Goal: Task Accomplishment & Management: Complete application form

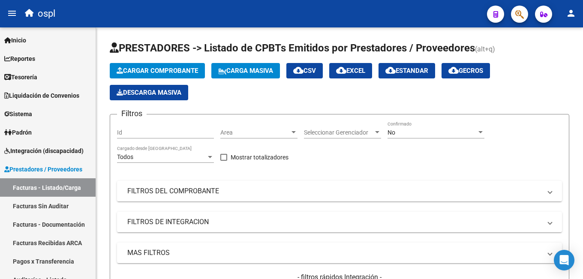
drag, startPoint x: 567, startPoint y: 0, endPoint x: 308, endPoint y: 106, distance: 279.7
click at [310, 104] on app-list-header "PRESTADORES -> Listado de CPBTs Emitidos por Prestadores / Proveedores (alt+q) …" at bounding box center [339, 189] width 459 height 296
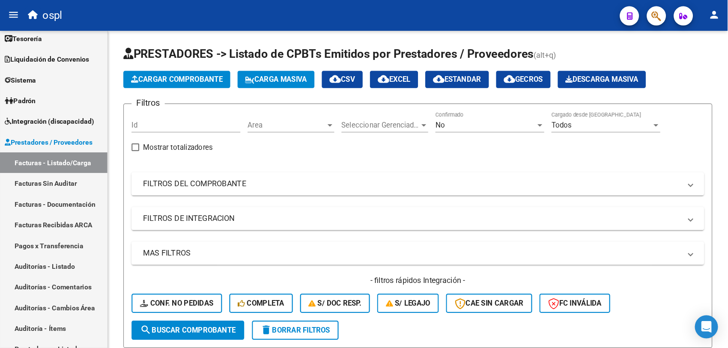
scroll to position [43, 0]
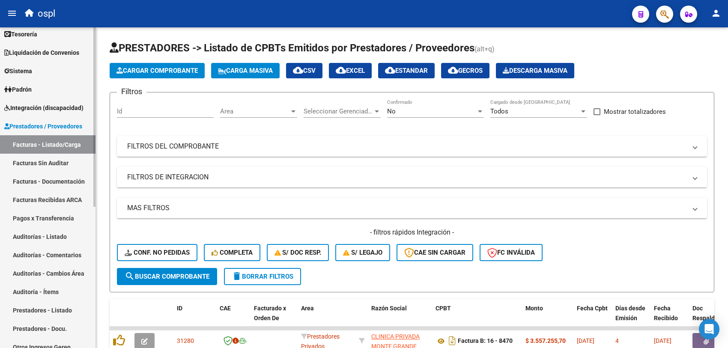
drag, startPoint x: 582, startPoint y: 1, endPoint x: 48, endPoint y: 123, distance: 548.4
click at [44, 123] on span "Prestadores / Proveedores" at bounding box center [43, 126] width 78 height 9
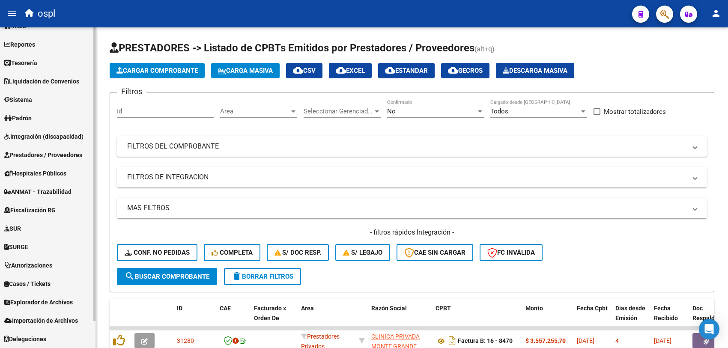
scroll to position [13, 0]
click at [48, 139] on span "Integración (discapacidad)" at bounding box center [43, 137] width 79 height 9
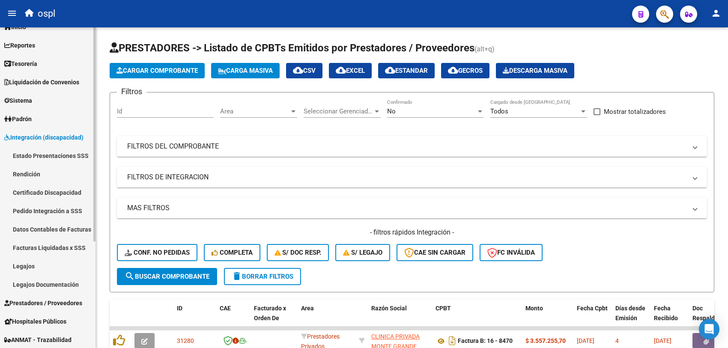
click at [39, 268] on link "Legajos" at bounding box center [48, 266] width 96 height 18
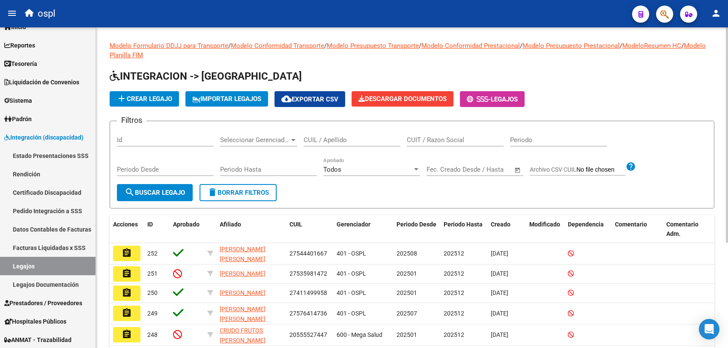
click at [431, 144] on div "CUIT / Razon Social" at bounding box center [455, 137] width 97 height 18
click at [319, 138] on input "CUIL / Apellido" at bounding box center [352, 140] width 97 height 8
type input "QUIN"
click at [183, 189] on span "search Buscar Legajo" at bounding box center [155, 193] width 60 height 8
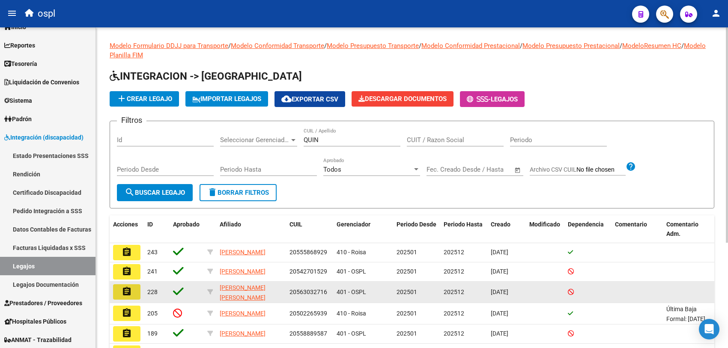
click at [126, 278] on mat-icon "assignment" at bounding box center [127, 292] width 10 height 10
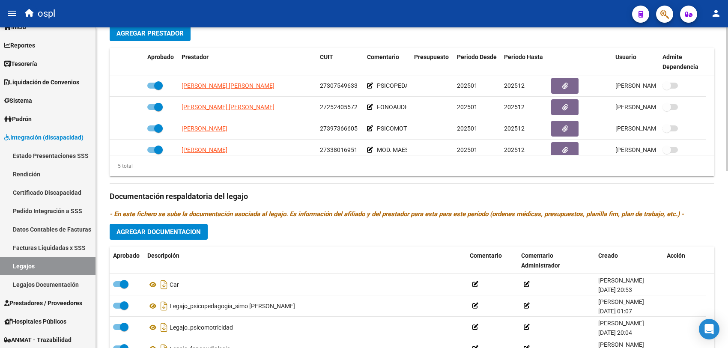
scroll to position [30, 0]
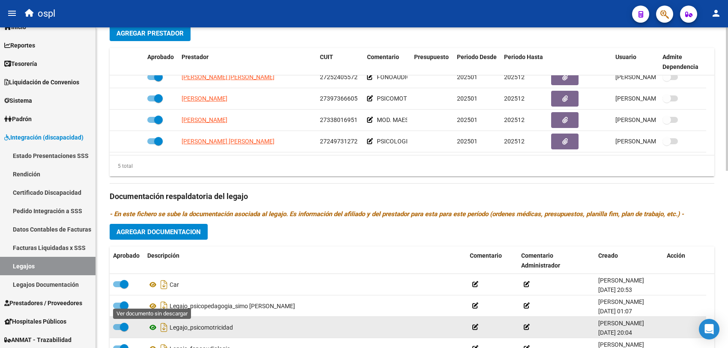
click at [154, 278] on icon at bounding box center [152, 328] width 11 height 10
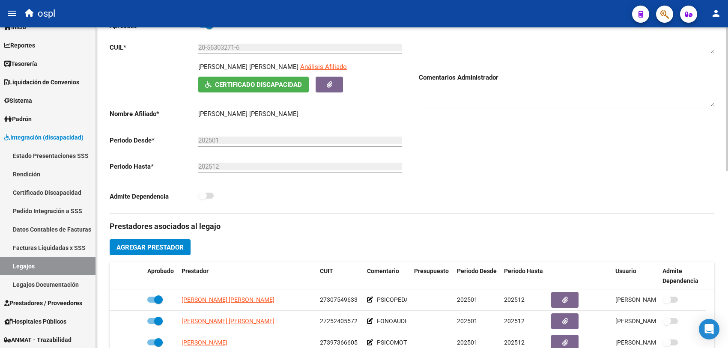
scroll to position [0, 0]
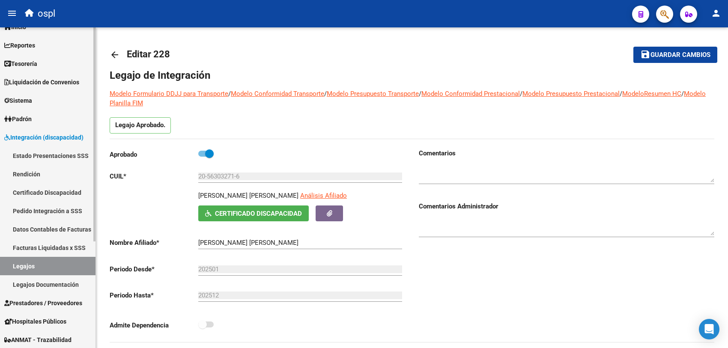
click at [43, 138] on span "Integración (discapacidad)" at bounding box center [43, 137] width 79 height 9
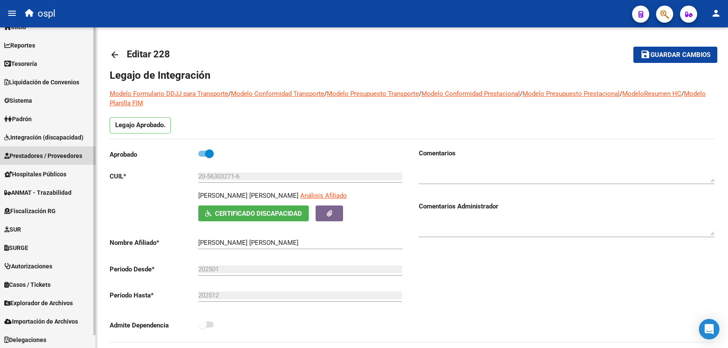
click at [49, 159] on span "Prestadores / Proveedores" at bounding box center [43, 155] width 78 height 9
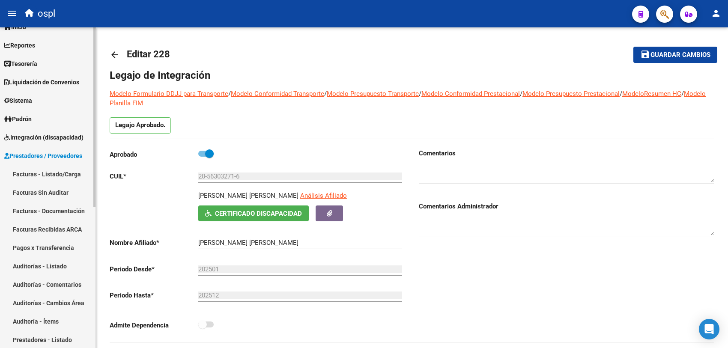
click at [52, 168] on link "Facturas - Listado/Carga" at bounding box center [48, 174] width 96 height 18
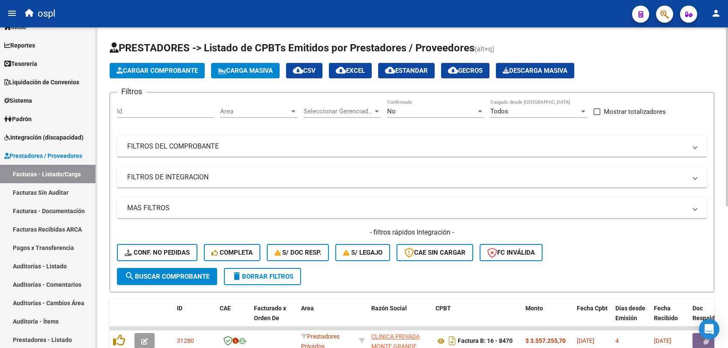
click at [292, 150] on mat-panel-title "FILTROS DEL COMPROBANTE" at bounding box center [407, 146] width 560 height 9
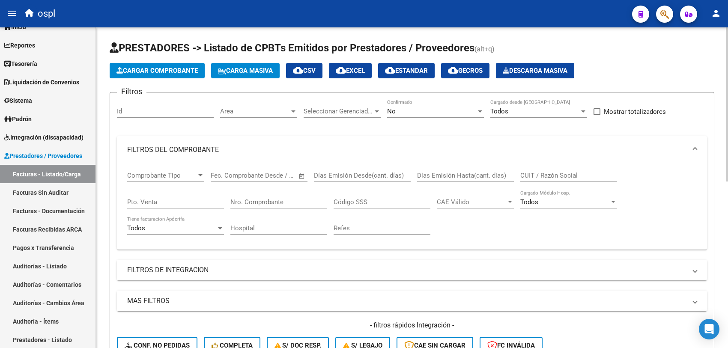
click at [423, 115] on div "No Confirmado" at bounding box center [435, 108] width 97 height 18
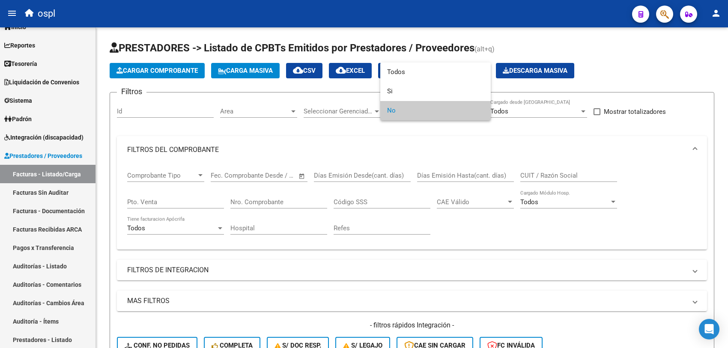
click at [442, 141] on div at bounding box center [364, 174] width 728 height 348
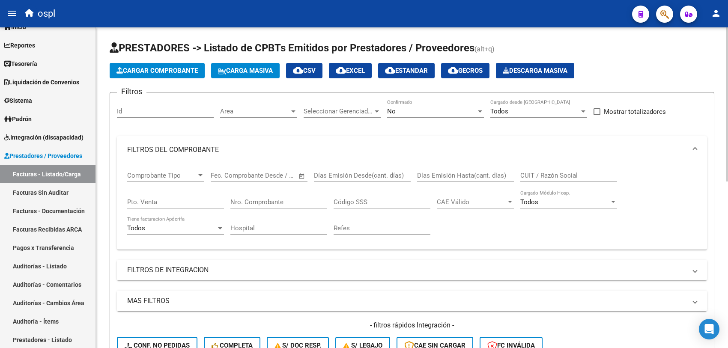
click at [407, 112] on div "No" at bounding box center [431, 112] width 89 height 8
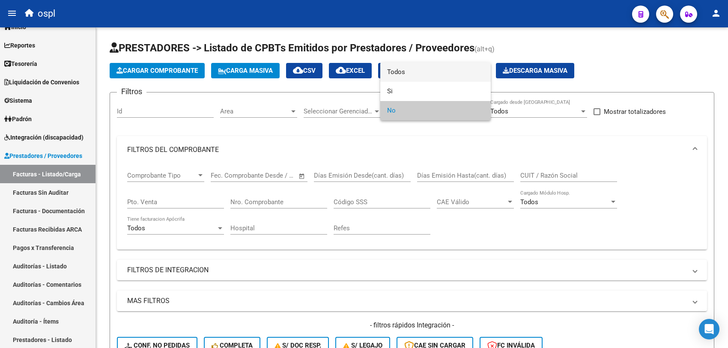
click at [399, 77] on span "Todos" at bounding box center [435, 72] width 97 height 19
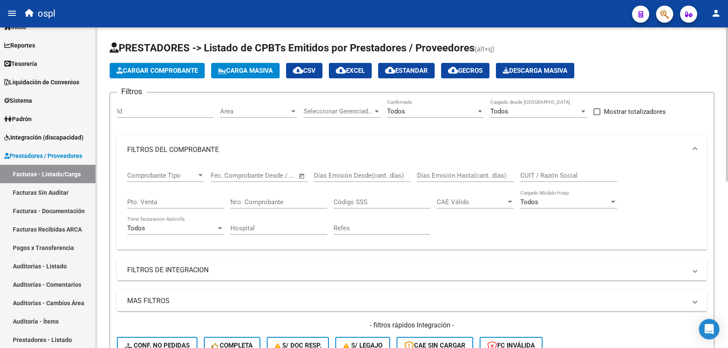
click at [517, 174] on div "Comprobante Tipo Comprobante Tipo Fecha inicio – Fecha fin Fec. Comprobante Des…" at bounding box center [412, 203] width 570 height 79
click at [528, 173] on input "CUIT / Razón Social" at bounding box center [569, 176] width 97 height 8
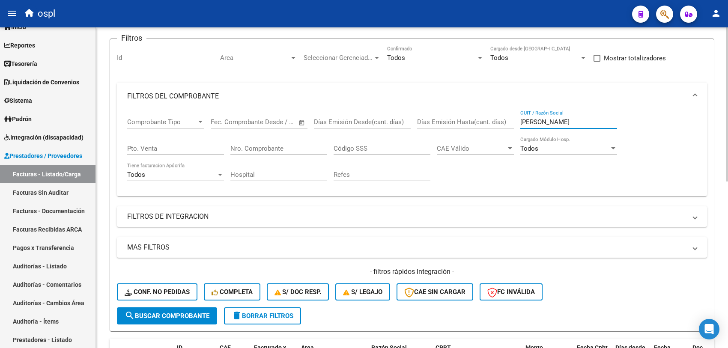
scroll to position [107, 0]
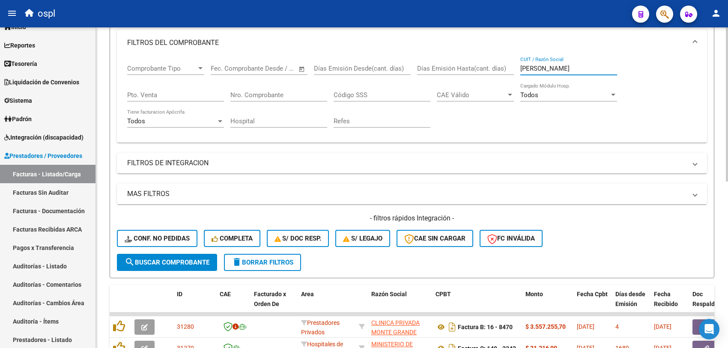
type input "bermo"
click at [176, 259] on span "search Buscar Comprobante" at bounding box center [167, 263] width 85 height 8
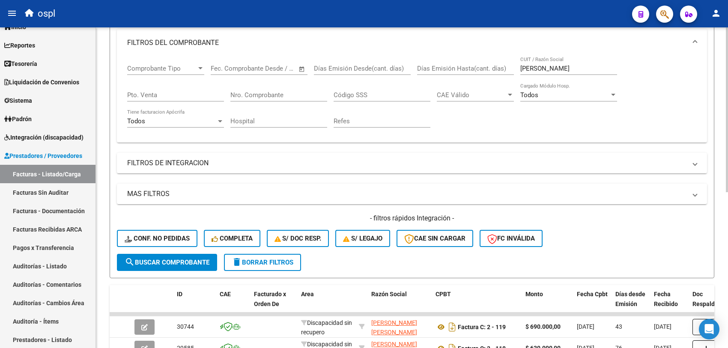
scroll to position [268, 0]
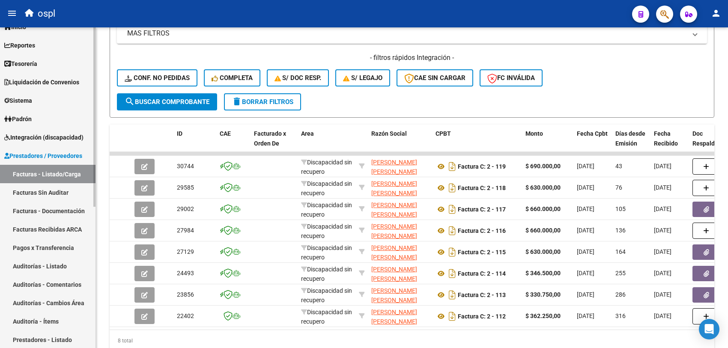
click at [50, 196] on link "Facturas Sin Auditar" at bounding box center [48, 192] width 96 height 18
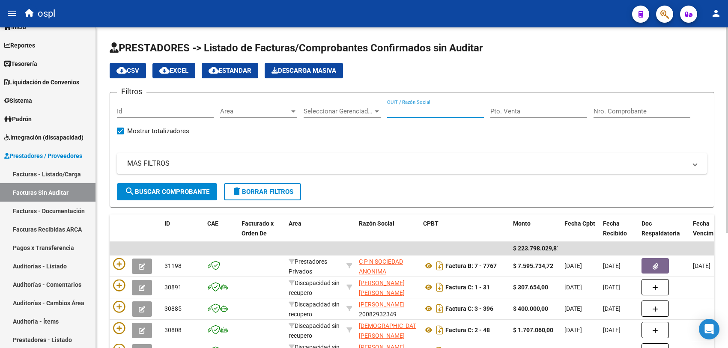
click at [412, 111] on input "CUIT / Razón Social" at bounding box center [435, 112] width 97 height 8
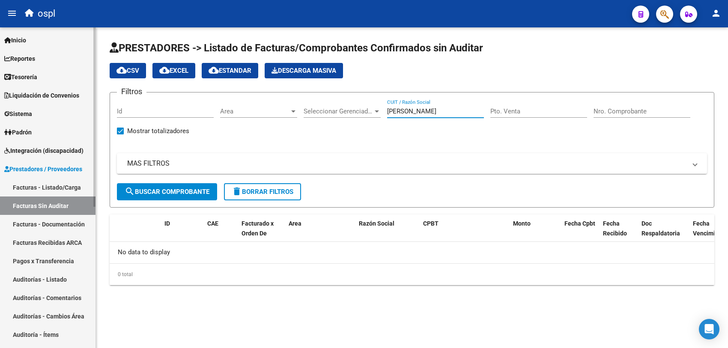
type input "bermo"
click at [48, 98] on span "Liquidación de Convenios" at bounding box center [41, 95] width 75 height 9
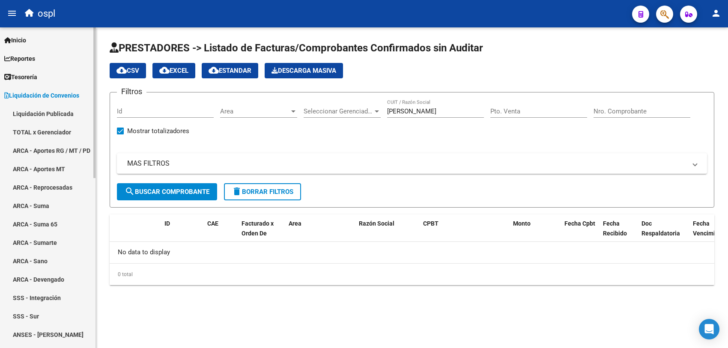
click at [33, 91] on span "Liquidación de Convenios" at bounding box center [41, 95] width 75 height 9
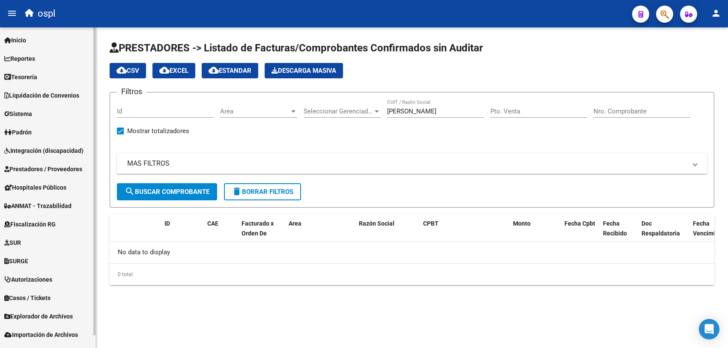
click at [33, 78] on span "Tesorería" at bounding box center [20, 76] width 33 height 9
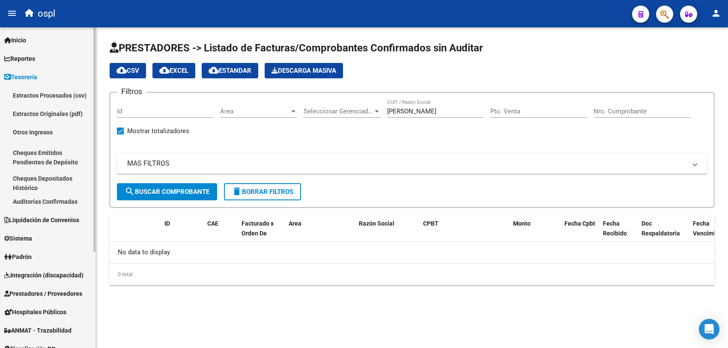
click at [42, 202] on link "Auditorías Confirmadas" at bounding box center [48, 201] width 96 height 18
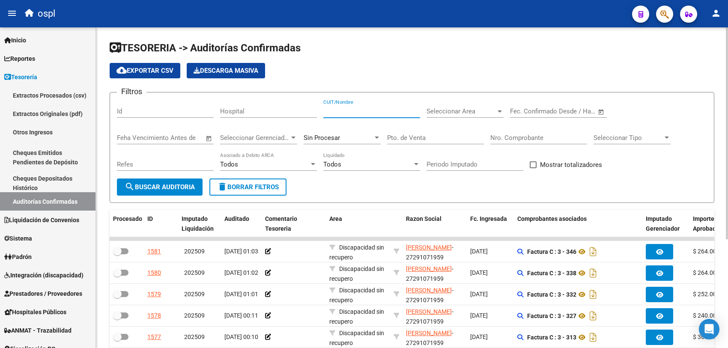
click at [374, 112] on input "CUIT/Nombre" at bounding box center [371, 112] width 97 height 8
type input "bermo"
click at [178, 185] on span "search Buscar Auditoria" at bounding box center [160, 187] width 70 height 8
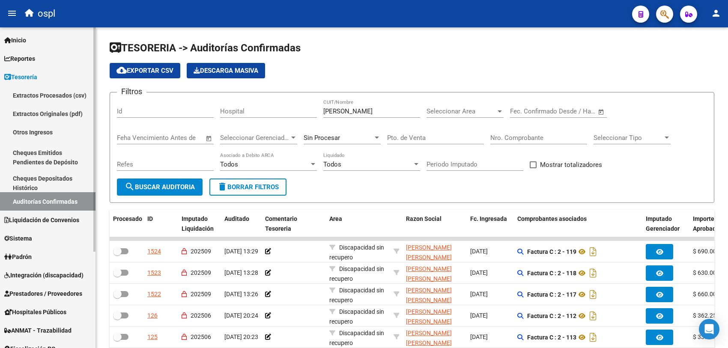
click at [24, 78] on span "Tesorería" at bounding box center [20, 76] width 33 height 9
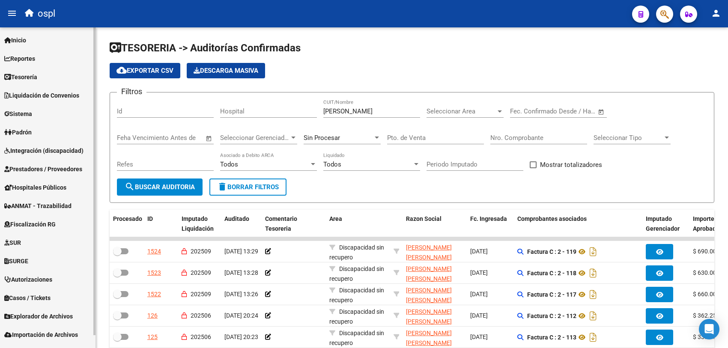
click at [27, 165] on span "Prestadores / Proveedores" at bounding box center [43, 169] width 78 height 9
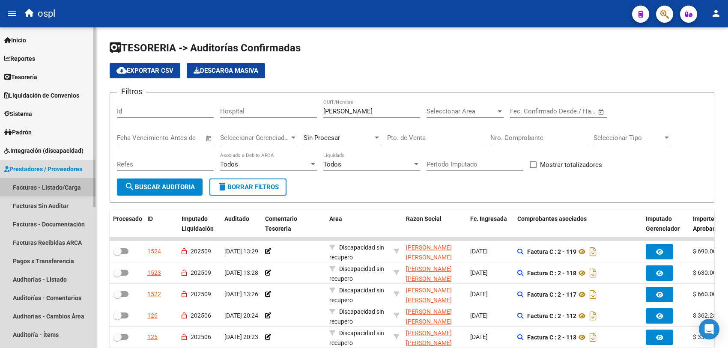
click at [31, 179] on link "Facturas - Listado/Carga" at bounding box center [48, 187] width 96 height 18
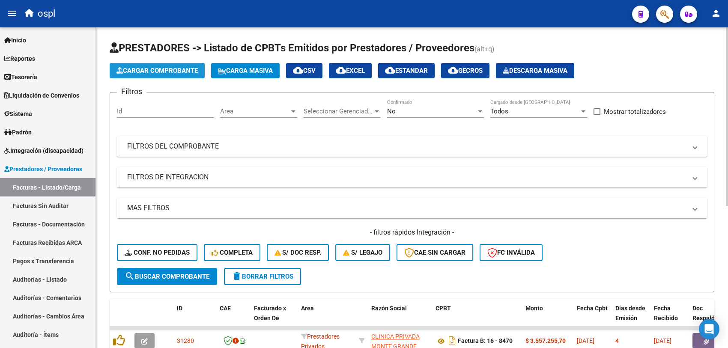
click at [145, 71] on span "Cargar Comprobante" at bounding box center [157, 71] width 81 height 8
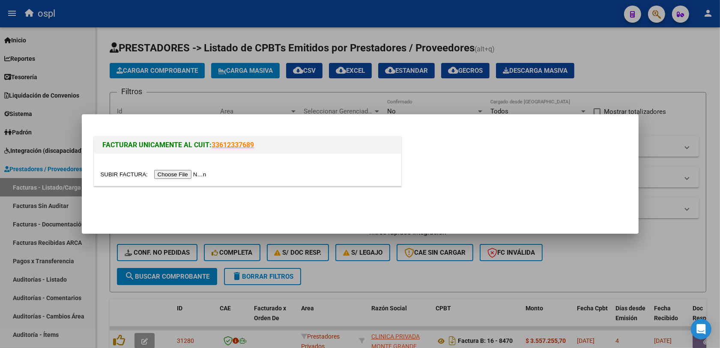
click at [182, 173] on input "file" at bounding box center [155, 174] width 108 height 9
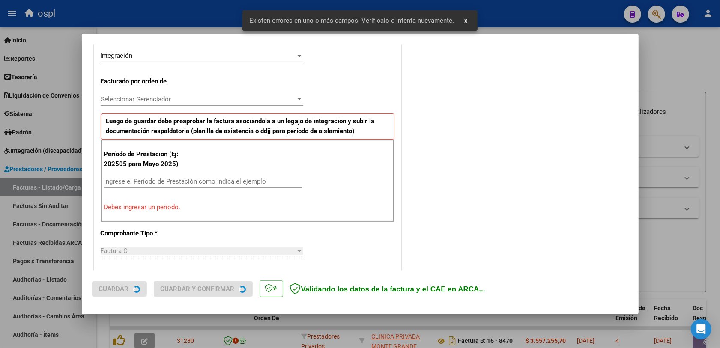
scroll to position [229, 0]
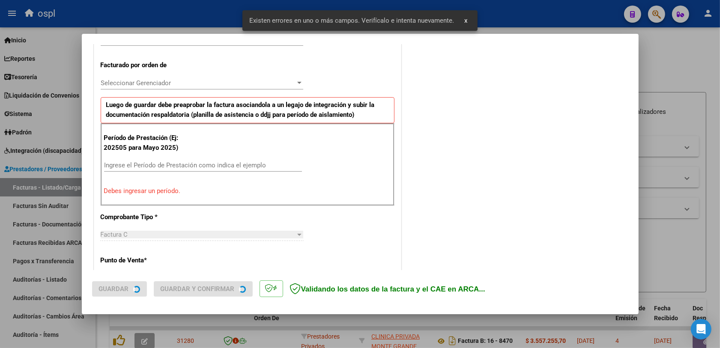
click at [138, 166] on input "Ingrese el Período de Prestación como indica el ejemplo" at bounding box center [203, 166] width 198 height 8
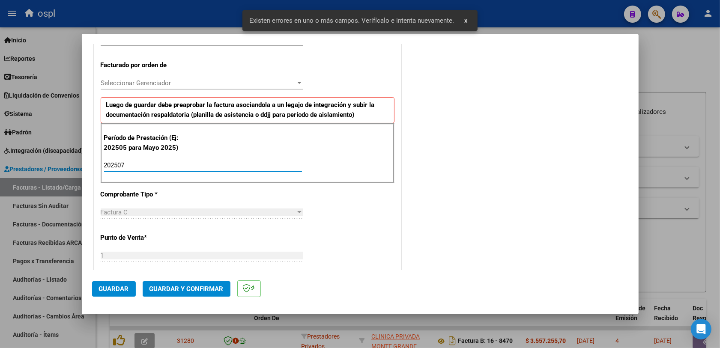
type input "202507"
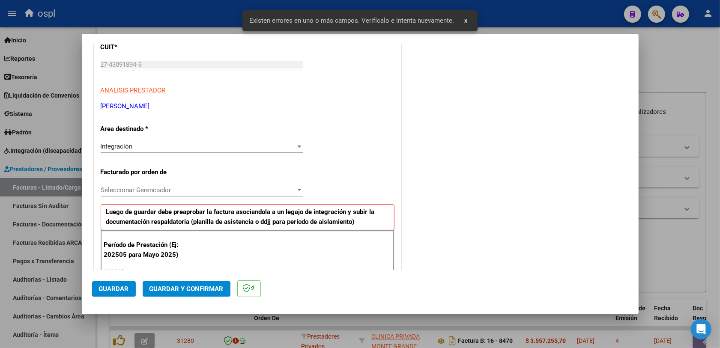
click at [411, 189] on div "COMENTARIOS Comentarios De la Obra Social: Comentarios de la Obra Social (no vi…" at bounding box center [515, 350] width 225 height 837
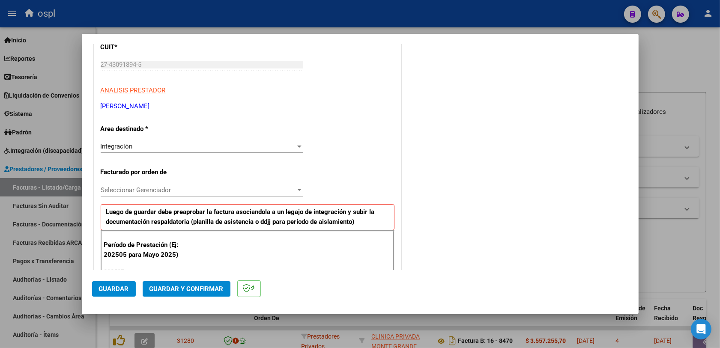
scroll to position [176, 0]
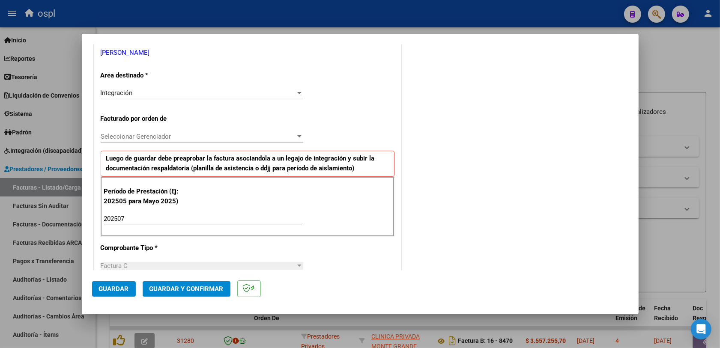
drag, startPoint x: 121, startPoint y: 280, endPoint x: 135, endPoint y: 278, distance: 14.2
click at [121, 278] on mat-dialog-actions "Guardar Guardar y Confirmar" at bounding box center [360, 287] width 536 height 34
click at [129, 278] on button "Guardar" at bounding box center [114, 288] width 44 height 15
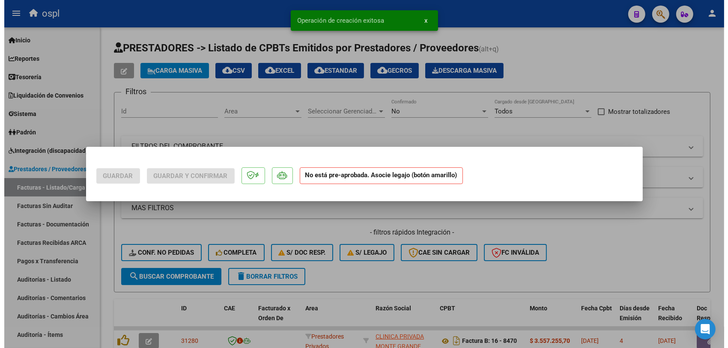
scroll to position [0, 0]
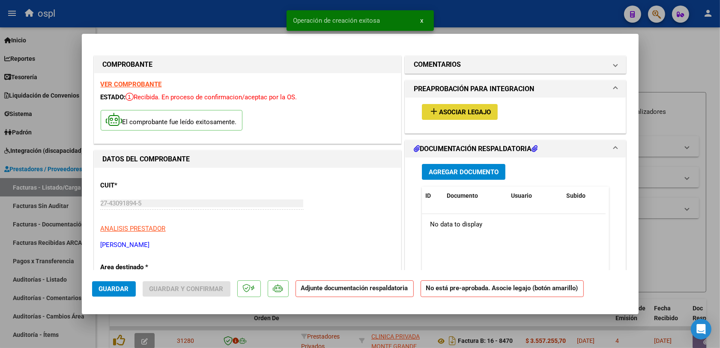
click at [449, 108] on span "Asociar Legajo" at bounding box center [465, 112] width 52 height 8
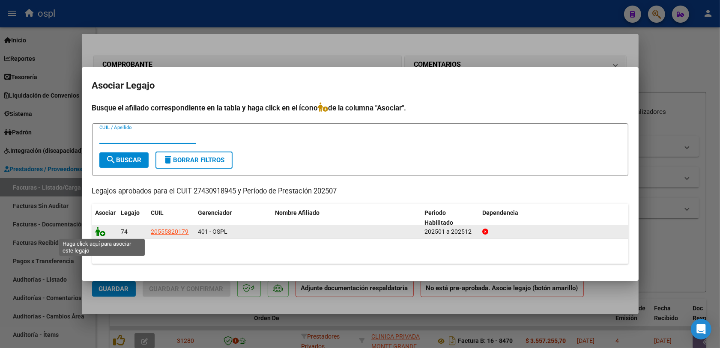
click at [100, 233] on icon at bounding box center [101, 231] width 10 height 9
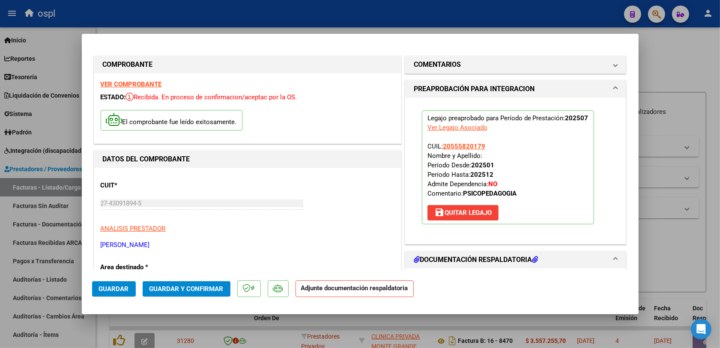
click at [198, 278] on button "Guardar y Confirmar" at bounding box center [187, 288] width 88 height 15
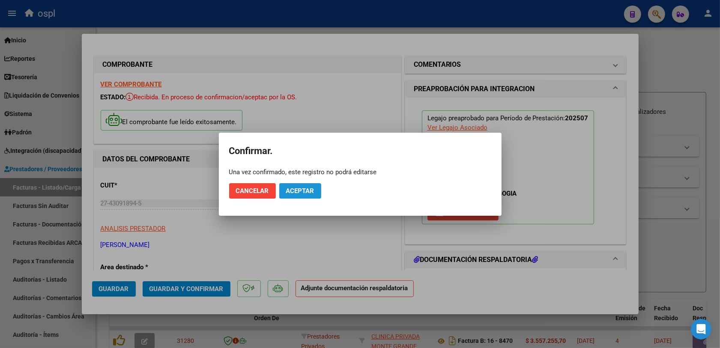
click at [315, 189] on button "Aceptar" at bounding box center [300, 190] width 42 height 15
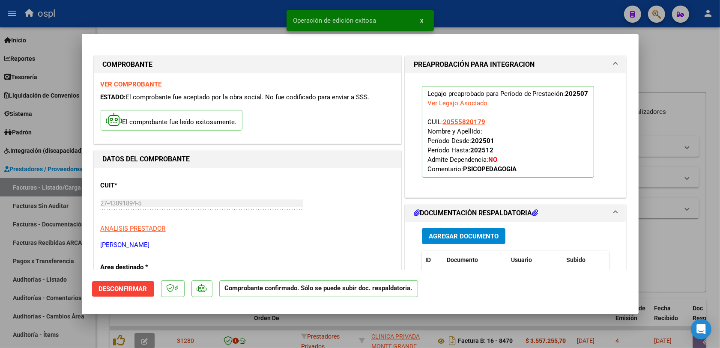
click at [582, 238] on div at bounding box center [360, 174] width 720 height 348
type input "$ 0,00"
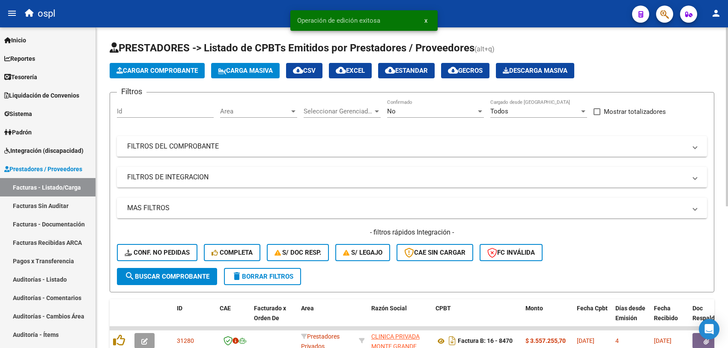
click at [338, 113] on span "Seleccionar Gerenciador" at bounding box center [338, 112] width 69 height 8
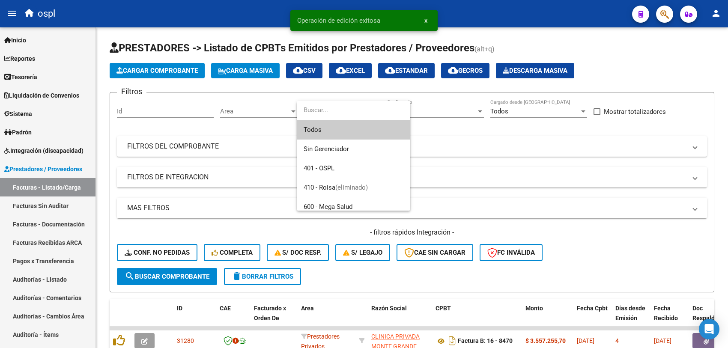
click at [425, 118] on div at bounding box center [364, 174] width 728 height 348
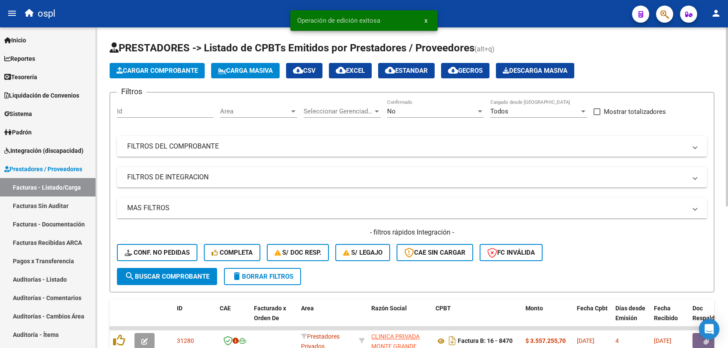
click at [429, 112] on div "No" at bounding box center [431, 112] width 89 height 8
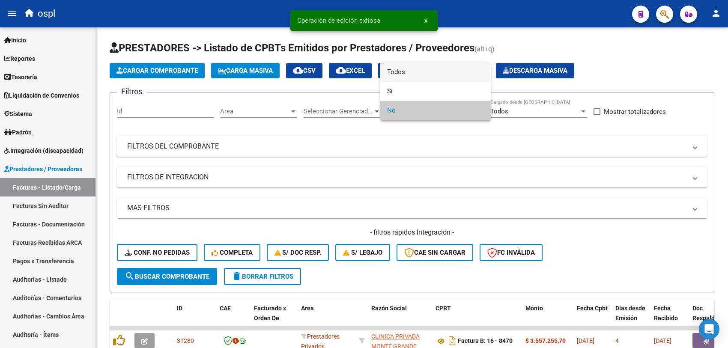
click at [406, 74] on span "Todos" at bounding box center [435, 72] width 97 height 19
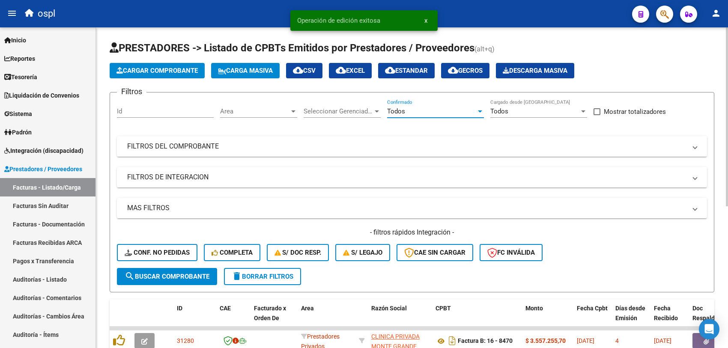
click at [283, 112] on span "Area" at bounding box center [254, 112] width 69 height 8
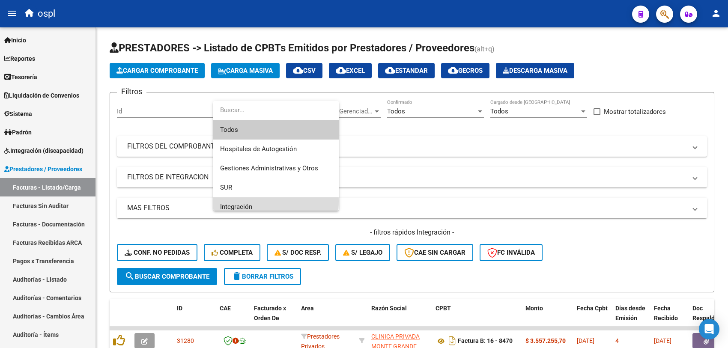
click at [241, 201] on span "Integración" at bounding box center [276, 207] width 112 height 19
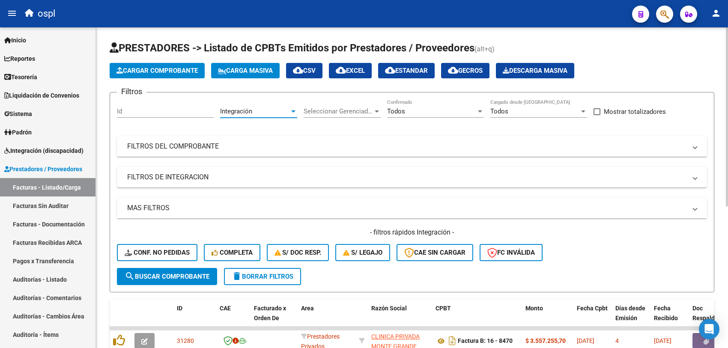
click at [169, 273] on span "search Buscar Comprobante" at bounding box center [167, 277] width 85 height 8
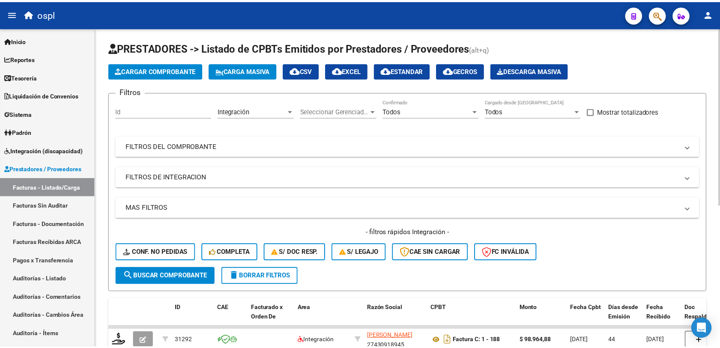
scroll to position [54, 0]
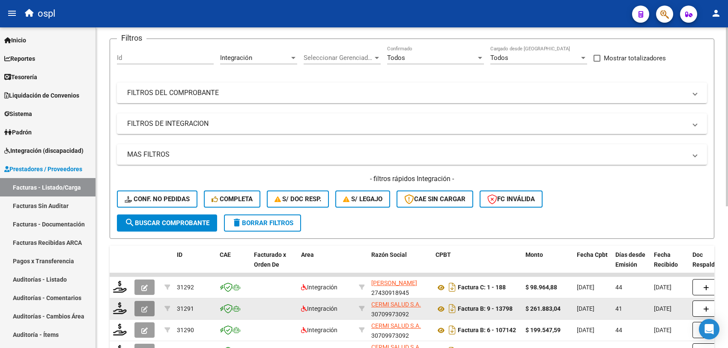
click at [145, 278] on icon "button" at bounding box center [144, 309] width 6 height 6
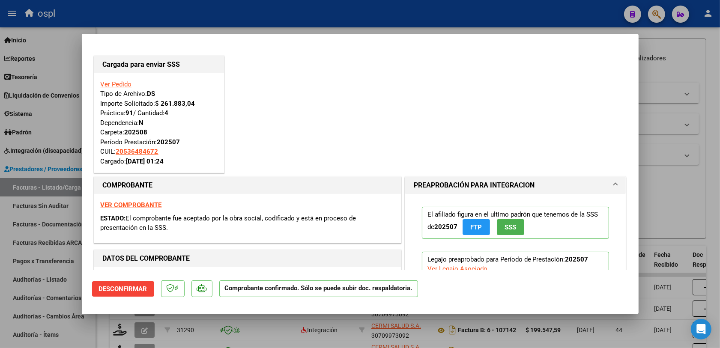
click at [275, 278] on div at bounding box center [360, 174] width 720 height 348
type input "$ 0,00"
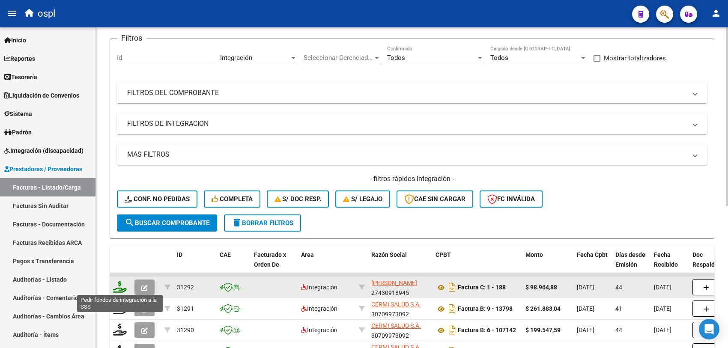
click at [121, 278] on icon at bounding box center [120, 287] width 14 height 12
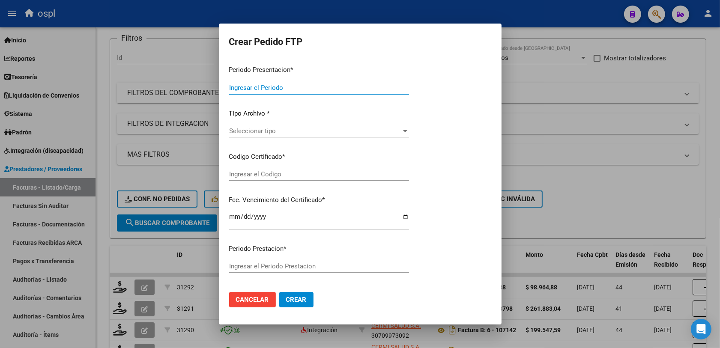
type input "202508"
type input "202507"
type input "$ 98.964,88"
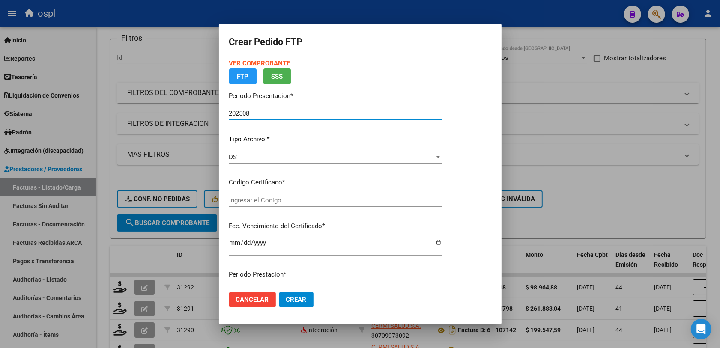
type input "ARG02000555820172023041020280410BS315"
type input "[DATE]"
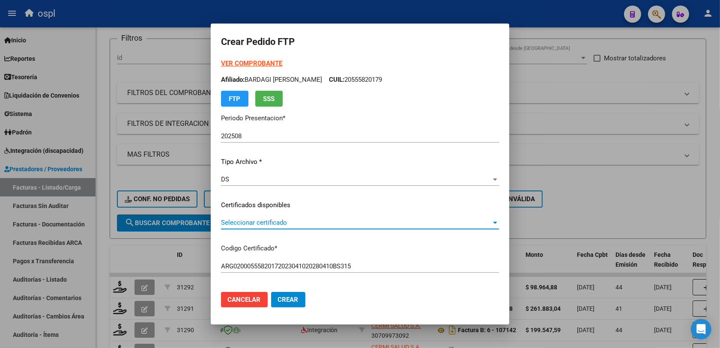
click at [253, 219] on span "Seleccionar certificado" at bounding box center [356, 223] width 270 height 8
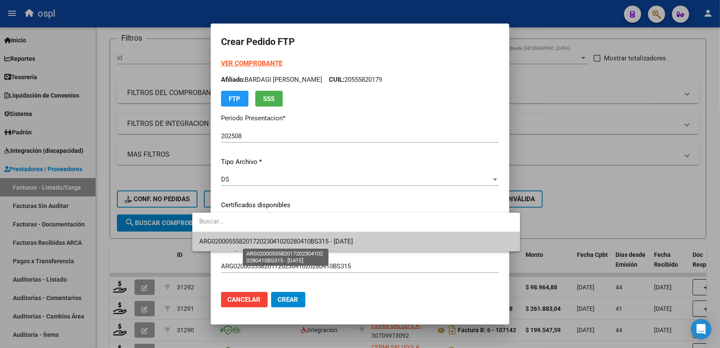
click at [307, 245] on span "ARG02000555820172023041020280410BS315 - 2028-04-01" at bounding box center [276, 242] width 154 height 8
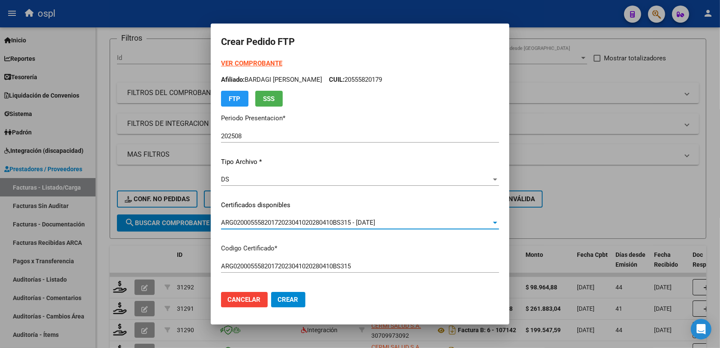
click at [383, 278] on div "ARG02000555820172023041020280410BS315 Ingresar el Codigo" at bounding box center [360, 270] width 278 height 21
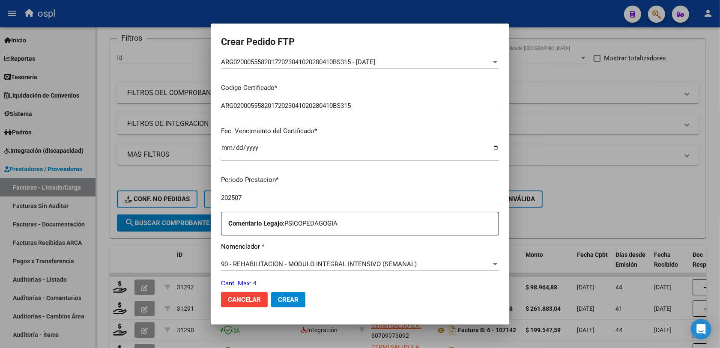
scroll to position [214, 0]
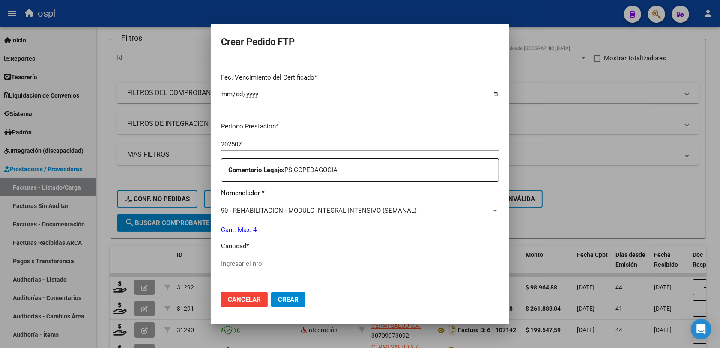
click at [227, 261] on input "Ingresar el nro" at bounding box center [360, 264] width 278 height 8
type input "4"
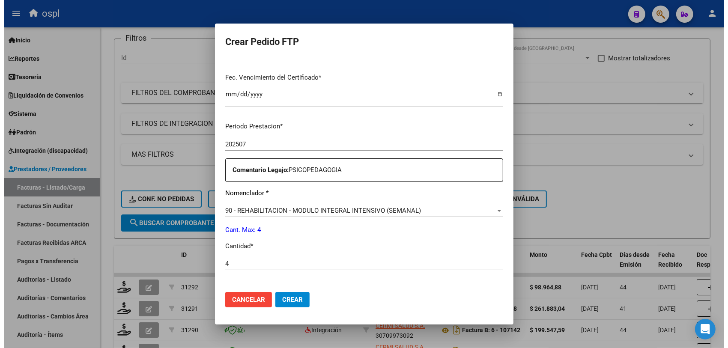
scroll to position [268, 0]
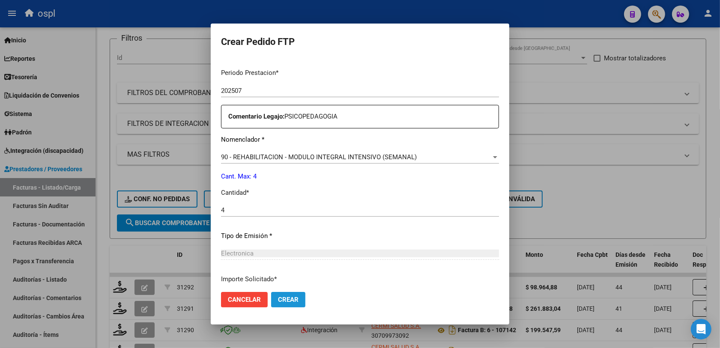
click at [271, 278] on button "Crear" at bounding box center [288, 299] width 34 height 15
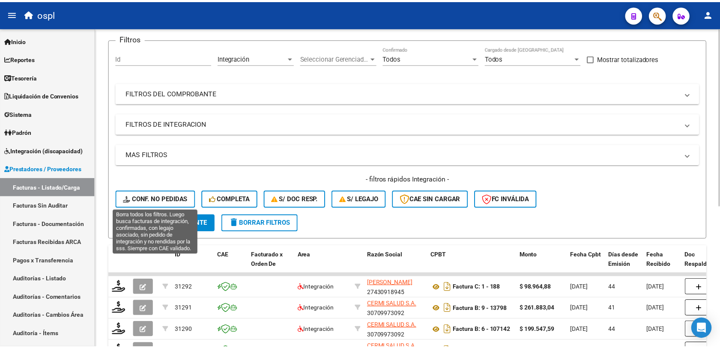
scroll to position [0, 0]
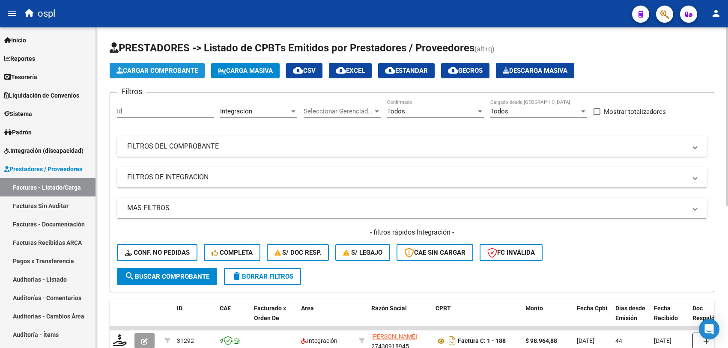
click at [189, 72] on span "Cargar Comprobante" at bounding box center [157, 71] width 81 height 8
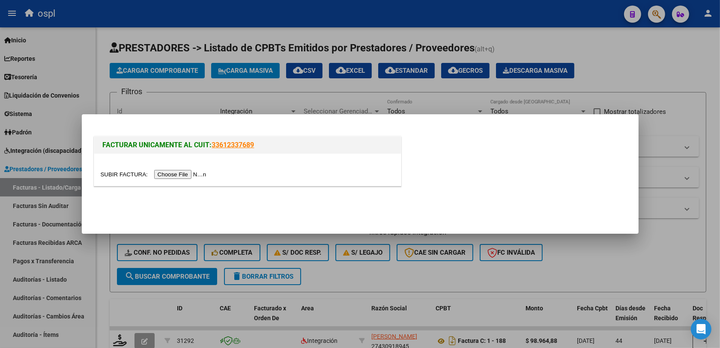
click at [166, 174] on input "file" at bounding box center [155, 174] width 108 height 9
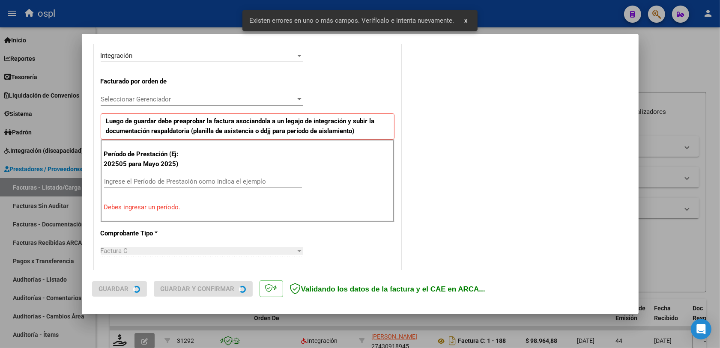
scroll to position [283, 0]
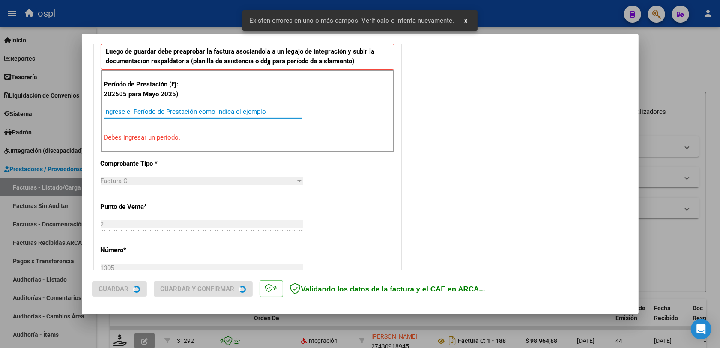
click at [151, 110] on input "Ingrese el Período de Prestación como indica el ejemplo" at bounding box center [203, 112] width 198 height 8
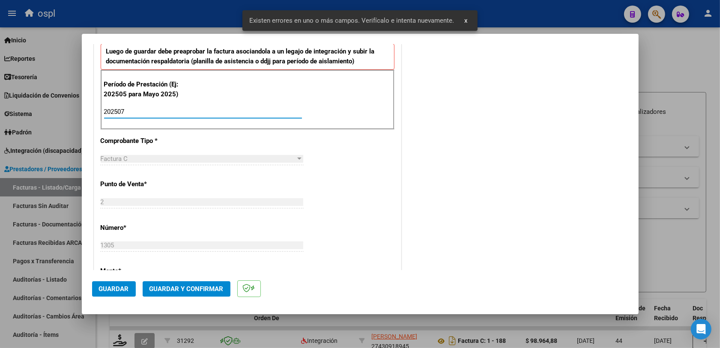
type input "202507"
click at [413, 185] on div "COMENTARIOS Comentarios De la Obra Social: Comentarios de la Obra Social (no vi…" at bounding box center [515, 189] width 225 height 837
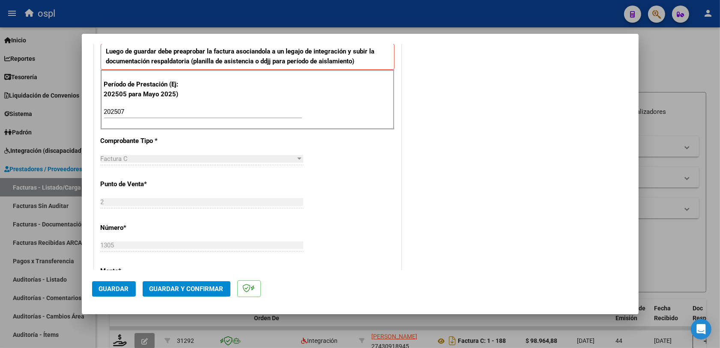
click at [116, 278] on span "Guardar" at bounding box center [114, 289] width 30 height 8
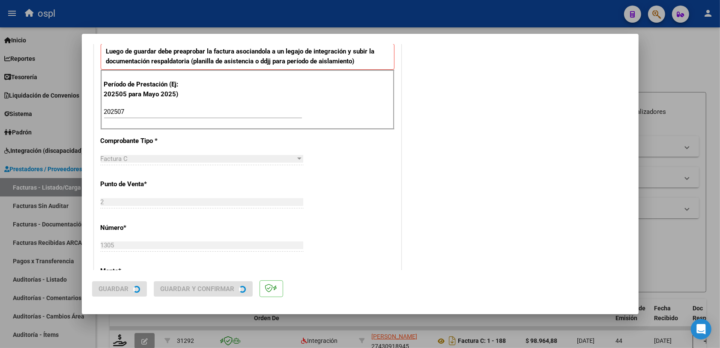
scroll to position [0, 0]
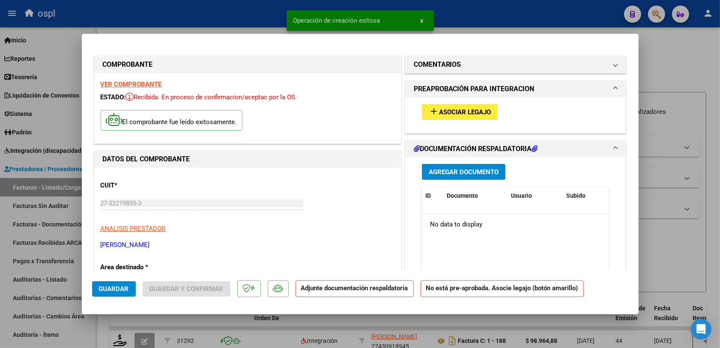
click at [440, 111] on span "Asociar Legajo" at bounding box center [465, 112] width 52 height 8
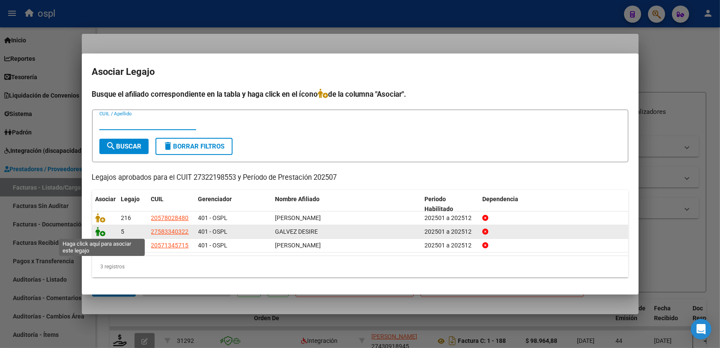
click at [100, 230] on icon at bounding box center [101, 231] width 10 height 9
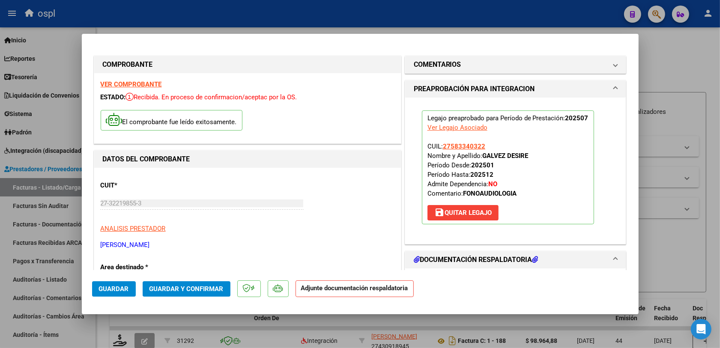
click at [312, 233] on p "ANALISIS PRESTADOR" at bounding box center [248, 229] width 294 height 10
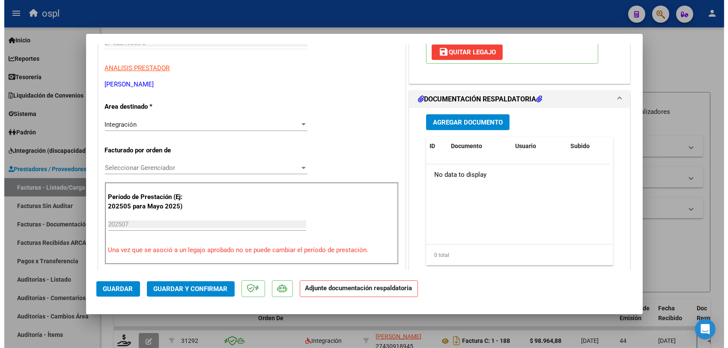
scroll to position [268, 0]
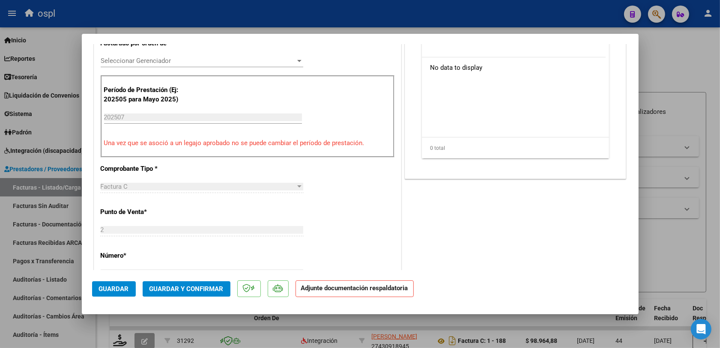
click at [184, 278] on button "Guardar y Confirmar" at bounding box center [187, 288] width 88 height 15
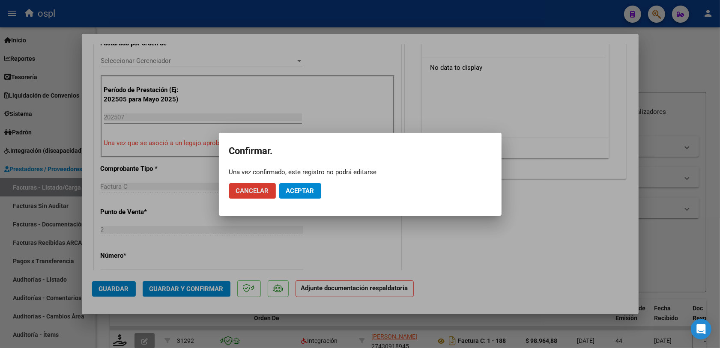
click at [302, 187] on span "Aceptar" at bounding box center [300, 191] width 28 height 8
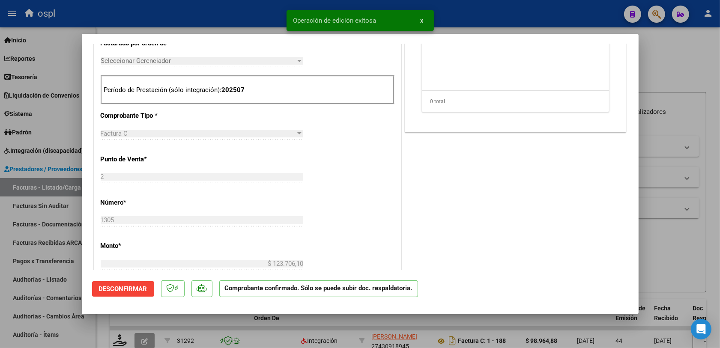
click at [582, 242] on div at bounding box center [360, 174] width 720 height 348
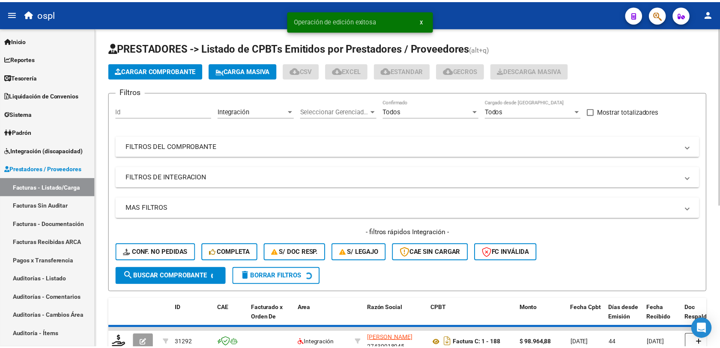
scroll to position [54, 0]
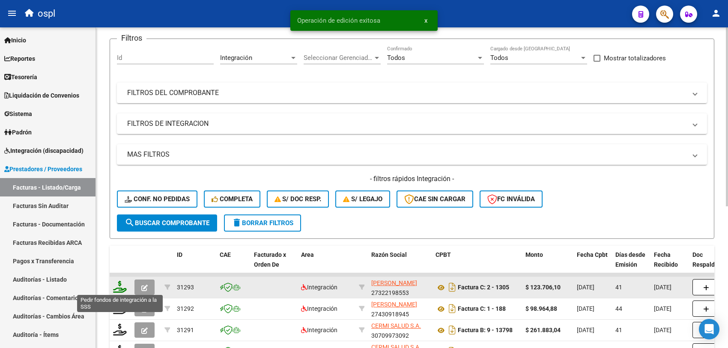
click at [117, 278] on icon at bounding box center [120, 287] width 14 height 12
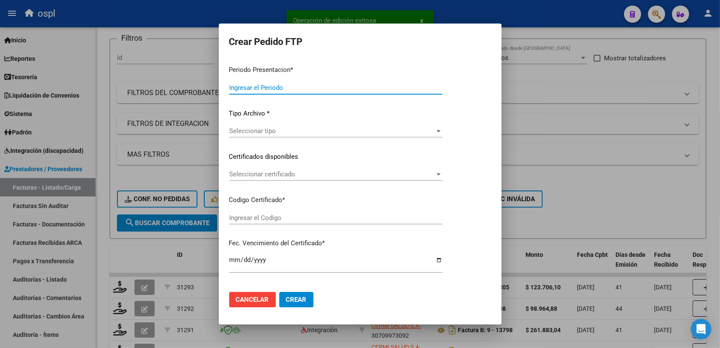
type input "202508"
type input "202507"
type input "$ 123.706,10"
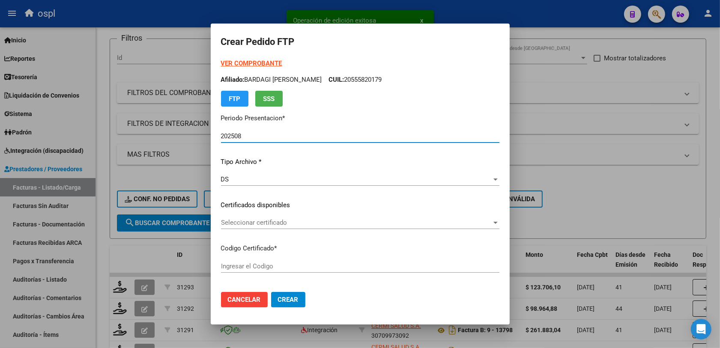
type input "ARG01000583340322022121920251219SFE221"
type input "2025-12-19"
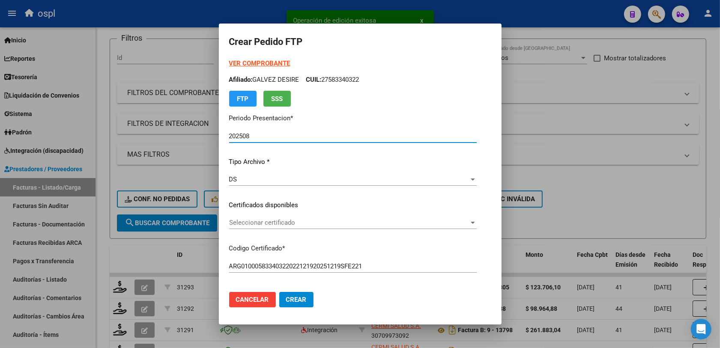
click at [243, 223] on span "Seleccionar certificado" at bounding box center [349, 223] width 240 height 8
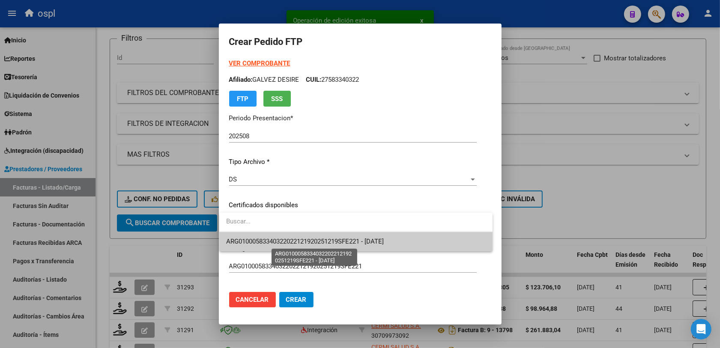
click at [300, 245] on span "ARG01000583340322022121920251219SFE221 - 2025-12-19" at bounding box center [305, 242] width 158 height 8
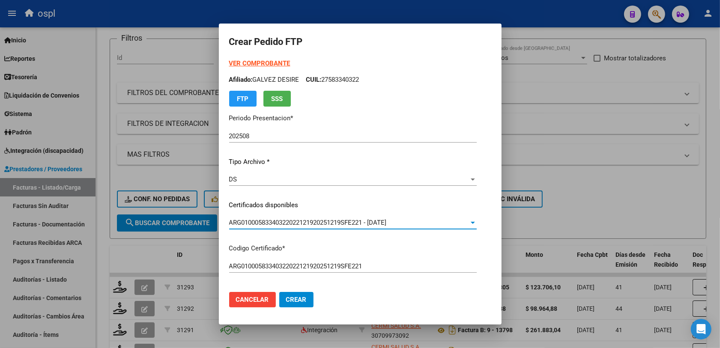
click at [423, 278] on mat-dialog-actions "Cancelar Crear" at bounding box center [360, 299] width 262 height 29
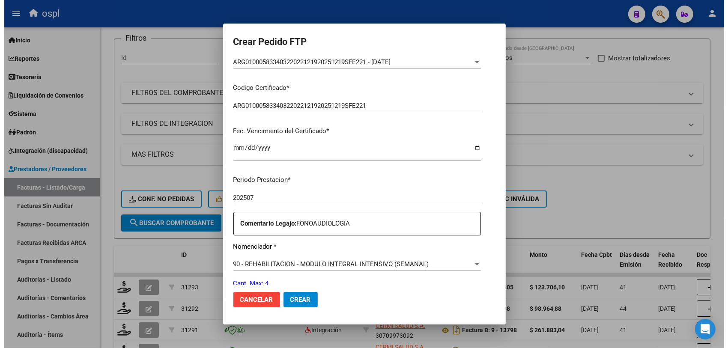
scroll to position [214, 0]
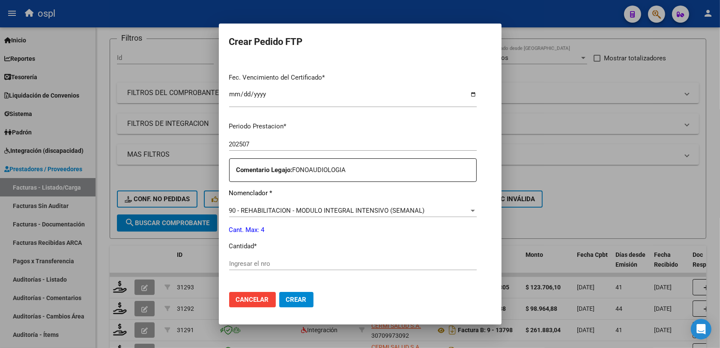
click at [285, 257] on div "Ingresar el nro" at bounding box center [353, 263] width 248 height 13
type input "4"
click at [300, 278] on button "Crear" at bounding box center [296, 299] width 34 height 15
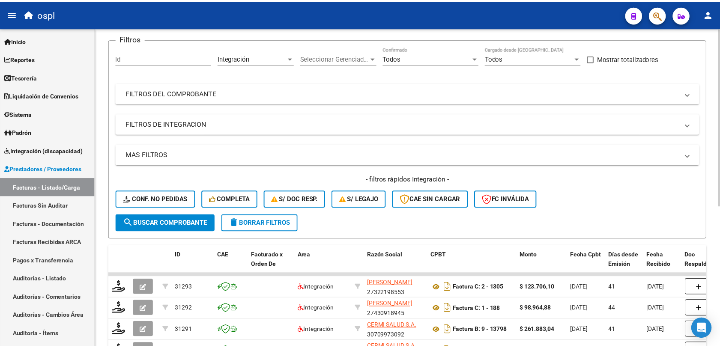
scroll to position [0, 0]
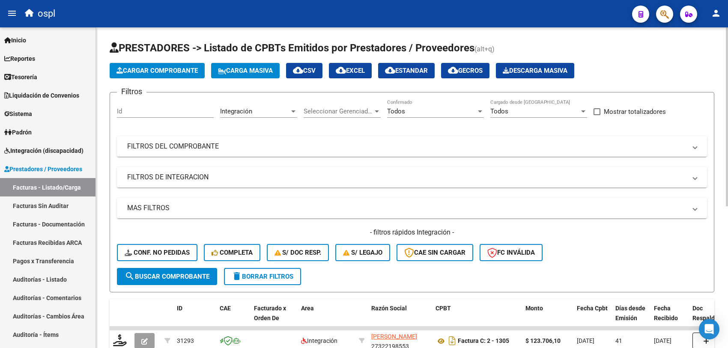
click at [142, 58] on app-list-header "PRESTADORES -> Listado de CPBTs Emitidos por Prestadores / Proveedores (alt+q) …" at bounding box center [412, 166] width 605 height 251
click at [139, 67] on span "Cargar Comprobante" at bounding box center [157, 71] width 81 height 8
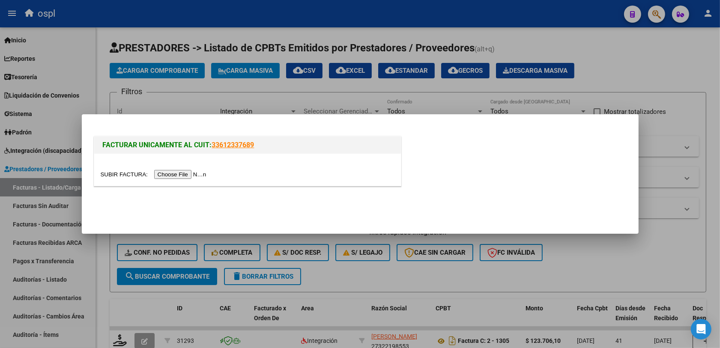
click at [165, 171] on input "file" at bounding box center [155, 174] width 108 height 9
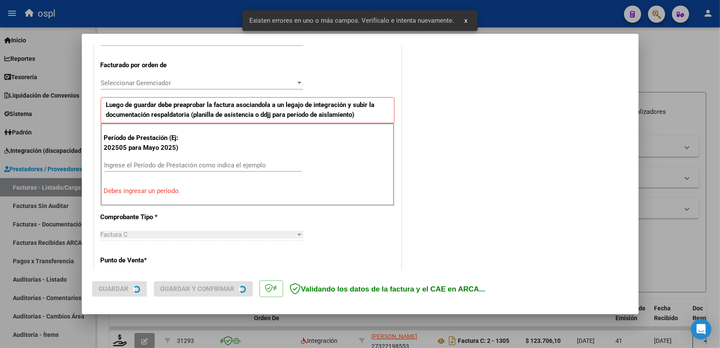
scroll to position [283, 0]
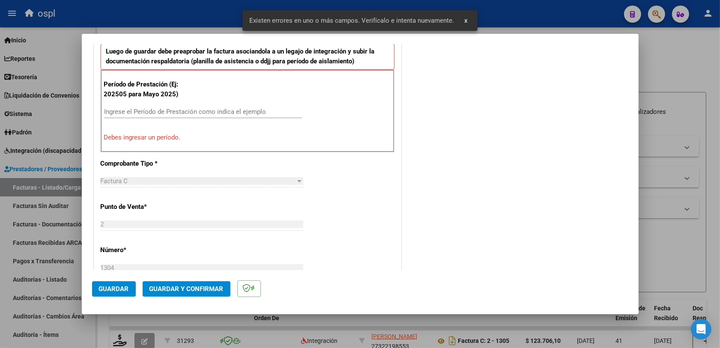
click at [149, 119] on div "Ingrese el Período de Prestación como indica el ejemplo" at bounding box center [203, 115] width 198 height 21
click at [194, 108] on input "Ingrese el Período de Prestación como indica el ejemplo" at bounding box center [203, 112] width 198 height 8
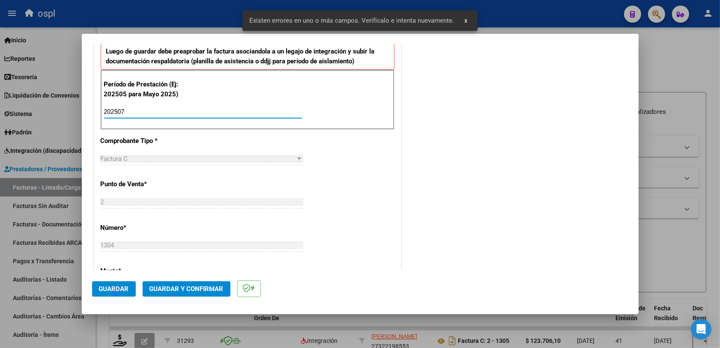
scroll to position [229, 0]
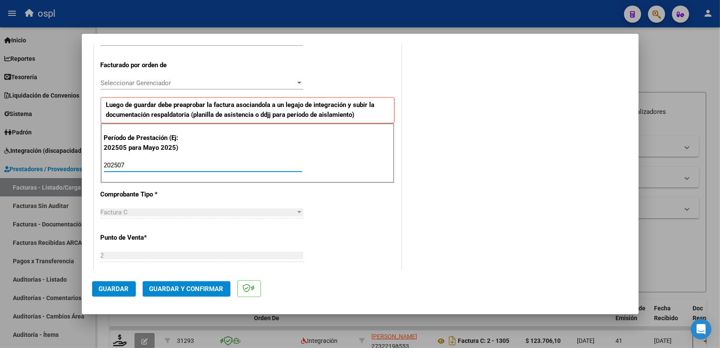
type input "202507"
click at [112, 278] on span "Guardar" at bounding box center [114, 289] width 30 height 8
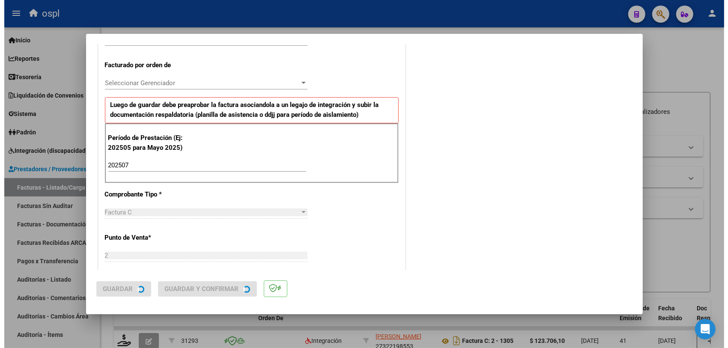
scroll to position [0, 0]
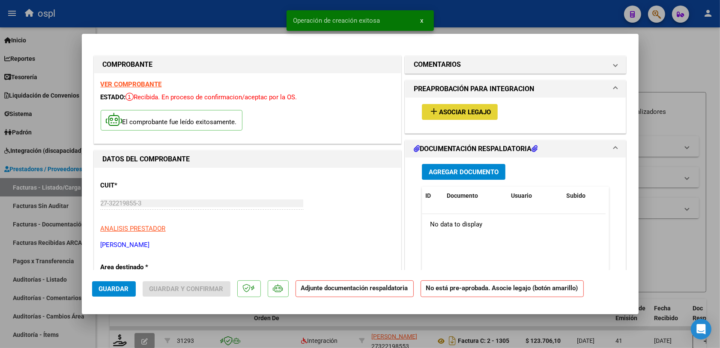
click at [439, 108] on span "Asociar Legajo" at bounding box center [465, 112] width 52 height 8
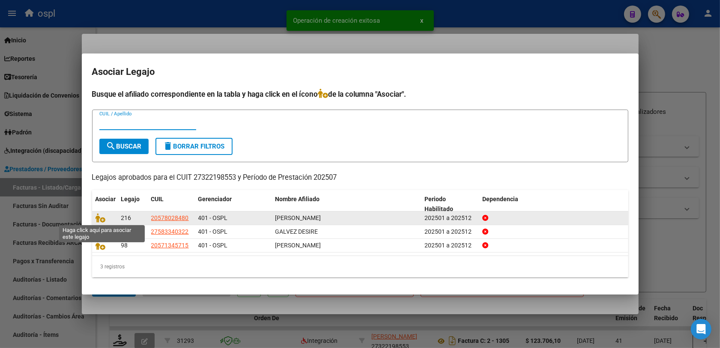
click at [105, 216] on span at bounding box center [102, 218] width 13 height 7
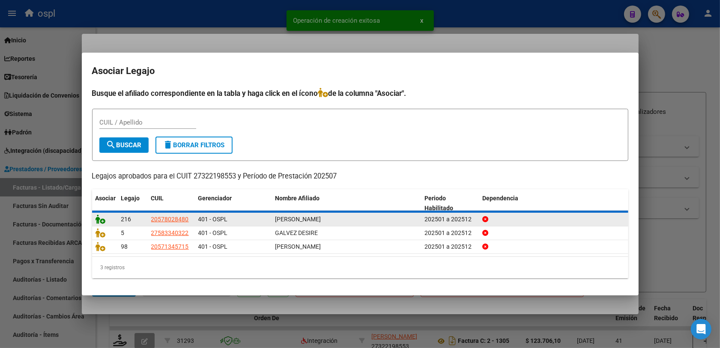
click at [102, 220] on icon at bounding box center [101, 219] width 10 height 9
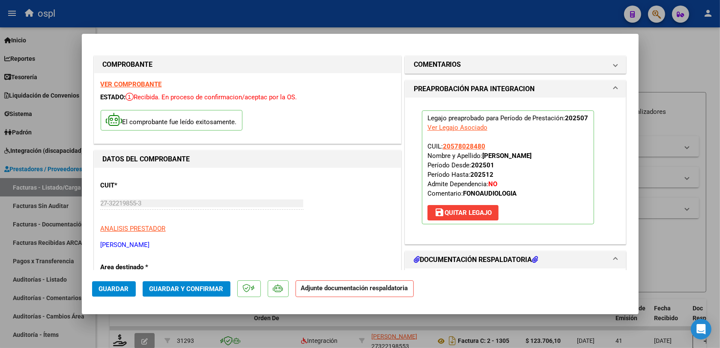
click at [187, 278] on button "Guardar y Confirmar" at bounding box center [187, 288] width 88 height 15
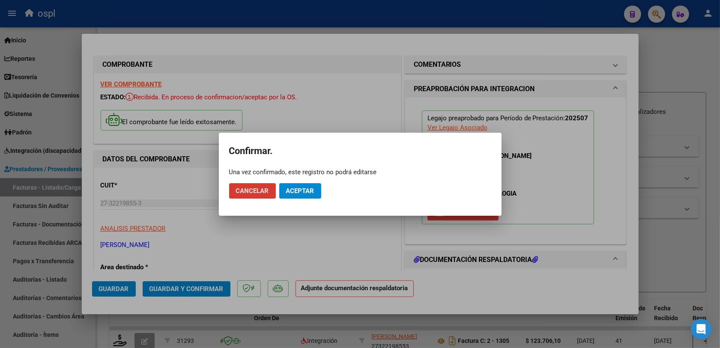
click at [296, 190] on span "Aceptar" at bounding box center [300, 191] width 28 height 8
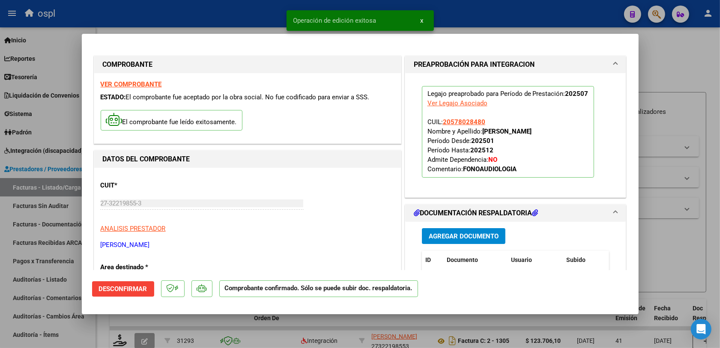
click at [582, 248] on div at bounding box center [360, 174] width 720 height 348
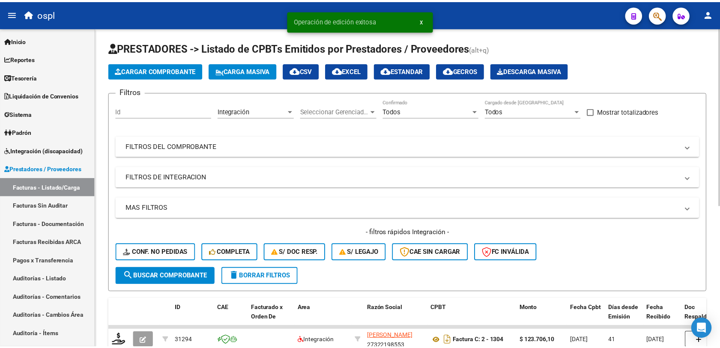
scroll to position [54, 0]
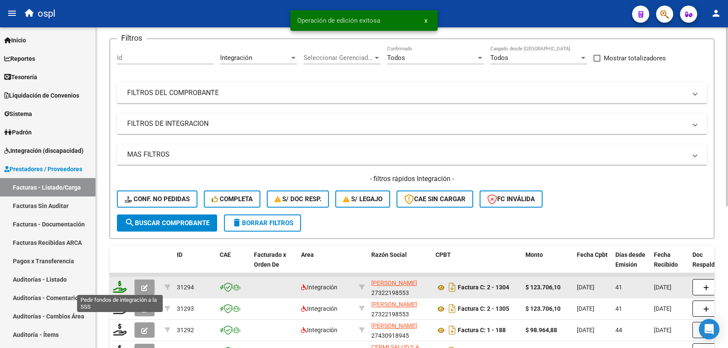
click at [120, 278] on icon at bounding box center [120, 287] width 14 height 12
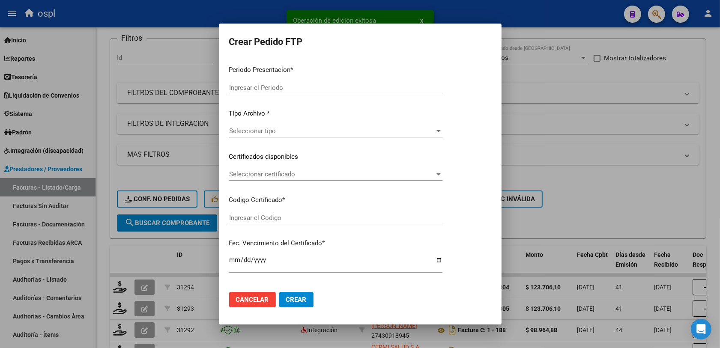
type input "202508"
type input "202507"
type input "$ 123.706,10"
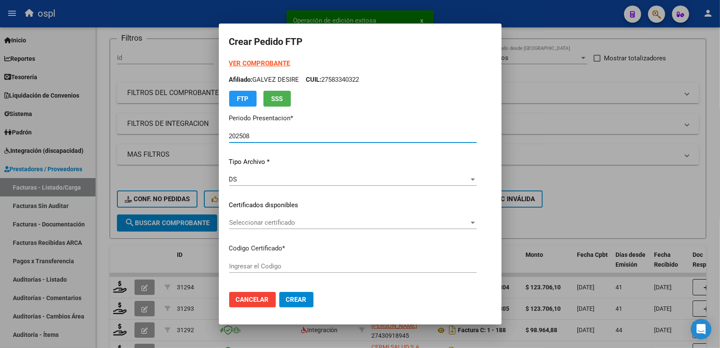
type input "ARG02000578028482023071020250710SFE221"
type input "2025-07-01"
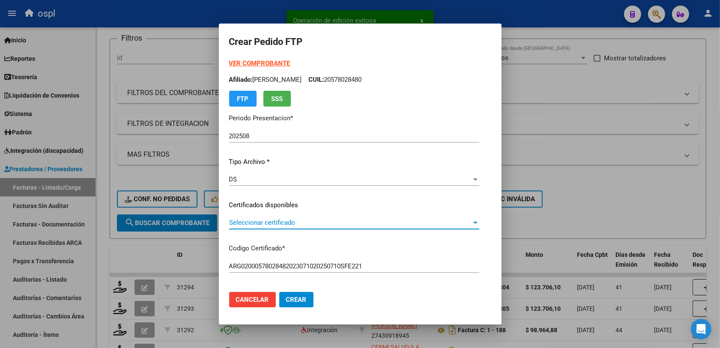
click at [264, 223] on span "Seleccionar certificado" at bounding box center [350, 223] width 242 height 8
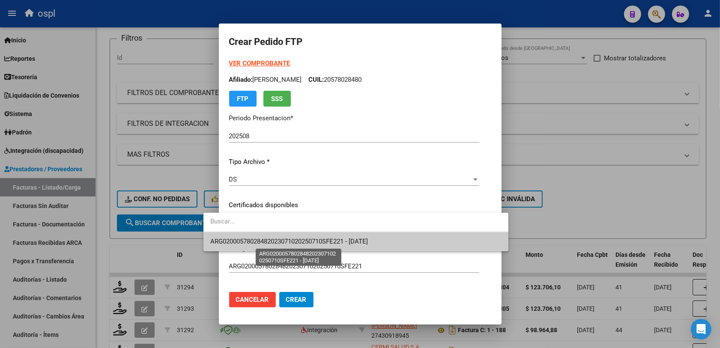
click at [318, 239] on span "ARG02000578028482023071020250710SFE221 - 2025-07-01" at bounding box center [289, 242] width 158 height 8
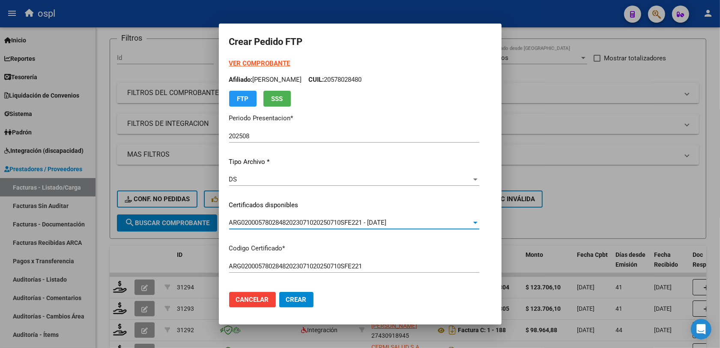
click at [393, 278] on mat-dialog-actions "Cancelar Crear" at bounding box center [360, 299] width 262 height 29
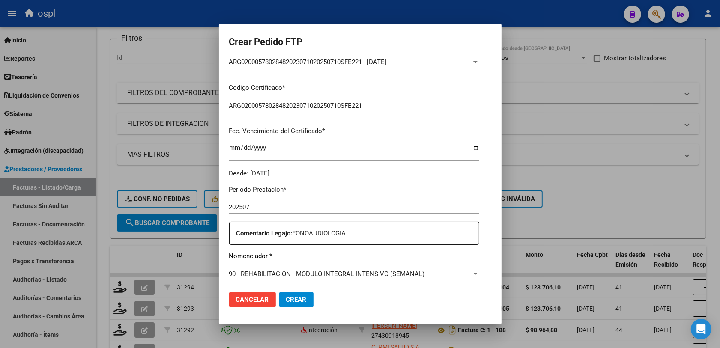
scroll to position [214, 0]
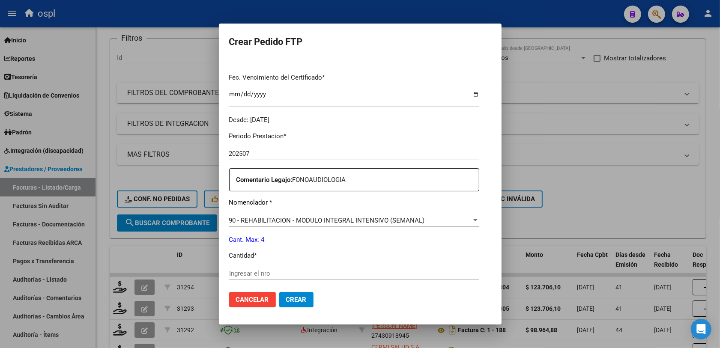
click at [242, 267] on div "Ingresar el nro" at bounding box center [354, 273] width 250 height 13
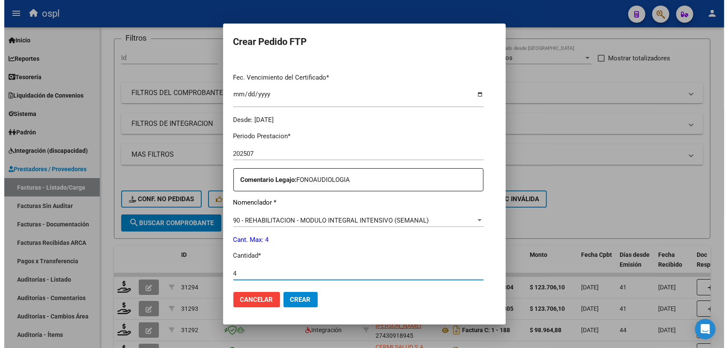
scroll to position [268, 0]
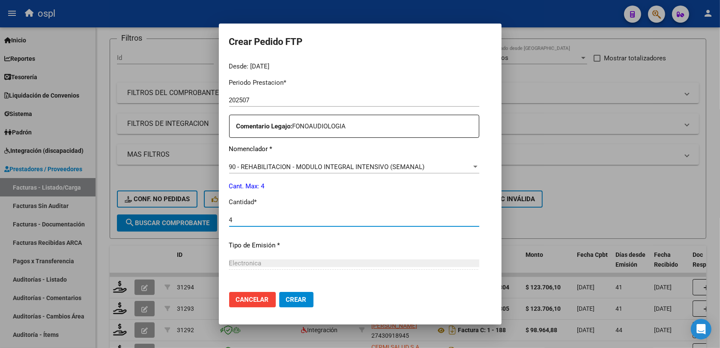
type input "4"
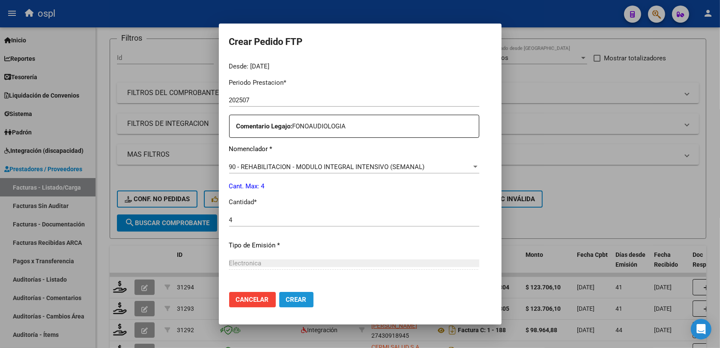
click at [286, 278] on span "Crear" at bounding box center [296, 300] width 21 height 8
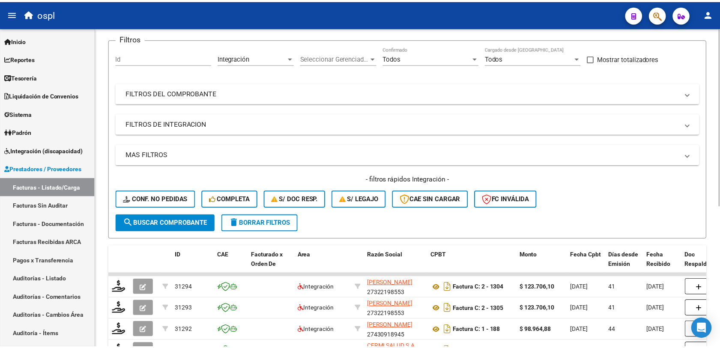
scroll to position [0, 0]
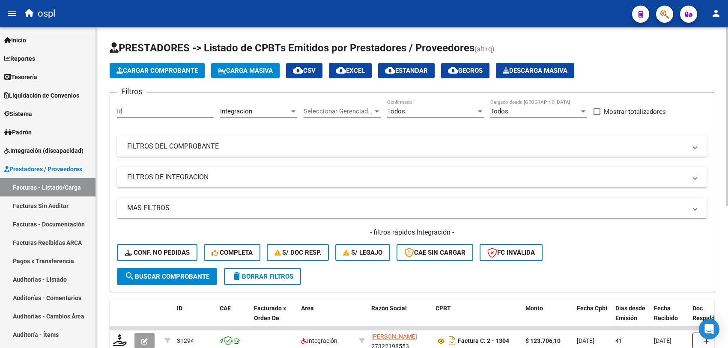
click at [162, 68] on span "Cargar Comprobante" at bounding box center [157, 71] width 81 height 8
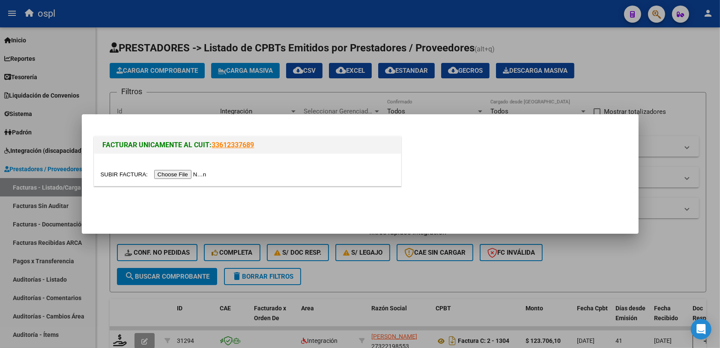
click at [167, 174] on input "file" at bounding box center [155, 174] width 108 height 9
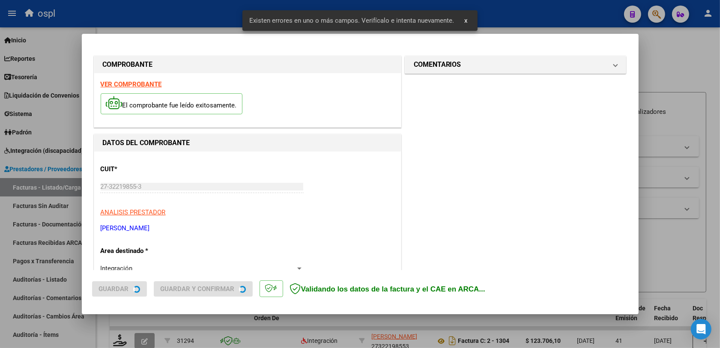
scroll to position [229, 0]
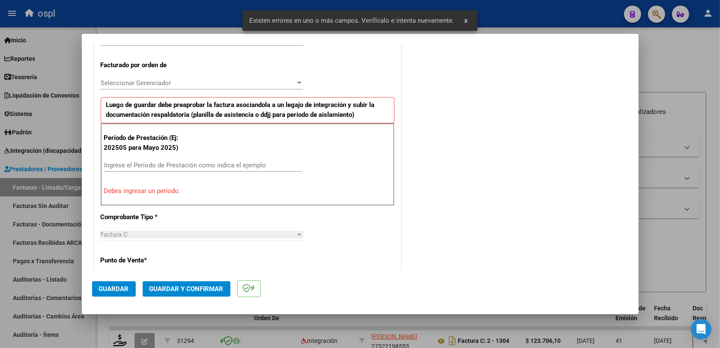
click at [164, 168] on input "Ingrese el Período de Prestación como indica el ejemplo" at bounding box center [203, 166] width 198 height 8
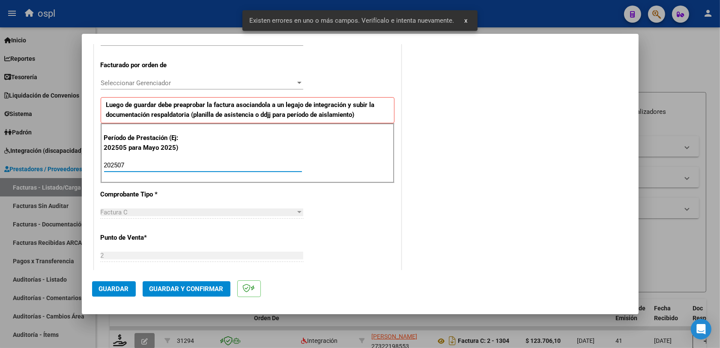
type input "202507"
click at [121, 278] on span "Guardar" at bounding box center [114, 289] width 30 height 8
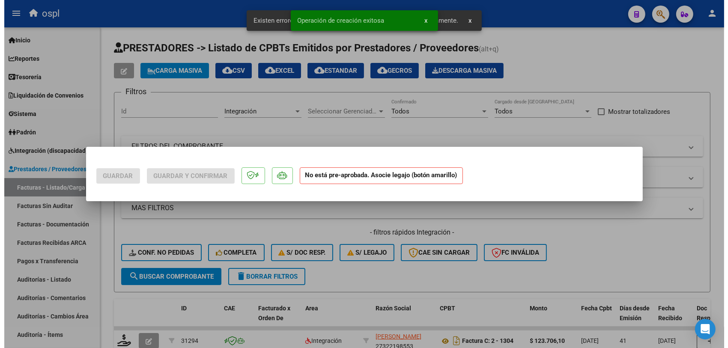
scroll to position [0, 0]
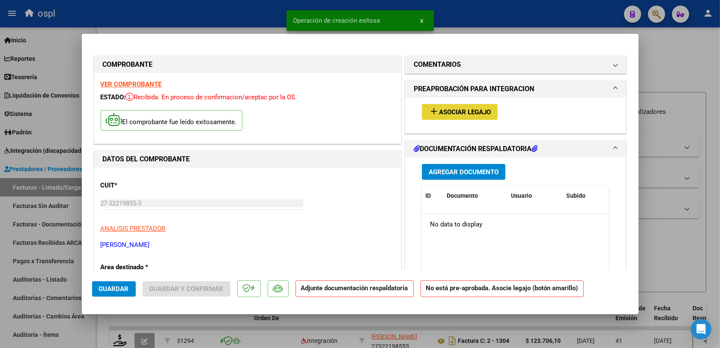
click at [429, 113] on mat-icon "add" at bounding box center [434, 111] width 10 height 10
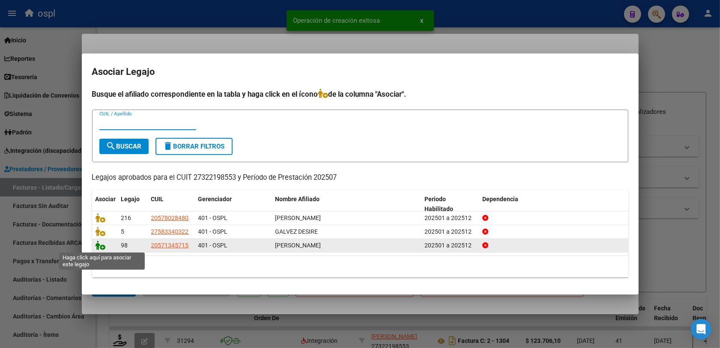
click at [97, 247] on icon at bounding box center [101, 245] width 10 height 9
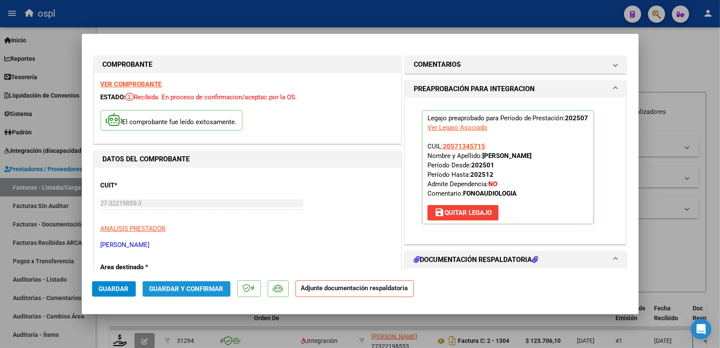
click at [183, 278] on span "Guardar y Confirmar" at bounding box center [187, 289] width 74 height 8
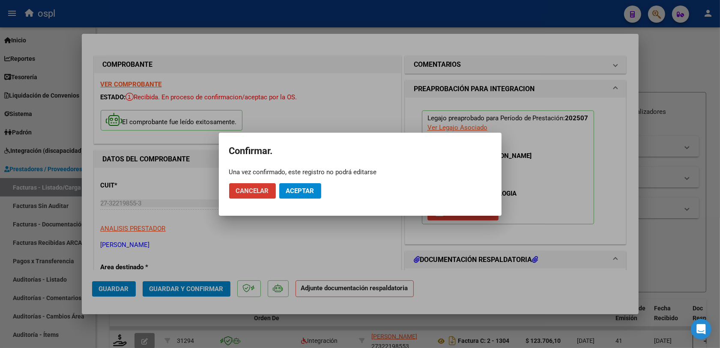
click at [294, 194] on span "Aceptar" at bounding box center [300, 191] width 28 height 8
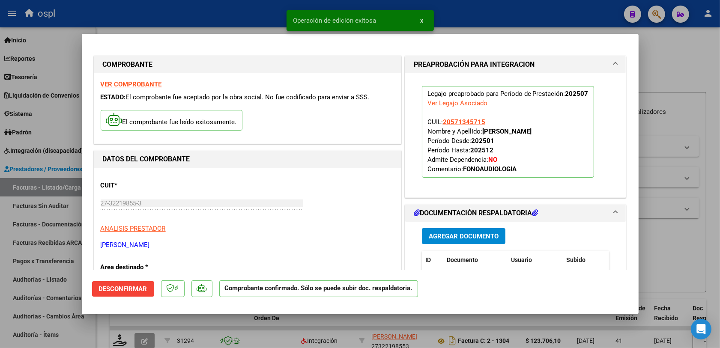
click at [258, 278] on div at bounding box center [360, 174] width 720 height 348
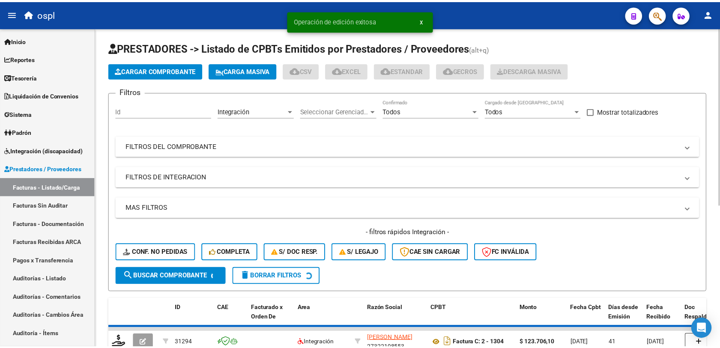
scroll to position [54, 0]
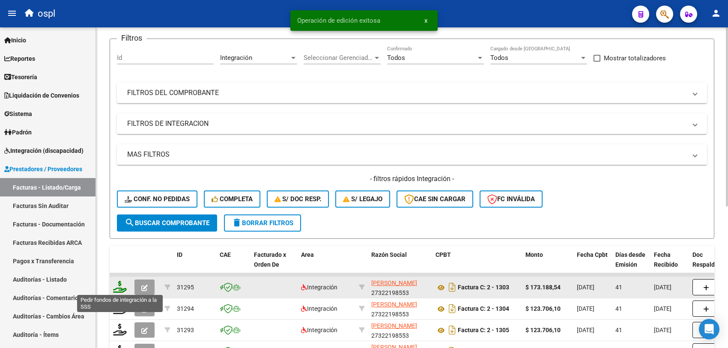
click at [123, 278] on icon at bounding box center [120, 287] width 14 height 12
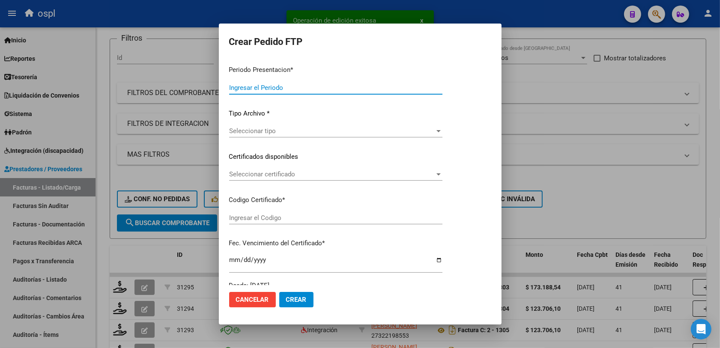
type input "202508"
type input "202507"
type input "$ 173.188,54"
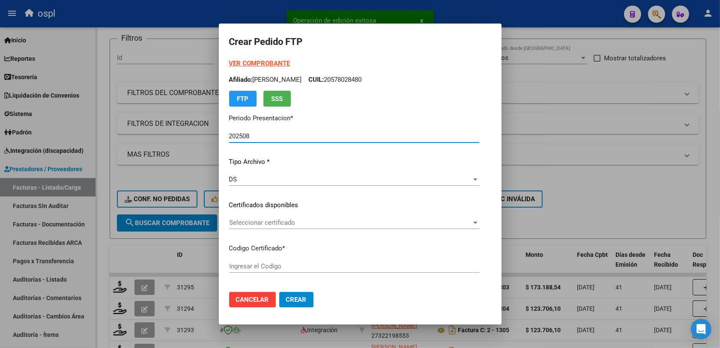
type input "ARG02000571345712021092420260924SFE159"
type input "2026-09-24"
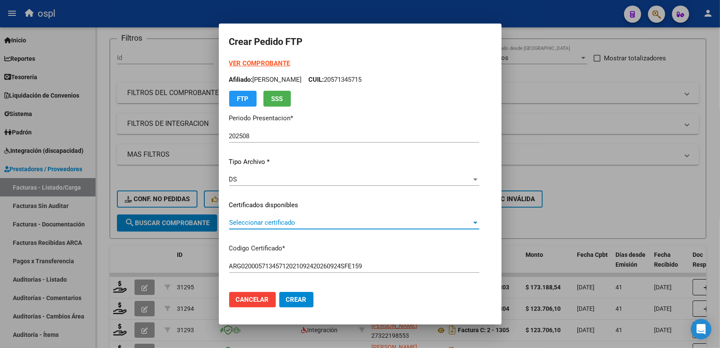
click at [235, 221] on span "Seleccionar certificado" at bounding box center [350, 223] width 242 height 8
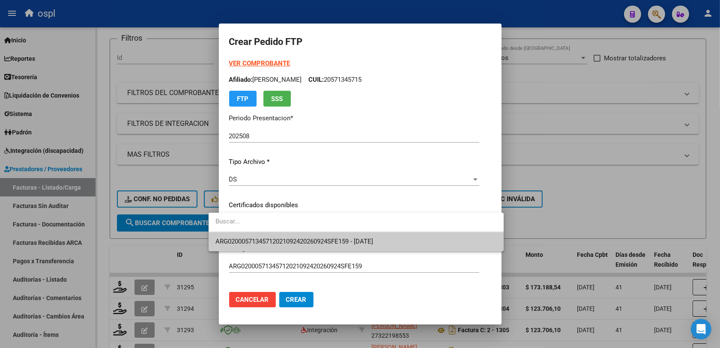
click at [300, 238] on span "ARG02000571345712021092420260924SFE159 - 2026-09-24" at bounding box center [294, 242] width 158 height 8
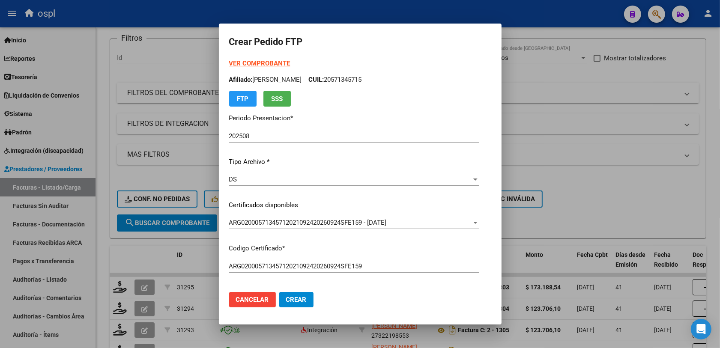
click at [356, 254] on div "VER COMPROBANTE ARCA Padrón Afiliado: MARTINEZ IAN NEILAN CUIL: 20571345715 FTP…" at bounding box center [354, 194] width 250 height 271
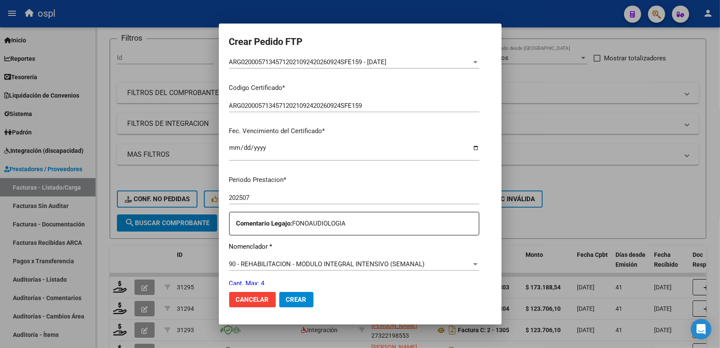
scroll to position [214, 0]
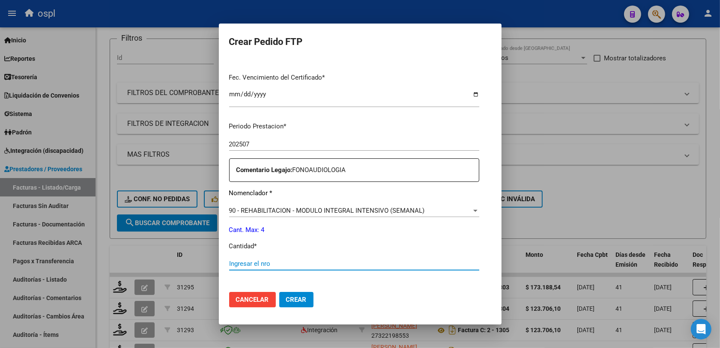
click at [240, 262] on input "Ingresar el nro" at bounding box center [354, 264] width 250 height 8
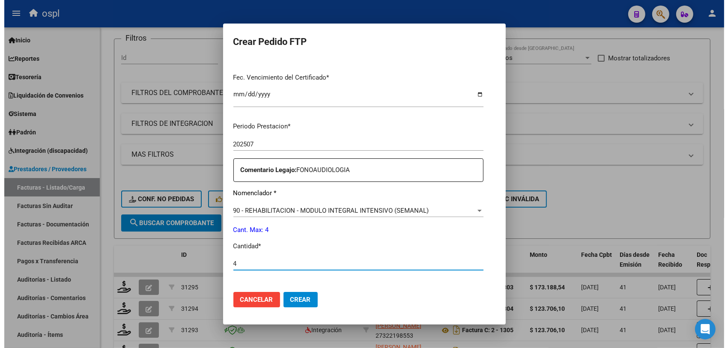
scroll to position [268, 0]
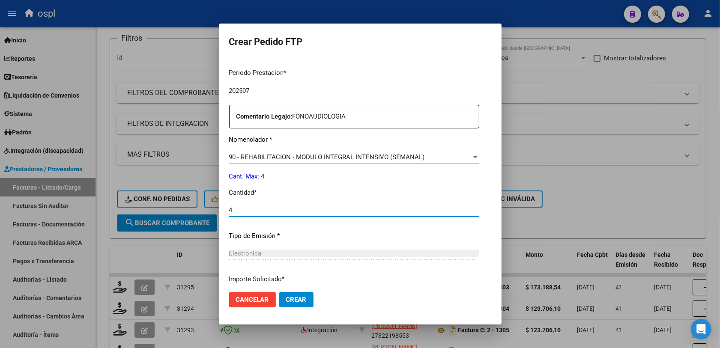
type input "4"
click at [284, 278] on button "Crear" at bounding box center [296, 299] width 34 height 15
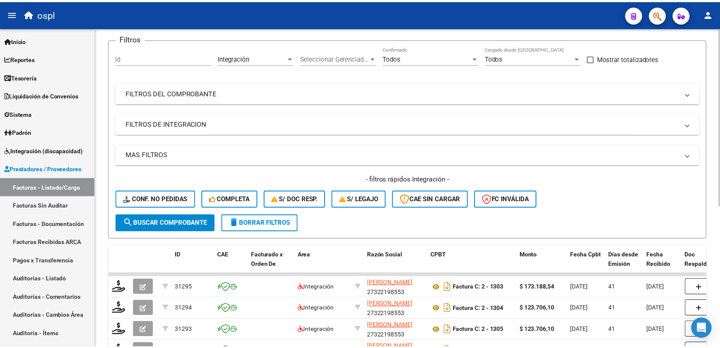
scroll to position [0, 0]
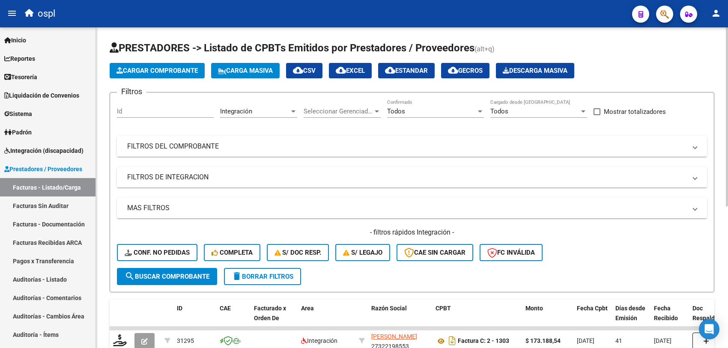
click at [149, 67] on span "Cargar Comprobante" at bounding box center [157, 71] width 81 height 8
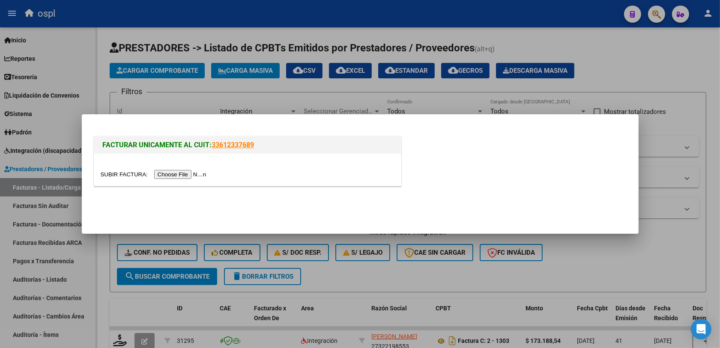
click at [159, 174] on input "file" at bounding box center [155, 174] width 108 height 9
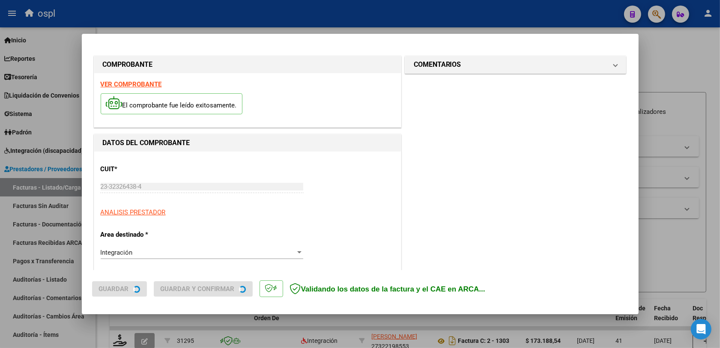
scroll to position [213, 0]
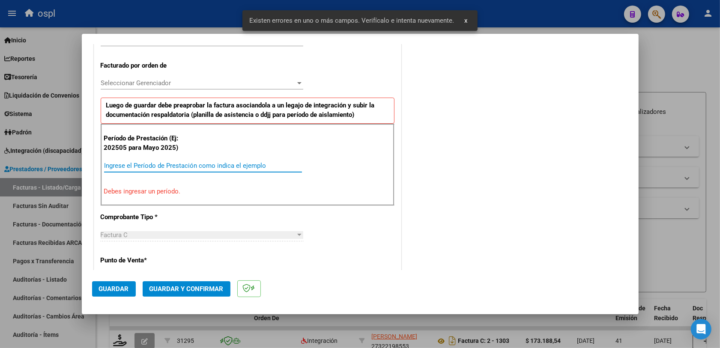
click at [151, 169] on input "Ingrese el Período de Prestación como indica el ejemplo" at bounding box center [203, 166] width 198 height 8
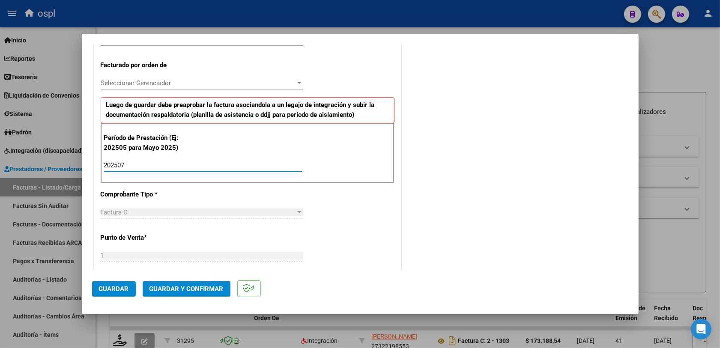
type input "202507"
click at [354, 230] on div "CUIT * 23-32326438-4 Ingresar CUIT ANALISIS PRESTADOR JAIMEZ VANINA ROCIO CELES…" at bounding box center [247, 290] width 307 height 737
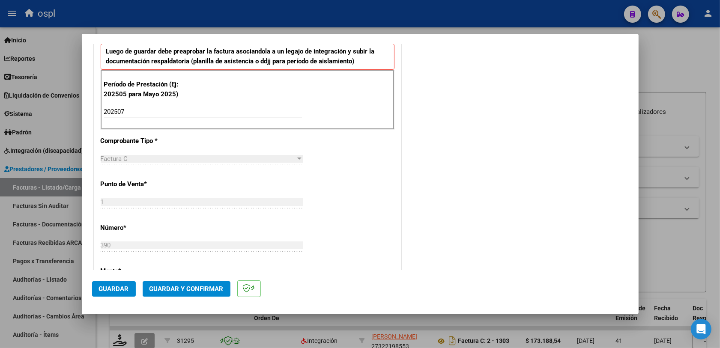
click at [107, 278] on span "Guardar" at bounding box center [114, 289] width 30 height 8
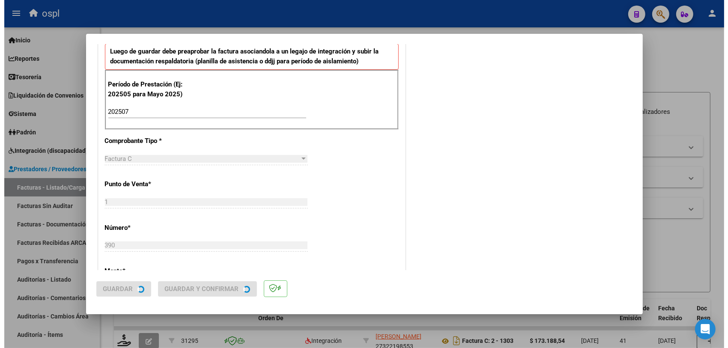
scroll to position [0, 0]
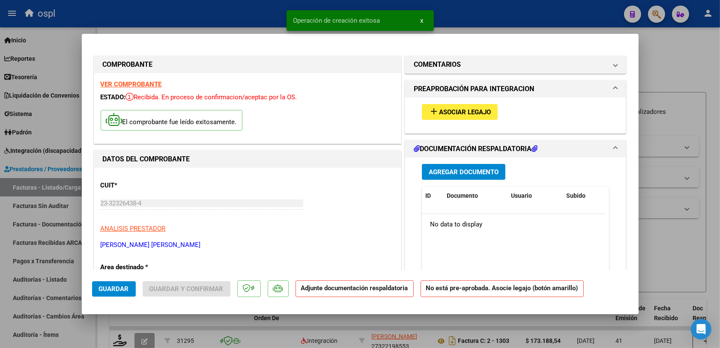
click at [457, 114] on span "Asociar Legajo" at bounding box center [465, 112] width 52 height 8
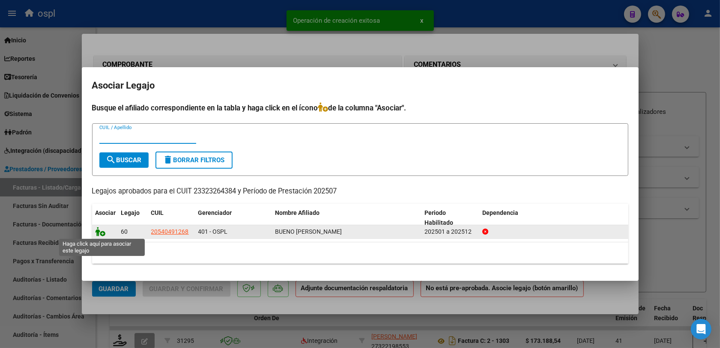
click at [96, 234] on icon at bounding box center [101, 231] width 10 height 9
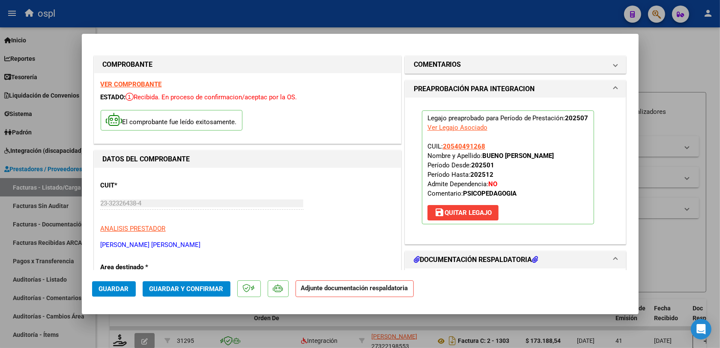
click at [159, 278] on span "Guardar y Confirmar" at bounding box center [187, 289] width 74 height 8
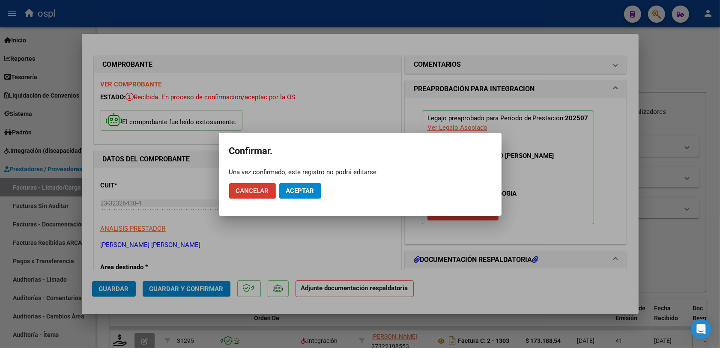
click at [292, 183] on button "Aceptar" at bounding box center [300, 190] width 42 height 15
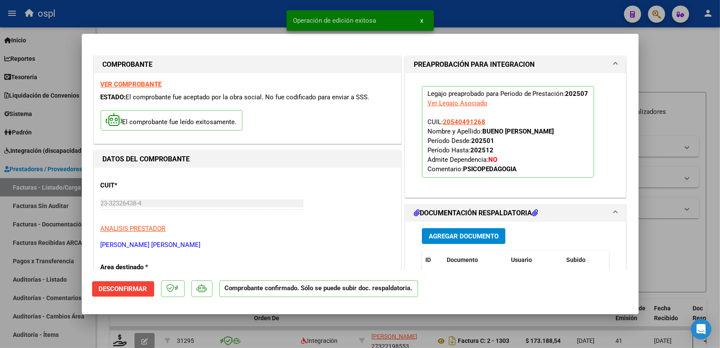
click at [582, 246] on div at bounding box center [360, 174] width 720 height 348
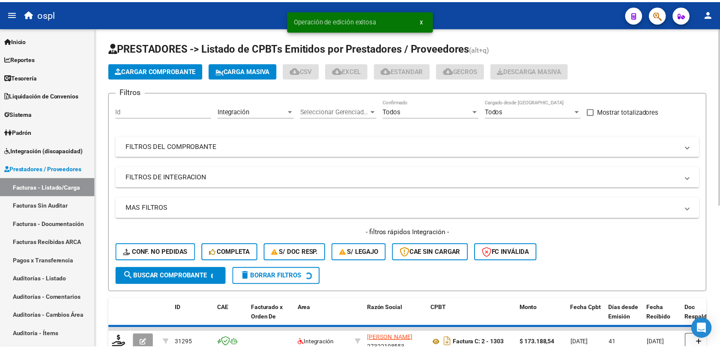
scroll to position [54, 0]
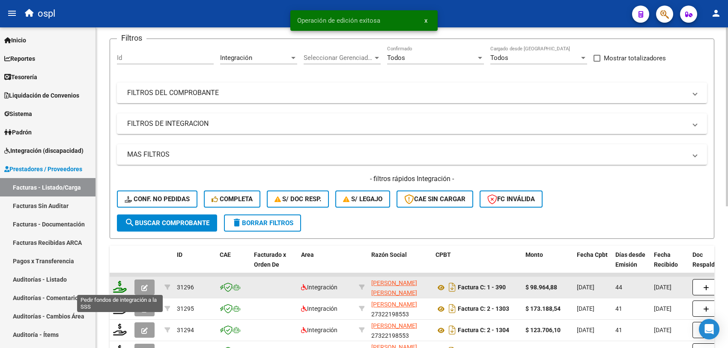
click at [121, 278] on icon at bounding box center [120, 287] width 14 height 12
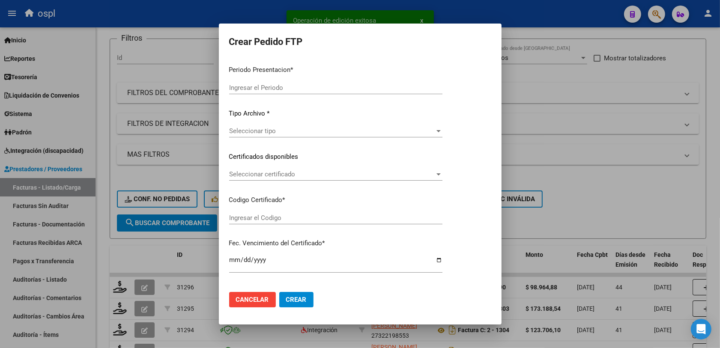
type input "202508"
type input "202507"
type input "$ 98.964,88"
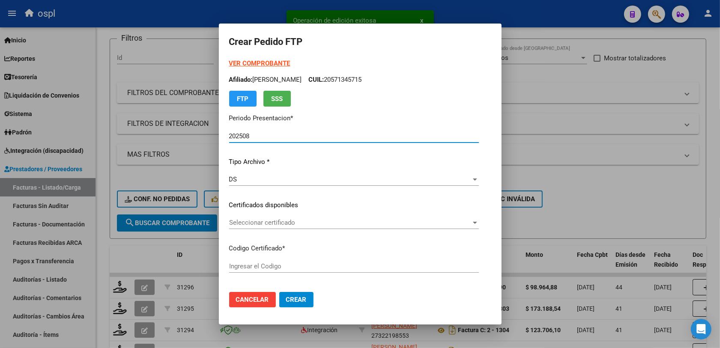
type input "ARG02000540491262022092920270929BUE450"
type input "2027-09-29"
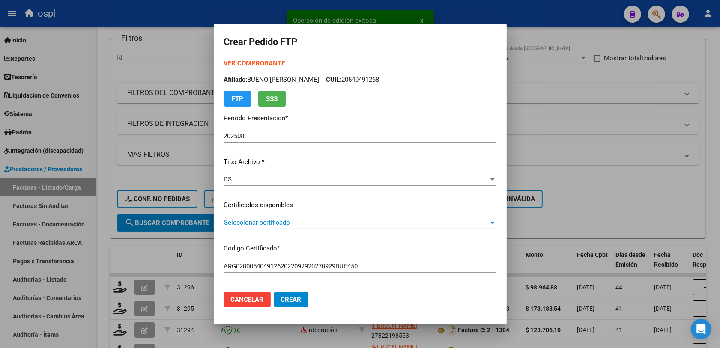
click at [253, 222] on span "Seleccionar certificado" at bounding box center [356, 223] width 265 height 8
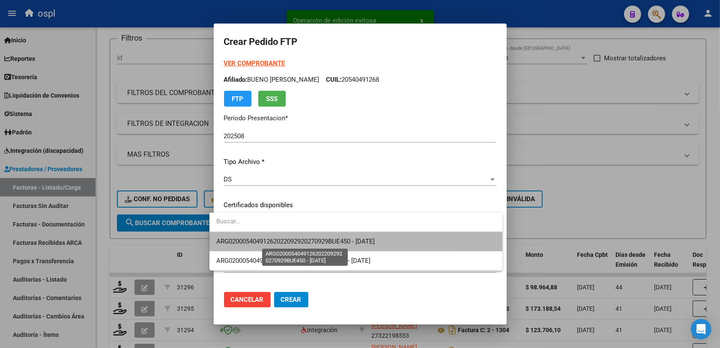
click at [314, 244] on span "ARG02000540491262022092920270929BUE450 - 2027-09-29" at bounding box center [295, 242] width 159 height 8
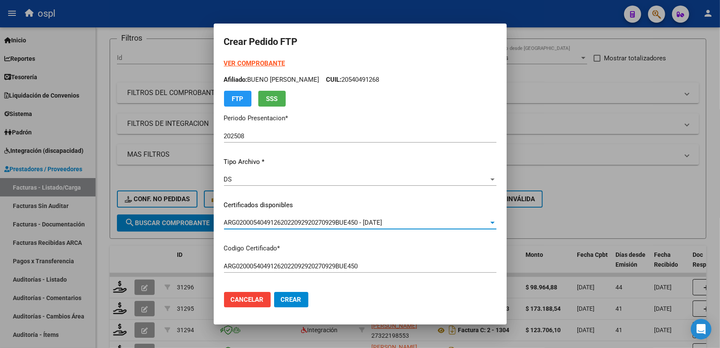
click at [391, 278] on mat-dialog-actions "Cancelar Crear" at bounding box center [360, 299] width 272 height 29
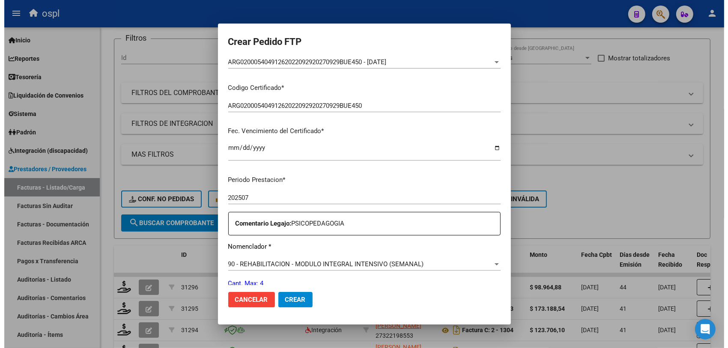
scroll to position [214, 0]
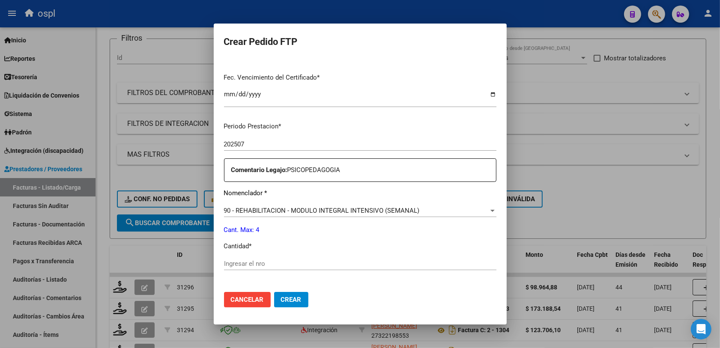
click at [238, 260] on input "Ingresar el nro" at bounding box center [360, 264] width 272 height 8
type input "4"
click at [290, 278] on span "Crear" at bounding box center [291, 300] width 21 height 8
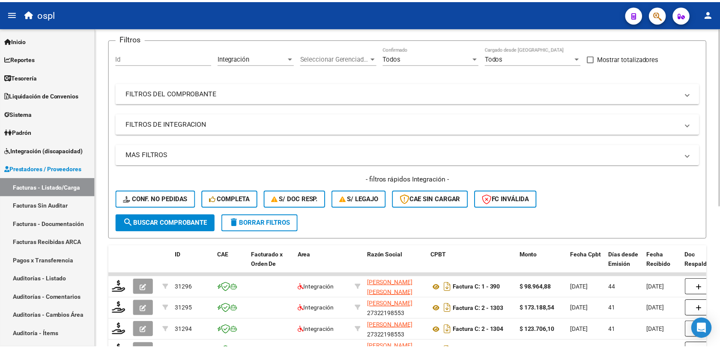
scroll to position [0, 0]
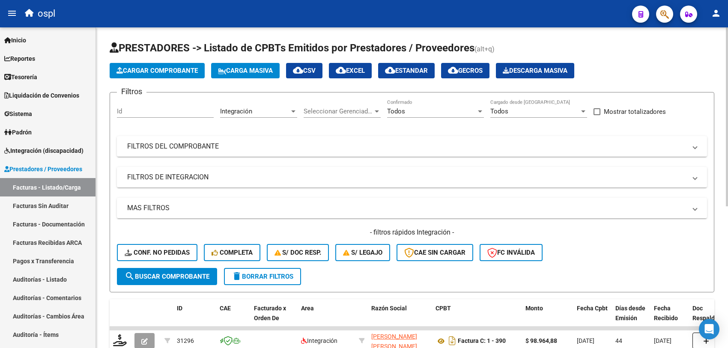
click at [168, 72] on span "Cargar Comprobante" at bounding box center [157, 71] width 81 height 8
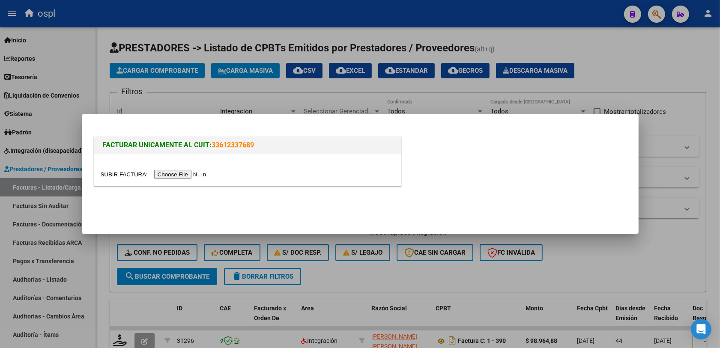
click at [167, 172] on input "file" at bounding box center [155, 174] width 108 height 9
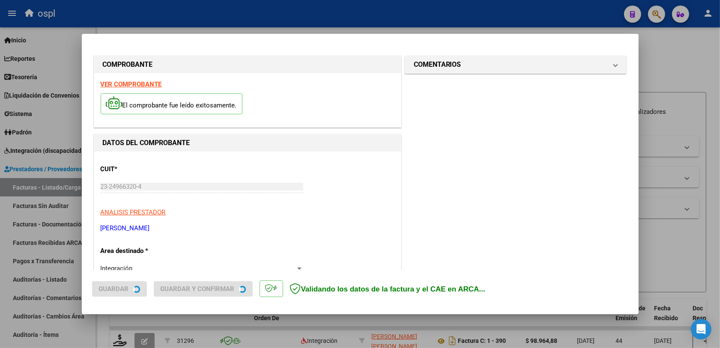
scroll to position [229, 0]
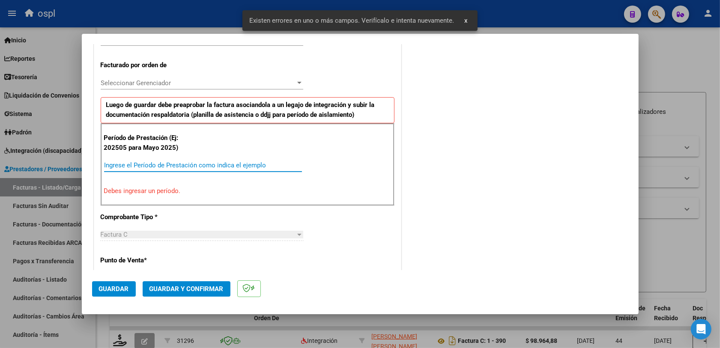
click at [123, 167] on input "Ingrese el Período de Prestación como indica el ejemplo" at bounding box center [203, 166] width 198 height 8
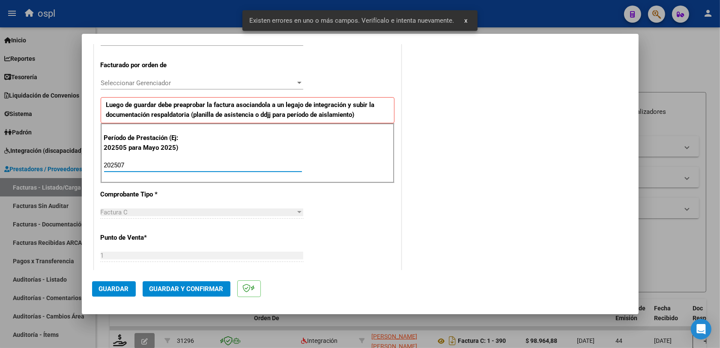
type input "202507"
click at [318, 215] on div "CUIT * 23-24966320-4 Ingresar CUIT ANALISIS PRESTADOR MANCINELLI PAULA ARCA Pad…" at bounding box center [247, 290] width 307 height 737
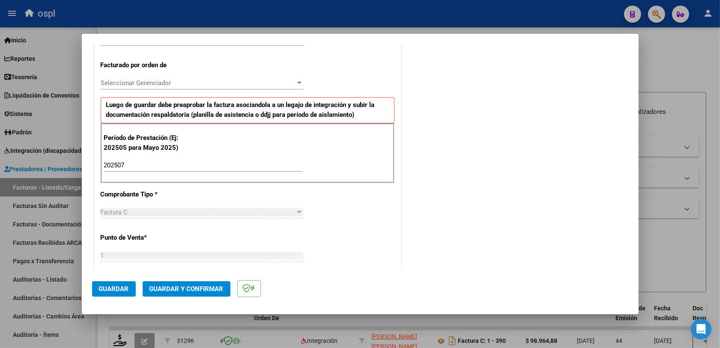
click at [121, 278] on span "Guardar" at bounding box center [114, 289] width 30 height 8
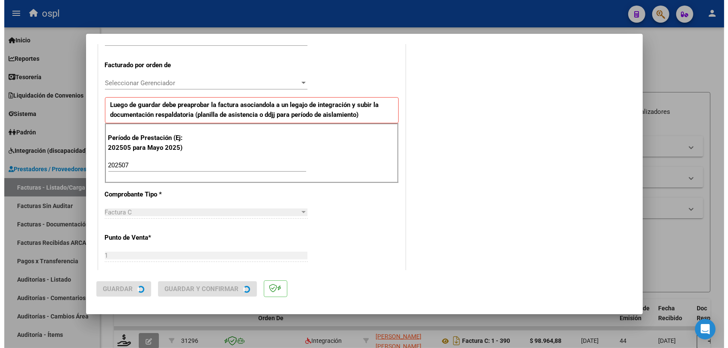
scroll to position [0, 0]
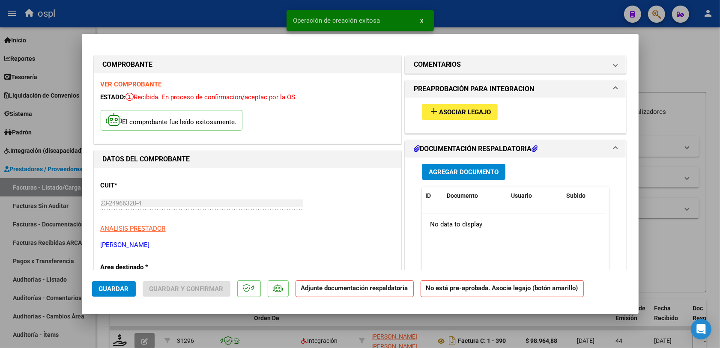
click at [466, 111] on span "Asociar Legajo" at bounding box center [465, 112] width 52 height 8
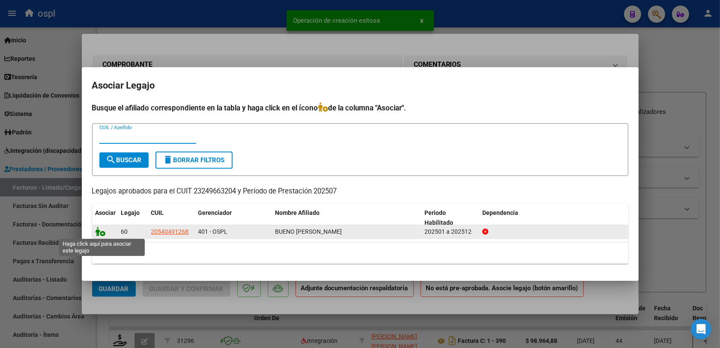
click at [101, 230] on icon at bounding box center [101, 231] width 10 height 9
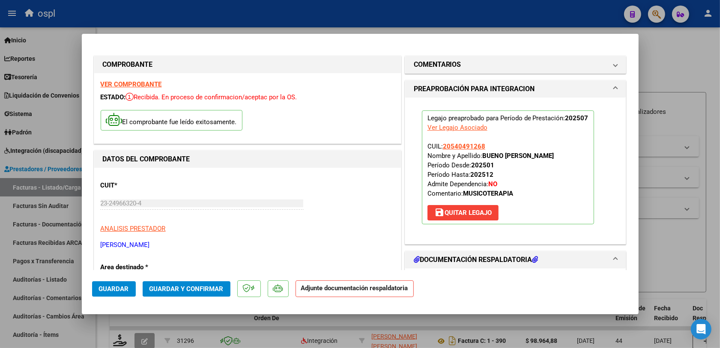
click at [159, 278] on span "Guardar y Confirmar" at bounding box center [187, 289] width 74 height 8
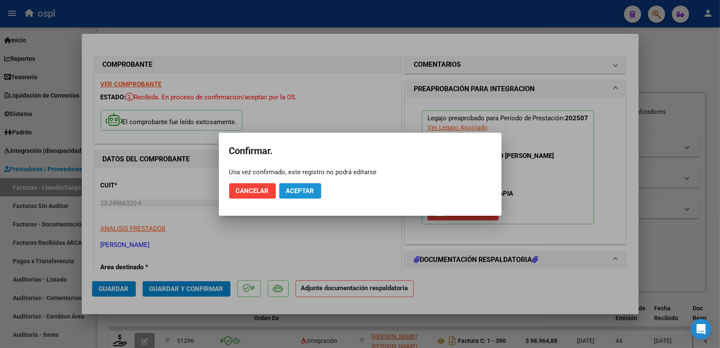
click at [293, 189] on span "Aceptar" at bounding box center [300, 191] width 28 height 8
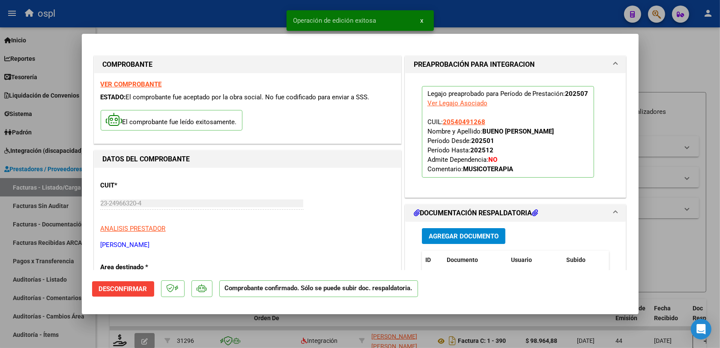
click at [582, 240] on div at bounding box center [360, 174] width 720 height 348
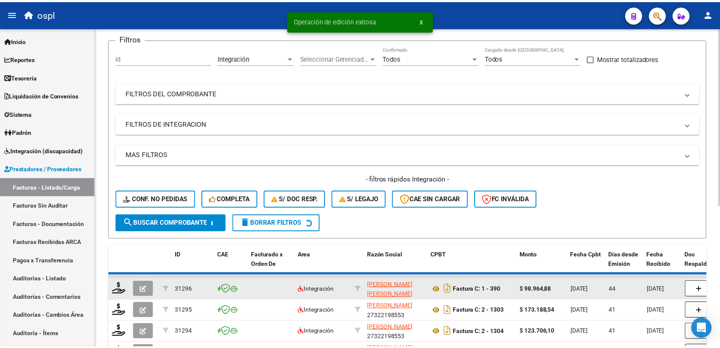
scroll to position [107, 0]
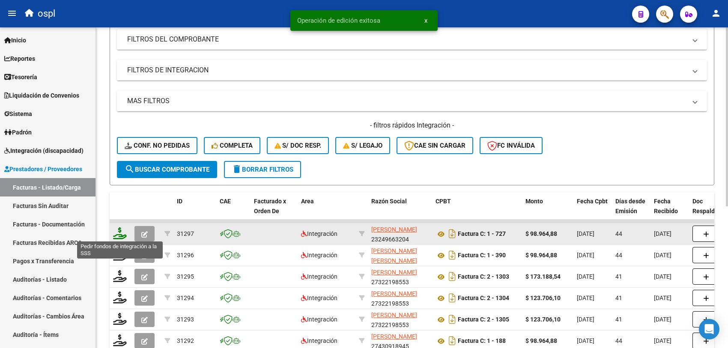
click at [121, 232] on icon at bounding box center [120, 233] width 14 height 12
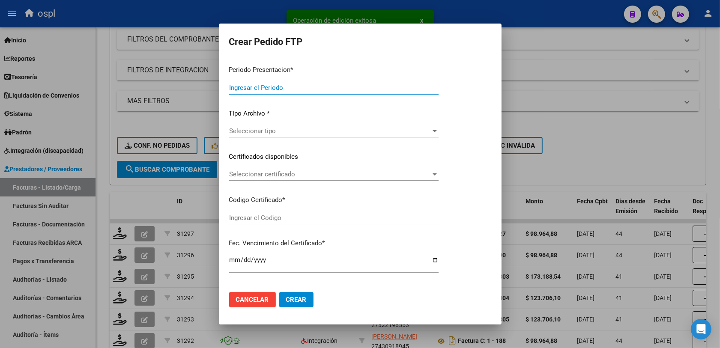
type input "202508"
type input "202507"
type input "$ 98.964,88"
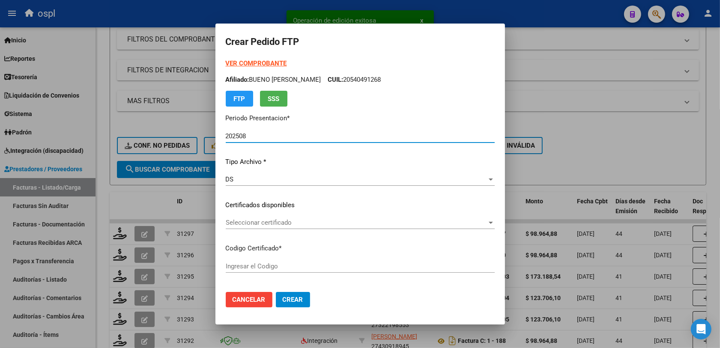
type input "ARG02000540491262022092920270929BUE450"
type input "2027-09-29"
click at [260, 223] on span "Seleccionar certificado" at bounding box center [356, 223] width 261 height 8
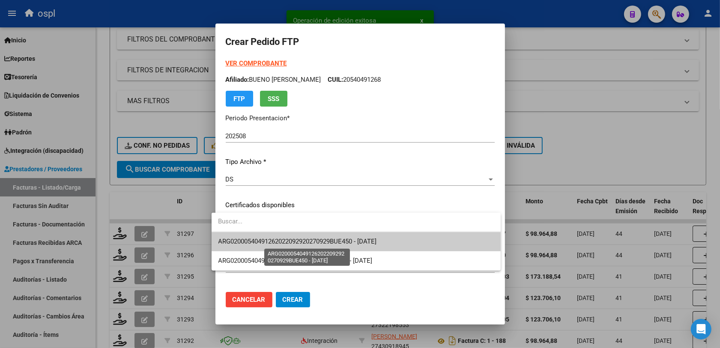
click at [324, 239] on span "ARG02000540491262022092920270929BUE450 - 2027-09-29" at bounding box center [297, 242] width 159 height 8
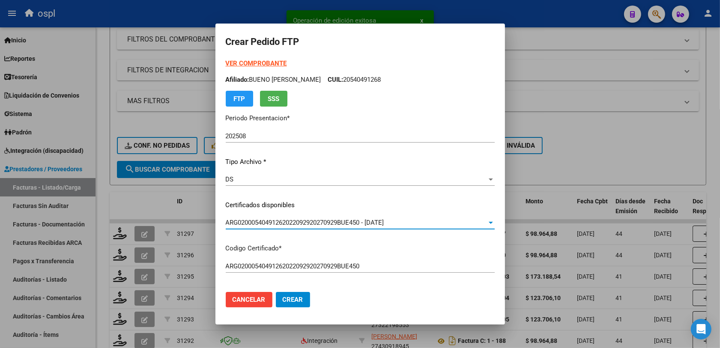
click at [359, 278] on div "ARG02000540491262022092920270929BUE450 Ingresar el Codigo" at bounding box center [360, 270] width 269 height 21
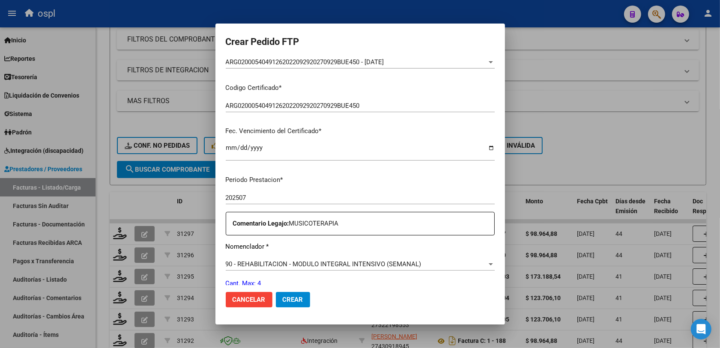
scroll to position [214, 0]
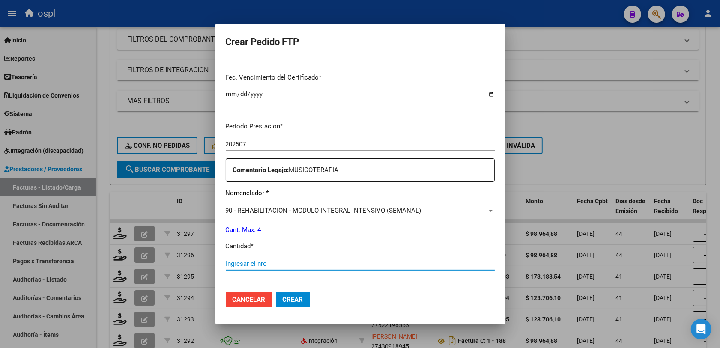
click at [239, 262] on input "Ingresar el nro" at bounding box center [360, 264] width 269 height 8
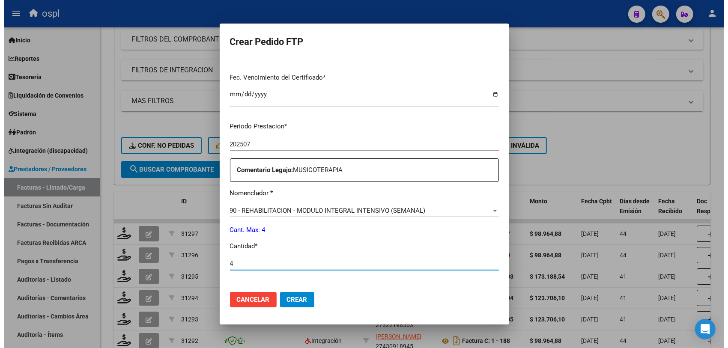
scroll to position [321, 0]
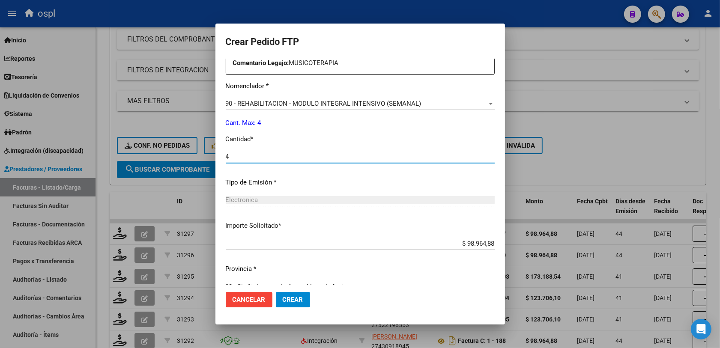
type input "4"
click at [281, 278] on button "Crear" at bounding box center [293, 299] width 34 height 15
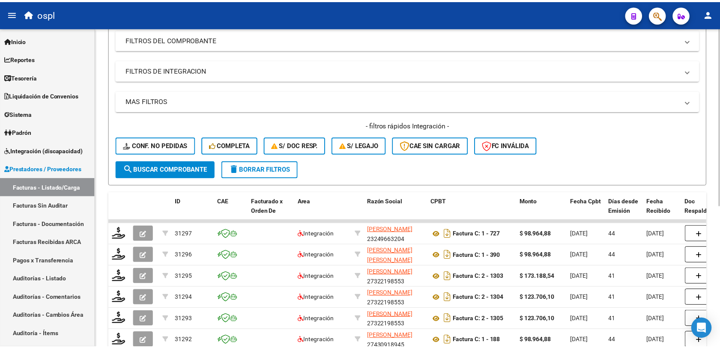
scroll to position [0, 0]
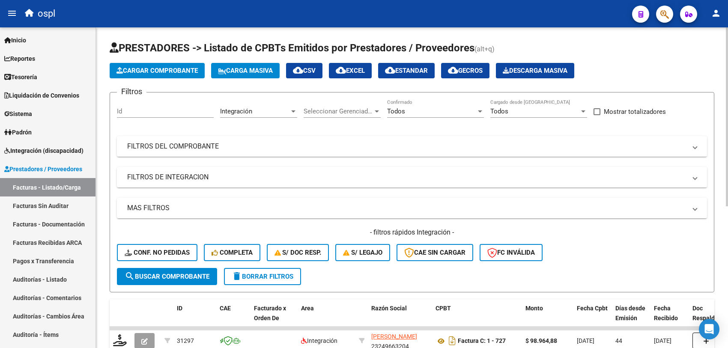
click at [154, 64] on button "Cargar Comprobante" at bounding box center [157, 70] width 95 height 15
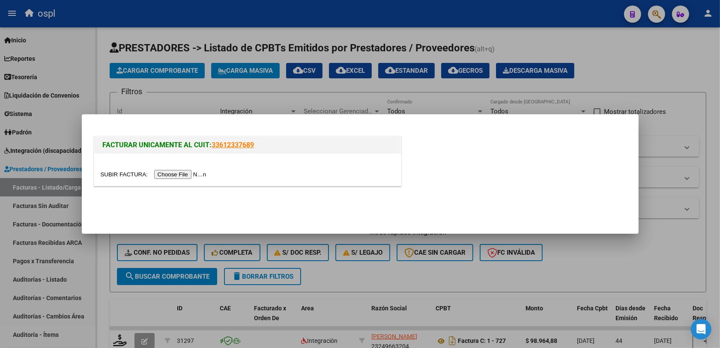
click at [175, 174] on input "file" at bounding box center [155, 174] width 108 height 9
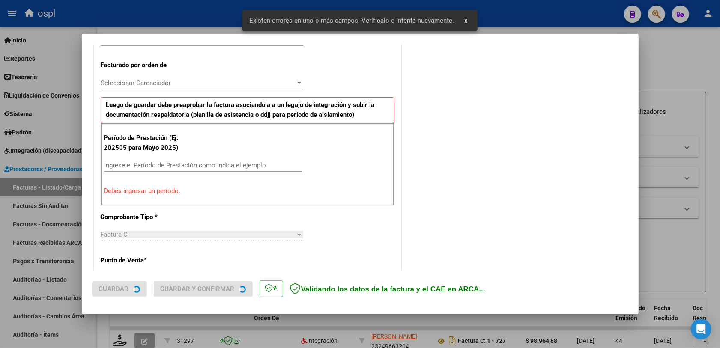
scroll to position [283, 0]
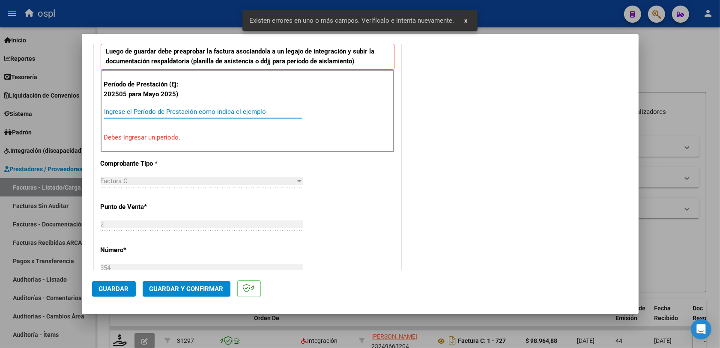
click at [145, 116] on input "Ingrese el Período de Prestación como indica el ejemplo" at bounding box center [203, 112] width 198 height 8
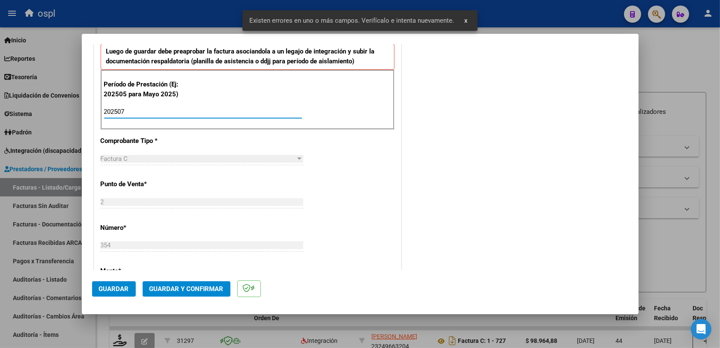
type input "202507"
click at [104, 278] on mat-dialog-actions "Guardar Guardar y Confirmar" at bounding box center [360, 287] width 536 height 34
click at [106, 278] on span "Guardar" at bounding box center [114, 289] width 30 height 8
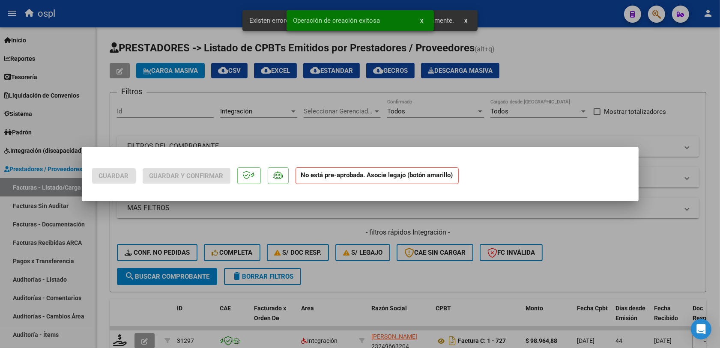
scroll to position [0, 0]
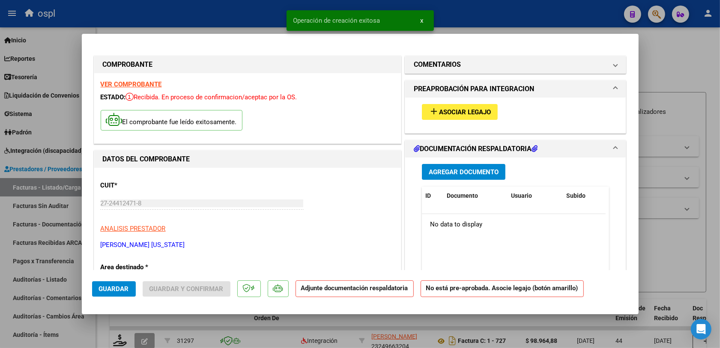
click at [451, 108] on span "Asociar Legajo" at bounding box center [465, 112] width 52 height 8
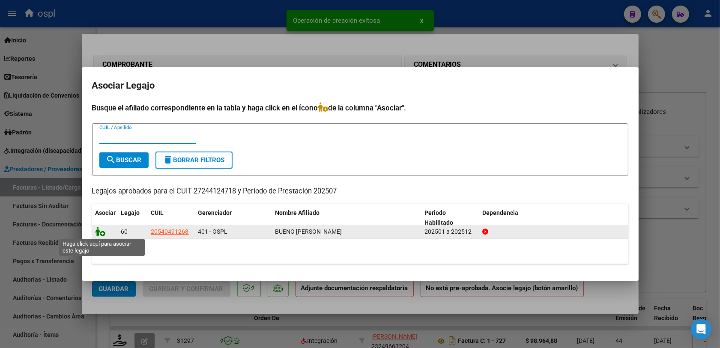
click at [99, 232] on icon at bounding box center [101, 231] width 10 height 9
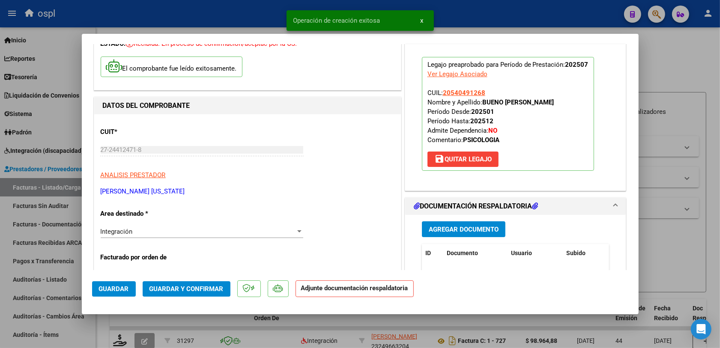
scroll to position [107, 0]
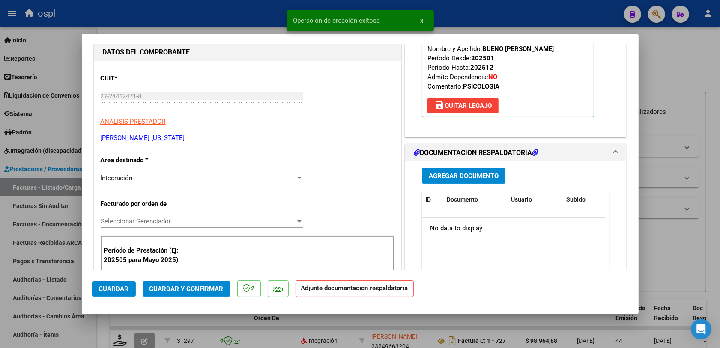
click at [207, 278] on span "Guardar y Confirmar" at bounding box center [187, 289] width 74 height 8
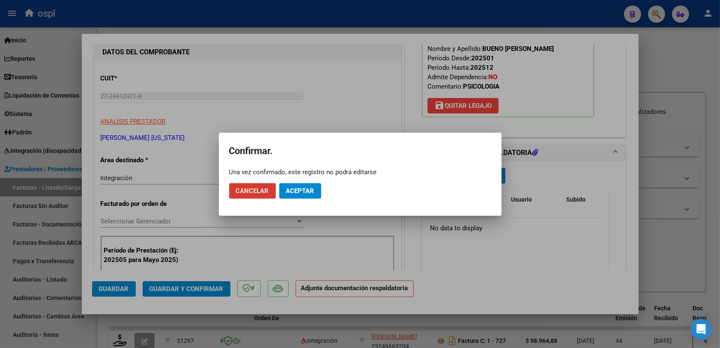
click at [306, 192] on span "Aceptar" at bounding box center [300, 191] width 28 height 8
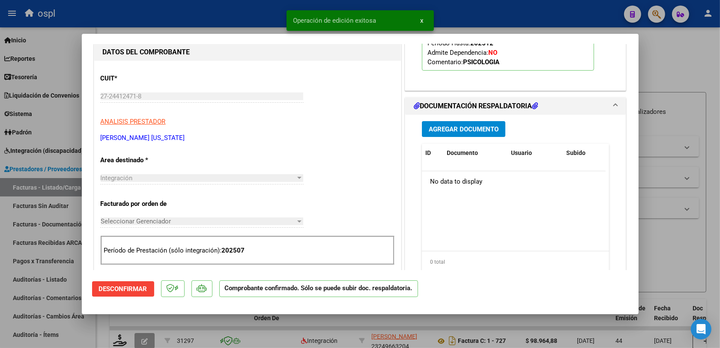
click at [582, 248] on div at bounding box center [360, 174] width 720 height 348
type input "$ 0,00"
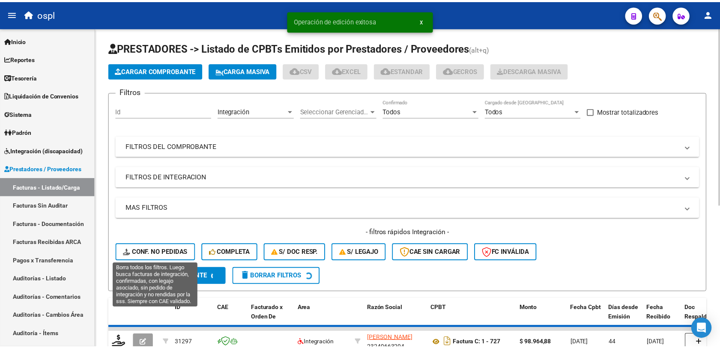
scroll to position [54, 0]
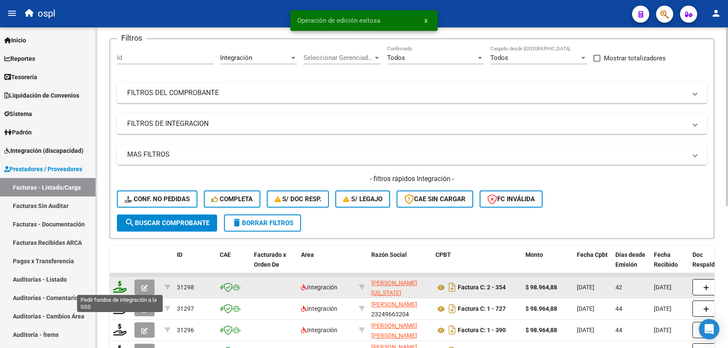
click at [120, 278] on icon at bounding box center [120, 287] width 14 height 12
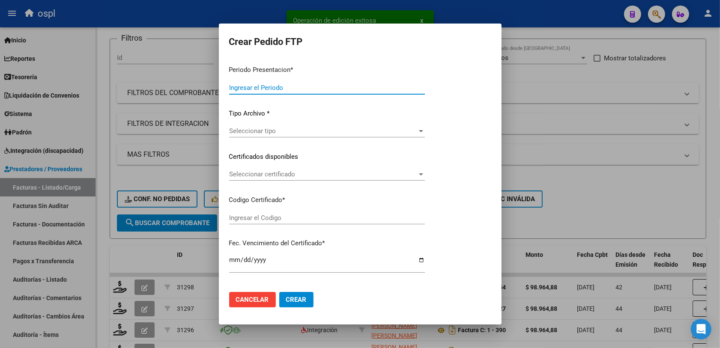
type input "202508"
type input "202507"
type input "$ 98.964,88"
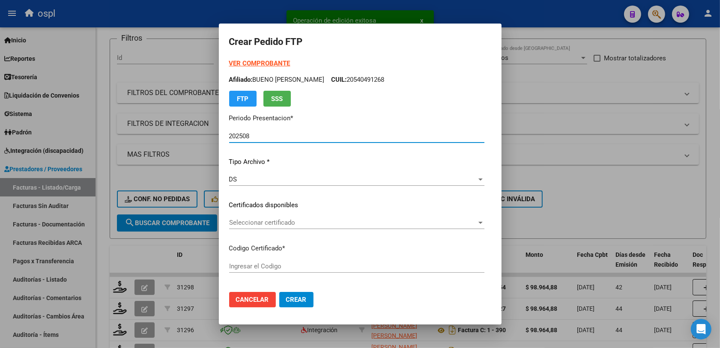
type input "ARG02000540491262022092920270929BUE450"
type input "2027-09-29"
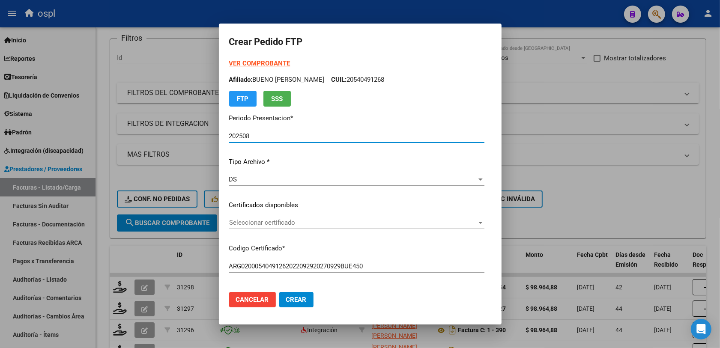
click at [260, 221] on span "Seleccionar certificado" at bounding box center [353, 223] width 248 height 8
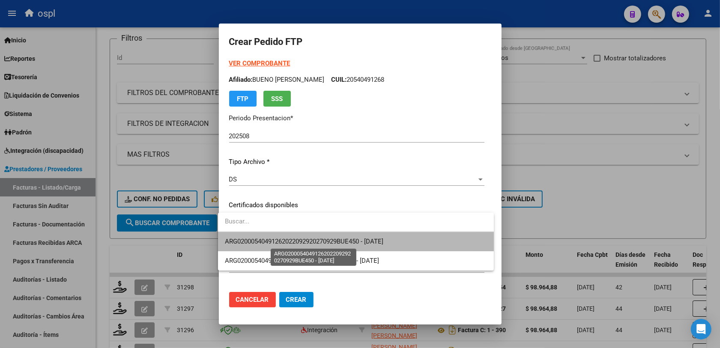
click at [321, 239] on span "ARG02000540491262022092920270929BUE450 - 2027-09-29" at bounding box center [304, 242] width 159 height 8
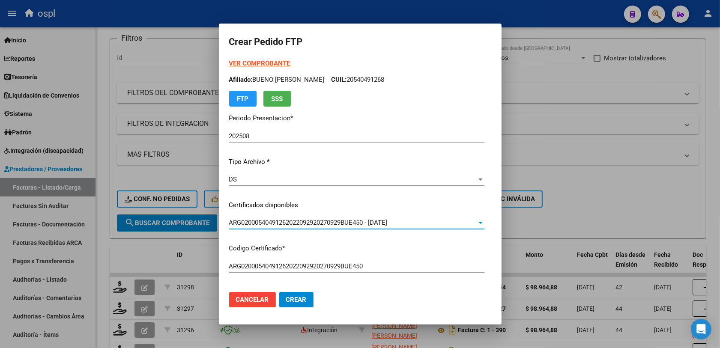
click at [397, 278] on mat-dialog-actions "Cancelar Crear" at bounding box center [360, 299] width 262 height 29
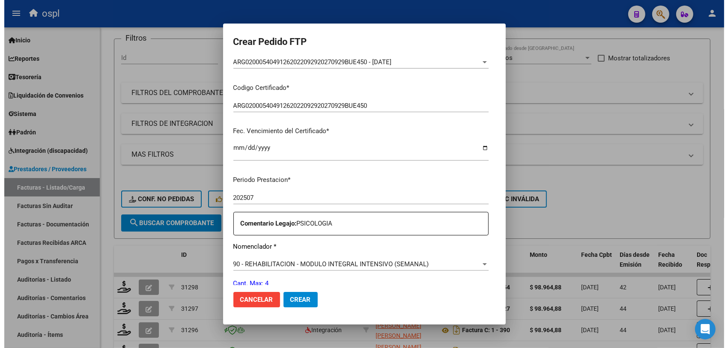
scroll to position [214, 0]
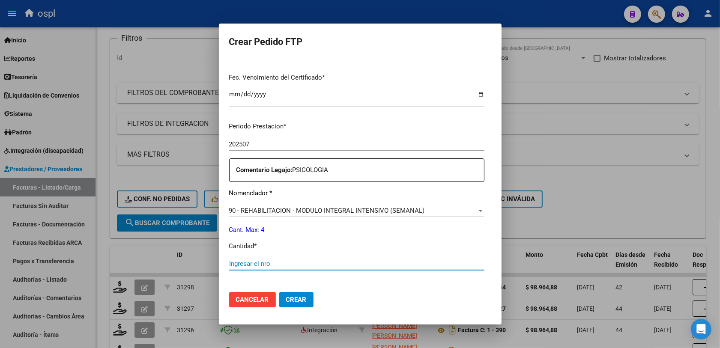
click at [260, 262] on input "Ingresar el nro" at bounding box center [356, 264] width 255 height 8
type input "4"
click at [286, 278] on button "Crear" at bounding box center [296, 299] width 34 height 15
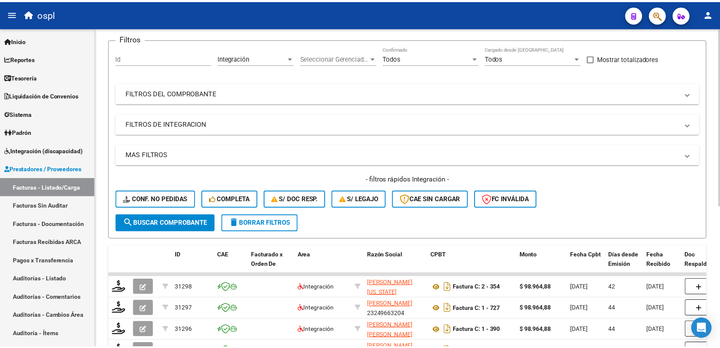
scroll to position [0, 0]
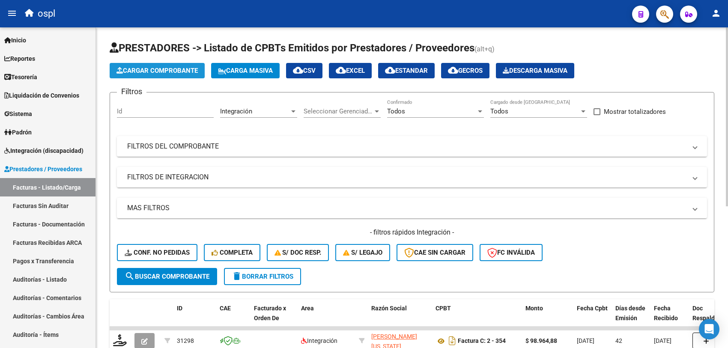
click at [150, 73] on span "Cargar Comprobante" at bounding box center [157, 71] width 81 height 8
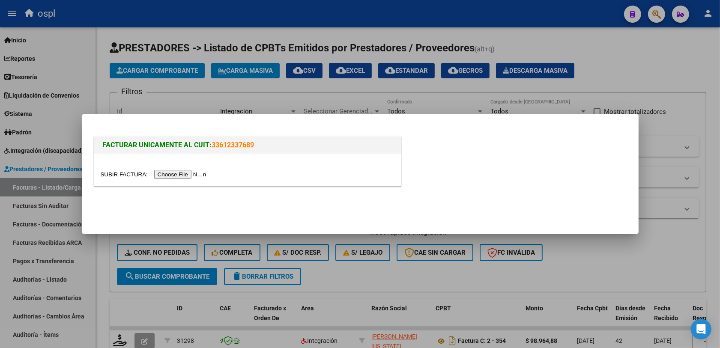
click at [184, 172] on input "file" at bounding box center [155, 174] width 108 height 9
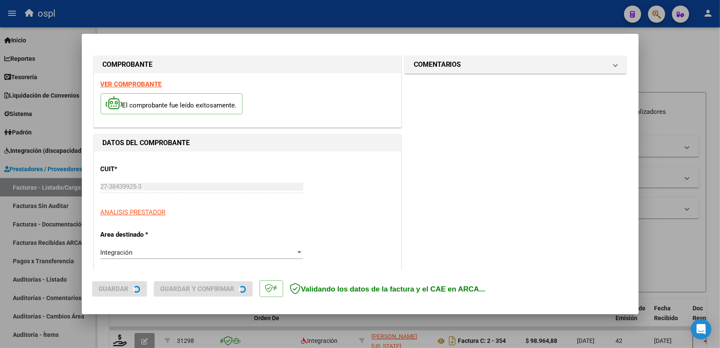
scroll to position [229, 0]
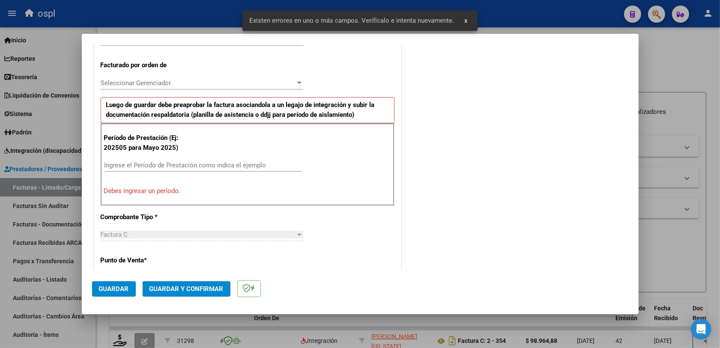
click at [148, 171] on div "Ingrese el Período de Prestación como indica el ejemplo" at bounding box center [203, 165] width 198 height 13
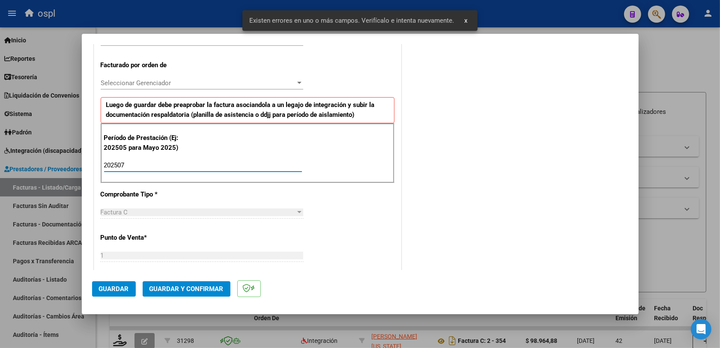
type input "202507"
click at [123, 278] on span "Guardar" at bounding box center [114, 289] width 30 height 8
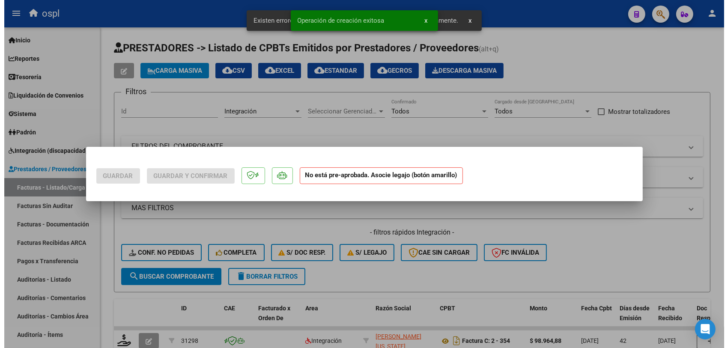
scroll to position [0, 0]
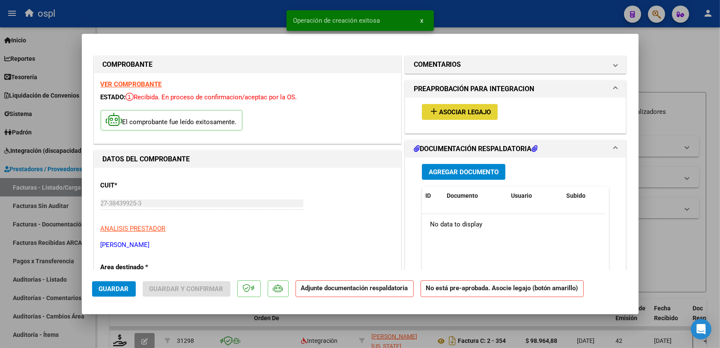
click at [458, 110] on span "Asociar Legajo" at bounding box center [465, 112] width 52 height 8
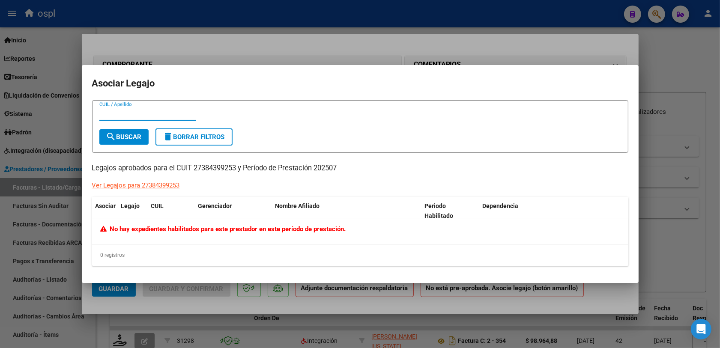
click at [582, 71] on div at bounding box center [360, 174] width 720 height 348
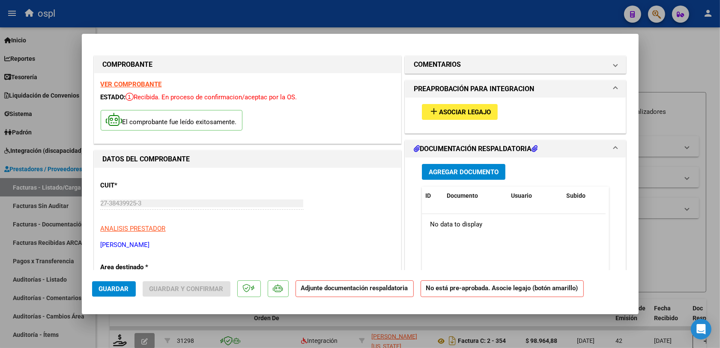
click at [582, 71] on div at bounding box center [360, 174] width 720 height 348
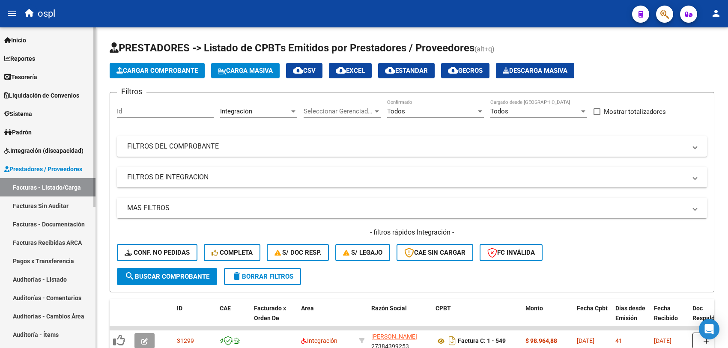
click at [31, 150] on span "Integración (discapacidad)" at bounding box center [43, 150] width 79 height 9
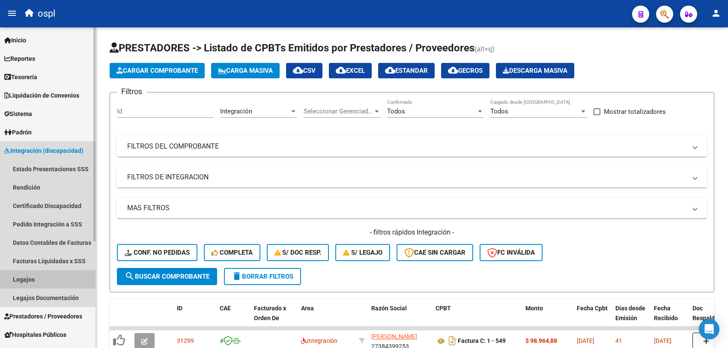
drag, startPoint x: 31, startPoint y: 278, endPoint x: 67, endPoint y: 262, distance: 39.7
click at [31, 278] on link "Legajos" at bounding box center [48, 279] width 96 height 18
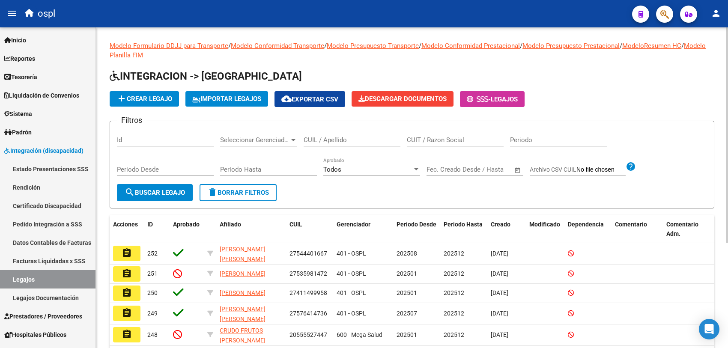
click at [318, 133] on div "CUIL / Apellido" at bounding box center [352, 137] width 97 height 18
type input "bueno"
click at [120, 191] on button "search Buscar Legajo" at bounding box center [155, 192] width 76 height 17
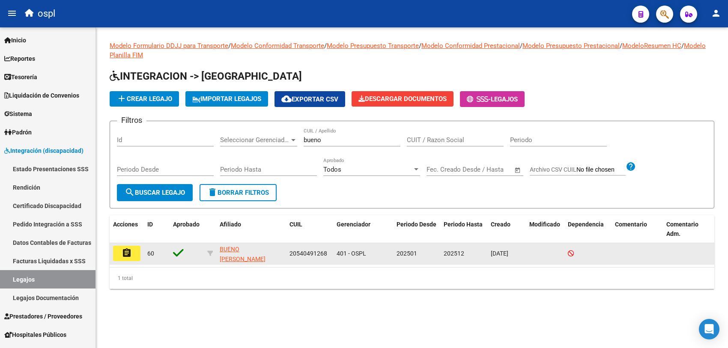
click at [131, 248] on mat-icon "assignment" at bounding box center [127, 253] width 10 height 10
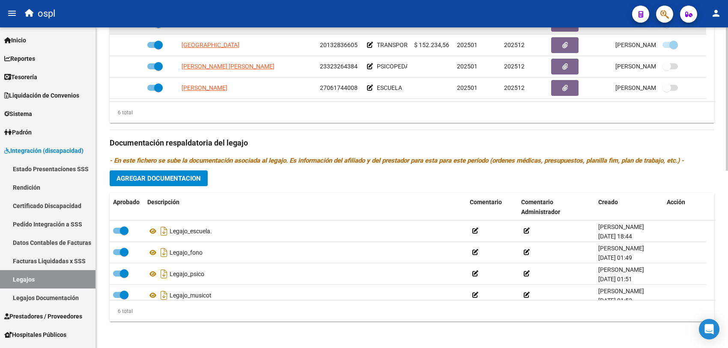
scroll to position [52, 0]
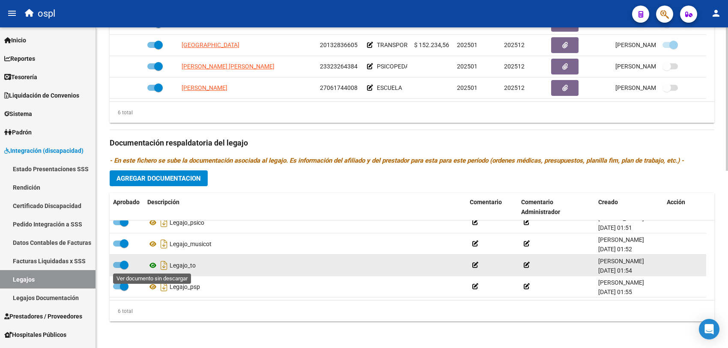
click at [155, 263] on icon at bounding box center [152, 265] width 11 height 10
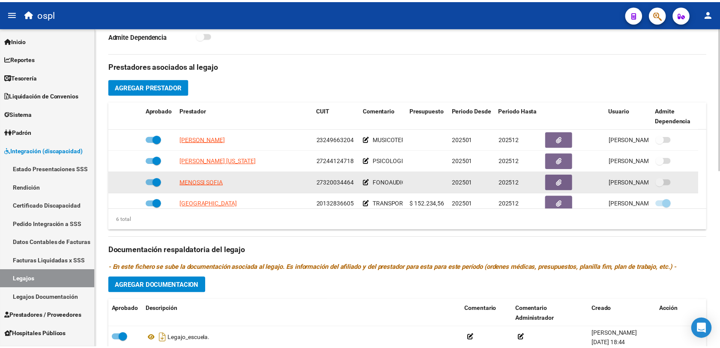
scroll to position [236, 0]
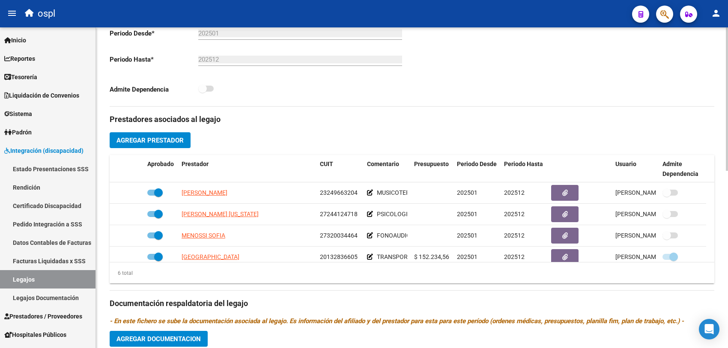
click at [161, 144] on span "Agregar Prestador" at bounding box center [150, 141] width 67 height 8
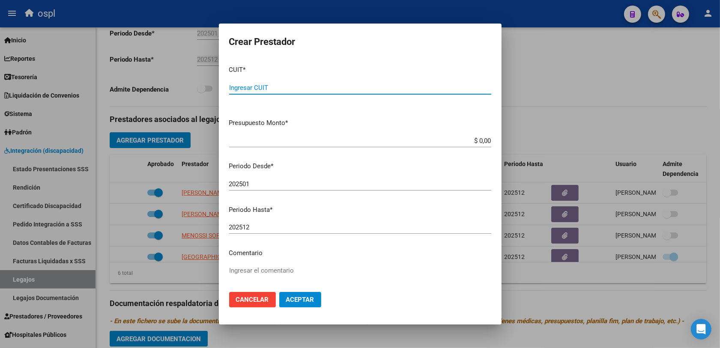
paste input "27-38439925-3"
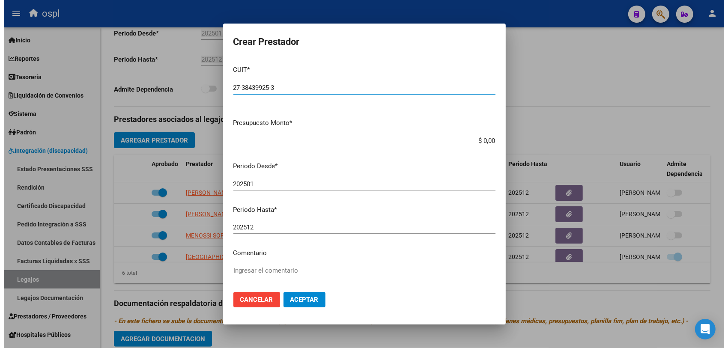
scroll to position [54, 0]
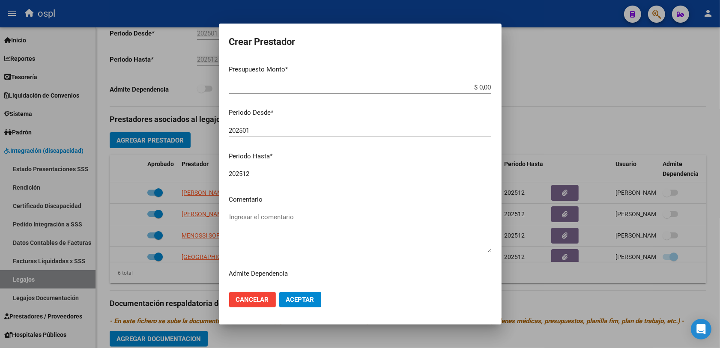
type input "27-38439925-3"
click at [318, 201] on p "Comentario" at bounding box center [360, 200] width 262 height 10
click at [296, 278] on button "Aceptar" at bounding box center [300, 299] width 42 height 15
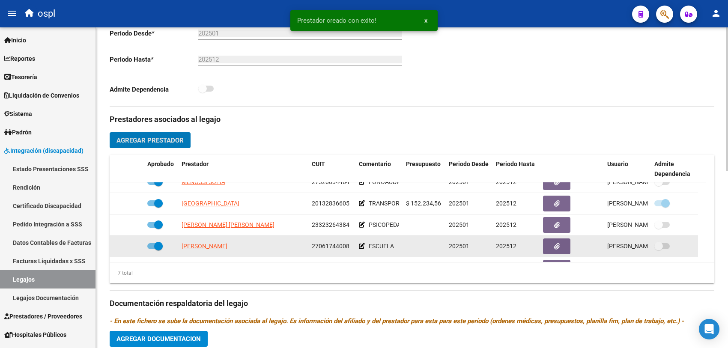
scroll to position [73, 0]
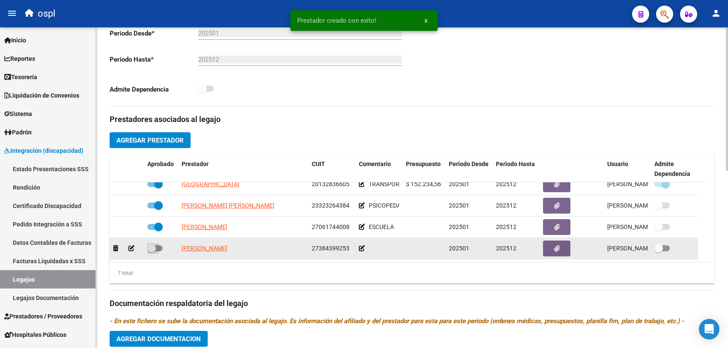
click at [158, 246] on span at bounding box center [154, 248] width 15 height 6
click at [152, 251] on input "checkbox" at bounding box center [151, 251] width 0 height 0
checkbox input "true"
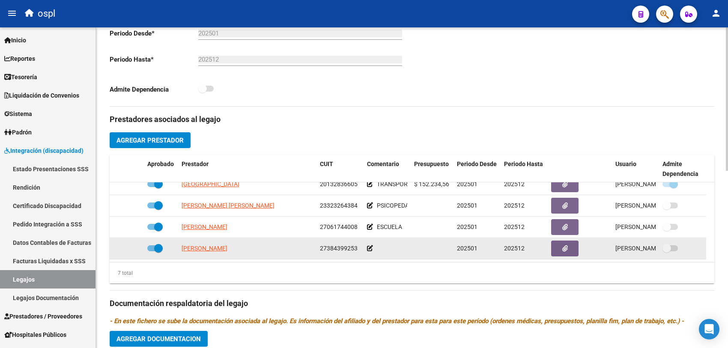
click at [369, 249] on icon at bounding box center [370, 248] width 6 height 6
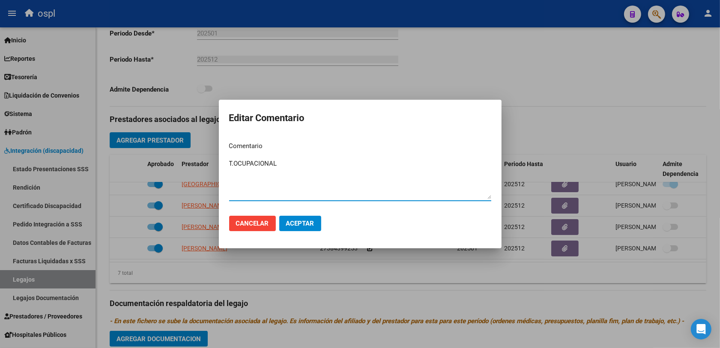
type textarea "T.OCUPACIONAL"
click at [293, 220] on span "Aceptar" at bounding box center [300, 224] width 28 height 8
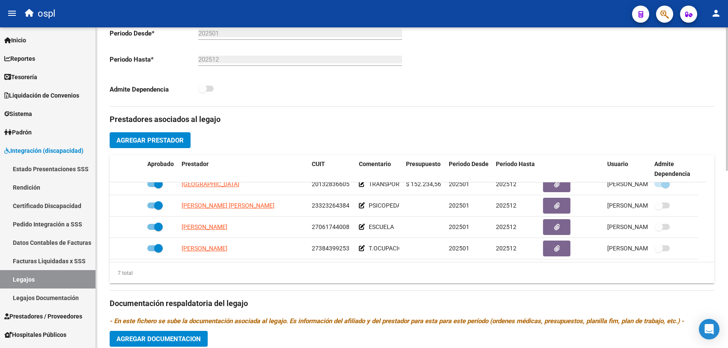
scroll to position [343, 0]
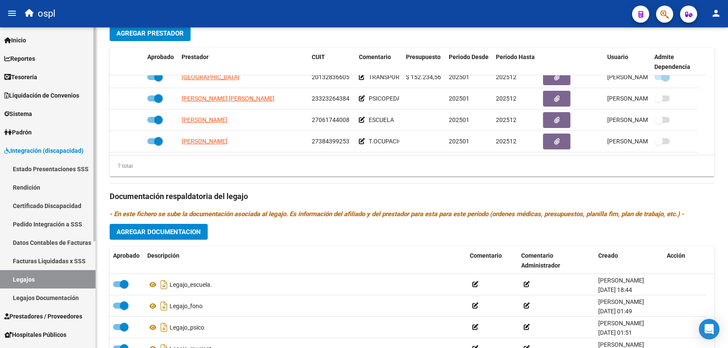
click at [29, 150] on span "Integración (discapacidad)" at bounding box center [43, 150] width 79 height 9
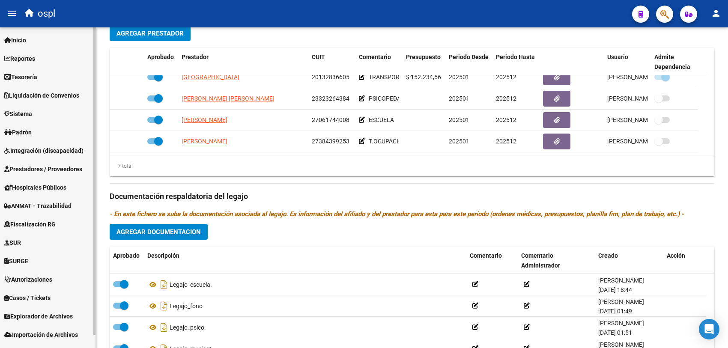
click at [54, 170] on span "Prestadores / Proveedores" at bounding box center [43, 169] width 78 height 9
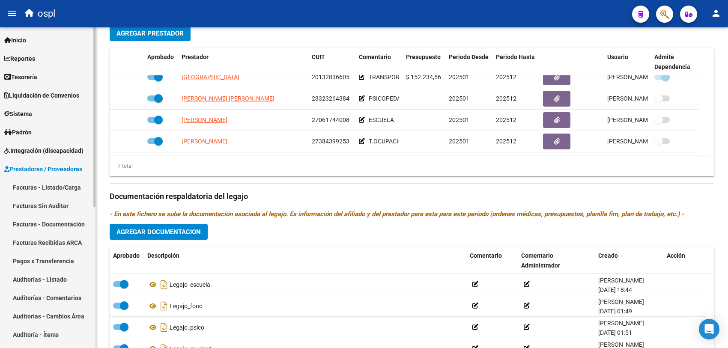
click at [56, 188] on link "Facturas - Listado/Carga" at bounding box center [48, 187] width 96 height 18
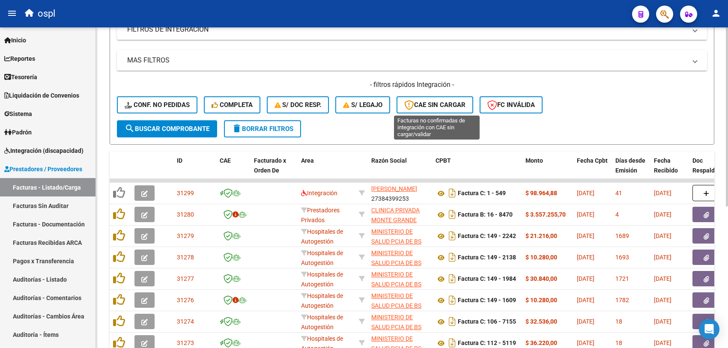
scroll to position [94, 0]
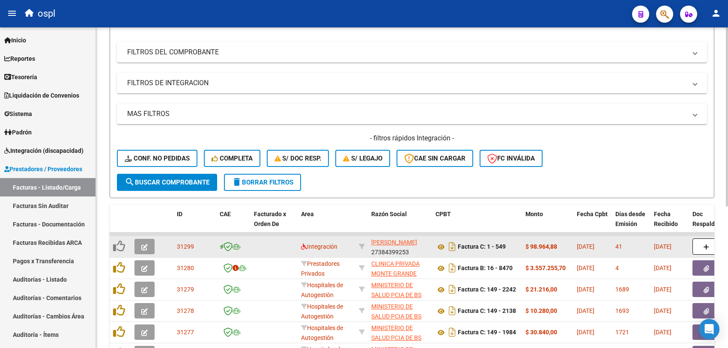
click at [147, 246] on icon "button" at bounding box center [144, 247] width 6 height 6
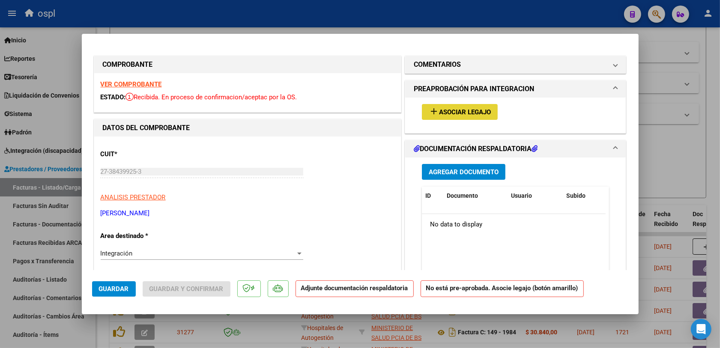
click at [450, 111] on span "Asociar Legajo" at bounding box center [465, 112] width 52 height 8
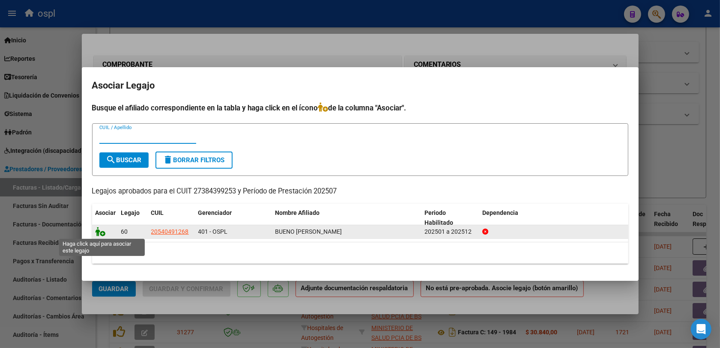
click at [101, 228] on icon at bounding box center [101, 231] width 10 height 9
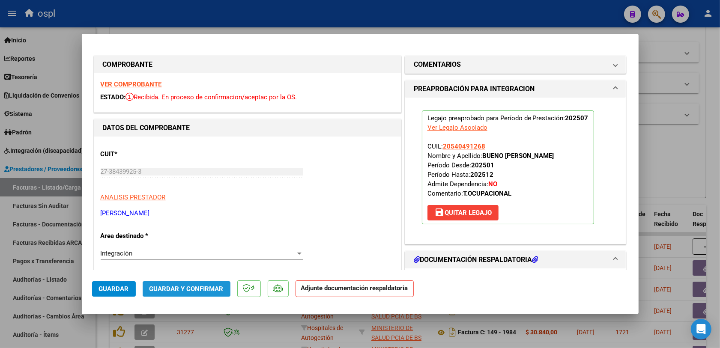
click at [221, 278] on span "Guardar y Confirmar" at bounding box center [187, 289] width 74 height 8
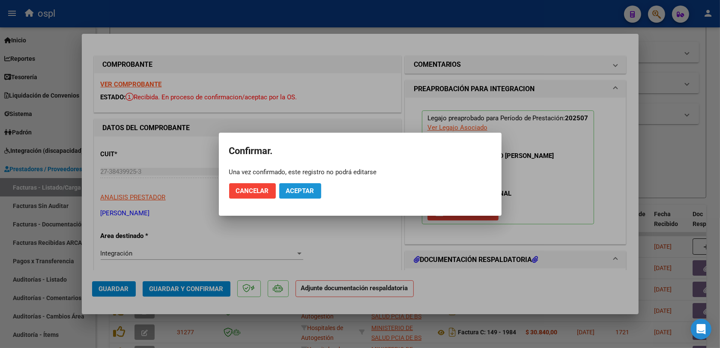
click at [307, 190] on span "Aceptar" at bounding box center [300, 191] width 28 height 8
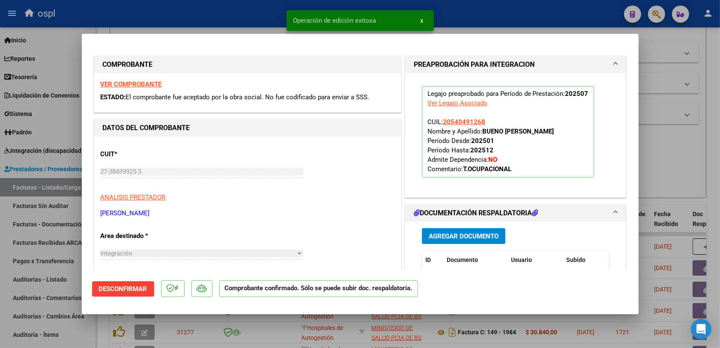
click at [582, 149] on div at bounding box center [360, 174] width 720 height 348
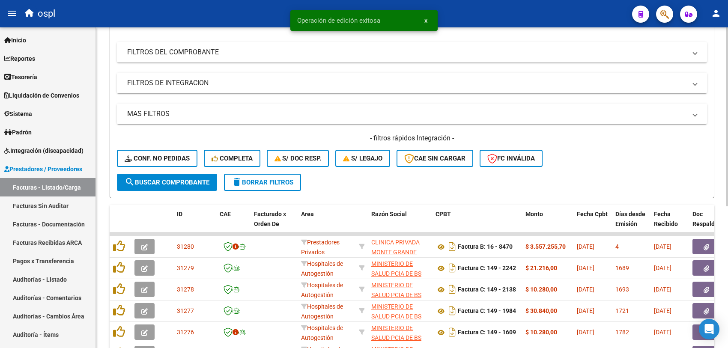
scroll to position [0, 0]
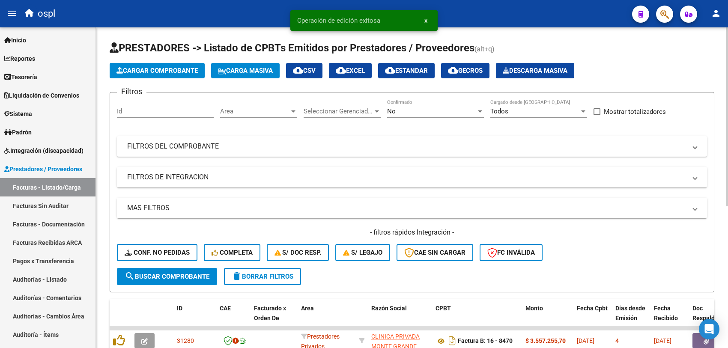
click at [262, 110] on span "Area" at bounding box center [254, 112] width 69 height 8
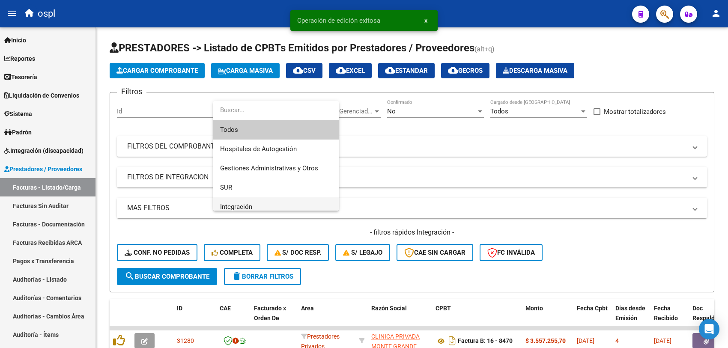
click at [236, 202] on span "Integración" at bounding box center [276, 207] width 112 height 19
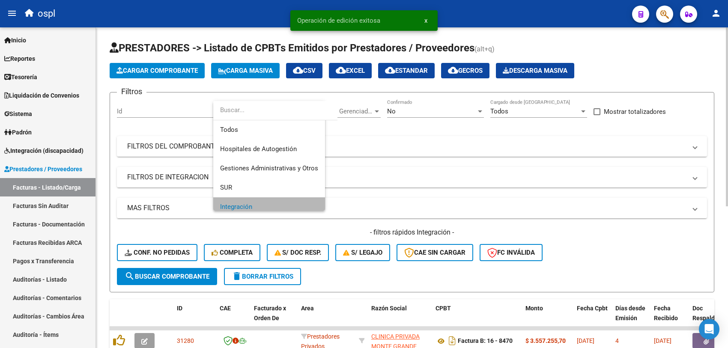
scroll to position [6, 0]
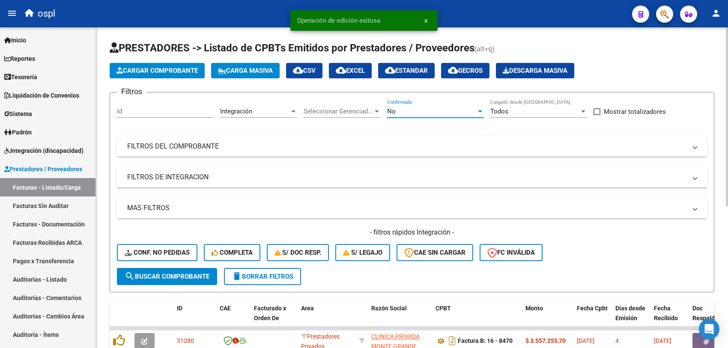
click at [435, 108] on div "No" at bounding box center [431, 112] width 89 height 8
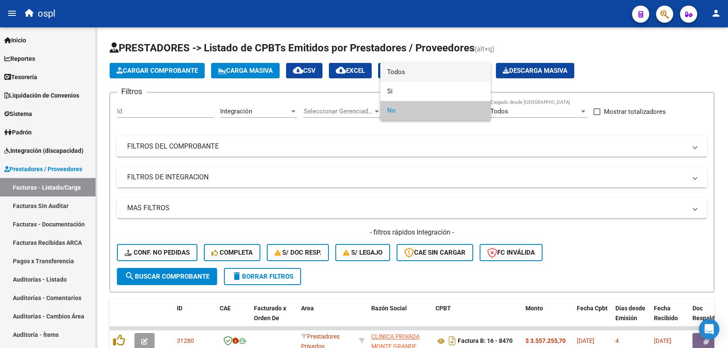
click at [404, 72] on span "Todos" at bounding box center [435, 72] width 97 height 19
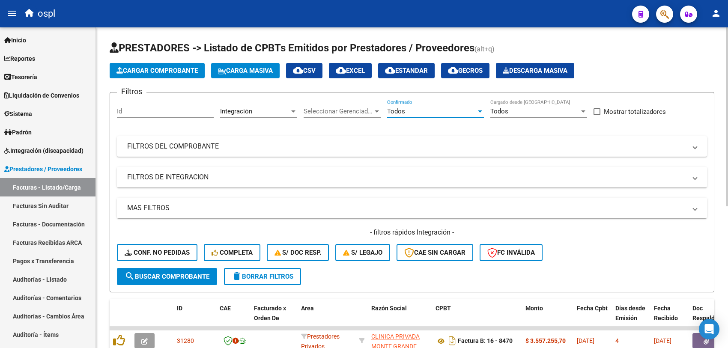
drag, startPoint x: 201, startPoint y: 271, endPoint x: 193, endPoint y: 272, distance: 7.9
click at [198, 273] on span "search Buscar Comprobante" at bounding box center [167, 277] width 85 height 8
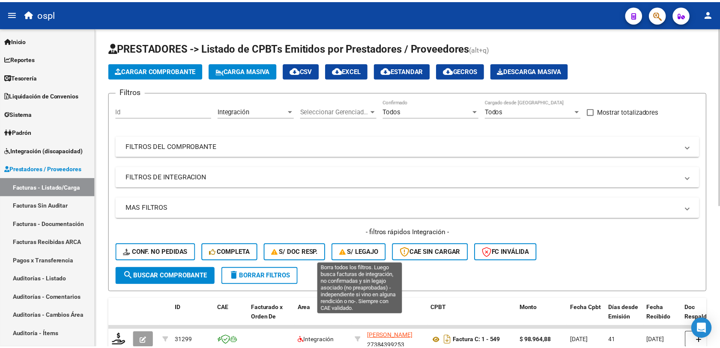
scroll to position [54, 0]
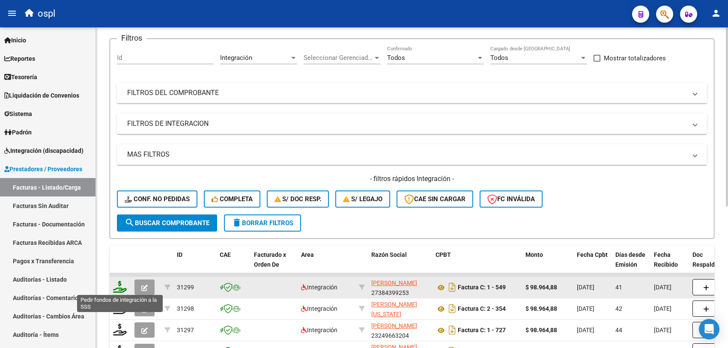
click at [119, 278] on icon at bounding box center [120, 287] width 14 height 12
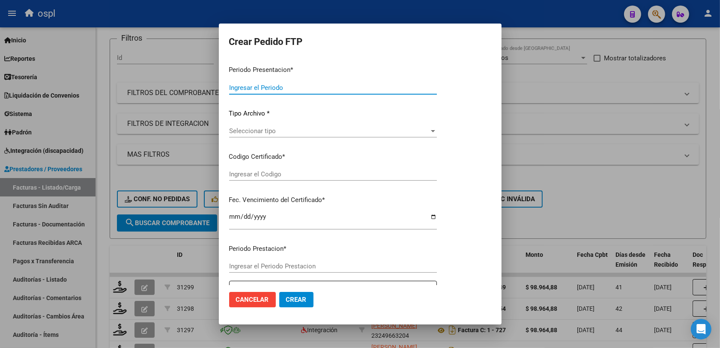
type input "202508"
type input "202507"
type input "$ 98.964,88"
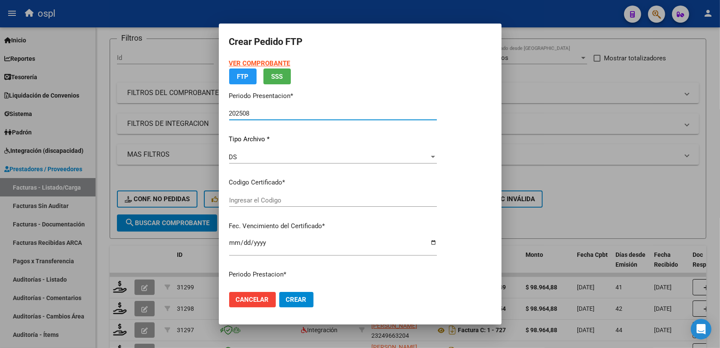
type input "ARG02000540491262022092920270929BUE450"
type input "2027-09-29"
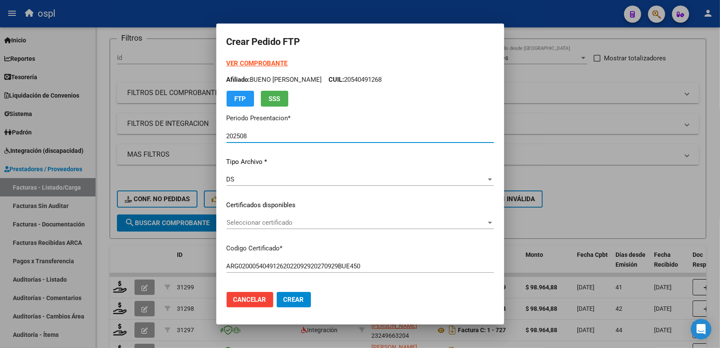
click at [266, 221] on span "Seleccionar certificado" at bounding box center [357, 223] width 260 height 8
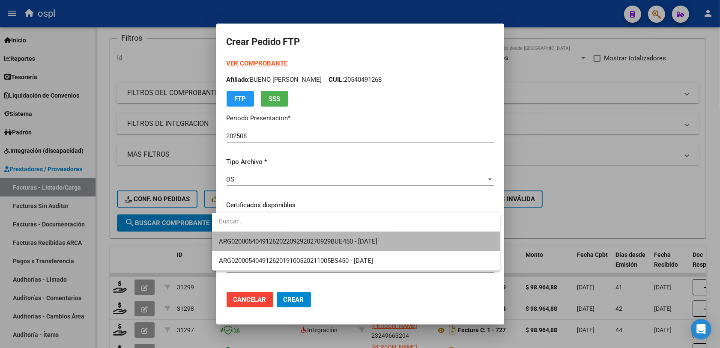
click at [339, 234] on span "ARG02000540491262022092920270929BUE450 - 2027-09-29" at bounding box center [356, 241] width 274 height 19
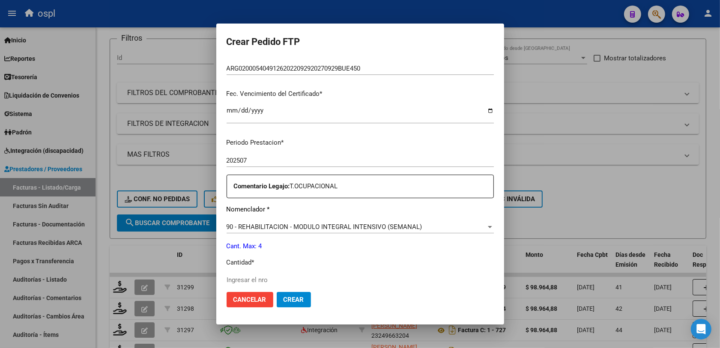
scroll to position [305, 0]
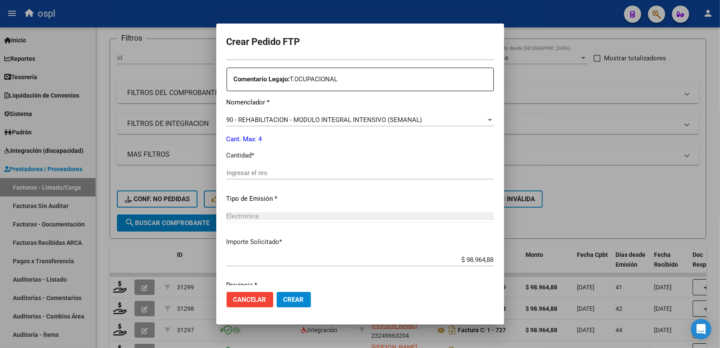
click at [249, 176] on input "Ingresar el nro" at bounding box center [360, 173] width 267 height 8
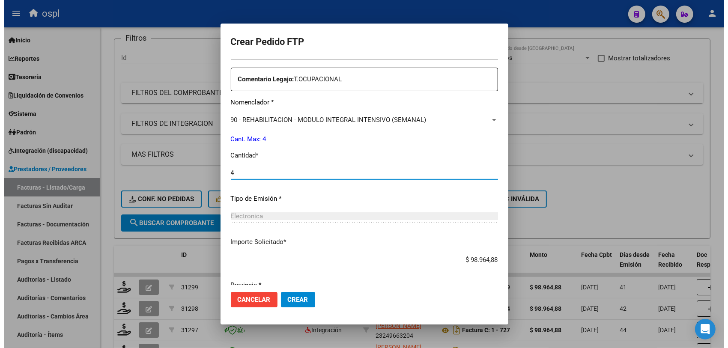
scroll to position [337, 0]
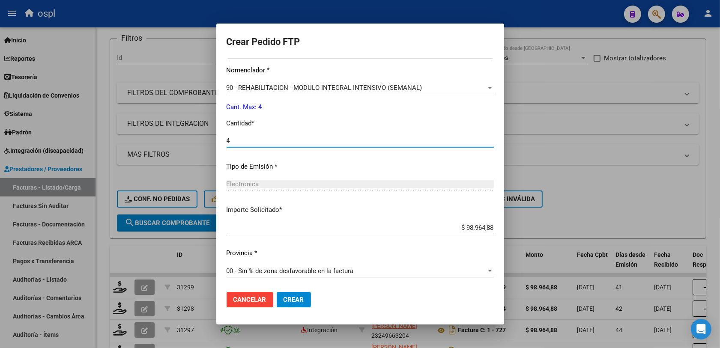
type input "4"
click at [284, 278] on span "Crear" at bounding box center [294, 300] width 21 height 8
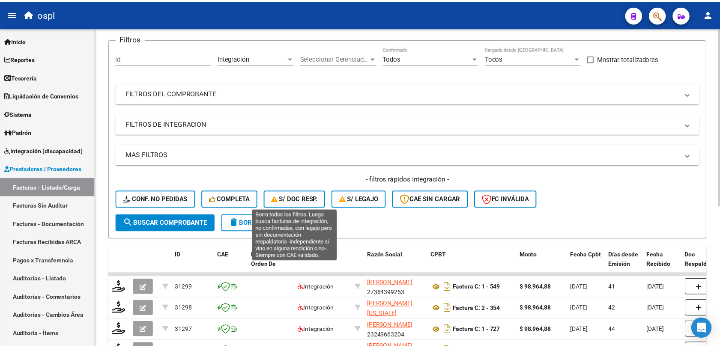
scroll to position [0, 0]
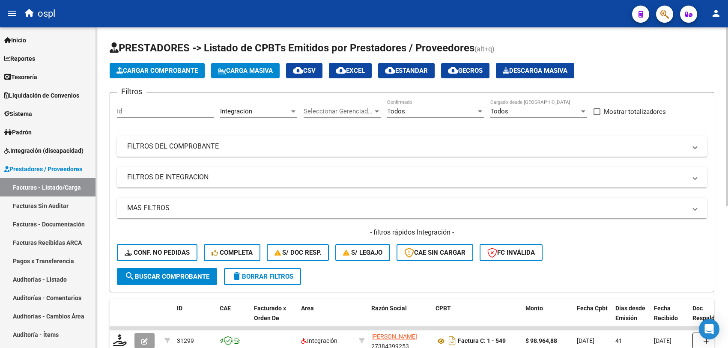
click at [155, 72] on span "Cargar Comprobante" at bounding box center [157, 71] width 81 height 8
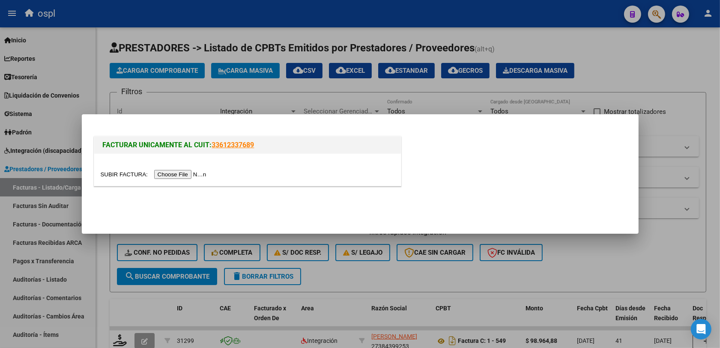
click at [172, 173] on input "file" at bounding box center [155, 174] width 108 height 9
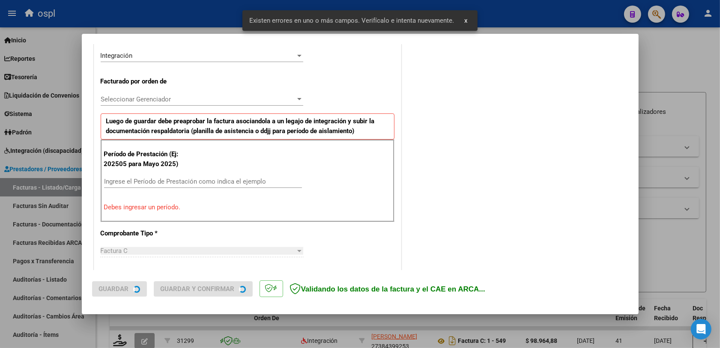
scroll to position [229, 0]
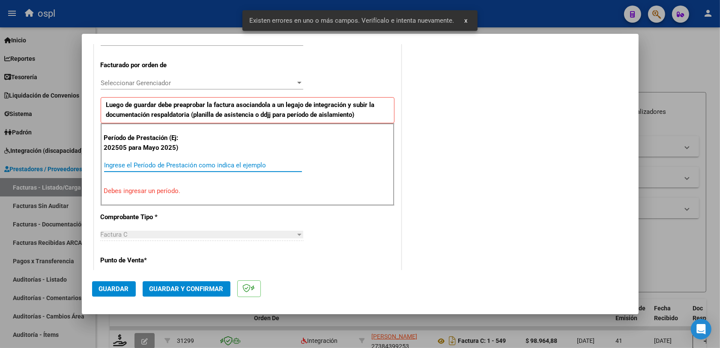
click at [140, 169] on input "Ingrese el Período de Prestación como indica el ejemplo" at bounding box center [203, 166] width 198 height 8
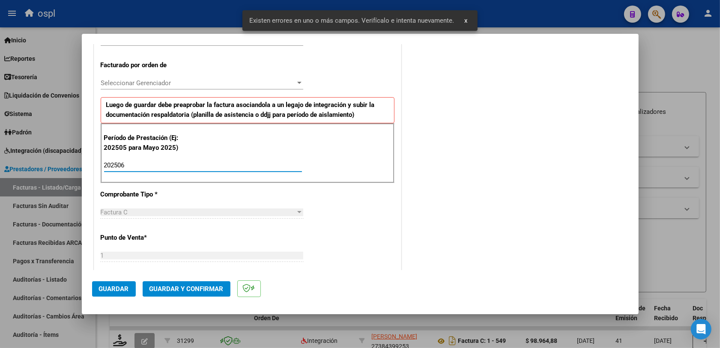
type input "202506"
click at [119, 278] on span "Guardar" at bounding box center [114, 289] width 30 height 8
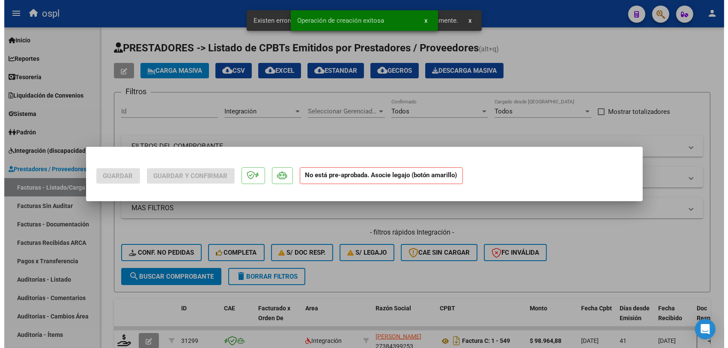
scroll to position [0, 0]
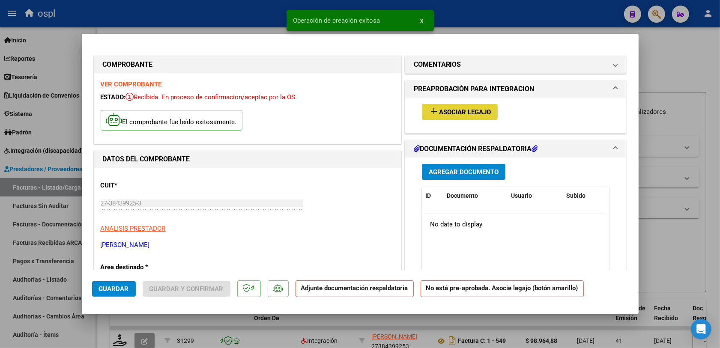
click at [444, 114] on span "Asociar Legajo" at bounding box center [465, 112] width 52 height 8
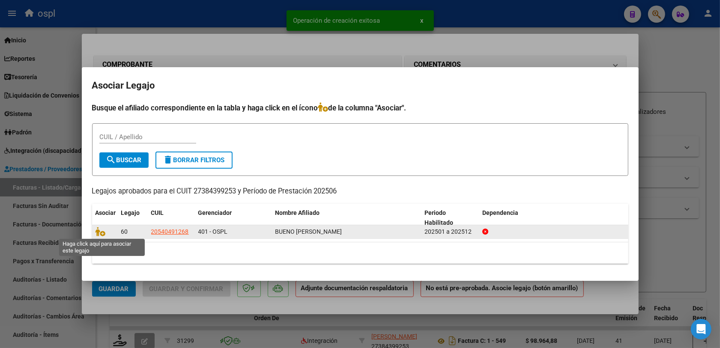
drag, startPoint x: 104, startPoint y: 233, endPoint x: 114, endPoint y: 240, distance: 12.6
click at [103, 233] on icon at bounding box center [101, 231] width 10 height 9
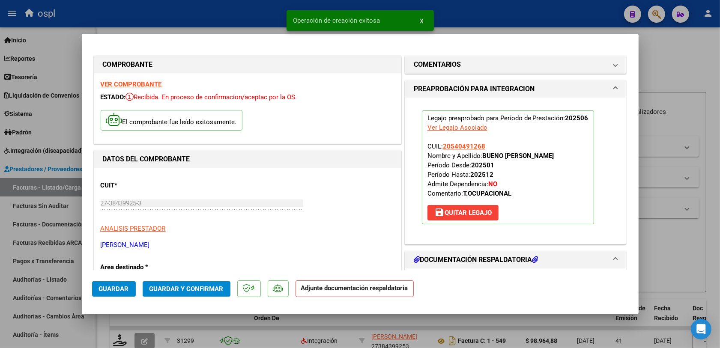
click at [206, 278] on span "Guardar y Confirmar" at bounding box center [187, 289] width 74 height 8
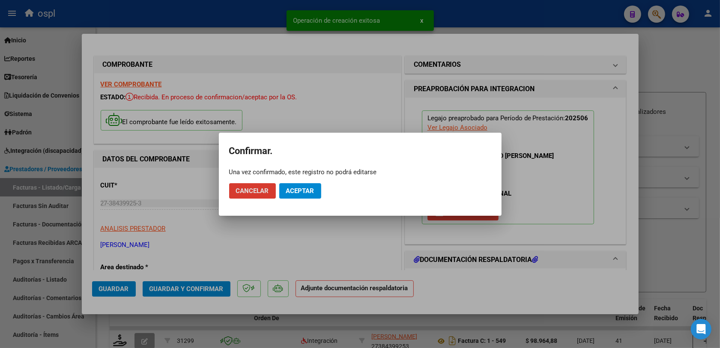
click at [307, 193] on span "Aceptar" at bounding box center [300, 191] width 28 height 8
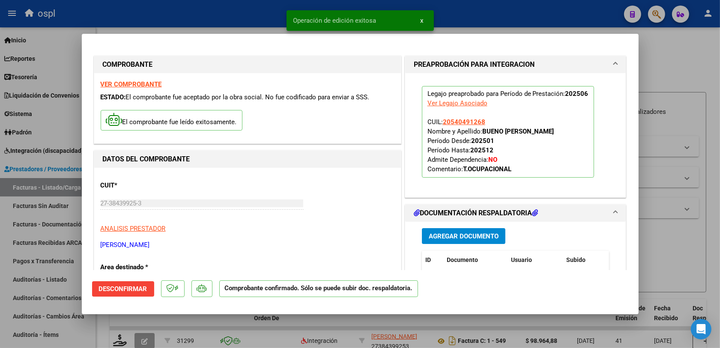
click at [582, 245] on div at bounding box center [360, 174] width 720 height 348
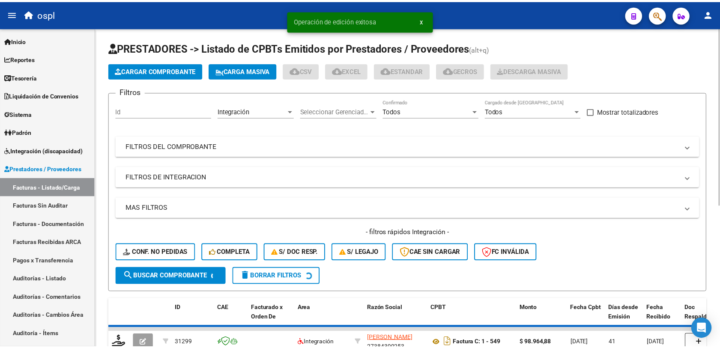
scroll to position [54, 0]
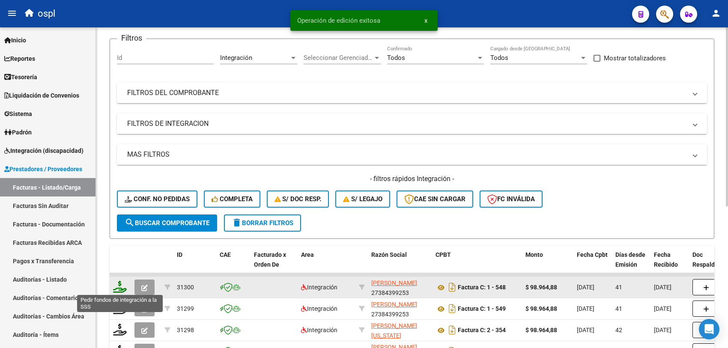
click at [119, 278] on icon at bounding box center [120, 287] width 14 height 12
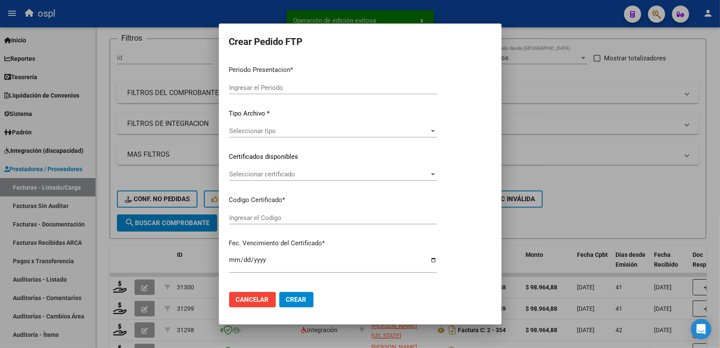
type input "202508"
type input "202506"
type input "$ 98.964,88"
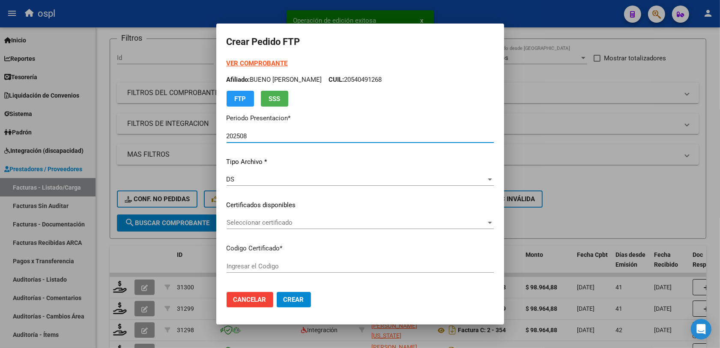
type input "ARG02000540491262022092920270929BUE450"
type input "2027-09-29"
click at [242, 216] on div "Seleccionar certificado Seleccionar certificado" at bounding box center [360, 222] width 267 height 13
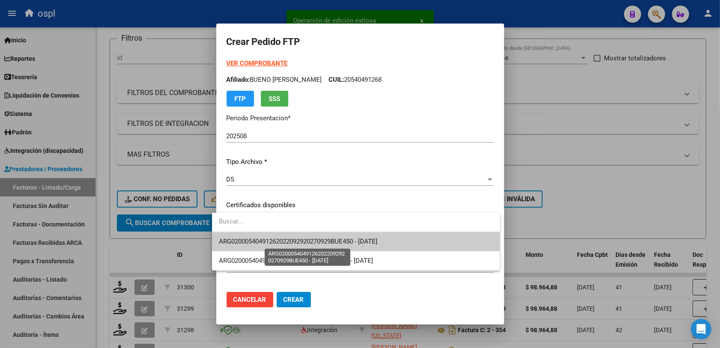
click at [292, 239] on span "ARG02000540491262022092920270929BUE450 - 2027-09-29" at bounding box center [298, 242] width 159 height 8
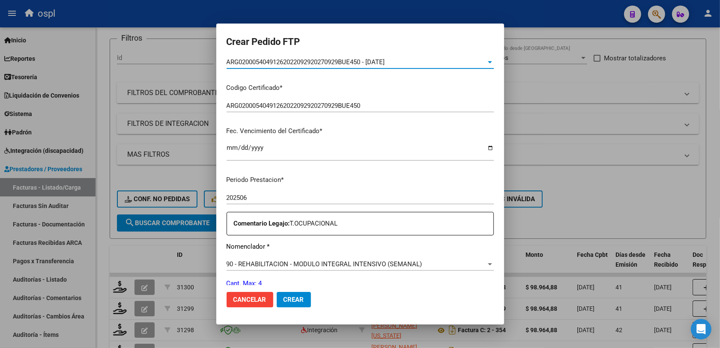
scroll to position [214, 0]
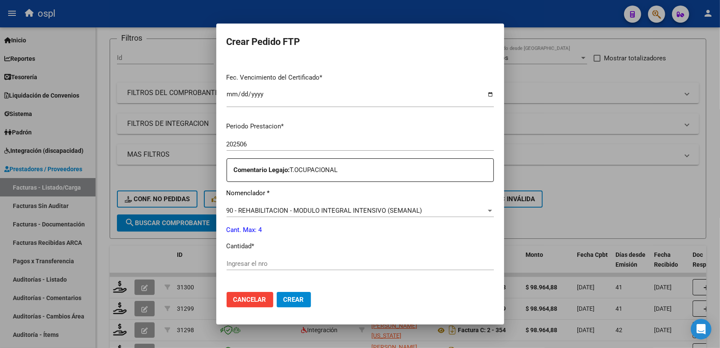
click at [243, 260] on input "Ingresar el nro" at bounding box center [360, 264] width 267 height 8
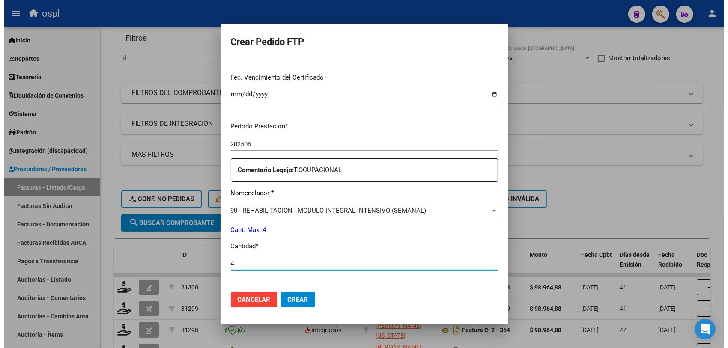
scroll to position [268, 0]
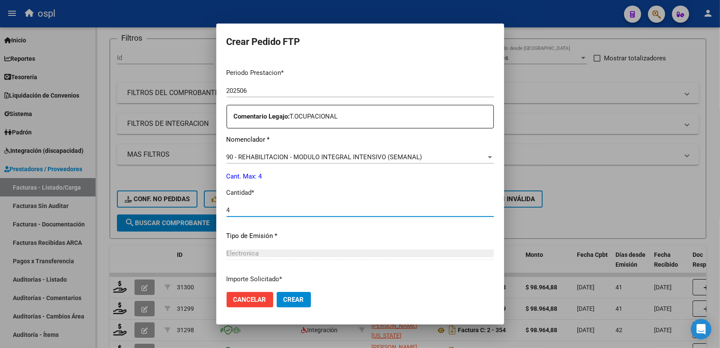
type input "4"
click at [293, 278] on button "Crear" at bounding box center [294, 299] width 34 height 15
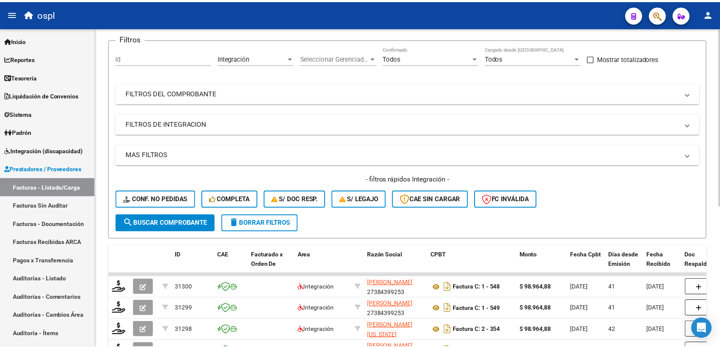
scroll to position [0, 0]
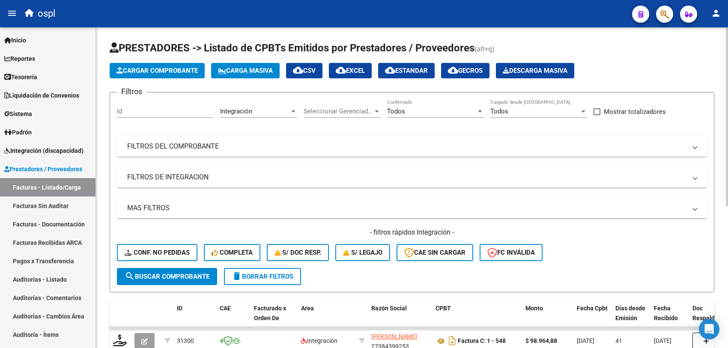
click at [167, 67] on span "Cargar Comprobante" at bounding box center [157, 71] width 81 height 8
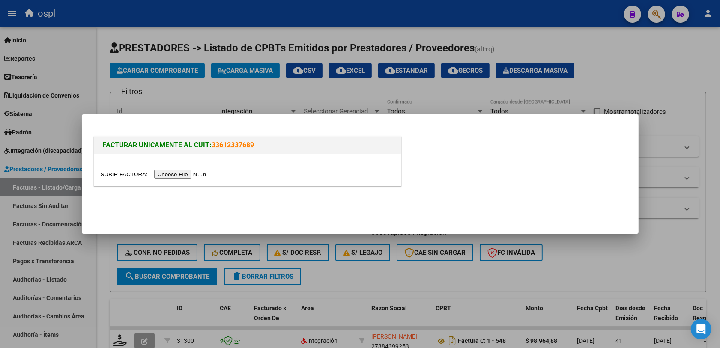
click at [181, 171] on input "file" at bounding box center [155, 174] width 108 height 9
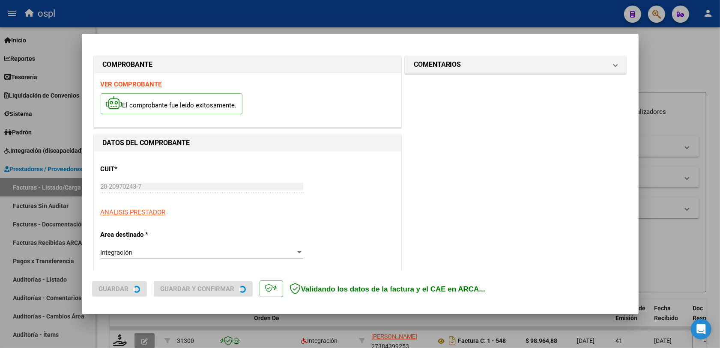
scroll to position [229, 0]
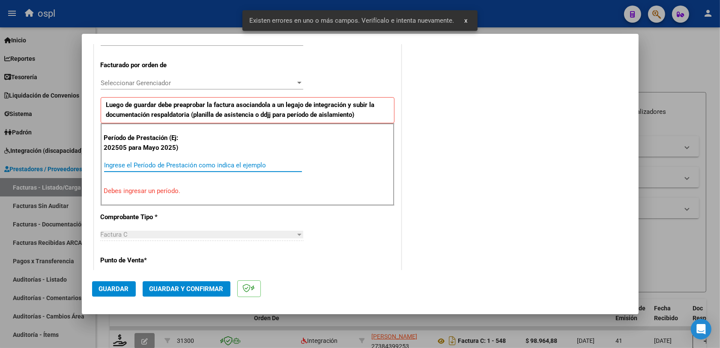
click at [162, 166] on input "Ingrese el Período de Prestación como indica el ejemplo" at bounding box center [203, 166] width 198 height 8
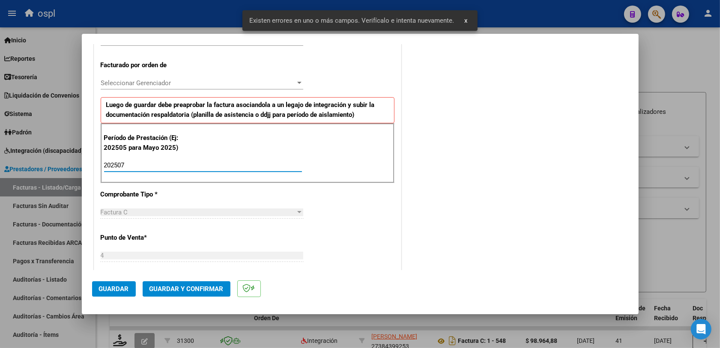
type input "202507"
click at [407, 203] on div "COMENTARIOS Comentarios De la Obra Social: Comentarios de la Obra Social (no vi…" at bounding box center [515, 243] width 225 height 837
click at [111, 278] on span "Guardar" at bounding box center [114, 289] width 30 height 8
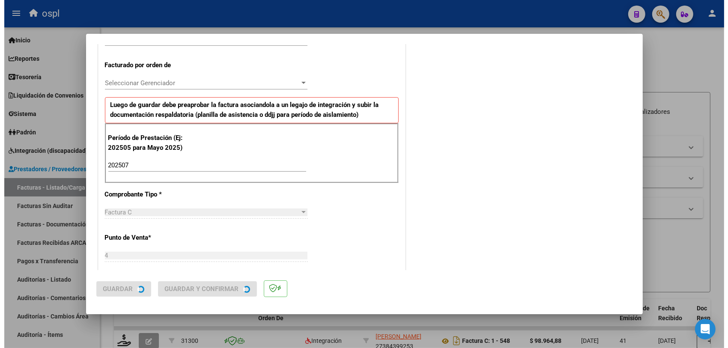
scroll to position [0, 0]
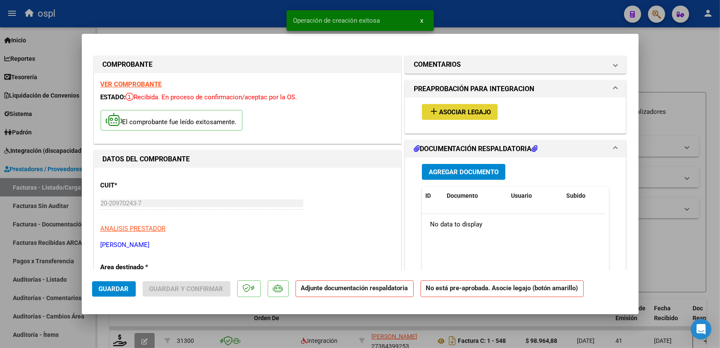
click at [458, 111] on span "Asociar Legajo" at bounding box center [465, 112] width 52 height 8
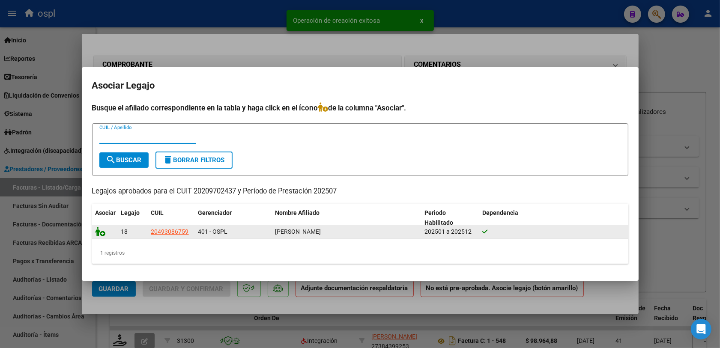
click at [104, 235] on icon at bounding box center [101, 231] width 10 height 9
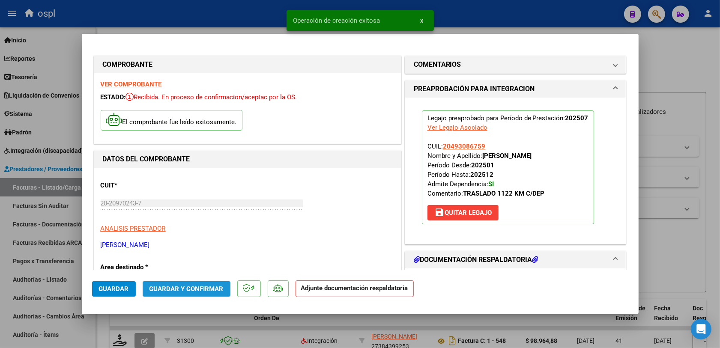
click at [194, 278] on span "Guardar y Confirmar" at bounding box center [187, 289] width 74 height 8
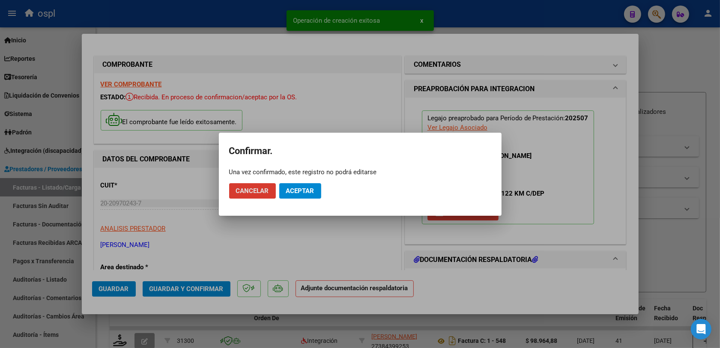
click at [286, 187] on span "Aceptar" at bounding box center [300, 191] width 28 height 8
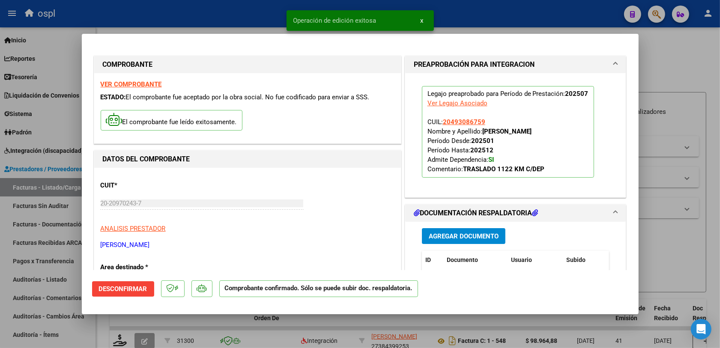
click at [582, 251] on div at bounding box center [360, 174] width 720 height 348
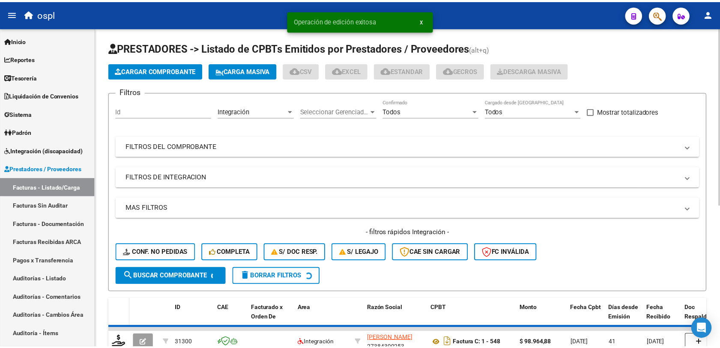
scroll to position [54, 0]
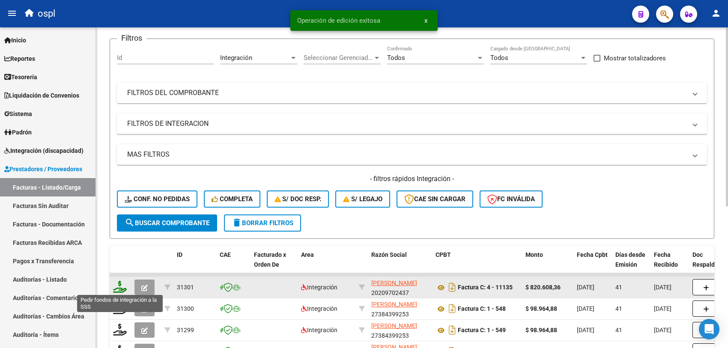
click at [118, 278] on icon at bounding box center [120, 287] width 14 height 12
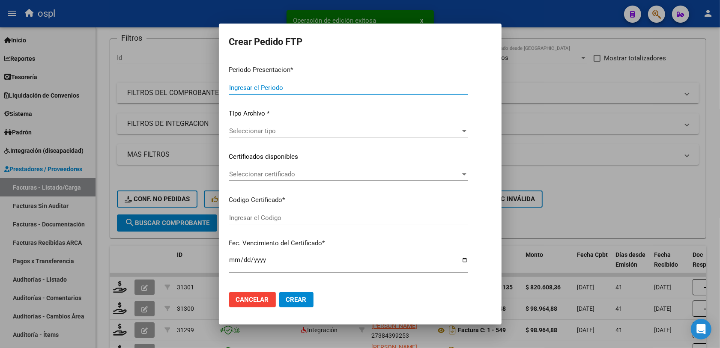
type input "202508"
type input "202507"
type input "$ 820.608,36"
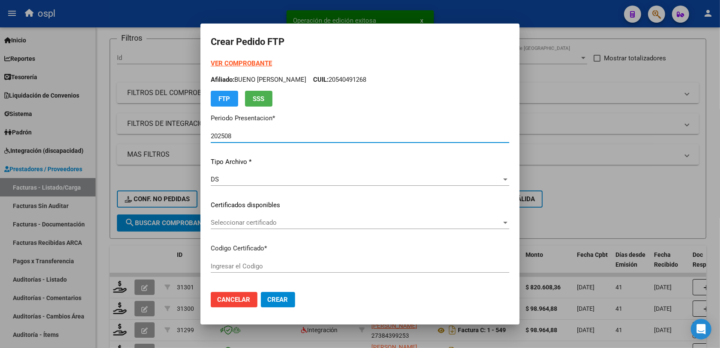
type input "ARG02000493086752018121920231219BS430"
type input "[DATE]"
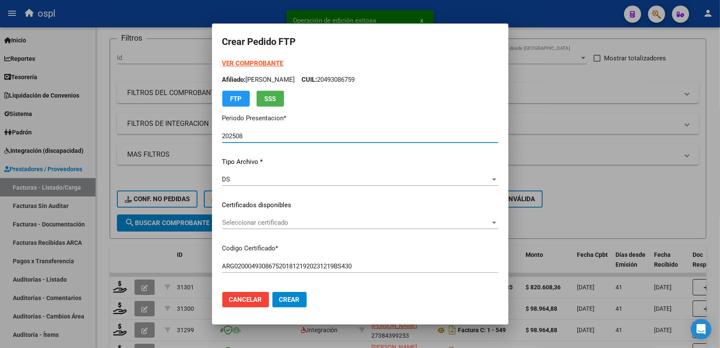
click at [249, 224] on span "Seleccionar certificado" at bounding box center [356, 223] width 268 height 8
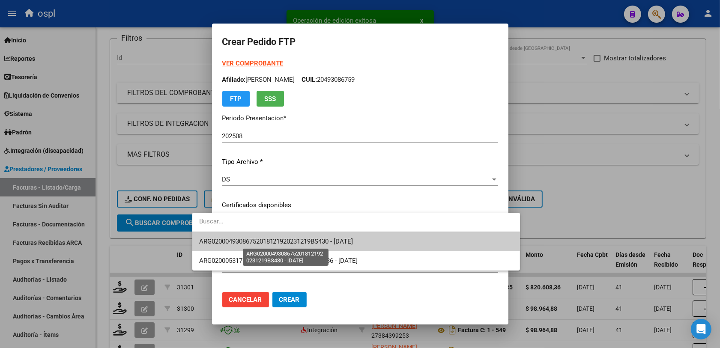
click at [249, 242] on span "ARG02000493086752018121920231219BS430 - [DATE]" at bounding box center [276, 242] width 154 height 8
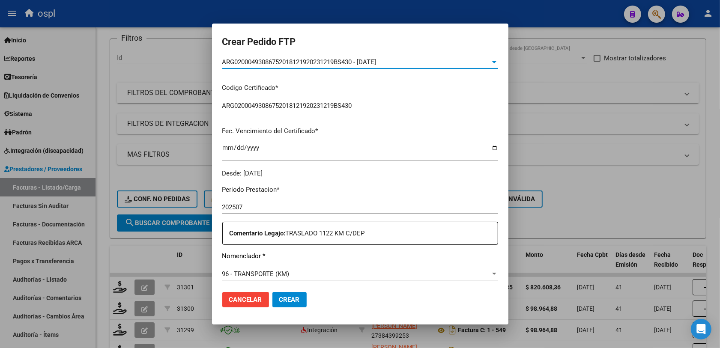
scroll to position [214, 0]
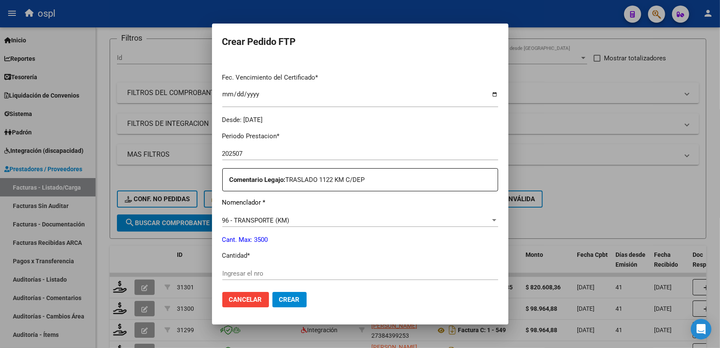
click at [222, 271] on input "Ingresar el nro" at bounding box center [360, 274] width 276 height 8
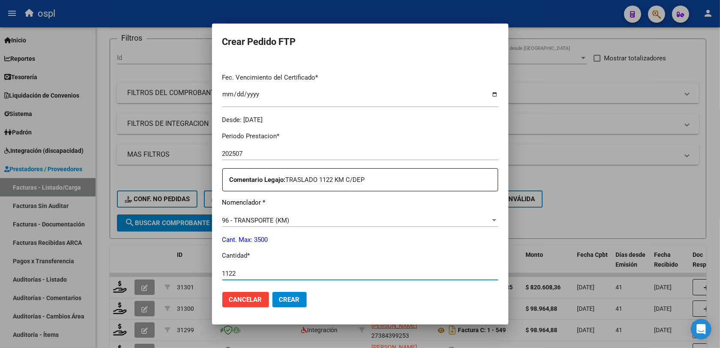
type input "1122"
click at [353, 278] on mat-dialog-actions "Cancelar Crear" at bounding box center [360, 299] width 276 height 29
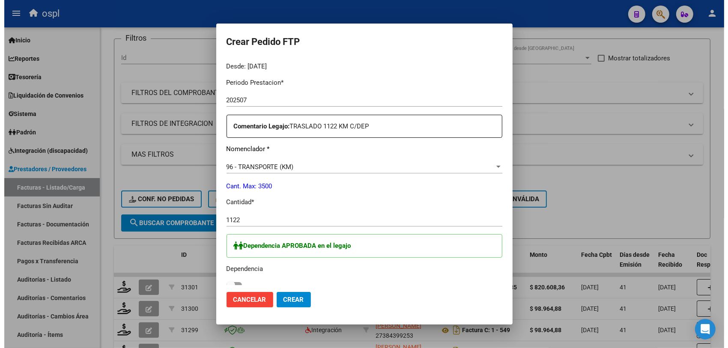
scroll to position [321, 0]
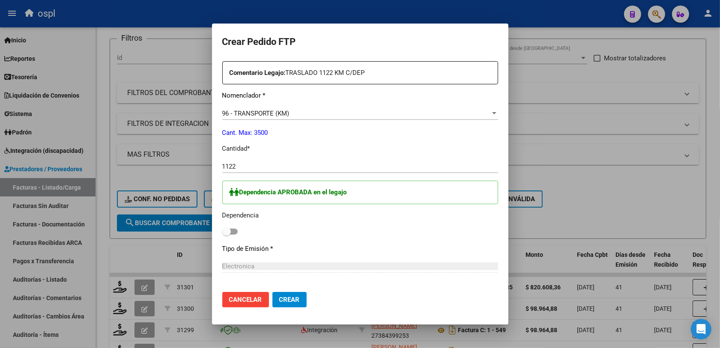
click at [222, 228] on span at bounding box center [226, 231] width 9 height 9
click at [226, 235] on input "checkbox" at bounding box center [226, 235] width 0 height 0
checkbox input "true"
click at [279, 278] on span "Crear" at bounding box center [289, 300] width 21 height 8
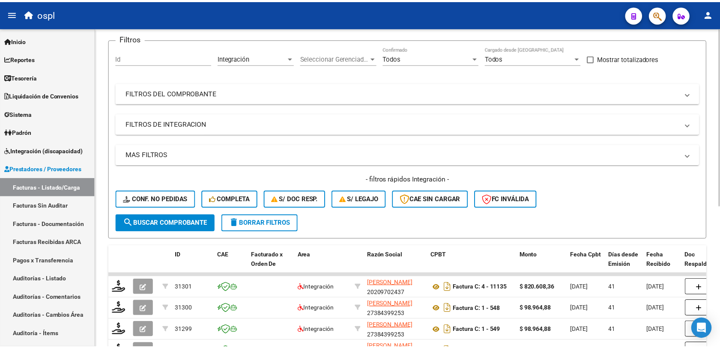
scroll to position [0, 0]
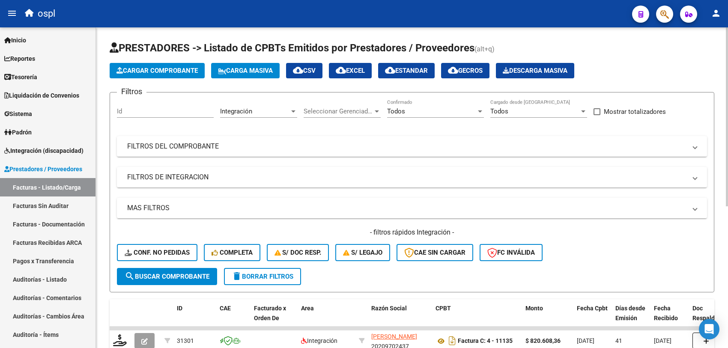
click at [148, 69] on span "Cargar Comprobante" at bounding box center [157, 71] width 81 height 8
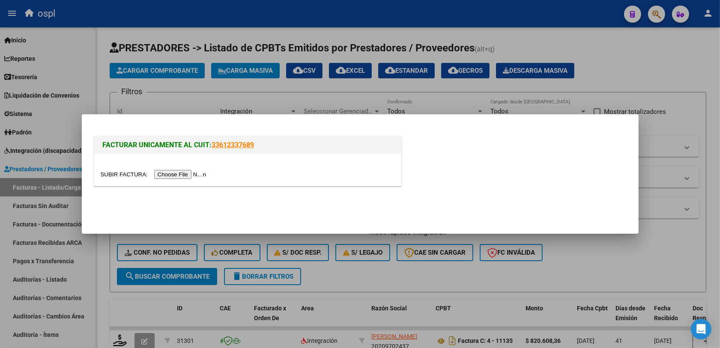
click at [170, 176] on input "file" at bounding box center [155, 174] width 108 height 9
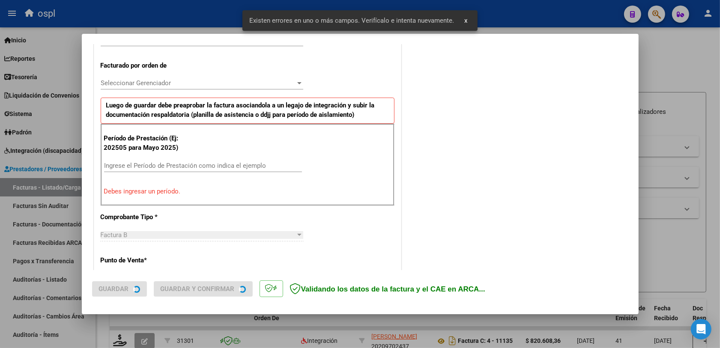
scroll to position [229, 0]
click at [172, 172] on div "Ingrese el Período de Prestación como indica el ejemplo" at bounding box center [203, 165] width 198 height 13
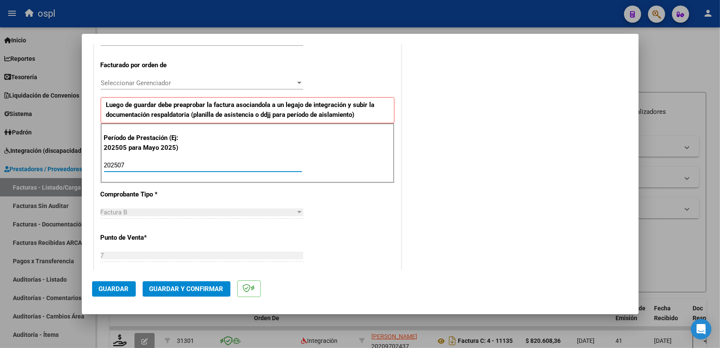
type input "202507"
click at [123, 278] on span "Guardar" at bounding box center [114, 289] width 30 height 8
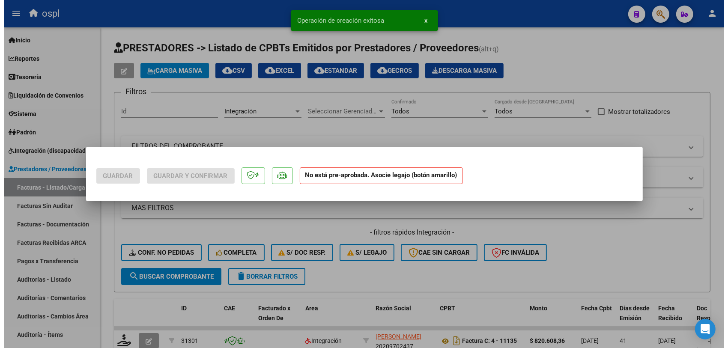
scroll to position [0, 0]
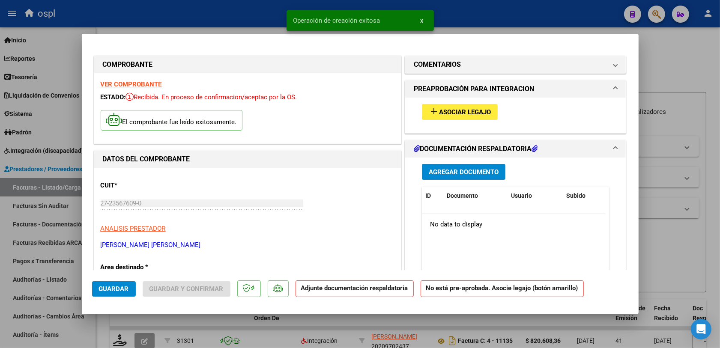
click at [461, 114] on span "Asociar Legajo" at bounding box center [465, 112] width 52 height 8
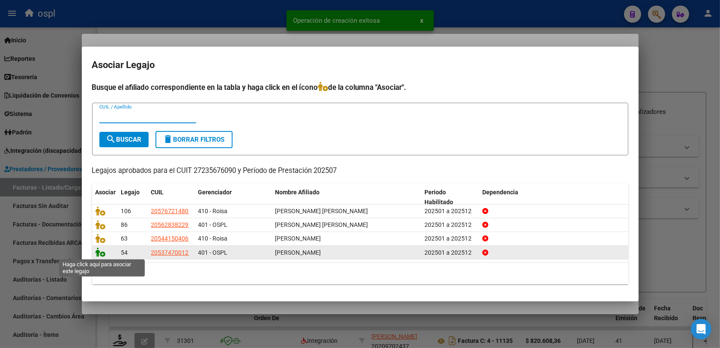
click at [99, 254] on icon at bounding box center [101, 252] width 10 height 9
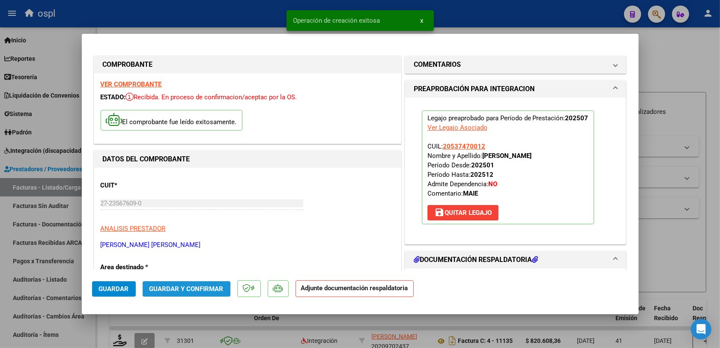
click at [161, 278] on span "Guardar y Confirmar" at bounding box center [187, 289] width 74 height 8
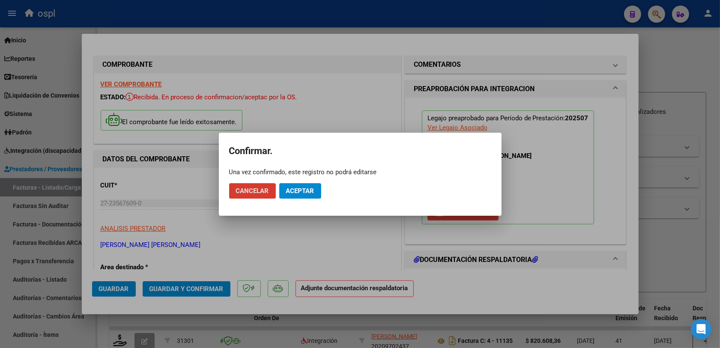
click at [284, 185] on button "Aceptar" at bounding box center [300, 190] width 42 height 15
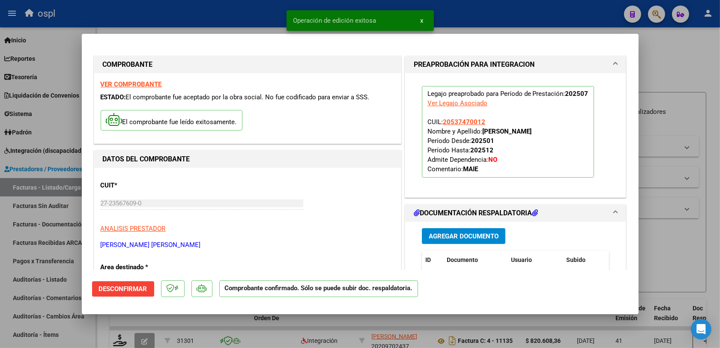
click at [582, 256] on div at bounding box center [360, 174] width 720 height 348
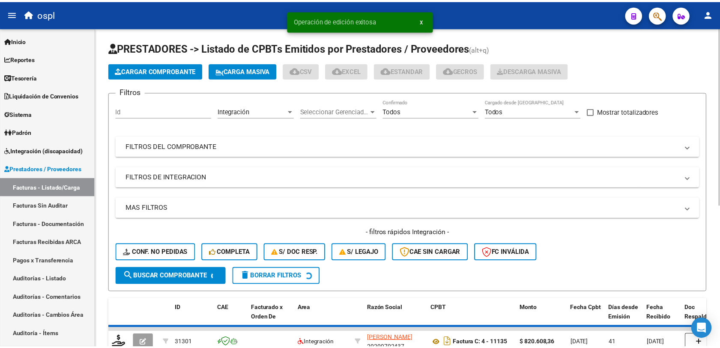
scroll to position [54, 0]
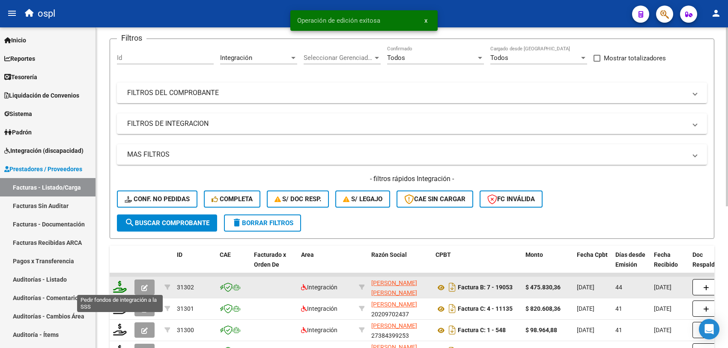
click at [120, 278] on icon at bounding box center [120, 287] width 14 height 12
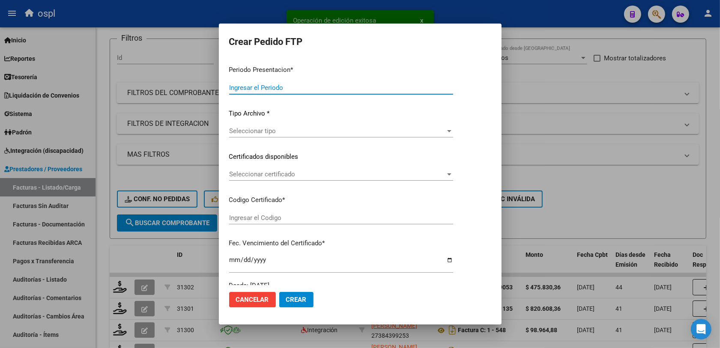
type input "202508"
type input "202507"
type input "$ 475.830,36"
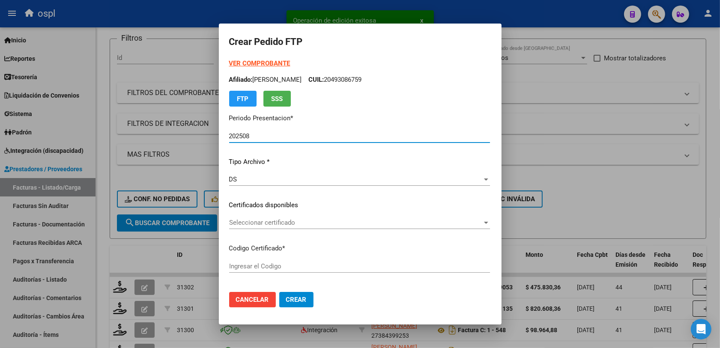
type input "ARG02000537470012023063020280630BS AS265"
type input "2028-06-30"
click at [241, 223] on span "Seleccionar certificado" at bounding box center [333, 223] width 209 height 8
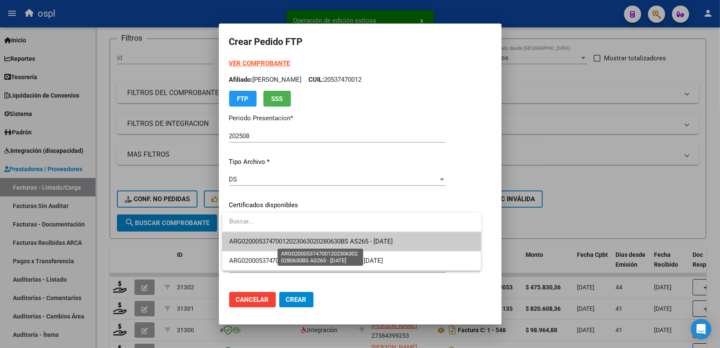
click at [322, 245] on span "ARG02000537470012023063020280630BS AS265 - 2028-06-30" at bounding box center [311, 242] width 164 height 8
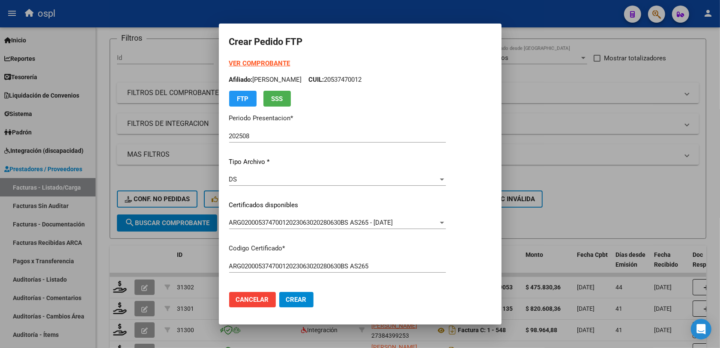
click at [446, 253] on p "Codigo Certificado *" at bounding box center [337, 249] width 217 height 10
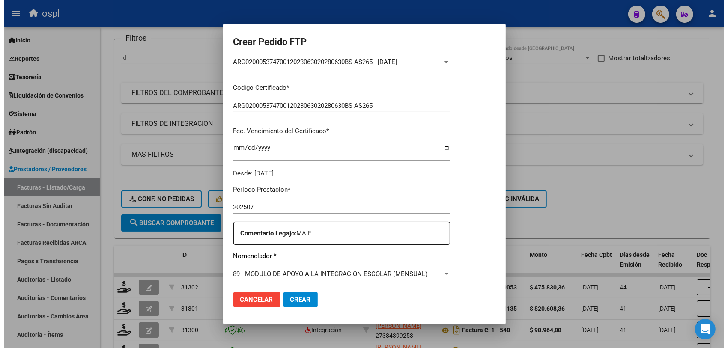
scroll to position [214, 0]
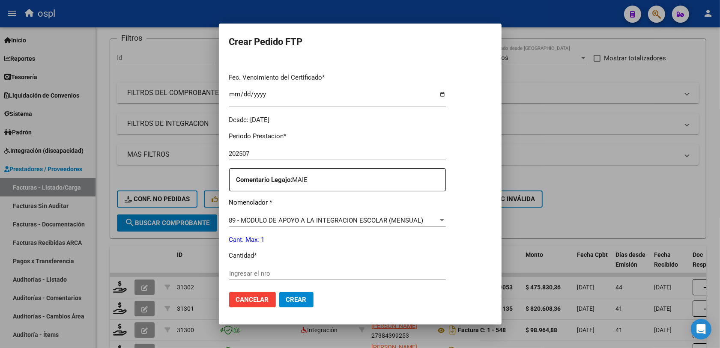
click at [245, 268] on div "Ingresar el nro" at bounding box center [337, 273] width 217 height 13
type input "1"
click at [301, 278] on span "Crear" at bounding box center [296, 300] width 21 height 8
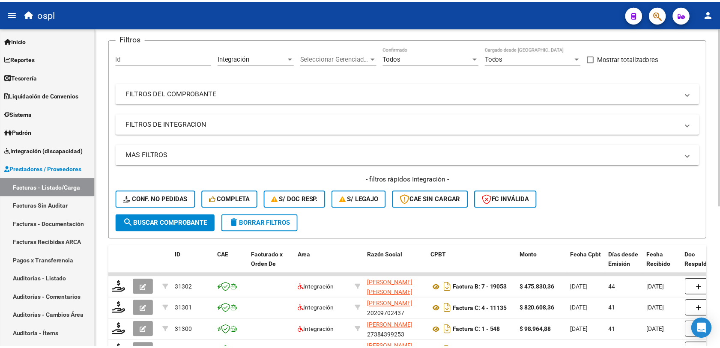
scroll to position [0, 0]
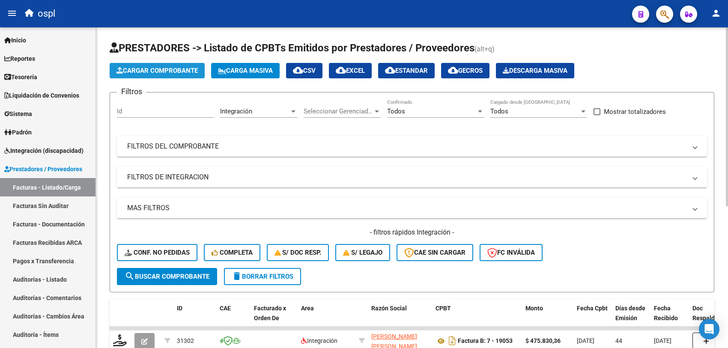
click at [165, 71] on span "Cargar Comprobante" at bounding box center [157, 71] width 81 height 8
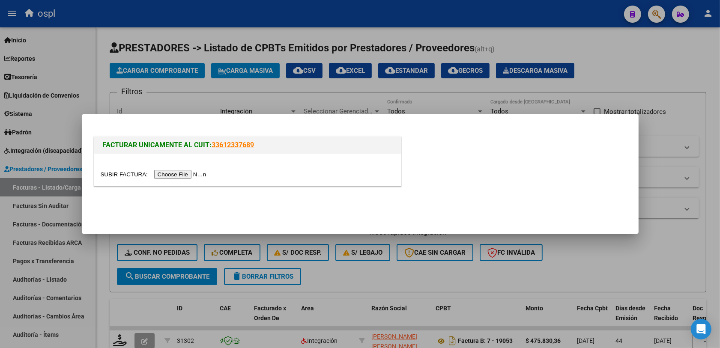
click at [174, 178] on input "file" at bounding box center [155, 174] width 108 height 9
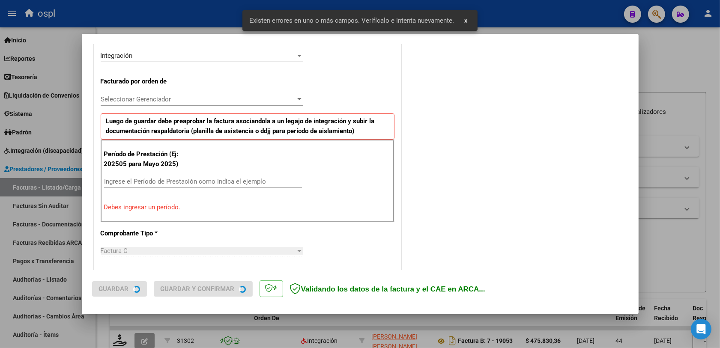
scroll to position [229, 0]
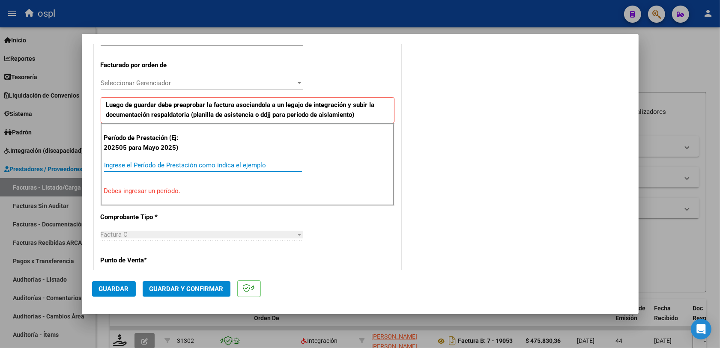
click at [174, 169] on input "Ingrese el Período de Prestación como indica el ejemplo" at bounding box center [203, 166] width 198 height 8
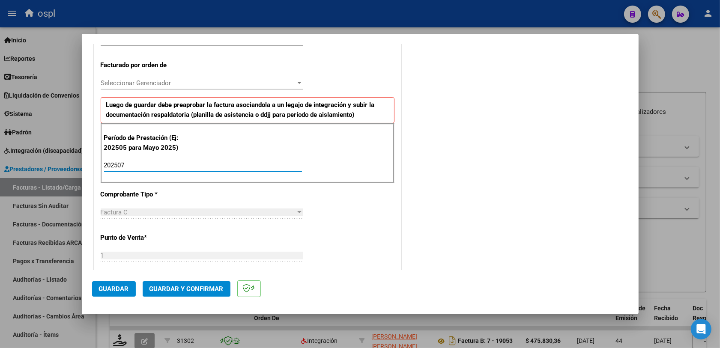
scroll to position [336, 0]
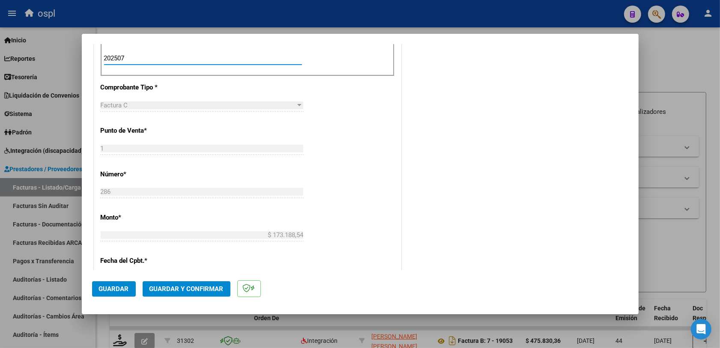
type input "202507"
click at [123, 278] on span "Guardar" at bounding box center [114, 289] width 30 height 8
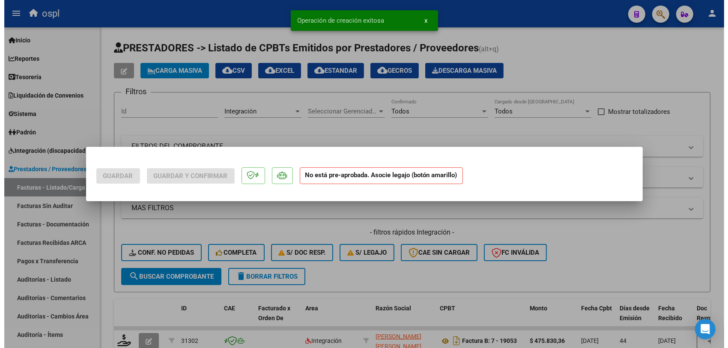
scroll to position [0, 0]
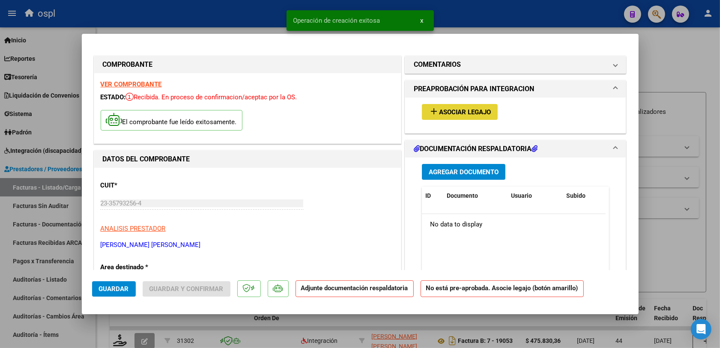
click at [442, 110] on span "Asociar Legajo" at bounding box center [465, 112] width 52 height 8
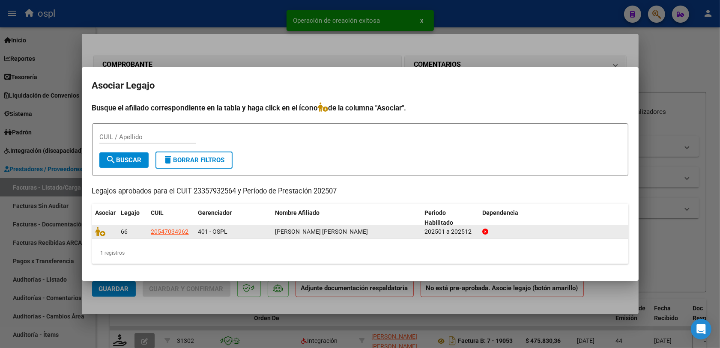
click at [95, 230] on datatable-body-cell at bounding box center [105, 231] width 26 height 13
click at [99, 230] on icon at bounding box center [101, 231] width 10 height 9
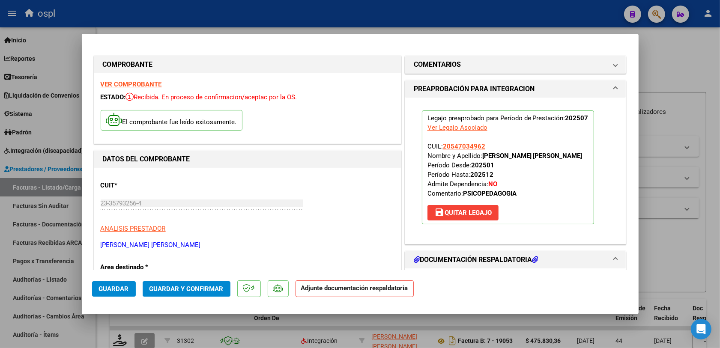
click at [163, 278] on span "Guardar y Confirmar" at bounding box center [187, 289] width 74 height 8
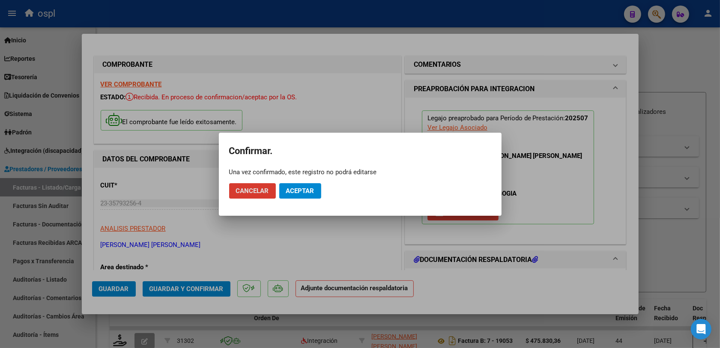
click at [295, 194] on span "Aceptar" at bounding box center [300, 191] width 28 height 8
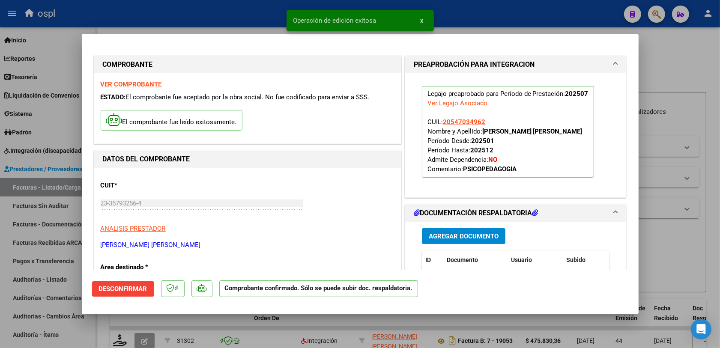
click at [582, 259] on div at bounding box center [360, 174] width 720 height 348
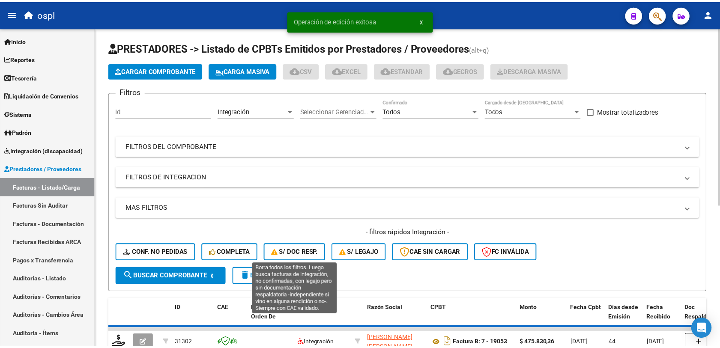
scroll to position [54, 0]
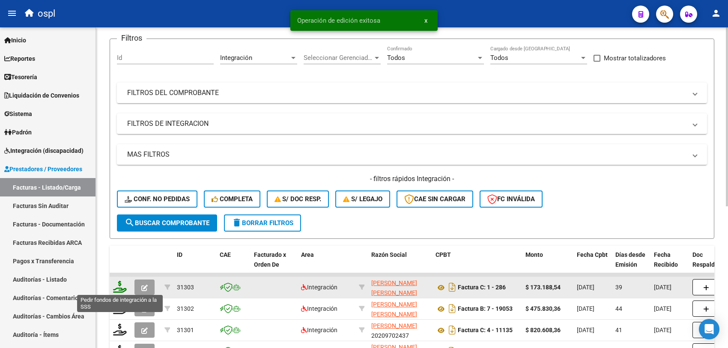
click at [123, 278] on icon at bounding box center [120, 287] width 14 height 12
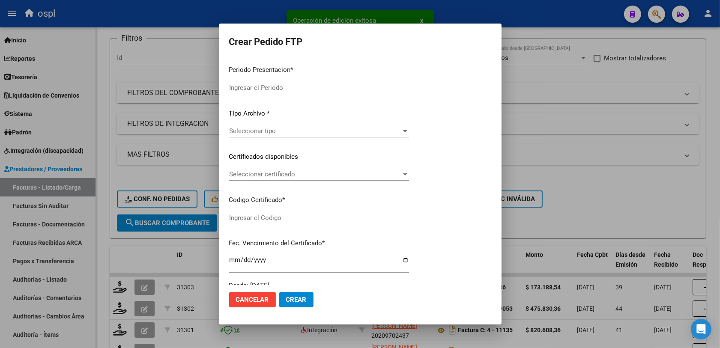
type input "202508"
type input "202507"
type input "$ 173.188,54"
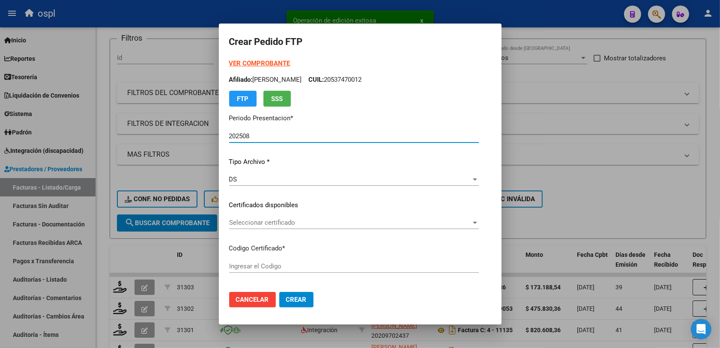
type input "ARG02000547034962023032120260321BS427"
type input "2026-03-01"
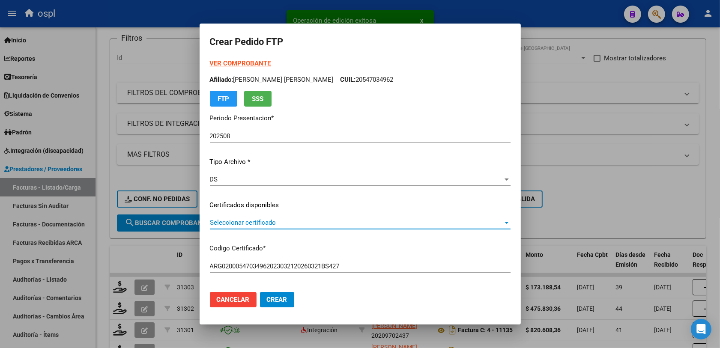
click at [284, 221] on span "Seleccionar certificado" at bounding box center [356, 223] width 293 height 8
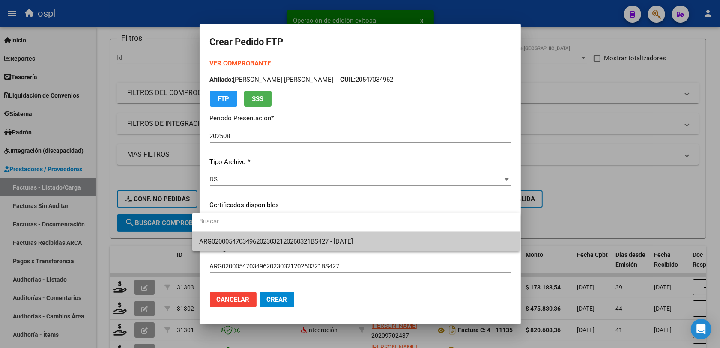
click at [311, 234] on span "ARG02000547034962023032120260321BS427 - 2026-03-01" at bounding box center [356, 241] width 314 height 19
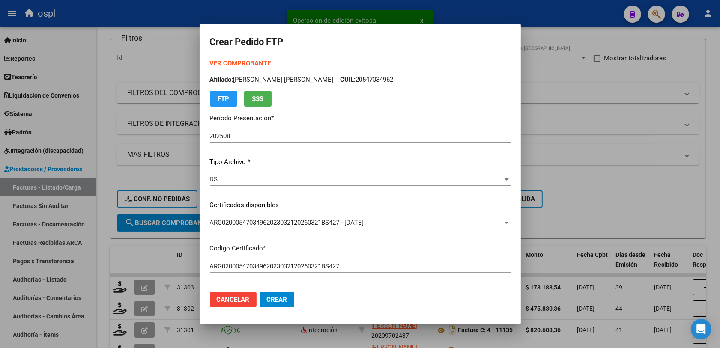
click at [401, 278] on div "VER COMPROBANTE ARCA Padrón Afiliado: CHAMBI POMA BENJAMIN LEANDRO CUIL: 205470…" at bounding box center [360, 194] width 301 height 271
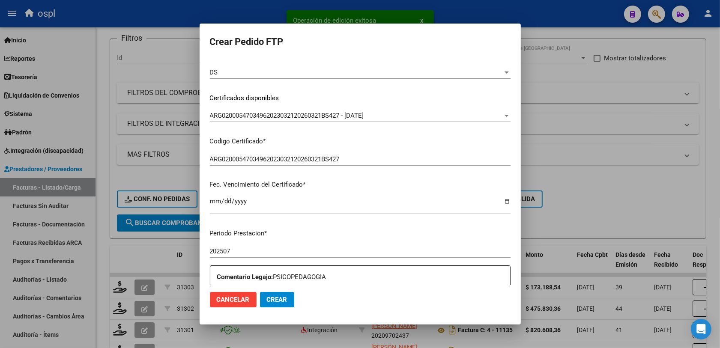
scroll to position [214, 0]
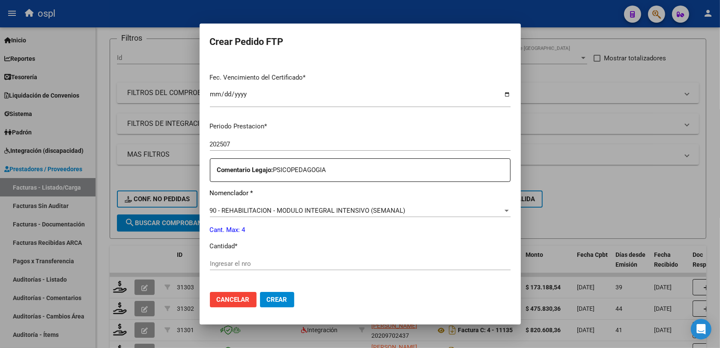
click at [219, 257] on div "Ingresar el nro" at bounding box center [360, 263] width 301 height 13
type input "4"
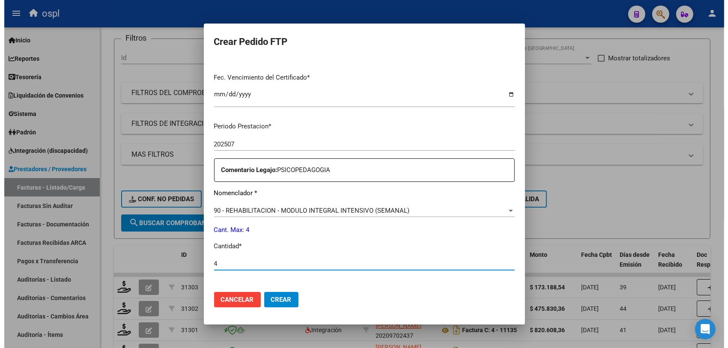
scroll to position [321, 0]
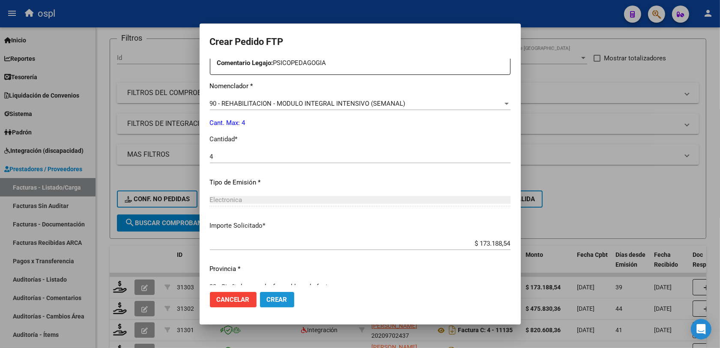
click at [267, 278] on span "Crear" at bounding box center [277, 300] width 21 height 8
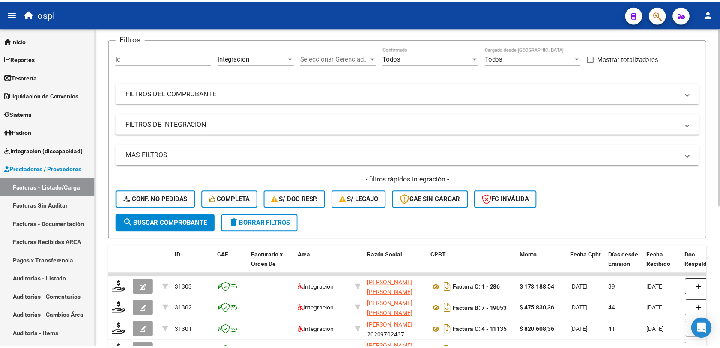
scroll to position [0, 0]
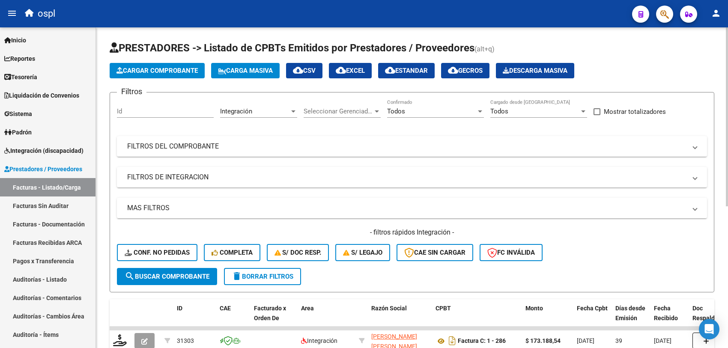
click at [153, 67] on span "Cargar Comprobante" at bounding box center [157, 71] width 81 height 8
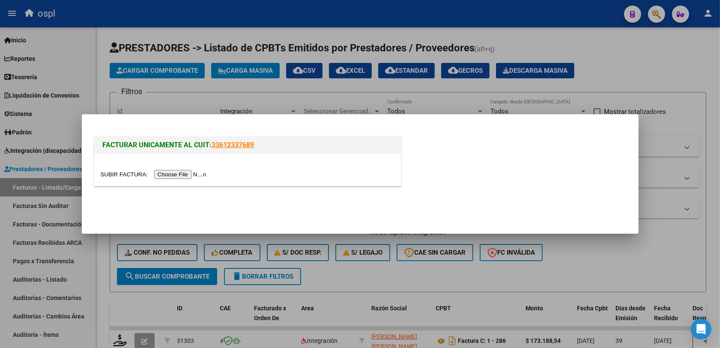
drag, startPoint x: 172, startPoint y: 168, endPoint x: 169, endPoint y: 173, distance: 5.4
click at [170, 171] on div at bounding box center [247, 170] width 307 height 32
click at [171, 174] on input "file" at bounding box center [155, 174] width 108 height 9
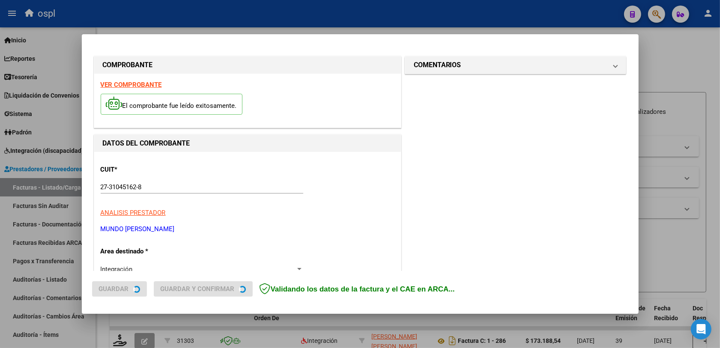
scroll to position [229, 0]
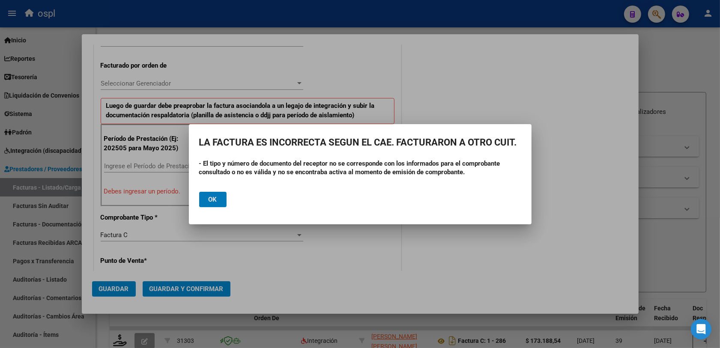
click at [219, 202] on button "Ok" at bounding box center [212, 199] width 27 height 15
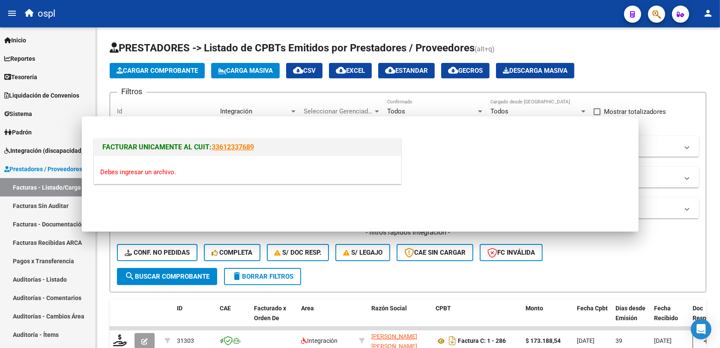
scroll to position [0, 0]
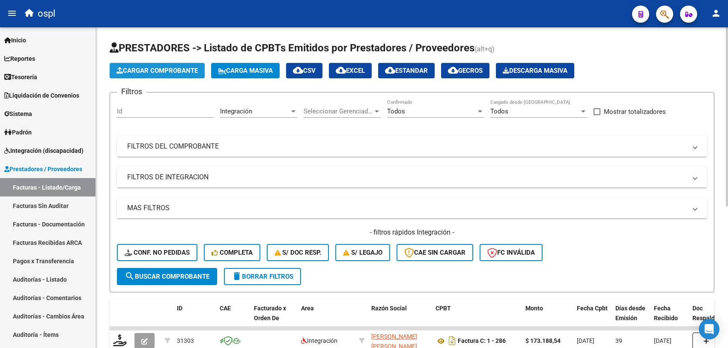
click at [165, 67] on span "Cargar Comprobante" at bounding box center [157, 71] width 81 height 8
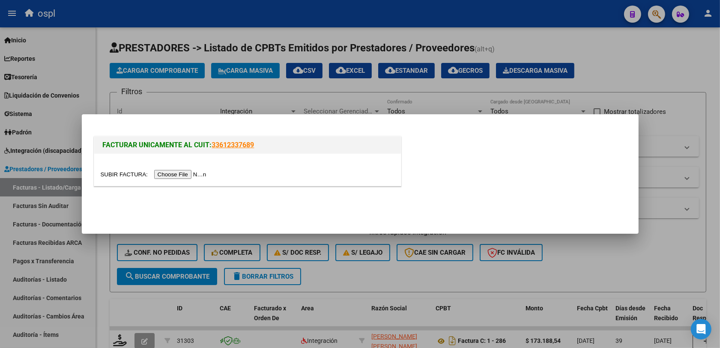
click at [188, 172] on input "file" at bounding box center [155, 174] width 108 height 9
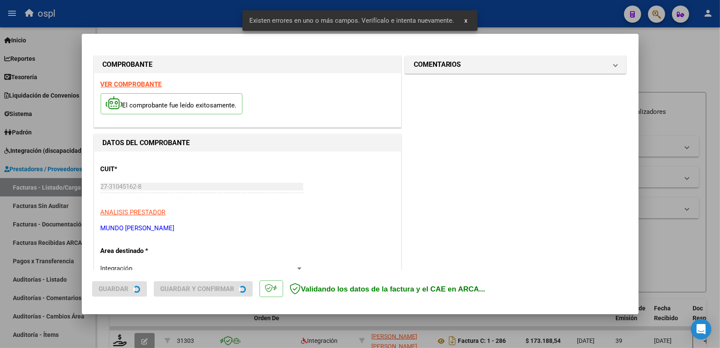
scroll to position [229, 0]
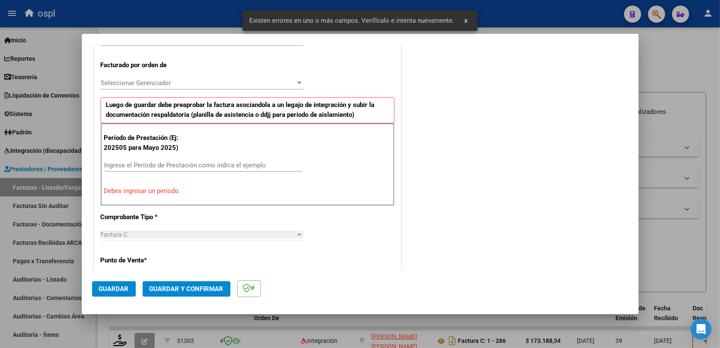
click at [165, 164] on input "Ingrese el Período de Prestación como indica el ejemplo" at bounding box center [203, 166] width 198 height 8
type input "2025"
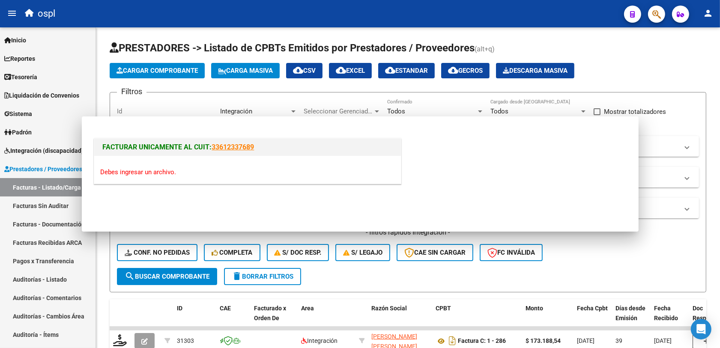
scroll to position [0, 0]
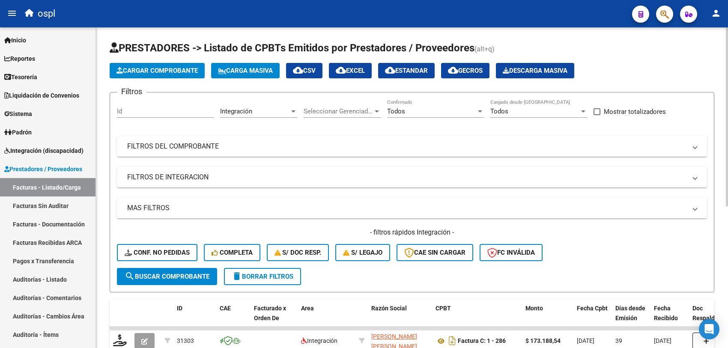
click at [154, 67] on span "Cargar Comprobante" at bounding box center [157, 71] width 81 height 8
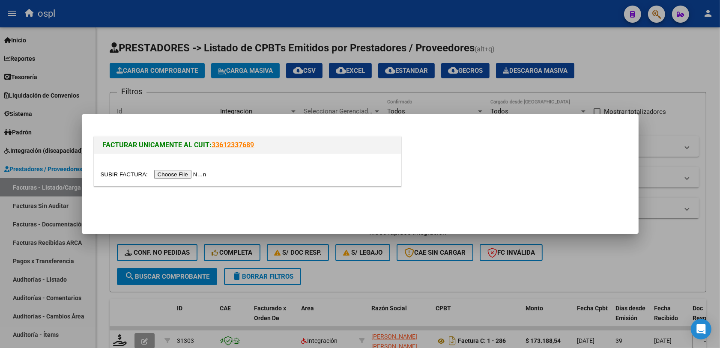
click at [183, 173] on input "file" at bounding box center [155, 174] width 108 height 9
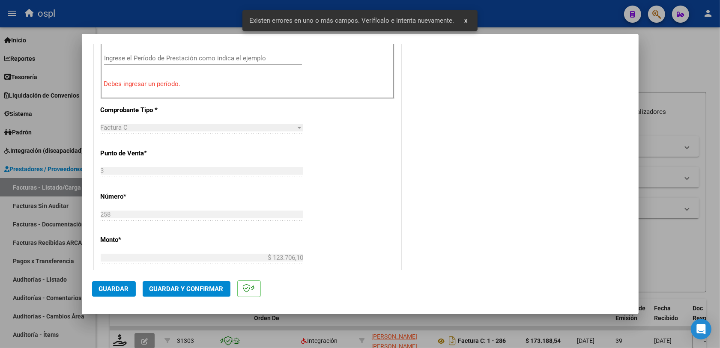
scroll to position [229, 0]
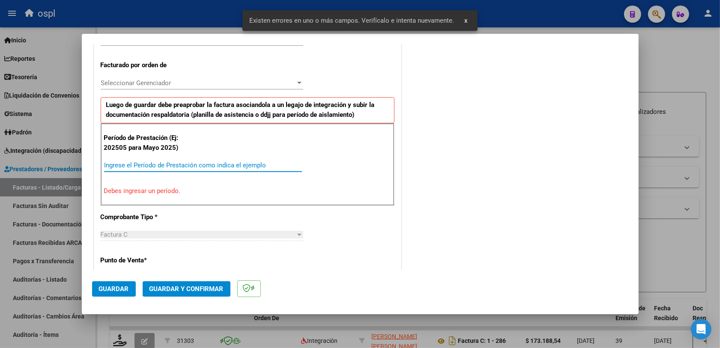
click at [136, 167] on input "Ingrese el Período de Prestación como indica el ejemplo" at bounding box center [203, 166] width 198 height 8
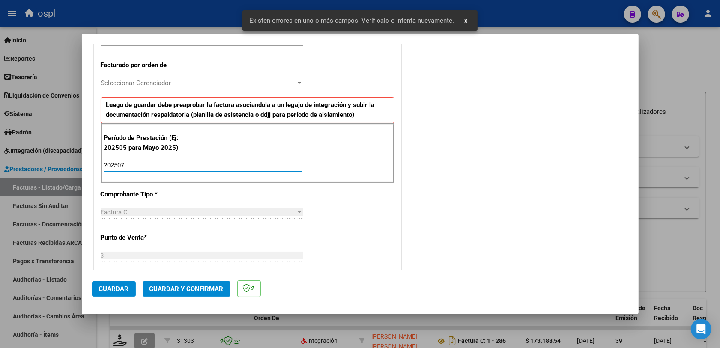
type input "202507"
click at [101, 278] on span "Guardar" at bounding box center [114, 289] width 30 height 8
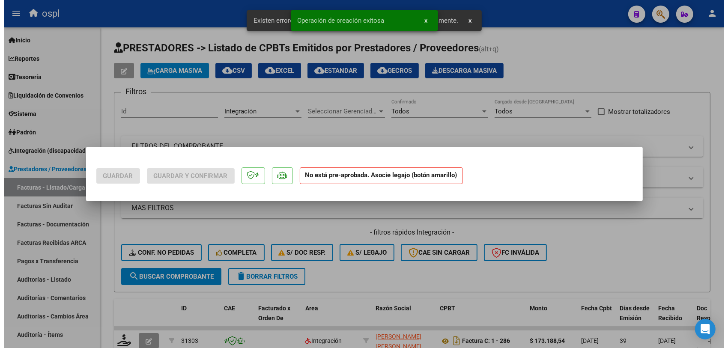
scroll to position [0, 0]
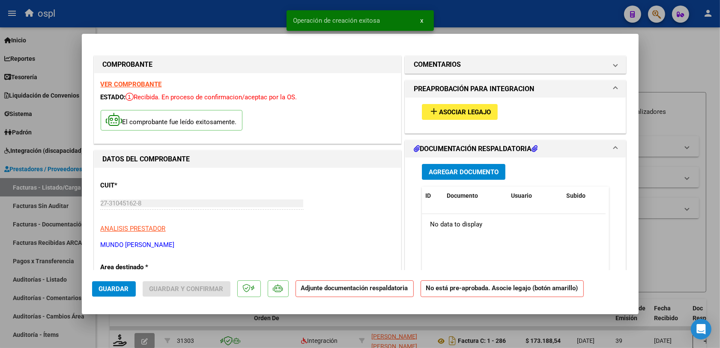
click at [465, 113] on span "Asociar Legajo" at bounding box center [465, 112] width 52 height 8
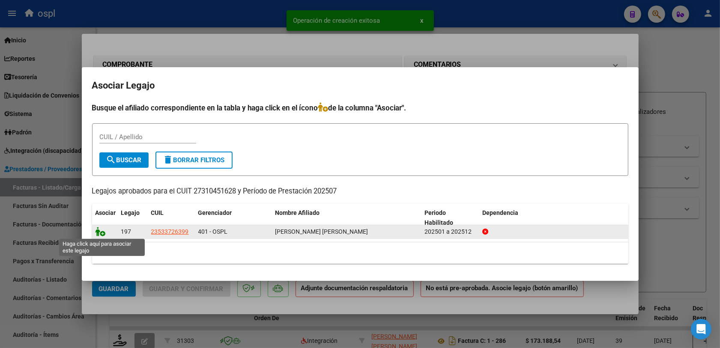
click at [97, 229] on icon at bounding box center [101, 231] width 10 height 9
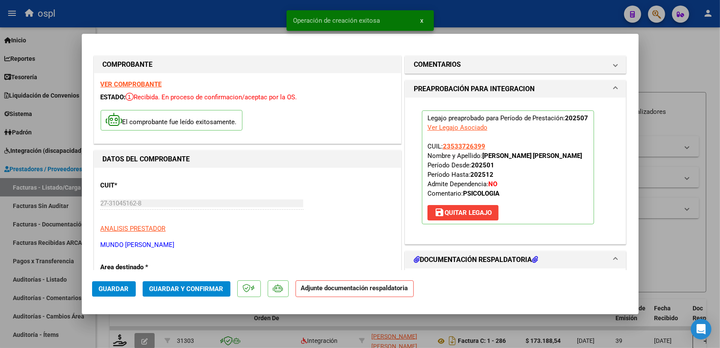
click at [197, 278] on span "Guardar y Confirmar" at bounding box center [187, 289] width 74 height 8
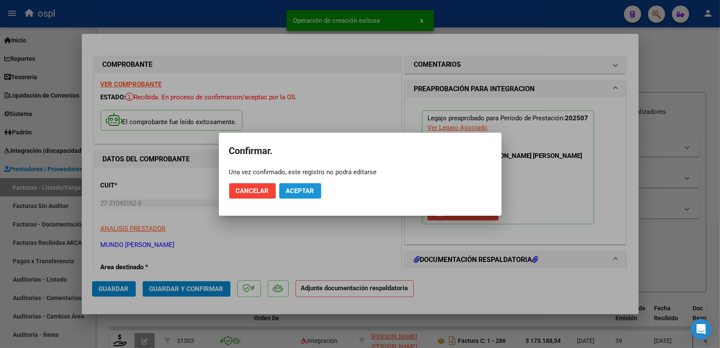
click at [292, 183] on button "Aceptar" at bounding box center [300, 190] width 42 height 15
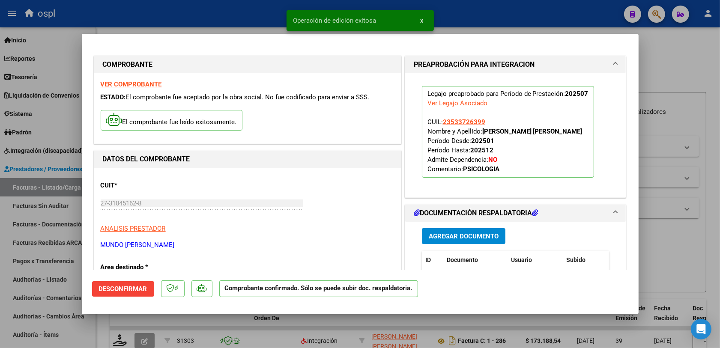
click at [582, 264] on div at bounding box center [360, 174] width 720 height 348
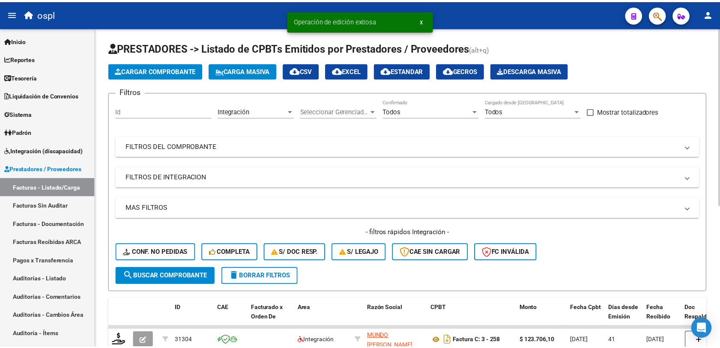
scroll to position [54, 0]
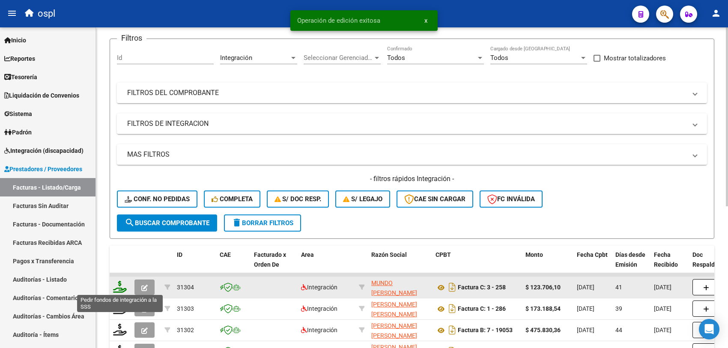
click at [114, 278] on icon at bounding box center [120, 287] width 14 height 12
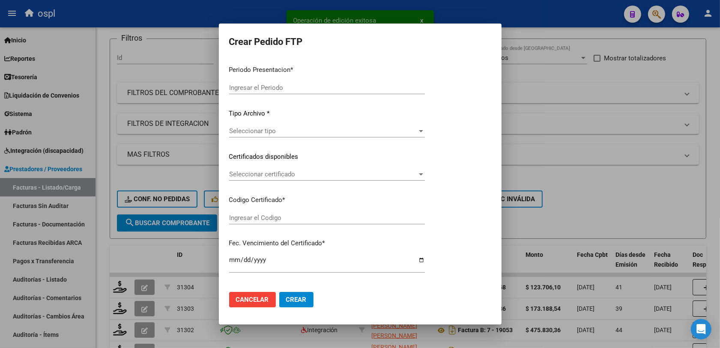
type input "202508"
type input "202507"
type input "$ 123.706,10"
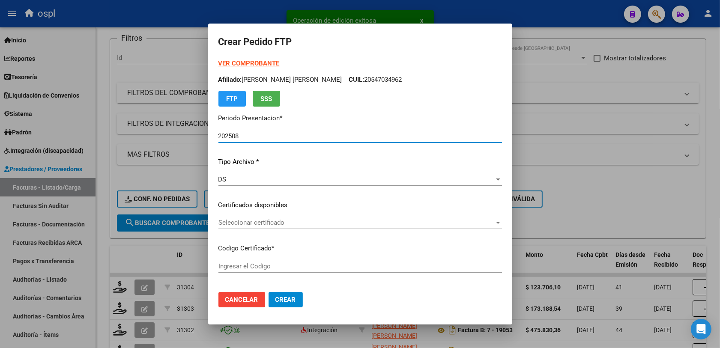
type input "ARG02000533726392018072020230720BS423"
type input "2023-07-20"
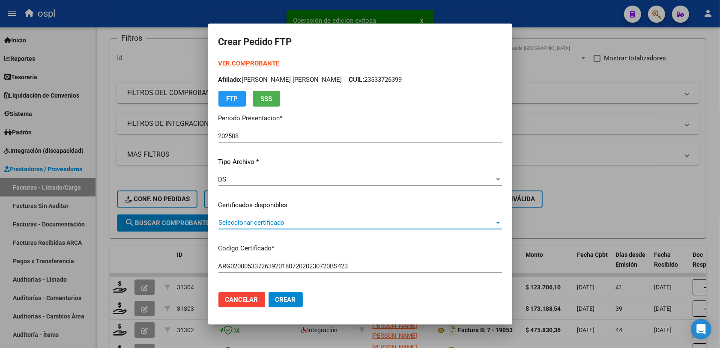
click at [247, 224] on span "Seleccionar certificado" at bounding box center [356, 223] width 276 height 8
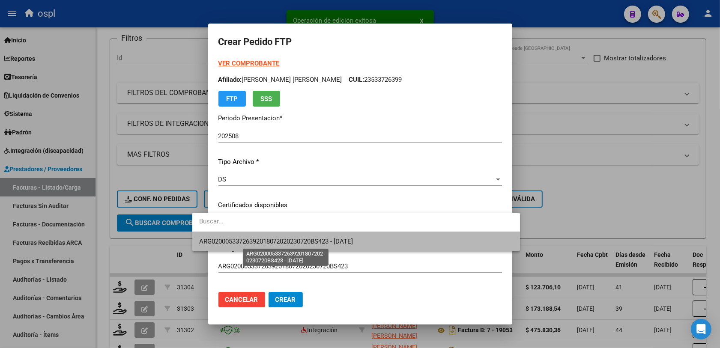
click at [326, 240] on span "ARG02000533726392018072020230720BS423 - 2023-07-20" at bounding box center [276, 242] width 154 height 8
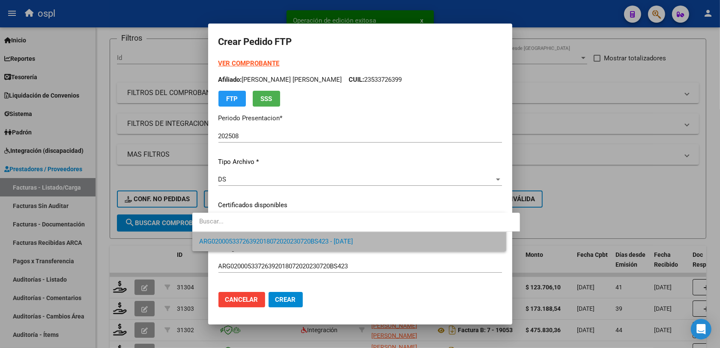
click at [382, 278] on div "ARG02000533726392018072020230720BS423 Ingresar el Codigo" at bounding box center [360, 270] width 284 height 21
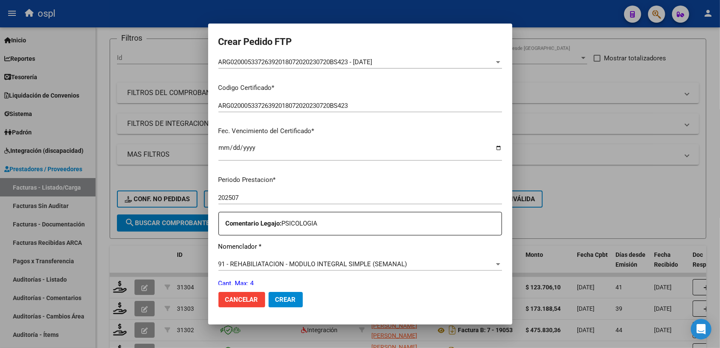
scroll to position [214, 0]
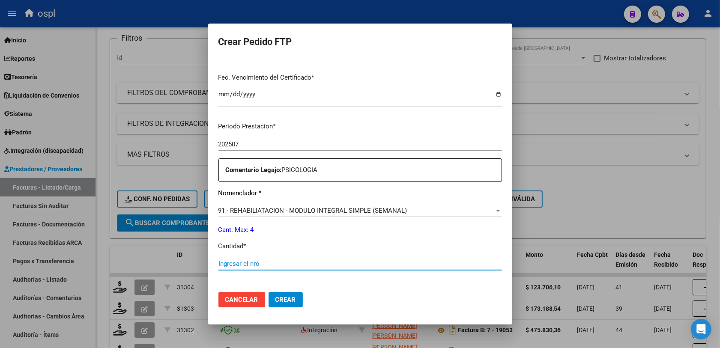
click at [223, 260] on input "Ingresar el nro" at bounding box center [360, 264] width 284 height 8
type input "4"
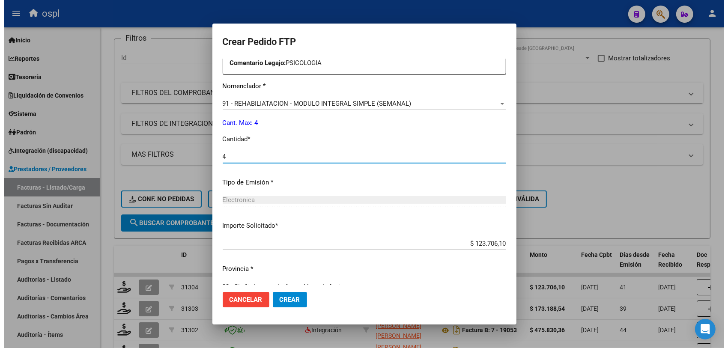
scroll to position [337, 0]
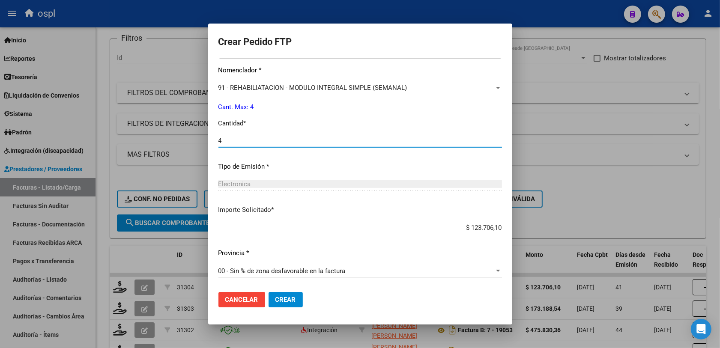
click at [275, 278] on span "Crear" at bounding box center [285, 300] width 21 height 8
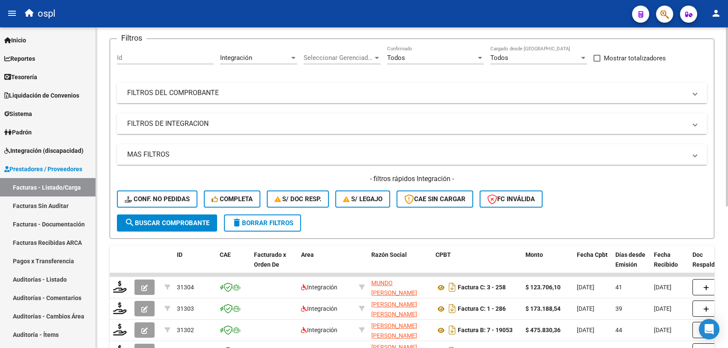
scroll to position [0, 0]
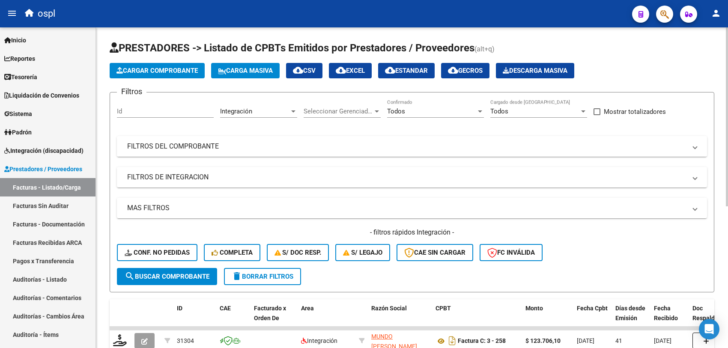
click at [439, 153] on mat-expansion-panel-header "FILTROS DEL COMPROBANTE" at bounding box center [412, 146] width 590 height 21
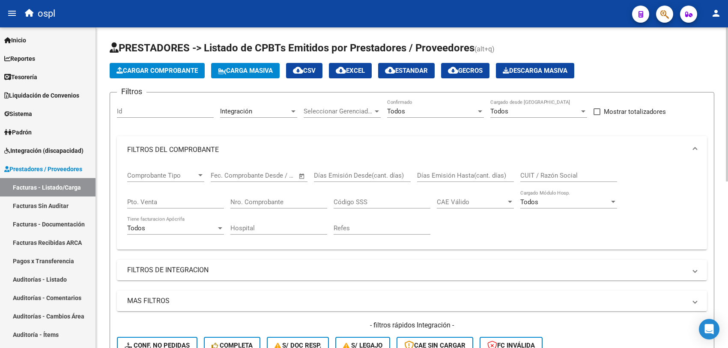
click at [549, 176] on input "CUIT / Razón Social" at bounding box center [569, 176] width 97 height 8
paste input "27310451628"
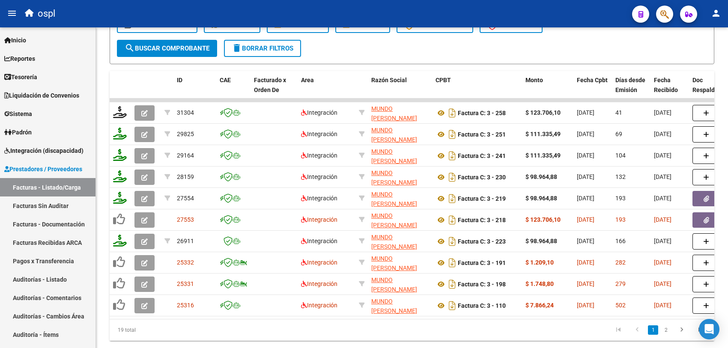
type input "27310451628"
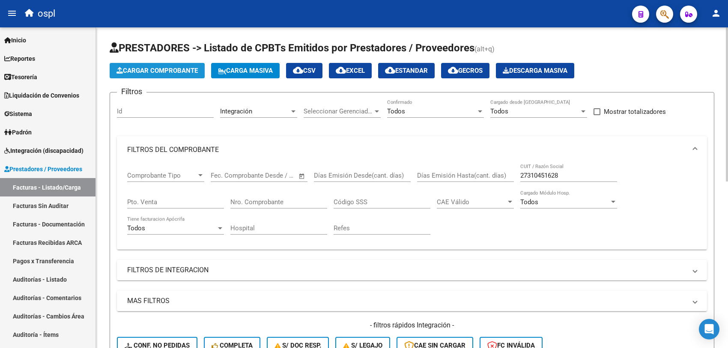
click at [144, 67] on span "Cargar Comprobante" at bounding box center [157, 71] width 81 height 8
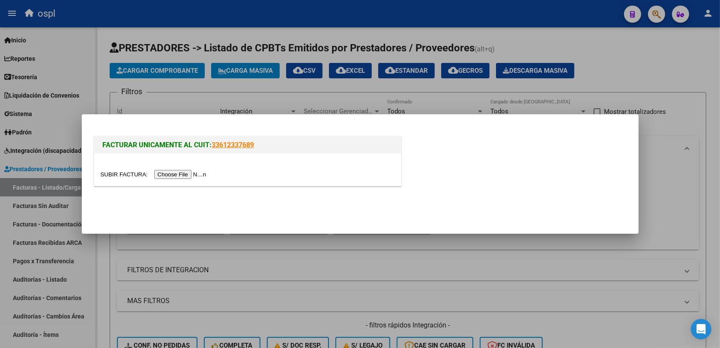
click at [181, 176] on input "file" at bounding box center [155, 174] width 108 height 9
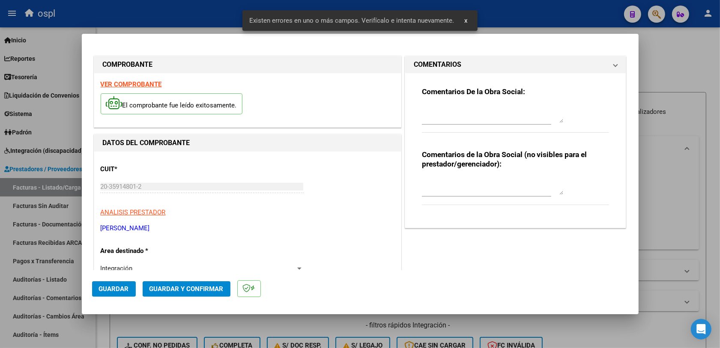
scroll to position [229, 0]
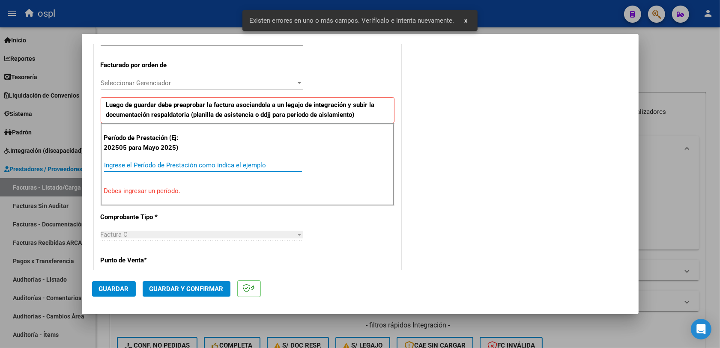
click at [172, 166] on input "Ingrese el Período de Prestación como indica el ejemplo" at bounding box center [203, 166] width 198 height 8
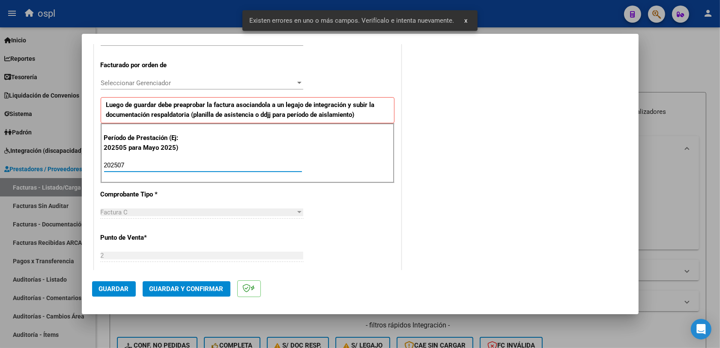
type input "202507"
click at [117, 278] on span "Guardar" at bounding box center [114, 289] width 30 height 8
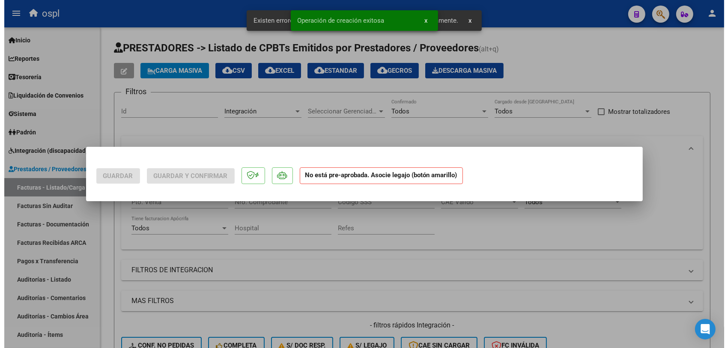
scroll to position [0, 0]
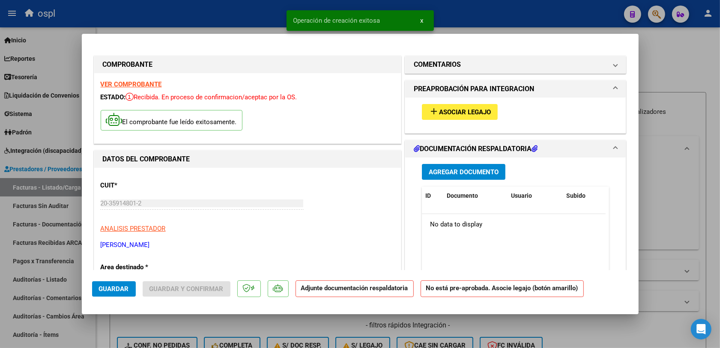
click at [446, 120] on div "add Asociar Legajo" at bounding box center [516, 112] width 201 height 29
click at [439, 114] on span "Asociar Legajo" at bounding box center [465, 112] width 52 height 8
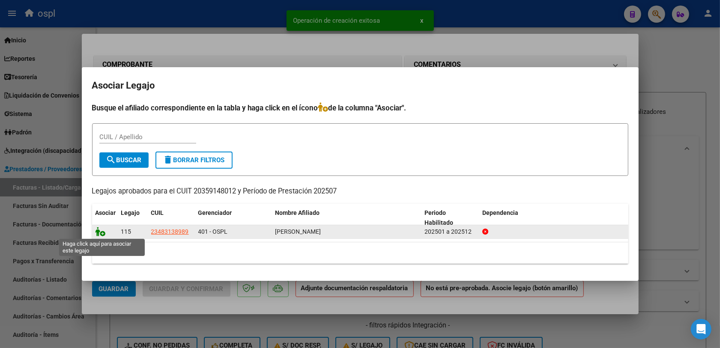
click at [96, 231] on icon at bounding box center [101, 231] width 10 height 9
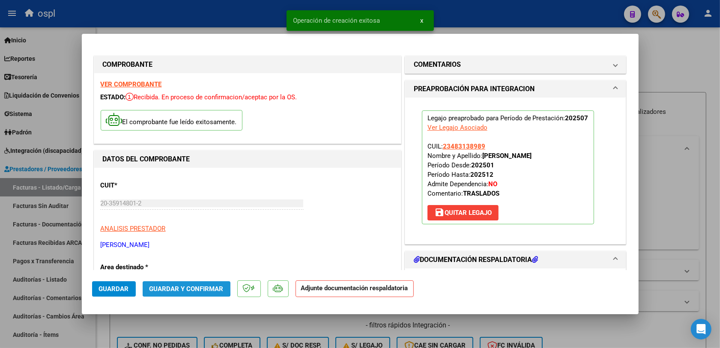
click at [174, 278] on span "Guardar y Confirmar" at bounding box center [187, 289] width 74 height 8
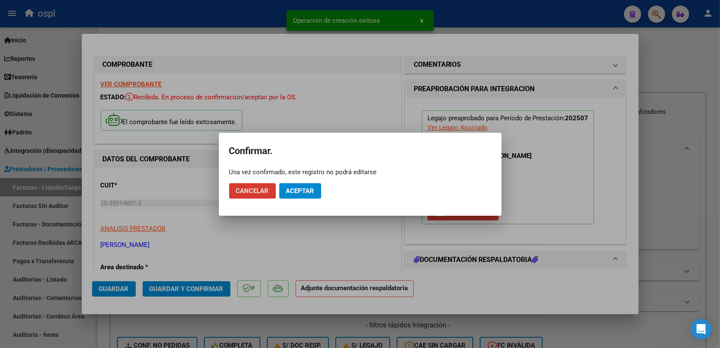
click at [307, 186] on button "Aceptar" at bounding box center [300, 190] width 42 height 15
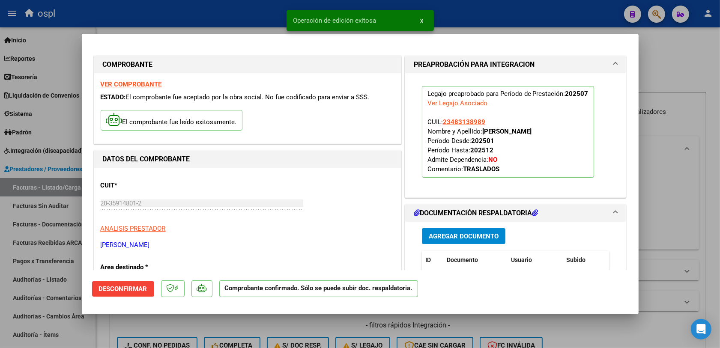
click at [540, 278] on div at bounding box center [360, 174] width 720 height 348
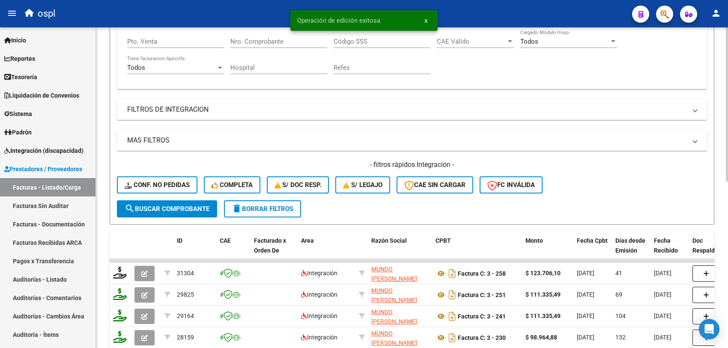
scroll to position [54, 0]
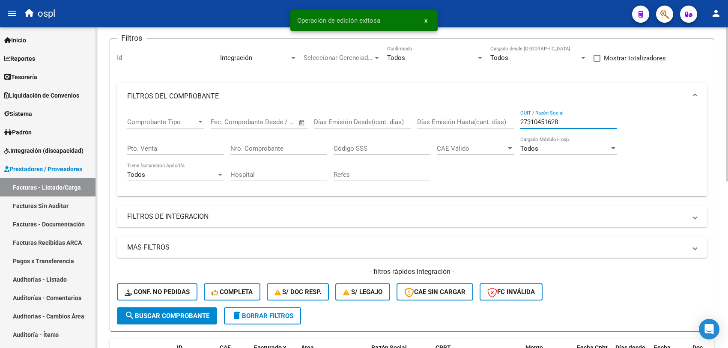
drag, startPoint x: 575, startPoint y: 123, endPoint x: 458, endPoint y: 103, distance: 118.5
click at [458, 103] on mat-expansion-panel "FILTROS DEL COMPROBANTE Comprobante Tipo Comprobante Tipo Fecha inicio – Fecha …" at bounding box center [412, 140] width 590 height 114
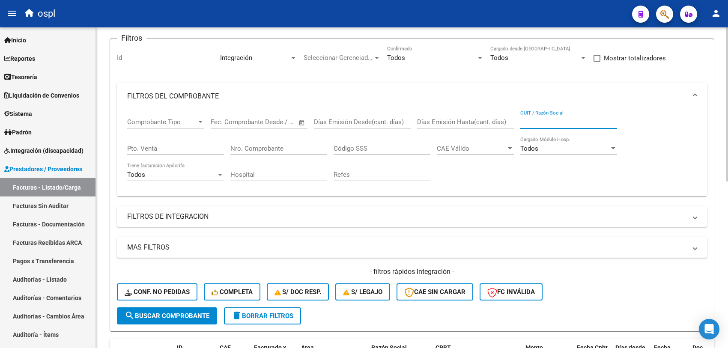
click at [196, 278] on span "search Buscar Comprobante" at bounding box center [167, 316] width 85 height 8
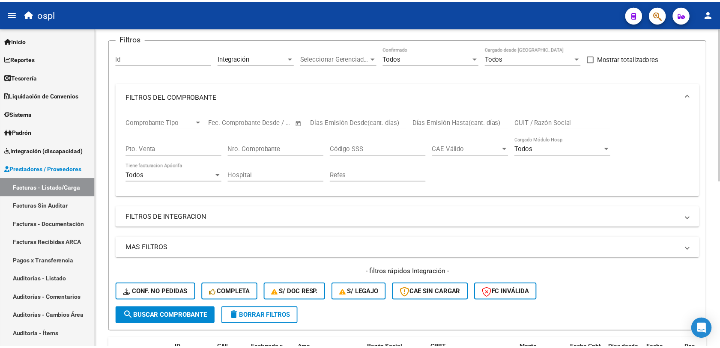
scroll to position [214, 0]
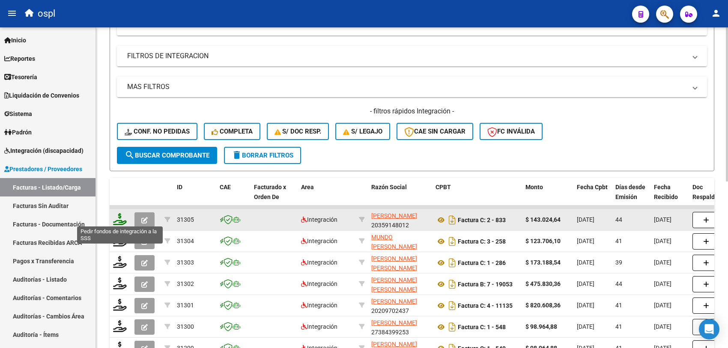
click at [118, 219] on icon at bounding box center [120, 219] width 14 height 12
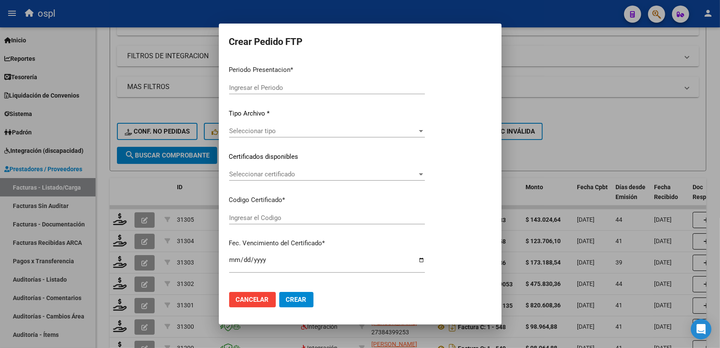
type input "202508"
type input "202507"
type input "$ 143.024,64"
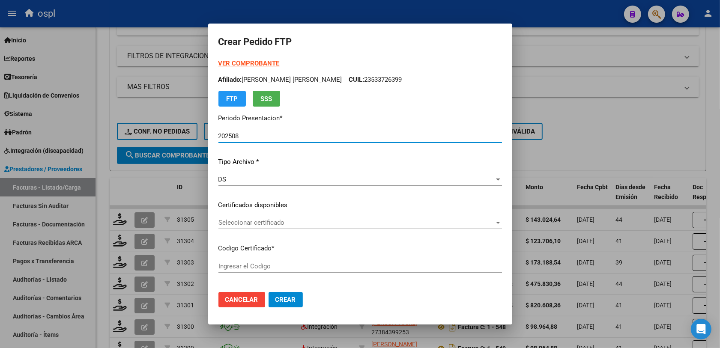
type input "ARG02000483138982019120920291209COR234"
type input "2029-12-09"
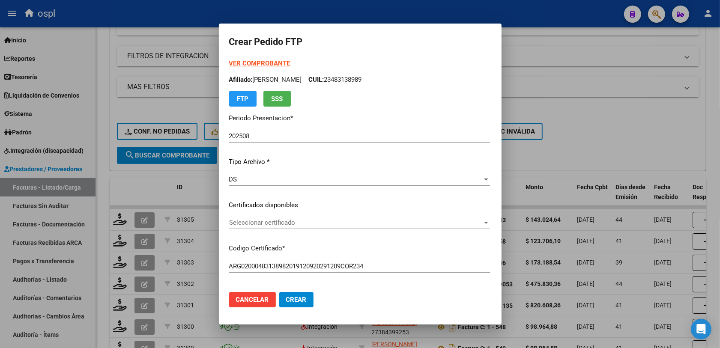
click at [229, 227] on div "Seleccionar certificado Seleccionar certificado" at bounding box center [359, 222] width 261 height 13
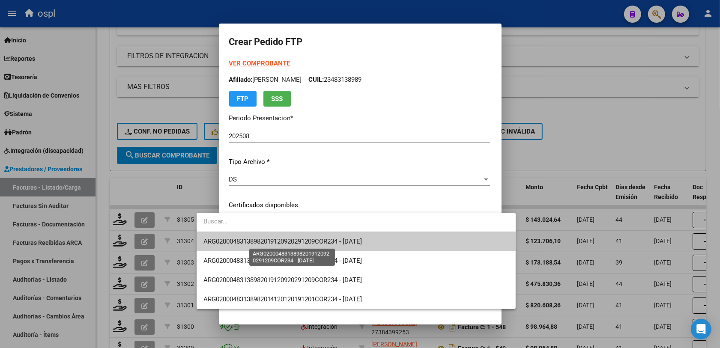
click at [257, 238] on span "ARG02000483138982019120920291209COR234 - 2029-12-09" at bounding box center [283, 242] width 159 height 8
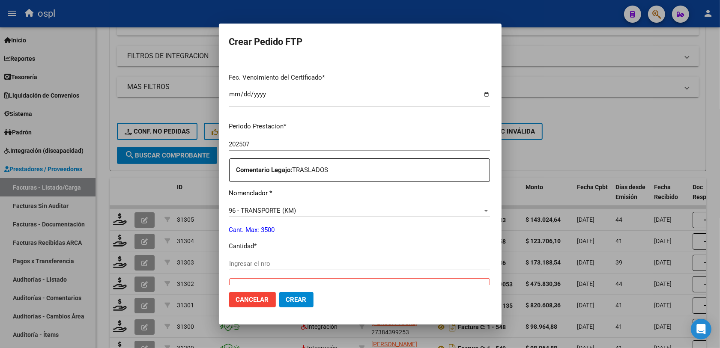
click at [232, 263] on input "Ingresar el nro" at bounding box center [359, 264] width 261 height 8
type input "264"
click at [362, 253] on div "Periodo Prestacion * 202507 Ingresar el Periodo Prestacion Comentario Legajo: T…" at bounding box center [359, 333] width 261 height 437
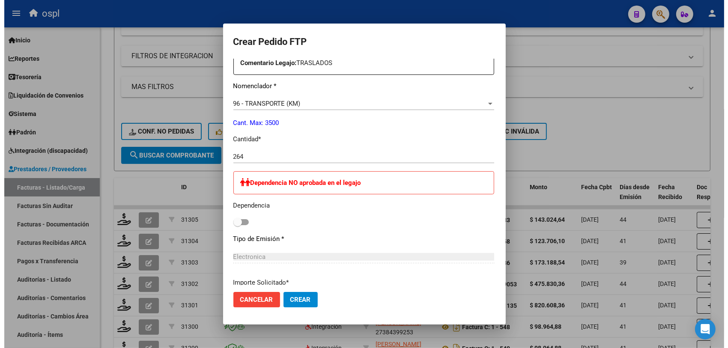
scroll to position [428, 0]
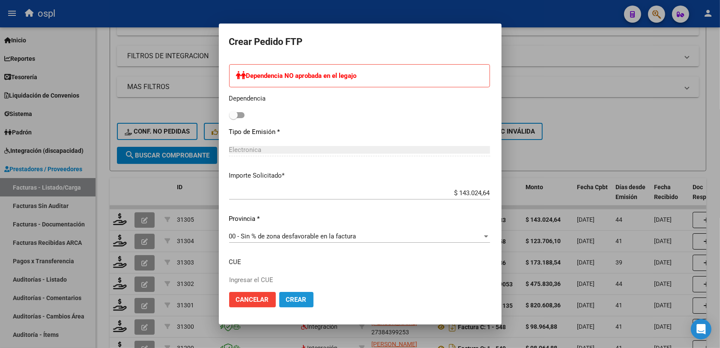
click at [286, 278] on span "Crear" at bounding box center [296, 300] width 21 height 8
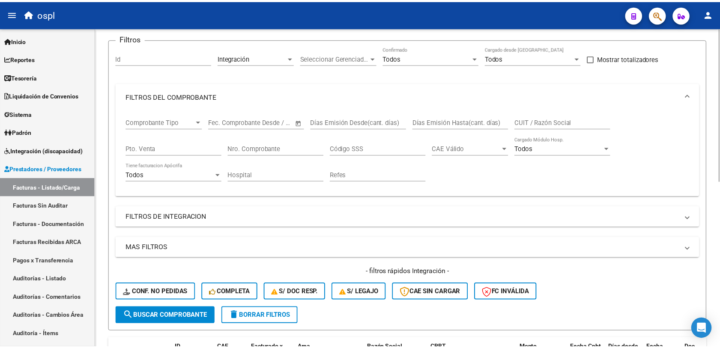
scroll to position [0, 0]
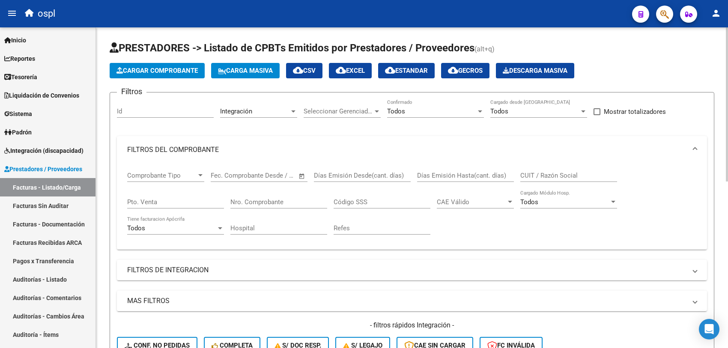
click at [161, 72] on span "Cargar Comprobante" at bounding box center [157, 71] width 81 height 8
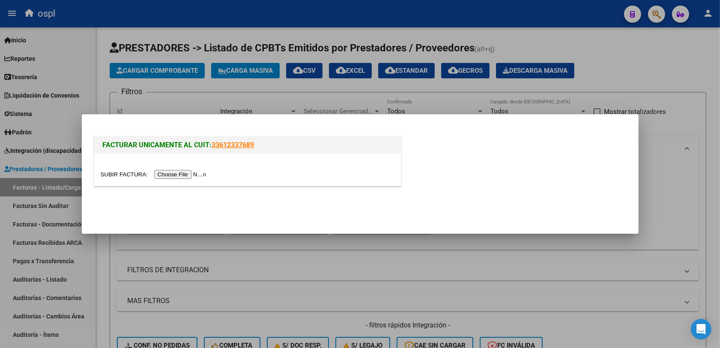
click at [173, 170] on input "file" at bounding box center [155, 174] width 108 height 9
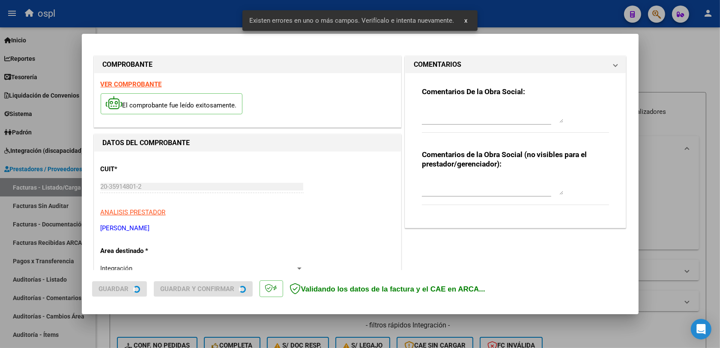
scroll to position [229, 0]
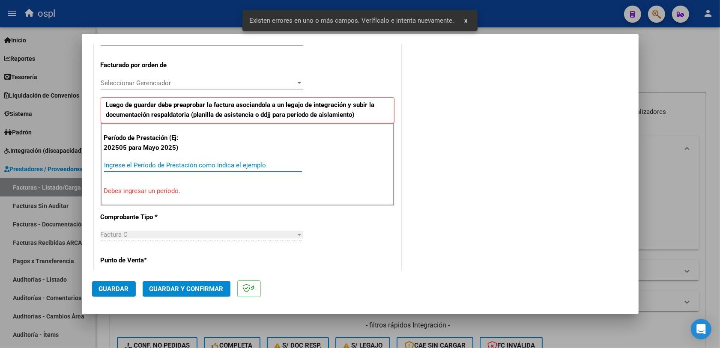
click at [144, 163] on input "Ingrese el Período de Prestación como indica el ejemplo" at bounding box center [203, 166] width 198 height 8
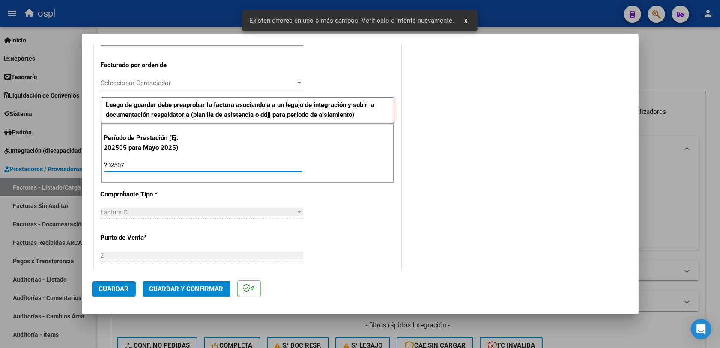
type input "202507"
click at [117, 278] on button "Guardar" at bounding box center [114, 288] width 44 height 15
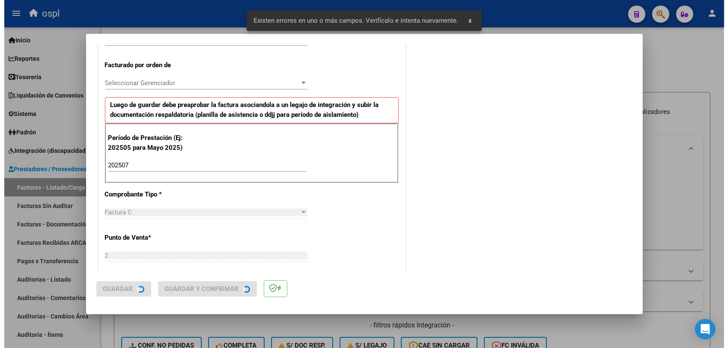
scroll to position [0, 0]
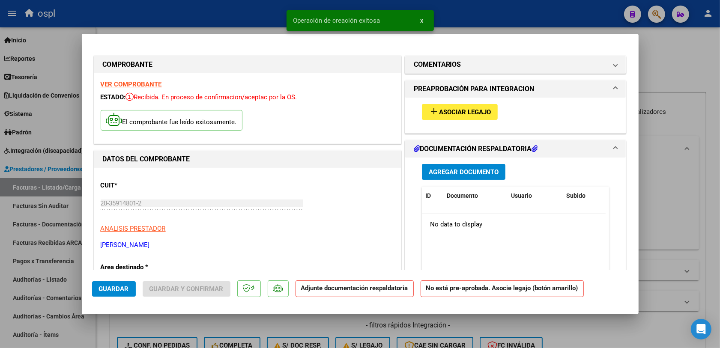
click at [446, 118] on button "add Asociar Legajo" at bounding box center [460, 112] width 76 height 16
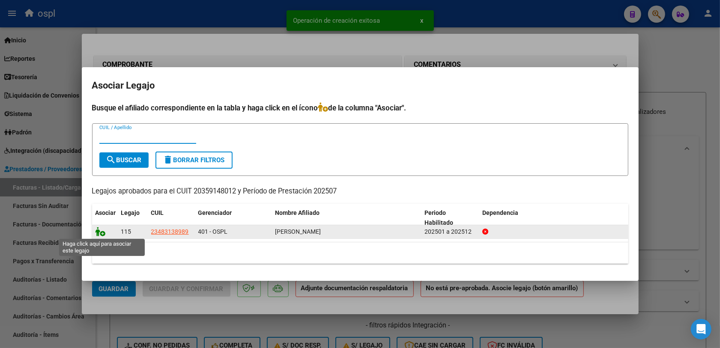
click at [103, 230] on icon at bounding box center [101, 231] width 10 height 9
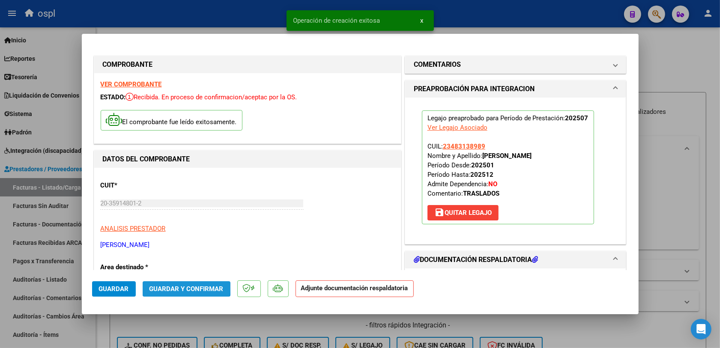
click at [171, 278] on span "Guardar y Confirmar" at bounding box center [187, 289] width 74 height 8
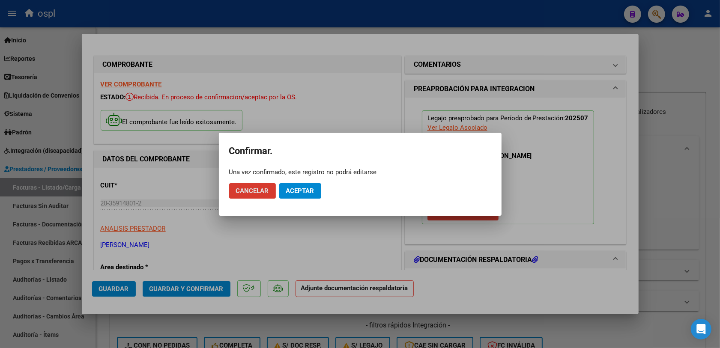
click at [302, 191] on span "Aceptar" at bounding box center [300, 191] width 28 height 8
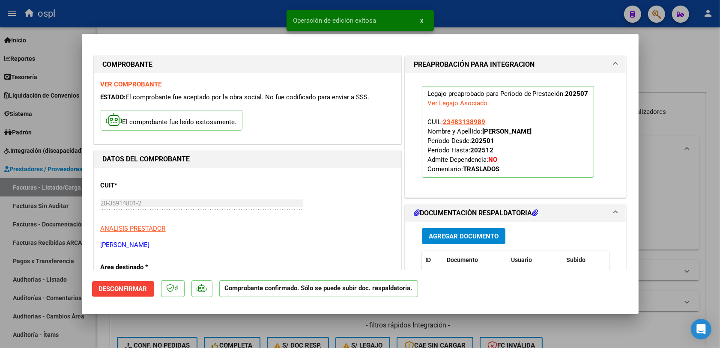
click at [241, 278] on div at bounding box center [360, 174] width 720 height 348
type input "$ 0,00"
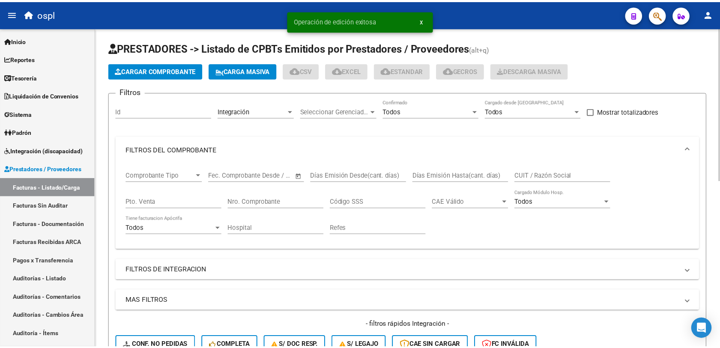
scroll to position [107, 0]
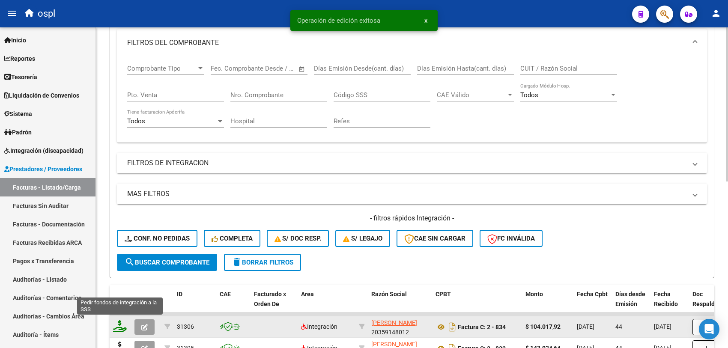
click at [118, 278] on icon at bounding box center [120, 326] width 14 height 12
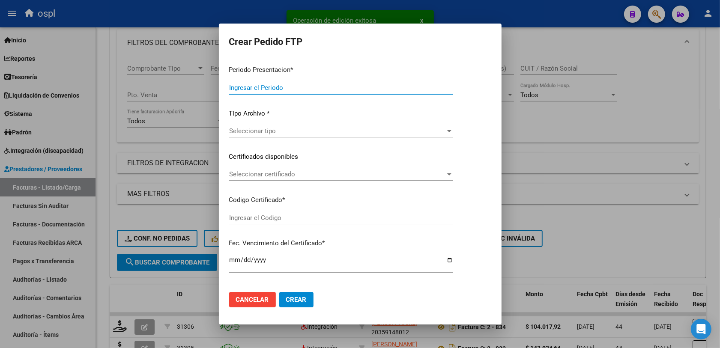
type input "202508"
type input "202507"
type input "$ 104.017,92"
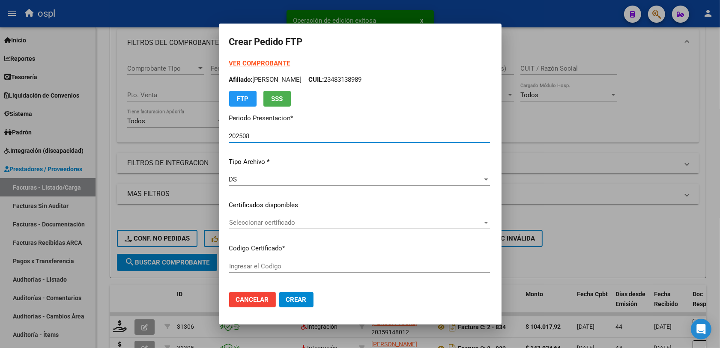
type input "ARG02000483138982019120920291209COR234"
type input "2029-12-09"
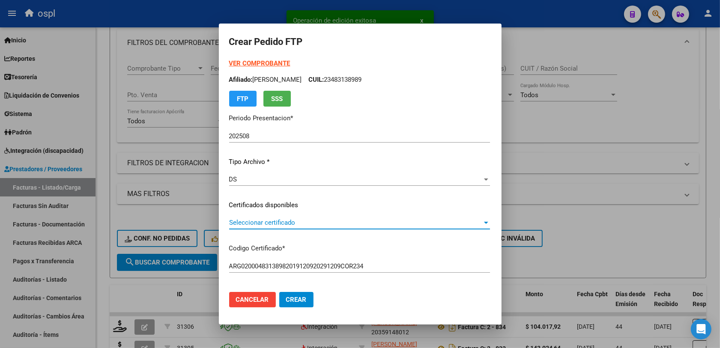
click at [245, 221] on span "Seleccionar certificado" at bounding box center [355, 223] width 253 height 8
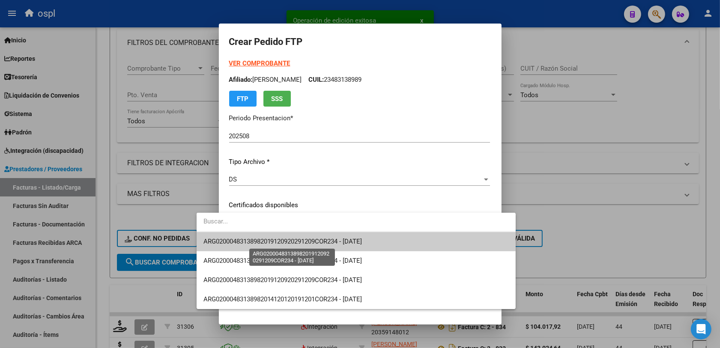
click at [305, 240] on span "ARG02000483138982019120920291209COR234 - 2029-12-09" at bounding box center [283, 242] width 159 height 8
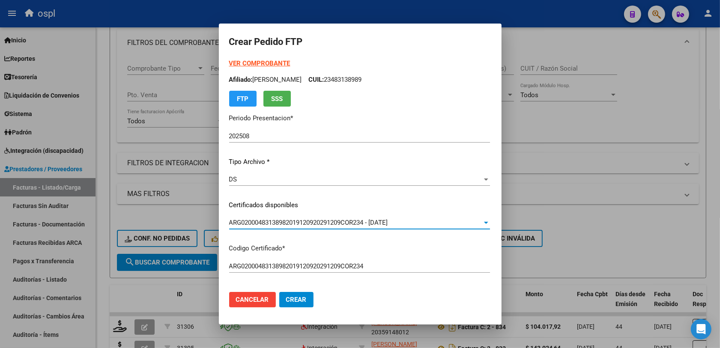
click at [424, 278] on div "VER COMPROBANTE ARCA Padrón Afiliado: VALLEJOS MATEO EZEQUIEL CUIL: 23483138989…" at bounding box center [359, 194] width 261 height 271
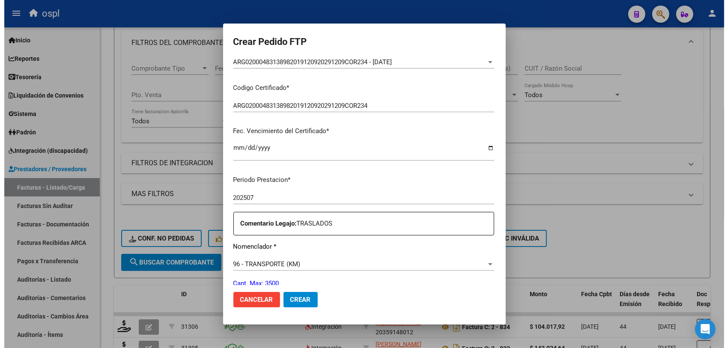
scroll to position [214, 0]
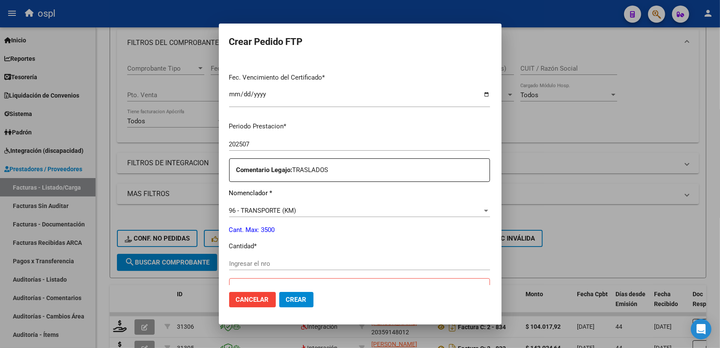
click at [234, 263] on input "Ingresar el nro" at bounding box center [359, 264] width 261 height 8
type input "192"
click at [286, 278] on span "Crear" at bounding box center [296, 300] width 21 height 8
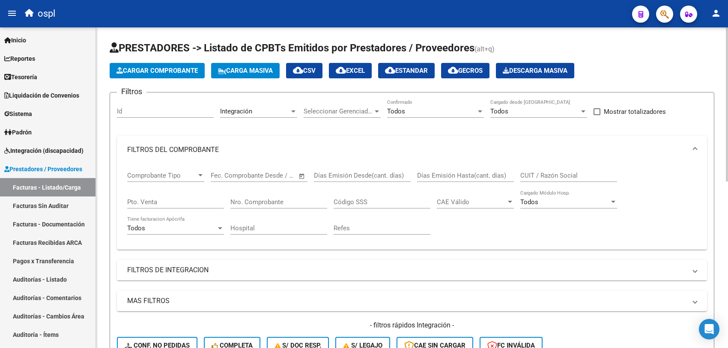
scroll to position [107, 0]
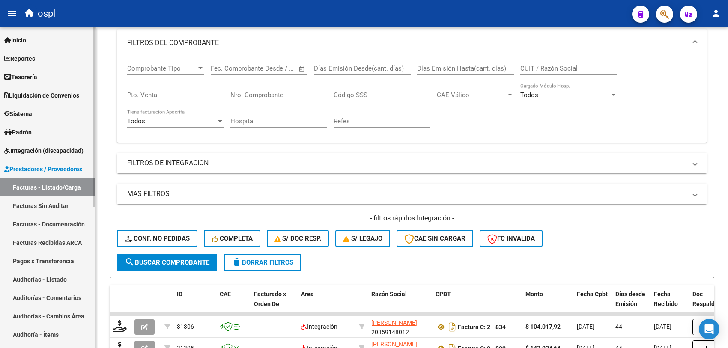
click at [59, 149] on span "Integración (discapacidad)" at bounding box center [43, 150] width 79 height 9
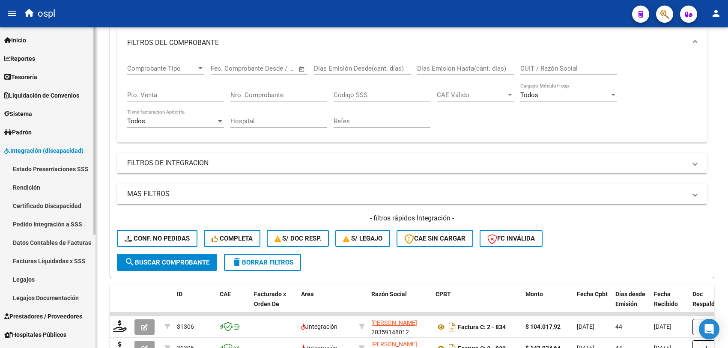
click at [51, 165] on link "Estado Presentaciones SSS" at bounding box center [48, 169] width 96 height 18
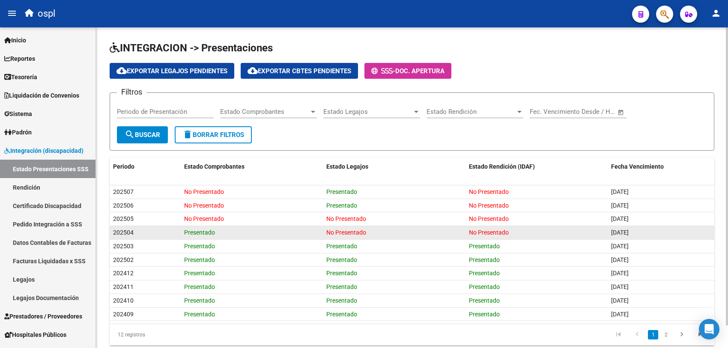
drag, startPoint x: 183, startPoint y: 232, endPoint x: 229, endPoint y: 232, distance: 46.7
click at [229, 232] on datatable-body-cell "Presentado" at bounding box center [252, 232] width 142 height 13
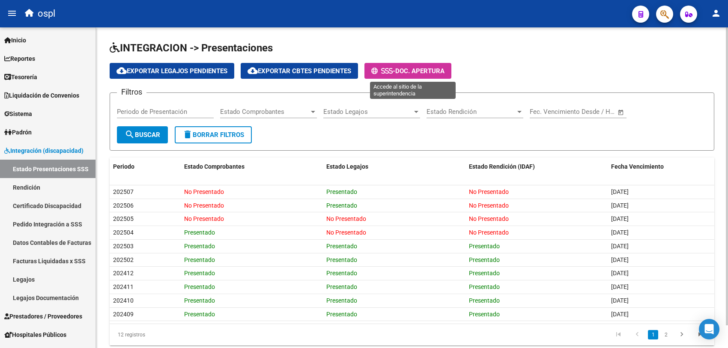
click at [416, 63] on button "- Doc. Apertura" at bounding box center [408, 71] width 87 height 16
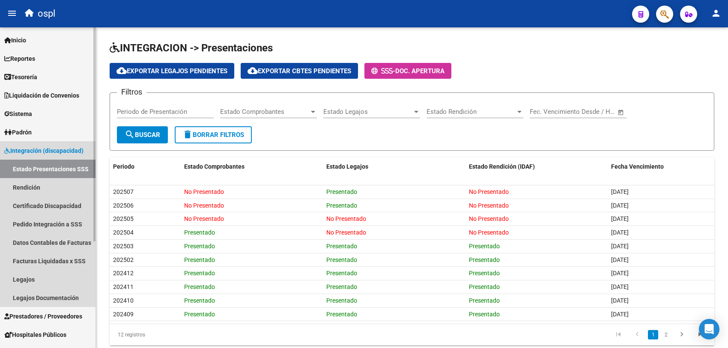
click at [27, 146] on span "Integración (discapacidad)" at bounding box center [43, 150] width 79 height 9
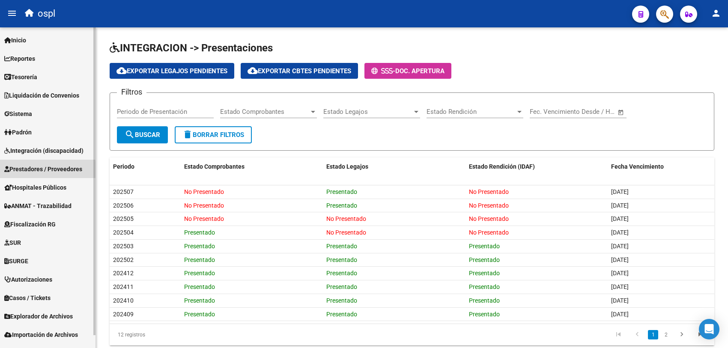
click at [38, 171] on span "Prestadores / Proveedores" at bounding box center [43, 169] width 78 height 9
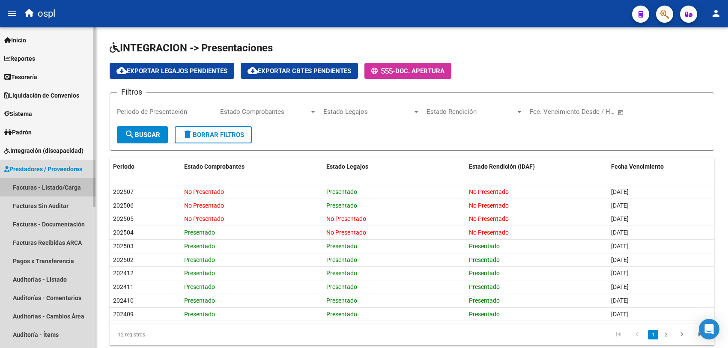
click at [39, 185] on link "Facturas - Listado/Carga" at bounding box center [48, 187] width 96 height 18
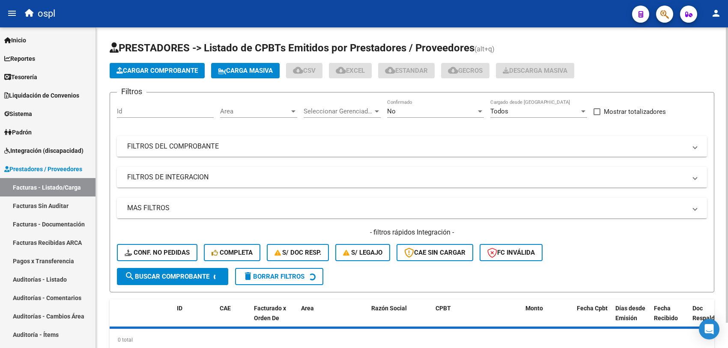
click at [172, 67] on span "Cargar Comprobante" at bounding box center [157, 71] width 81 height 8
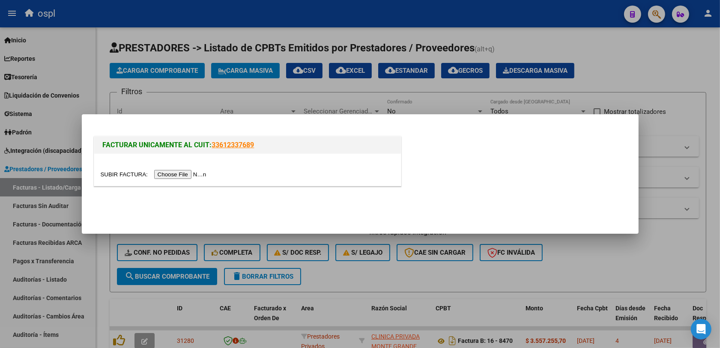
click at [167, 174] on input "file" at bounding box center [155, 174] width 108 height 9
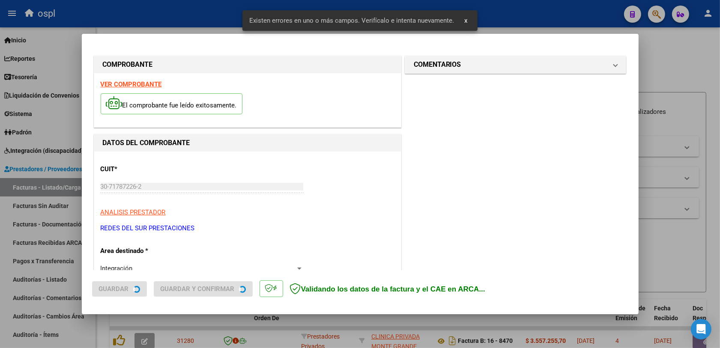
scroll to position [229, 0]
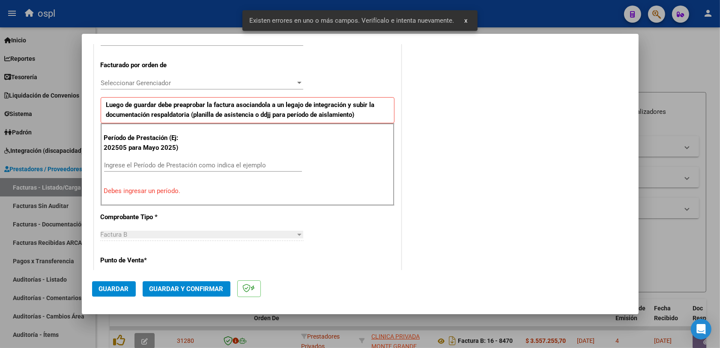
click at [196, 167] on input "Ingrese el Período de Prestación como indica el ejemplo" at bounding box center [203, 166] width 198 height 8
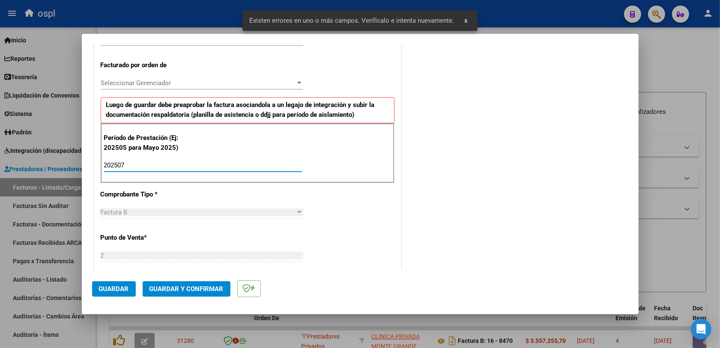
type input "202507"
click at [123, 284] on button "Guardar" at bounding box center [114, 288] width 44 height 15
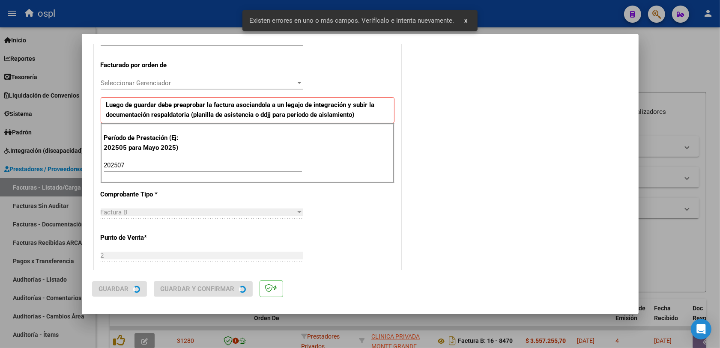
scroll to position [0, 0]
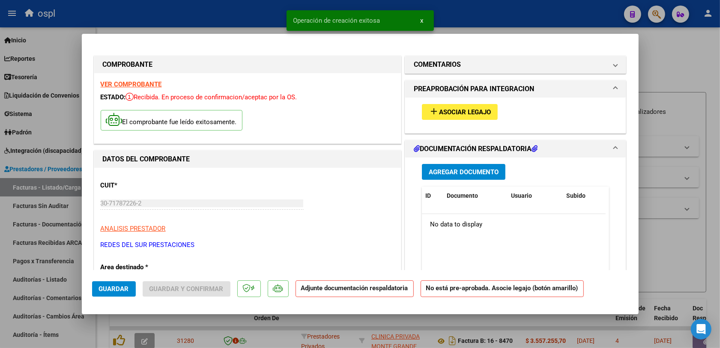
click at [439, 115] on span "Asociar Legajo" at bounding box center [465, 112] width 52 height 8
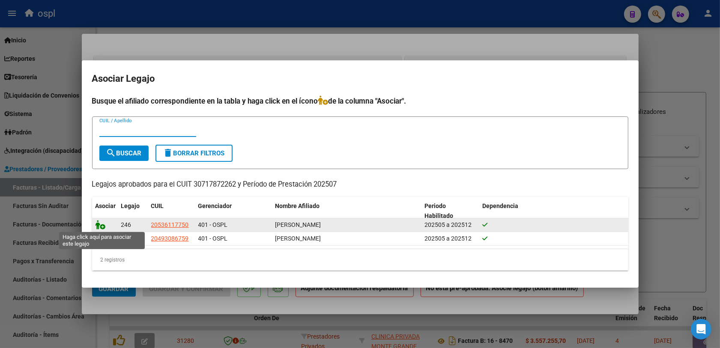
click at [99, 224] on icon at bounding box center [101, 224] width 10 height 9
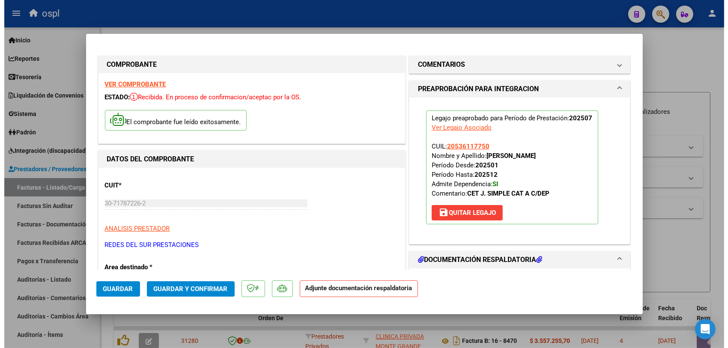
scroll to position [54, 0]
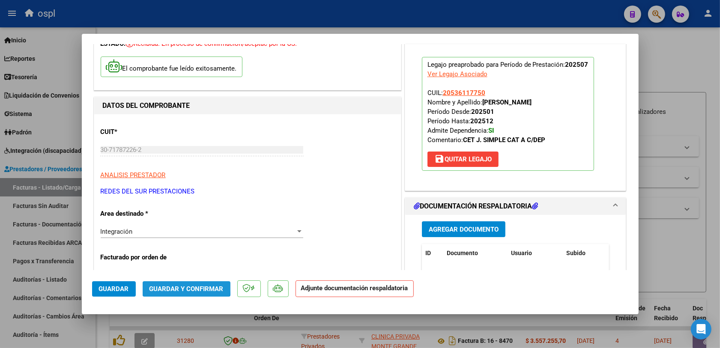
click at [179, 285] on span "Guardar y Confirmar" at bounding box center [187, 289] width 74 height 8
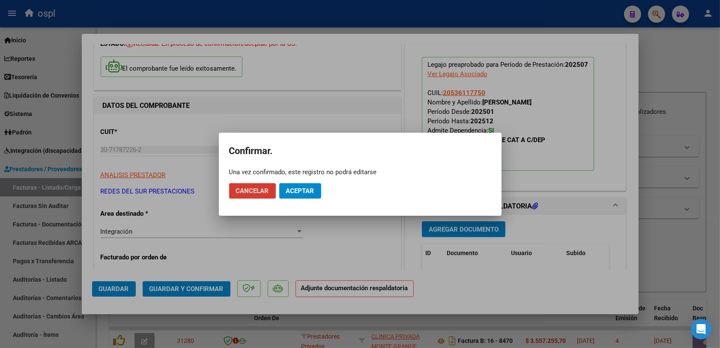
click at [299, 190] on span "Aceptar" at bounding box center [300, 191] width 28 height 8
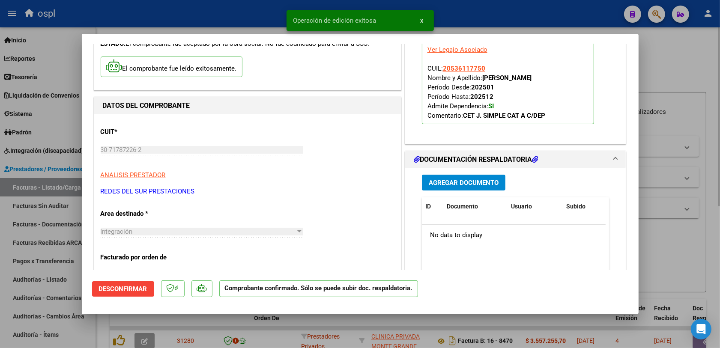
click at [672, 238] on div at bounding box center [360, 174] width 720 height 348
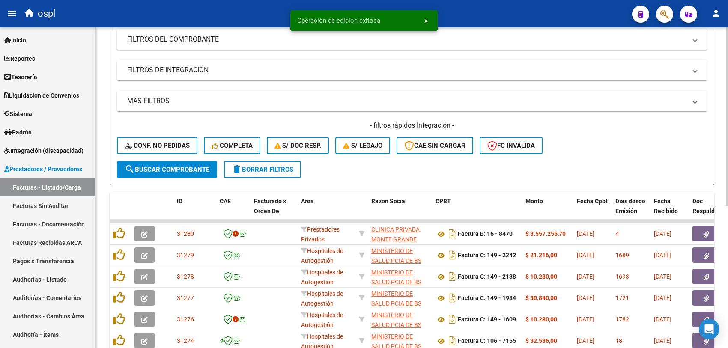
scroll to position [0, 0]
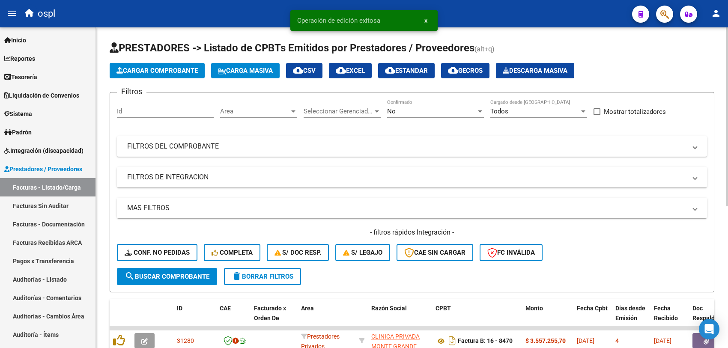
click at [411, 112] on div "No" at bounding box center [431, 112] width 89 height 8
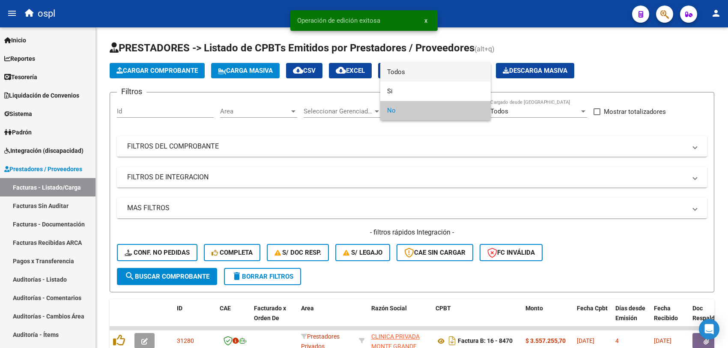
click at [404, 73] on span "Todos" at bounding box center [435, 72] width 97 height 19
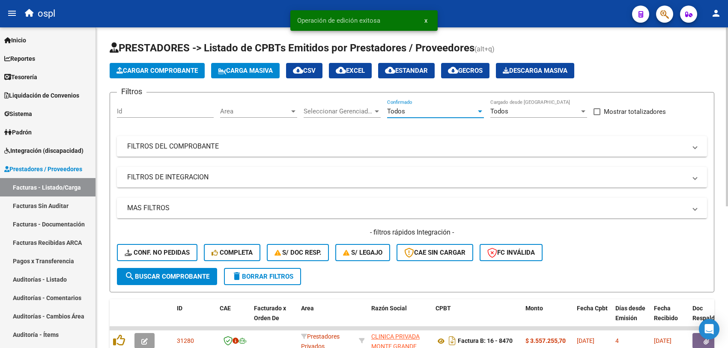
click at [242, 112] on span "Area" at bounding box center [254, 112] width 69 height 8
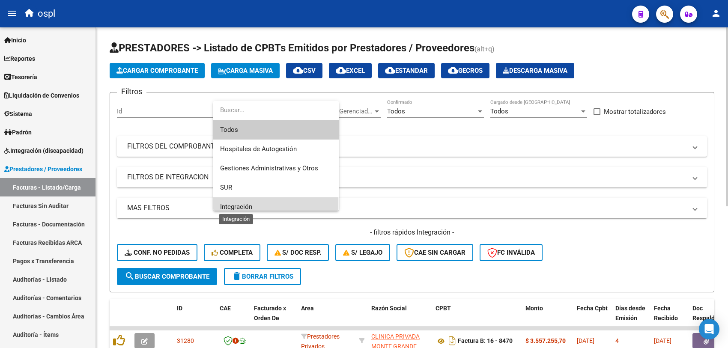
drag, startPoint x: 245, startPoint y: 204, endPoint x: 192, endPoint y: 232, distance: 59.8
click at [244, 205] on span "Integración" at bounding box center [236, 207] width 32 height 8
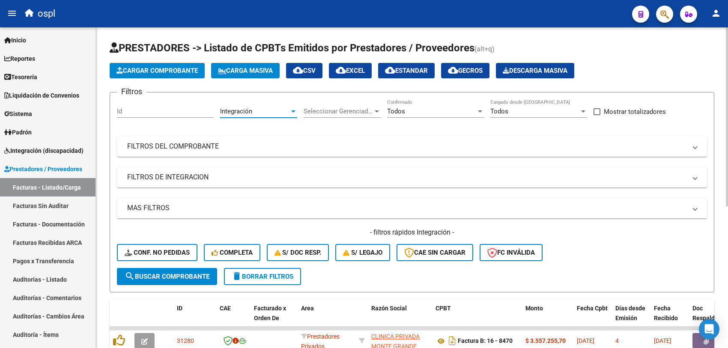
click at [174, 276] on span "search Buscar Comprobante" at bounding box center [167, 277] width 85 height 8
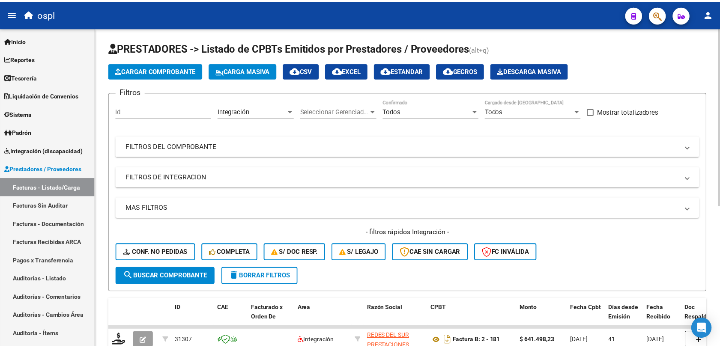
scroll to position [54, 0]
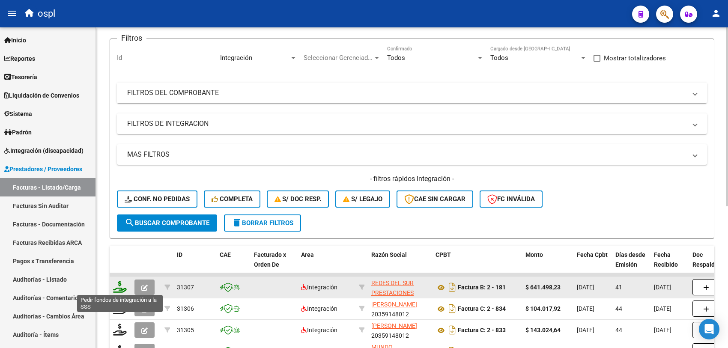
click at [119, 288] on icon at bounding box center [120, 287] width 14 height 12
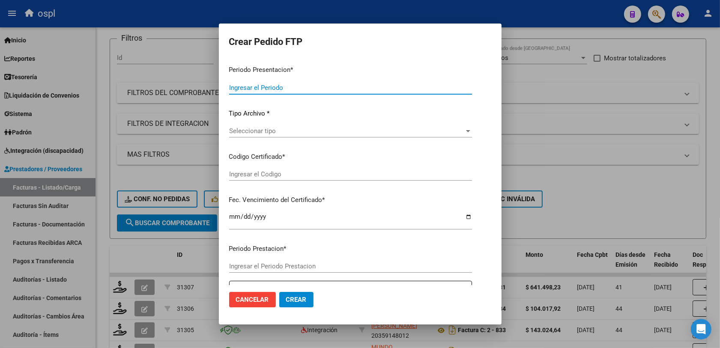
type input "202508"
type input "202507"
type input "$ 641.498,23"
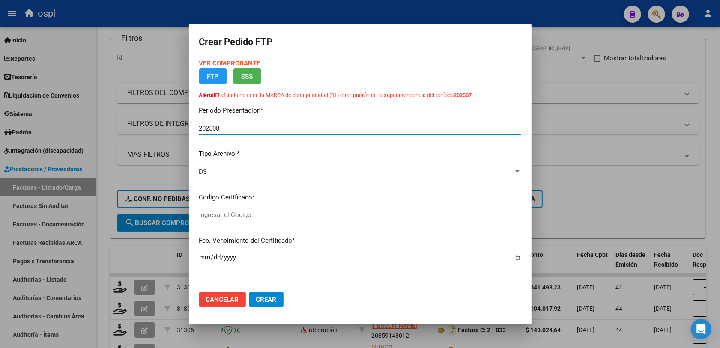
type input "ARG02000536117752025022720270227BSAS315"
type input "[DATE]"
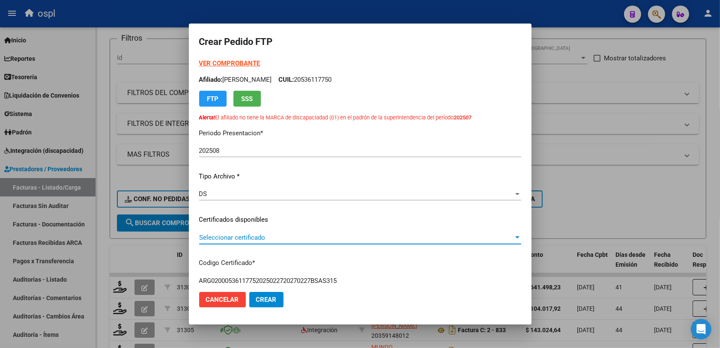
click at [255, 234] on span "Seleccionar certificado" at bounding box center [356, 238] width 314 height 8
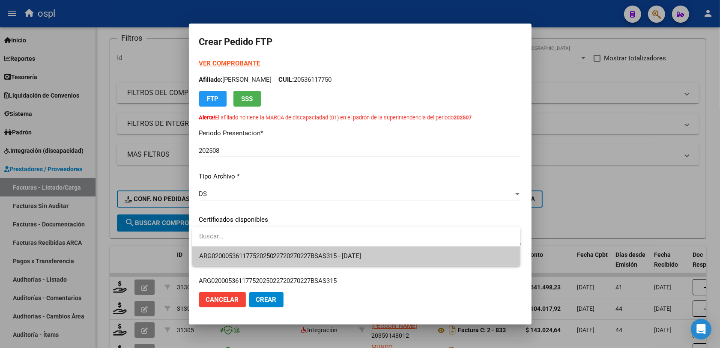
click at [292, 254] on span "ARG02000536117752025022720270227BSAS315 - [DATE]" at bounding box center [280, 256] width 162 height 8
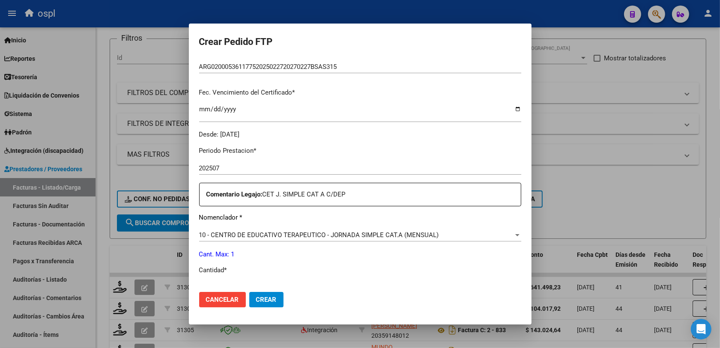
scroll to position [268, 0]
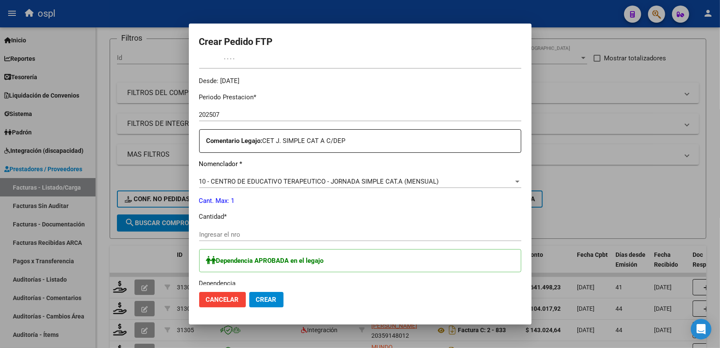
click at [291, 239] on div "Ingresar el nro" at bounding box center [360, 234] width 322 height 13
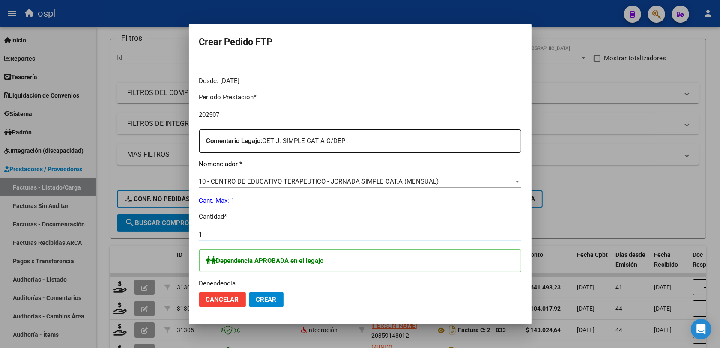
type input "1"
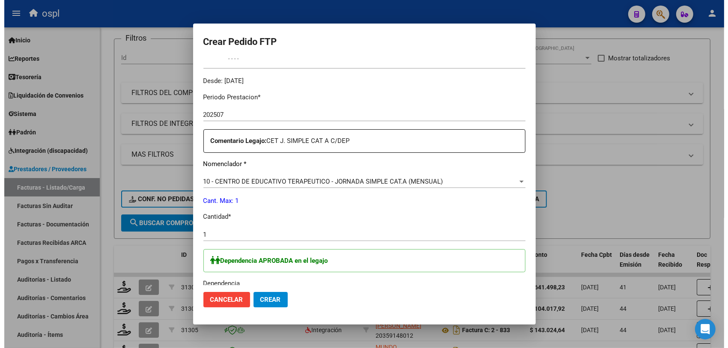
scroll to position [321, 0]
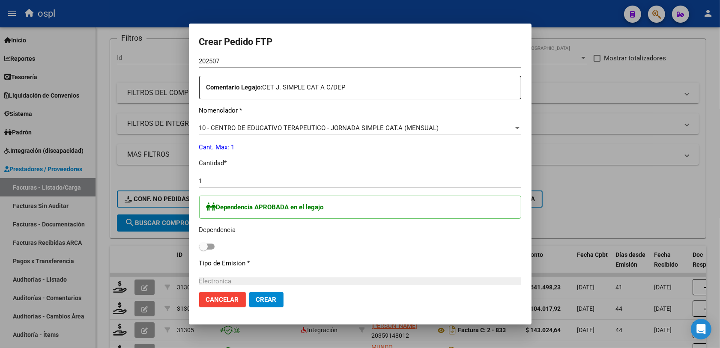
click at [209, 247] on span at bounding box center [206, 247] width 15 height 6
click at [204, 250] on input "checkbox" at bounding box center [203, 250] width 0 height 0
checkbox input "true"
drag, startPoint x: 260, startPoint y: 298, endPoint x: 339, endPoint y: 307, distance: 79.8
click at [269, 298] on span "Crear" at bounding box center [266, 300] width 21 height 8
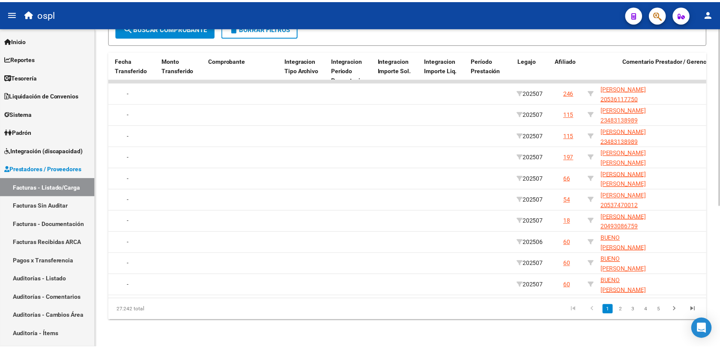
scroll to position [0, 849]
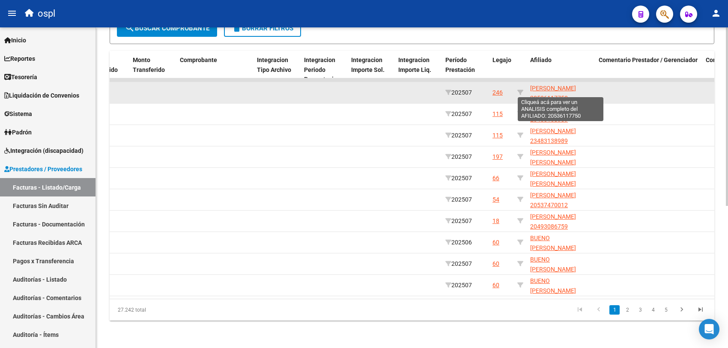
click at [543, 85] on span "[PERSON_NAME] 20536117750" at bounding box center [553, 93] width 46 height 17
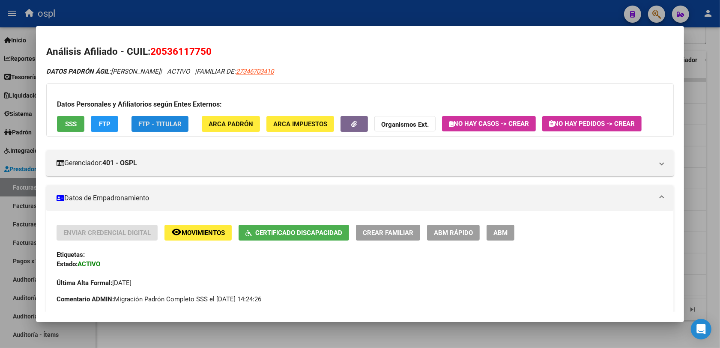
click at [141, 125] on span "FTP - Titular" at bounding box center [159, 124] width 43 height 8
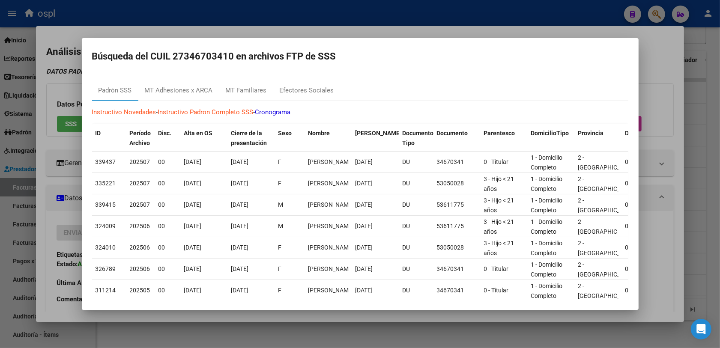
scroll to position [105, 0]
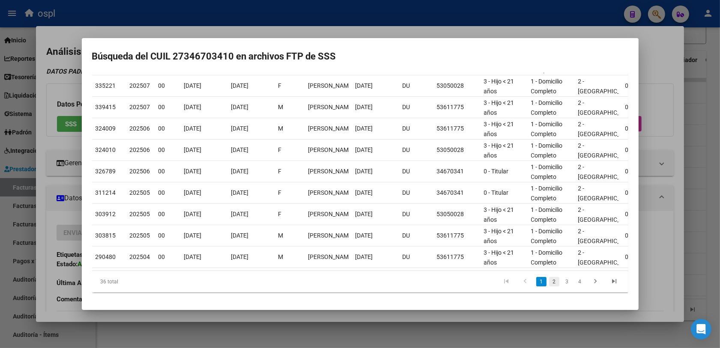
click at [549, 280] on link "2" at bounding box center [554, 281] width 10 height 9
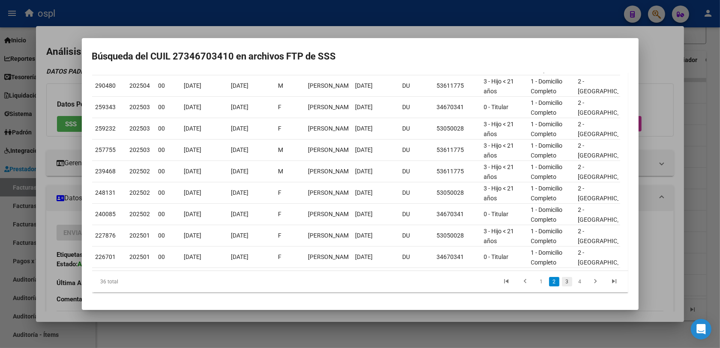
click at [562, 283] on link "3" at bounding box center [567, 281] width 10 height 9
drag, startPoint x: 657, startPoint y: 225, endPoint x: 648, endPoint y: 228, distance: 9.5
click at [657, 225] on div at bounding box center [360, 174] width 720 height 348
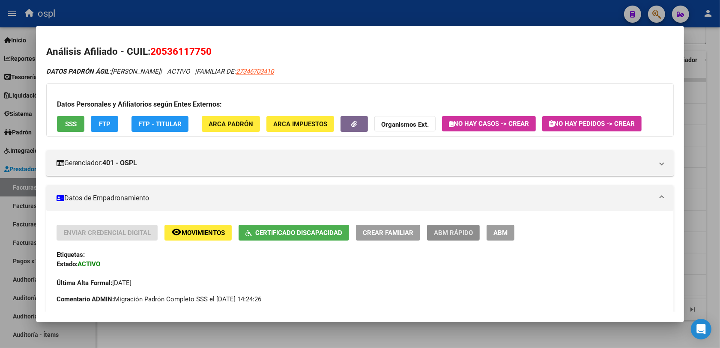
click at [464, 234] on span "ABM Rápido" at bounding box center [453, 233] width 39 height 8
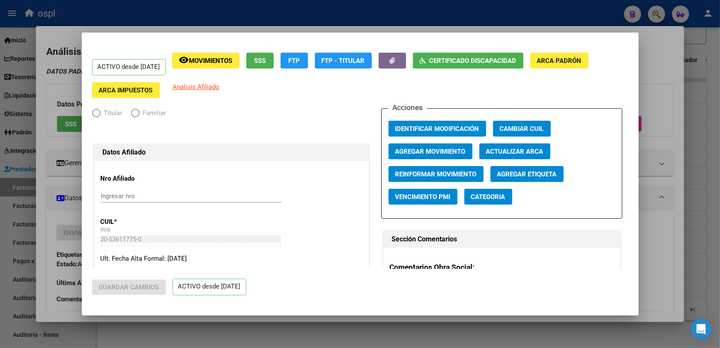
radio input "true"
type input "27-34670341-0"
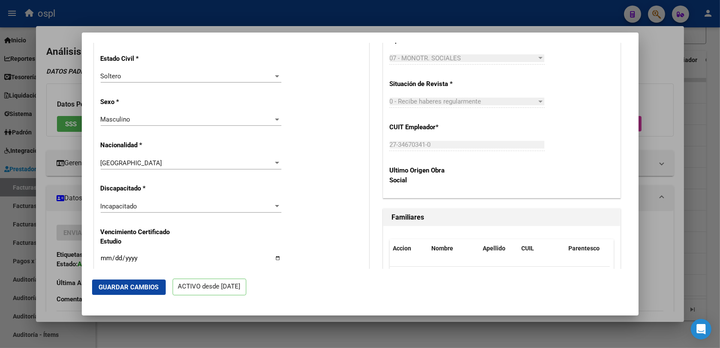
scroll to position [536, 0]
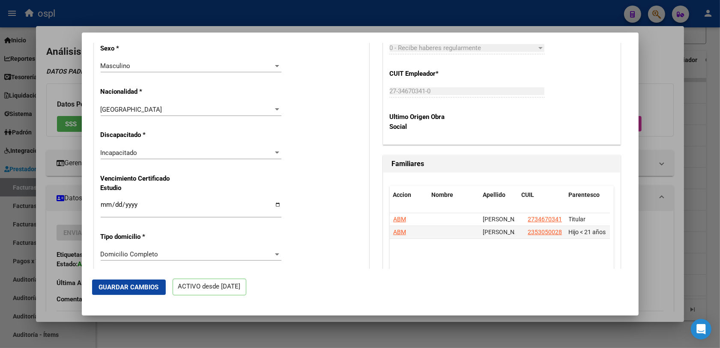
drag, startPoint x: 63, startPoint y: 213, endPoint x: 72, endPoint y: 209, distance: 9.4
click at [63, 212] on div at bounding box center [360, 174] width 720 height 348
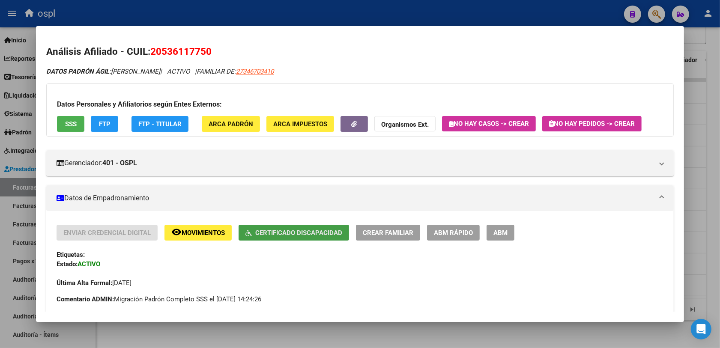
click at [276, 234] on span "Certificado Discapacidad" at bounding box center [298, 233] width 87 height 8
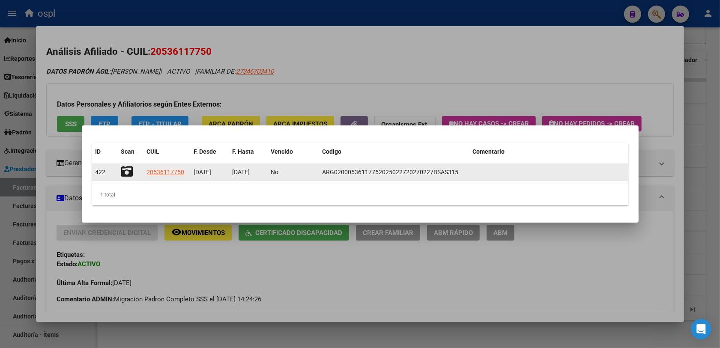
scroll to position [0, 0]
drag, startPoint x: 231, startPoint y: 172, endPoint x: 268, endPoint y: 172, distance: 36.4
click at [268, 172] on div "422 20536117750 [DATE] [DATE] No ARG02000536117752025022720270227BSAS315" at bounding box center [360, 172] width 536 height 17
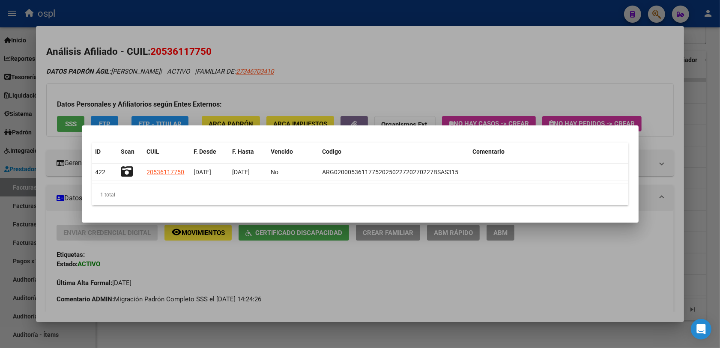
click at [325, 270] on div at bounding box center [360, 174] width 720 height 348
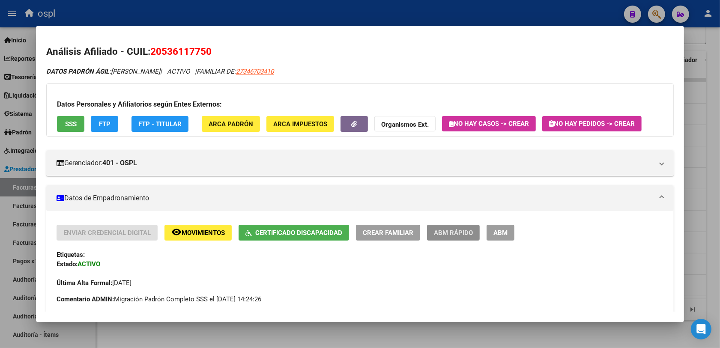
click at [447, 236] on button "ABM Rápido" at bounding box center [453, 233] width 53 height 16
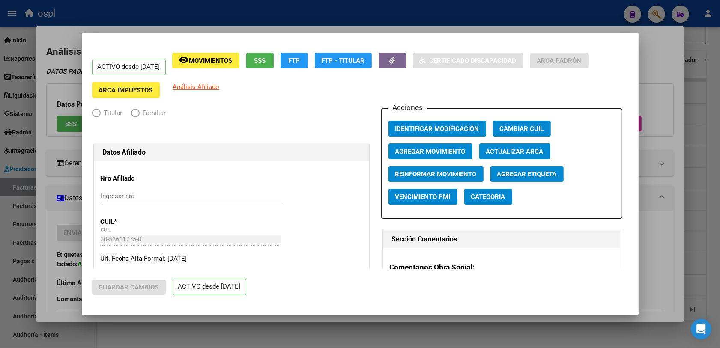
radio input "true"
type input "27-34670341-0"
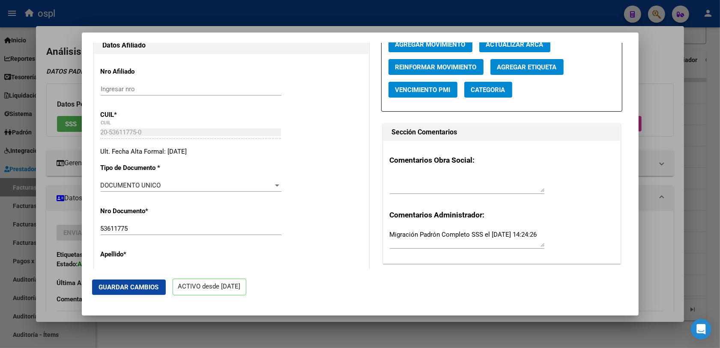
scroll to position [0, 0]
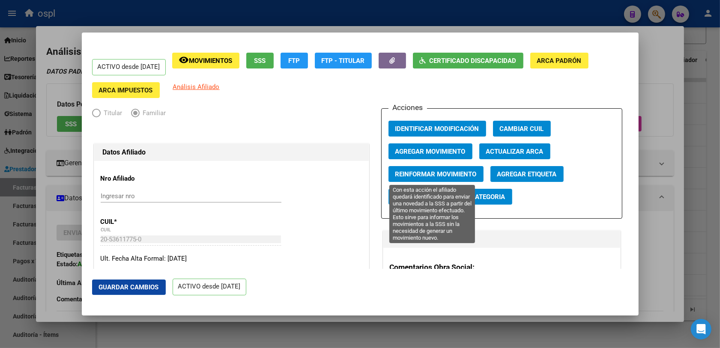
click at [423, 172] on span "Reinformar Movimiento" at bounding box center [435, 175] width 81 height 8
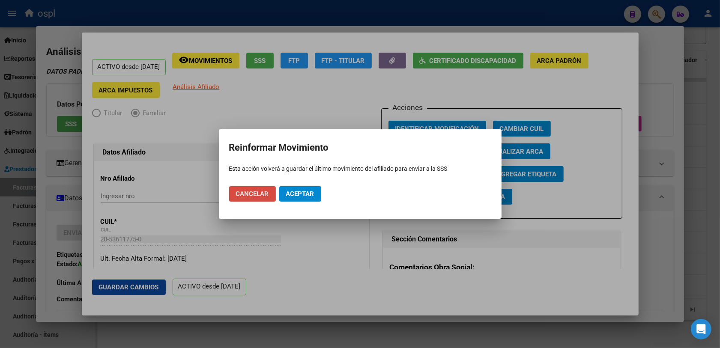
click at [267, 192] on span "Cancelar" at bounding box center [252, 194] width 33 height 8
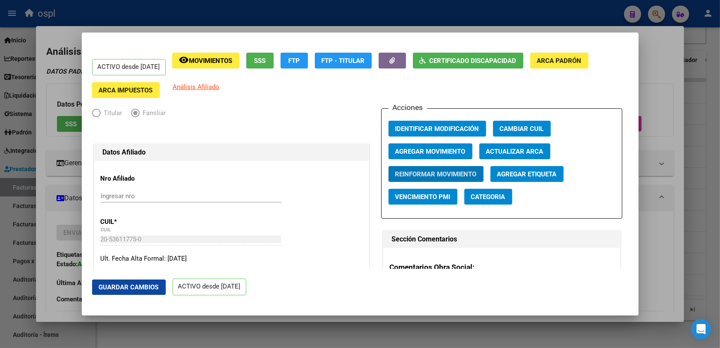
click at [404, 152] on span "Agregar Movimiento" at bounding box center [430, 152] width 70 height 8
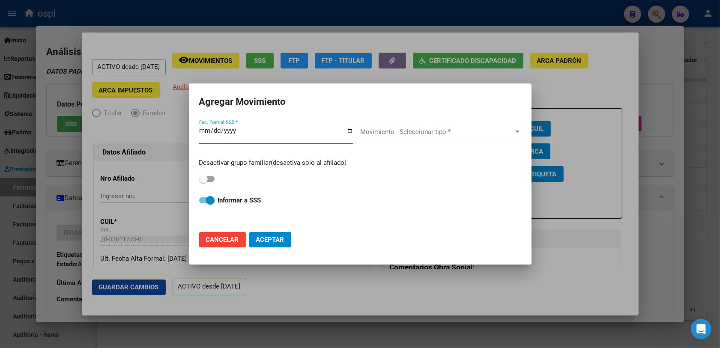
click at [269, 235] on button "Aceptar" at bounding box center [270, 239] width 42 height 15
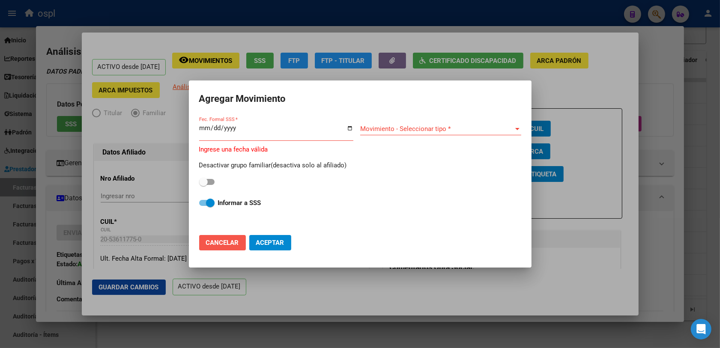
click at [236, 244] on span "Cancelar" at bounding box center [222, 243] width 33 height 8
checkbox input "false"
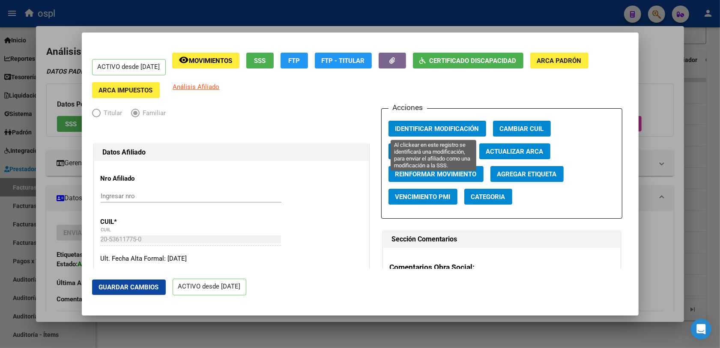
click at [465, 130] on span "Identificar Modificación" at bounding box center [437, 129] width 84 height 8
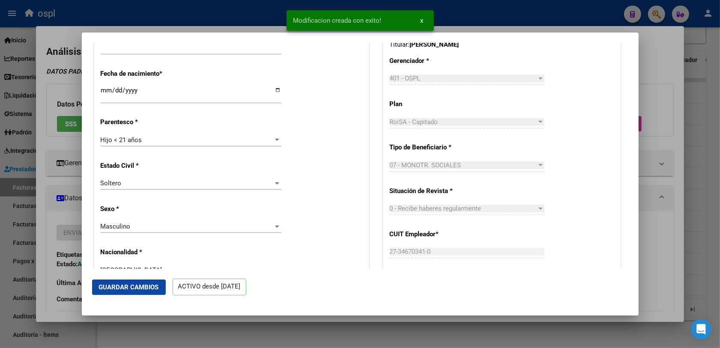
scroll to position [482, 0]
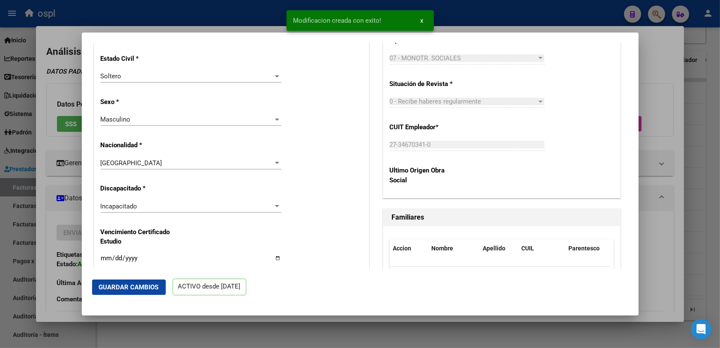
click at [140, 204] on div "Incapacitado" at bounding box center [187, 207] width 173 height 8
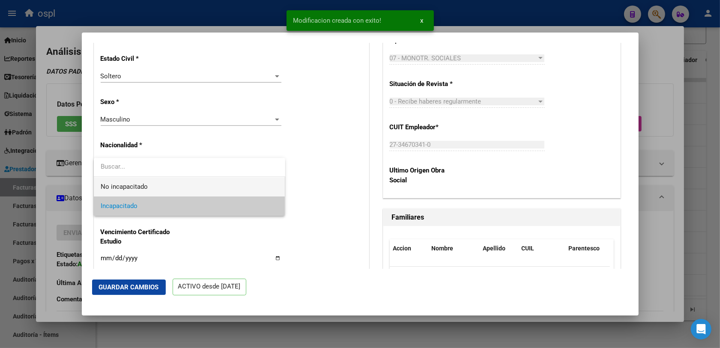
click at [133, 191] on span "No incapacitado" at bounding box center [190, 186] width 178 height 19
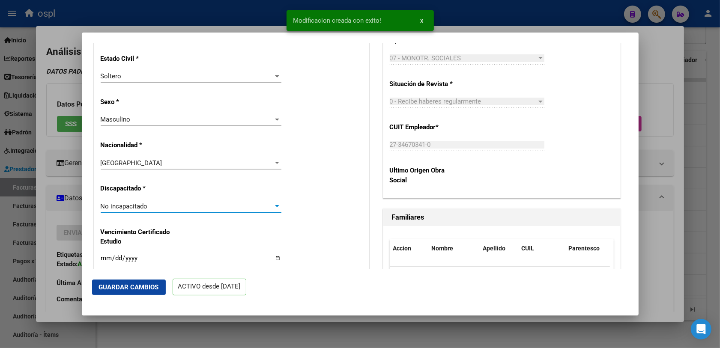
click at [129, 207] on span "No incapacitado" at bounding box center [124, 207] width 47 height 8
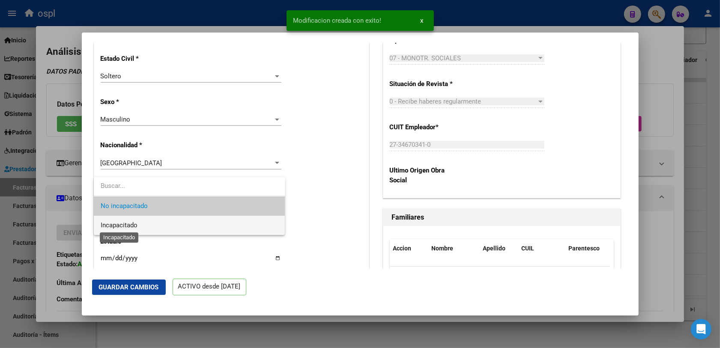
click at [117, 227] on span "Incapacitado" at bounding box center [119, 225] width 37 height 8
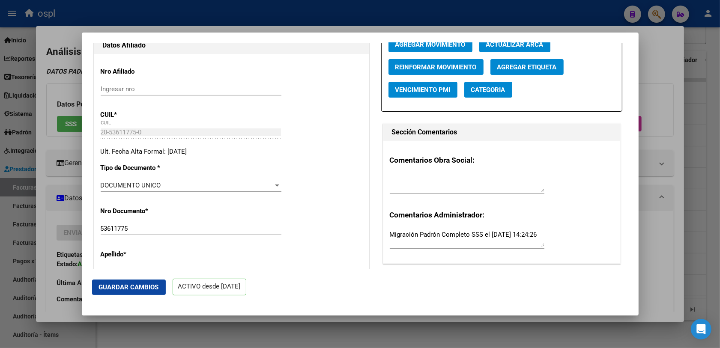
scroll to position [321, 0]
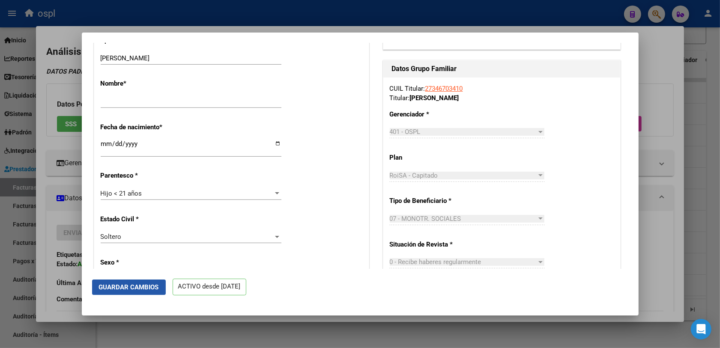
click at [128, 286] on span "Guardar Cambios" at bounding box center [129, 288] width 60 height 8
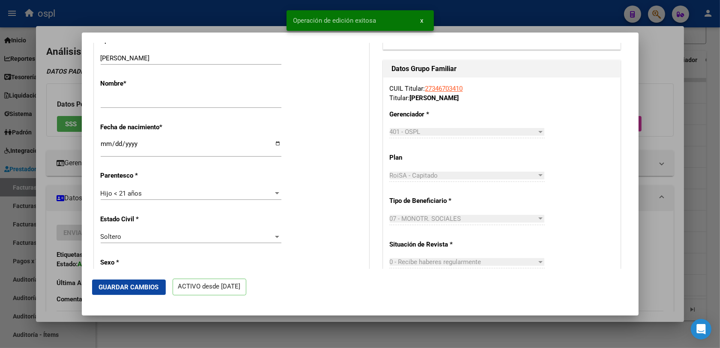
click at [65, 221] on div at bounding box center [360, 174] width 720 height 348
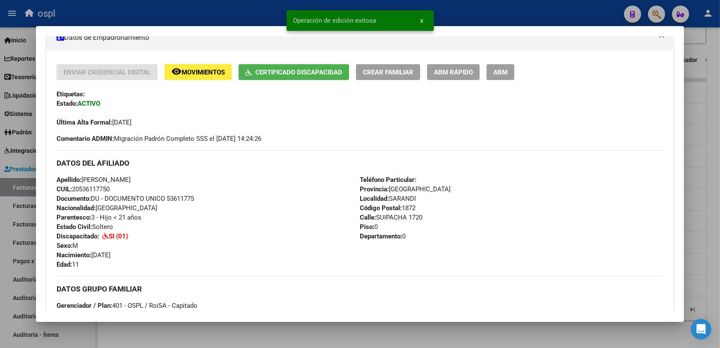
scroll to position [107, 0]
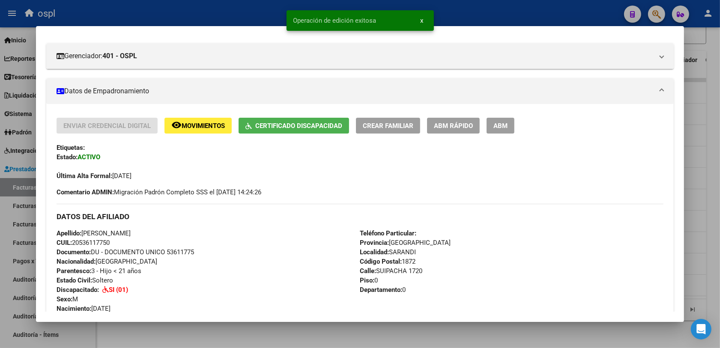
click at [278, 124] on span "Certificado Discapacidad" at bounding box center [298, 126] width 87 height 8
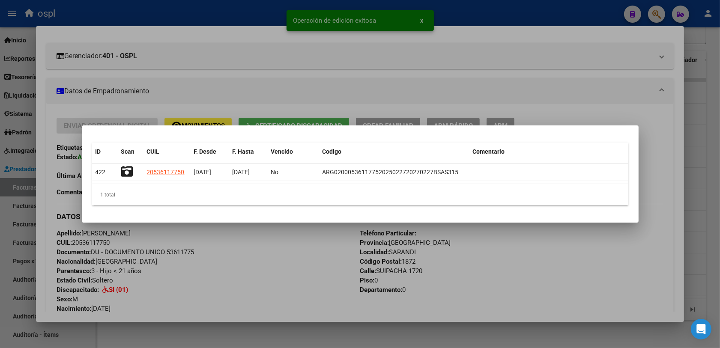
click at [260, 254] on div at bounding box center [360, 174] width 720 height 348
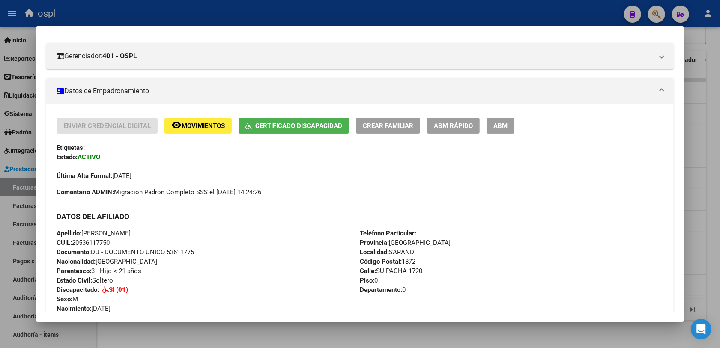
click at [440, 127] on span "ABM Rápido" at bounding box center [453, 126] width 39 height 8
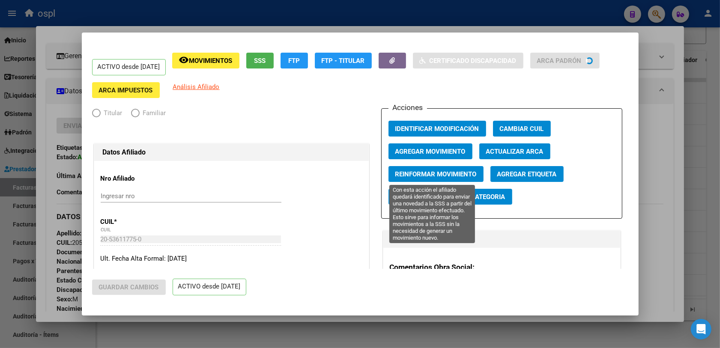
radio input "true"
type input "27-34670341-0"
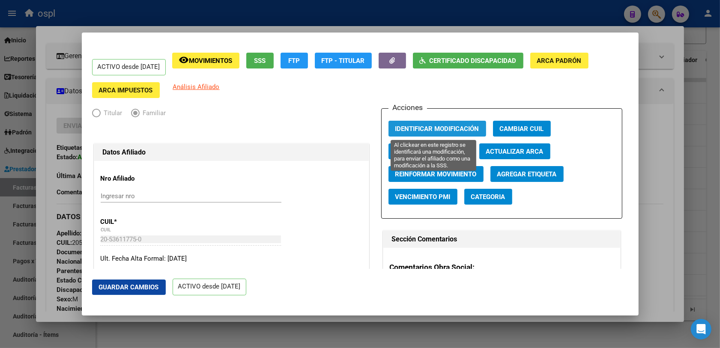
click at [434, 130] on span "Identificar Modificación" at bounding box center [437, 129] width 84 height 8
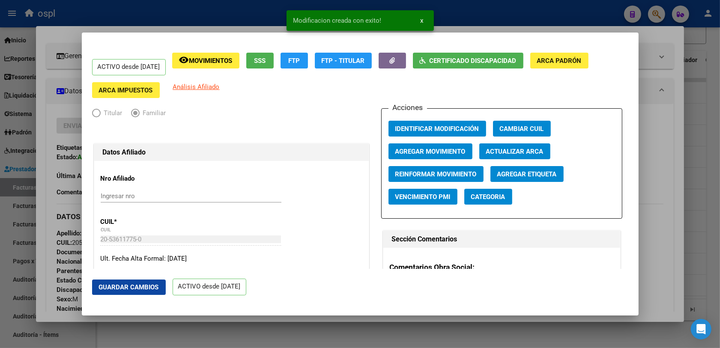
click at [69, 191] on div at bounding box center [360, 174] width 720 height 348
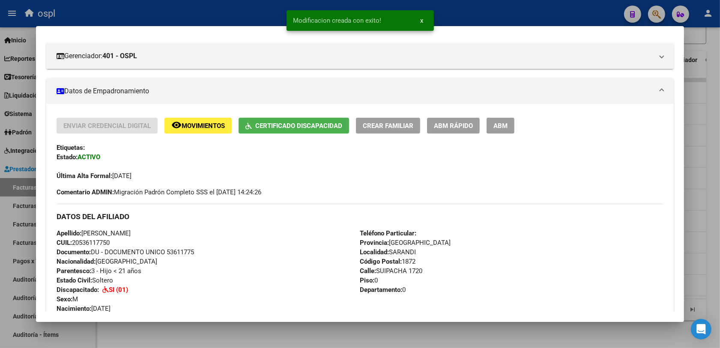
click at [78, 242] on span "CUIL: 20536117750" at bounding box center [83, 243] width 53 height 8
copy span "20536117750"
click at [114, 334] on div at bounding box center [360, 174] width 720 height 348
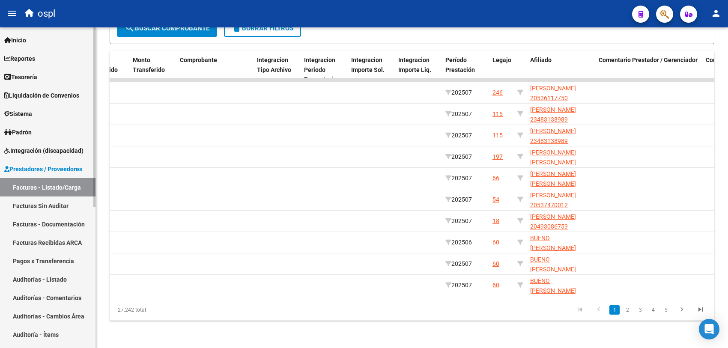
click at [54, 135] on link "Padrón" at bounding box center [48, 132] width 96 height 18
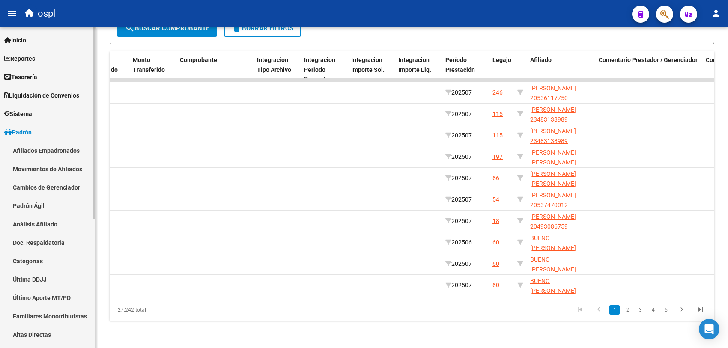
click at [56, 170] on link "Movimientos de Afiliados" at bounding box center [48, 169] width 96 height 18
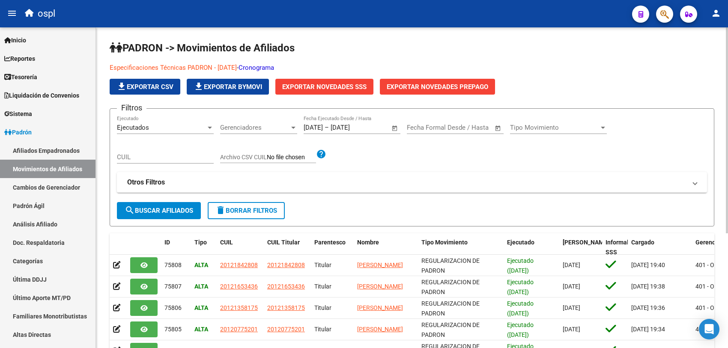
click at [172, 160] on input "CUIL" at bounding box center [165, 157] width 97 height 8
paste input "20536117750"
type input "20536117750"
click at [161, 210] on span "search Buscar Afiliados" at bounding box center [159, 211] width 69 height 8
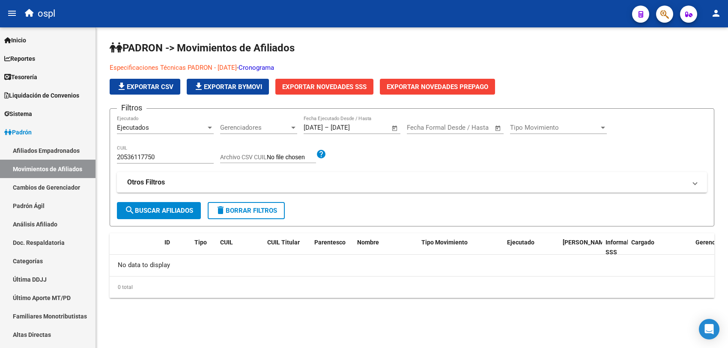
click at [569, 132] on div "Tipo Movimiento Tipo Movimiento" at bounding box center [558, 125] width 97 height 18
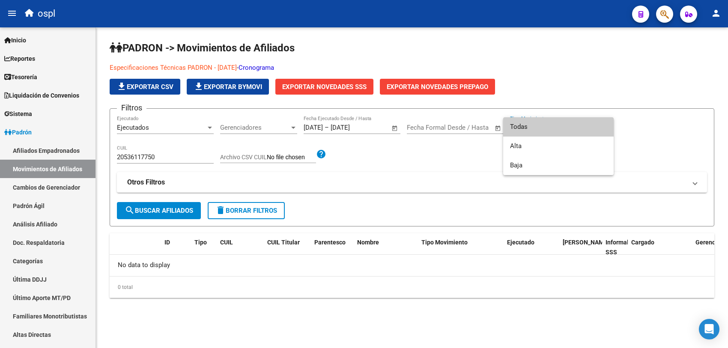
click at [441, 161] on div at bounding box center [364, 174] width 728 height 348
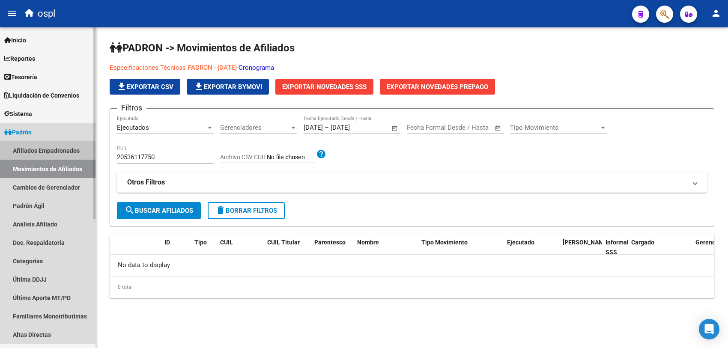
click at [52, 150] on link "Afiliados Empadronados" at bounding box center [48, 150] width 96 height 18
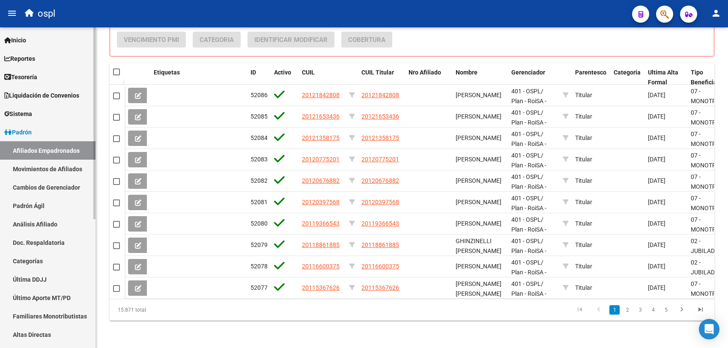
click at [29, 132] on span "Padrón" at bounding box center [17, 132] width 27 height 9
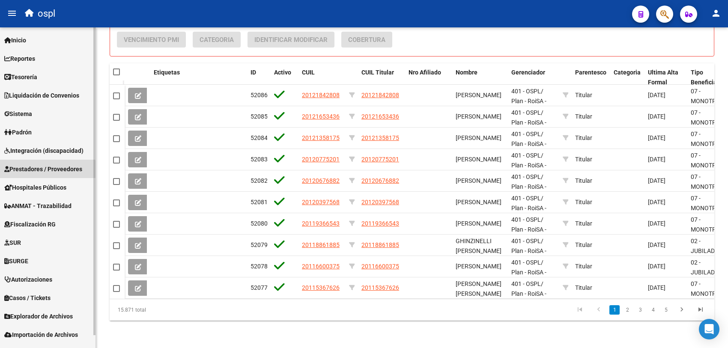
click at [46, 174] on link "Prestadores / Proveedores" at bounding box center [48, 169] width 96 height 18
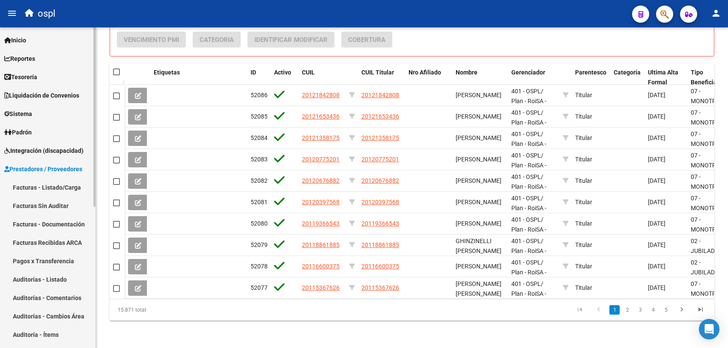
click at [45, 185] on link "Facturas - Listado/Carga" at bounding box center [48, 187] width 96 height 18
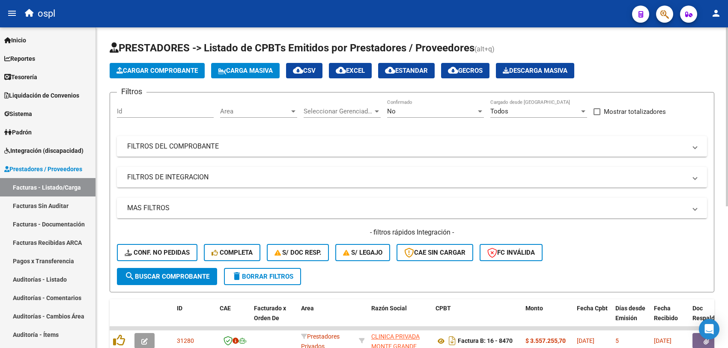
click at [242, 105] on div "Area Area" at bounding box center [258, 108] width 77 height 18
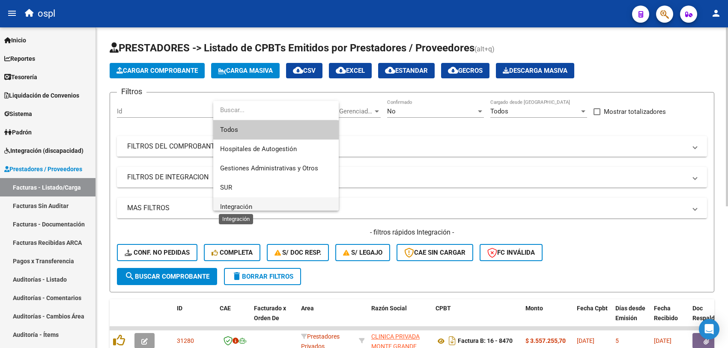
drag, startPoint x: 243, startPoint y: 205, endPoint x: 343, endPoint y: 156, distance: 111.7
click at [242, 205] on span "Integración" at bounding box center [236, 207] width 32 height 8
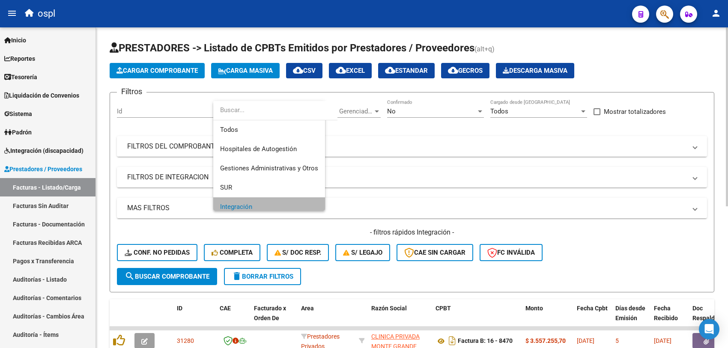
scroll to position [6, 0]
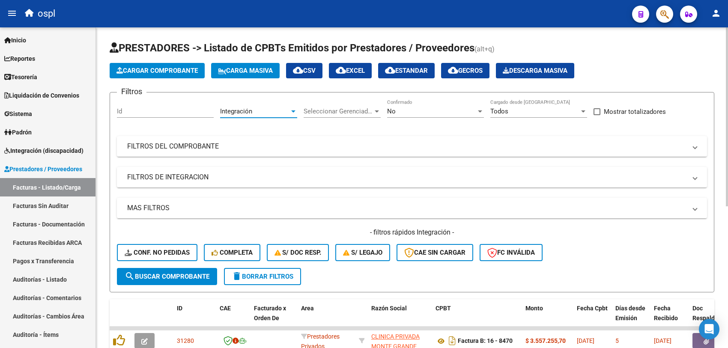
click at [437, 101] on div "No Confirmado" at bounding box center [435, 108] width 97 height 18
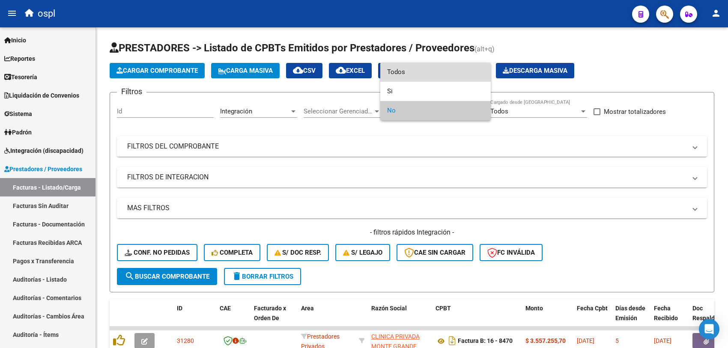
click at [415, 71] on span "Todos" at bounding box center [435, 72] width 97 height 19
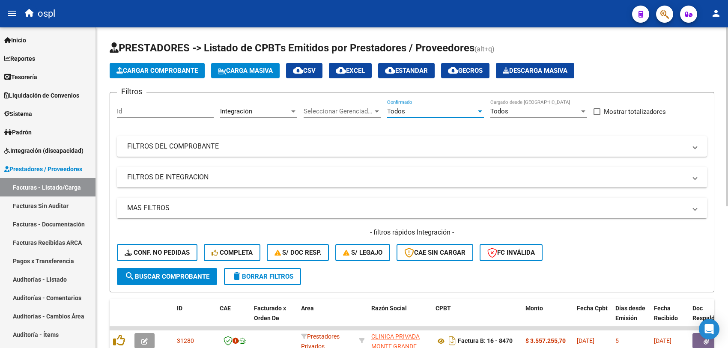
click at [179, 273] on span "search Buscar Comprobante" at bounding box center [167, 277] width 85 height 8
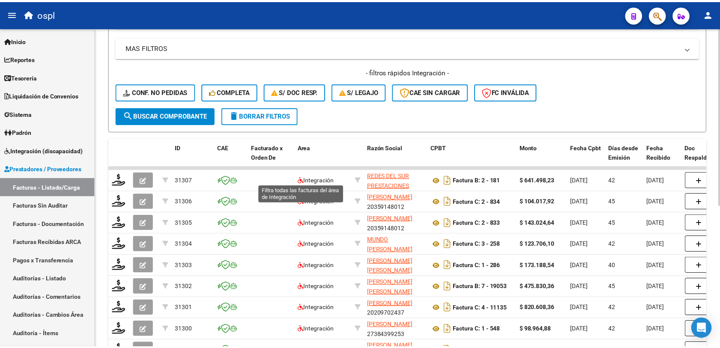
scroll to position [0, 0]
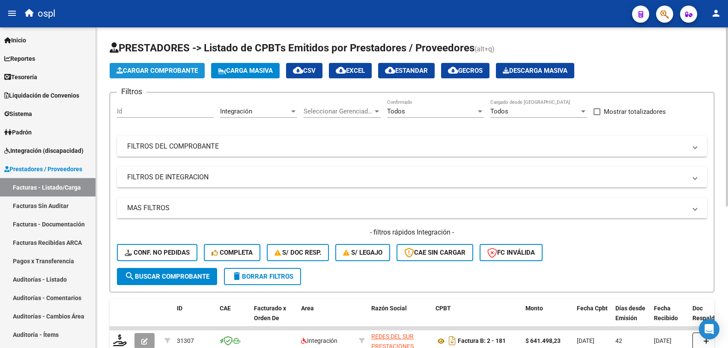
click at [153, 67] on span "Cargar Comprobante" at bounding box center [157, 71] width 81 height 8
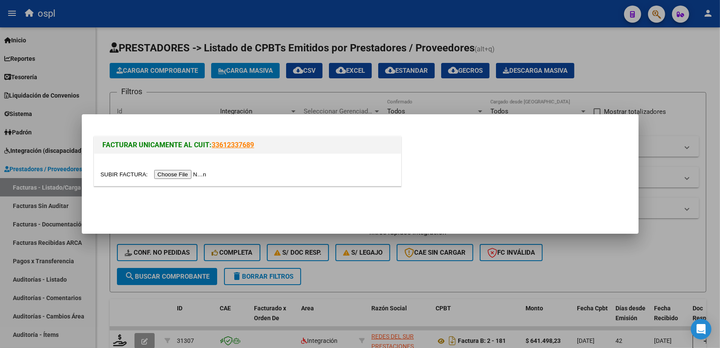
click at [185, 174] on input "file" at bounding box center [155, 174] width 108 height 9
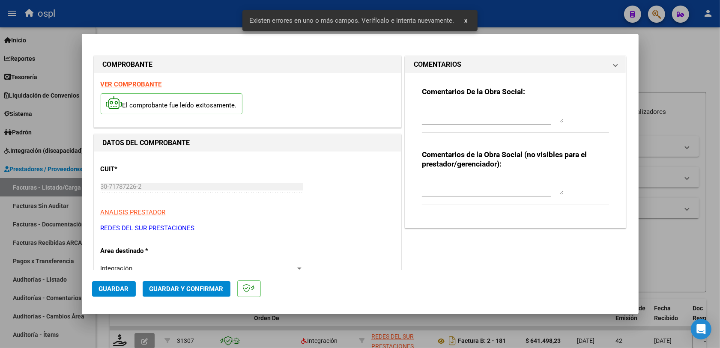
scroll to position [229, 0]
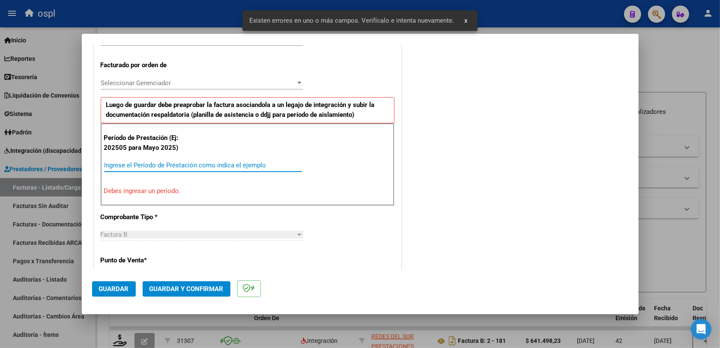
click at [176, 163] on input "Ingrese el Período de Prestación como indica el ejemplo" at bounding box center [203, 166] width 198 height 8
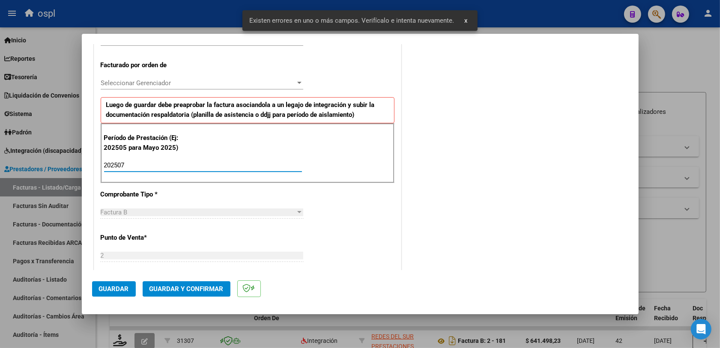
type input "202507"
click at [373, 238] on div "CUIT * 30-71787226-2 Ingresar CUIT ANALISIS PRESTADOR REDES DEL SUR PRESTACIONE…" at bounding box center [247, 290] width 307 height 737
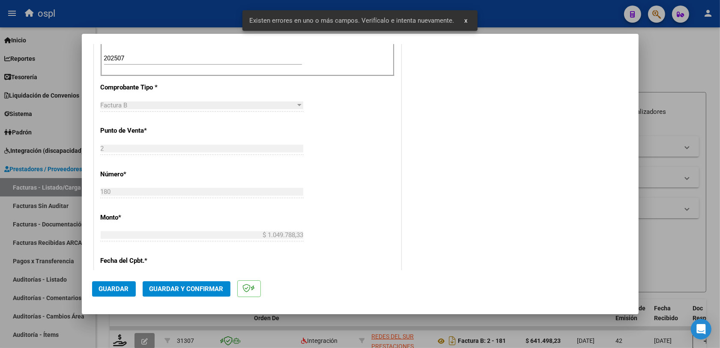
click at [123, 286] on span "Guardar" at bounding box center [114, 289] width 30 height 8
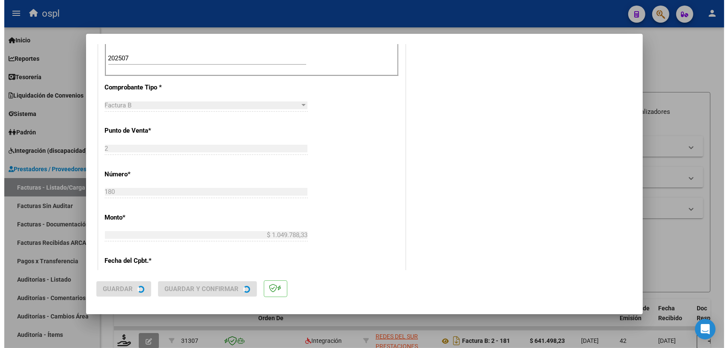
scroll to position [0, 0]
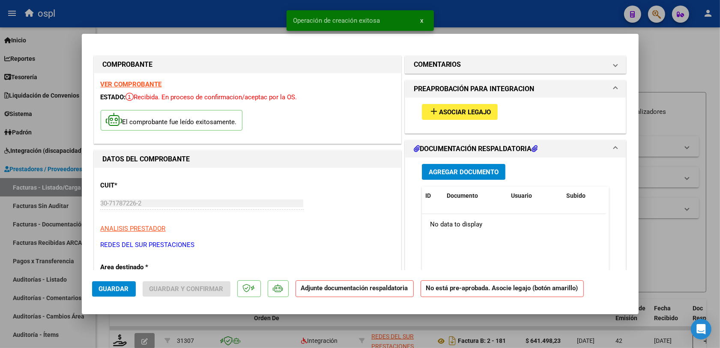
click at [443, 114] on span "Asociar Legajo" at bounding box center [465, 112] width 52 height 8
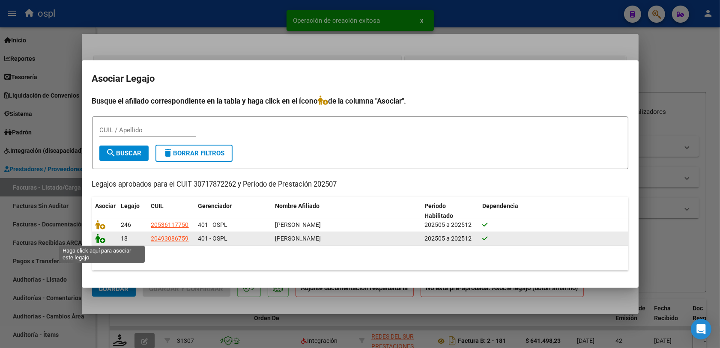
click at [99, 241] on icon at bounding box center [101, 238] width 10 height 9
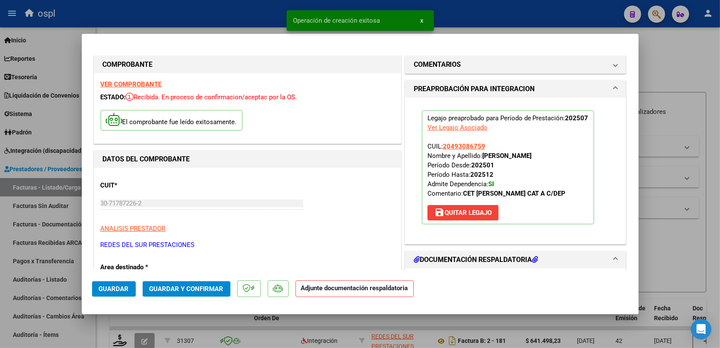
click at [193, 288] on span "Guardar y Confirmar" at bounding box center [187, 289] width 74 height 8
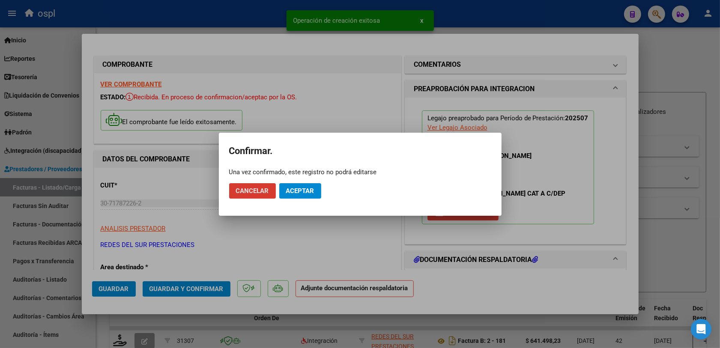
click at [307, 189] on span "Aceptar" at bounding box center [300, 191] width 28 height 8
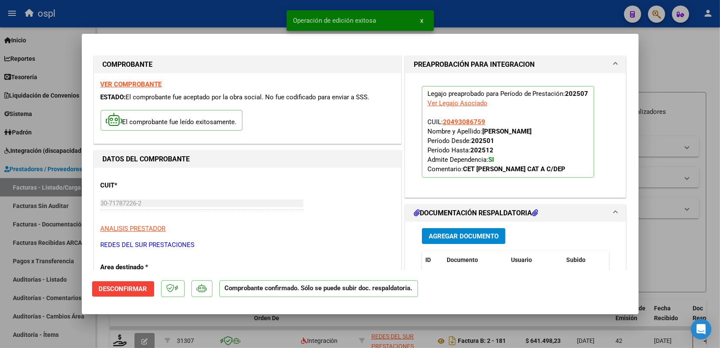
click at [697, 275] on div at bounding box center [360, 174] width 720 height 348
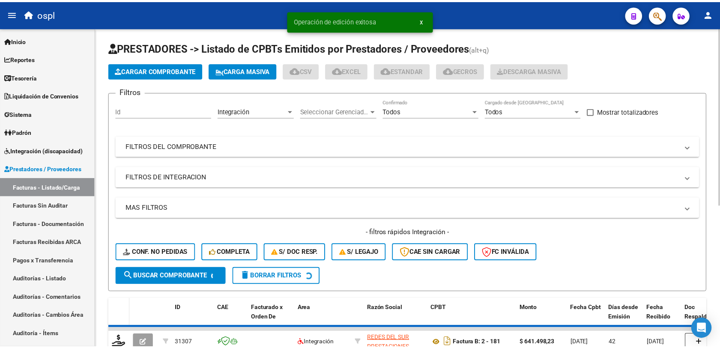
scroll to position [54, 0]
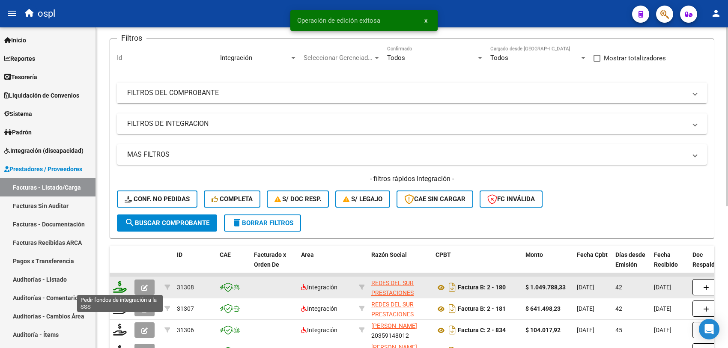
click at [118, 287] on icon at bounding box center [120, 287] width 14 height 12
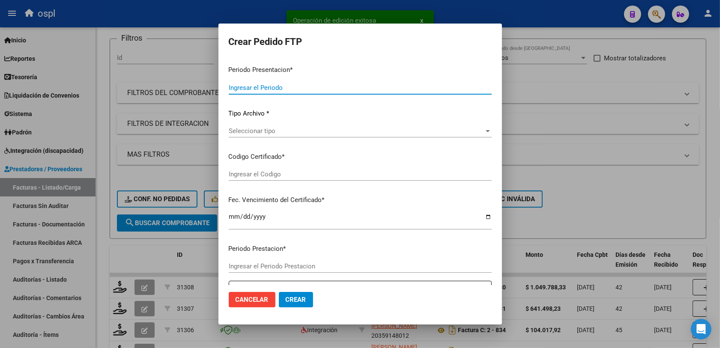
type input "202508"
type input "202507"
type input "$ 1.049.788,33"
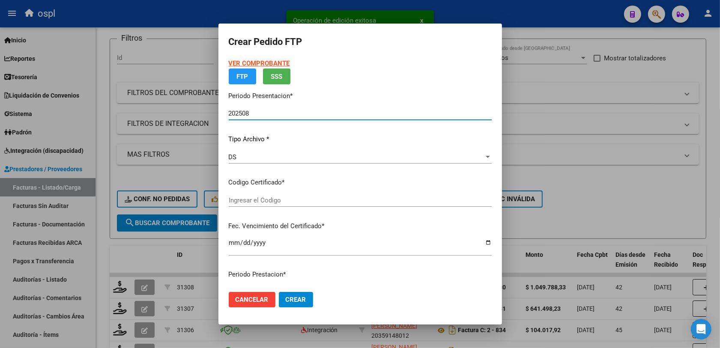
type input "ARG02000493086752018121920231219BS430"
type input "[DATE]"
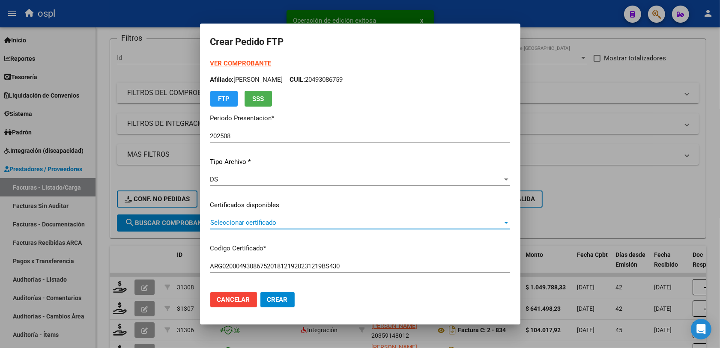
click at [251, 224] on span "Seleccionar certificado" at bounding box center [356, 223] width 292 height 8
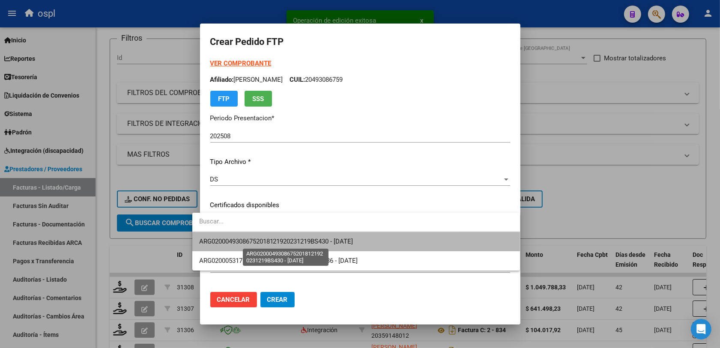
click at [272, 245] on span "ARG02000493086752018121920231219BS430 - [DATE]" at bounding box center [276, 242] width 154 height 8
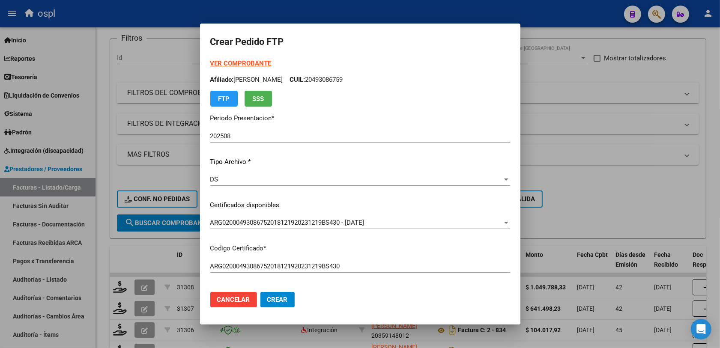
click at [355, 289] on mat-dialog-actions "Cancelar Crear" at bounding box center [360, 299] width 300 height 29
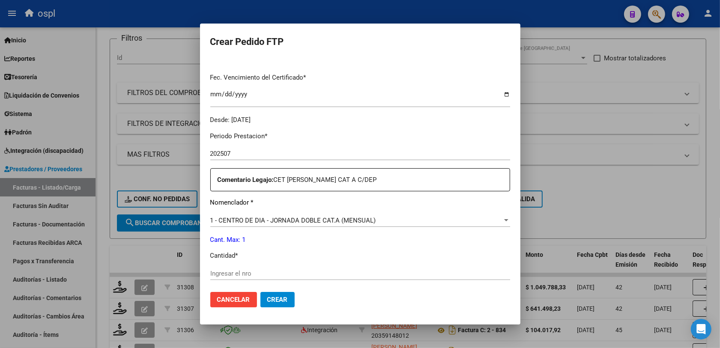
scroll to position [268, 0]
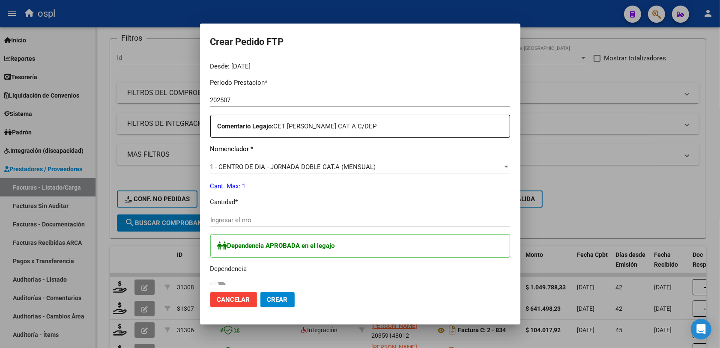
click at [234, 225] on div "Ingresar el nro" at bounding box center [360, 220] width 300 height 13
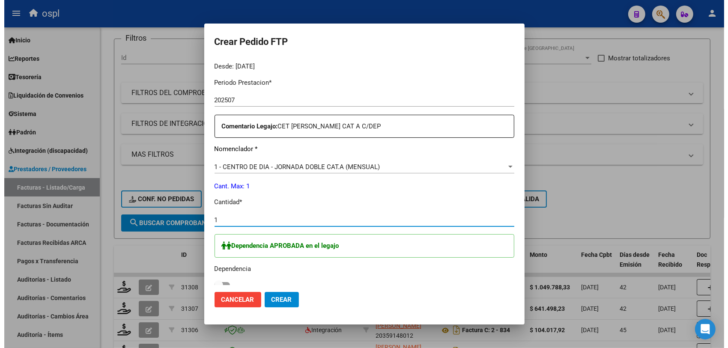
scroll to position [321, 0]
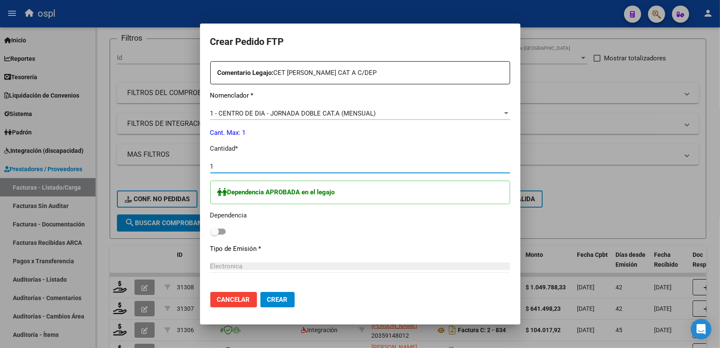
type input "1"
click at [210, 228] on span at bounding box center [214, 231] width 9 height 9
click at [214, 235] on input "checkbox" at bounding box center [214, 235] width 0 height 0
checkbox input "true"
drag, startPoint x: 263, startPoint y: 301, endPoint x: 244, endPoint y: 262, distance: 43.5
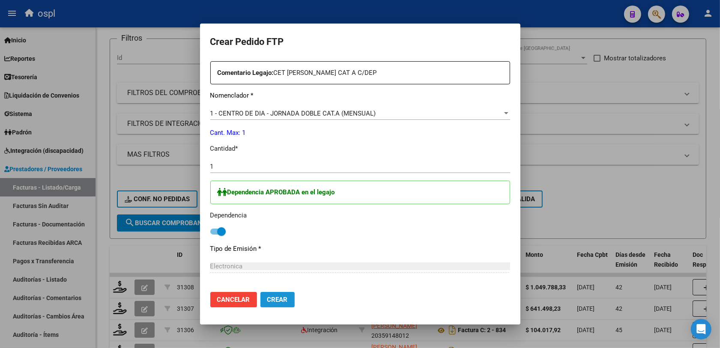
click at [267, 301] on span "Crear" at bounding box center [277, 300] width 21 height 8
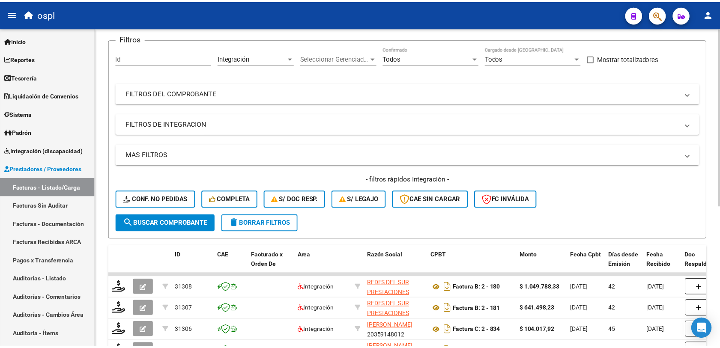
scroll to position [0, 0]
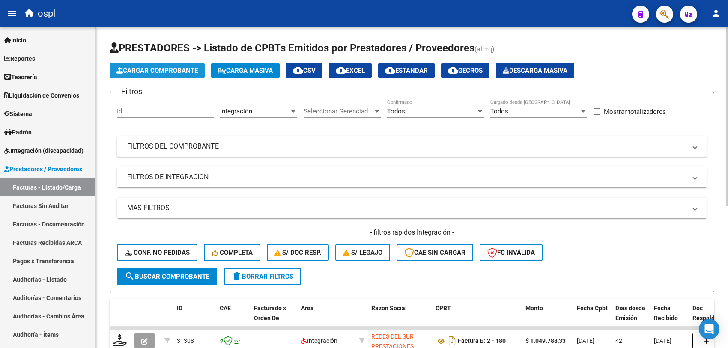
click at [148, 67] on span "Cargar Comprobante" at bounding box center [157, 71] width 81 height 8
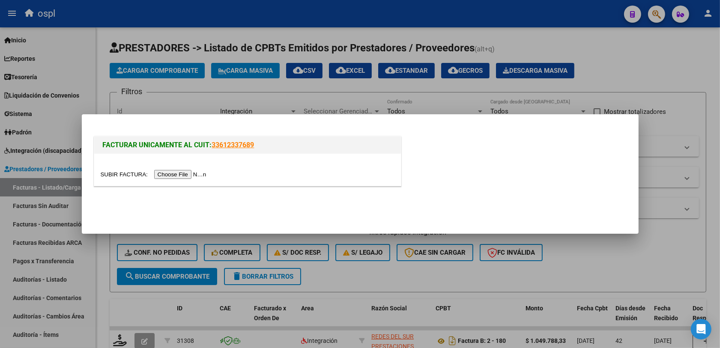
click at [163, 173] on input "file" at bounding box center [155, 174] width 108 height 9
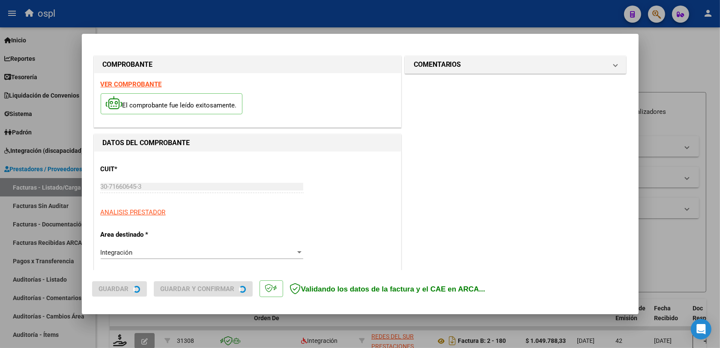
scroll to position [229, 0]
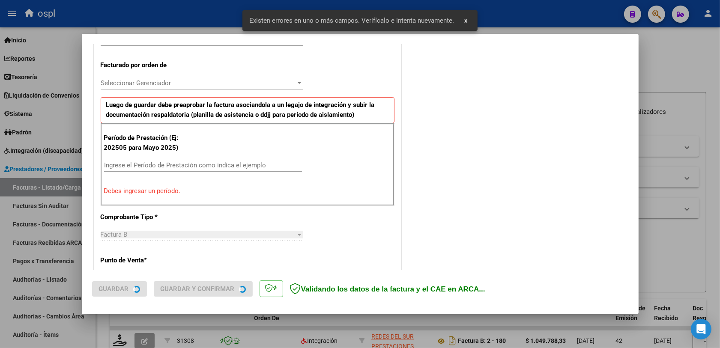
click at [141, 166] on input "Ingrese el Período de Prestación como indica el ejemplo" at bounding box center [203, 166] width 198 height 8
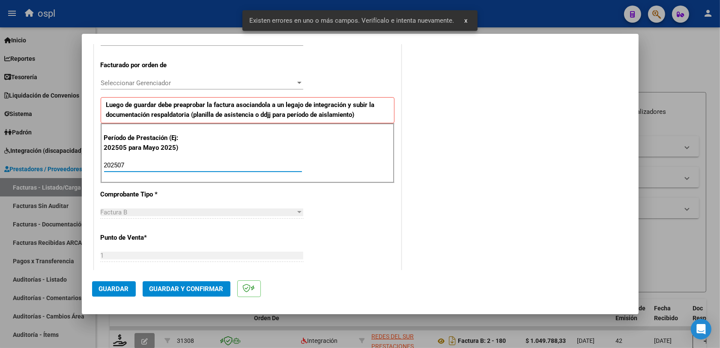
type input "202507"
click at [123, 286] on span "Guardar" at bounding box center [114, 289] width 30 height 8
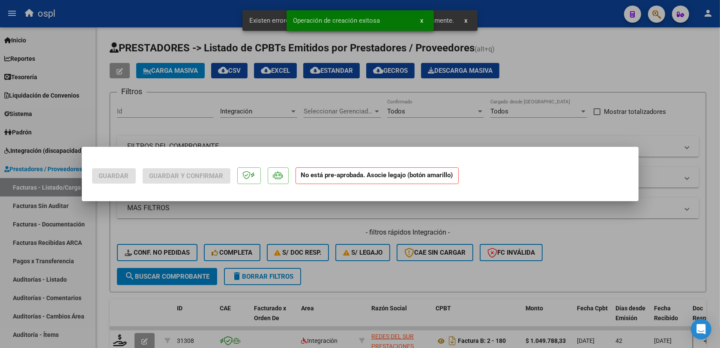
scroll to position [0, 0]
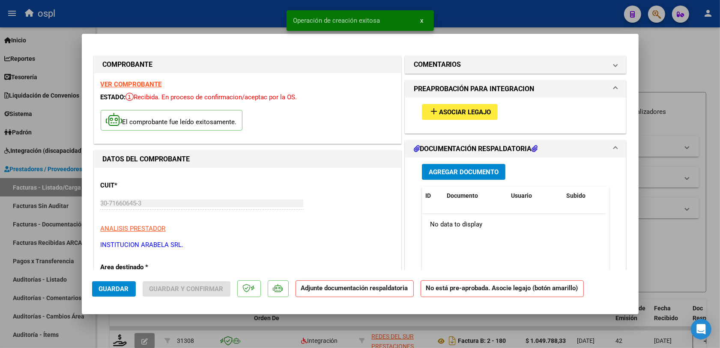
click at [453, 116] on button "add Asociar Legajo" at bounding box center [460, 112] width 76 height 16
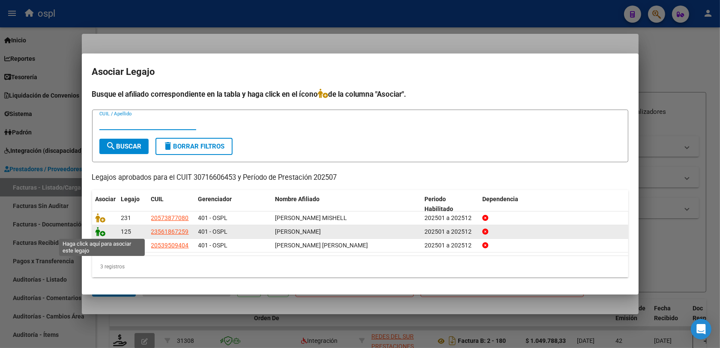
click at [98, 233] on icon at bounding box center [101, 231] width 10 height 9
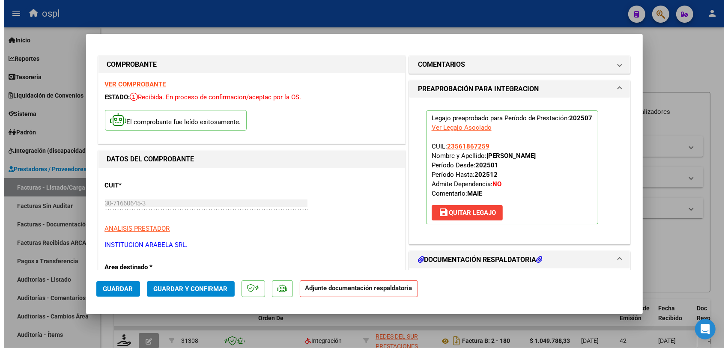
scroll to position [54, 0]
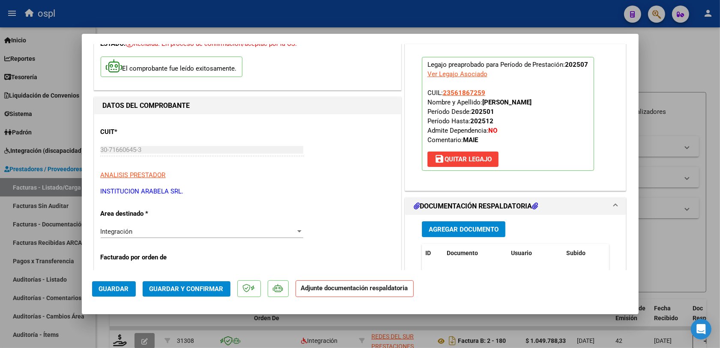
click at [191, 291] on span "Guardar y Confirmar" at bounding box center [187, 289] width 74 height 8
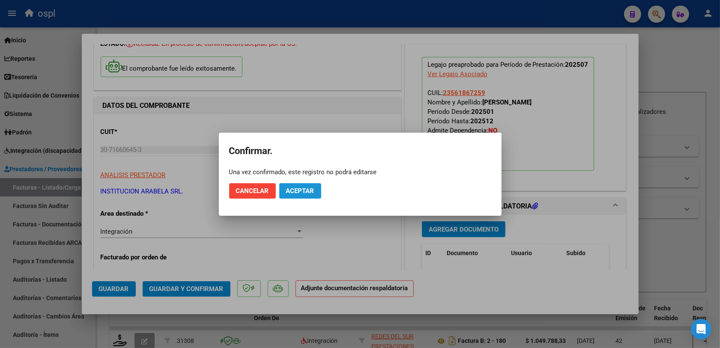
click at [298, 192] on span "Aceptar" at bounding box center [300, 191] width 28 height 8
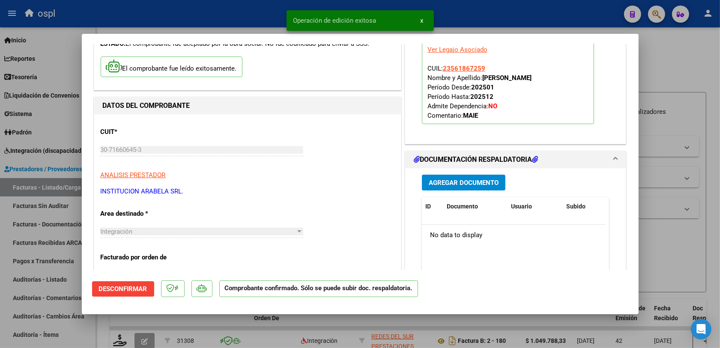
click at [239, 322] on div at bounding box center [360, 174] width 720 height 348
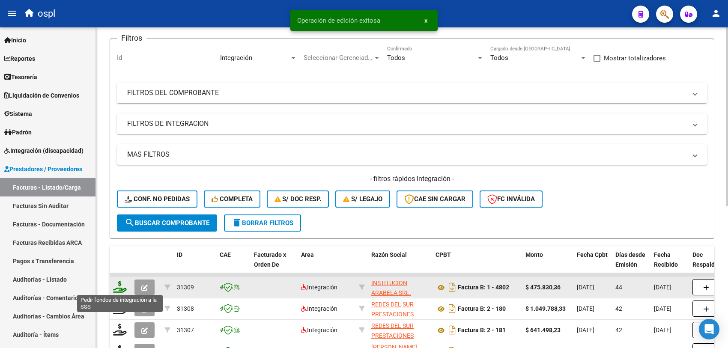
click at [120, 290] on icon at bounding box center [120, 287] width 14 height 12
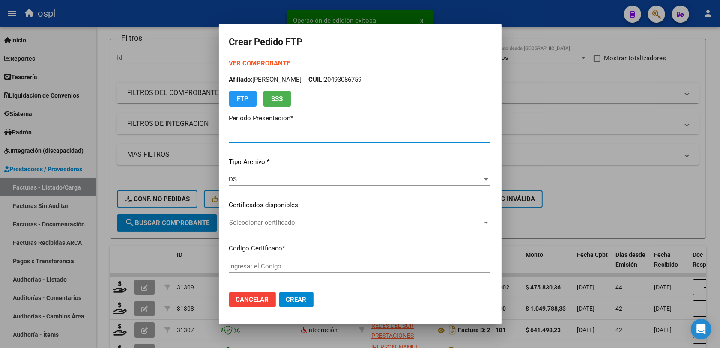
type input "202508"
type input "202507"
type input "$ 475.830,36"
type input "ARG02000561867252022072120270721BS315"
type input "[DATE]"
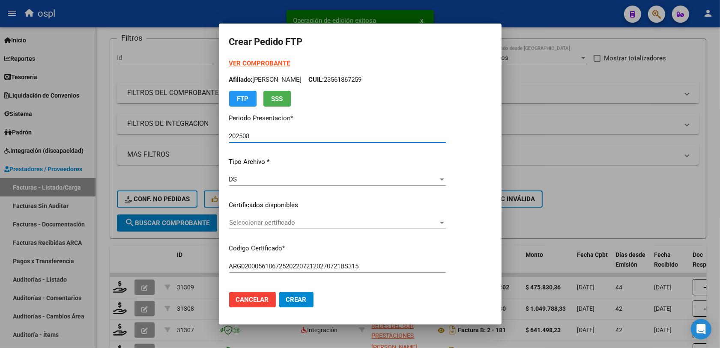
click at [251, 221] on span "Seleccionar certificado" at bounding box center [333, 223] width 209 height 8
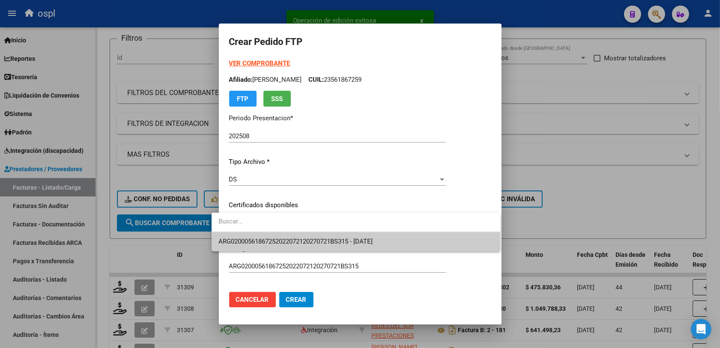
click at [298, 236] on span "ARG02000561867252022072120270721BS315 - [DATE]" at bounding box center [355, 241] width 275 height 19
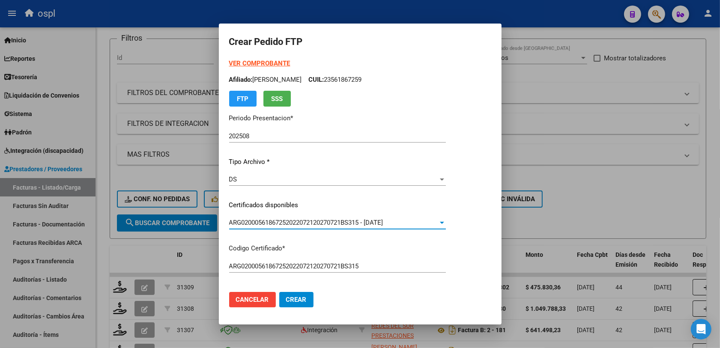
click at [417, 257] on div "VER COMPROBANTE ARCA Padrón Afiliado: [PERSON_NAME] CUIL: 23561867259 FTP SSS P…" at bounding box center [337, 194] width 217 height 271
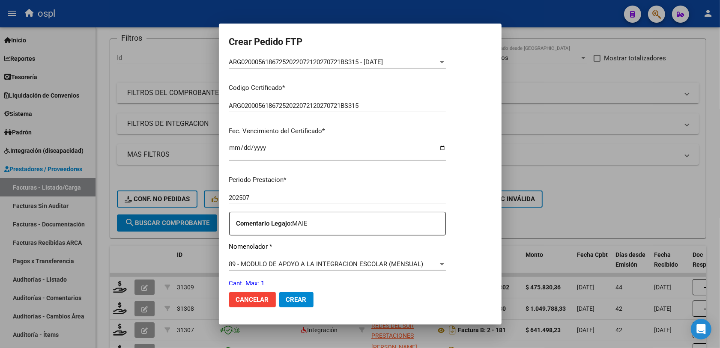
scroll to position [214, 0]
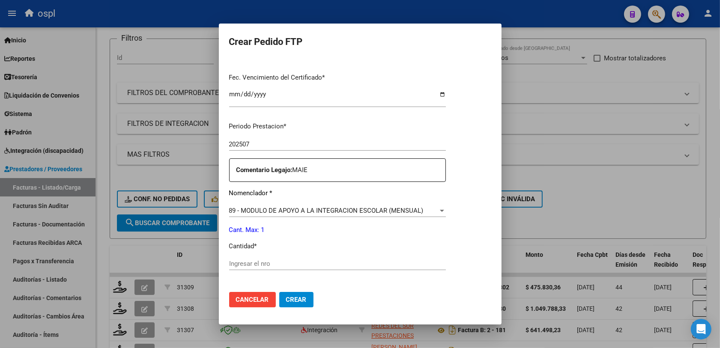
click at [249, 262] on input "Ingresar el nro" at bounding box center [337, 264] width 217 height 8
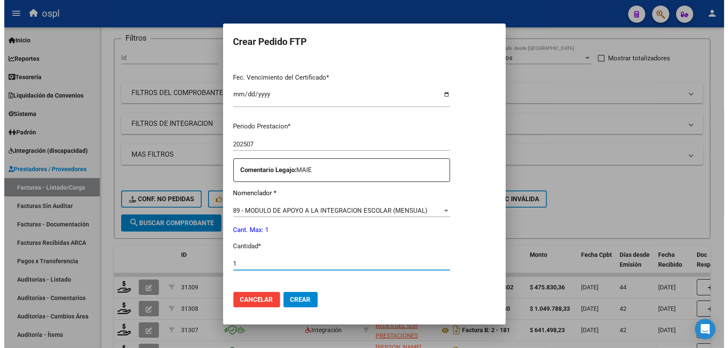
scroll to position [321, 0]
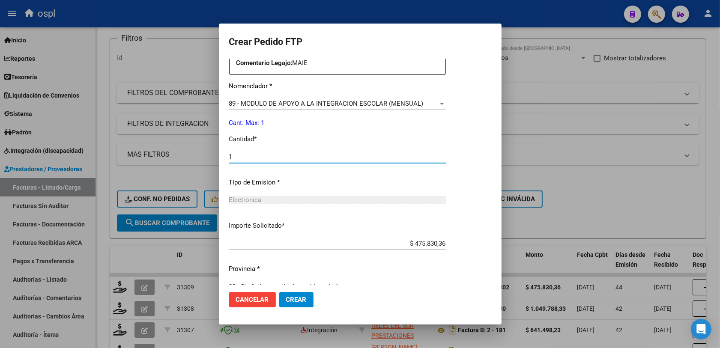
type input "1"
click at [287, 291] on mat-dialog-actions "Cancelar Crear" at bounding box center [360, 299] width 262 height 29
click at [292, 296] on span "Crear" at bounding box center [296, 300] width 21 height 8
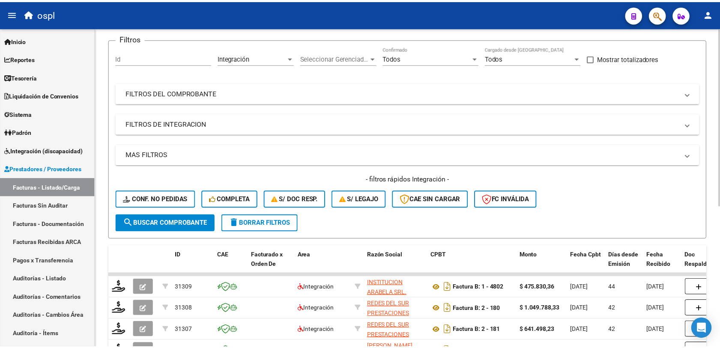
scroll to position [0, 0]
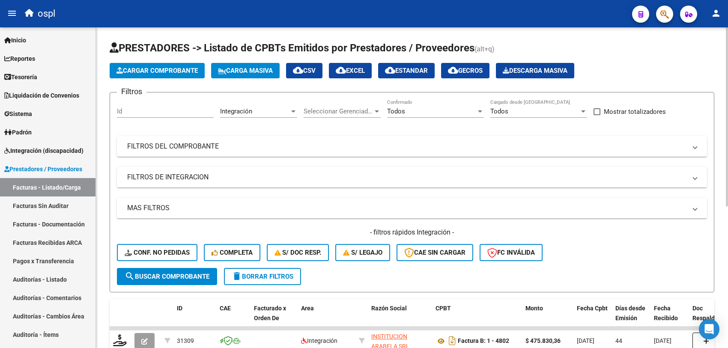
click at [157, 71] on span "Cargar Comprobante" at bounding box center [157, 71] width 81 height 8
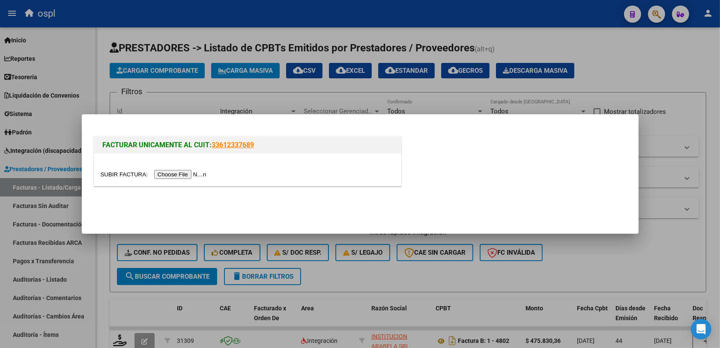
click at [169, 173] on input "file" at bounding box center [155, 174] width 108 height 9
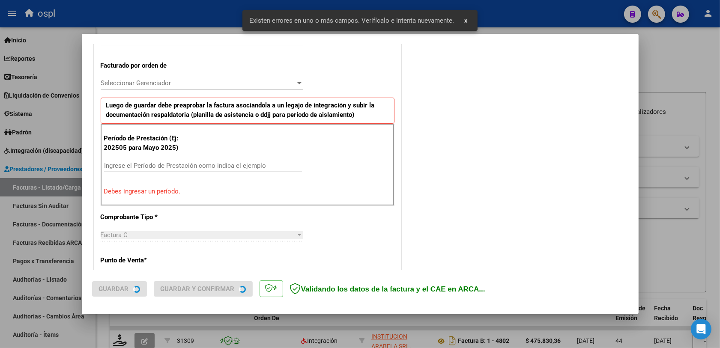
scroll to position [229, 0]
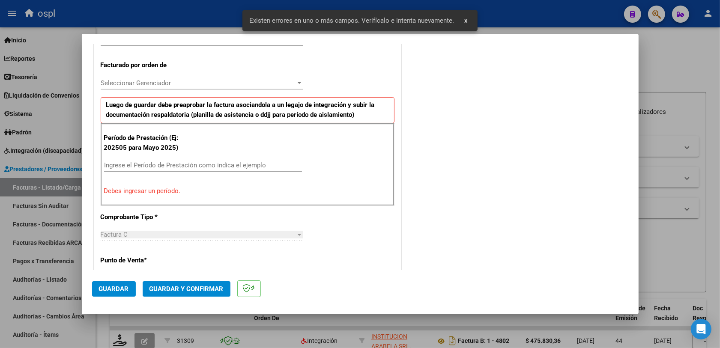
click at [165, 165] on input "Ingrese el Período de Prestación como indica el ejemplo" at bounding box center [203, 166] width 198 height 8
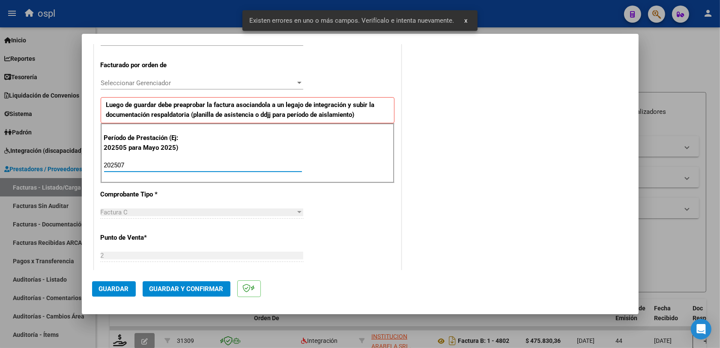
type input "202507"
click at [121, 288] on span "Guardar" at bounding box center [114, 289] width 30 height 8
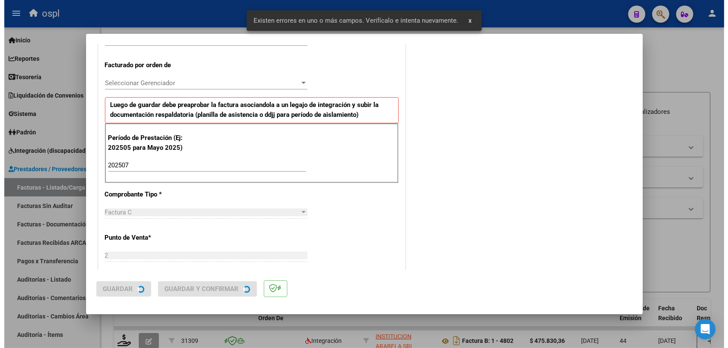
scroll to position [0, 0]
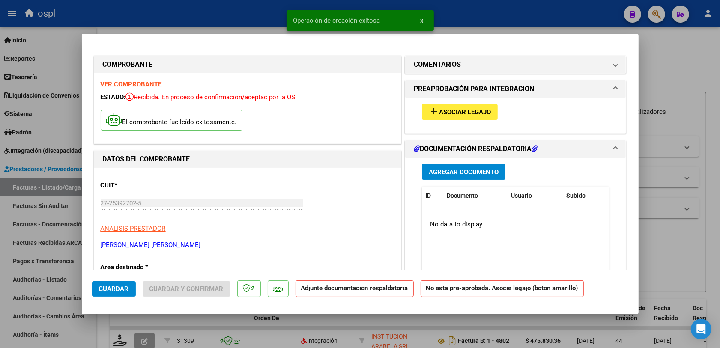
click at [453, 111] on span "Asociar Legajo" at bounding box center [465, 112] width 52 height 8
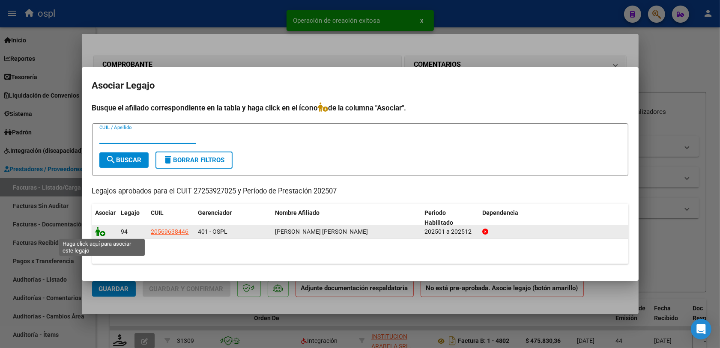
click at [99, 231] on icon at bounding box center [101, 231] width 10 height 9
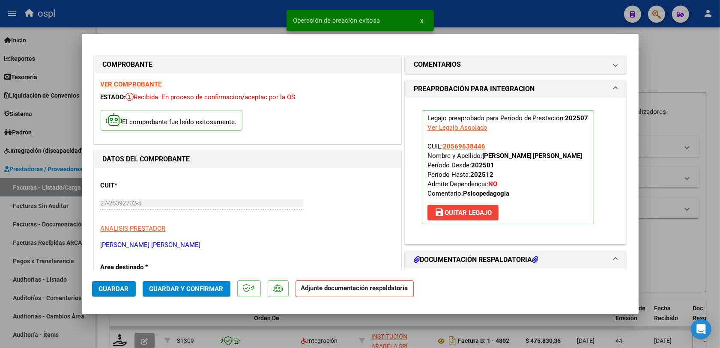
click at [206, 287] on span "Guardar y Confirmar" at bounding box center [187, 289] width 74 height 8
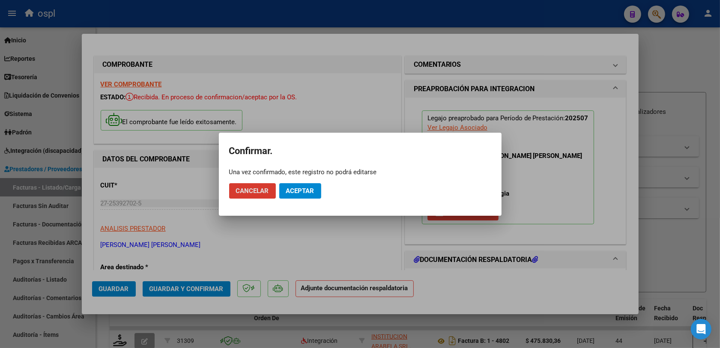
click at [303, 192] on span "Aceptar" at bounding box center [300, 191] width 28 height 8
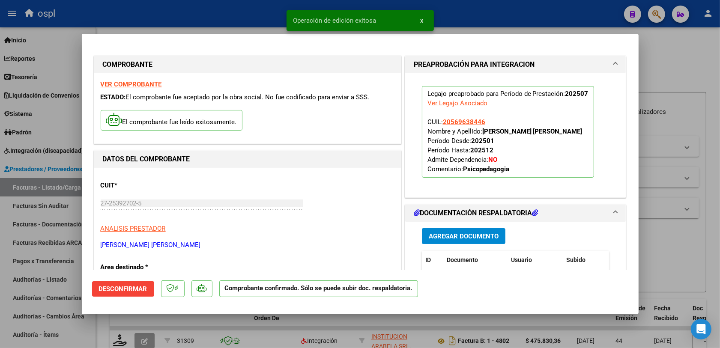
click at [669, 245] on div at bounding box center [360, 174] width 720 height 348
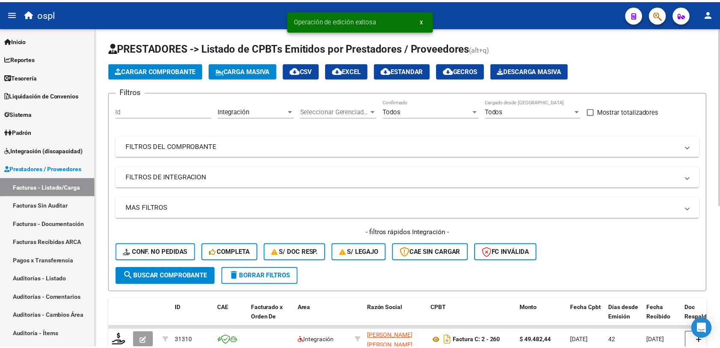
scroll to position [54, 0]
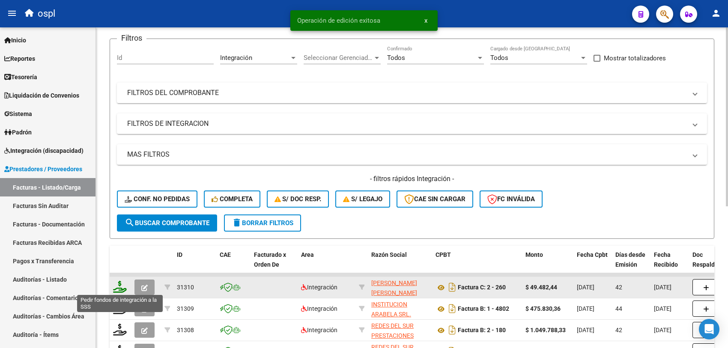
click at [117, 287] on icon at bounding box center [120, 287] width 14 height 12
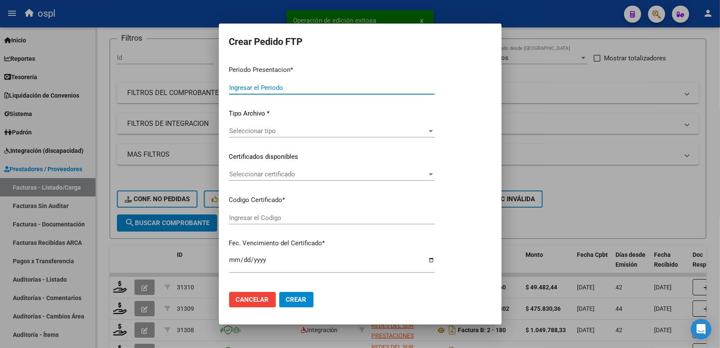
type input "202508"
type input "202507"
type input "$ 49.482,44"
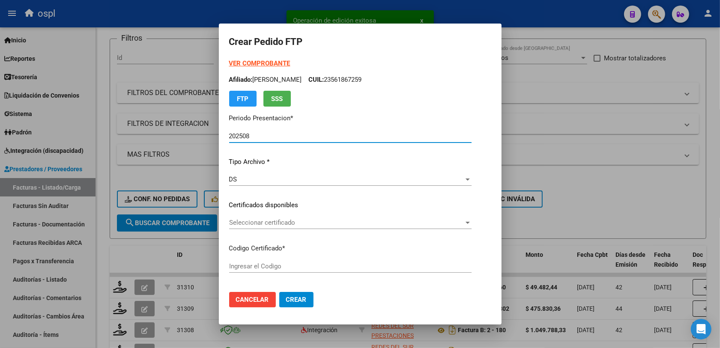
type input "ARG02000569638442022090820270908SFE226"
type input "[DATE]"
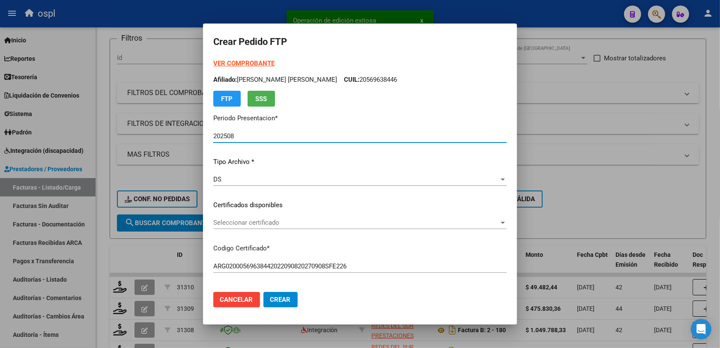
click at [240, 221] on span "Seleccionar certificado" at bounding box center [356, 223] width 286 height 8
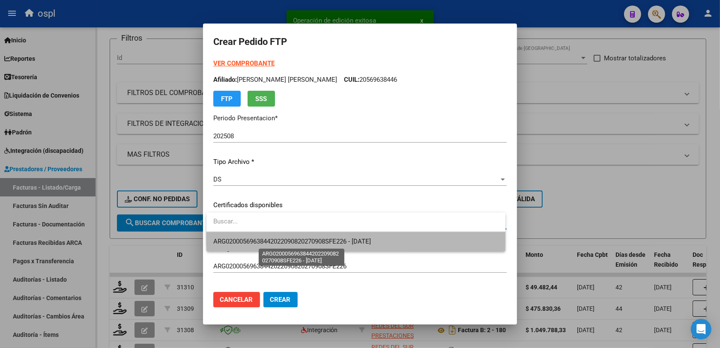
click at [294, 240] on span "ARG02000569638442022090820270908SFE226 - [DATE]" at bounding box center [292, 242] width 158 height 8
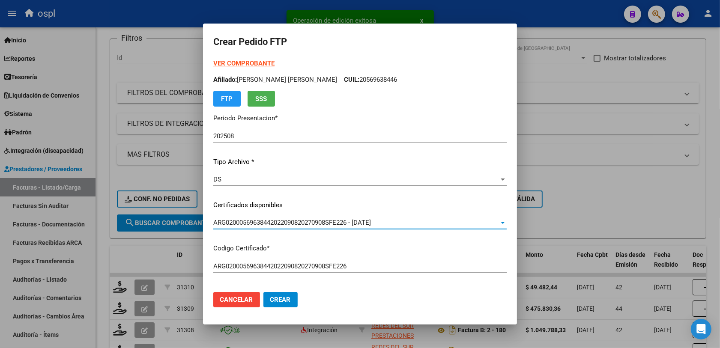
click at [400, 260] on div "ARG02000569638442022090820270908SFE226 Ingresar el Codigo" at bounding box center [359, 266] width 293 height 13
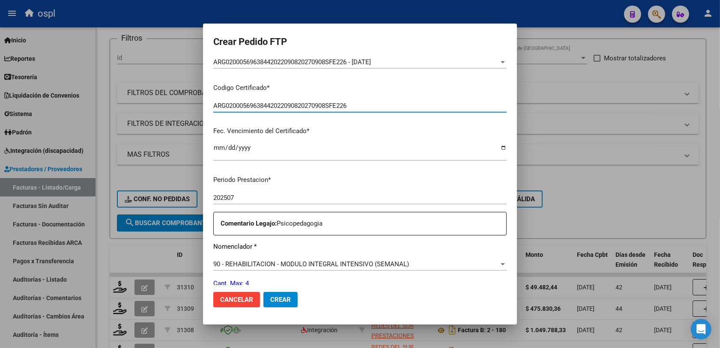
scroll to position [214, 0]
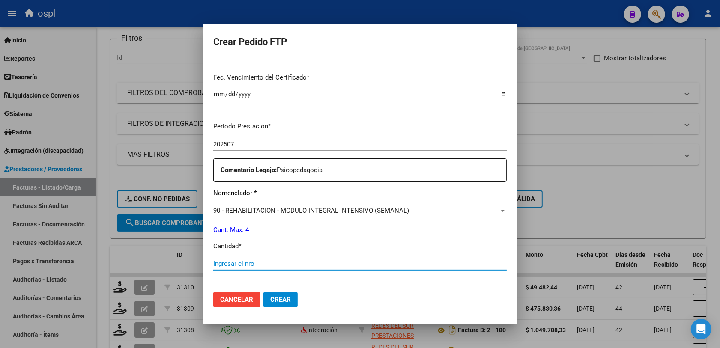
click at [257, 262] on input "Ingresar el nro" at bounding box center [359, 264] width 293 height 8
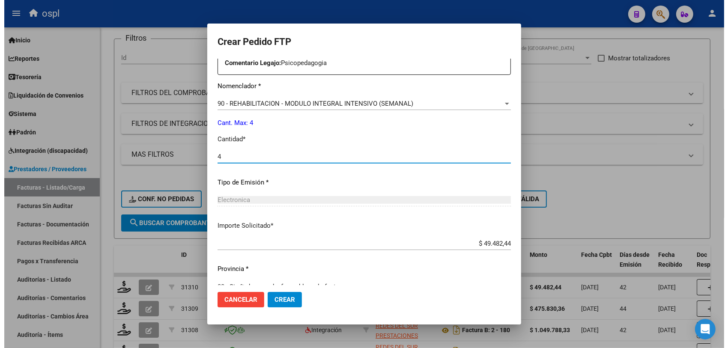
scroll to position [337, 0]
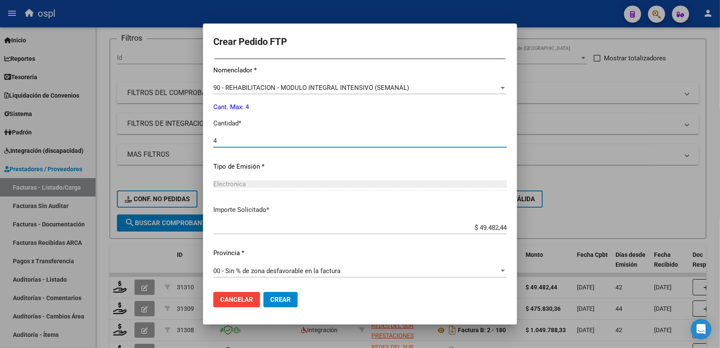
type input "4"
click at [280, 302] on span "Crear" at bounding box center [280, 300] width 21 height 8
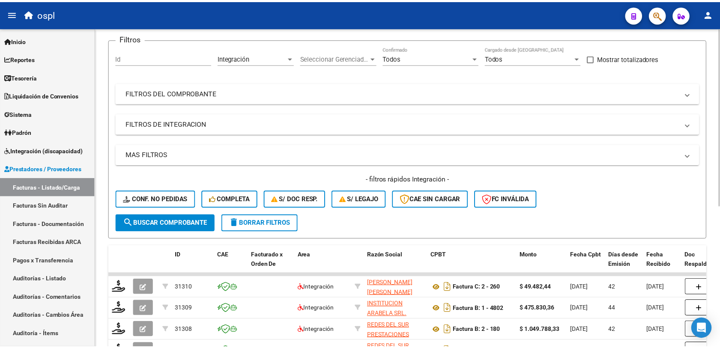
scroll to position [0, 0]
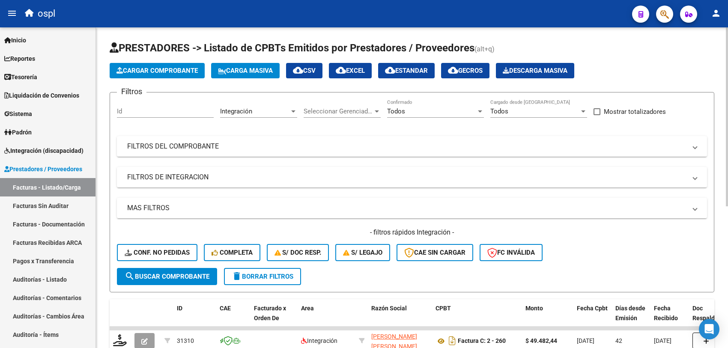
click at [142, 71] on span "Cargar Comprobante" at bounding box center [157, 71] width 81 height 8
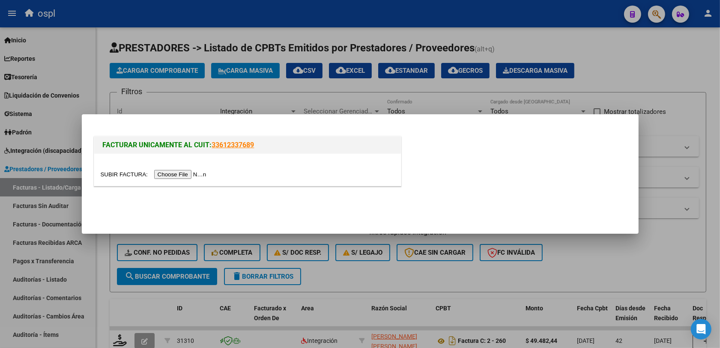
click at [186, 172] on input "file" at bounding box center [155, 174] width 108 height 9
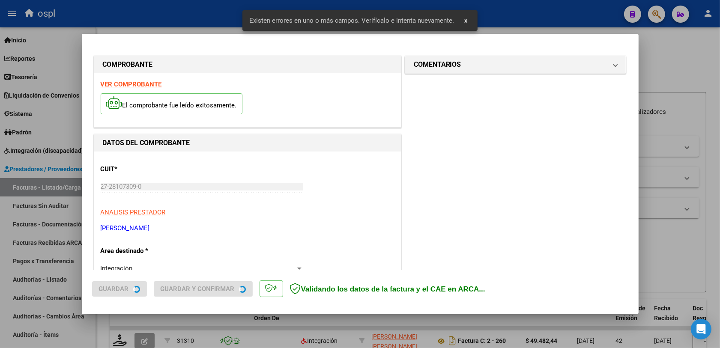
scroll to position [229, 0]
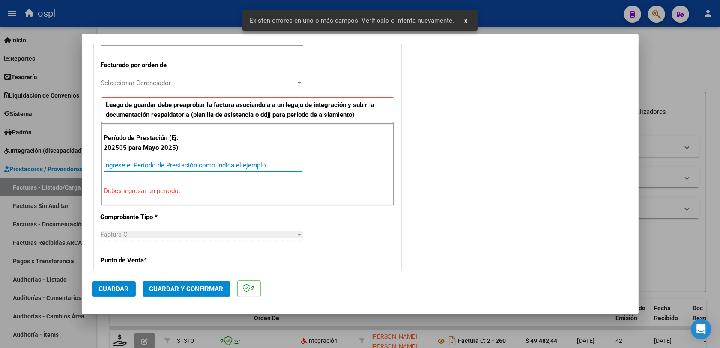
click at [174, 168] on input "Ingrese el Período de Prestación como indica el ejemplo" at bounding box center [203, 166] width 198 height 8
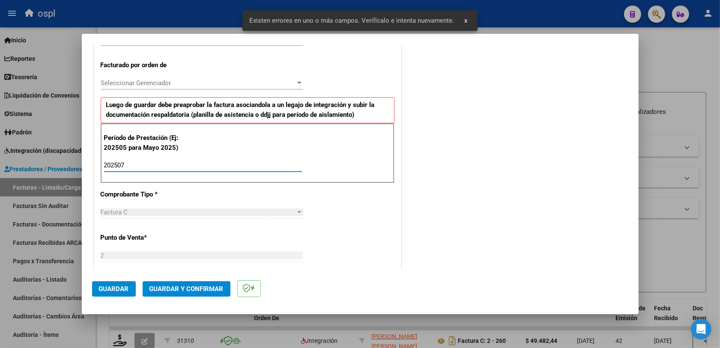
type input "202507"
click at [307, 207] on div "CUIT * 27-28107309-0 Ingresar CUIT ANALISIS PRESTADOR [PERSON_NAME] [PERSON_NAM…" at bounding box center [247, 290] width 307 height 737
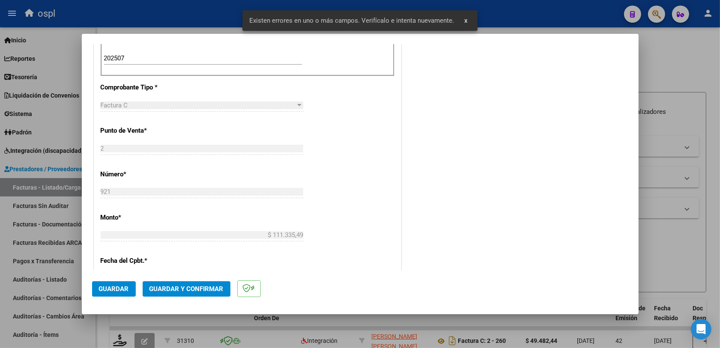
click at [125, 283] on button "Guardar" at bounding box center [114, 288] width 44 height 15
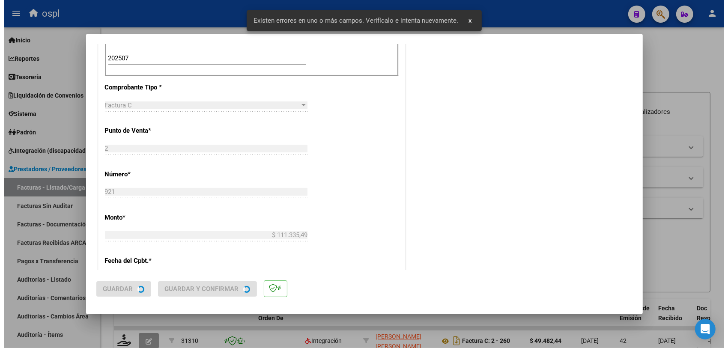
scroll to position [0, 0]
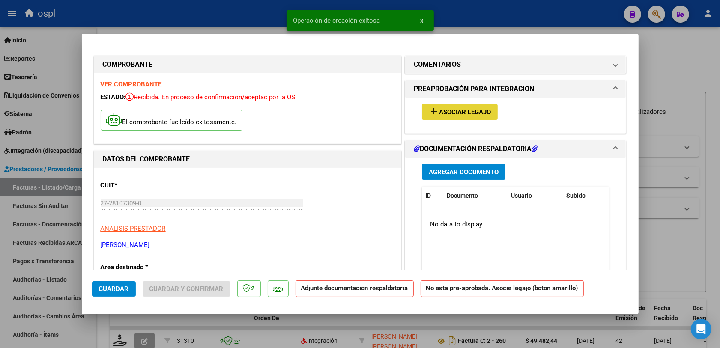
click at [452, 115] on span "Asociar Legajo" at bounding box center [465, 112] width 52 height 8
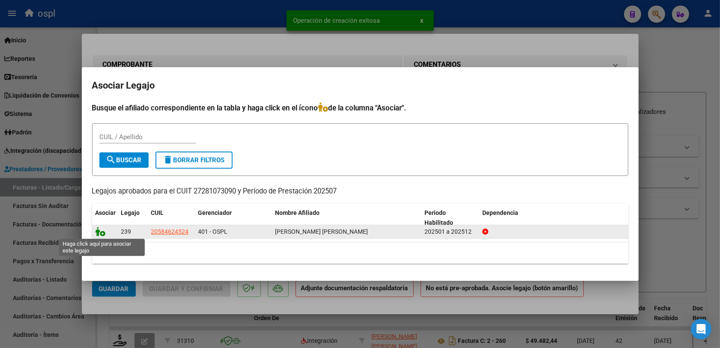
click at [102, 230] on icon at bounding box center [101, 231] width 10 height 9
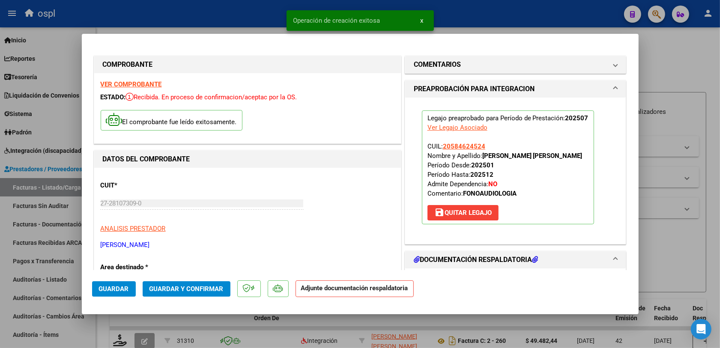
click at [167, 287] on span "Guardar y Confirmar" at bounding box center [187, 289] width 74 height 8
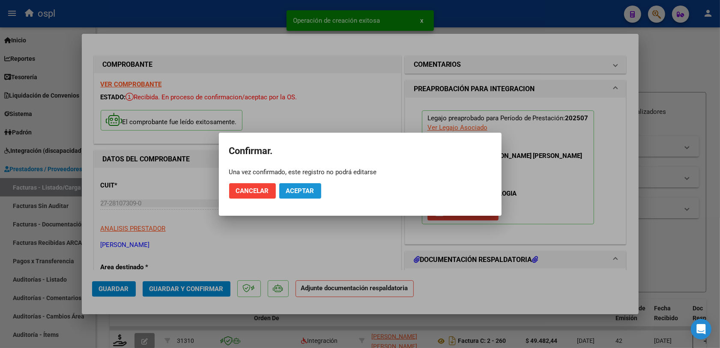
click at [296, 189] on span "Aceptar" at bounding box center [300, 191] width 28 height 8
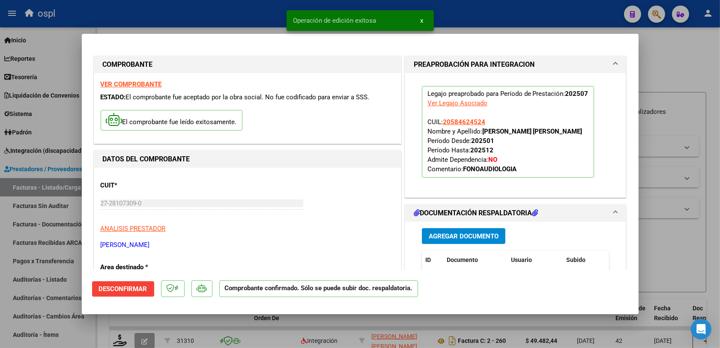
click at [289, 331] on div at bounding box center [360, 174] width 720 height 348
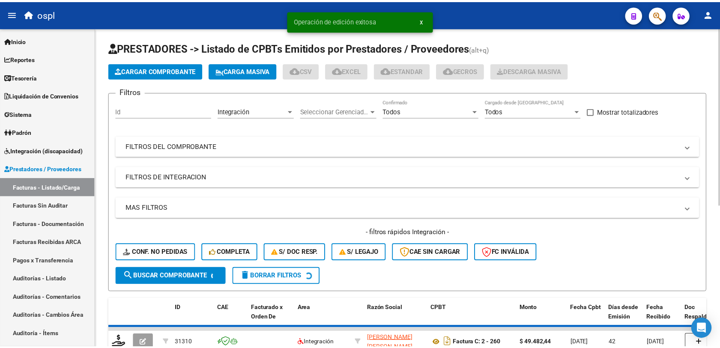
scroll to position [54, 0]
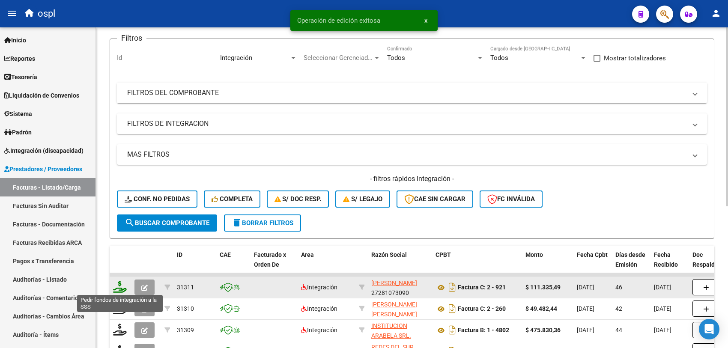
click at [121, 286] on icon at bounding box center [120, 287] width 14 height 12
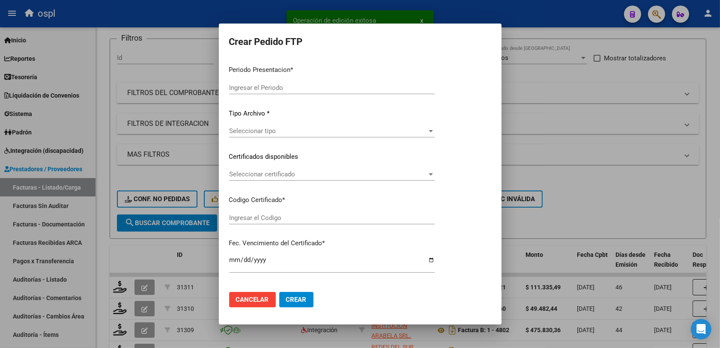
type input "202508"
type input "202507"
type input "$ 111.335,49"
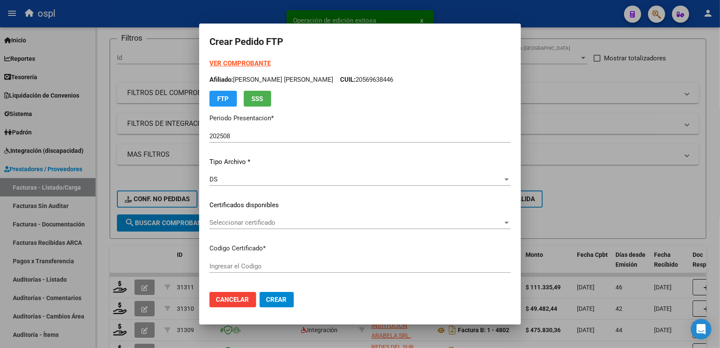
type input "ARG02000584624522024102920271029BUE423"
type input "[DATE]"
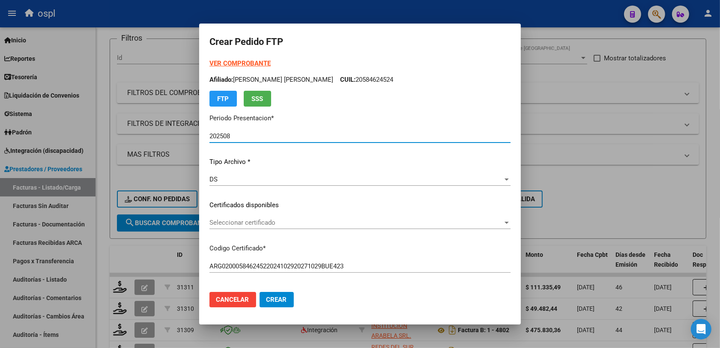
click at [241, 220] on span "Seleccionar certificado" at bounding box center [356, 223] width 293 height 8
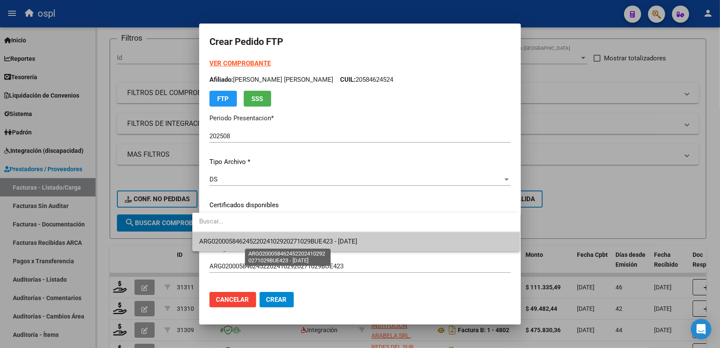
click at [311, 245] on span "ARG02000584624522024102920271029BUE423 - [DATE]" at bounding box center [278, 242] width 159 height 8
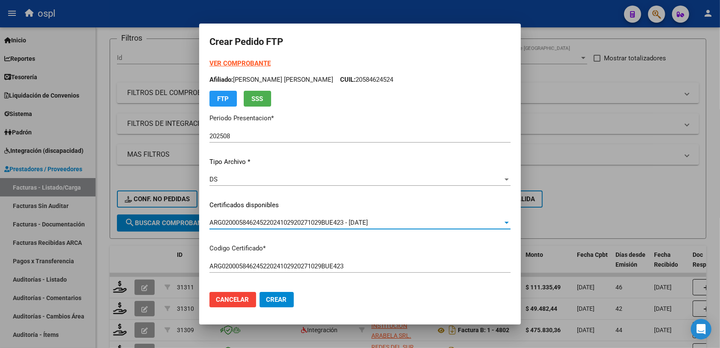
click at [386, 293] on mat-dialog-actions "Cancelar Crear" at bounding box center [360, 299] width 301 height 29
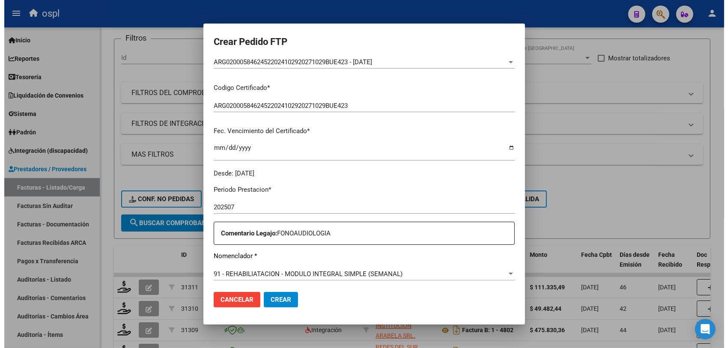
scroll to position [214, 0]
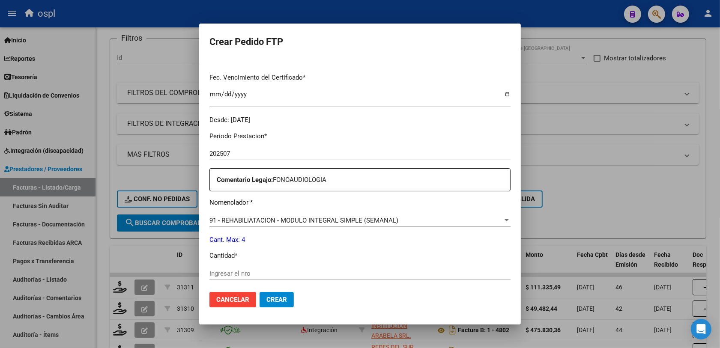
click at [219, 270] on input "Ingresar el nro" at bounding box center [360, 274] width 301 height 8
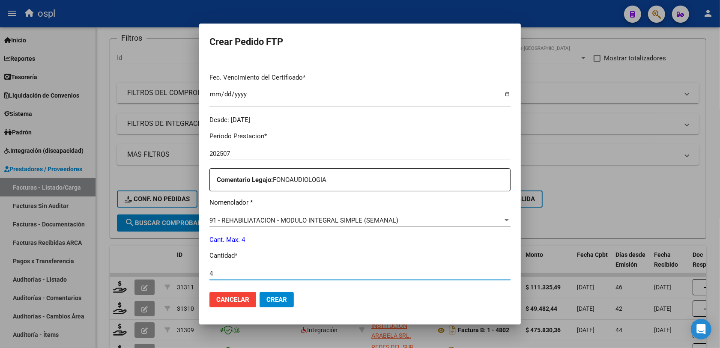
type input "4"
click at [264, 294] on button "Crear" at bounding box center [277, 299] width 34 height 15
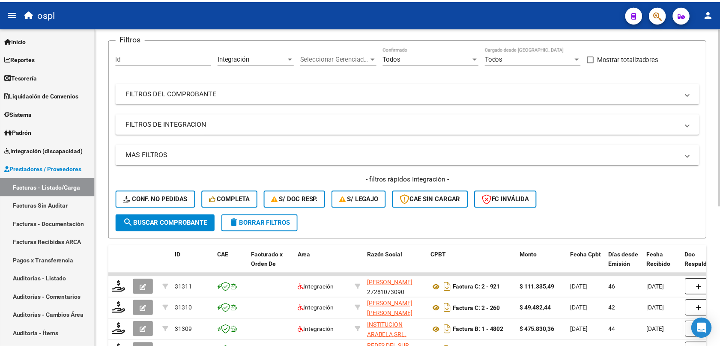
scroll to position [0, 0]
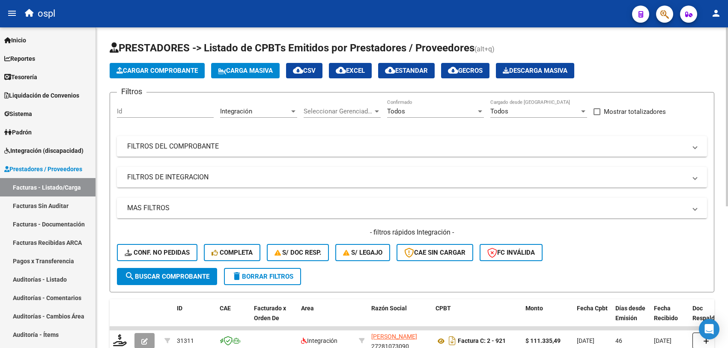
click at [149, 75] on button "Cargar Comprobante" at bounding box center [157, 70] width 95 height 15
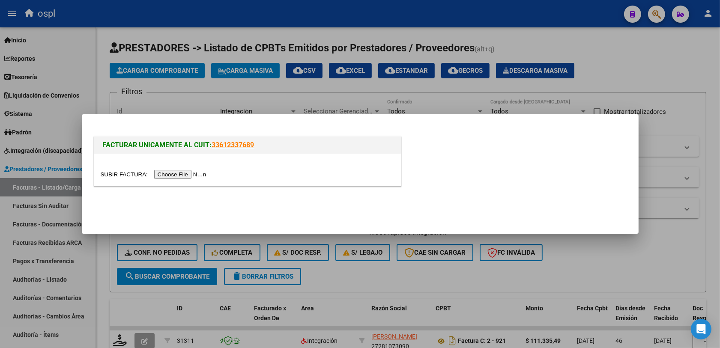
click at [159, 182] on div at bounding box center [247, 170] width 307 height 32
click at [161, 173] on input "file" at bounding box center [155, 174] width 108 height 9
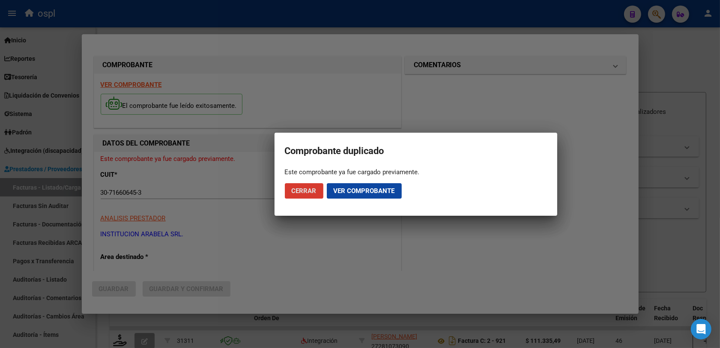
click at [301, 193] on span "Cerrar" at bounding box center [304, 191] width 25 height 8
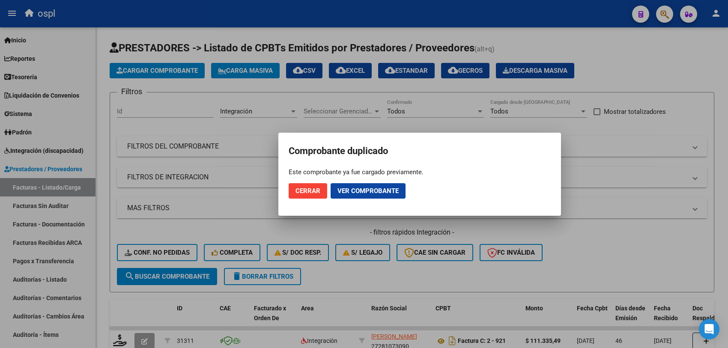
click at [322, 189] on button "Cerrar" at bounding box center [308, 190] width 39 height 15
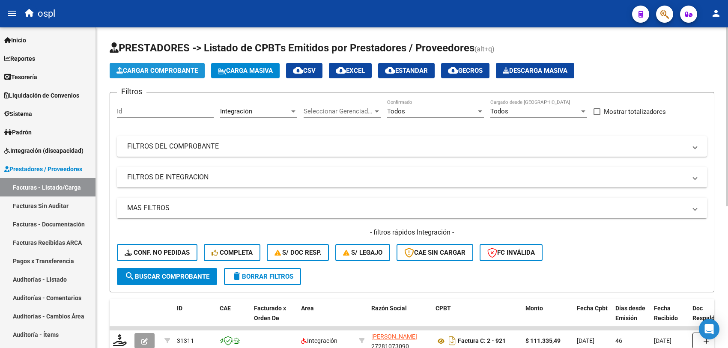
click at [144, 64] on button "Cargar Comprobante" at bounding box center [157, 70] width 95 height 15
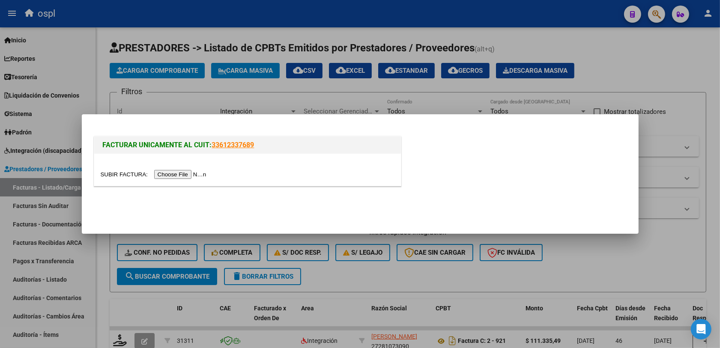
click at [189, 171] on div at bounding box center [247, 170] width 307 height 32
click at [187, 174] on input "file" at bounding box center [155, 174] width 108 height 9
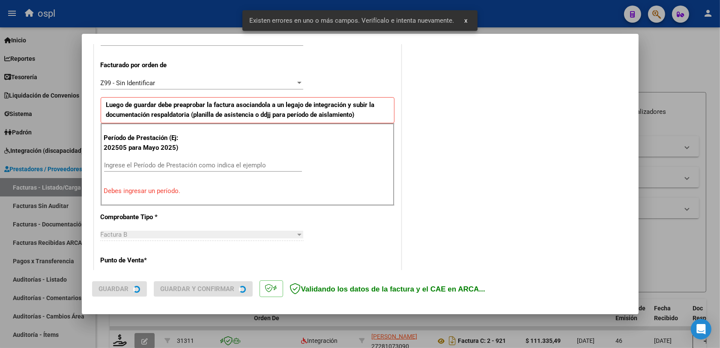
scroll to position [283, 0]
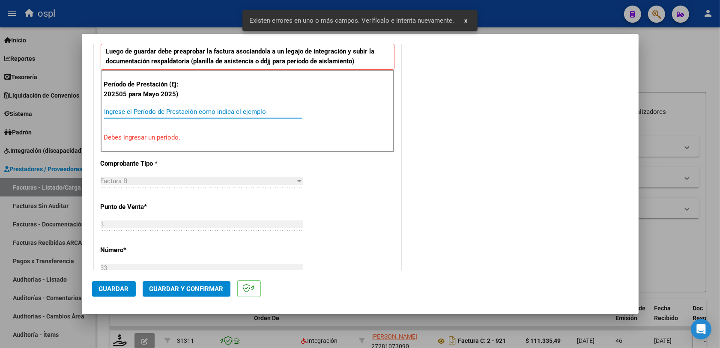
click at [170, 114] on input "Ingrese el Período de Prestación como indica el ejemplo" at bounding box center [203, 112] width 198 height 8
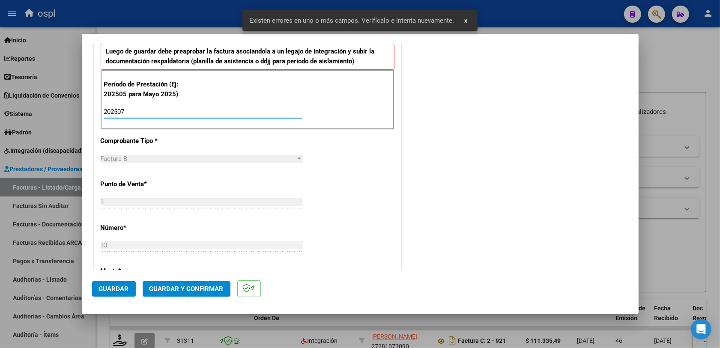
type input "202507"
click at [119, 283] on button "Guardar" at bounding box center [114, 288] width 44 height 15
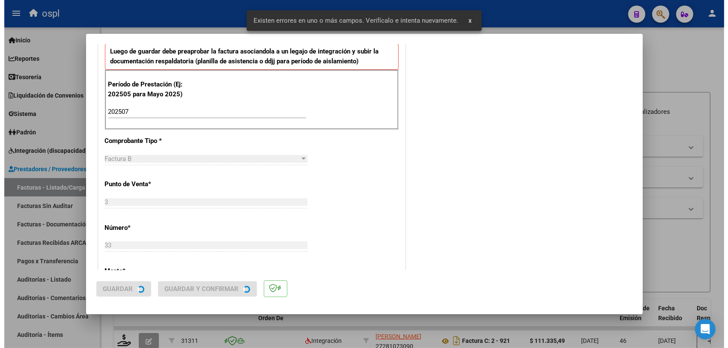
scroll to position [0, 0]
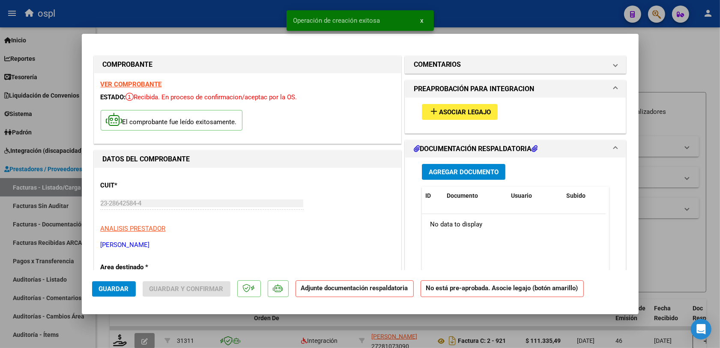
click at [462, 113] on span "Asociar Legajo" at bounding box center [465, 112] width 52 height 8
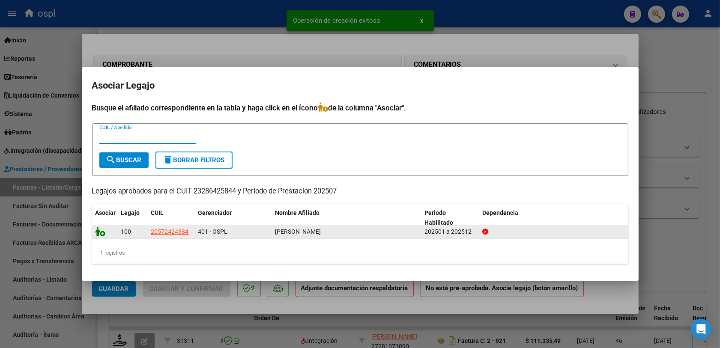
click at [104, 230] on icon at bounding box center [101, 231] width 10 height 9
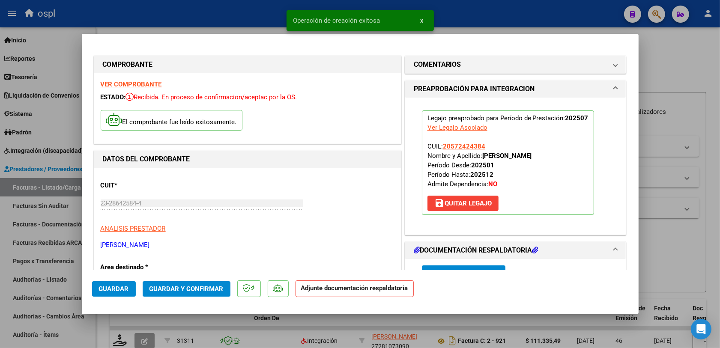
click at [183, 286] on span "Guardar y Confirmar" at bounding box center [187, 289] width 74 height 8
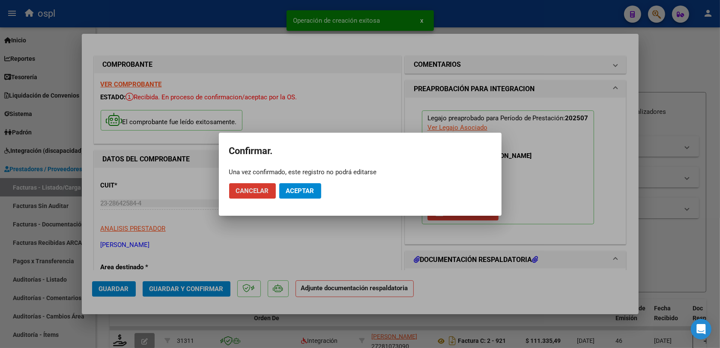
drag, startPoint x: 299, startPoint y: 189, endPoint x: 414, endPoint y: 211, distance: 117.9
click at [299, 189] on span "Aceptar" at bounding box center [300, 191] width 28 height 8
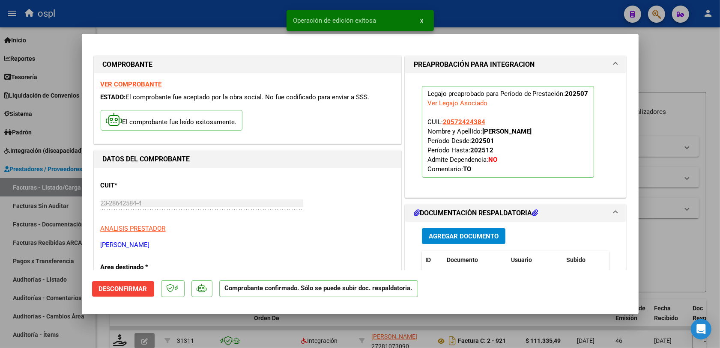
click at [664, 236] on div at bounding box center [360, 174] width 720 height 348
type input "$ 0,00"
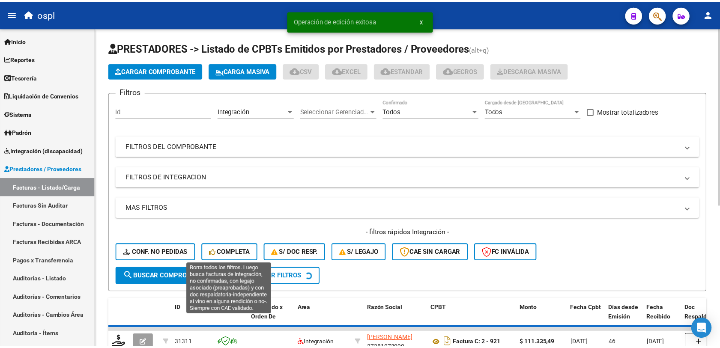
scroll to position [54, 0]
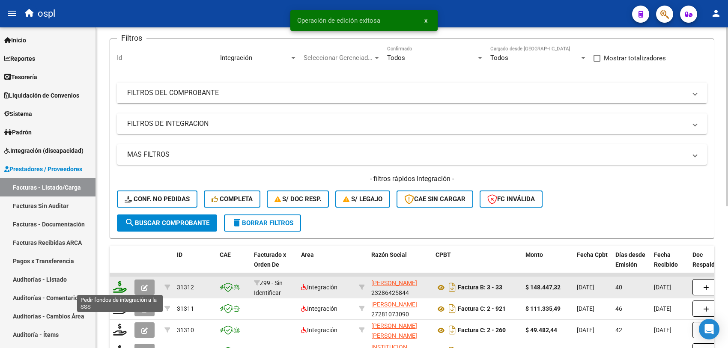
click at [123, 287] on icon at bounding box center [120, 287] width 14 height 12
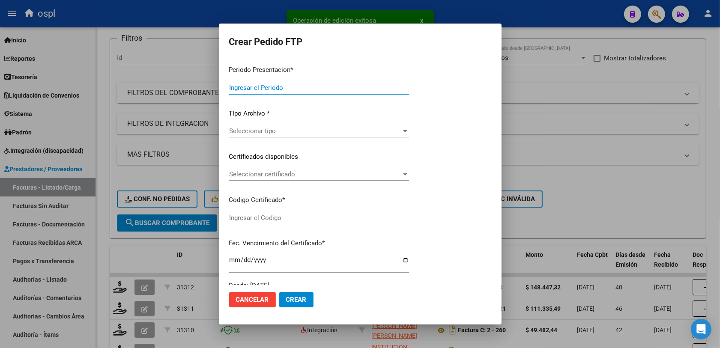
type input "202508"
type input "202507"
type input "$ 148.447,32"
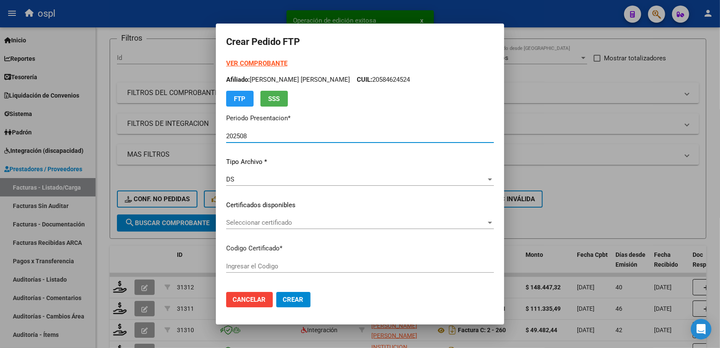
type input "ARG02000572424382022070520270705BS316"
type input "[DATE]"
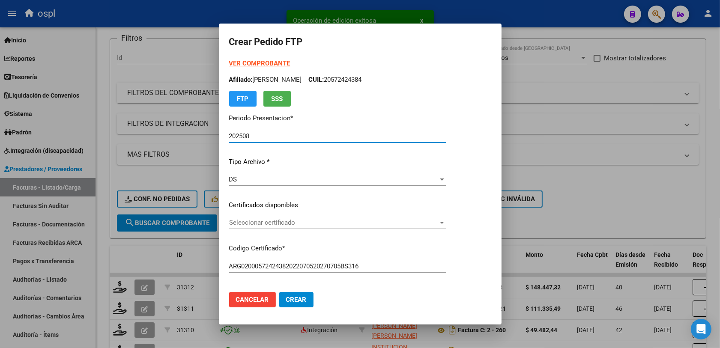
click at [260, 227] on div "Seleccionar certificado Seleccionar certificado" at bounding box center [337, 222] width 217 height 13
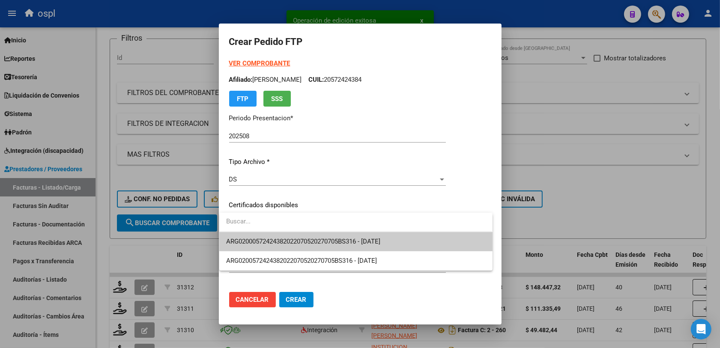
click at [299, 236] on span "ARG02000572424382022070520270705BS316 - [DATE]" at bounding box center [355, 241] width 259 height 19
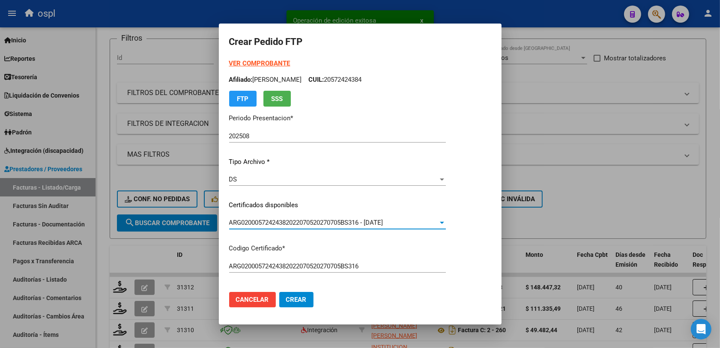
click at [389, 279] on div "ARG02000572424382022070520270705BS316 Ingresar el Codigo" at bounding box center [337, 270] width 217 height 21
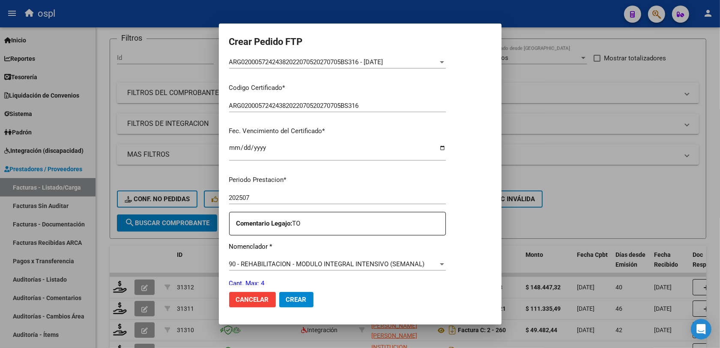
scroll to position [214, 0]
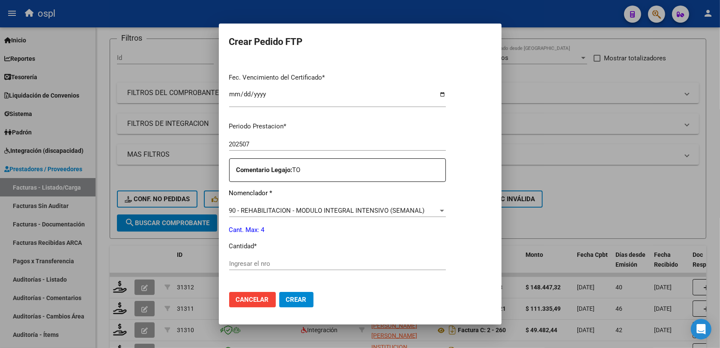
click at [262, 260] on input "Ingresar el nro" at bounding box center [337, 264] width 217 height 8
type input "4"
click at [287, 299] on span "Crear" at bounding box center [296, 300] width 21 height 8
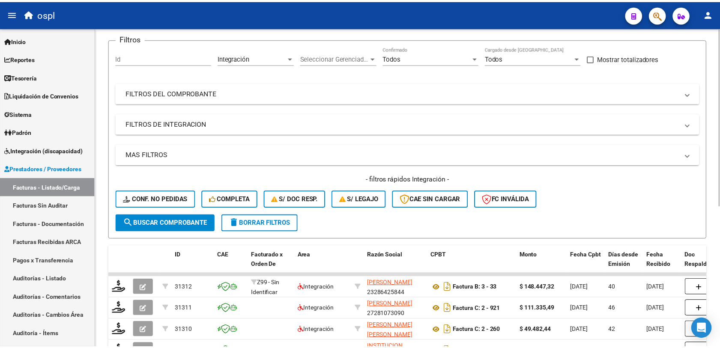
scroll to position [0, 0]
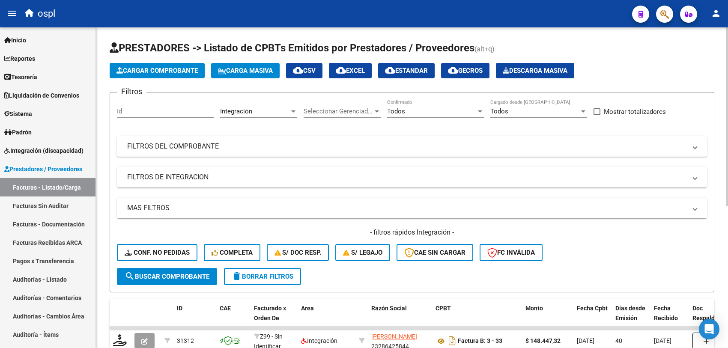
click at [147, 65] on button "Cargar Comprobante" at bounding box center [157, 70] width 95 height 15
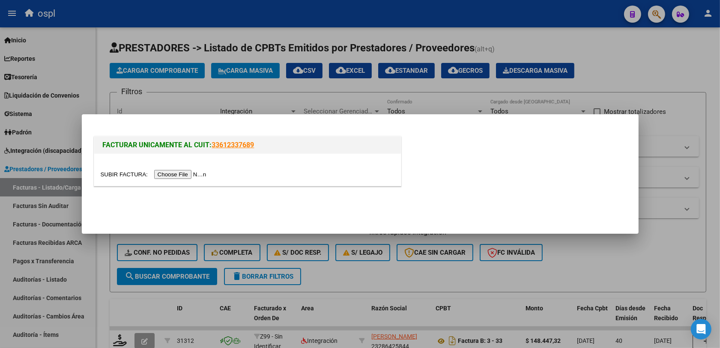
click at [168, 173] on input "file" at bounding box center [155, 174] width 108 height 9
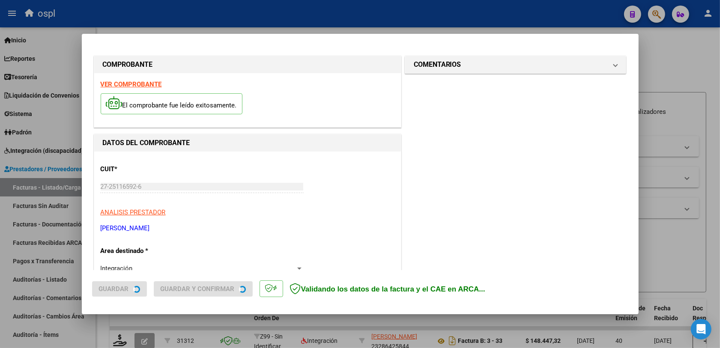
scroll to position [283, 0]
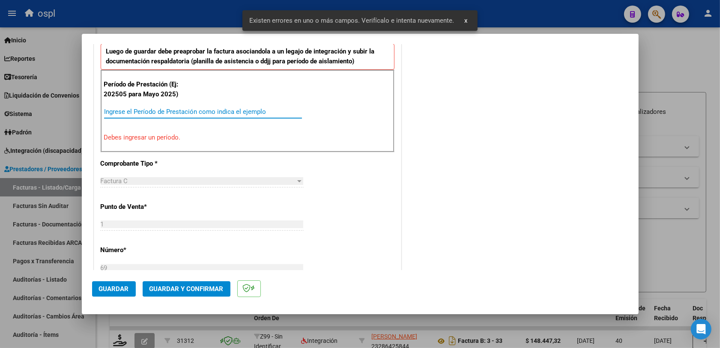
click at [138, 114] on input "Ingrese el Período de Prestación como indica el ejemplo" at bounding box center [203, 112] width 198 height 8
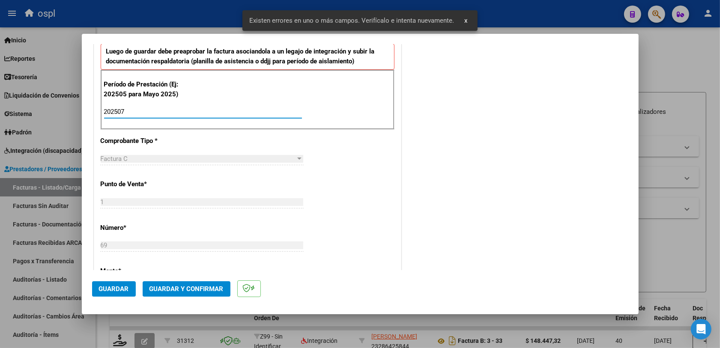
type input "202507"
drag, startPoint x: 109, startPoint y: 286, endPoint x: 144, endPoint y: 270, distance: 37.8
click at [108, 287] on span "Guardar" at bounding box center [114, 289] width 30 height 8
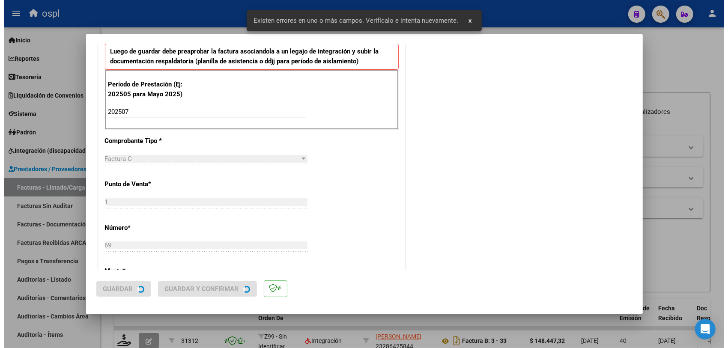
scroll to position [0, 0]
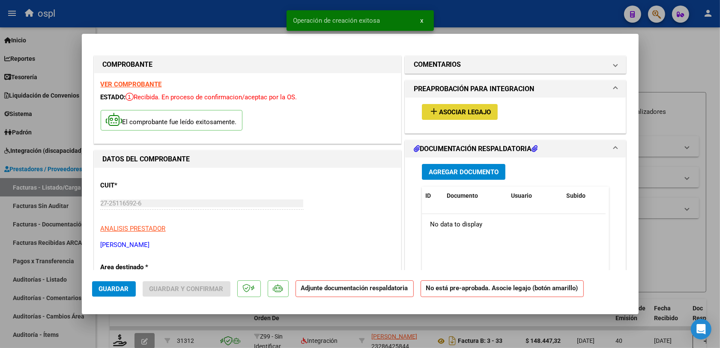
click at [469, 112] on span "Asociar Legajo" at bounding box center [465, 112] width 52 height 8
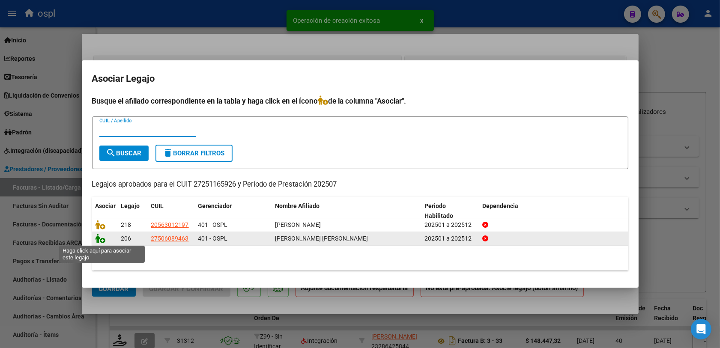
click at [96, 239] on icon at bounding box center [101, 238] width 10 height 9
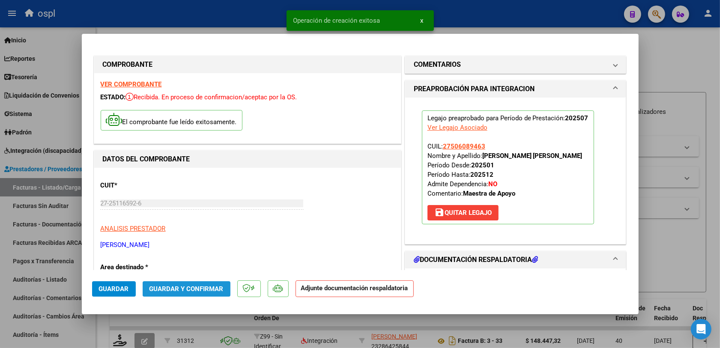
click at [201, 288] on span "Guardar y Confirmar" at bounding box center [187, 289] width 74 height 8
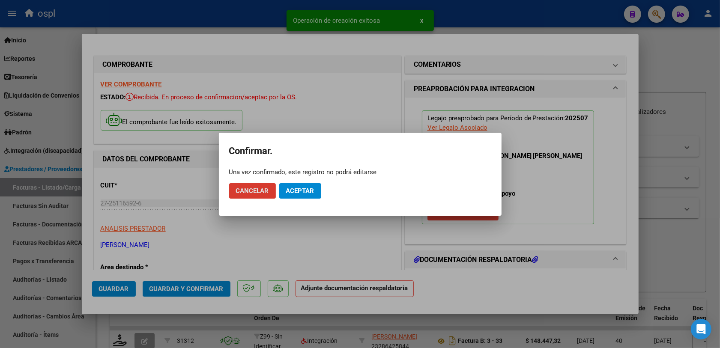
click at [293, 180] on mat-dialog-actions "Cancelar Aceptar" at bounding box center [360, 191] width 262 height 29
click at [293, 189] on span "Aceptar" at bounding box center [300, 191] width 28 height 8
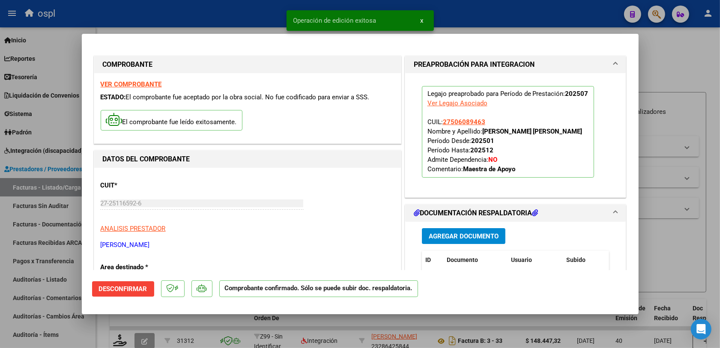
click at [671, 254] on div at bounding box center [360, 174] width 720 height 348
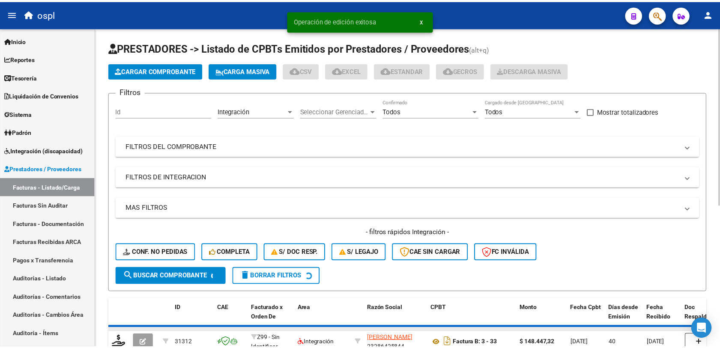
scroll to position [54, 0]
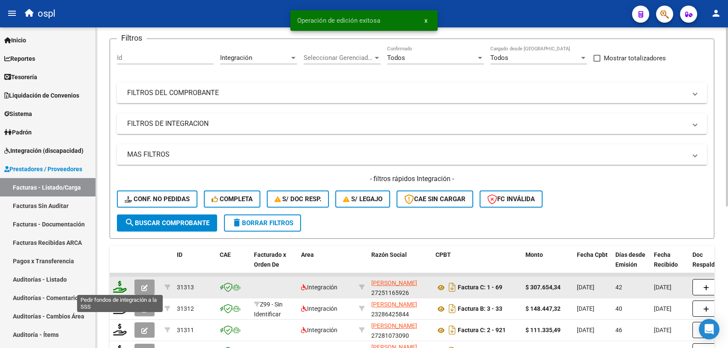
click at [123, 288] on icon at bounding box center [120, 287] width 14 height 12
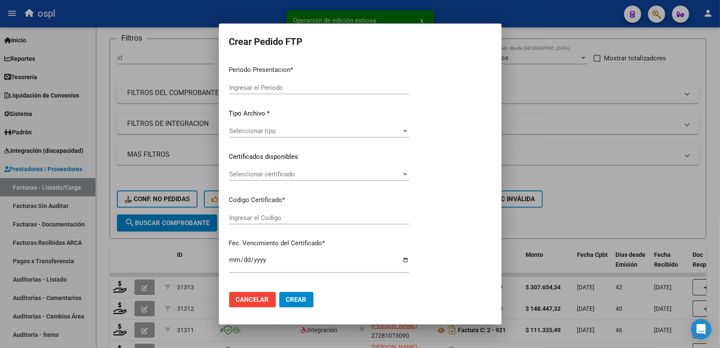
type input "202508"
type input "202507"
type input "$ 307.654,34"
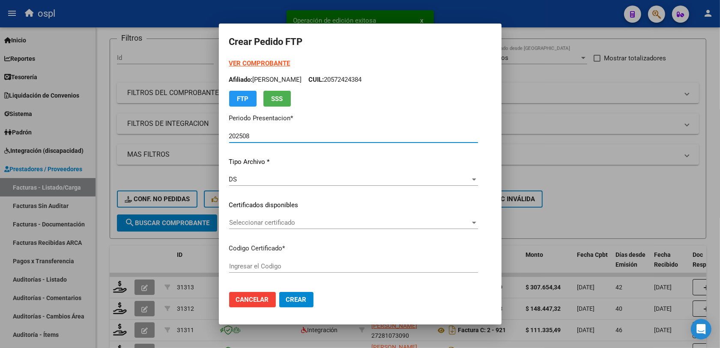
type input "ARG01000506089462024031220340312SFE159"
type input "[DATE]"
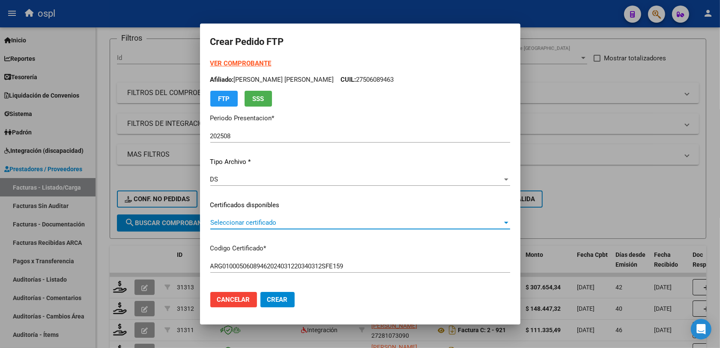
click at [256, 226] on span "Seleccionar certificado" at bounding box center [356, 223] width 292 height 8
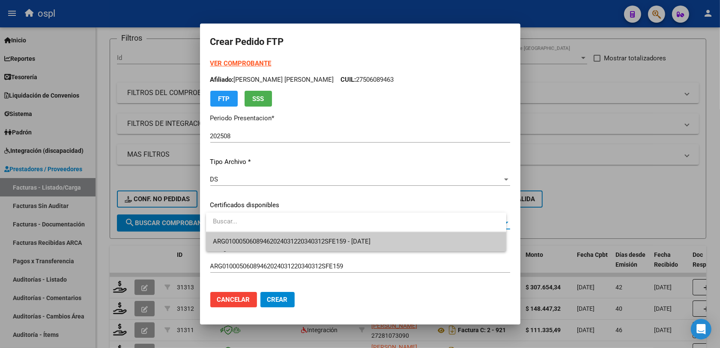
click at [291, 236] on span "ARG01000506089462024031220340312SFE159 - [DATE]" at bounding box center [356, 241] width 287 height 19
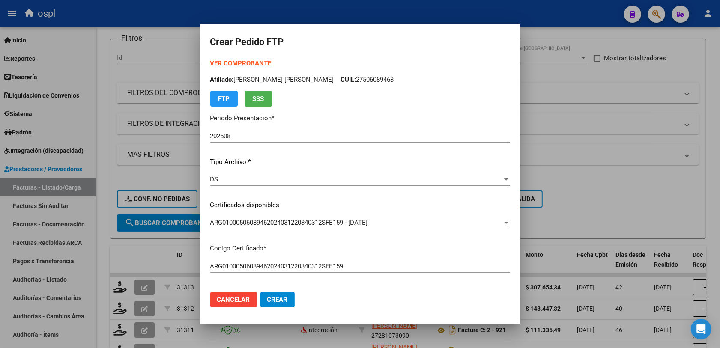
click at [375, 276] on div "ARG01000506089462024031220340312SFE159 Ingresar el Codigo" at bounding box center [360, 270] width 300 height 21
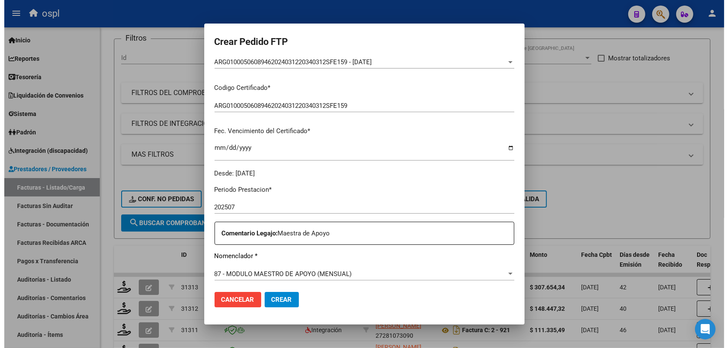
scroll to position [268, 0]
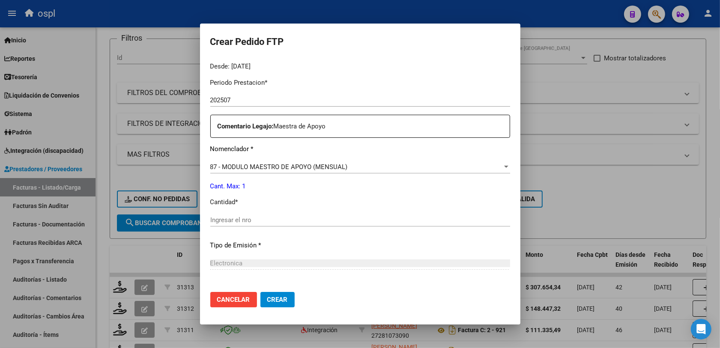
click at [245, 225] on div "Ingresar el nro" at bounding box center [360, 220] width 300 height 13
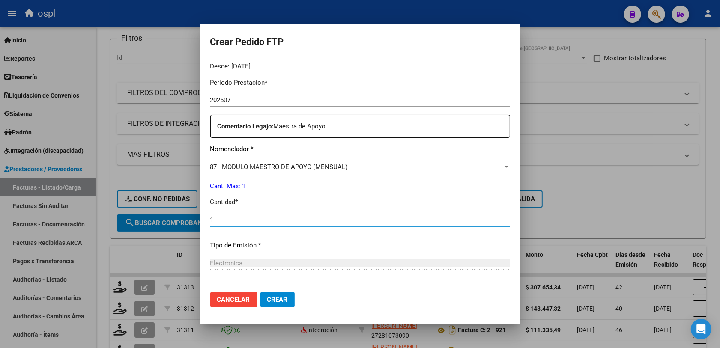
type input "1"
click at [305, 245] on p "Tipo de Emisión *" at bounding box center [360, 246] width 300 height 10
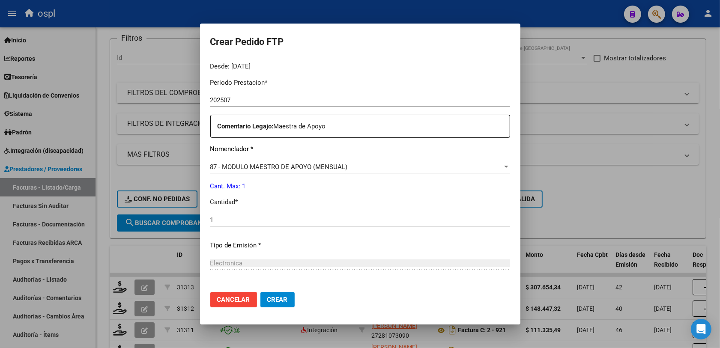
click at [290, 304] on button "Crear" at bounding box center [277, 299] width 34 height 15
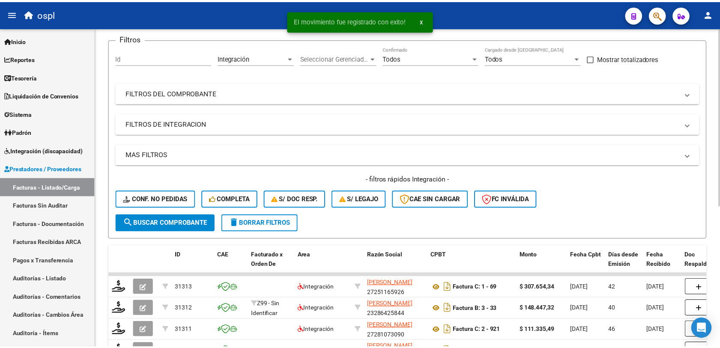
scroll to position [0, 0]
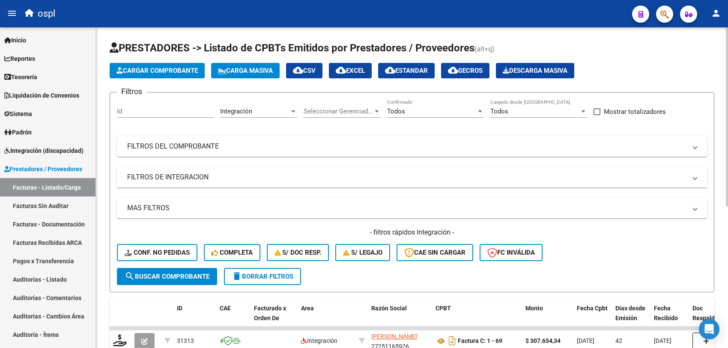
click at [162, 68] on span "Cargar Comprobante" at bounding box center [157, 71] width 81 height 8
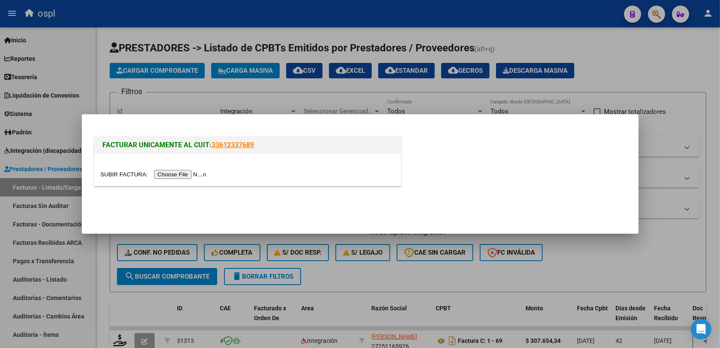
click at [179, 175] on input "file" at bounding box center [155, 174] width 108 height 9
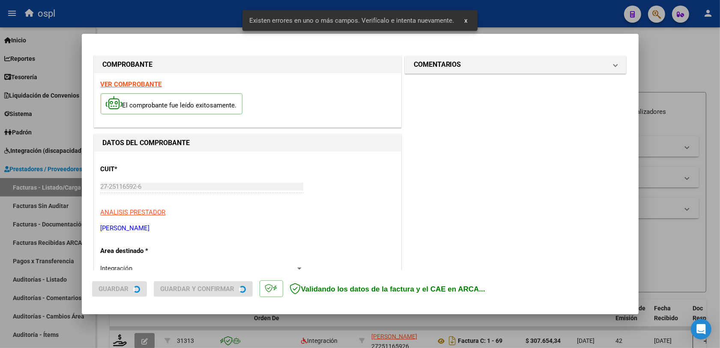
scroll to position [229, 0]
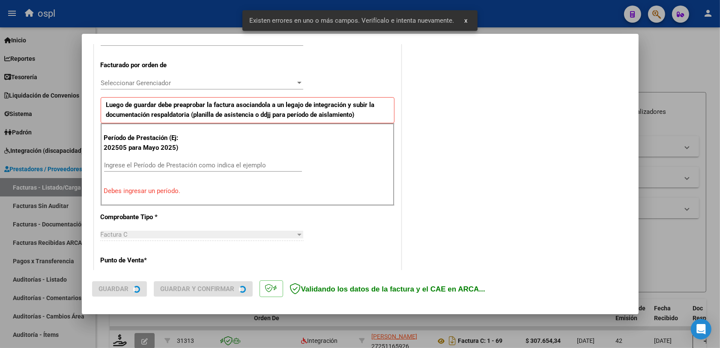
click at [165, 171] on div "Ingrese el Período de Prestación como indica el ejemplo" at bounding box center [203, 165] width 198 height 13
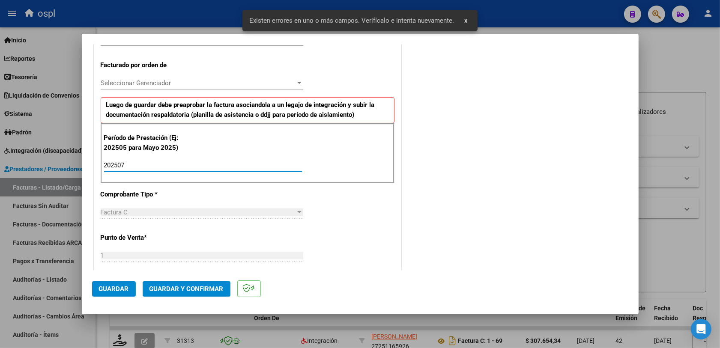
type input "202507"
click at [116, 286] on span "Guardar" at bounding box center [114, 289] width 30 height 8
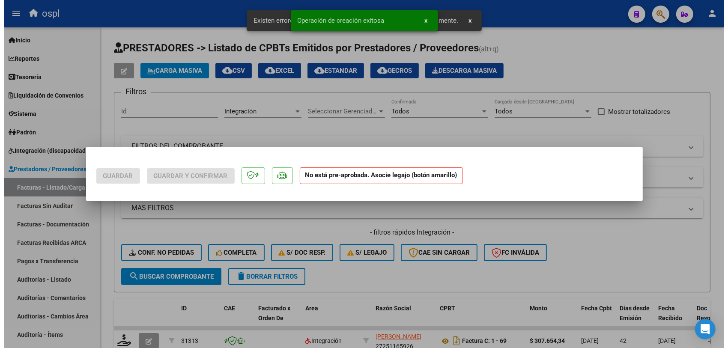
scroll to position [0, 0]
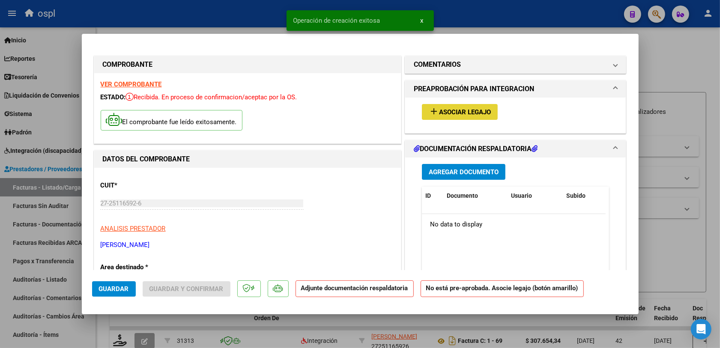
click at [448, 114] on span "Asociar Legajo" at bounding box center [465, 112] width 52 height 8
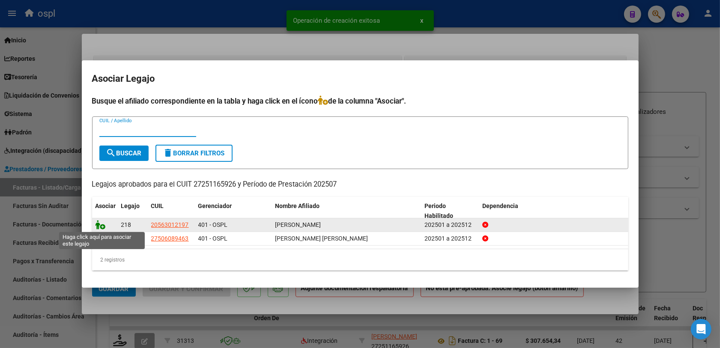
click at [99, 226] on icon at bounding box center [101, 224] width 10 height 9
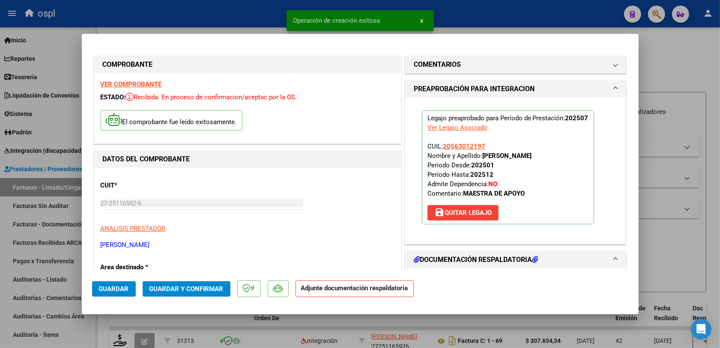
click at [155, 292] on span "Guardar y Confirmar" at bounding box center [187, 289] width 74 height 8
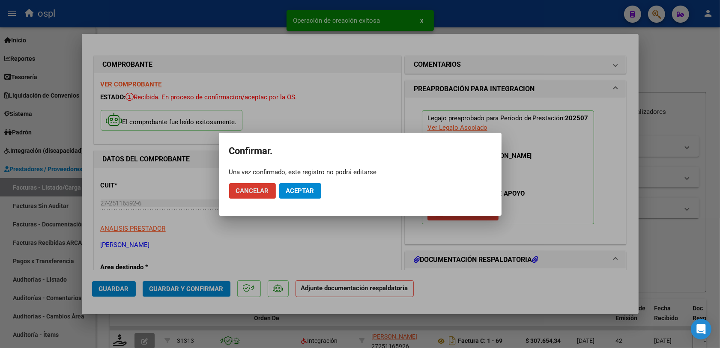
click at [292, 197] on button "Aceptar" at bounding box center [300, 190] width 42 height 15
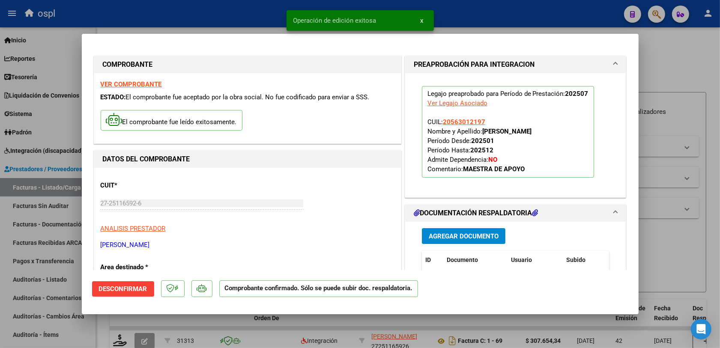
click at [660, 253] on div at bounding box center [360, 174] width 720 height 348
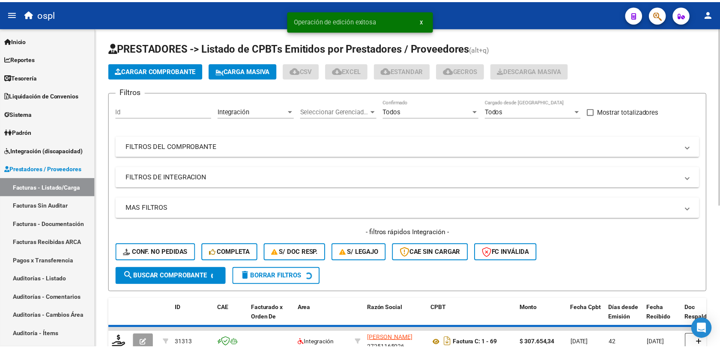
scroll to position [54, 0]
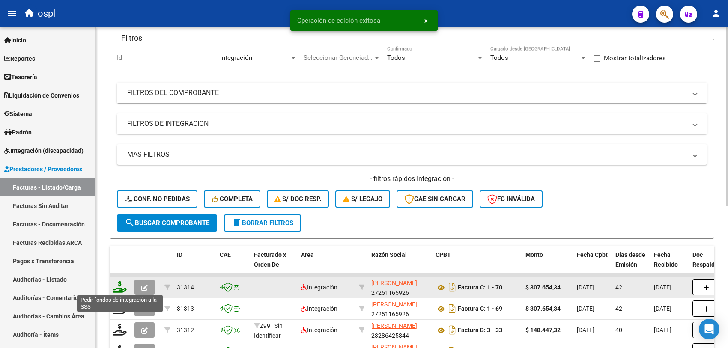
click at [120, 284] on icon at bounding box center [120, 287] width 14 height 12
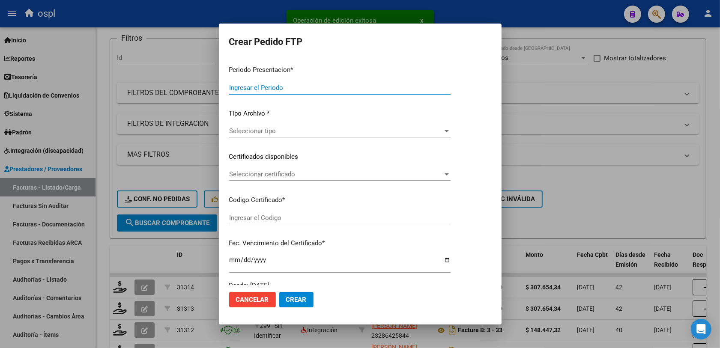
type input "202508"
type input "202507"
type input "$ 307.654,34"
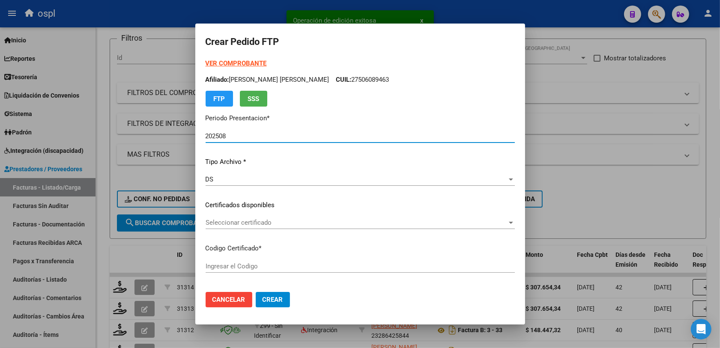
type input "ARG01000563012192023120720331207SFE159"
type input "[DATE]"
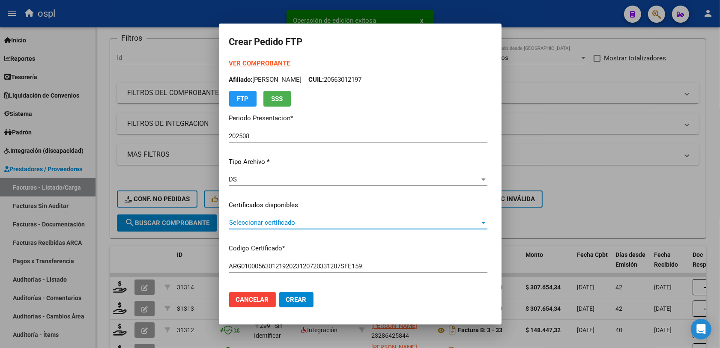
click at [242, 219] on span "Seleccionar certificado" at bounding box center [354, 223] width 251 height 8
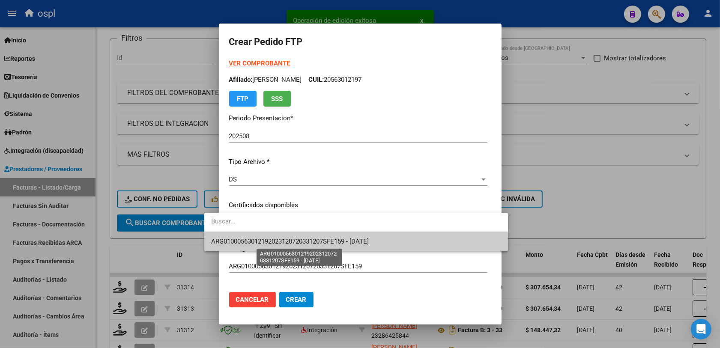
click at [298, 239] on span "ARG01000563012192023120720331207SFE159 - [DATE]" at bounding box center [290, 242] width 158 height 8
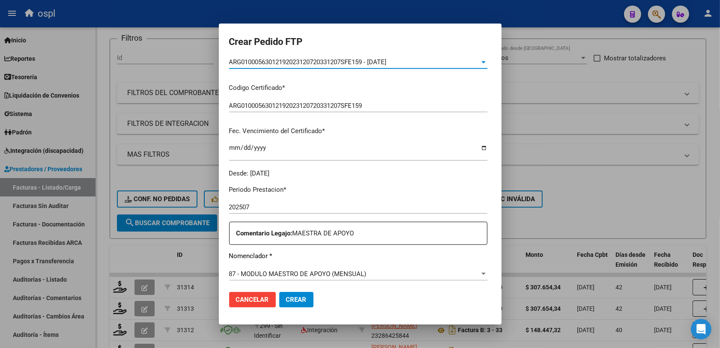
scroll to position [214, 0]
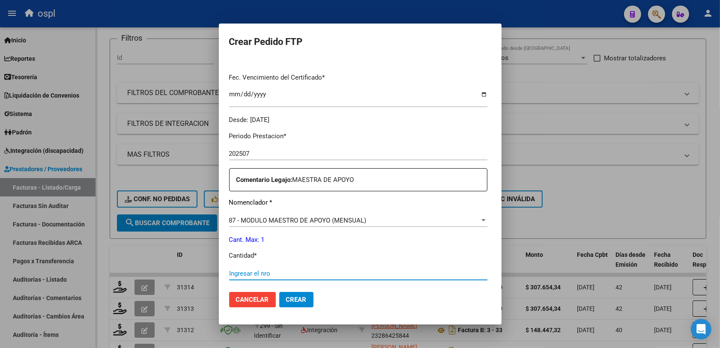
click at [240, 273] on input "Ingresar el nro" at bounding box center [358, 274] width 258 height 8
type input "1"
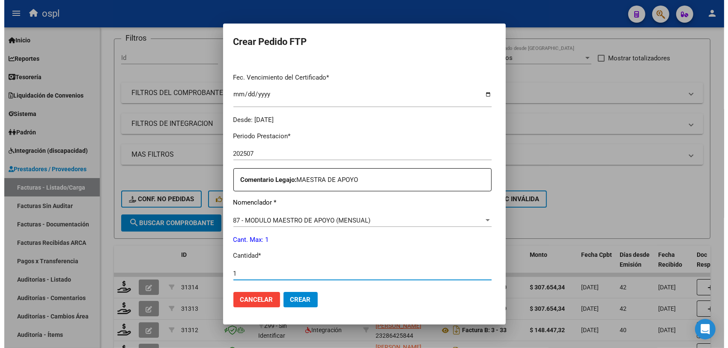
scroll to position [321, 0]
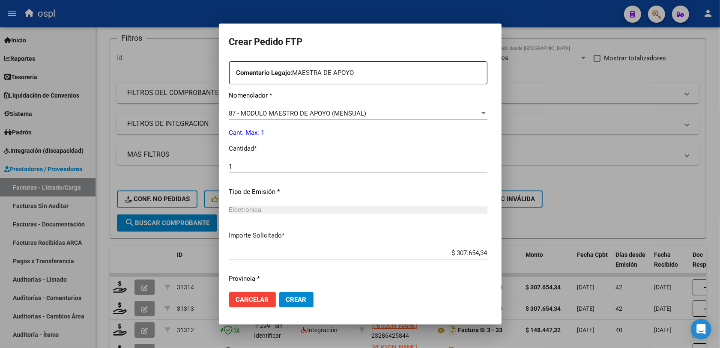
click at [286, 302] on span "Crear" at bounding box center [296, 300] width 21 height 8
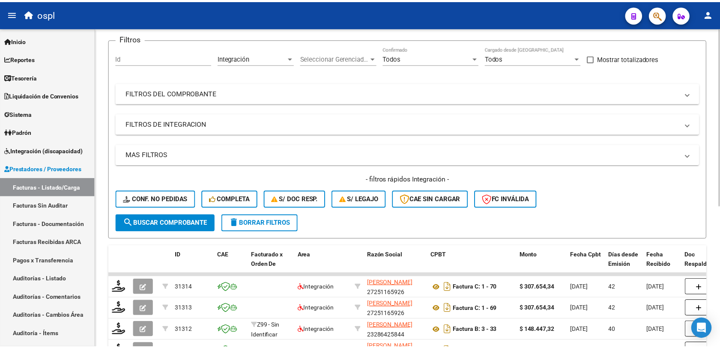
scroll to position [0, 0]
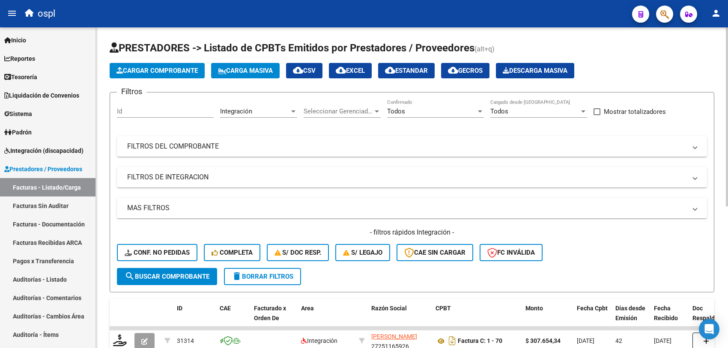
click at [141, 69] on span "Cargar Comprobante" at bounding box center [157, 71] width 81 height 8
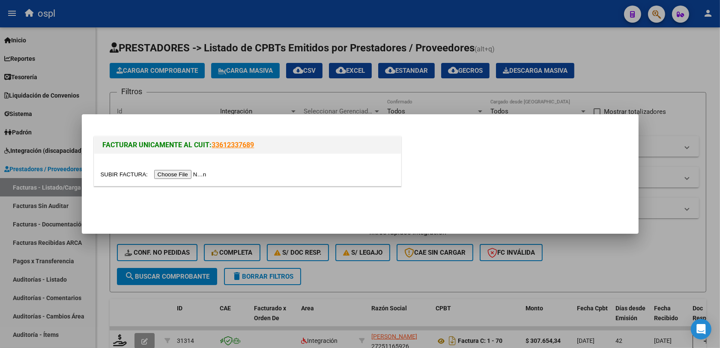
click at [180, 177] on input "file" at bounding box center [155, 174] width 108 height 9
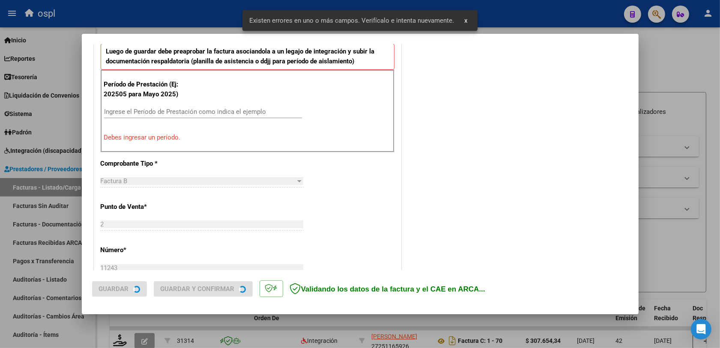
scroll to position [336, 0]
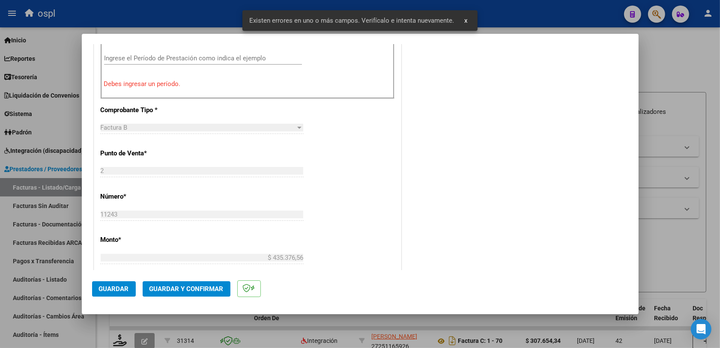
click at [168, 52] on div "Ingrese el Período de Prestación como indica el ejemplo" at bounding box center [203, 58] width 198 height 13
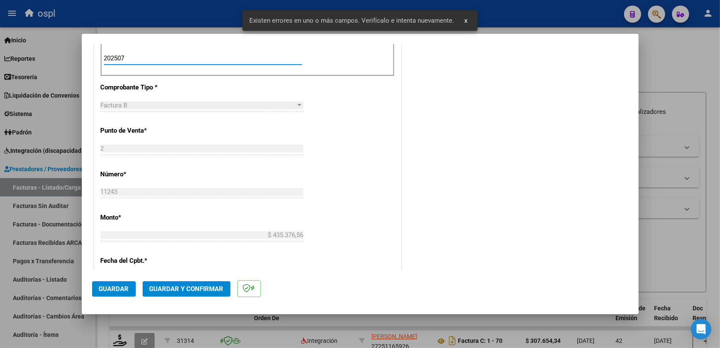
type input "202507"
click at [425, 145] on div "COMENTARIOS Comentarios De la Obra Social: Comentarios de la Obra Social (no vi…" at bounding box center [515, 136] width 225 height 837
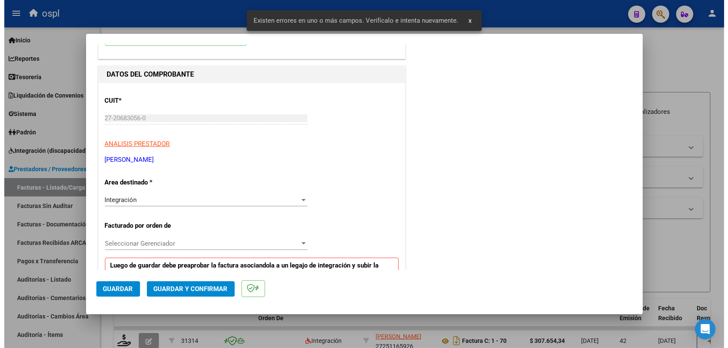
scroll to position [0, 0]
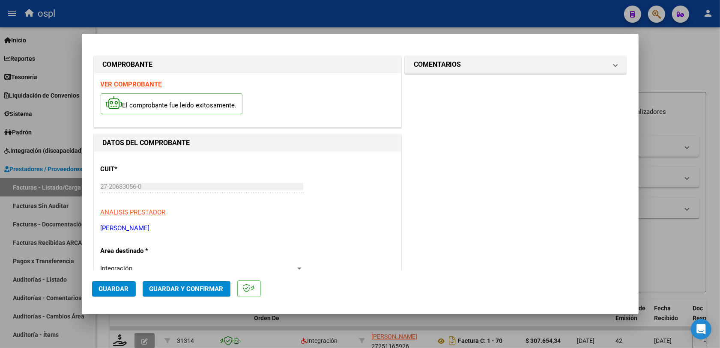
click at [108, 291] on span "Guardar" at bounding box center [114, 289] width 30 height 8
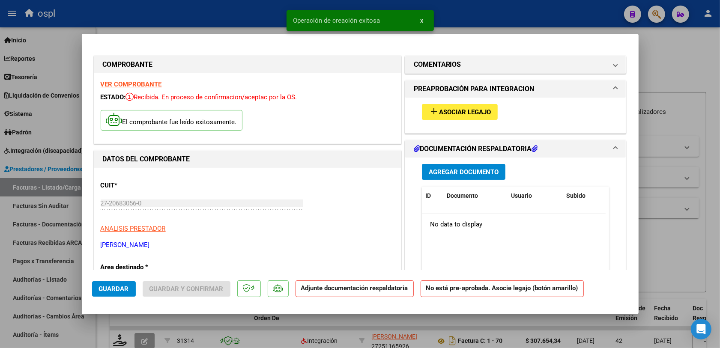
click at [464, 114] on span "Asociar Legajo" at bounding box center [465, 112] width 52 height 8
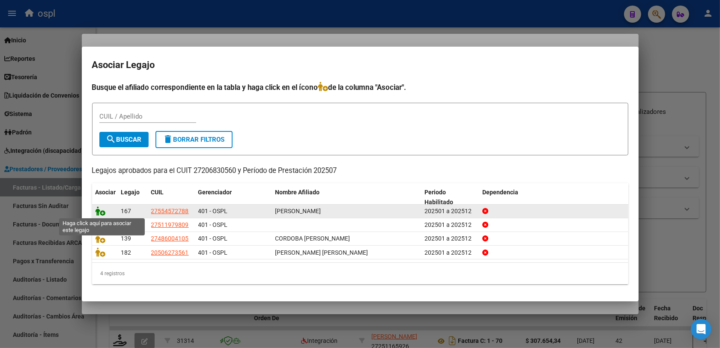
click at [101, 210] on icon at bounding box center [101, 211] width 10 height 9
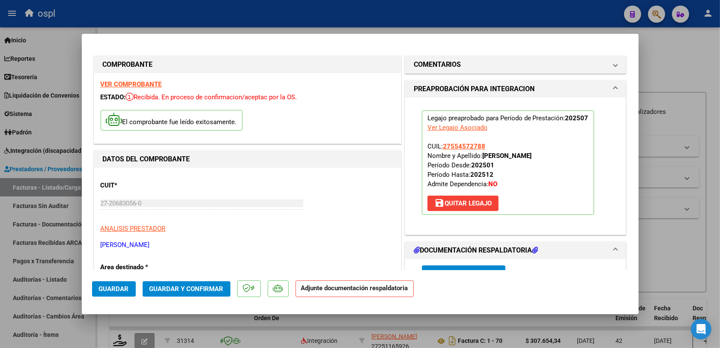
click at [180, 285] on span "Guardar y Confirmar" at bounding box center [187, 289] width 74 height 8
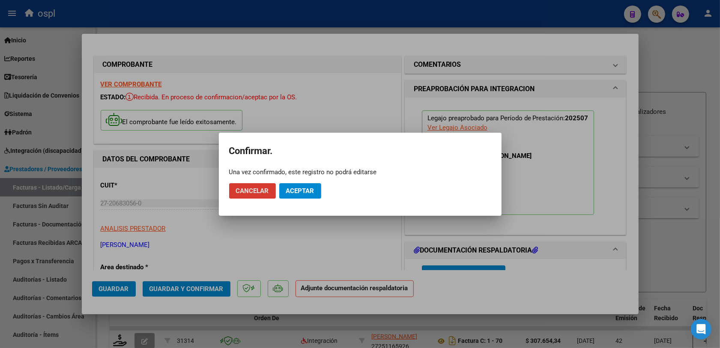
click at [311, 189] on span "Aceptar" at bounding box center [300, 191] width 28 height 8
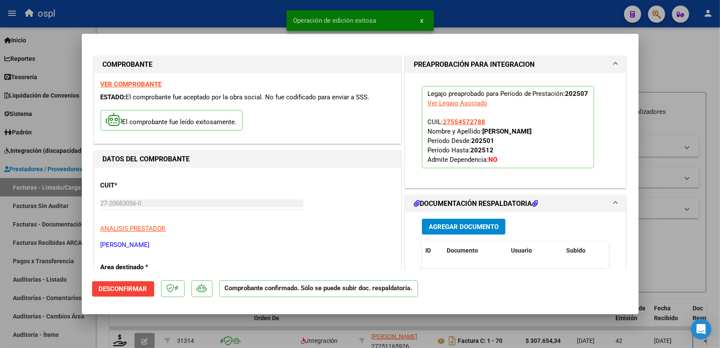
click at [658, 241] on div at bounding box center [360, 174] width 720 height 348
type input "$ 0,00"
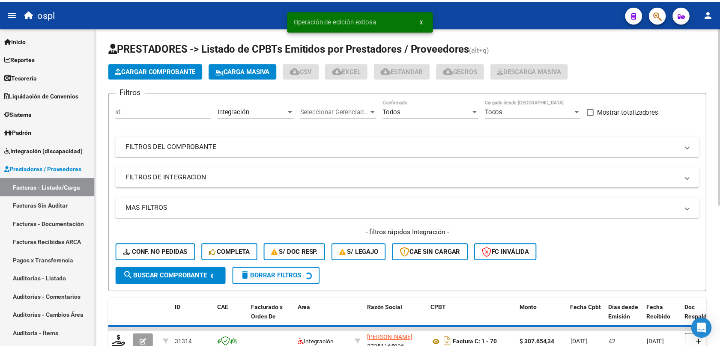
scroll to position [54, 0]
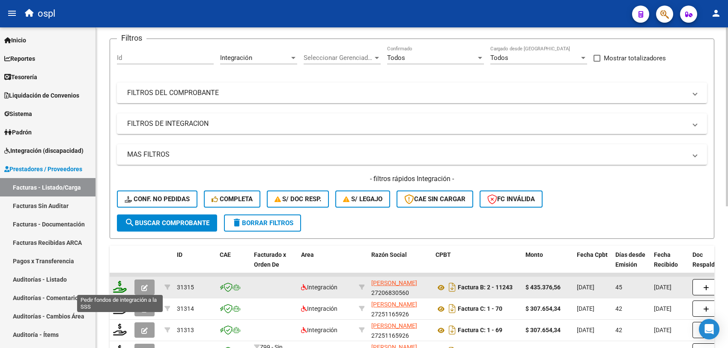
click at [120, 286] on icon at bounding box center [120, 287] width 14 height 12
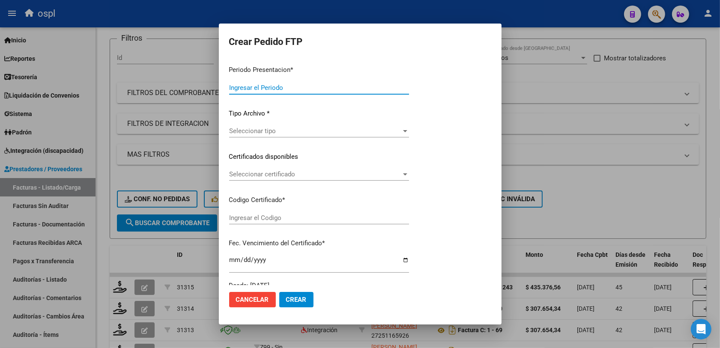
type input "202508"
type input "202507"
type input "$ 435.376,56"
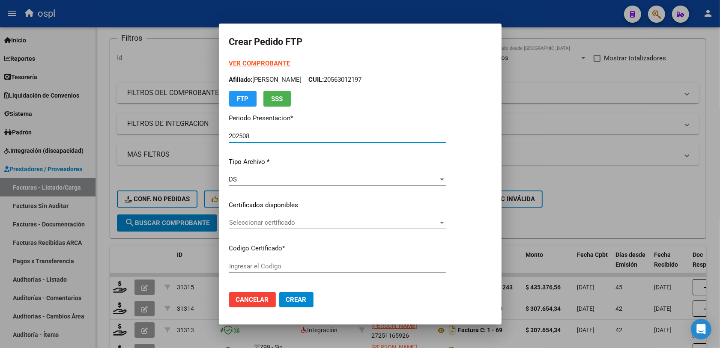
type input "ARG01000554572782023040320280403COR252"
type input "[DATE]"
click at [278, 218] on div "Seleccionar certificado Seleccionar certificado" at bounding box center [337, 222] width 217 height 13
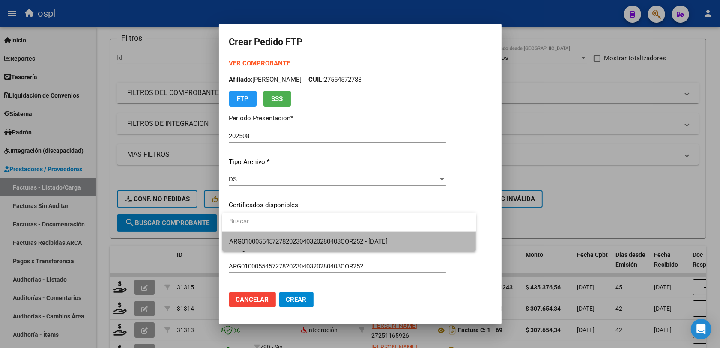
click at [368, 236] on span "ARG01000554572782023040320280403COR252 - [DATE]" at bounding box center [349, 241] width 240 height 19
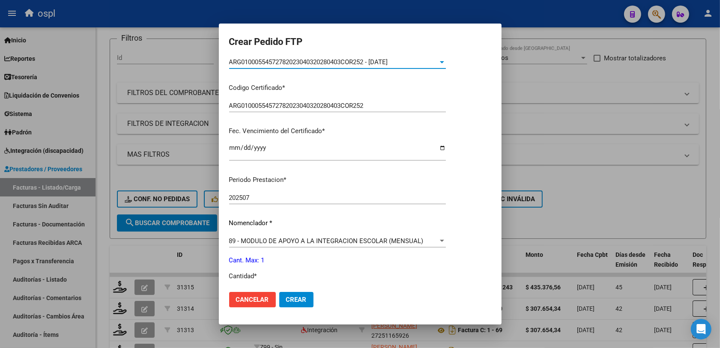
scroll to position [214, 0]
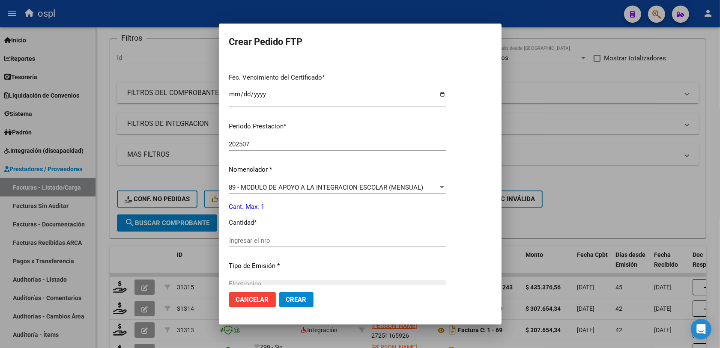
click at [276, 184] on span "89 - MODULO DE APOYO A LA INTEGRACION ESCOLAR (MENSUAL)" at bounding box center [326, 188] width 195 height 8
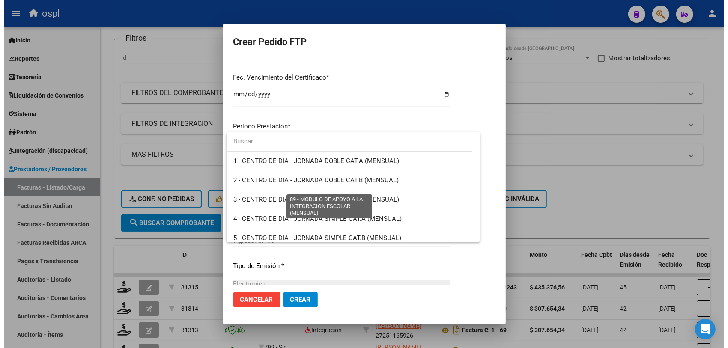
scroll to position [1671, 0]
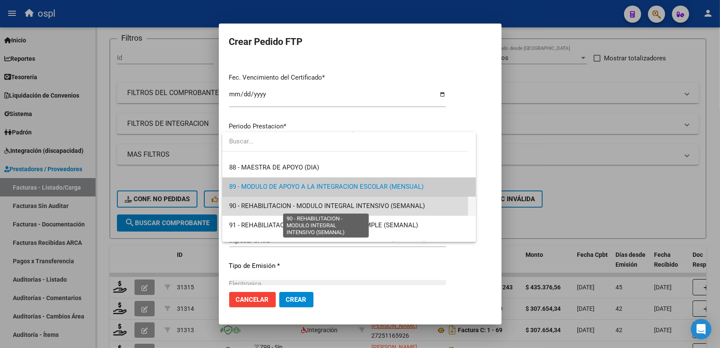
click at [289, 206] on span "90 - REHABILITACION - MODULO INTEGRAL INTENSIVO (SEMANAL)" at bounding box center [327, 206] width 196 height 8
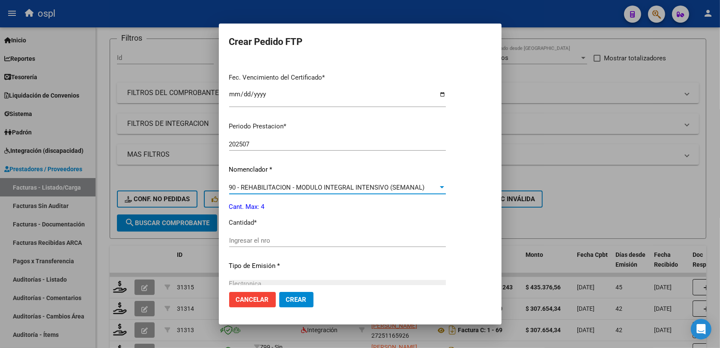
click at [270, 241] on input "Ingresar el nro" at bounding box center [337, 241] width 217 height 8
type input "4"
click at [294, 301] on span "Crear" at bounding box center [296, 300] width 21 height 8
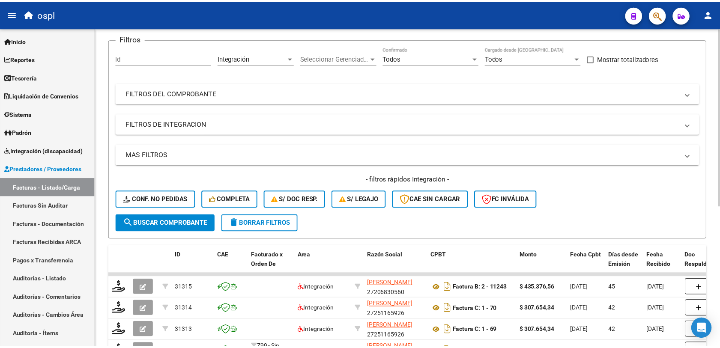
scroll to position [0, 0]
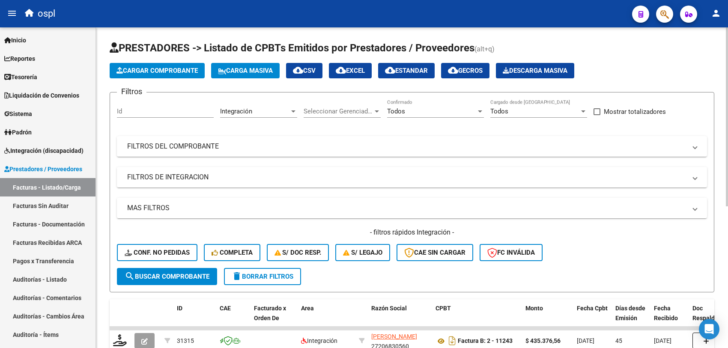
click at [174, 64] on button "Cargar Comprobante" at bounding box center [157, 70] width 95 height 15
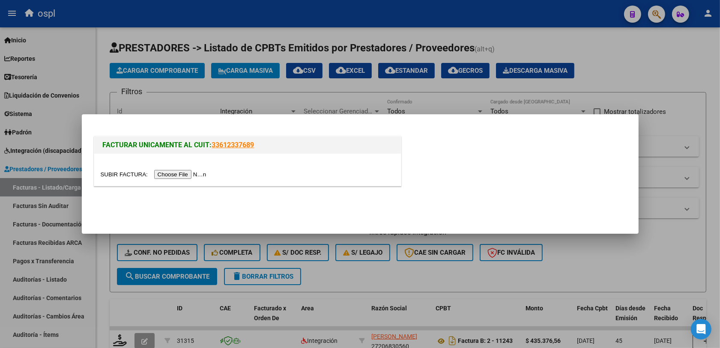
click at [193, 178] on input "file" at bounding box center [155, 174] width 108 height 9
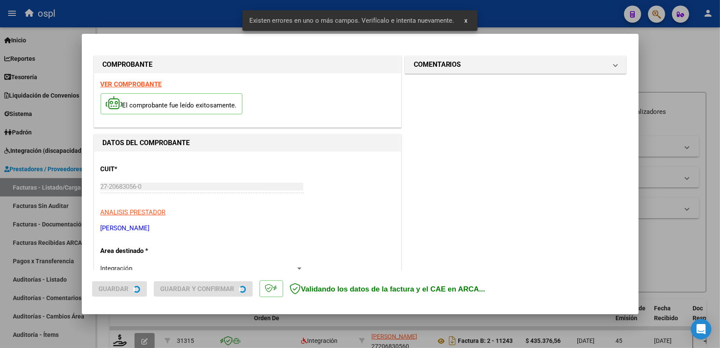
scroll to position [229, 0]
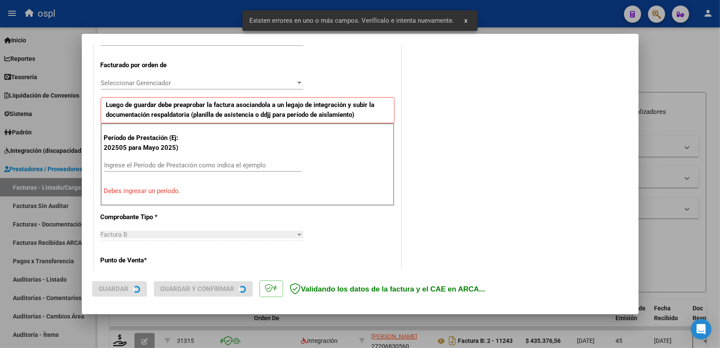
click at [170, 167] on input "Ingrese el Período de Prestación como indica el ejemplo" at bounding box center [203, 166] width 198 height 8
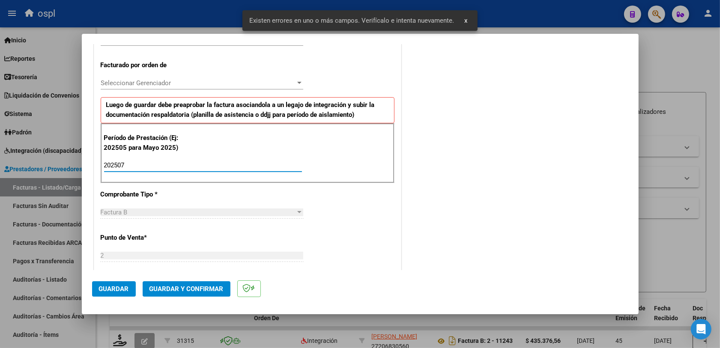
type input "202507"
click at [131, 295] on button "Guardar" at bounding box center [114, 288] width 44 height 15
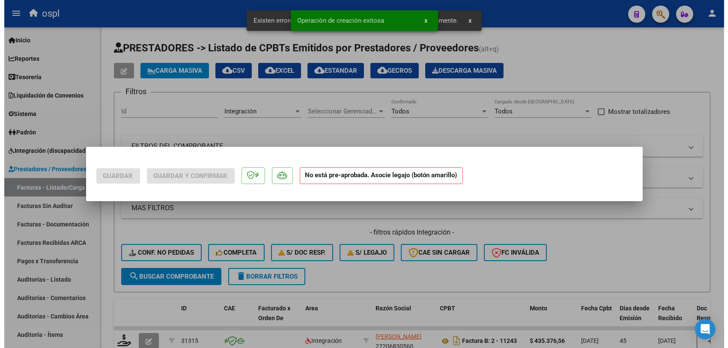
scroll to position [0, 0]
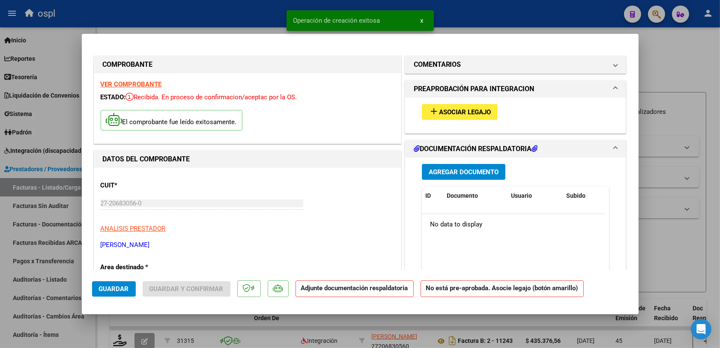
click at [453, 110] on span "Asociar Legajo" at bounding box center [465, 112] width 52 height 8
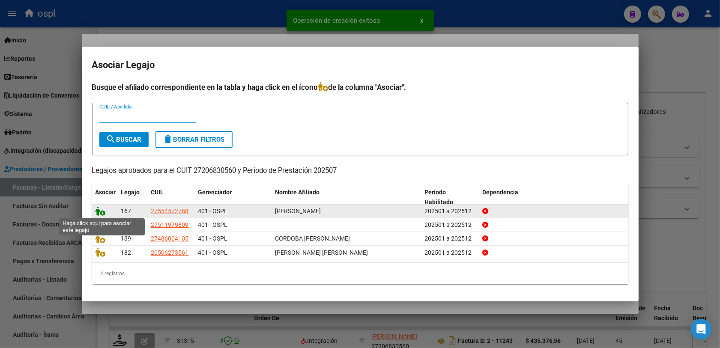
click at [99, 210] on icon at bounding box center [101, 211] width 10 height 9
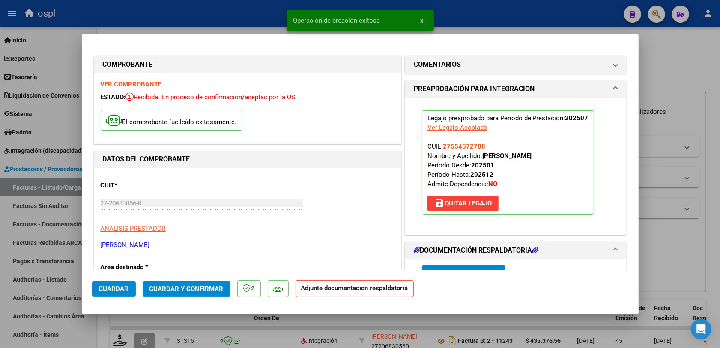
click at [197, 286] on span "Guardar y Confirmar" at bounding box center [187, 289] width 74 height 8
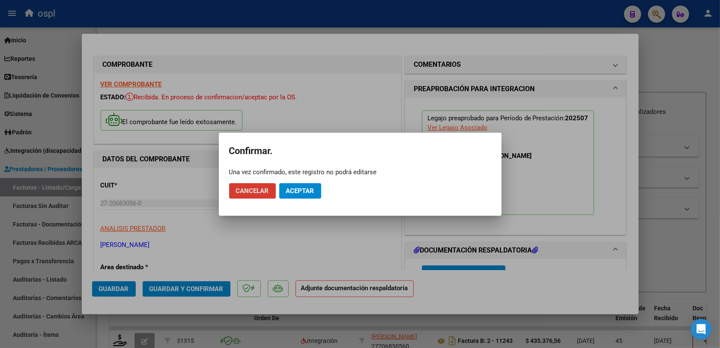
click at [293, 188] on span "Aceptar" at bounding box center [300, 191] width 28 height 8
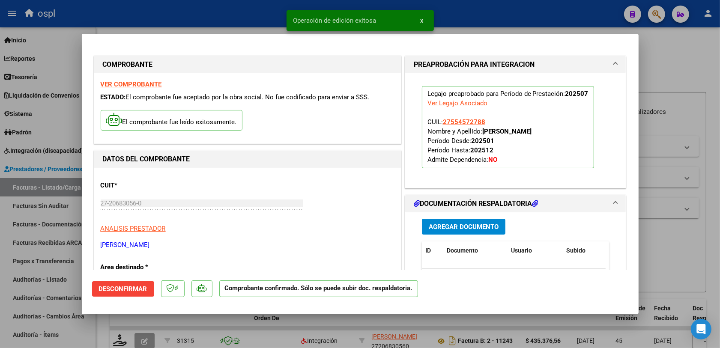
click at [660, 250] on div at bounding box center [360, 174] width 720 height 348
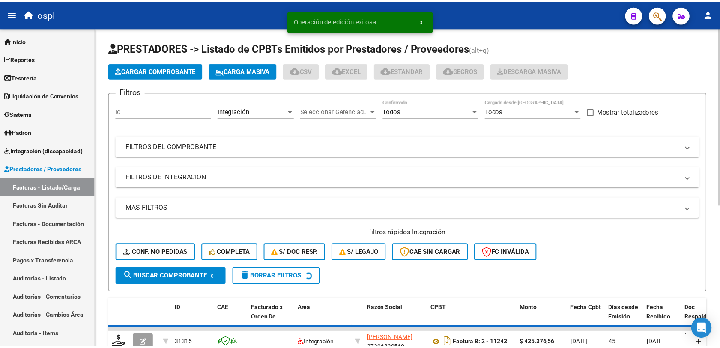
scroll to position [54, 0]
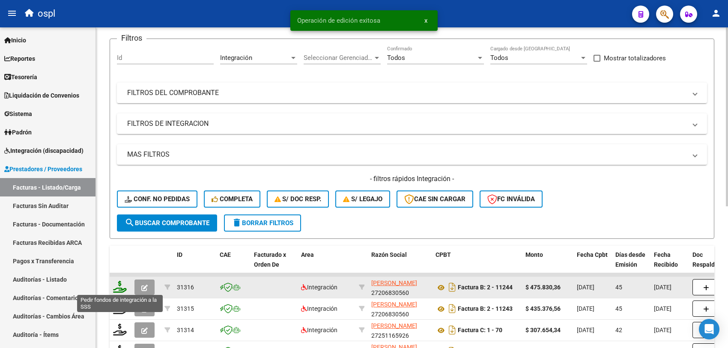
click at [121, 284] on icon at bounding box center [120, 287] width 14 height 12
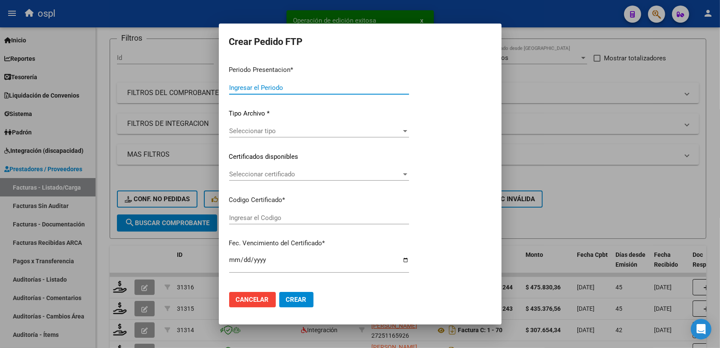
type input "202508"
type input "202507"
type input "$ 475.830,36"
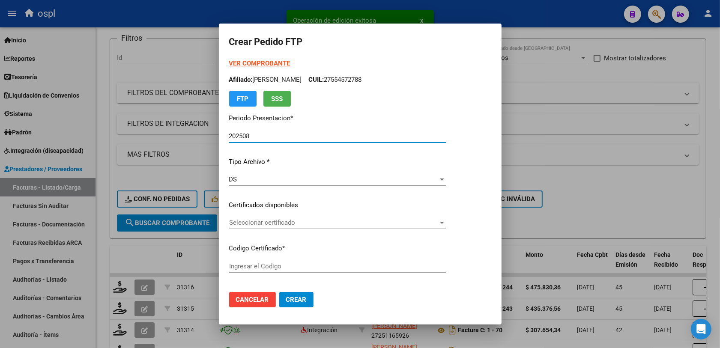
type input "ARG01000554572782023040320280403COR252"
type input "[DATE]"
click at [270, 215] on div "VER COMPROBANTE ARCA Padrón Afiliado: [PERSON_NAME] CUIL: 27554572788 FTP SSS P…" at bounding box center [337, 194] width 217 height 271
click at [269, 220] on span "Seleccionar certificado" at bounding box center [333, 223] width 209 height 8
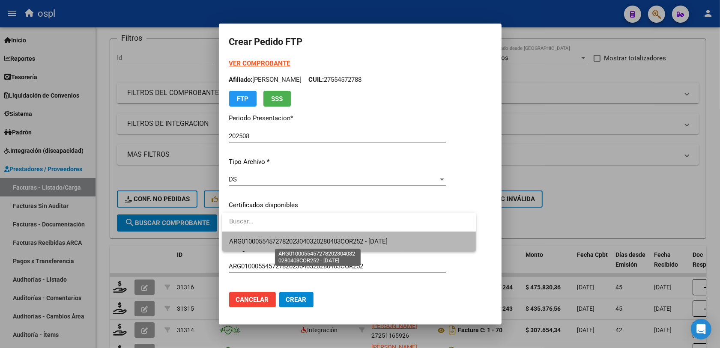
click at [330, 242] on span "ARG01000554572782023040320280403COR252 - [DATE]" at bounding box center [308, 242] width 159 height 8
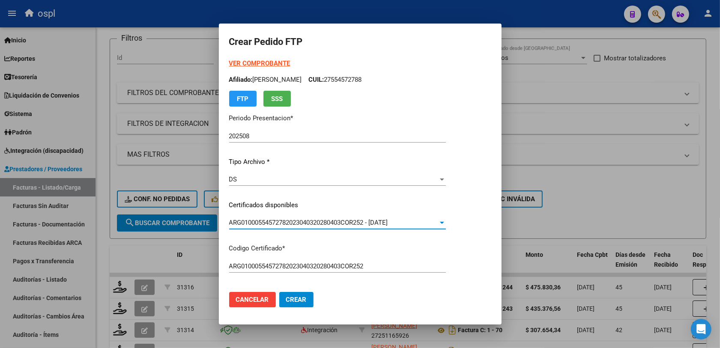
click at [410, 284] on div "VER COMPROBANTE ARCA Padrón Afiliado: [PERSON_NAME] CUIL: 27554572788 FTP SSS P…" at bounding box center [337, 194] width 217 height 271
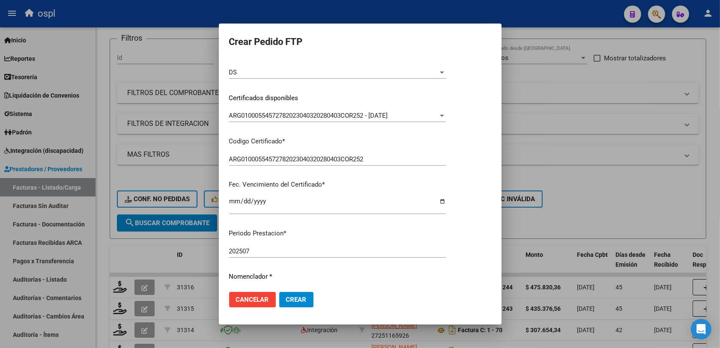
scroll to position [214, 0]
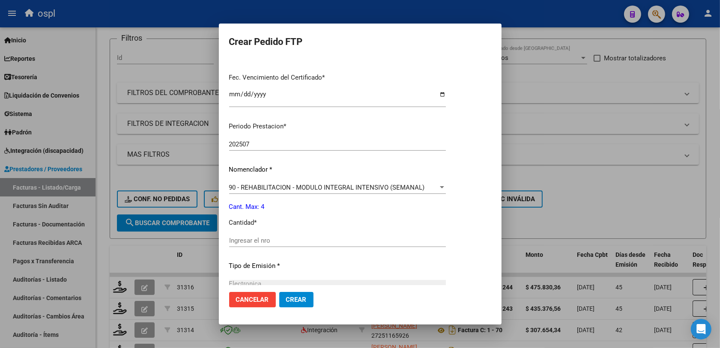
click at [270, 181] on div "90 - REHABILITACION - MODULO INTEGRAL INTENSIVO (SEMANAL) Seleccionar nomenclad…" at bounding box center [337, 187] width 217 height 13
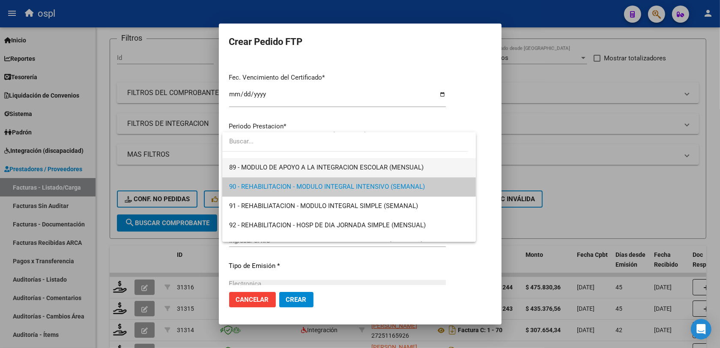
click at [267, 174] on span "89 - MODULO DE APOYO A LA INTEGRACION ESCOLAR (MENSUAL)" at bounding box center [349, 167] width 240 height 19
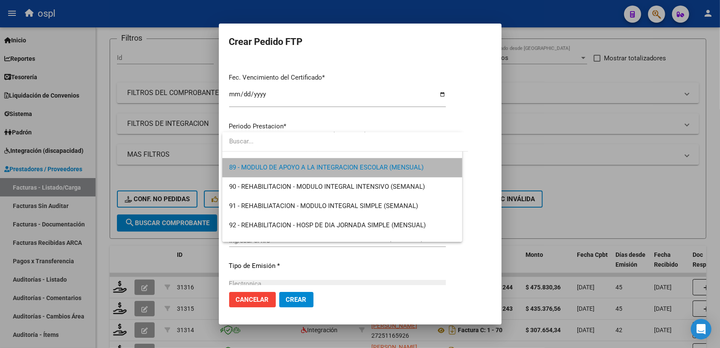
scroll to position [1697, 0]
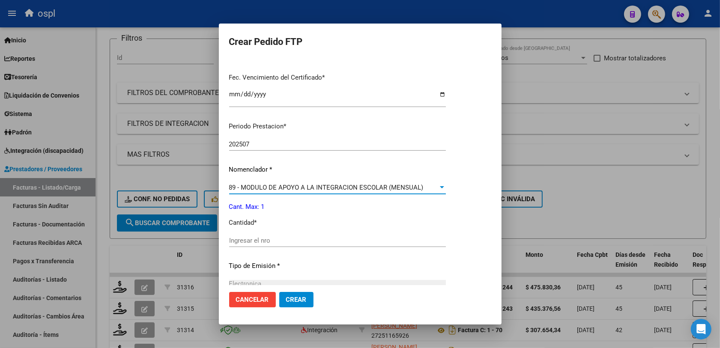
click at [272, 237] on input "Ingresar el nro" at bounding box center [337, 241] width 217 height 8
type input "1"
click at [309, 300] on button "Crear" at bounding box center [296, 299] width 34 height 15
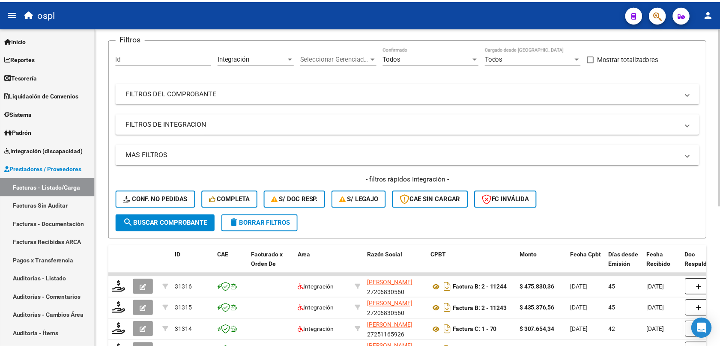
scroll to position [0, 0]
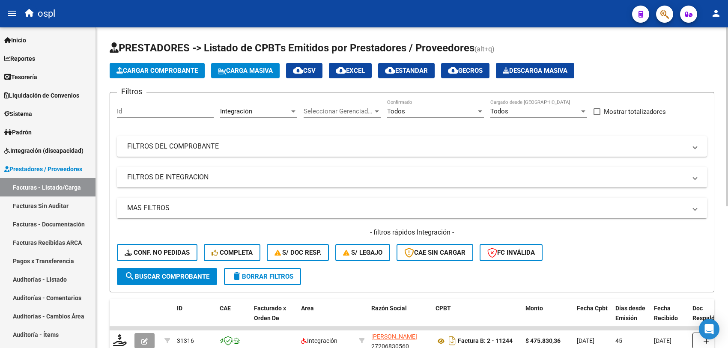
click at [152, 61] on app-list-header "PRESTADORES -> Listado de CPBTs Emitidos por Prestadores / Proveedores (alt+q) …" at bounding box center [412, 166] width 605 height 251
click at [152, 63] on button "Cargar Comprobante" at bounding box center [157, 70] width 95 height 15
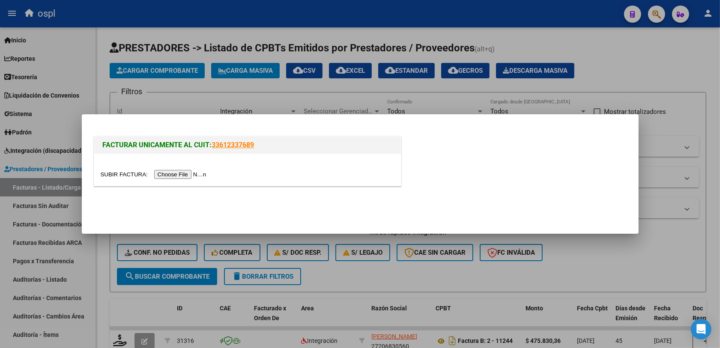
click at [172, 174] on input "file" at bounding box center [155, 174] width 108 height 9
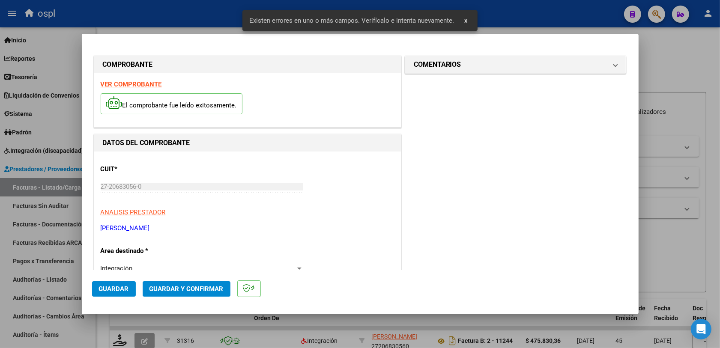
scroll to position [229, 0]
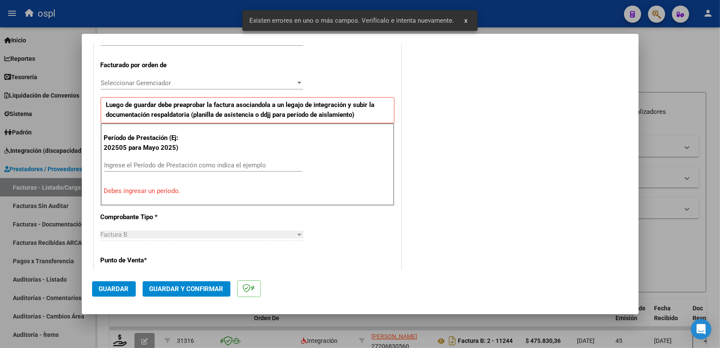
click at [163, 157] on div "Período de Prestación (Ej: 202505 para [DATE]) Ingrese el Período de Prestación…" at bounding box center [248, 164] width 294 height 82
click at [152, 162] on input "Ingrese el Período de Prestación como indica el ejemplo" at bounding box center [203, 166] width 198 height 8
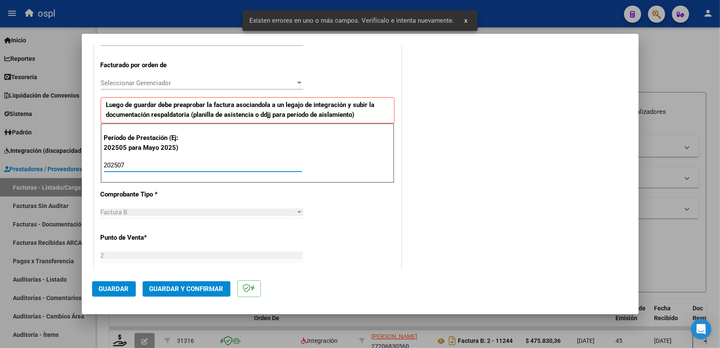
type input "202507"
click at [118, 283] on button "Guardar" at bounding box center [114, 288] width 44 height 15
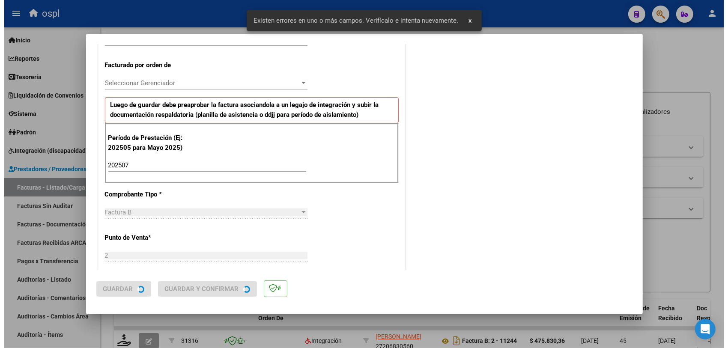
scroll to position [0, 0]
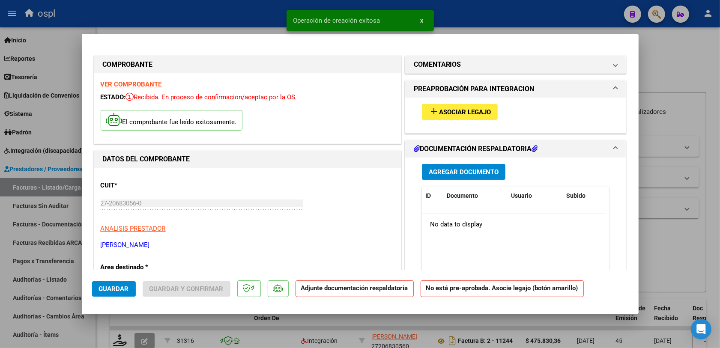
click at [471, 112] on span "Asociar Legajo" at bounding box center [465, 112] width 52 height 8
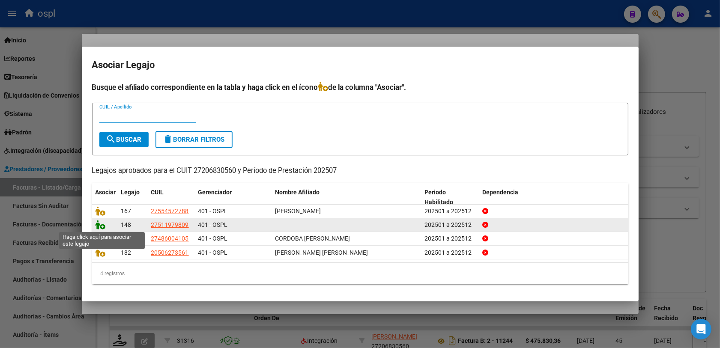
click at [101, 227] on icon at bounding box center [101, 224] width 10 height 9
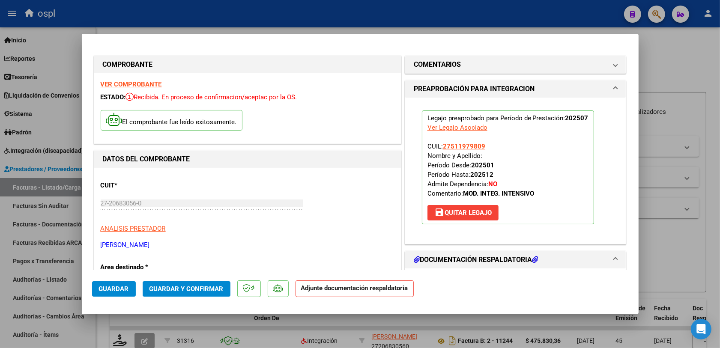
click at [184, 286] on span "Guardar y Confirmar" at bounding box center [187, 289] width 74 height 8
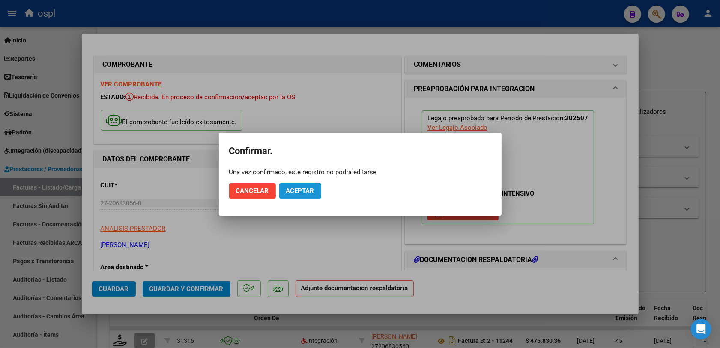
click at [310, 186] on button "Aceptar" at bounding box center [300, 190] width 42 height 15
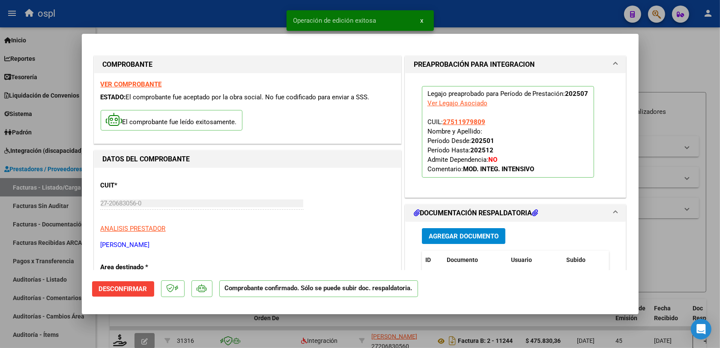
click at [673, 255] on div at bounding box center [360, 174] width 720 height 348
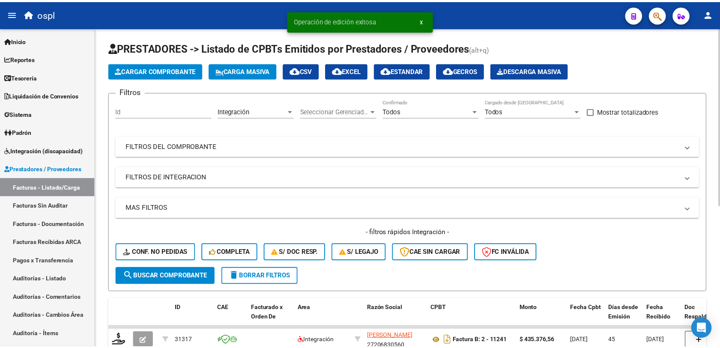
scroll to position [54, 0]
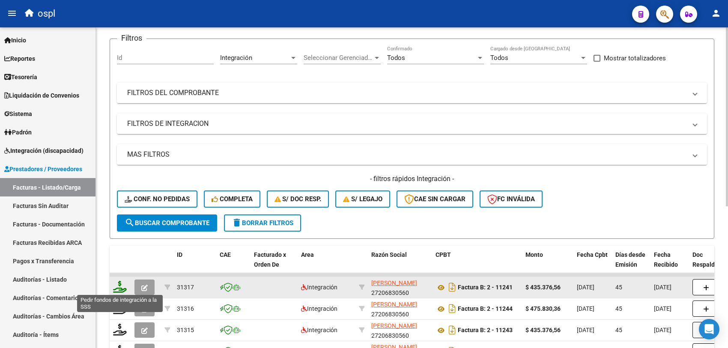
click at [119, 284] on icon at bounding box center [120, 287] width 14 height 12
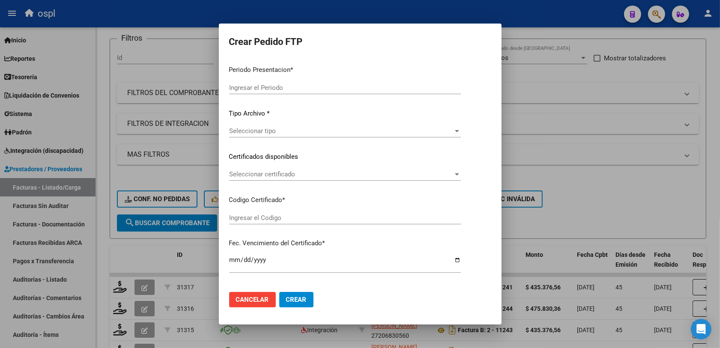
type input "202508"
type input "202507"
type input "$ 435.376,56"
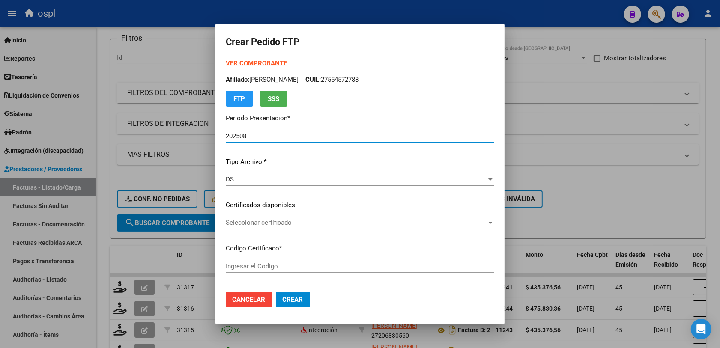
type input "ARG01000511979802021122820261228COR234"
type input "[DATE]"
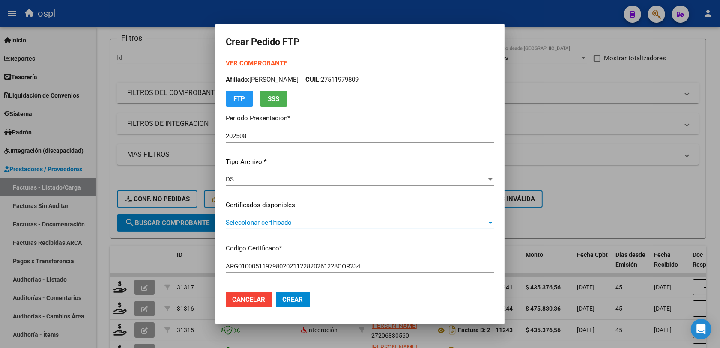
click at [235, 221] on span "Seleccionar certificado" at bounding box center [356, 223] width 261 height 8
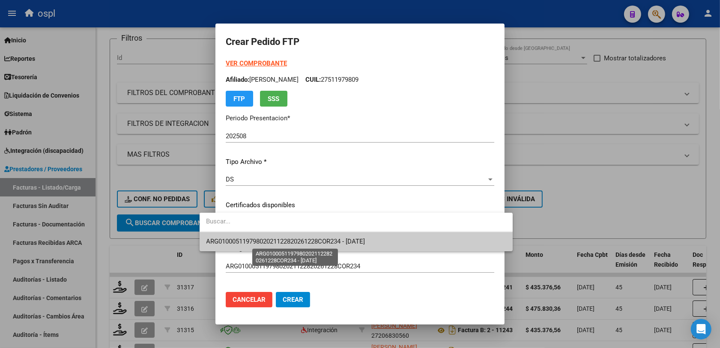
click at [257, 242] on span "ARG01000511979802021122820261228COR234 - [DATE]" at bounding box center [286, 242] width 159 height 8
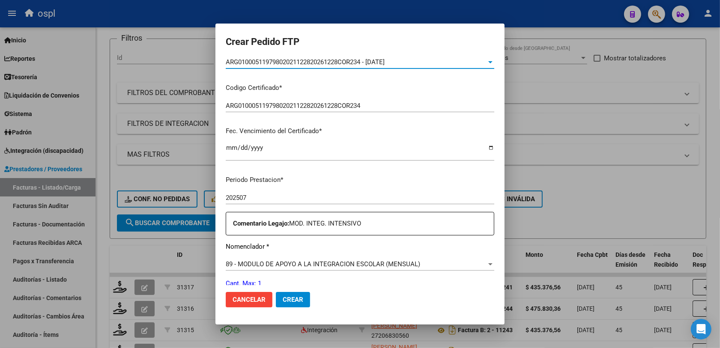
scroll to position [214, 0]
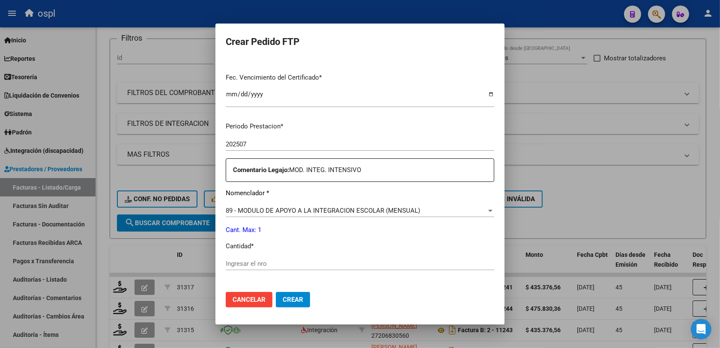
click at [260, 208] on span "89 - MODULO DE APOYO A LA INTEGRACION ESCOLAR (MENSUAL)" at bounding box center [323, 211] width 195 height 8
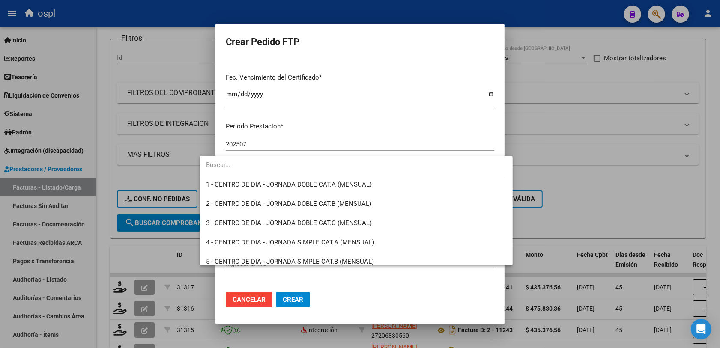
scroll to position [1671, 0]
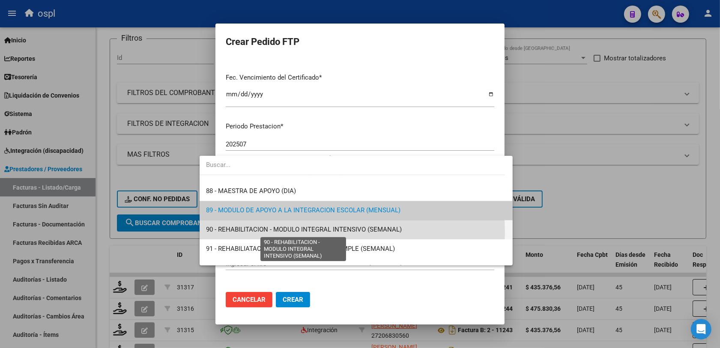
click at [260, 233] on span "90 - REHABILITACION - MODULO INTEGRAL INTENSIVO (SEMANAL)" at bounding box center [305, 230] width 196 height 8
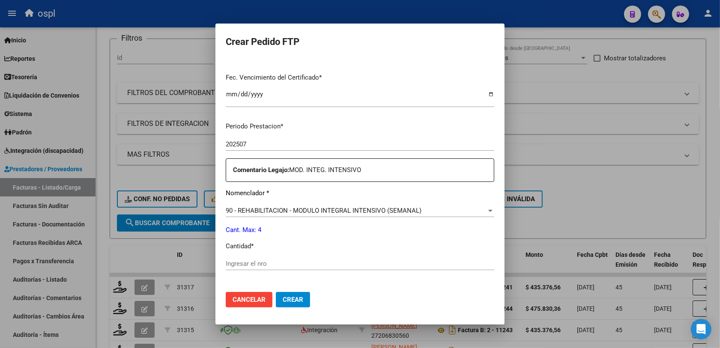
click at [238, 259] on div "Ingresar el nro" at bounding box center [360, 263] width 269 height 13
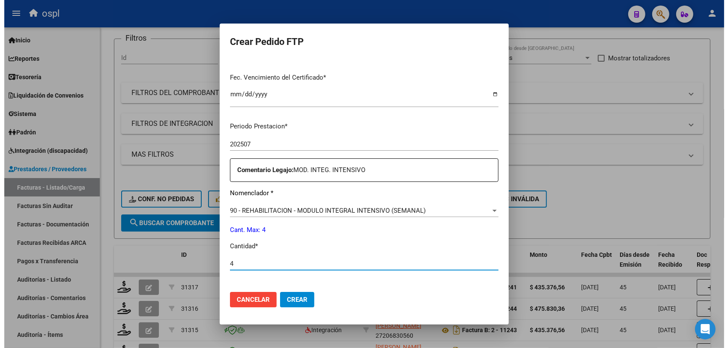
scroll to position [268, 0]
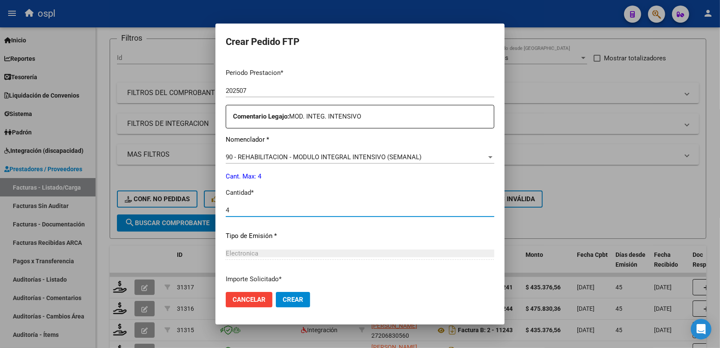
type input "4"
click at [285, 302] on button "Crear" at bounding box center [293, 299] width 34 height 15
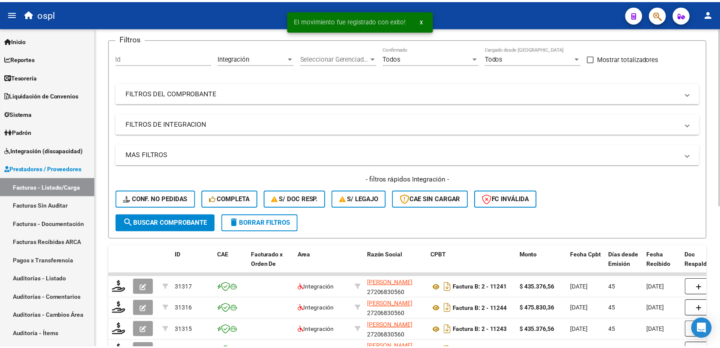
scroll to position [0, 0]
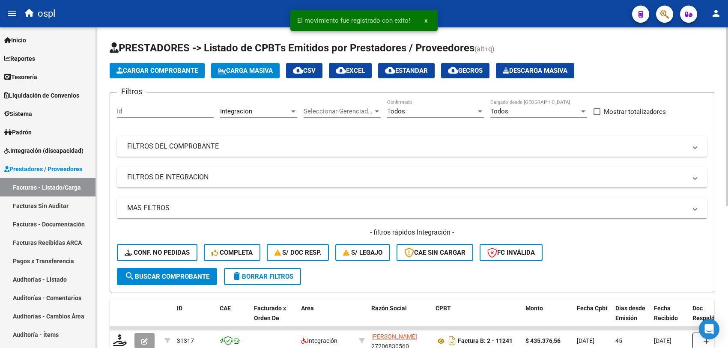
click at [175, 72] on span "Cargar Comprobante" at bounding box center [157, 71] width 81 height 8
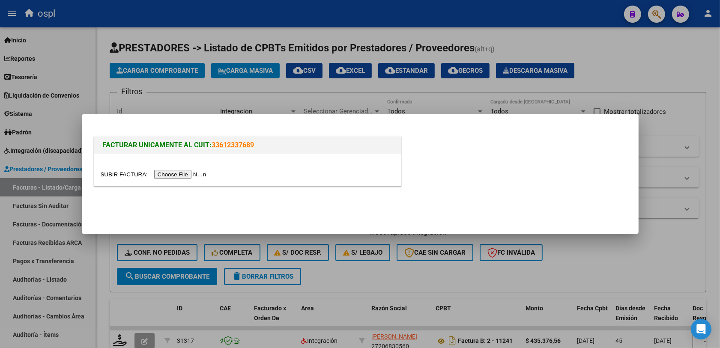
click at [188, 174] on input "file" at bounding box center [155, 174] width 108 height 9
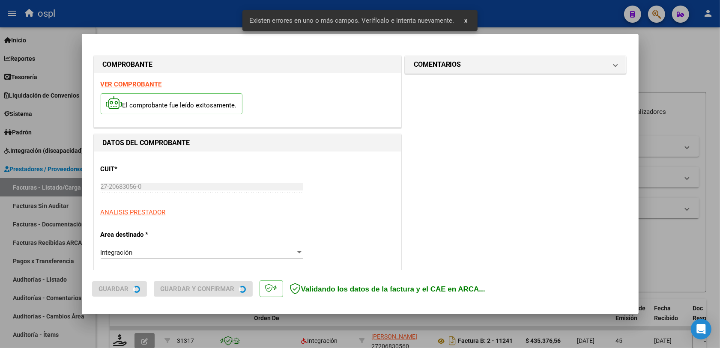
scroll to position [229, 0]
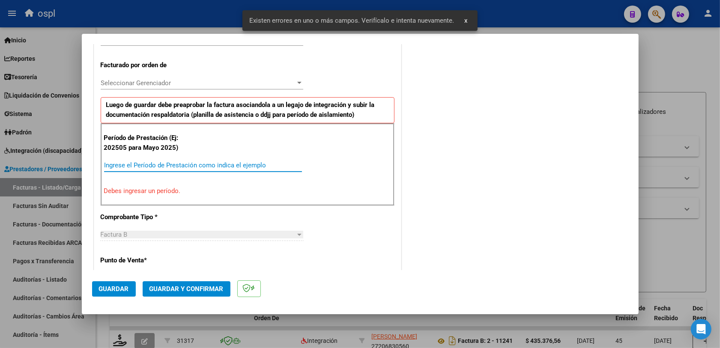
click at [135, 162] on input "Ingrese el Período de Prestación como indica el ejemplo" at bounding box center [203, 166] width 198 height 8
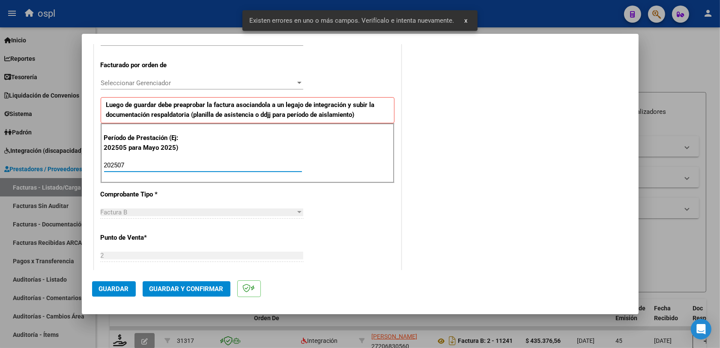
type input "202507"
click at [114, 283] on button "Guardar" at bounding box center [114, 288] width 44 height 15
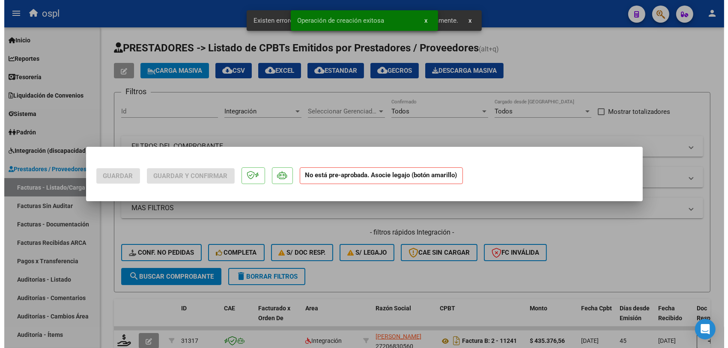
scroll to position [0, 0]
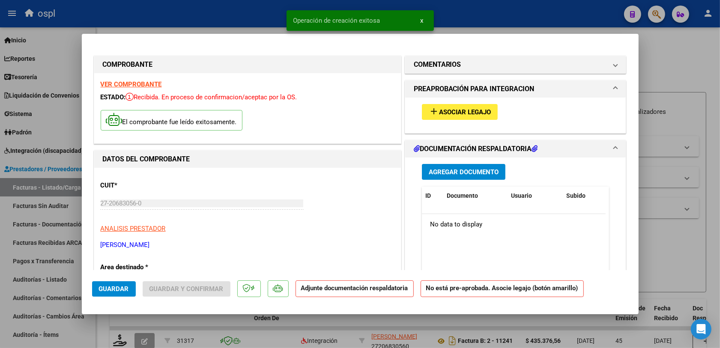
click at [446, 110] on span "Asociar Legajo" at bounding box center [465, 112] width 52 height 8
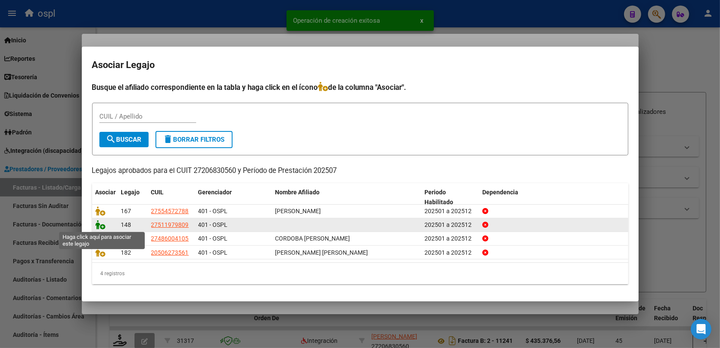
click at [97, 225] on icon at bounding box center [101, 224] width 10 height 9
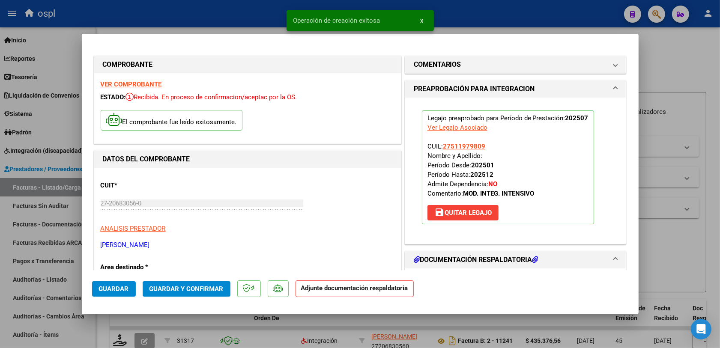
click at [215, 294] on button "Guardar y Confirmar" at bounding box center [187, 288] width 88 height 15
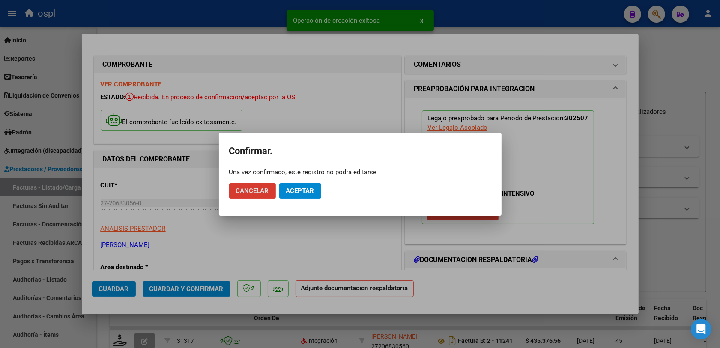
click at [300, 187] on span "Aceptar" at bounding box center [300, 191] width 28 height 8
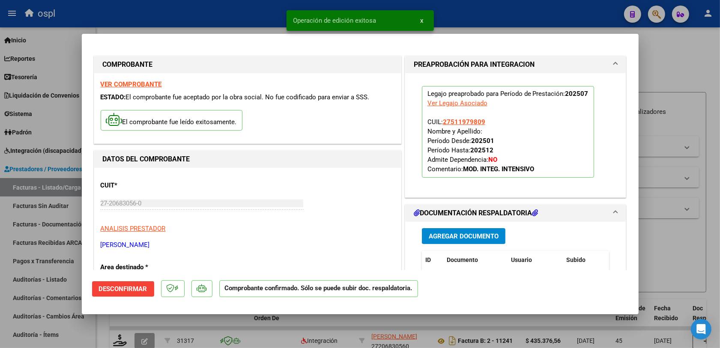
click at [669, 247] on div at bounding box center [360, 174] width 720 height 348
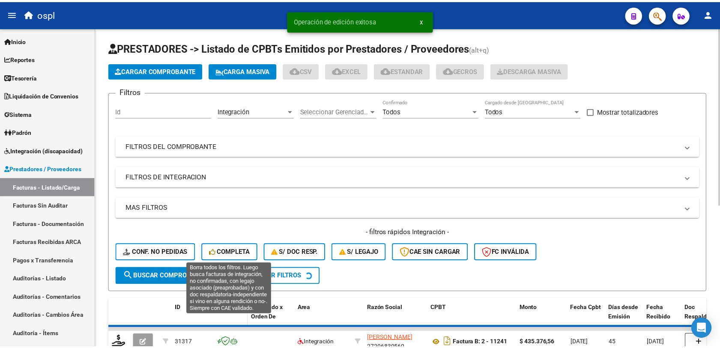
scroll to position [54, 0]
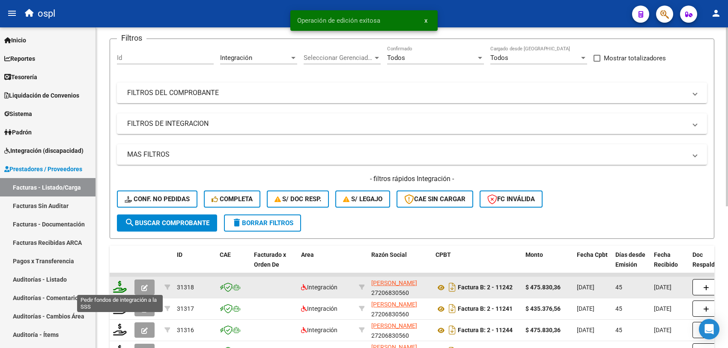
click at [116, 288] on icon at bounding box center [120, 287] width 14 height 12
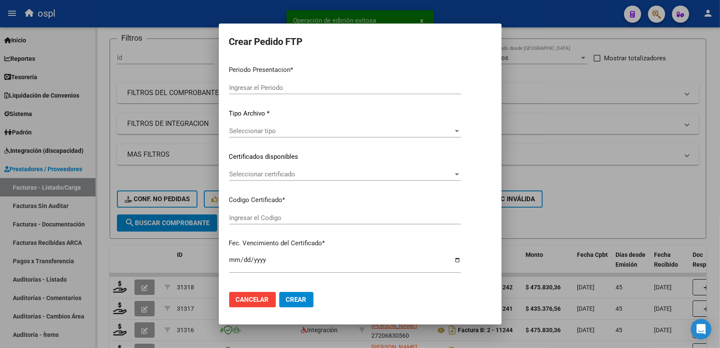
type input "202508"
type input "202507"
type input "$ 475.830,36"
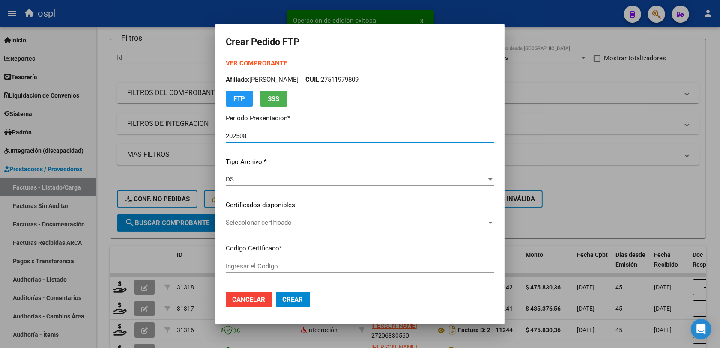
type input "ARG01000511979802021122820261228COR234"
type input "[DATE]"
click at [263, 225] on span "Seleccionar certificado" at bounding box center [356, 223] width 261 height 8
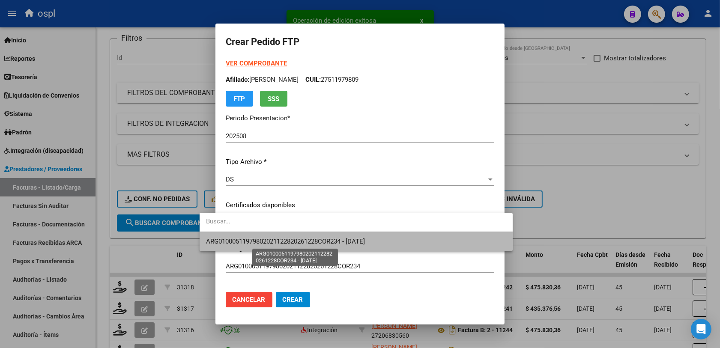
click at [315, 241] on span "ARG01000511979802021122820261228COR234 - [DATE]" at bounding box center [286, 242] width 159 height 8
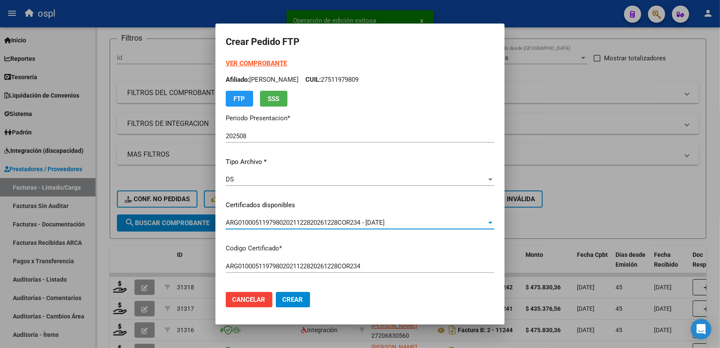
click at [375, 283] on div "VER COMPROBANTE ARCA Padrón Afiliado: [PERSON_NAME] CUIL: 27511979809 FTP SSS P…" at bounding box center [360, 194] width 269 height 271
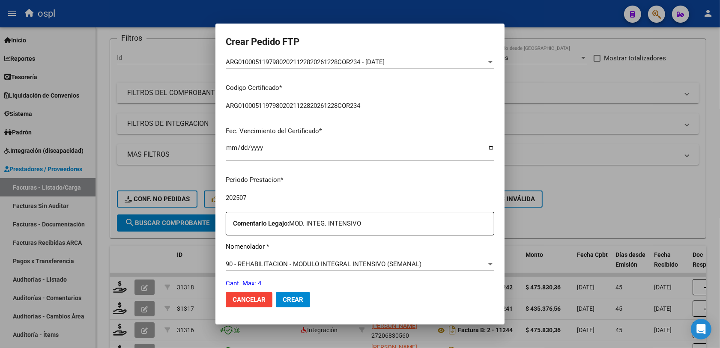
scroll to position [214, 0]
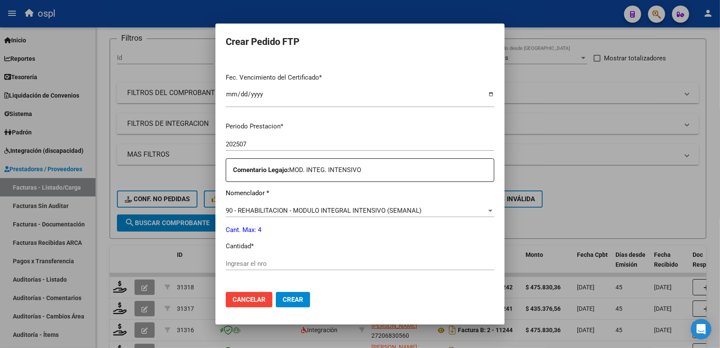
click at [255, 206] on div "90 - REHABILITACION - MODULO INTEGRAL INTENSIVO (SEMANAL) Seleccionar nomenclad…" at bounding box center [360, 210] width 269 height 13
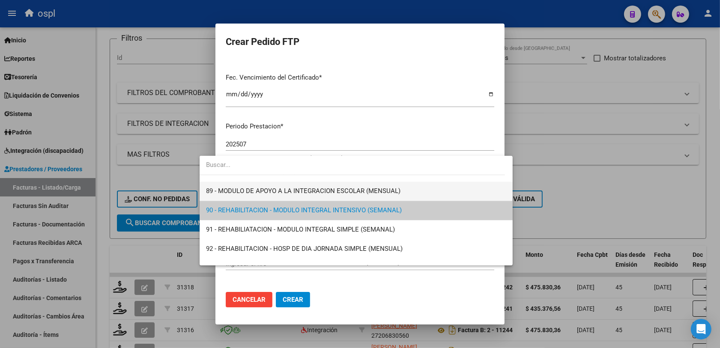
click at [247, 186] on span "89 - MODULO DE APOYO A LA INTEGRACION ESCOLAR (MENSUAL)" at bounding box center [356, 191] width 299 height 19
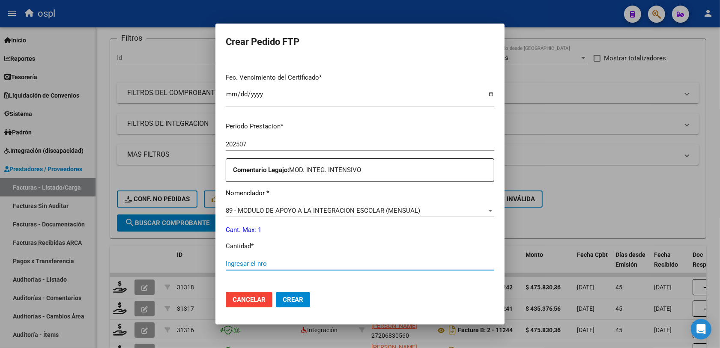
click at [239, 264] on input "Ingresar el nro" at bounding box center [360, 264] width 269 height 8
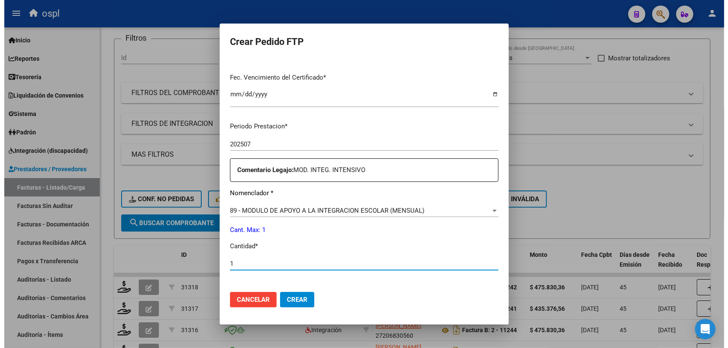
scroll to position [268, 0]
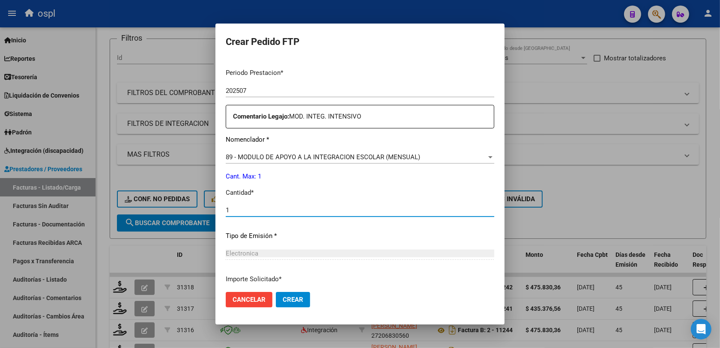
type input "1"
click at [276, 292] on button "Crear" at bounding box center [293, 299] width 34 height 15
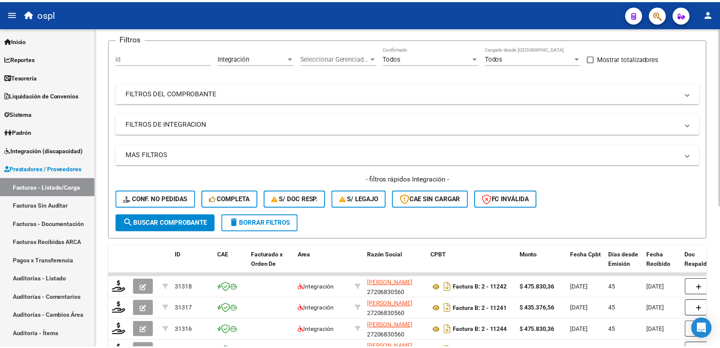
scroll to position [0, 0]
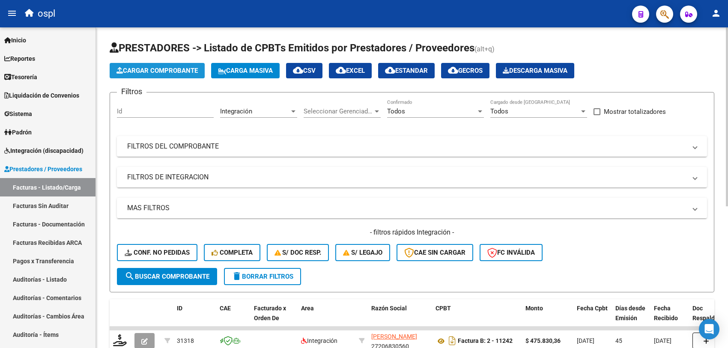
click at [164, 68] on span "Cargar Comprobante" at bounding box center [157, 71] width 81 height 8
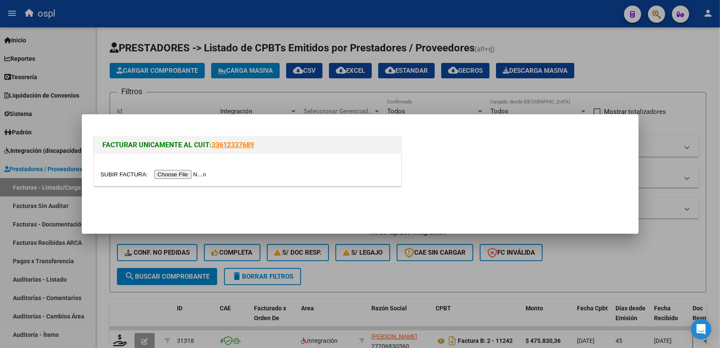
click at [172, 168] on div at bounding box center [247, 170] width 307 height 32
click at [171, 172] on input "file" at bounding box center [155, 174] width 108 height 9
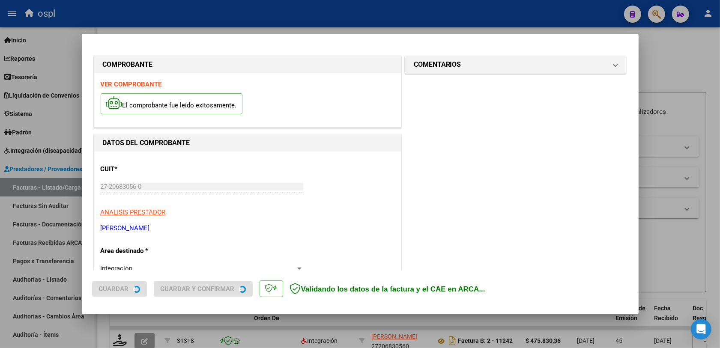
scroll to position [229, 0]
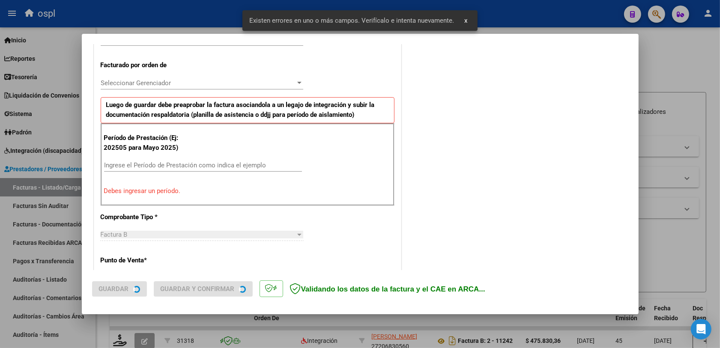
click at [157, 159] on div "Período de Prestación (Ej: 202505 para [DATE]) Ingrese el Período de Prestación…" at bounding box center [248, 164] width 294 height 82
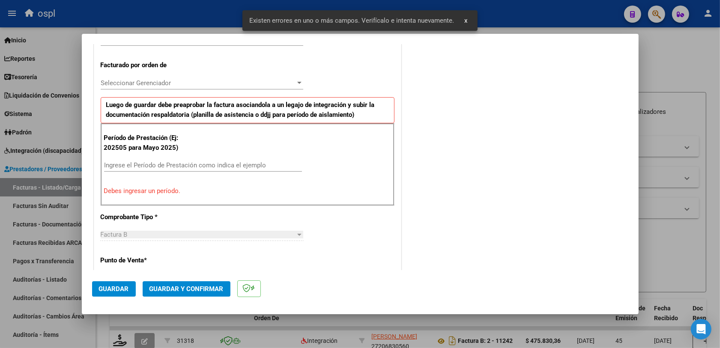
click at [157, 163] on input "Ingrese el Período de Prestación como indica el ejemplo" at bounding box center [203, 166] width 198 height 8
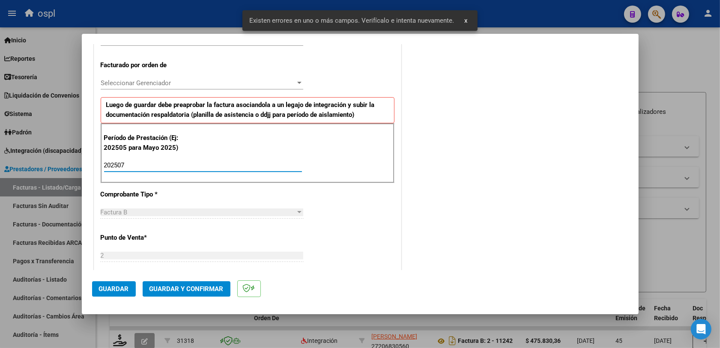
type input "202507"
click at [112, 289] on span "Guardar" at bounding box center [114, 289] width 30 height 8
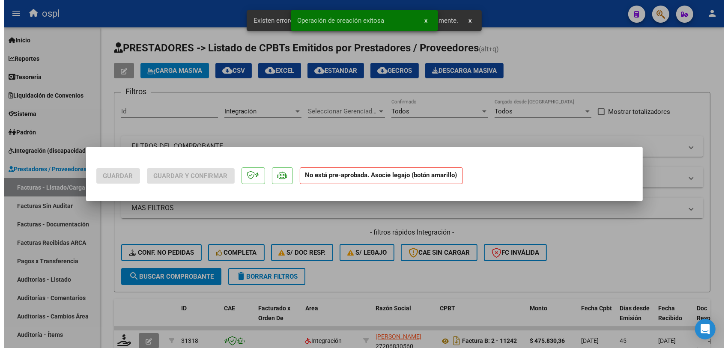
scroll to position [0, 0]
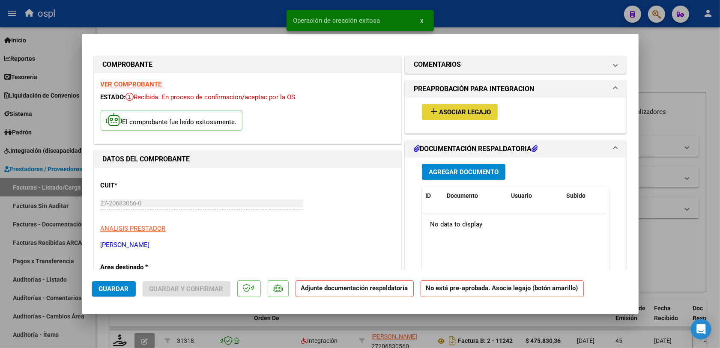
click at [458, 114] on span "Asociar Legajo" at bounding box center [465, 112] width 52 height 8
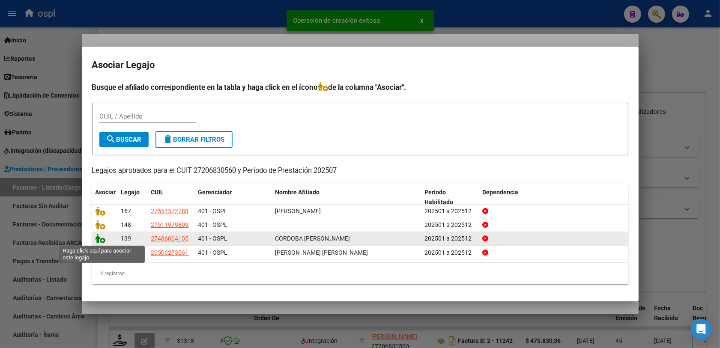
click at [101, 241] on icon at bounding box center [101, 238] width 10 height 9
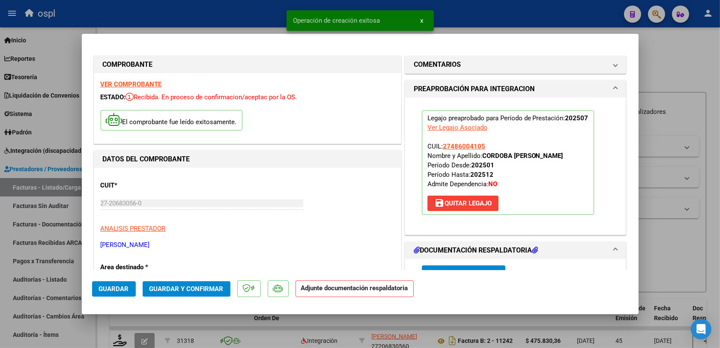
click at [188, 286] on span "Guardar y Confirmar" at bounding box center [187, 289] width 74 height 8
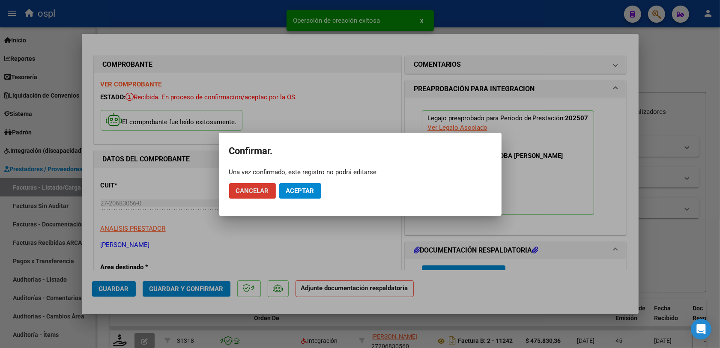
click at [303, 198] on button "Aceptar" at bounding box center [300, 190] width 42 height 15
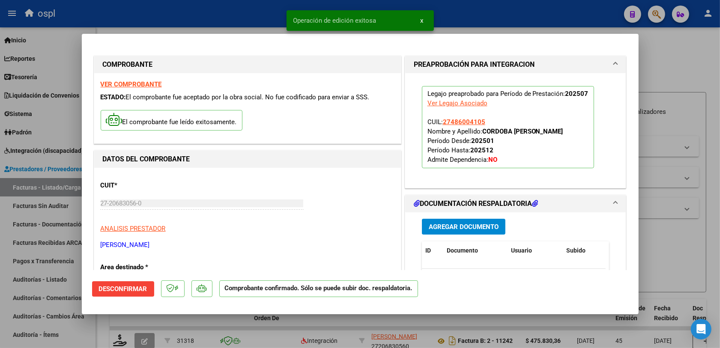
click at [251, 323] on div at bounding box center [360, 174] width 720 height 348
type input "$ 0,00"
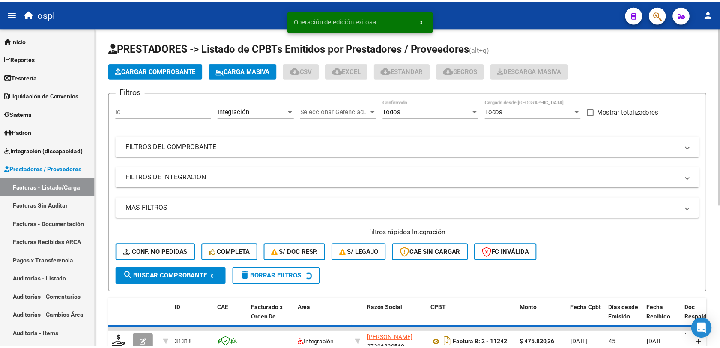
scroll to position [54, 0]
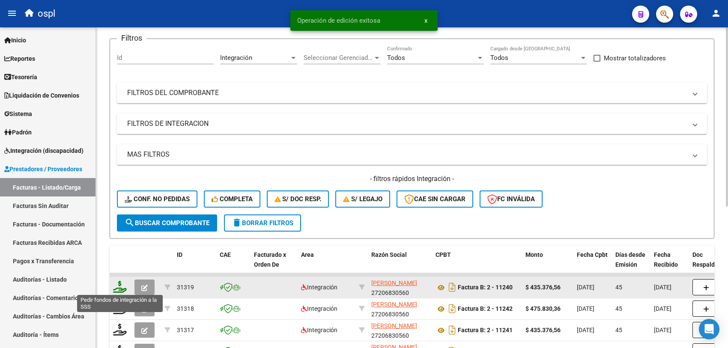
click at [120, 290] on icon at bounding box center [120, 287] width 14 height 12
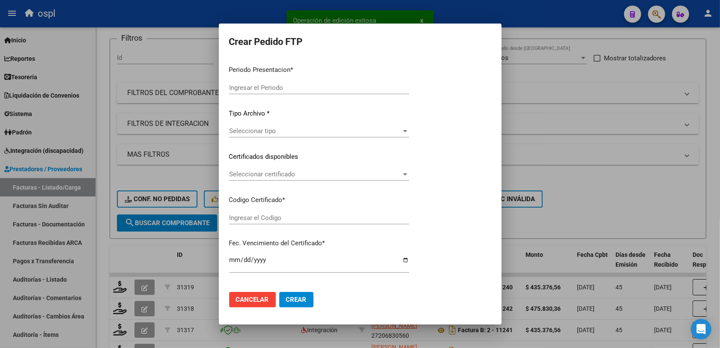
type input "202508"
type input "202507"
type input "$ 435.376,56"
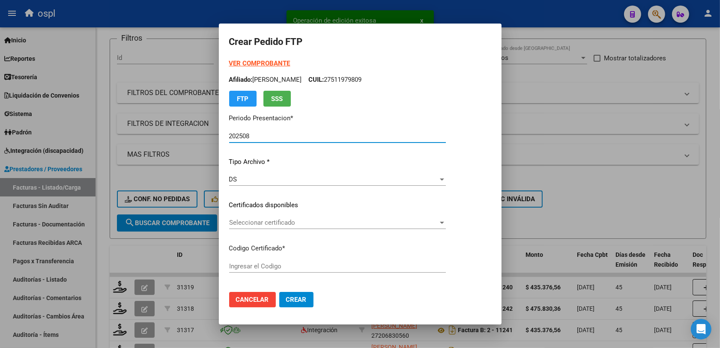
type input "ARG01000486004102023050520330505COR233"
type input "[DATE]"
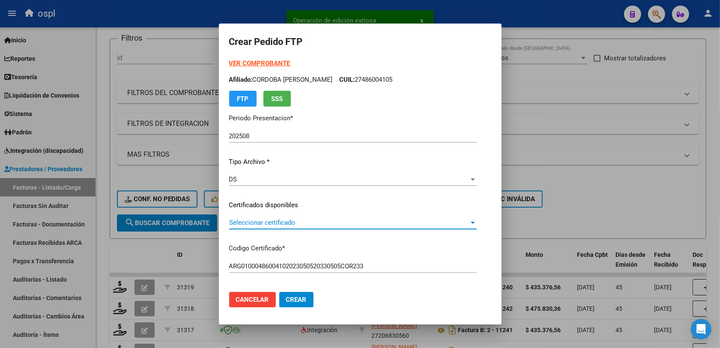
click at [254, 221] on span "Seleccionar certificado" at bounding box center [349, 223] width 240 height 8
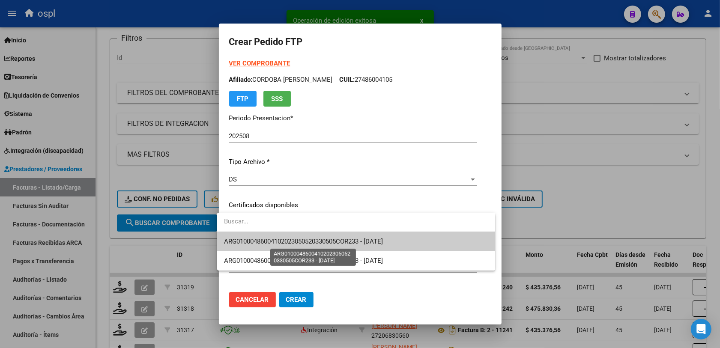
click at [296, 241] on span "ARG01000486004102023050520330505COR233 - [DATE]" at bounding box center [303, 242] width 159 height 8
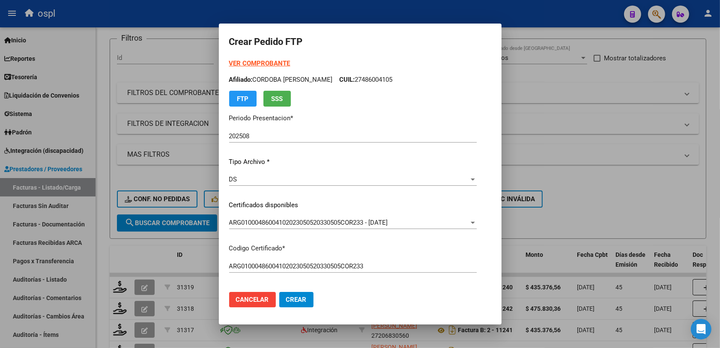
click at [384, 278] on div "ARG01000486004102023050520330505COR233 Ingresar el Codigo" at bounding box center [353, 270] width 248 height 21
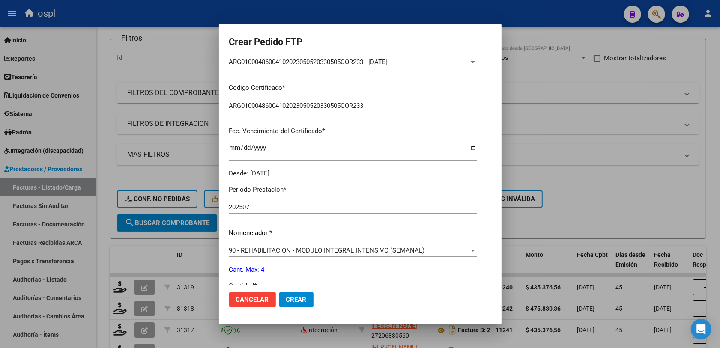
scroll to position [268, 0]
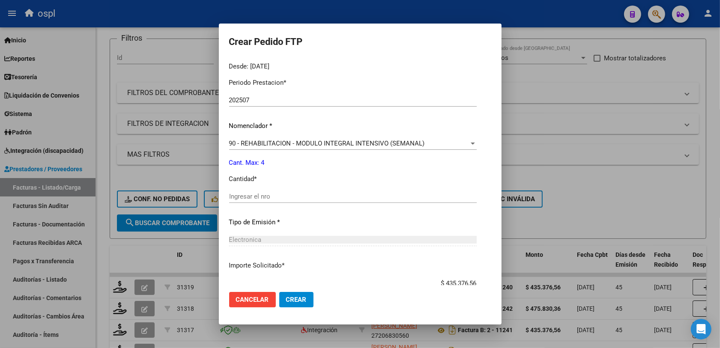
click at [258, 198] on input "Ingresar el nro" at bounding box center [353, 197] width 248 height 8
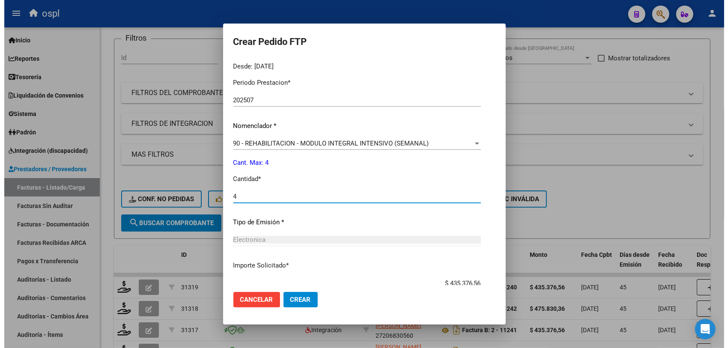
scroll to position [321, 0]
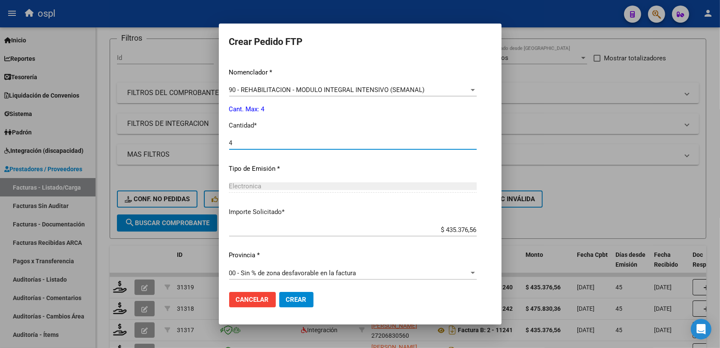
type input "4"
click at [292, 296] on span "Crear" at bounding box center [296, 300] width 21 height 8
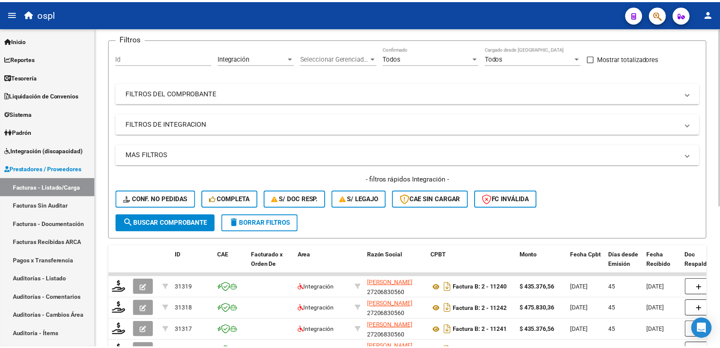
scroll to position [0, 0]
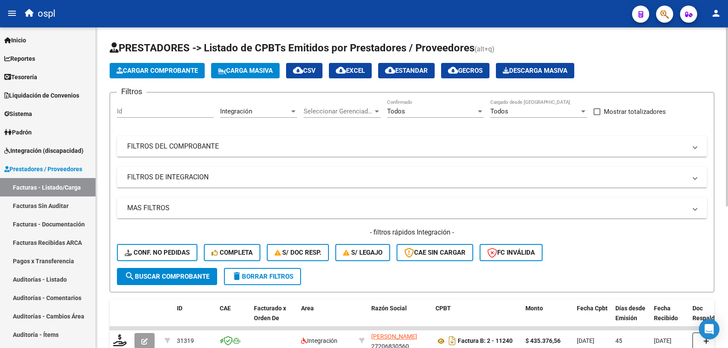
click at [156, 76] on button "Cargar Comprobante" at bounding box center [157, 70] width 95 height 15
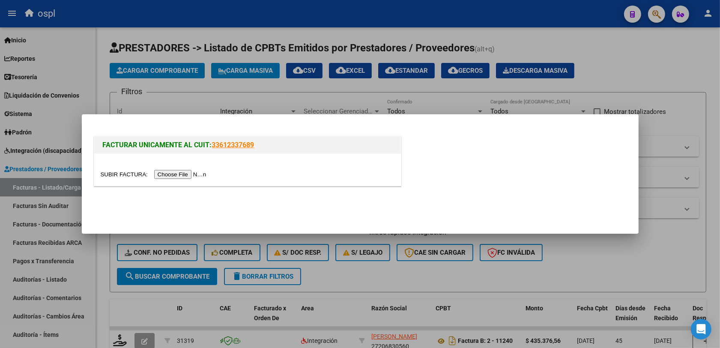
click at [172, 172] on input "file" at bounding box center [155, 174] width 108 height 9
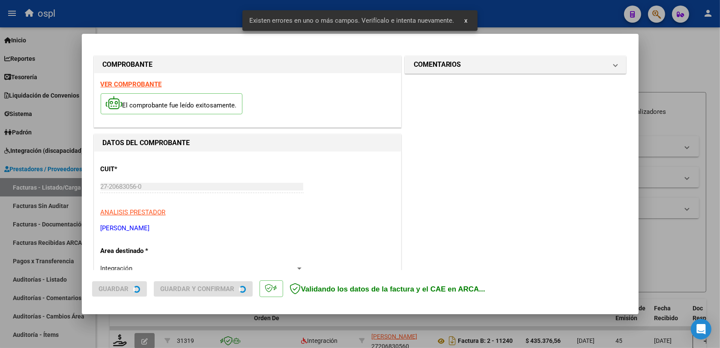
scroll to position [229, 0]
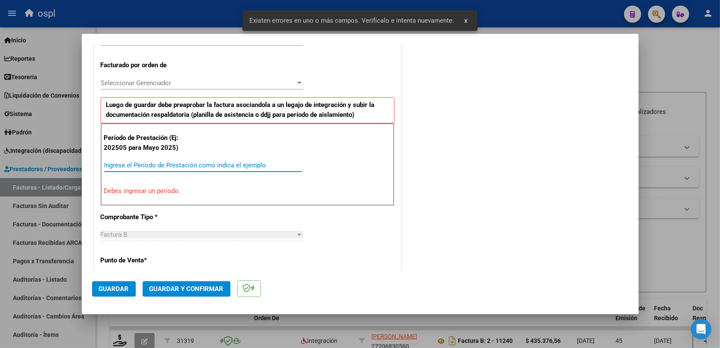
click at [156, 163] on input "Ingrese el Período de Prestación como indica el ejemplo" at bounding box center [203, 166] width 198 height 8
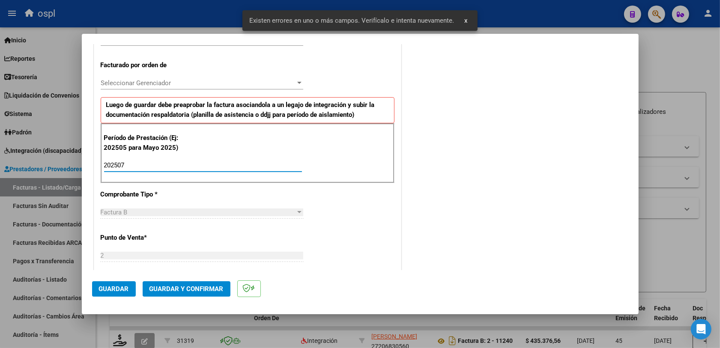
type input "202507"
click at [335, 237] on div "CUIT * 27-20683056-0 Ingresar CUIT ANALISIS PRESTADOR [PERSON_NAME] [PERSON_NAM…" at bounding box center [247, 290] width 307 height 737
click at [103, 285] on span "Guardar" at bounding box center [114, 289] width 30 height 8
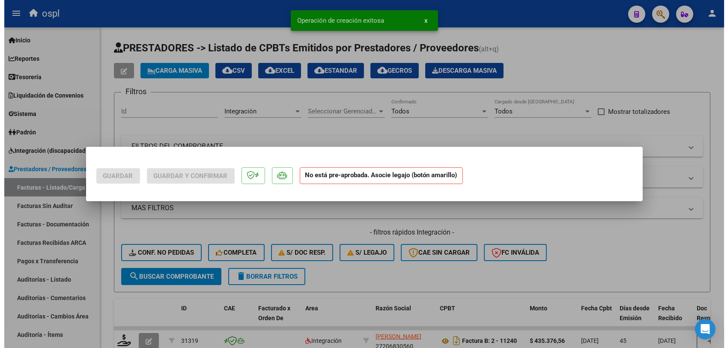
scroll to position [0, 0]
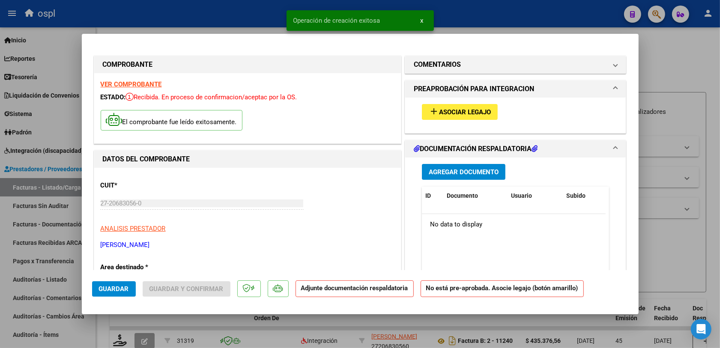
click at [444, 106] on button "add Asociar Legajo" at bounding box center [460, 112] width 76 height 16
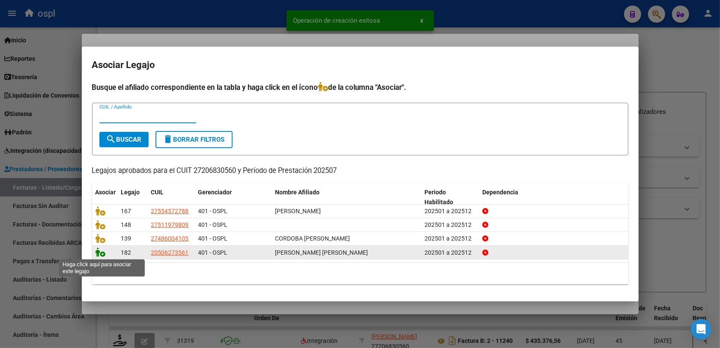
click at [99, 253] on icon at bounding box center [101, 252] width 10 height 9
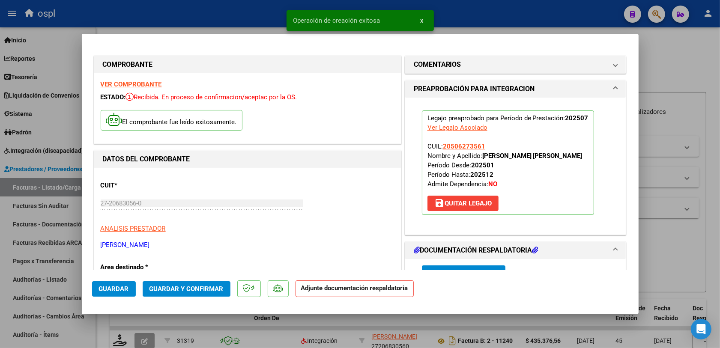
click at [198, 290] on span "Guardar y Confirmar" at bounding box center [187, 289] width 74 height 8
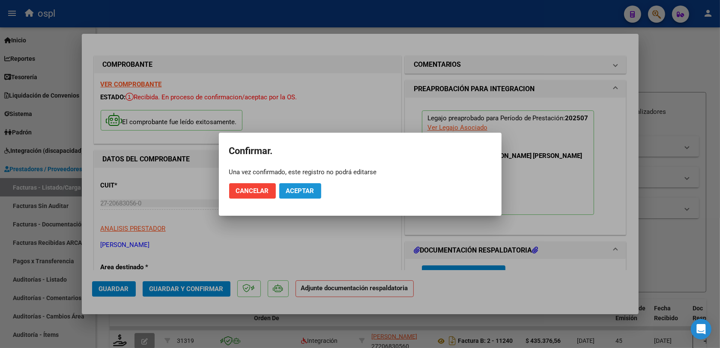
click at [308, 186] on button "Aceptar" at bounding box center [300, 190] width 42 height 15
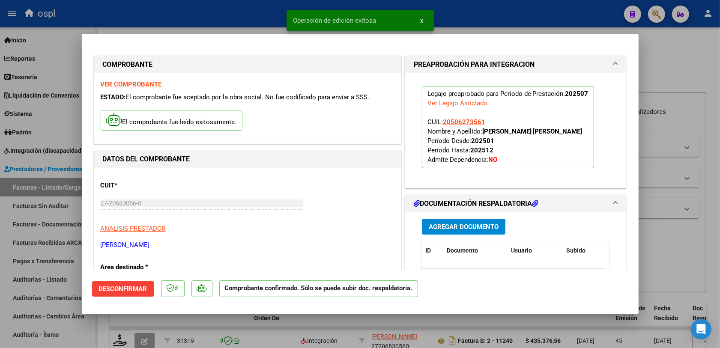
click at [660, 251] on div at bounding box center [360, 174] width 720 height 348
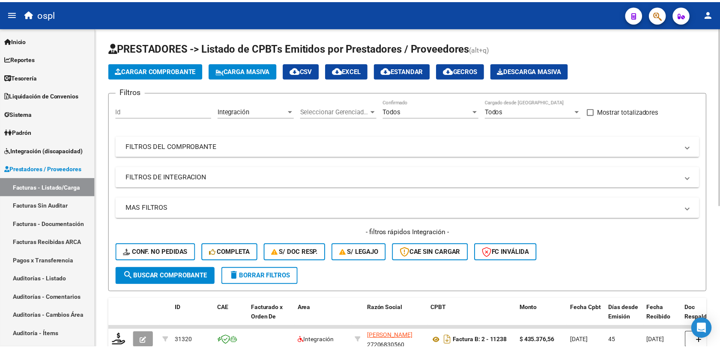
scroll to position [54, 0]
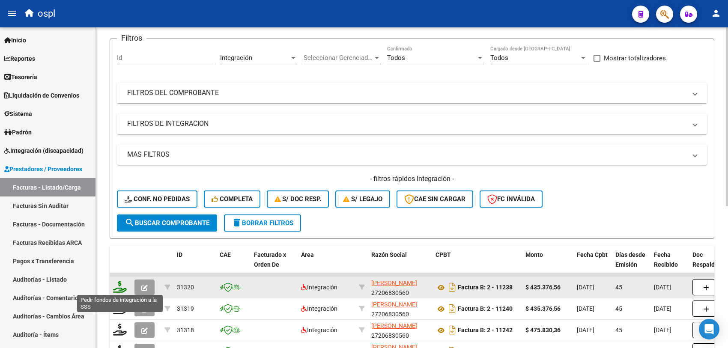
click at [122, 287] on icon at bounding box center [120, 287] width 14 height 12
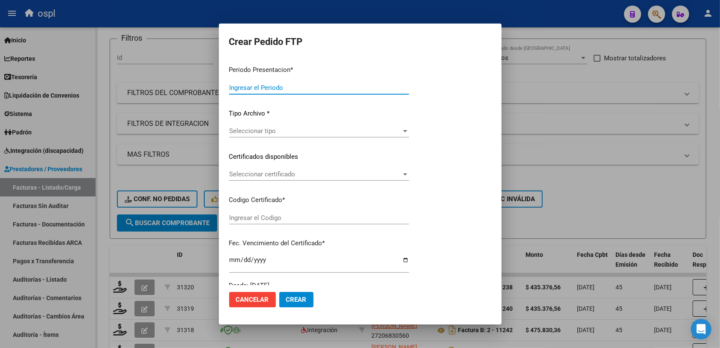
type input "202508"
type input "202507"
type input "$ 435.376,56"
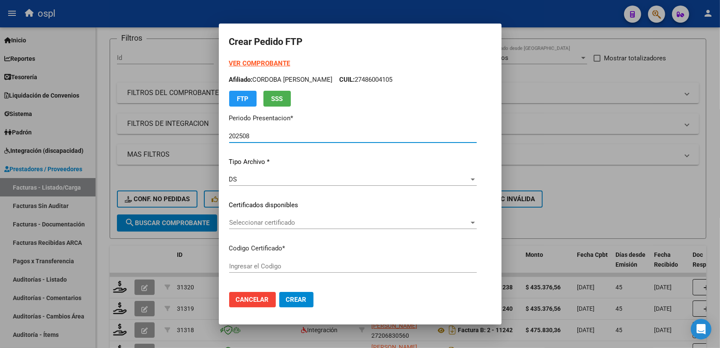
type input "ARG02000506273562017061620220616COR233"
type input "[DATE]"
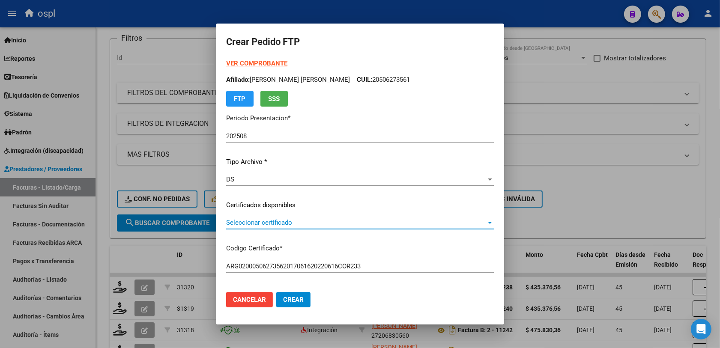
click at [286, 225] on span "Seleccionar certificado" at bounding box center [356, 223] width 260 height 8
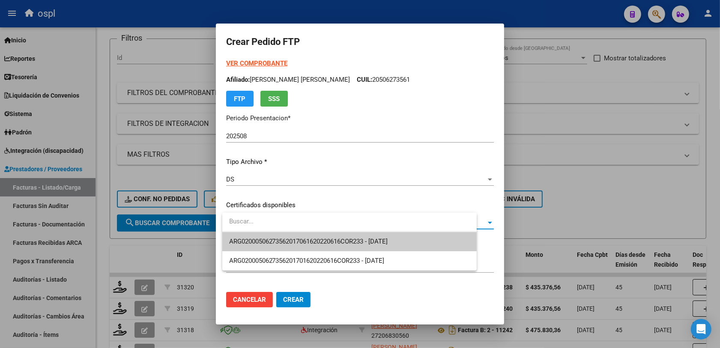
click at [295, 236] on span "ARG02000506273562017061620220616COR233 - [DATE]" at bounding box center [349, 241] width 241 height 19
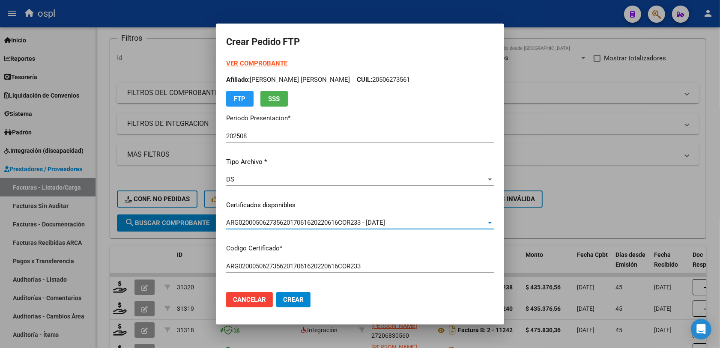
click at [371, 219] on span "ARG02000506273562017061620220616COR233 - [DATE]" at bounding box center [305, 223] width 159 height 8
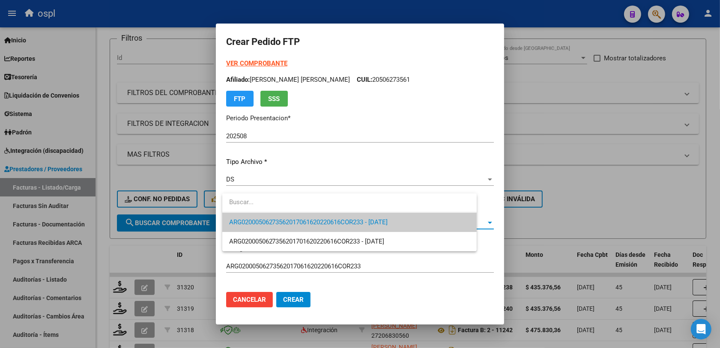
click at [415, 177] on div at bounding box center [360, 174] width 720 height 348
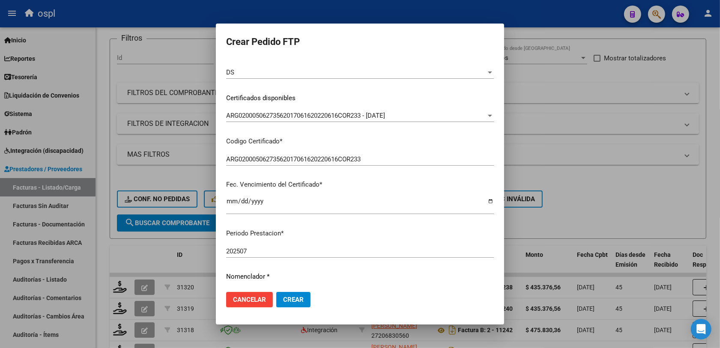
scroll to position [214, 0]
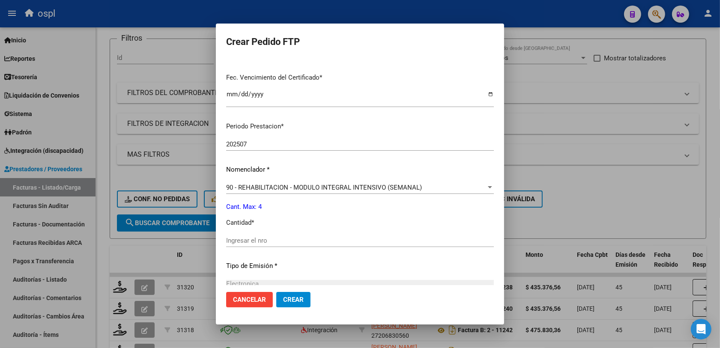
click at [268, 238] on input "Ingresar el nro" at bounding box center [360, 241] width 268 height 8
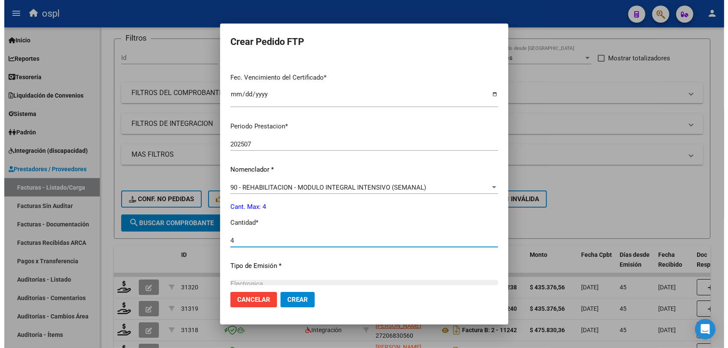
scroll to position [314, 0]
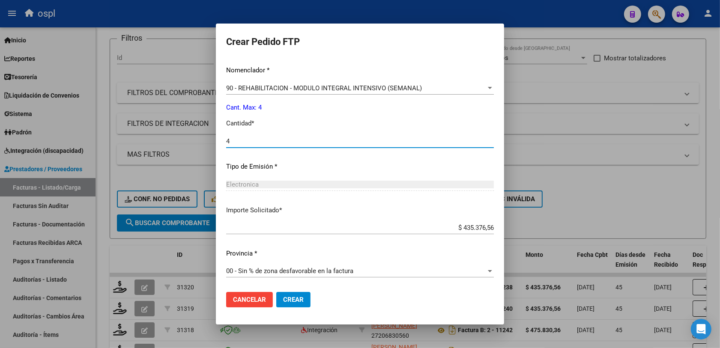
type input "4"
click at [300, 300] on span "Crear" at bounding box center [293, 300] width 21 height 8
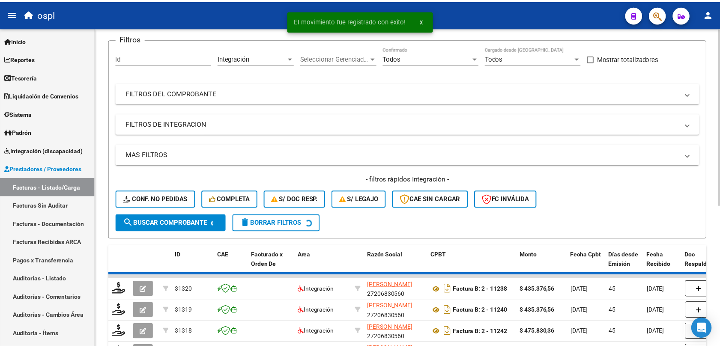
scroll to position [0, 0]
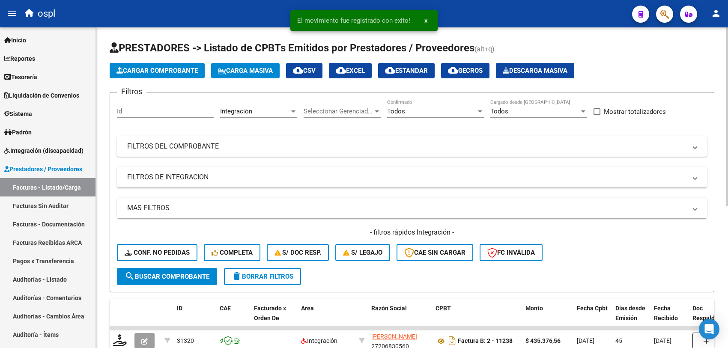
click at [141, 71] on span "Cargar Comprobante" at bounding box center [157, 71] width 81 height 8
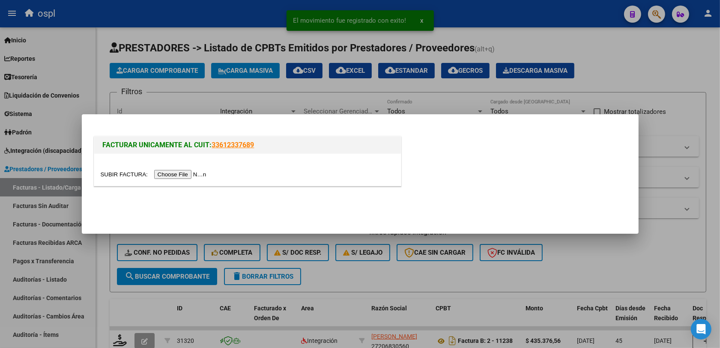
click at [161, 172] on input "file" at bounding box center [155, 174] width 108 height 9
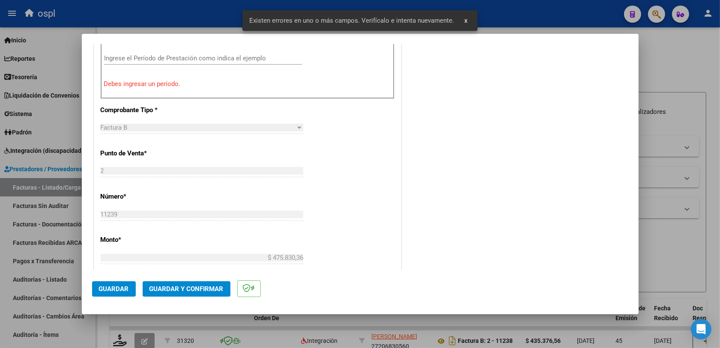
scroll to position [229, 0]
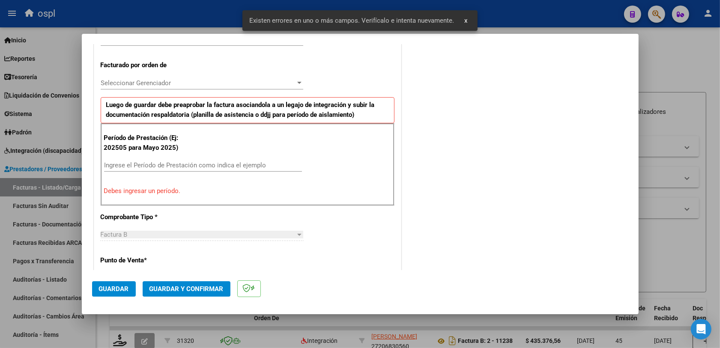
click at [147, 161] on div "Ingrese el Período de Prestación como indica el ejemplo" at bounding box center [203, 165] width 198 height 13
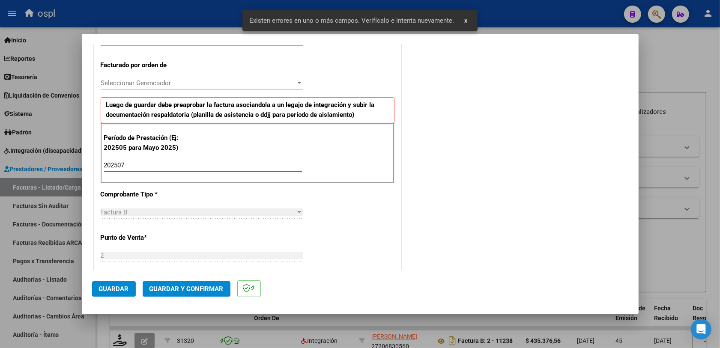
type input "202507"
click at [315, 203] on div "CUIT * 27-20683056-0 Ingresar CUIT ANALISIS PRESTADOR [PERSON_NAME] [PERSON_NAM…" at bounding box center [247, 290] width 307 height 737
drag, startPoint x: 103, startPoint y: 285, endPoint x: 112, endPoint y: 283, distance: 9.4
click at [104, 285] on span "Guardar" at bounding box center [114, 289] width 30 height 8
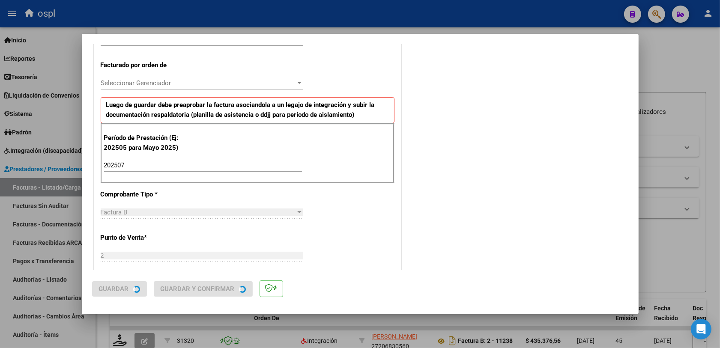
scroll to position [0, 0]
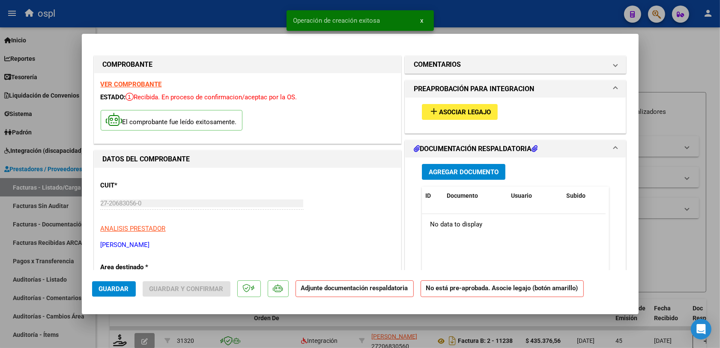
click at [476, 109] on span "Asociar Legajo" at bounding box center [465, 112] width 52 height 8
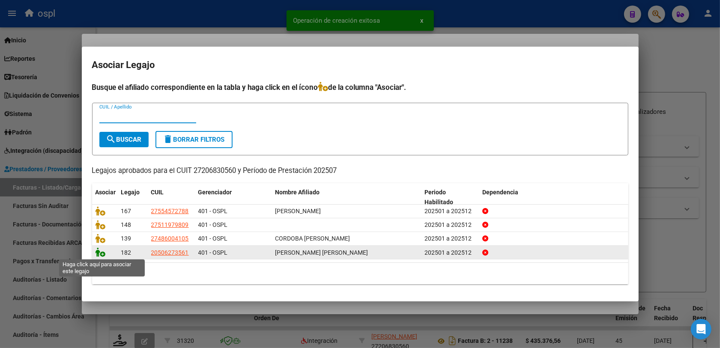
click at [99, 253] on icon at bounding box center [101, 252] width 10 height 9
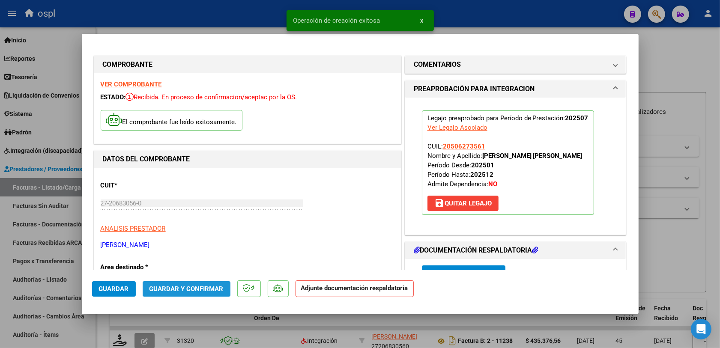
click at [194, 287] on span "Guardar y Confirmar" at bounding box center [187, 289] width 74 height 8
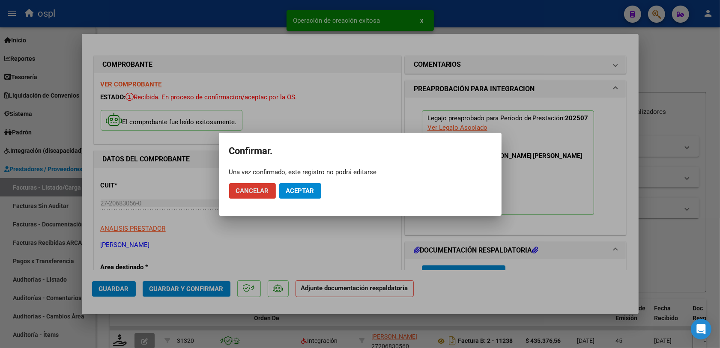
click at [293, 189] on span "Aceptar" at bounding box center [300, 191] width 28 height 8
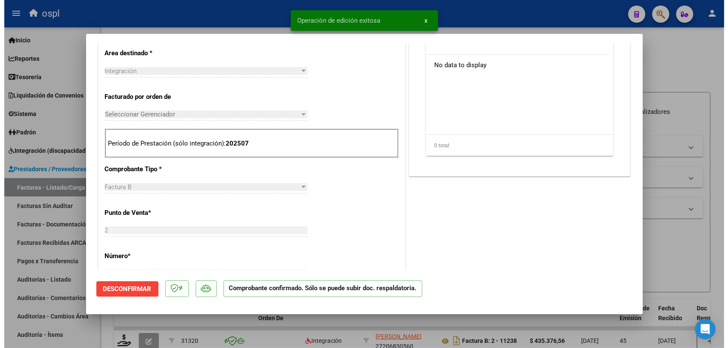
scroll to position [321, 0]
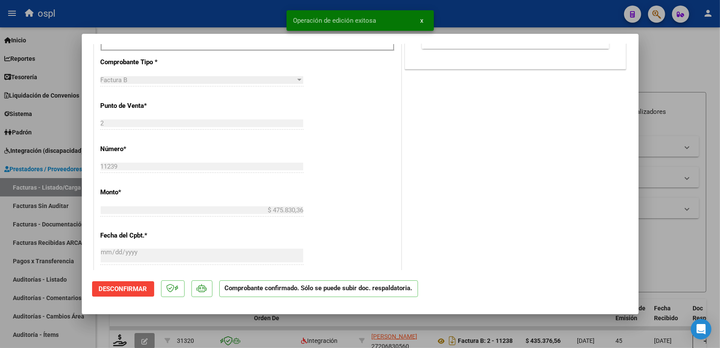
click at [307, 327] on div at bounding box center [360, 174] width 720 height 348
type input "$ 0,00"
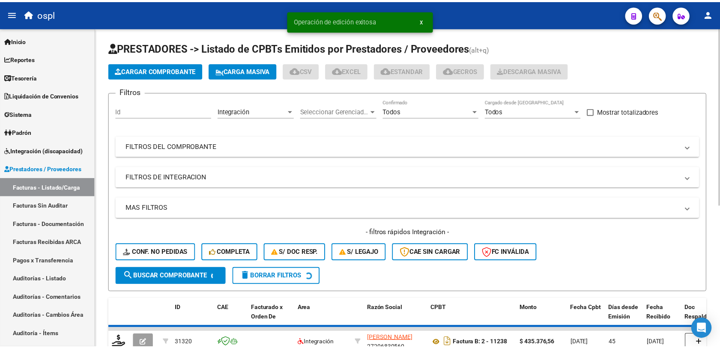
scroll to position [54, 0]
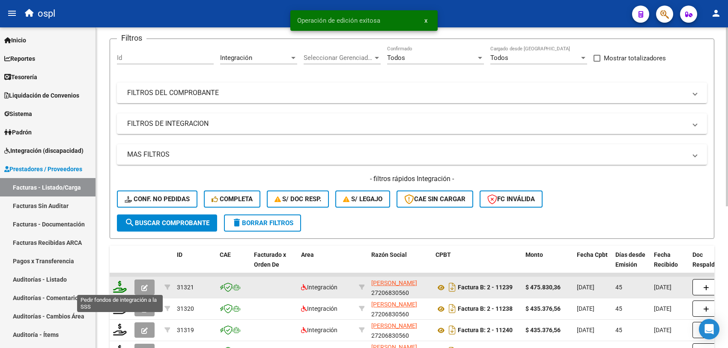
click at [124, 286] on icon at bounding box center [120, 287] width 14 height 12
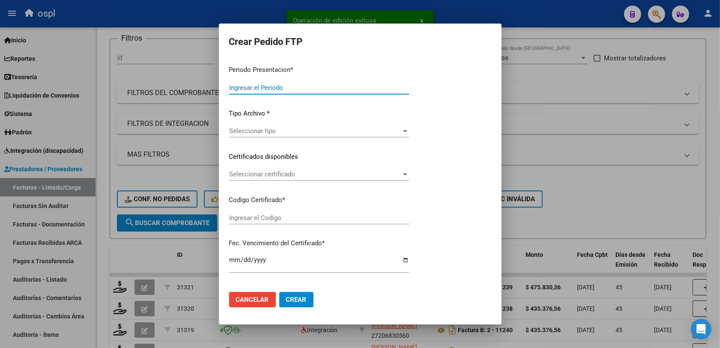
type input "202508"
type input "202507"
type input "$ 475.830,36"
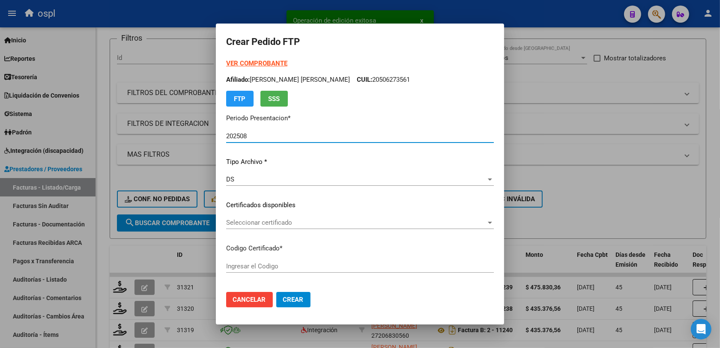
type input "ARG02000506273562017061620220616COR233"
type input "[DATE]"
click at [270, 217] on div "Seleccionar certificado Seleccionar certificado" at bounding box center [360, 222] width 268 height 13
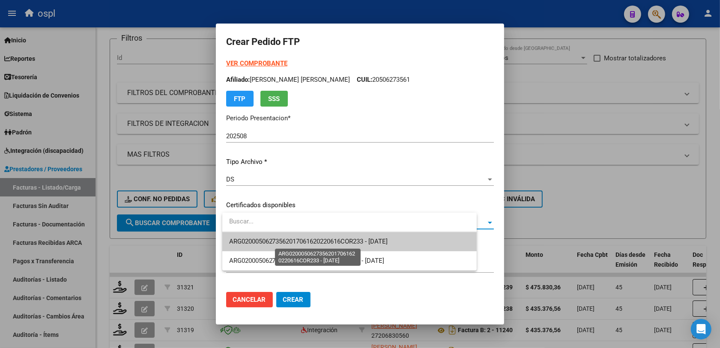
click at [316, 240] on span "ARG02000506273562017061620220616COR233 - [DATE]" at bounding box center [308, 242] width 159 height 8
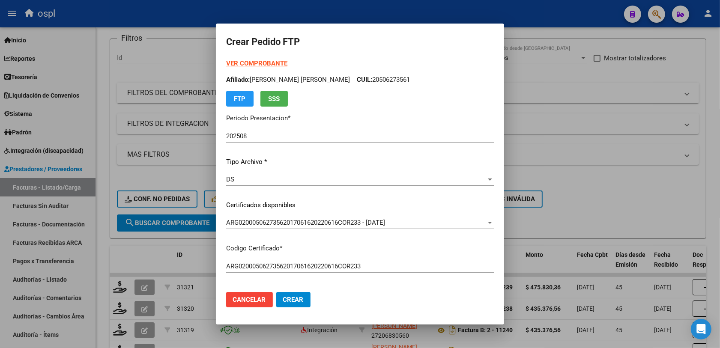
click at [377, 283] on div "VER COMPROBANTE ARCA Padrón Afiliado: [PERSON_NAME] [PERSON_NAME] CUIL: 2050627…" at bounding box center [360, 194] width 268 height 271
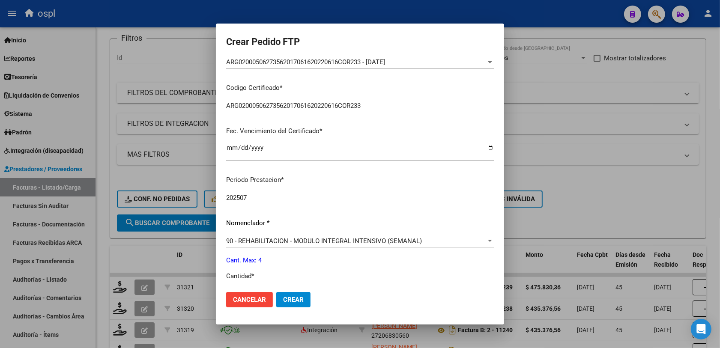
scroll to position [214, 0]
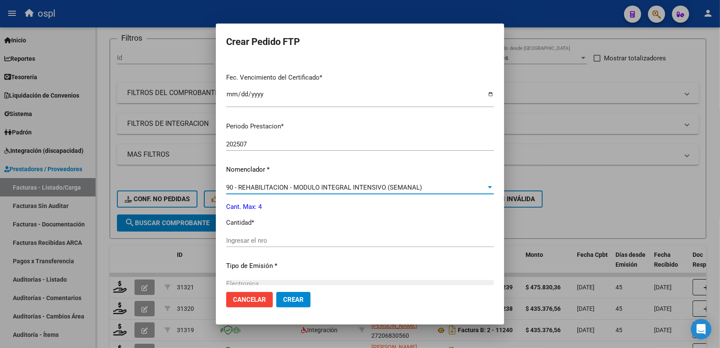
click at [250, 185] on span "90 - REHABILITACION - MODULO INTEGRAL INTENSIVO (SEMANAL)" at bounding box center [324, 188] width 196 height 8
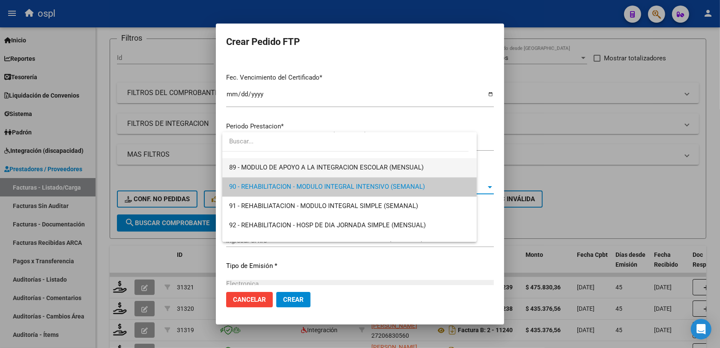
click at [255, 172] on span "89 - MODULO DE APOYO A LA INTEGRACION ESCOLAR (MENSUAL)" at bounding box center [349, 167] width 241 height 19
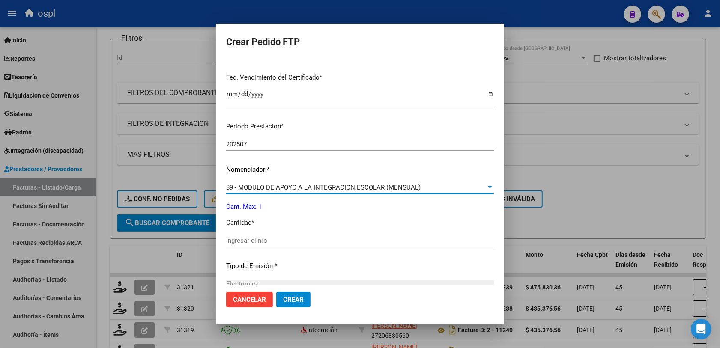
click at [250, 240] on input "Ingresar el nro" at bounding box center [360, 241] width 268 height 8
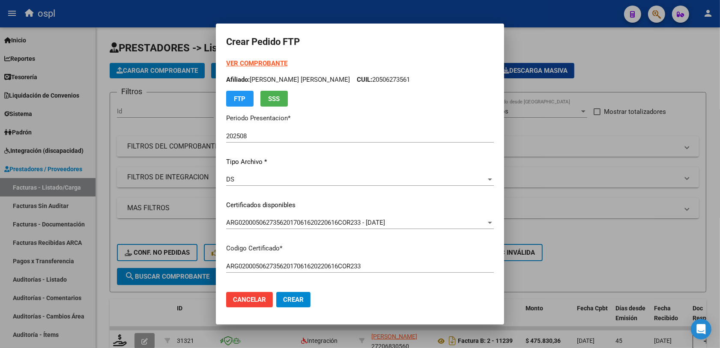
scroll to position [214, 0]
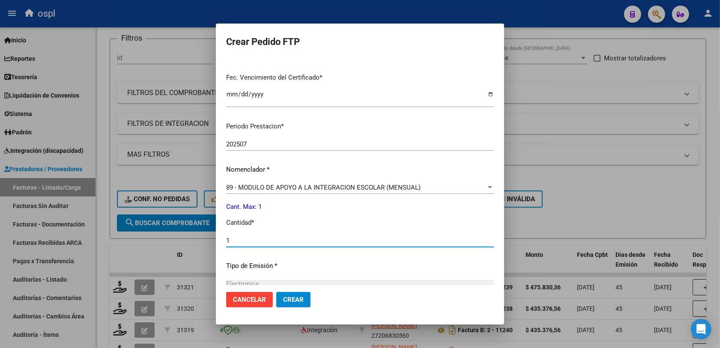
type input "1"
click at [299, 300] on span "Crear" at bounding box center [293, 300] width 21 height 8
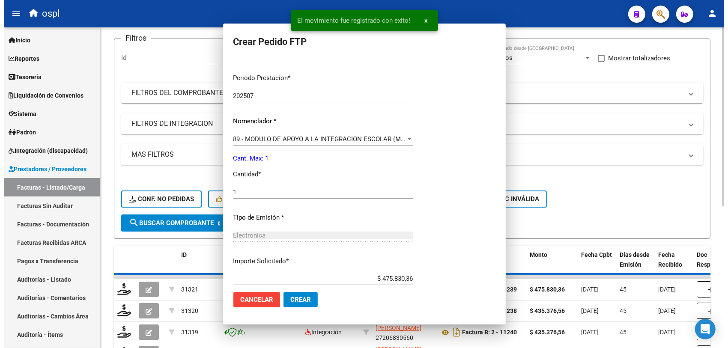
scroll to position [0, 0]
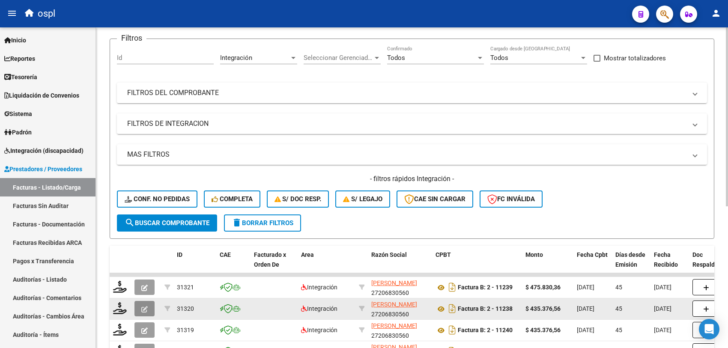
click at [142, 309] on icon "button" at bounding box center [144, 309] width 6 height 6
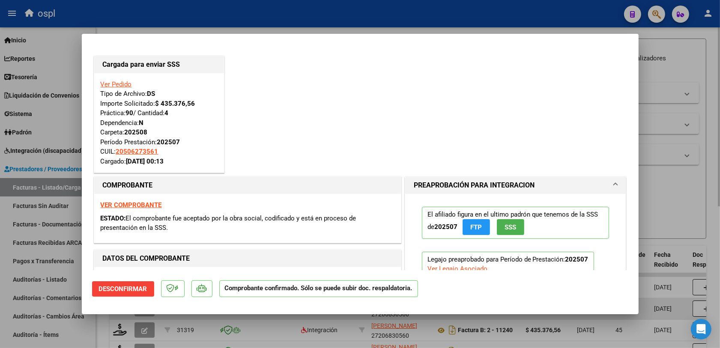
click at [142, 309] on mat-dialog-container "Cargada para enviar SSS Ver Pedido Tipo de Archivo: DS Importe Solicitado: $ 43…" at bounding box center [360, 174] width 557 height 281
drag, startPoint x: 692, startPoint y: 199, endPoint x: 431, endPoint y: 219, distance: 262.1
click at [692, 199] on div at bounding box center [360, 174] width 720 height 348
type input "$ 0,00"
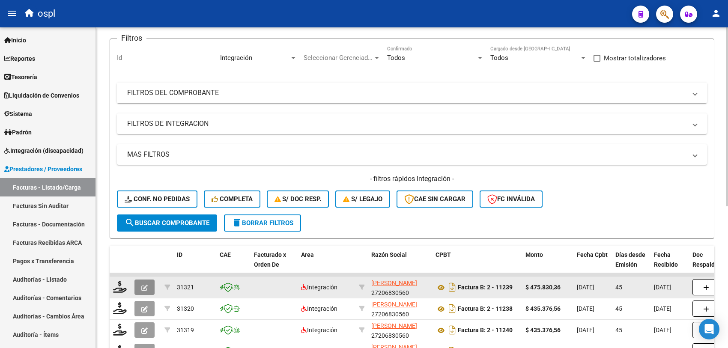
click at [140, 285] on button "button" at bounding box center [145, 287] width 20 height 15
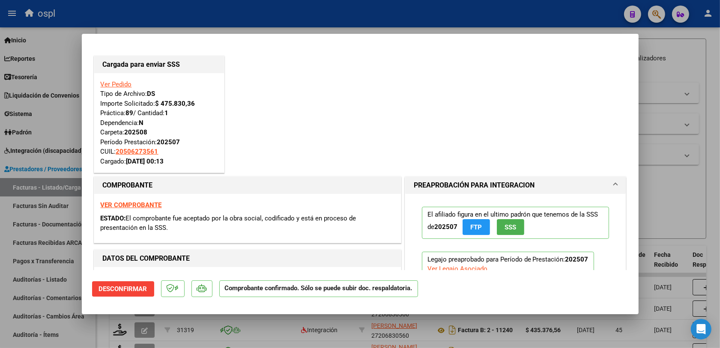
click at [672, 206] on div at bounding box center [360, 174] width 720 height 348
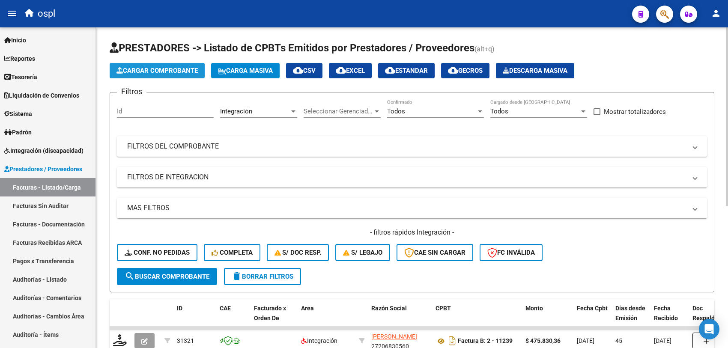
click at [164, 73] on span "Cargar Comprobante" at bounding box center [157, 71] width 81 height 8
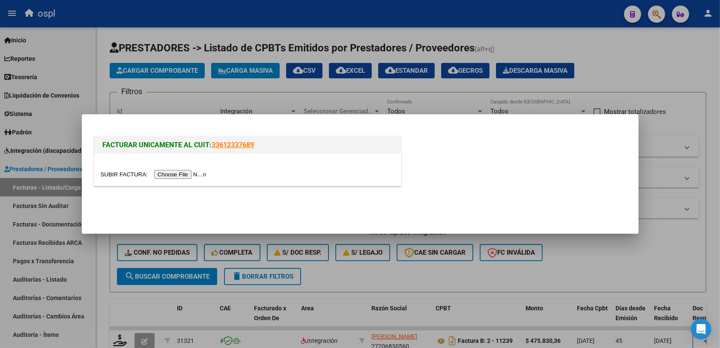
click at [191, 172] on input "file" at bounding box center [155, 174] width 108 height 9
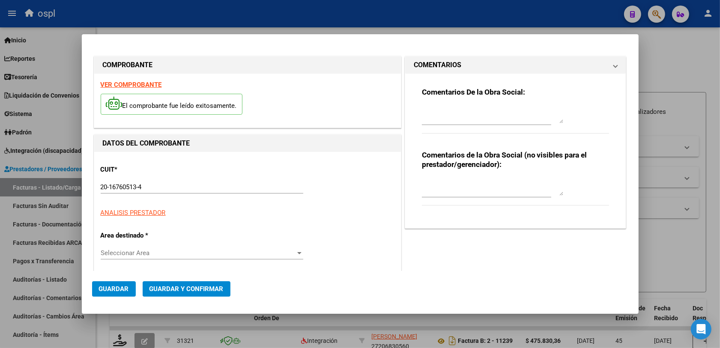
scroll to position [229, 0]
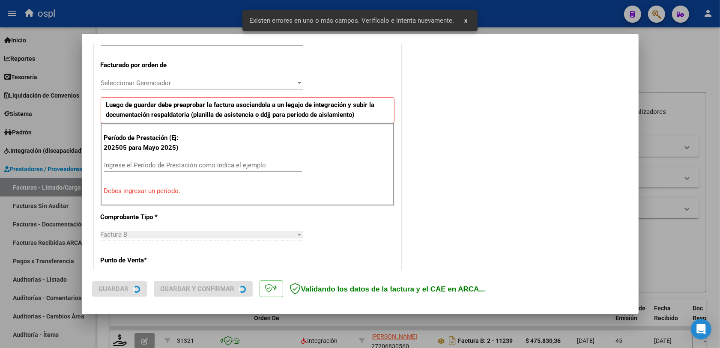
click at [116, 163] on input "Ingrese el Período de Prestación como indica el ejemplo" at bounding box center [203, 166] width 198 height 8
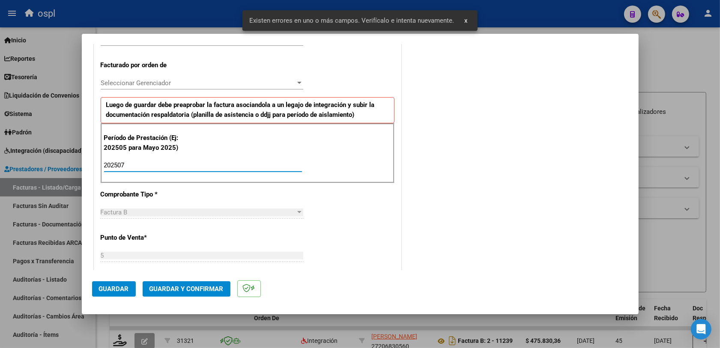
type input "202507"
click at [123, 289] on span "Guardar" at bounding box center [114, 289] width 30 height 8
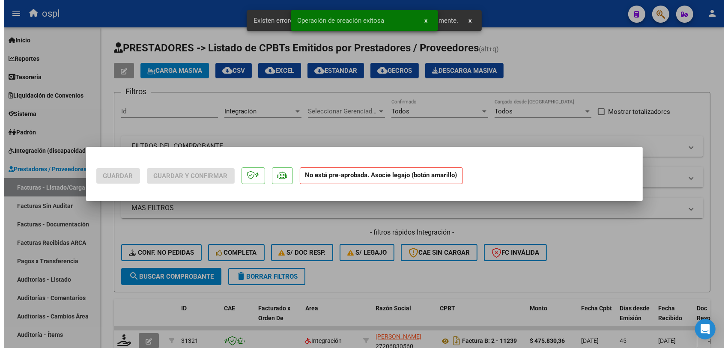
scroll to position [0, 0]
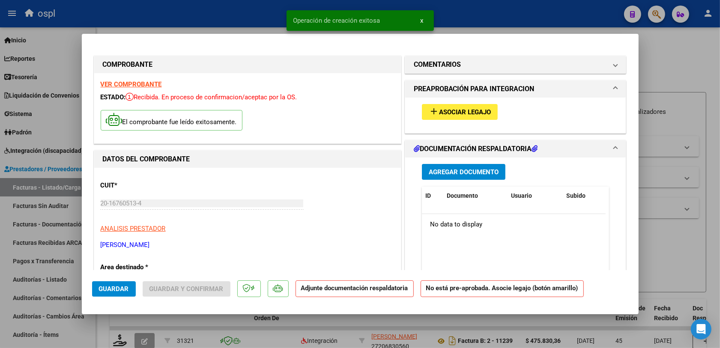
click at [448, 114] on span "Asociar Legajo" at bounding box center [465, 112] width 52 height 8
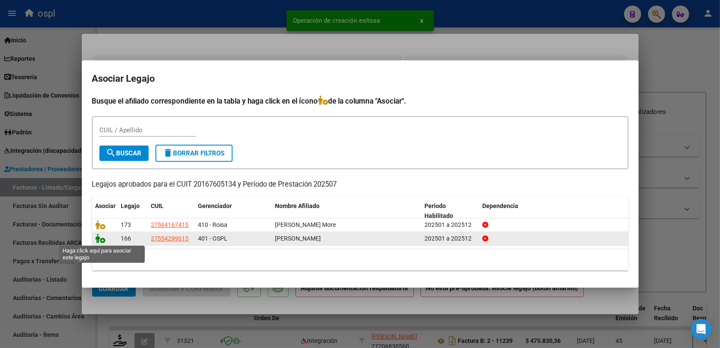
click at [99, 240] on icon at bounding box center [101, 238] width 10 height 9
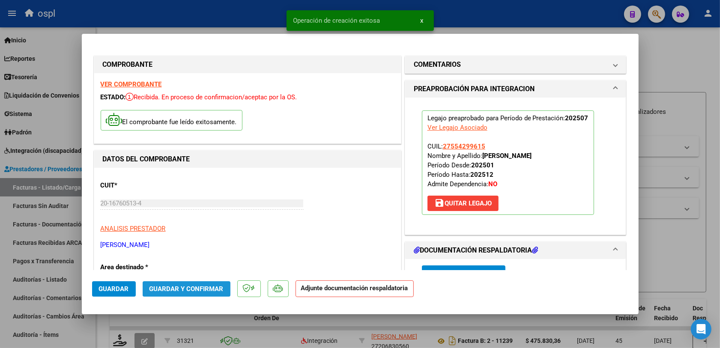
click at [191, 285] on button "Guardar y Confirmar" at bounding box center [187, 288] width 88 height 15
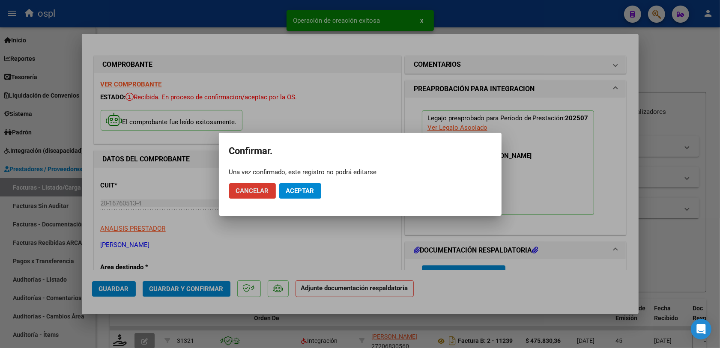
click at [300, 193] on span "Aceptar" at bounding box center [300, 191] width 28 height 8
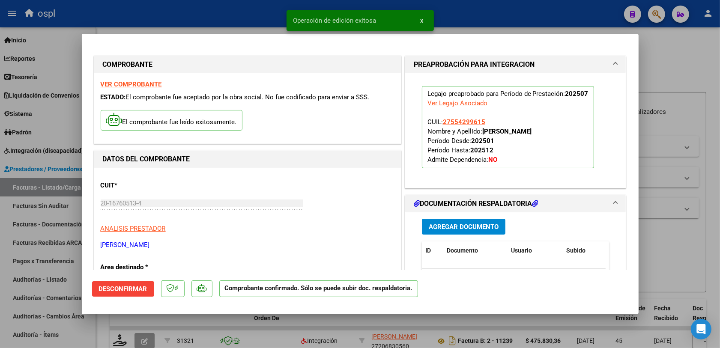
click at [657, 239] on div at bounding box center [360, 174] width 720 height 348
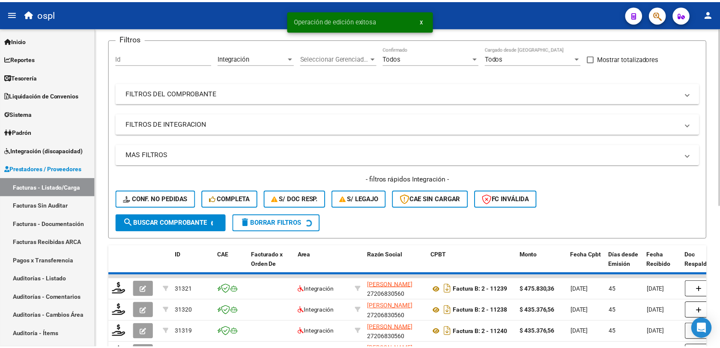
scroll to position [107, 0]
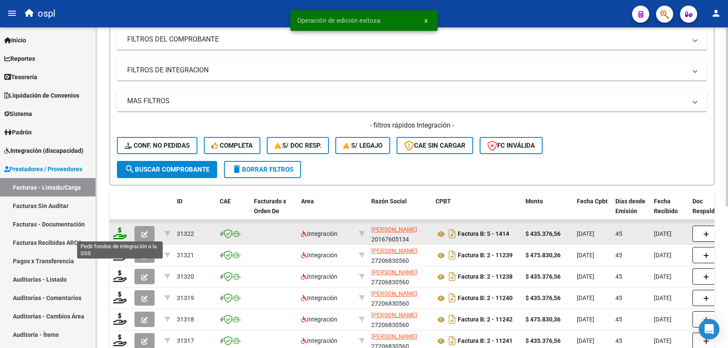
click at [117, 233] on icon at bounding box center [120, 233] width 14 height 12
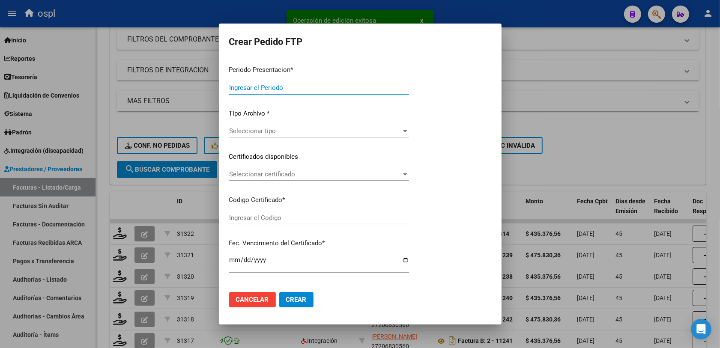
type input "202508"
type input "202507"
type input "$ 435.376,56"
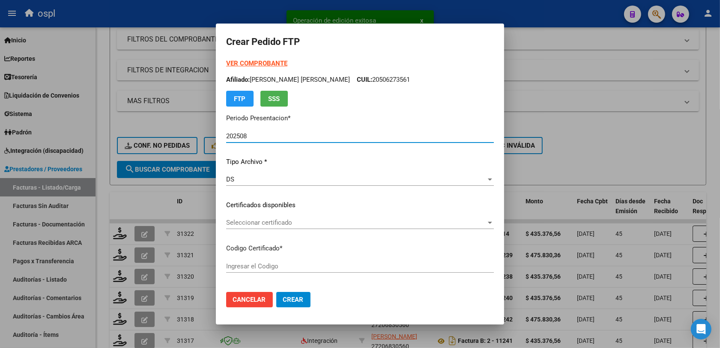
type input "ARG010005542996120240322"
type input "2034-03-01"
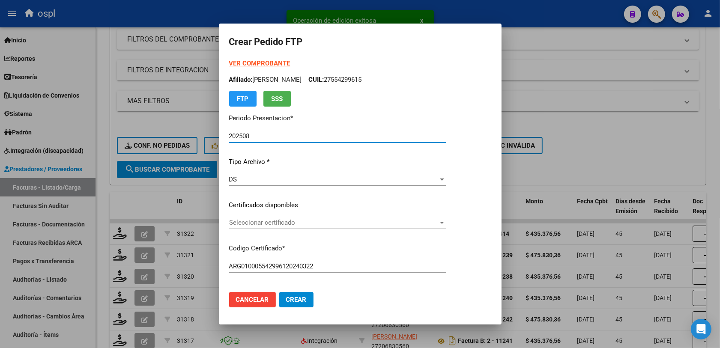
click at [273, 226] on span "Seleccionar certificado" at bounding box center [333, 223] width 209 height 8
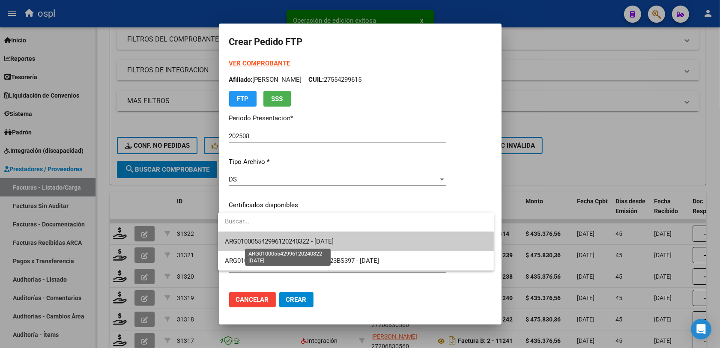
click at [296, 242] on span "ARG010005542996120240322 - 2034-03-01" at bounding box center [279, 242] width 109 height 8
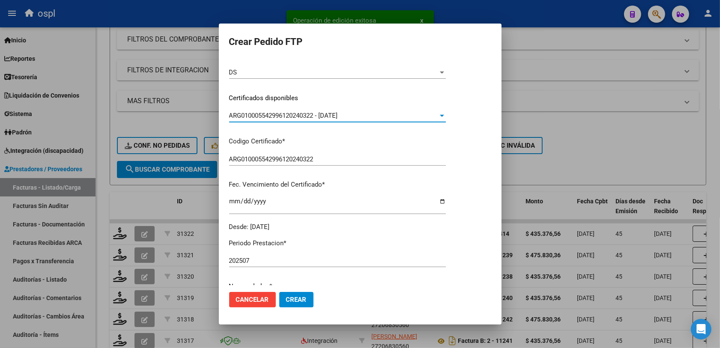
scroll to position [161, 0]
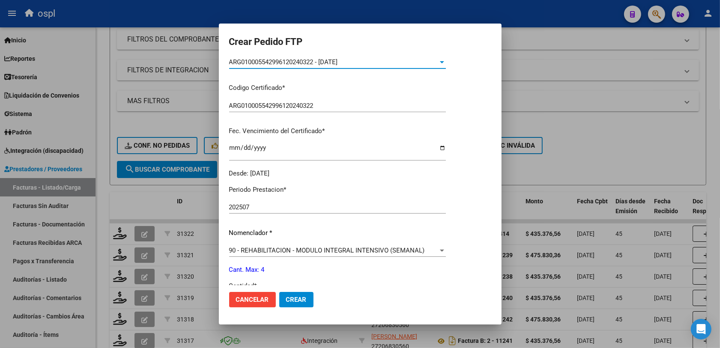
click at [338, 65] on span "ARG010005542996120240322 - 2034-03-01" at bounding box center [283, 62] width 109 height 8
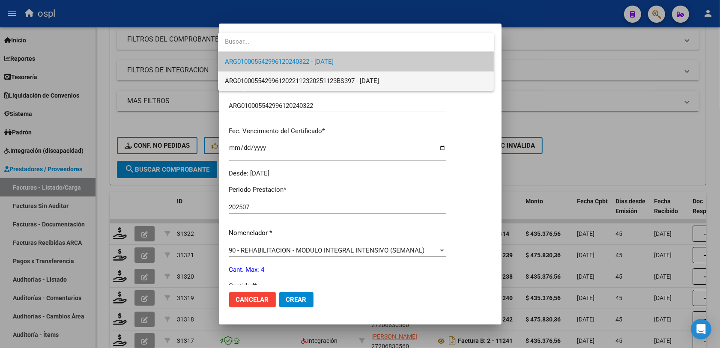
click at [379, 82] on span "ARG01000554299612022112320251123BS397 - 2025-11-23" at bounding box center [302, 81] width 154 height 8
type input "ARG01000554299612022112320251123BS397"
type input "2025-11-23"
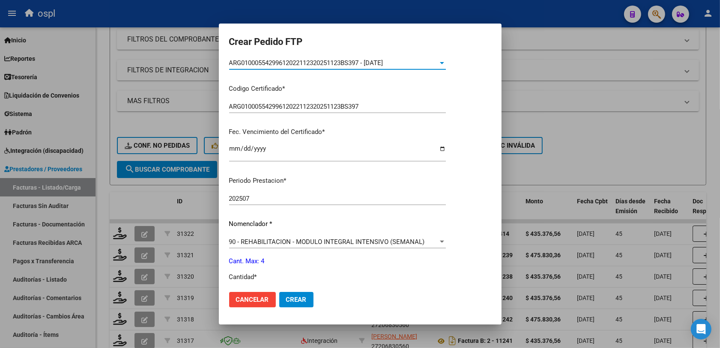
scroll to position [213, 0]
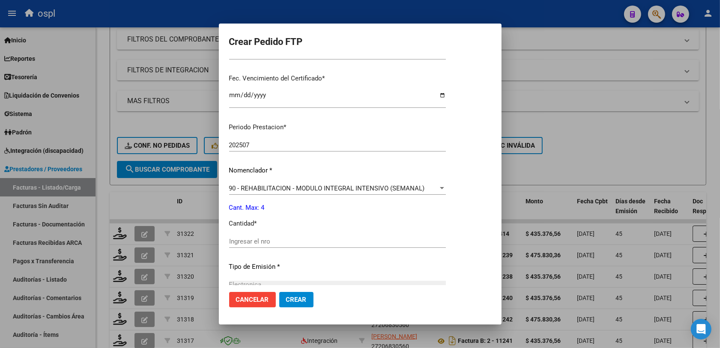
click at [298, 235] on div "Ingresar el nro" at bounding box center [337, 241] width 217 height 13
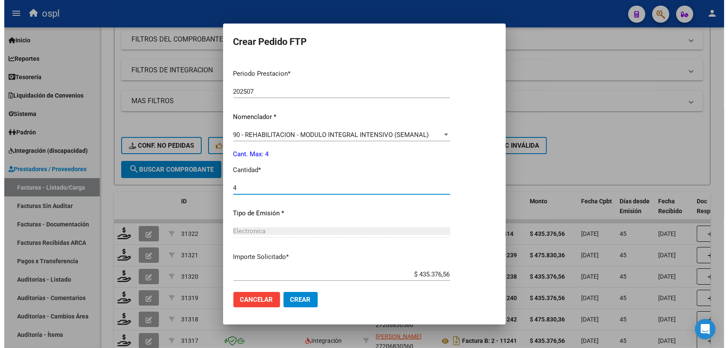
scroll to position [314, 0]
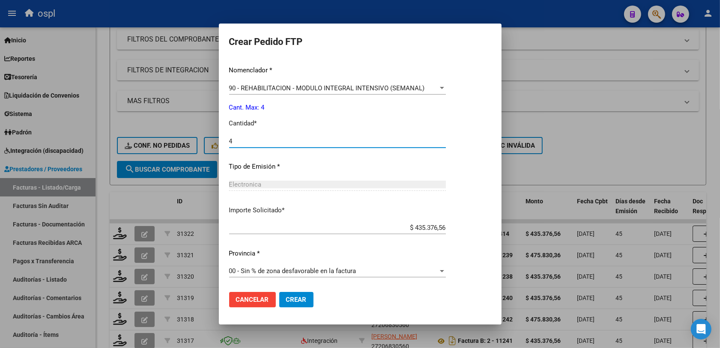
type input "4"
click at [296, 296] on span "Crear" at bounding box center [296, 300] width 21 height 8
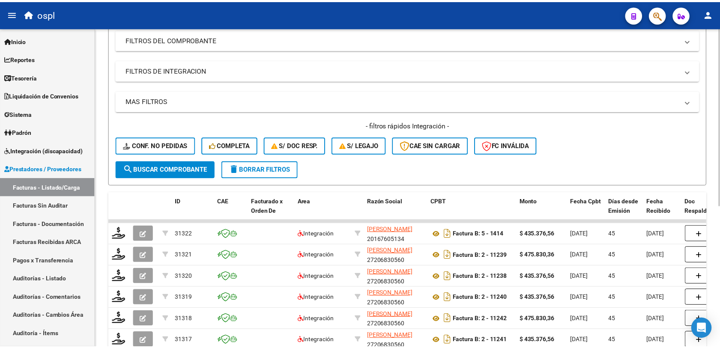
scroll to position [0, 0]
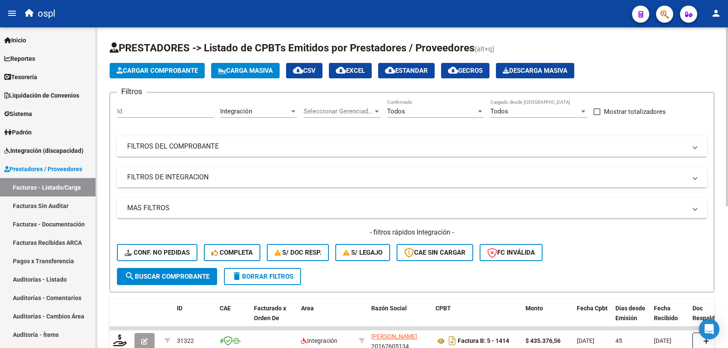
click at [151, 73] on span "Cargar Comprobante" at bounding box center [157, 71] width 81 height 8
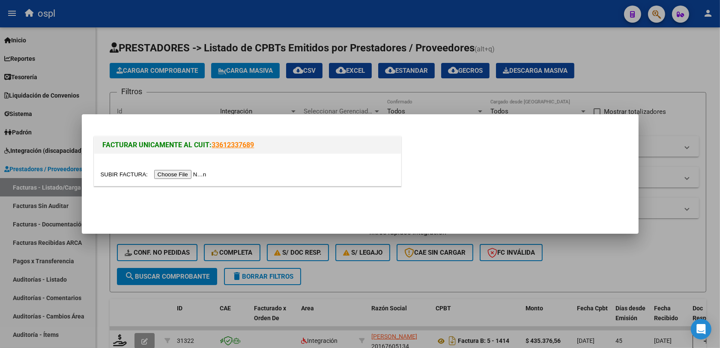
click at [191, 178] on input "file" at bounding box center [155, 174] width 108 height 9
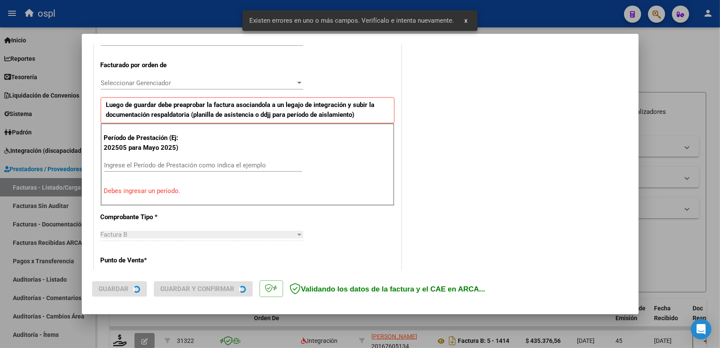
scroll to position [283, 0]
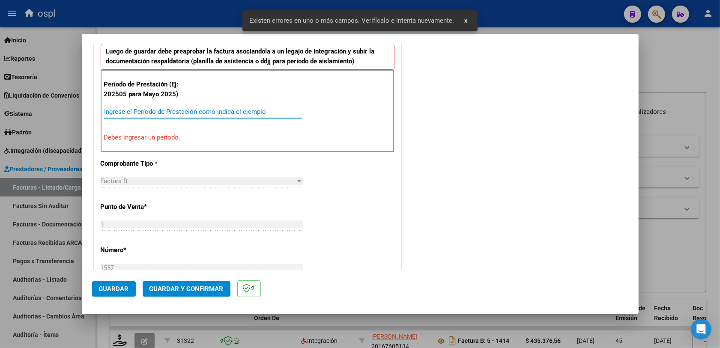
click at [171, 114] on input "Ingrese el Período de Prestación como indica el ejemplo" at bounding box center [203, 112] width 198 height 8
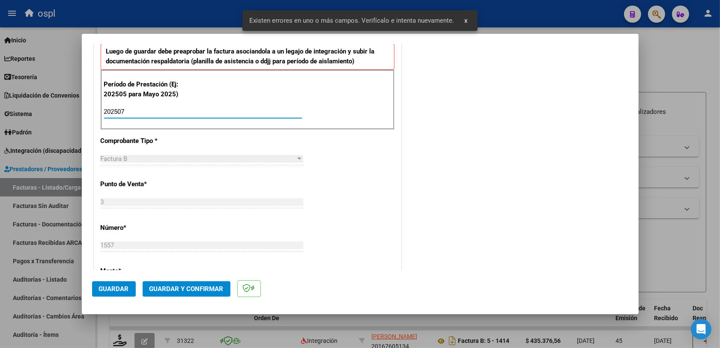
type input "202507"
click at [103, 290] on span "Guardar" at bounding box center [114, 289] width 30 height 8
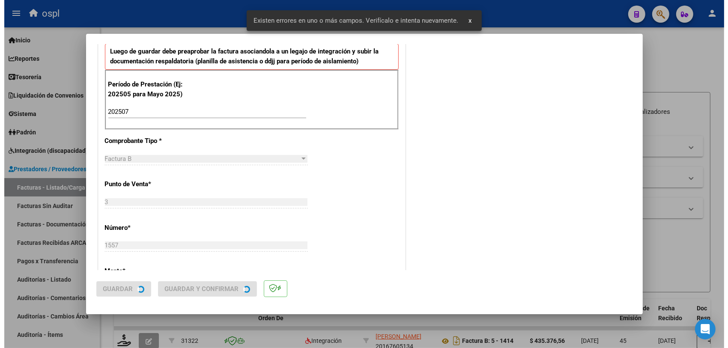
scroll to position [0, 0]
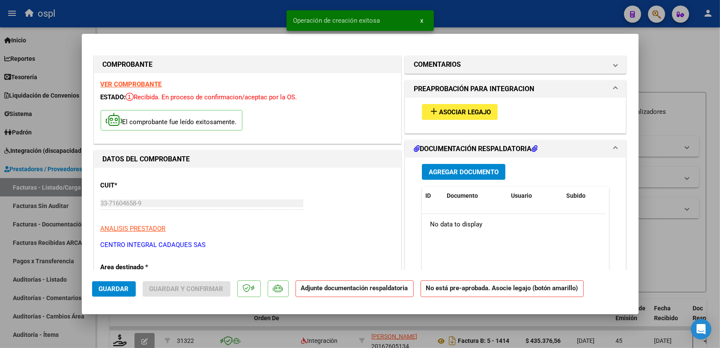
click at [468, 110] on span "Asociar Legajo" at bounding box center [465, 112] width 52 height 8
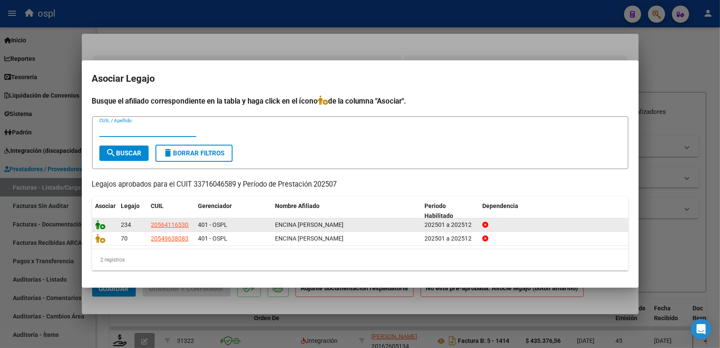
click at [99, 225] on icon at bounding box center [101, 224] width 10 height 9
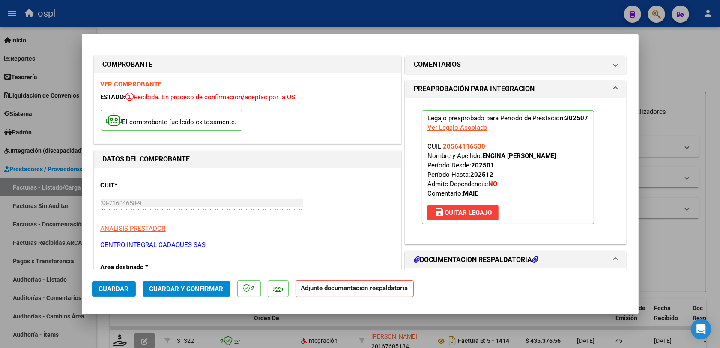
click at [189, 283] on button "Guardar y Confirmar" at bounding box center [187, 288] width 88 height 15
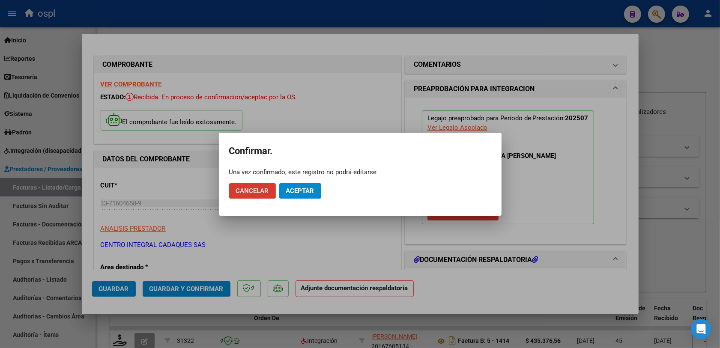
drag, startPoint x: 295, startPoint y: 187, endPoint x: 380, endPoint y: 215, distance: 89.4
click at [296, 187] on span "Aceptar" at bounding box center [300, 191] width 28 height 8
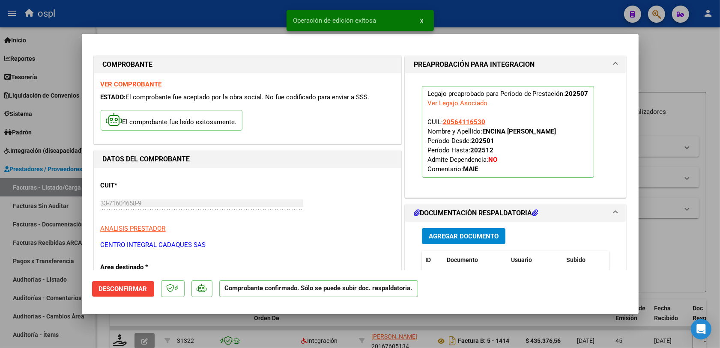
click at [663, 243] on div at bounding box center [360, 174] width 720 height 348
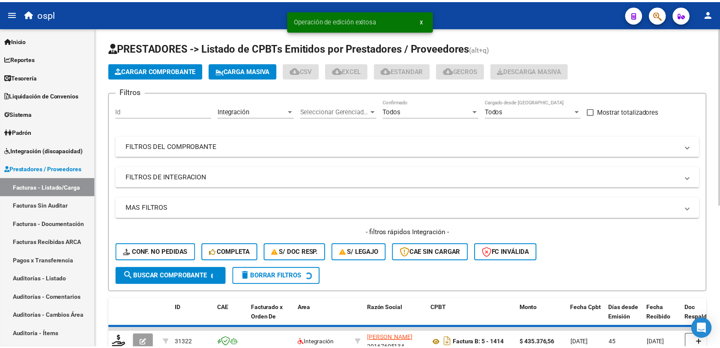
scroll to position [54, 0]
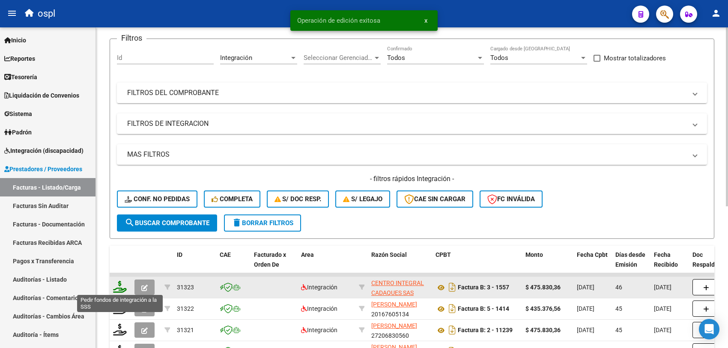
click at [120, 284] on icon at bounding box center [120, 287] width 14 height 12
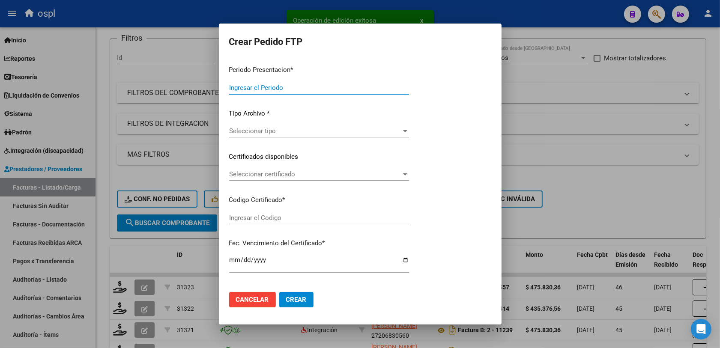
type input "202508"
type input "202507"
type input "$ 475.830,36"
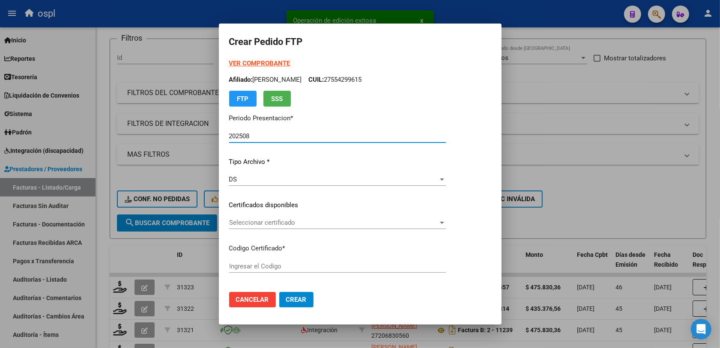
type input "ARG02000564116532024100820271008BSAS313"
type input "2027-10-08"
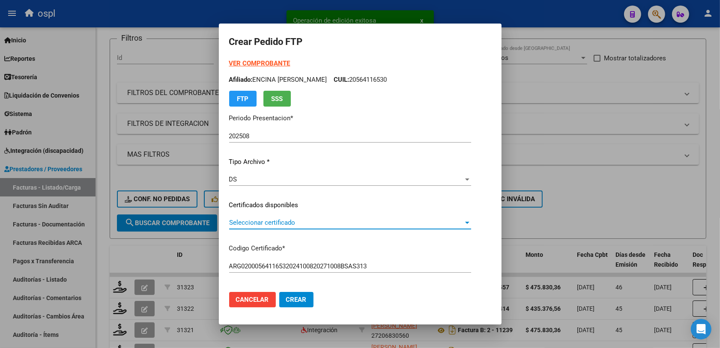
click at [256, 220] on span "Seleccionar certificado" at bounding box center [346, 223] width 234 height 8
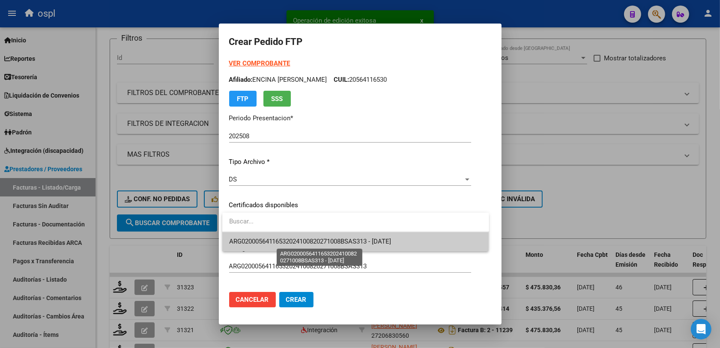
click at [280, 240] on span "ARG02000564116532024100820271008BSAS313 - 2027-10-08" at bounding box center [310, 242] width 162 height 8
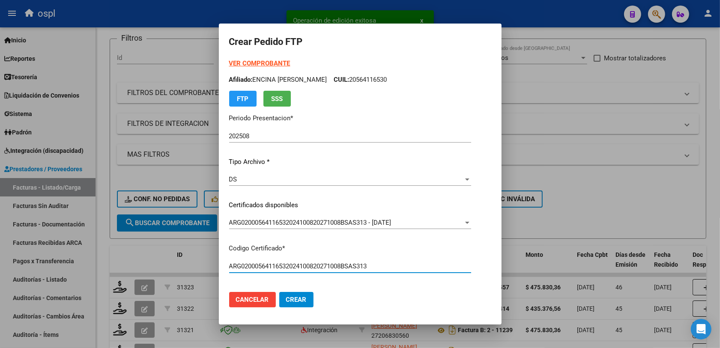
click at [421, 264] on input "ARG02000564116532024100820271008BSAS313" at bounding box center [350, 267] width 242 height 8
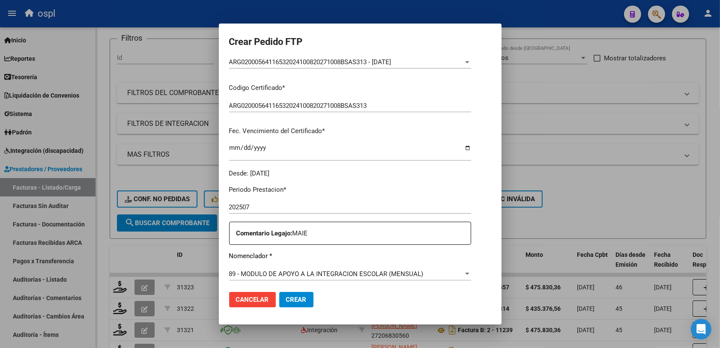
scroll to position [214, 0]
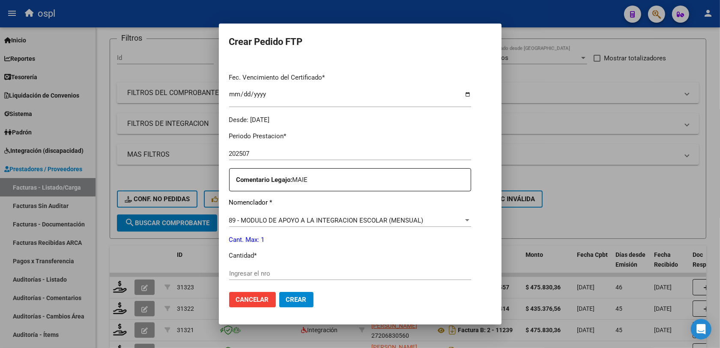
click at [280, 274] on input "Ingresar el nro" at bounding box center [350, 274] width 242 height 8
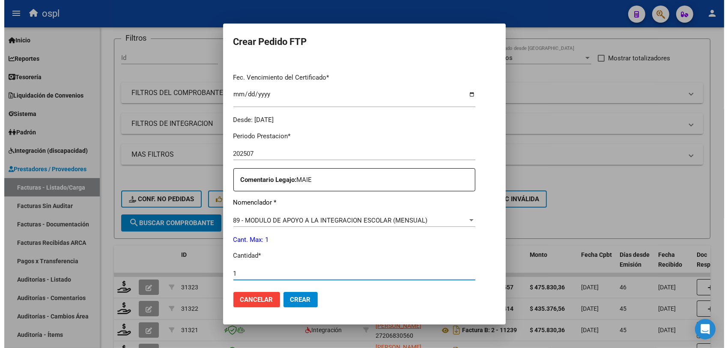
scroll to position [321, 0]
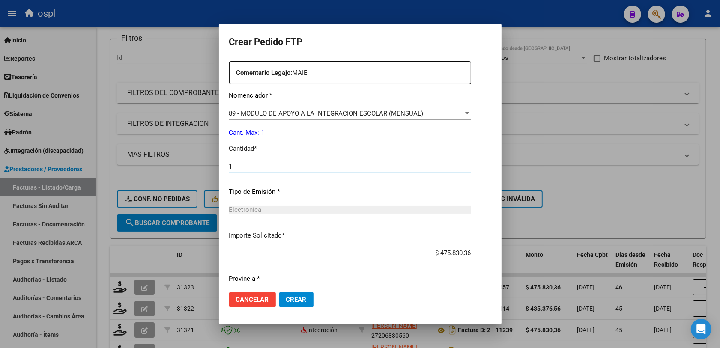
type input "1"
click at [298, 299] on span "Crear" at bounding box center [296, 300] width 21 height 8
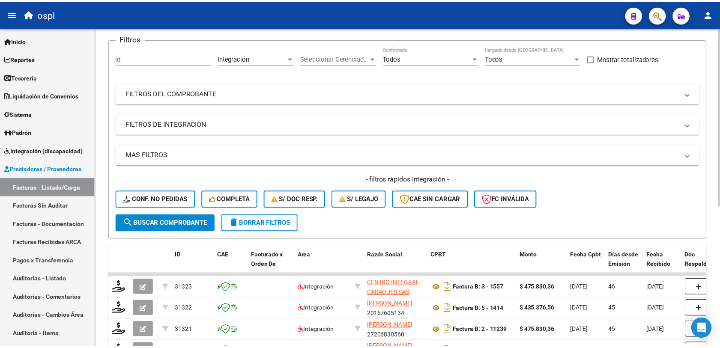
scroll to position [0, 0]
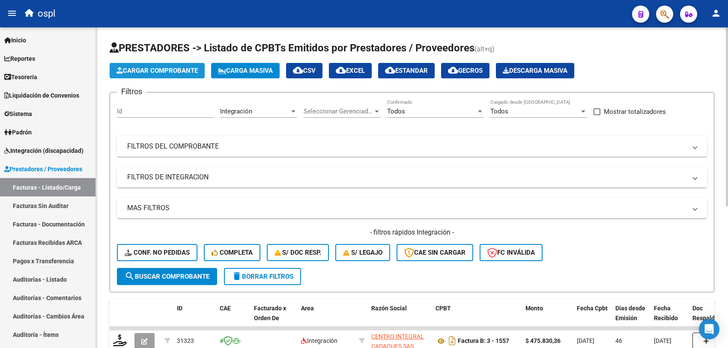
click at [155, 73] on span "Cargar Comprobante" at bounding box center [157, 71] width 81 height 8
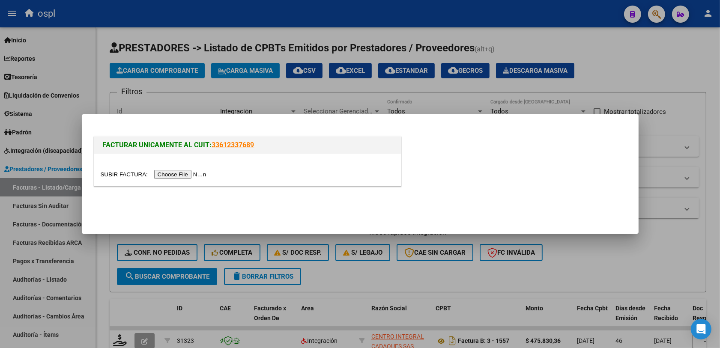
click at [180, 174] on input "file" at bounding box center [155, 174] width 108 height 9
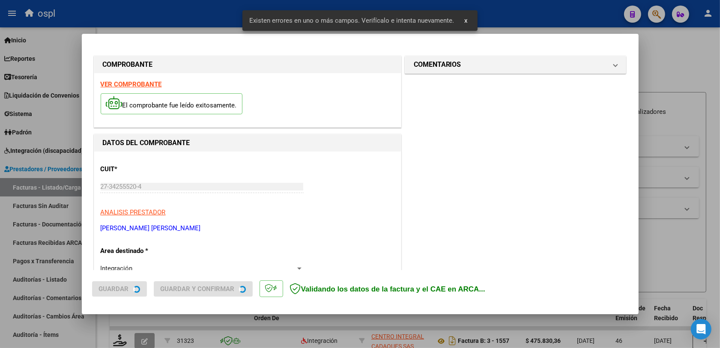
scroll to position [229, 0]
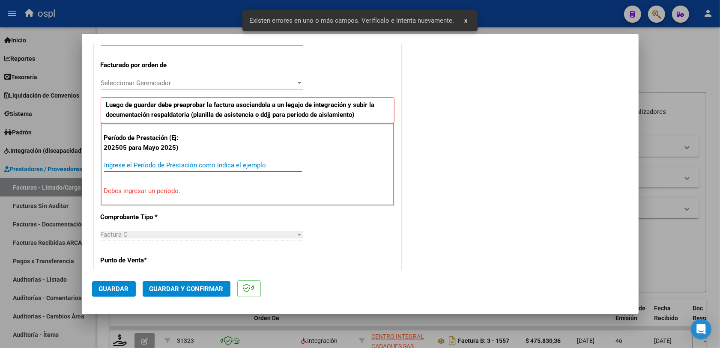
click at [168, 168] on input "Ingrese el Período de Prestación como indica el ejemplo" at bounding box center [203, 166] width 198 height 8
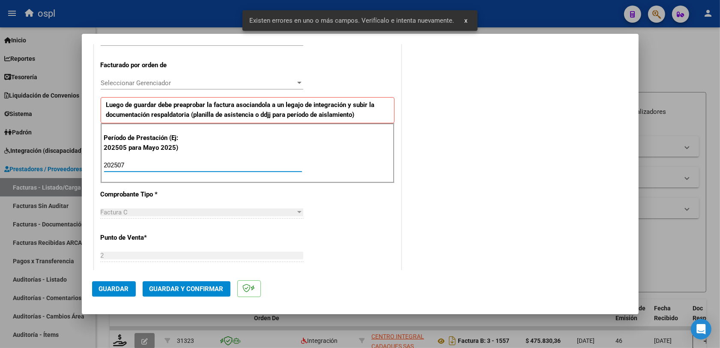
type input "202507"
click at [119, 286] on span "Guardar" at bounding box center [114, 289] width 30 height 8
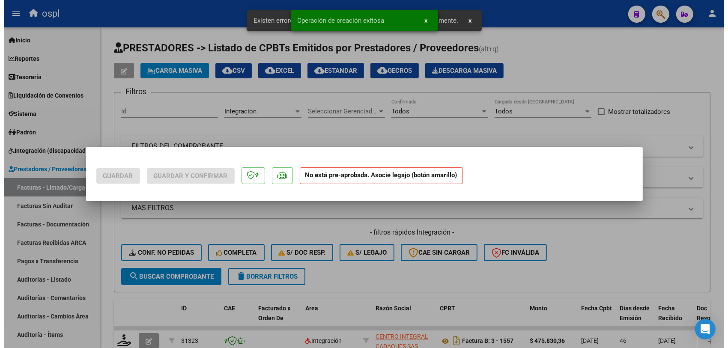
scroll to position [0, 0]
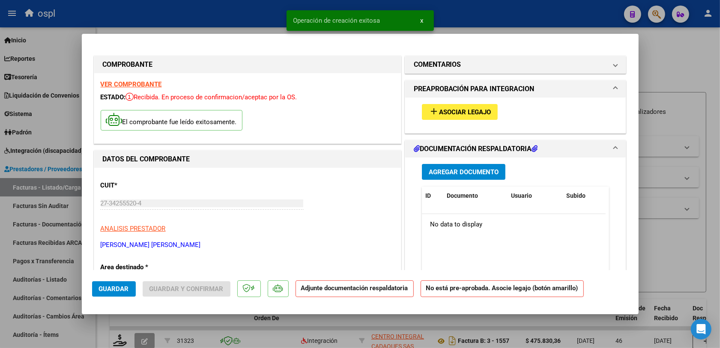
click at [461, 118] on button "add Asociar Legajo" at bounding box center [460, 112] width 76 height 16
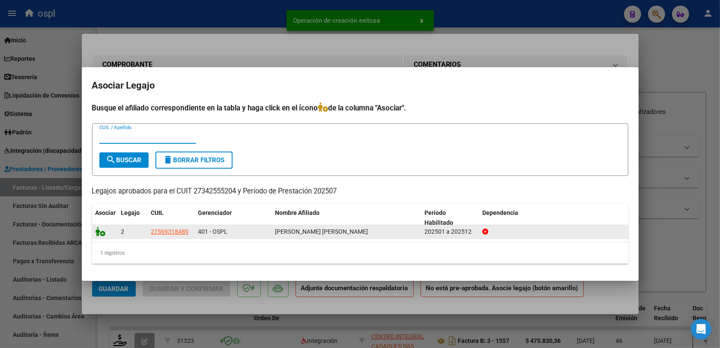
click at [97, 230] on icon at bounding box center [101, 231] width 10 height 9
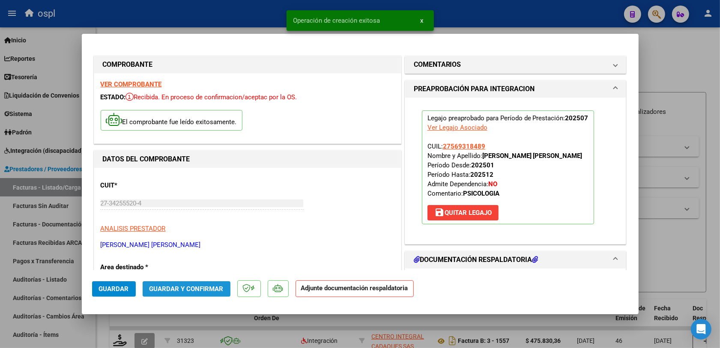
click at [208, 290] on span "Guardar y Confirmar" at bounding box center [187, 289] width 74 height 8
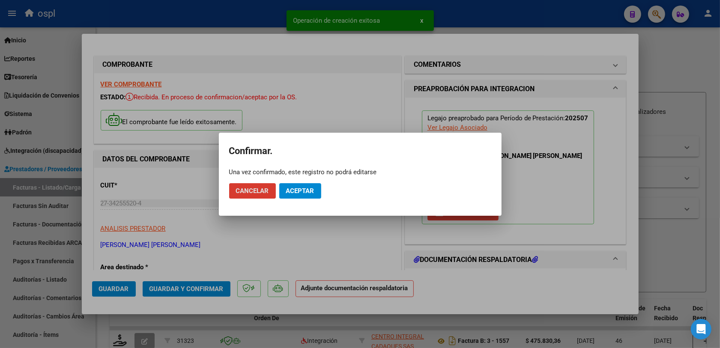
click at [301, 193] on span "Aceptar" at bounding box center [300, 191] width 28 height 8
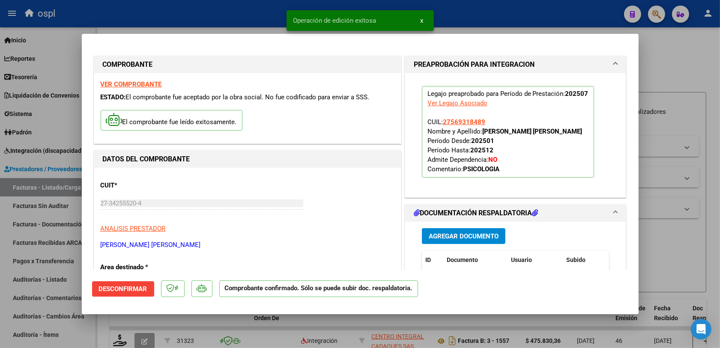
click at [306, 321] on div at bounding box center [360, 174] width 720 height 348
type input "$ 0,00"
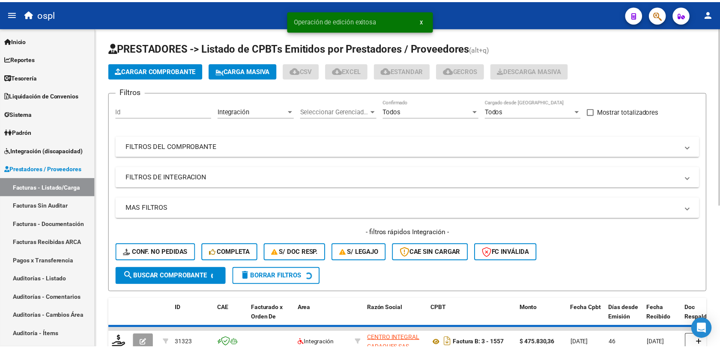
scroll to position [54, 0]
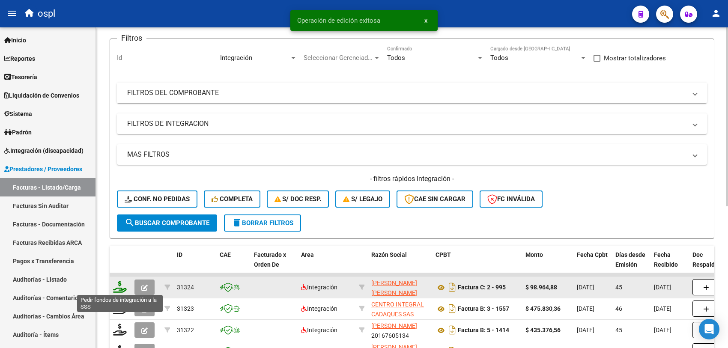
click at [119, 283] on icon at bounding box center [120, 287] width 14 height 12
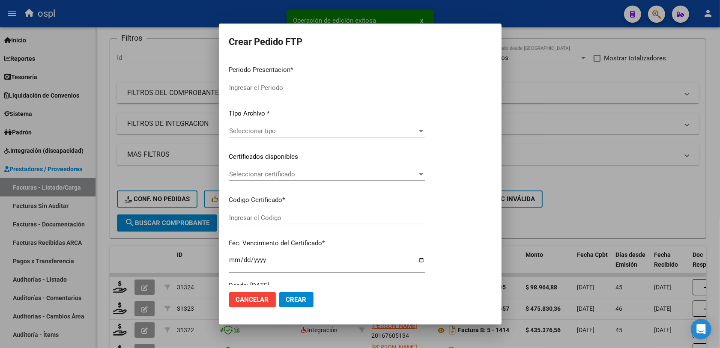
type input "202508"
type input "202507"
type input "$ 98.964,88"
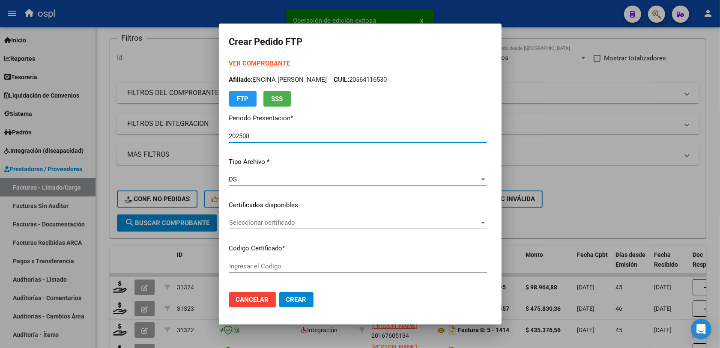
type input "ARG01000569318482022081920250819BS437"
type input "2025-08-19"
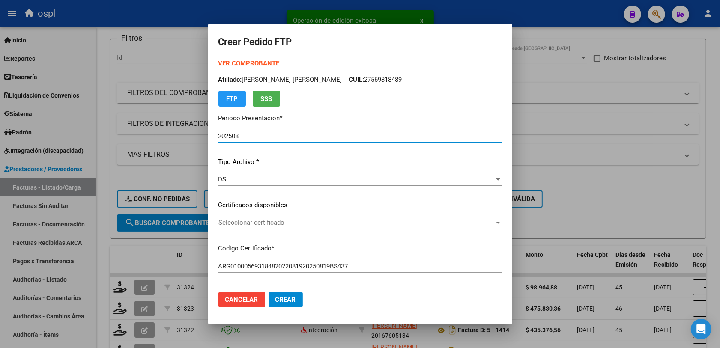
click at [243, 223] on span "Seleccionar certificado" at bounding box center [356, 223] width 276 height 8
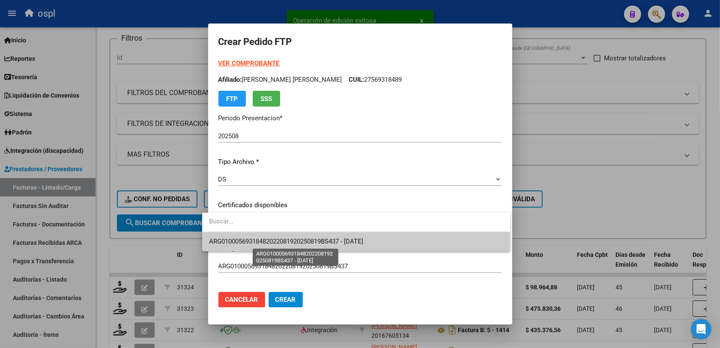
click at [277, 242] on span "ARG01000569318482022081920250819BS437 - 2025-08-19" at bounding box center [286, 242] width 154 height 8
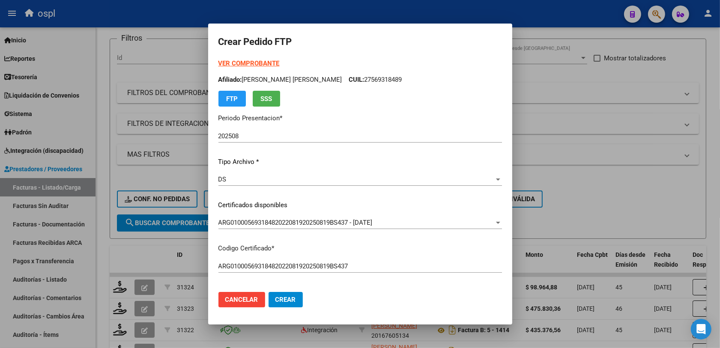
click at [375, 287] on mat-dialog-actions "Cancelar Crear" at bounding box center [360, 299] width 284 height 29
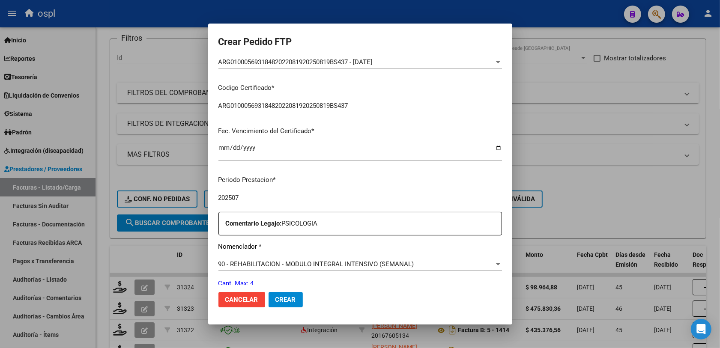
scroll to position [214, 0]
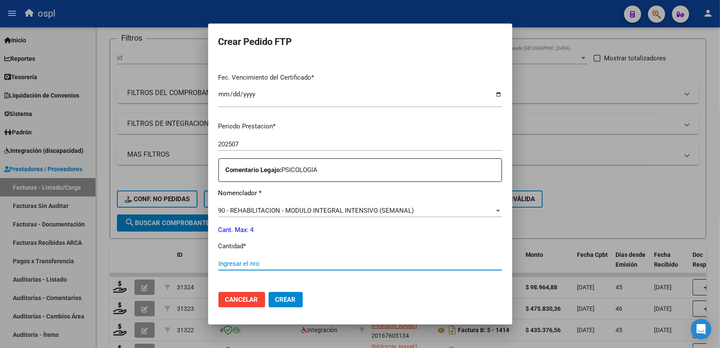
click at [244, 264] on input "Ingresar el nro" at bounding box center [360, 264] width 284 height 8
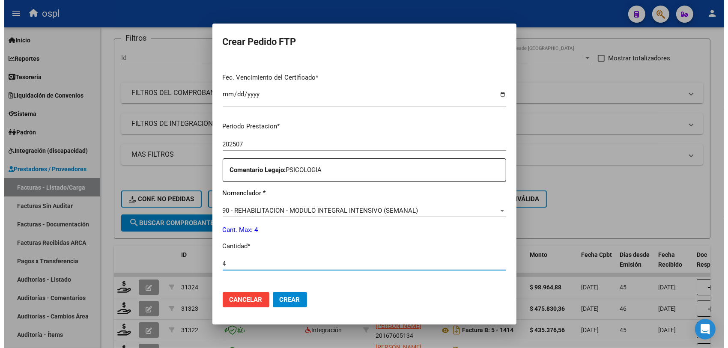
scroll to position [268, 0]
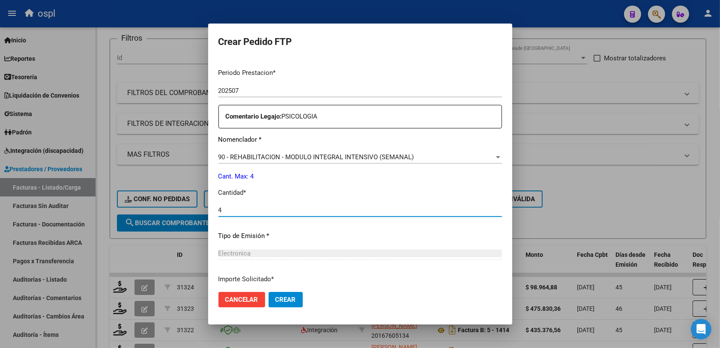
type input "4"
click at [288, 298] on button "Crear" at bounding box center [286, 299] width 34 height 15
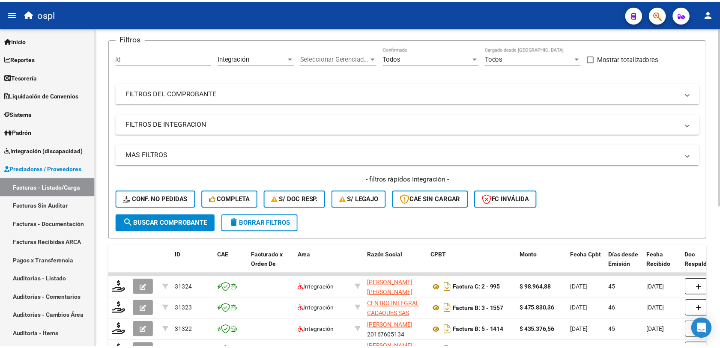
scroll to position [0, 0]
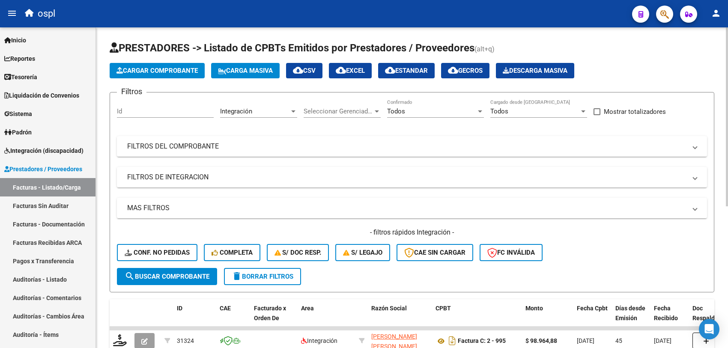
click at [155, 74] on button "Cargar Comprobante" at bounding box center [157, 70] width 95 height 15
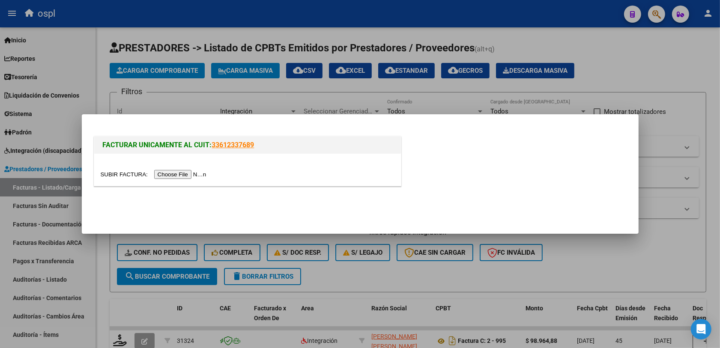
click at [174, 176] on input "file" at bounding box center [155, 174] width 108 height 9
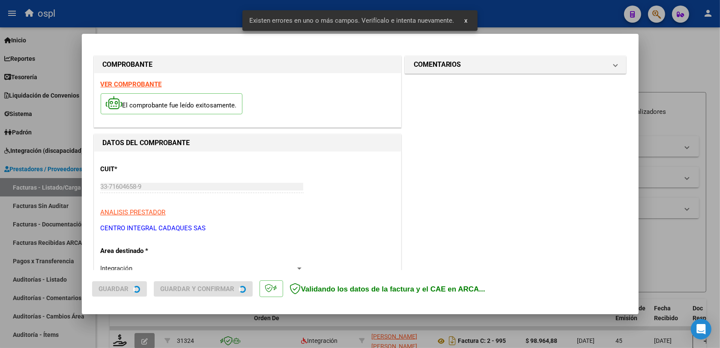
scroll to position [229, 0]
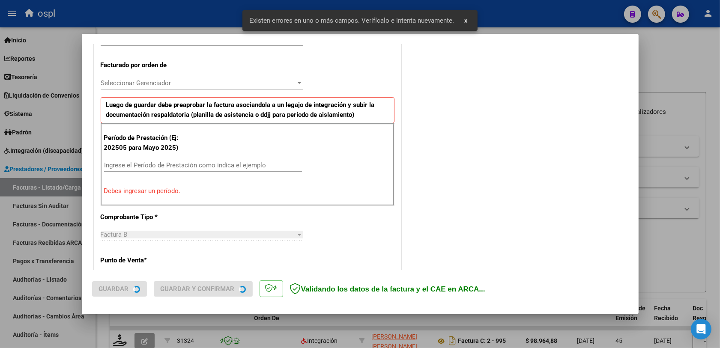
drag, startPoint x: 176, startPoint y: 158, endPoint x: 174, endPoint y: 167, distance: 9.8
click at [174, 163] on div "Período de Prestación (Ej: 202505 para [DATE]) Ingrese el Período de Prestación…" at bounding box center [248, 164] width 294 height 82
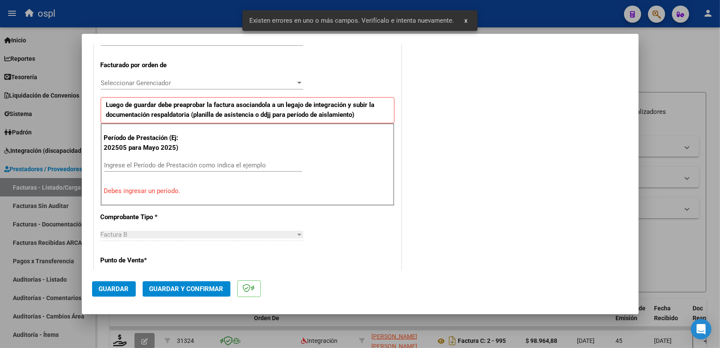
click at [174, 167] on input "Ingrese el Período de Prestación como indica el ejemplo" at bounding box center [203, 166] width 198 height 8
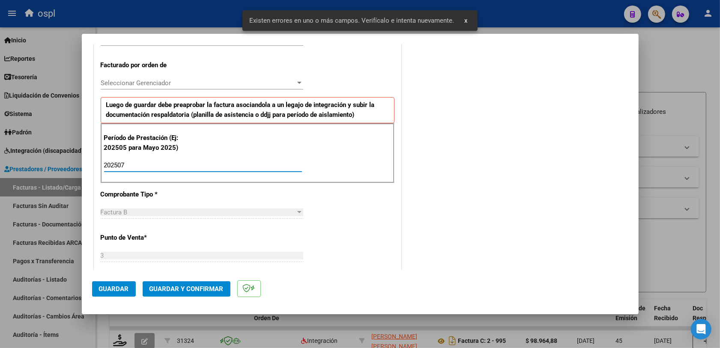
type input "202507"
click at [111, 285] on button "Guardar" at bounding box center [114, 288] width 44 height 15
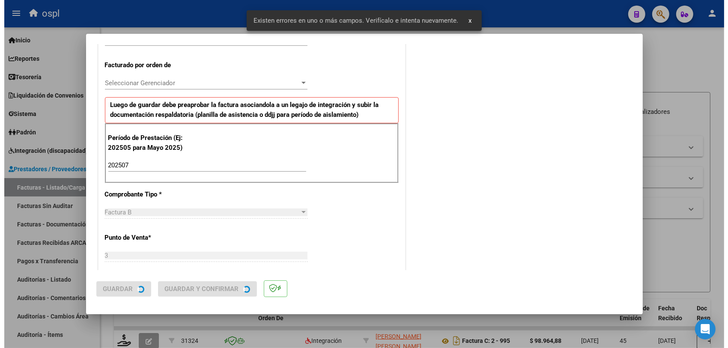
scroll to position [0, 0]
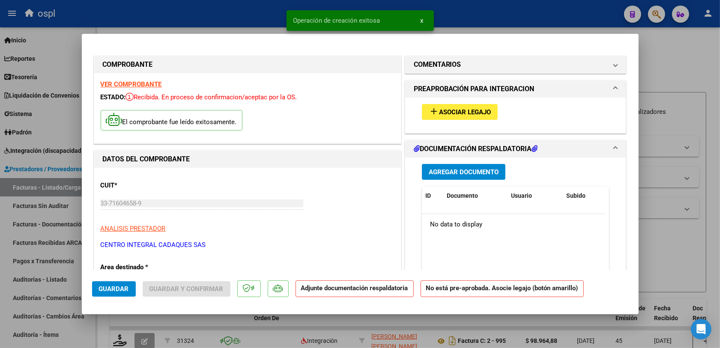
click at [462, 111] on span "Asociar Legajo" at bounding box center [465, 112] width 52 height 8
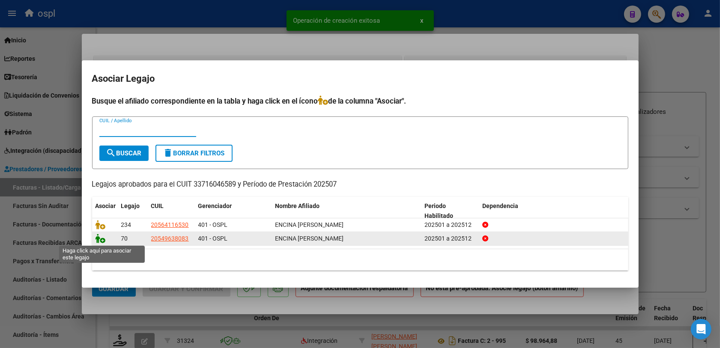
click at [102, 239] on icon at bounding box center [101, 238] width 10 height 9
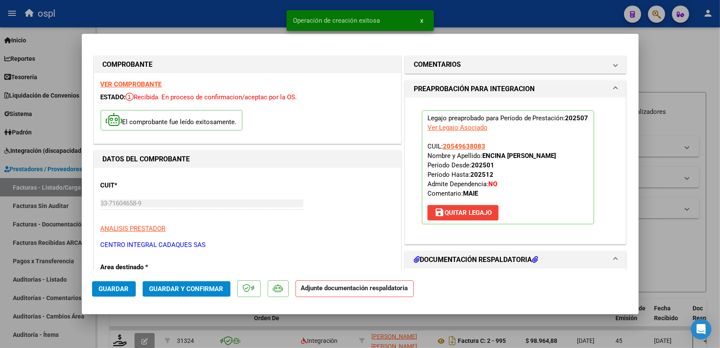
click at [199, 288] on span "Guardar y Confirmar" at bounding box center [187, 289] width 74 height 8
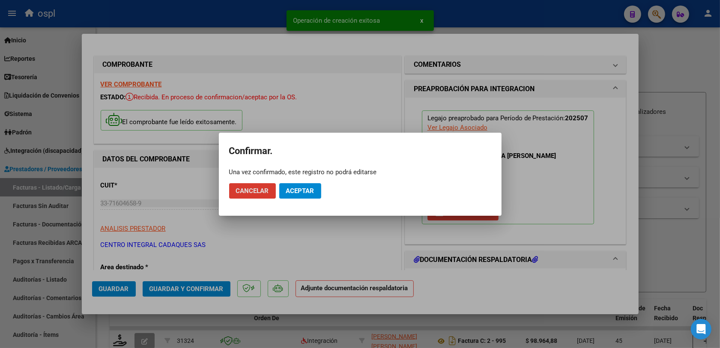
click at [307, 191] on span "Aceptar" at bounding box center [300, 191] width 28 height 8
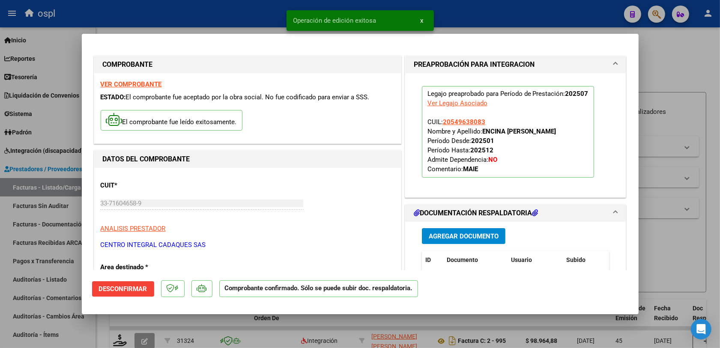
click at [639, 227] on div at bounding box center [360, 174] width 720 height 348
type input "$ 0,00"
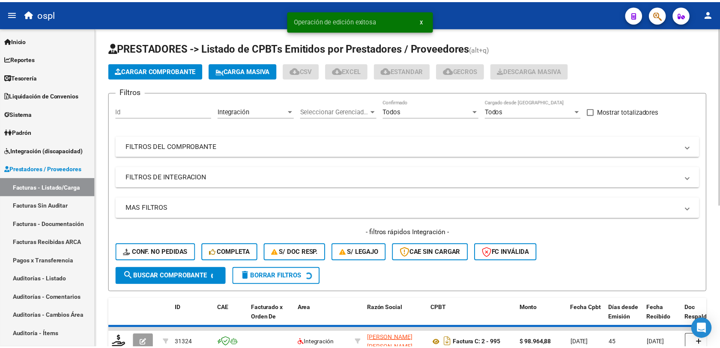
scroll to position [107, 0]
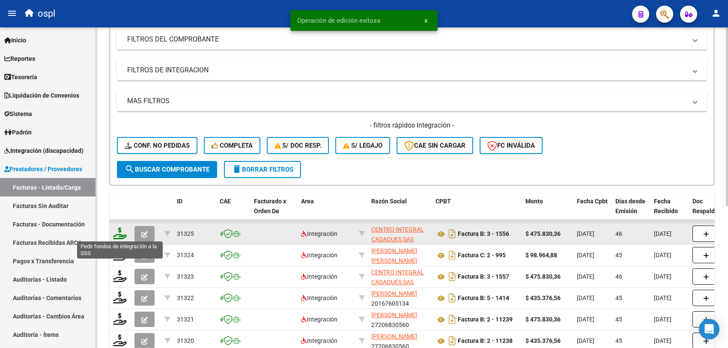
click at [118, 230] on icon at bounding box center [120, 233] width 14 height 12
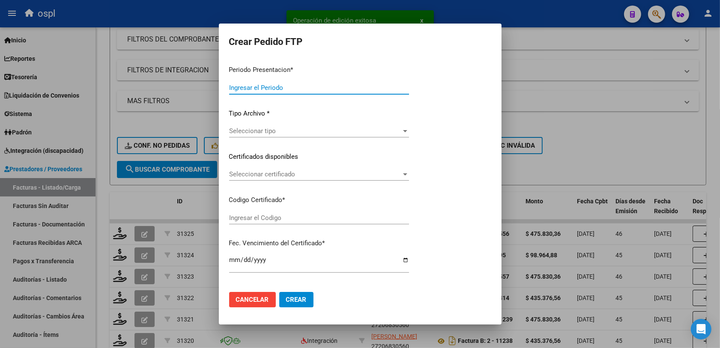
type input "202508"
type input "202507"
type input "$ 475.830,36"
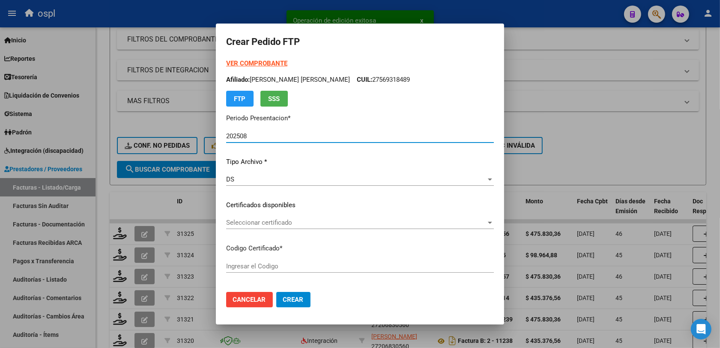
type input "ARG02000549638082023062720260627BS313"
type input "2026-06-01"
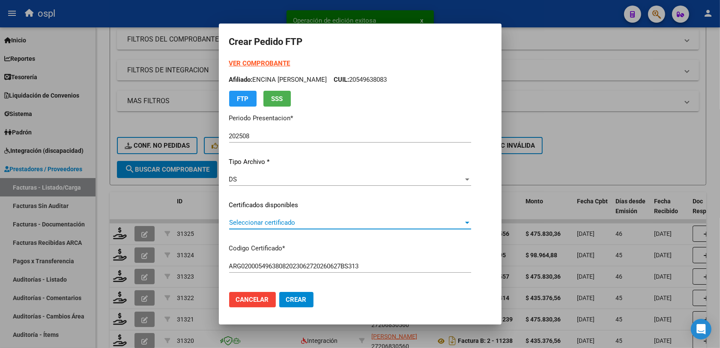
click at [258, 223] on span "Seleccionar certificado" at bounding box center [346, 223] width 234 height 8
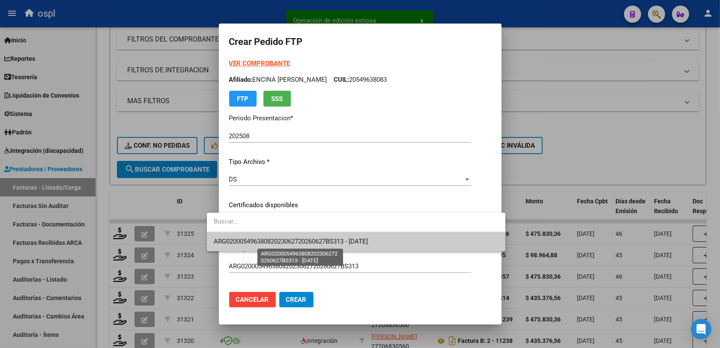
click at [290, 238] on span "ARG02000549638082023062720260627BS313 - 2026-06-01" at bounding box center [291, 242] width 154 height 8
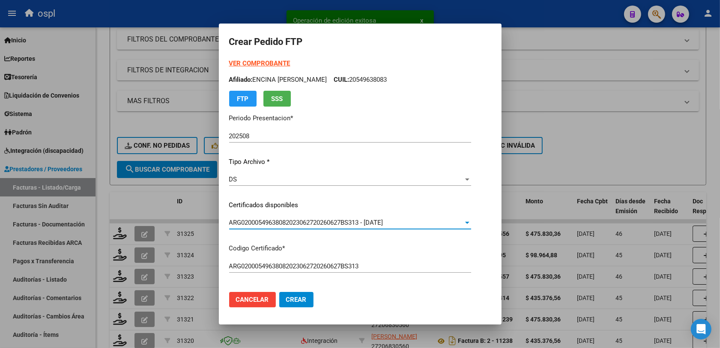
click at [382, 281] on div "VER COMPROBANTE ARCA Padrón Afiliado: ENCINA SEBASTIAN ANDRES LEONEL CUIL: 2054…" at bounding box center [350, 194] width 242 height 271
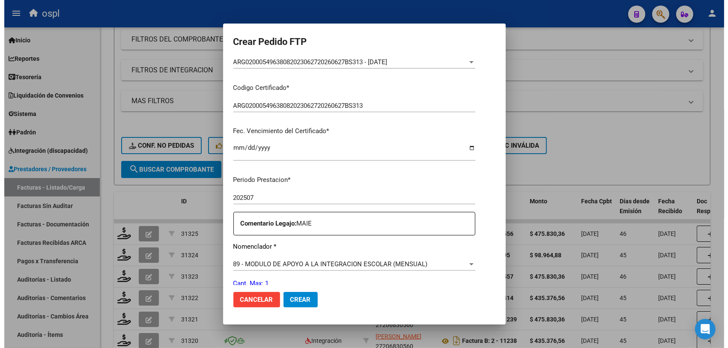
scroll to position [268, 0]
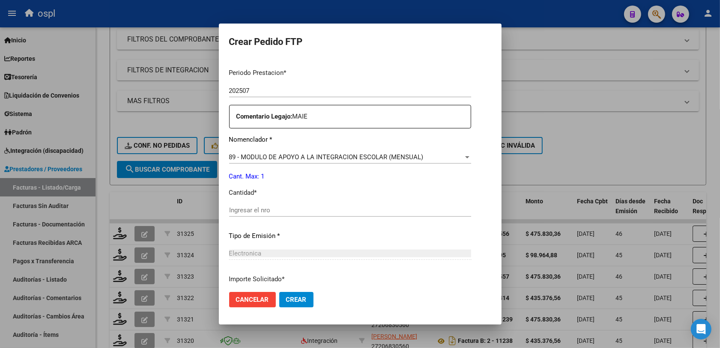
click at [249, 211] on input "Ingresar el nro" at bounding box center [350, 211] width 242 height 8
type input "1"
click at [286, 303] on span "Crear" at bounding box center [296, 300] width 21 height 8
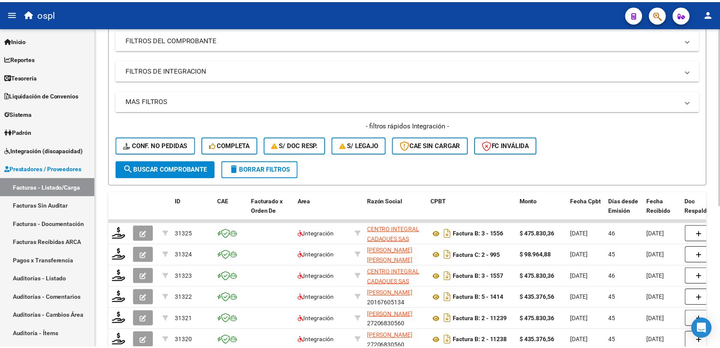
scroll to position [0, 0]
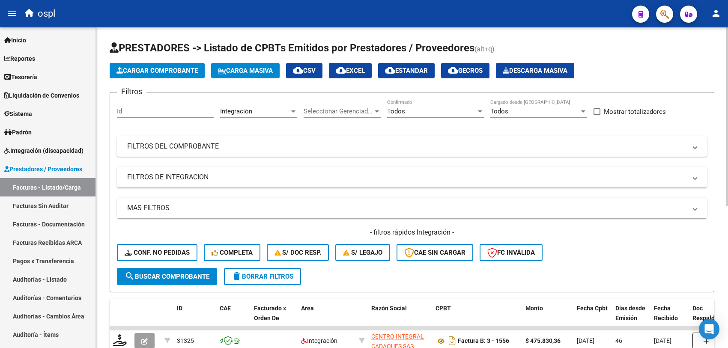
click at [151, 65] on button "Cargar Comprobante" at bounding box center [157, 70] width 95 height 15
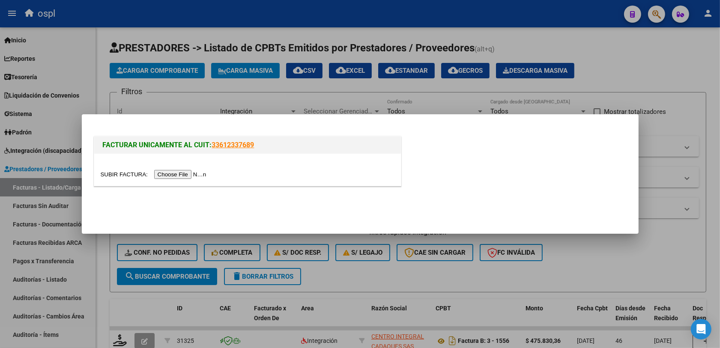
click at [170, 176] on input "file" at bounding box center [155, 174] width 108 height 9
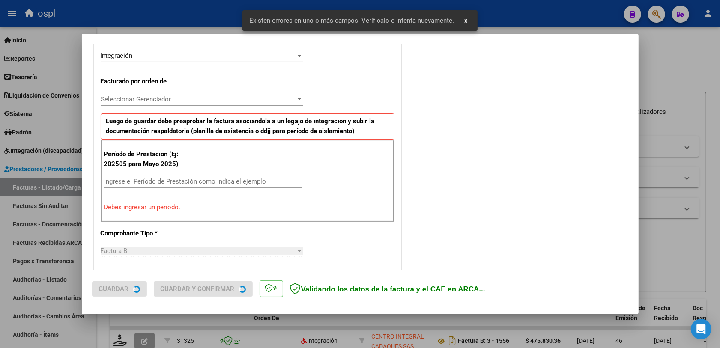
scroll to position [229, 0]
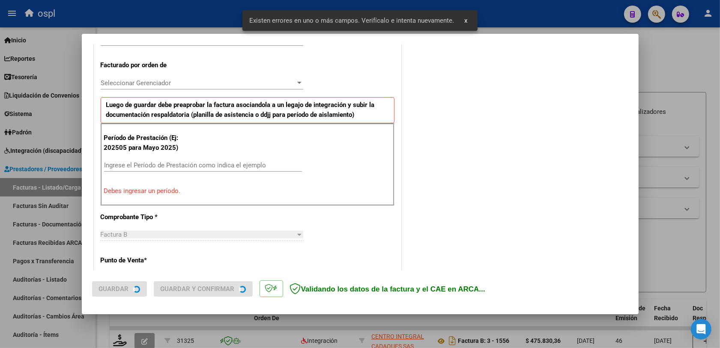
click at [155, 166] on input "Ingrese el Período de Prestación como indica el ejemplo" at bounding box center [203, 166] width 198 height 8
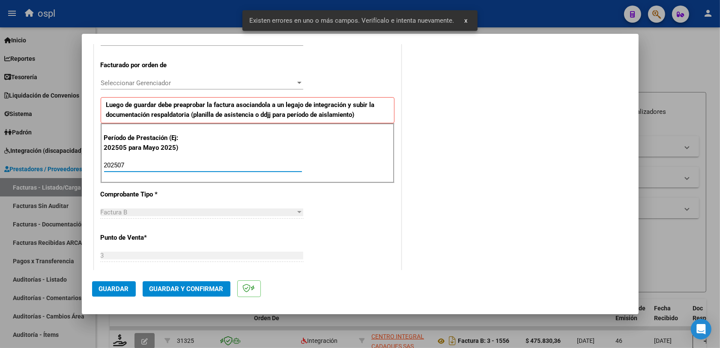
type input "202507"
click at [119, 293] on button "Guardar" at bounding box center [114, 288] width 44 height 15
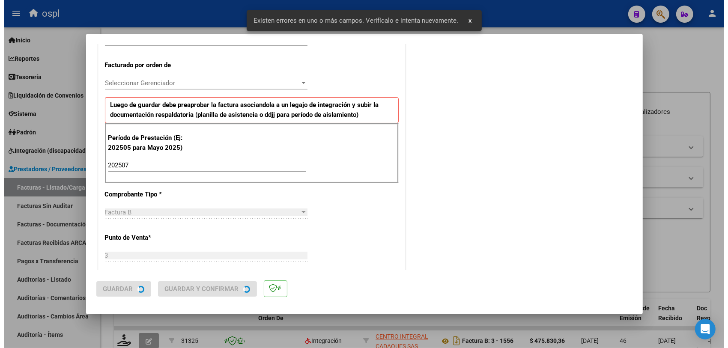
scroll to position [0, 0]
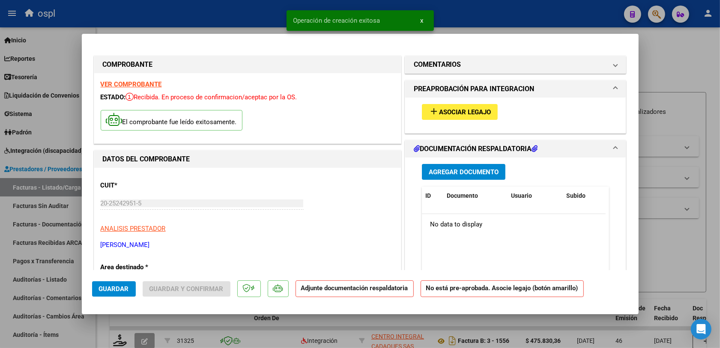
click at [451, 108] on span "Asociar Legajo" at bounding box center [465, 112] width 52 height 8
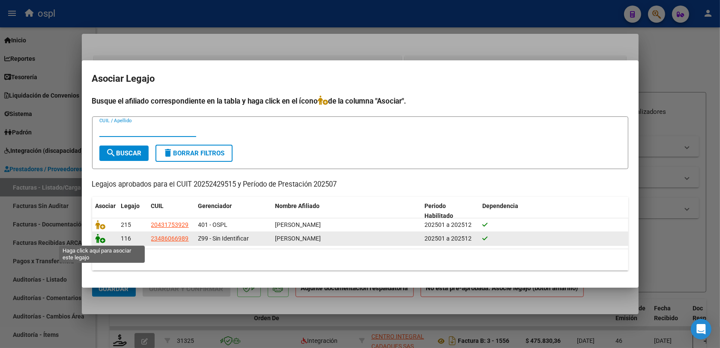
click at [100, 240] on icon at bounding box center [101, 238] width 10 height 9
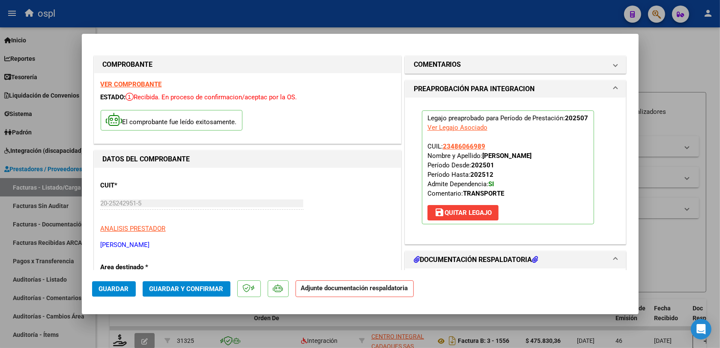
click at [188, 290] on span "Guardar y Confirmar" at bounding box center [187, 289] width 74 height 8
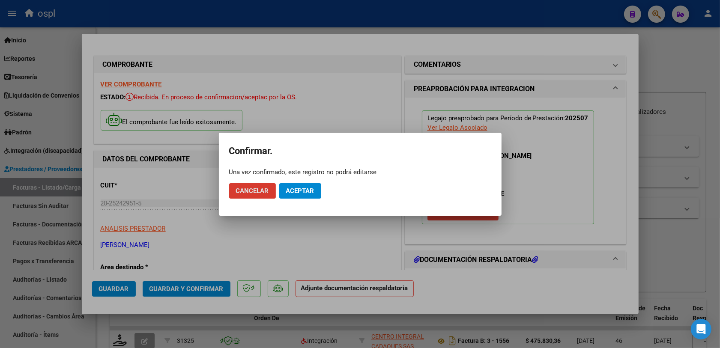
drag, startPoint x: 313, startPoint y: 174, endPoint x: 308, endPoint y: 192, distance: 18.5
click at [311, 176] on div "Una vez confirmado, este registro no podrá editarse" at bounding box center [360, 172] width 262 height 9
click at [308, 193] on span "Aceptar" at bounding box center [300, 191] width 28 height 8
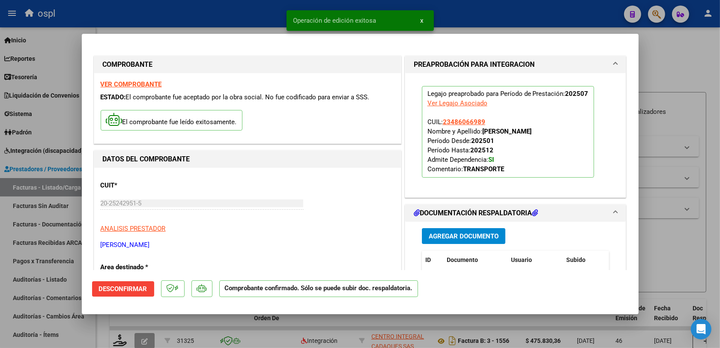
click at [658, 253] on div at bounding box center [360, 174] width 720 height 348
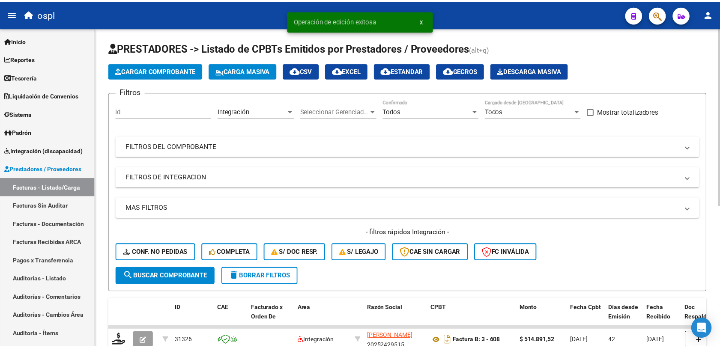
scroll to position [54, 0]
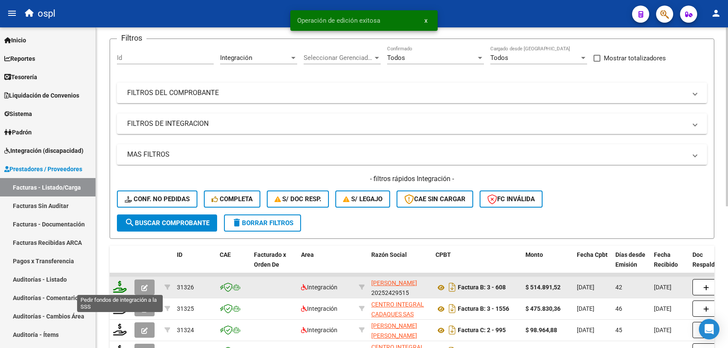
click at [115, 283] on icon at bounding box center [120, 287] width 14 height 12
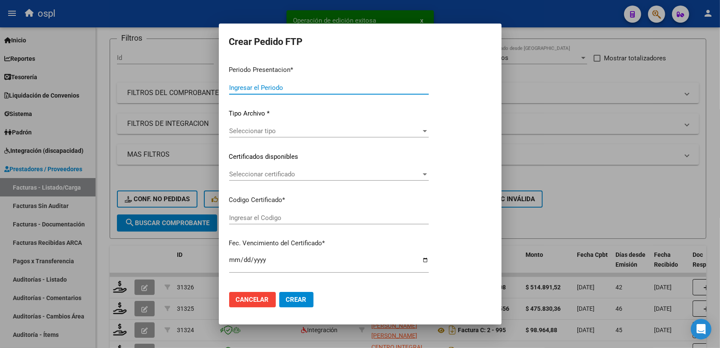
type input "202508"
type input "202507"
type input "$ 514.891,52"
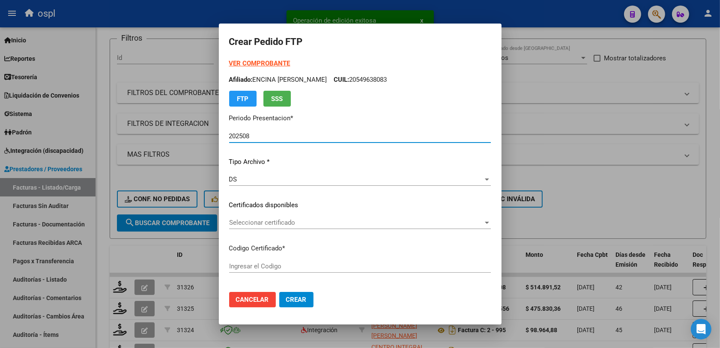
type input "ARG02000486066982017100620221006BS423"
type input "2029-12-09"
click at [243, 221] on span "Seleccionar certificado" at bounding box center [354, 223] width 250 height 8
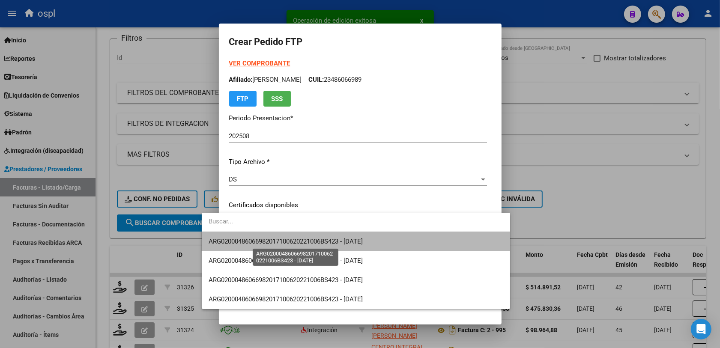
click at [323, 238] on span "ARG02000486066982017100620221006BS423 - 2029-12-09" at bounding box center [286, 242] width 154 height 8
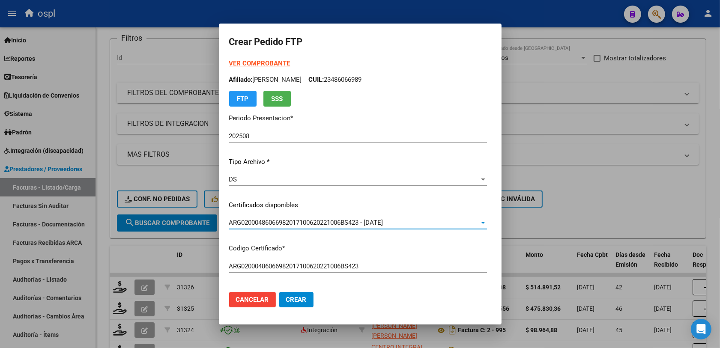
click at [446, 255] on div "VER COMPROBANTE ARCA Padrón Afiliado: VELARDEZ RAMIRO DAVID CUIL: 23486066989 F…" at bounding box center [358, 194] width 258 height 271
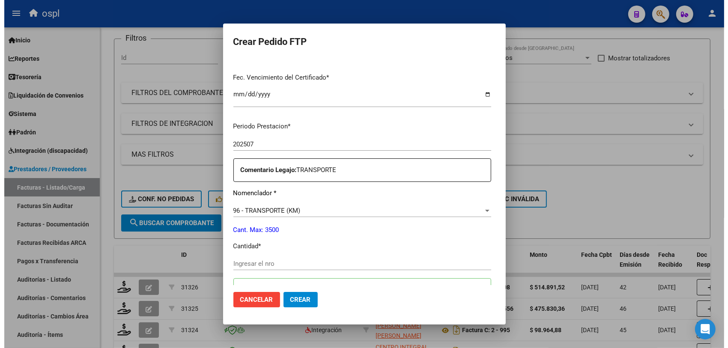
scroll to position [268, 0]
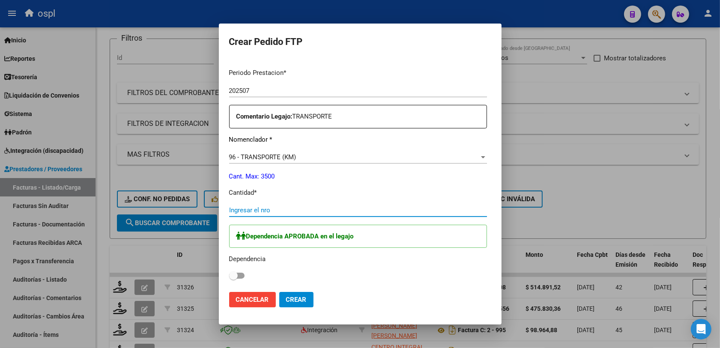
click at [236, 213] on input "Ingresar el nro" at bounding box center [358, 211] width 258 height 8
type input "704"
click at [229, 277] on span at bounding box center [233, 276] width 9 height 9
click at [233, 279] on input "checkbox" at bounding box center [233, 279] width 0 height 0
checkbox input "true"
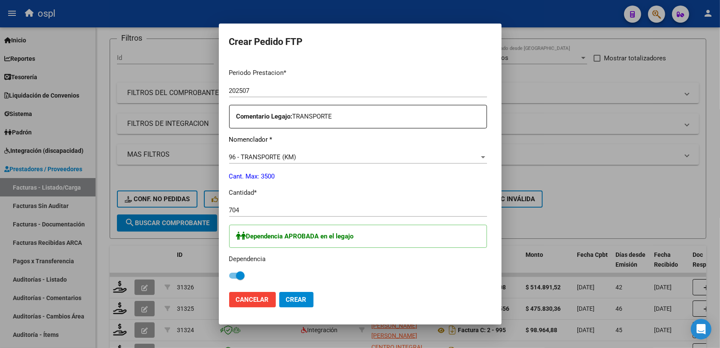
drag, startPoint x: 281, startPoint y: 301, endPoint x: 266, endPoint y: 284, distance: 22.7
click at [286, 300] on span "Crear" at bounding box center [296, 300] width 21 height 8
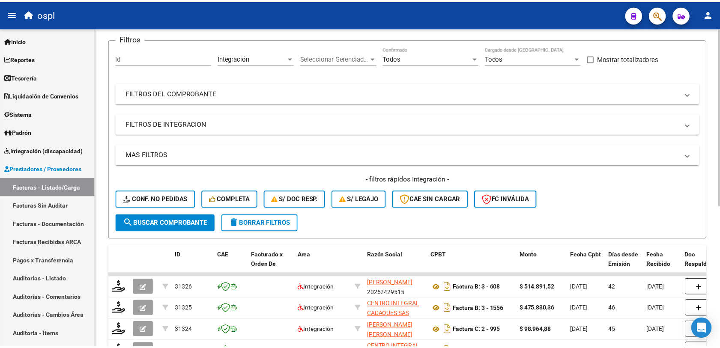
scroll to position [0, 0]
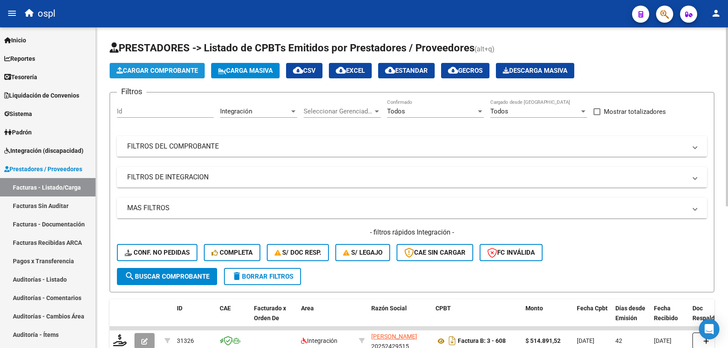
click at [154, 65] on button "Cargar Comprobante" at bounding box center [157, 70] width 95 height 15
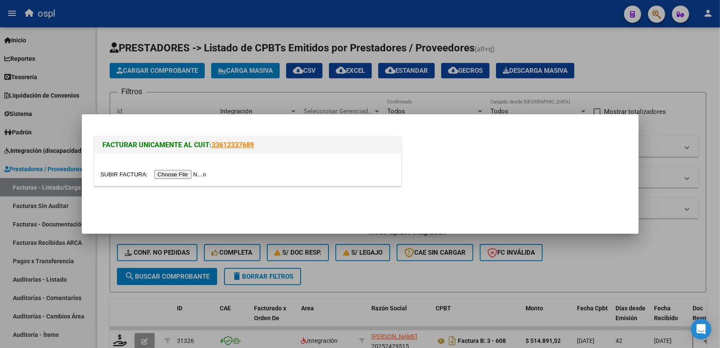
click at [172, 176] on input "file" at bounding box center [155, 174] width 108 height 9
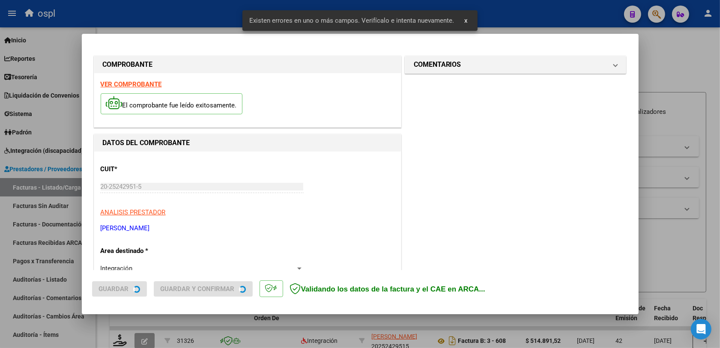
scroll to position [229, 0]
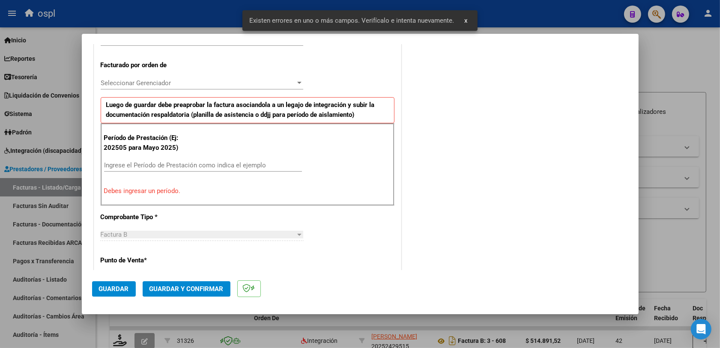
click at [169, 167] on input "Ingrese el Período de Prestación como indica el ejemplo" at bounding box center [203, 166] width 198 height 8
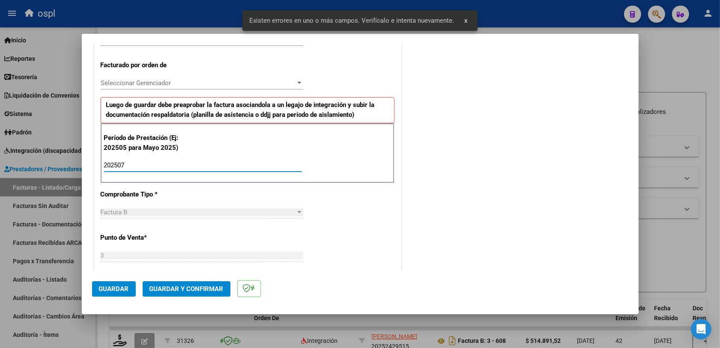
type input "202507"
click at [127, 286] on span "Guardar" at bounding box center [114, 289] width 30 height 8
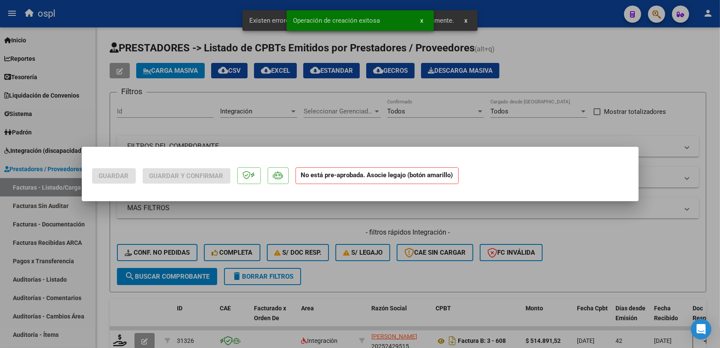
scroll to position [0, 0]
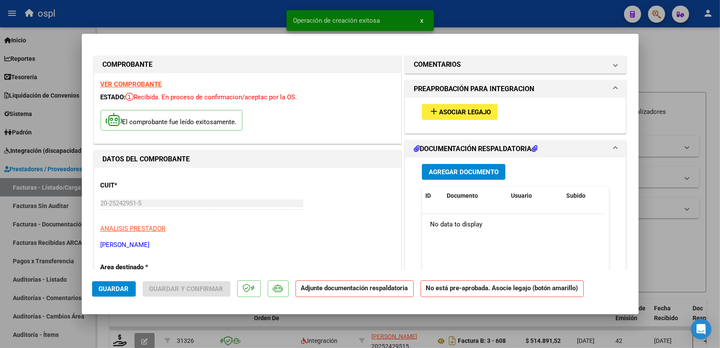
click at [452, 114] on span "Asociar Legajo" at bounding box center [465, 112] width 52 height 8
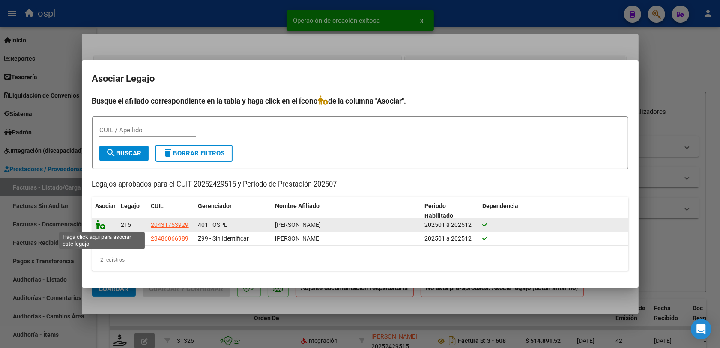
click at [101, 226] on icon at bounding box center [101, 224] width 10 height 9
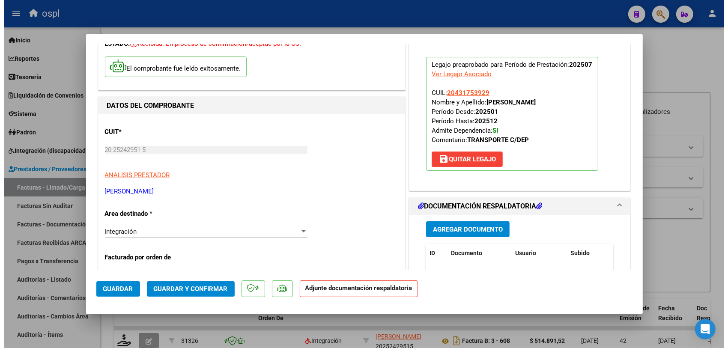
scroll to position [107, 0]
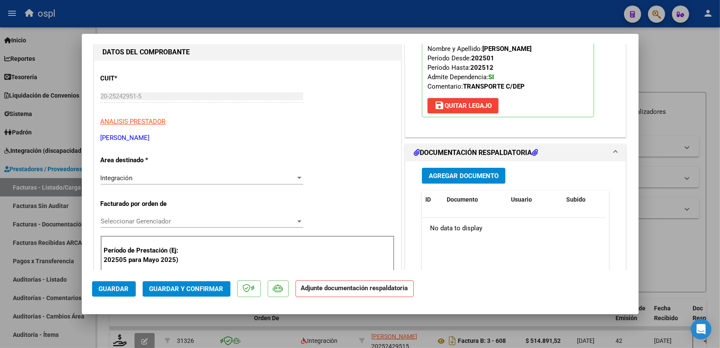
click at [196, 283] on button "Guardar y Confirmar" at bounding box center [187, 288] width 88 height 15
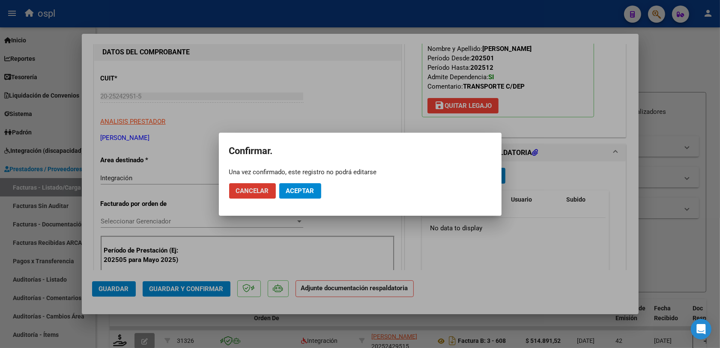
click at [301, 191] on span "Aceptar" at bounding box center [300, 191] width 28 height 8
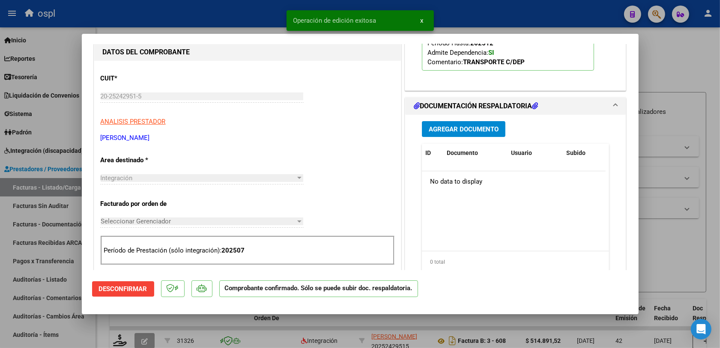
click at [658, 243] on div at bounding box center [360, 174] width 720 height 348
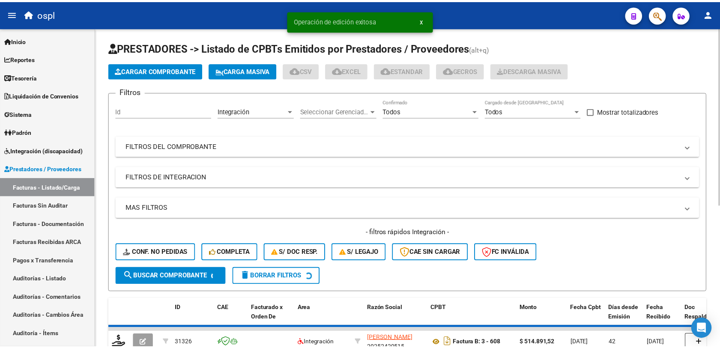
scroll to position [54, 0]
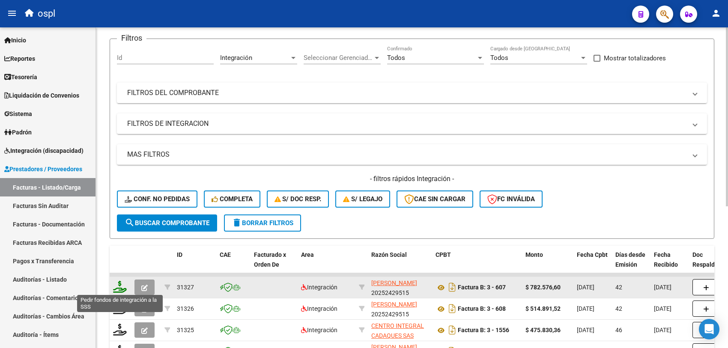
click at [123, 285] on icon at bounding box center [120, 287] width 14 height 12
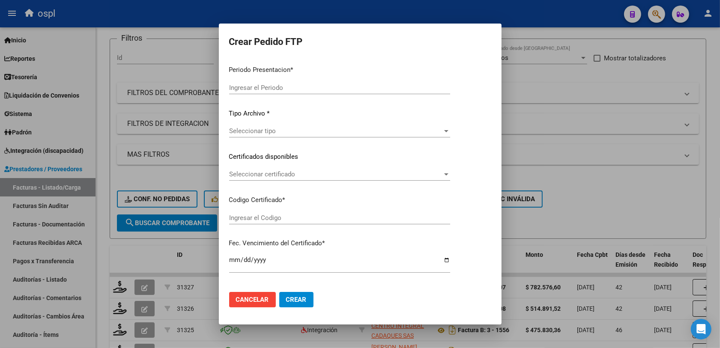
type input "202508"
type input "202507"
type input "$ 782.576,60"
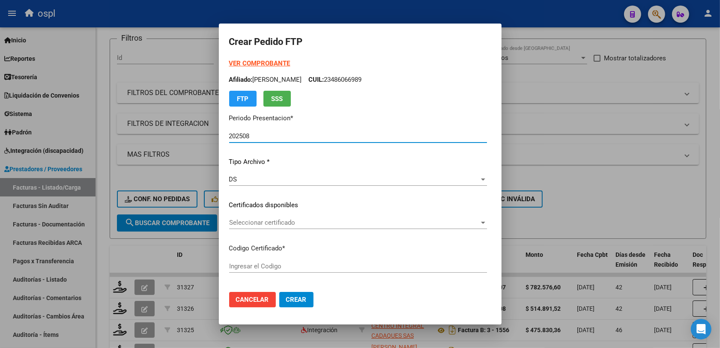
type input "ARG0200431753922021120220261202BS413"
type input "2026-12-02"
click at [259, 223] on span "Seleccionar certificado" at bounding box center [354, 223] width 250 height 8
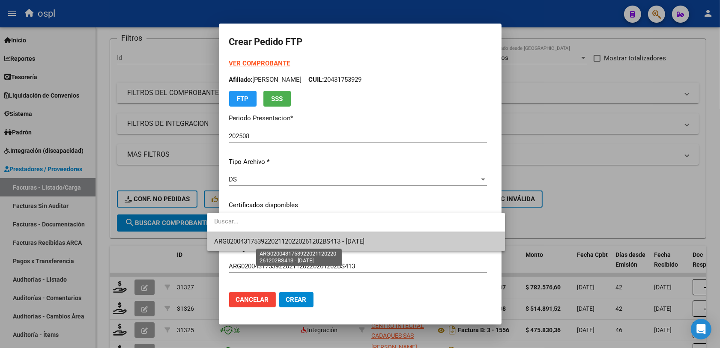
click at [312, 239] on span "ARG0200431753922021120220261202BS413 - 2026-12-02" at bounding box center [289, 242] width 151 height 8
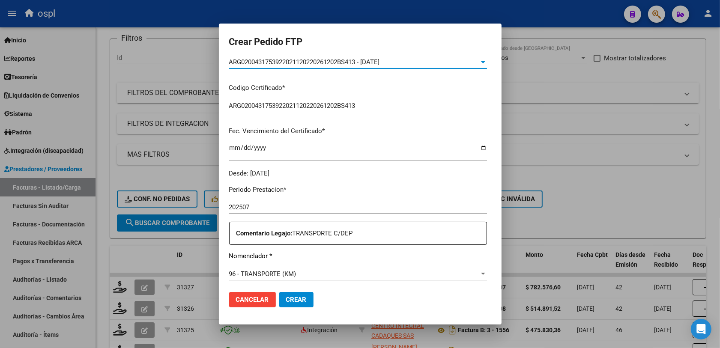
scroll to position [214, 0]
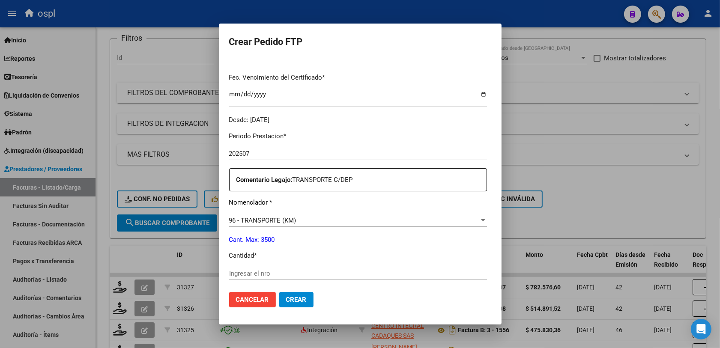
click at [229, 266] on div "Periodo Prestacion * 202507 Ingresar el Periodo Prestacion Comentario Legajo: T…" at bounding box center [358, 343] width 258 height 437
click at [229, 271] on input "Ingresar el nro" at bounding box center [358, 274] width 258 height 8
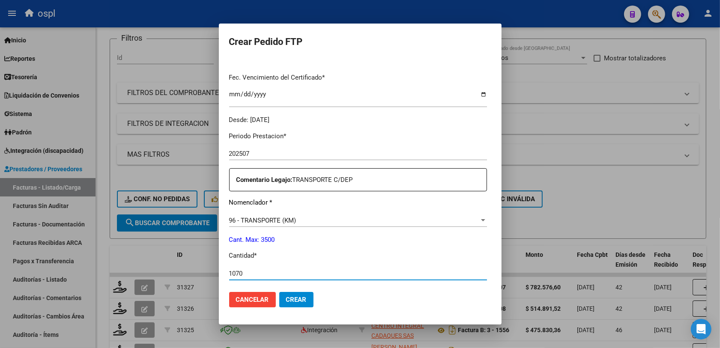
type input "1070"
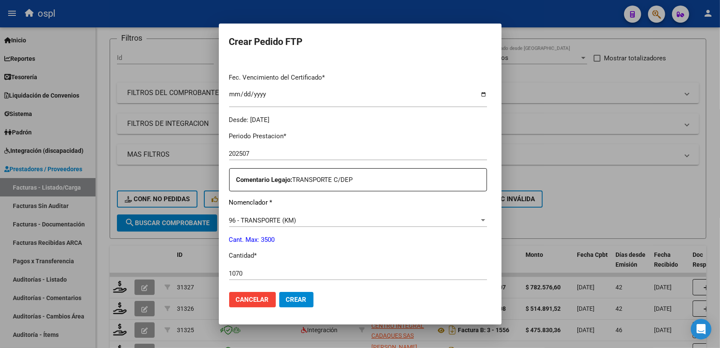
click at [376, 236] on p "Cant. Max: 3500" at bounding box center [358, 240] width 258 height 10
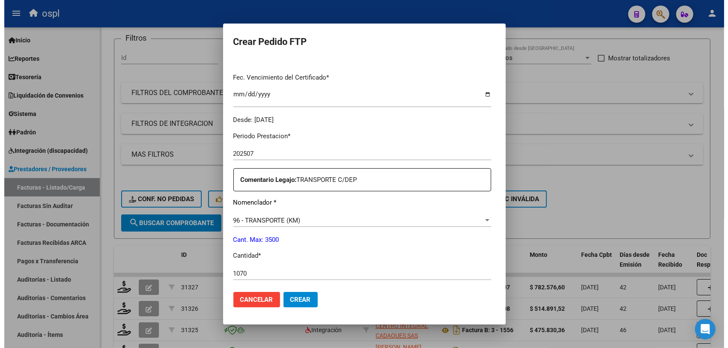
scroll to position [321, 0]
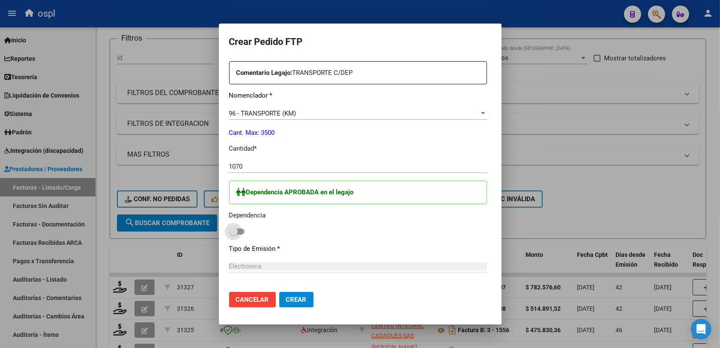
click at [229, 227] on label at bounding box center [236, 232] width 15 height 10
click at [233, 235] on input "checkbox" at bounding box center [233, 235] width 0 height 0
checkbox input "true"
click at [279, 294] on button "Crear" at bounding box center [296, 299] width 34 height 15
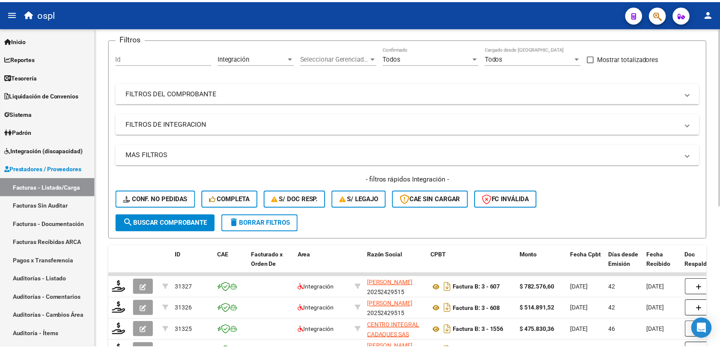
scroll to position [0, 0]
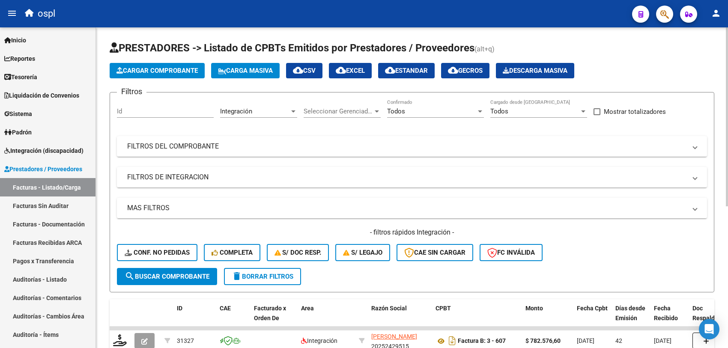
click at [160, 69] on span "Cargar Comprobante" at bounding box center [157, 71] width 81 height 8
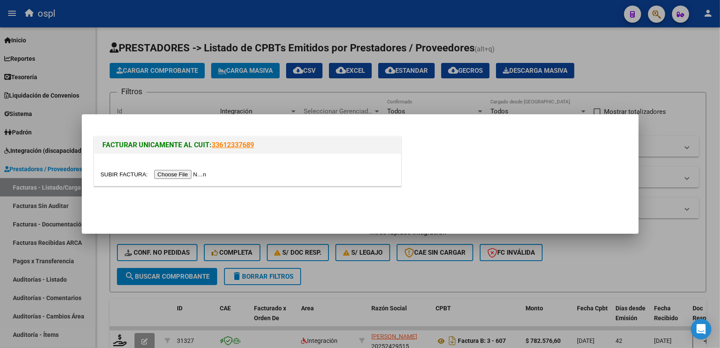
click at [173, 177] on input "file" at bounding box center [155, 174] width 108 height 9
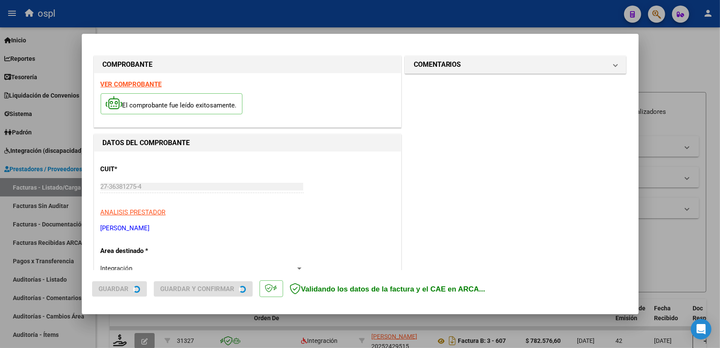
scroll to position [229, 0]
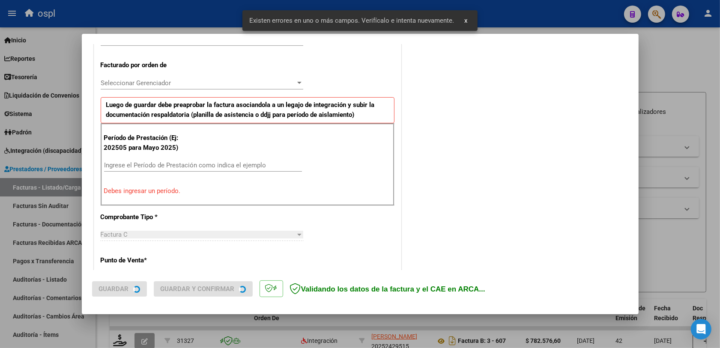
click at [178, 171] on div "Ingrese el Período de Prestación como indica el ejemplo" at bounding box center [203, 165] width 198 height 13
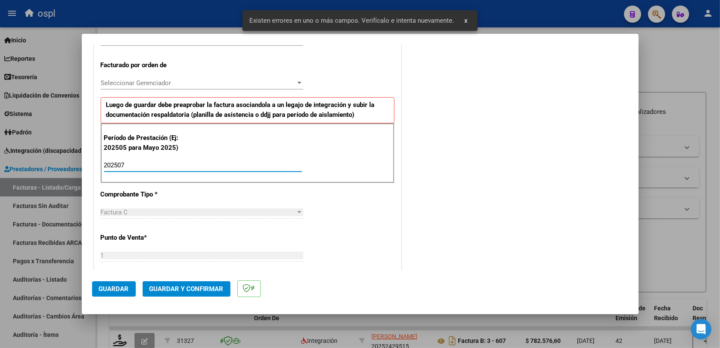
type input "202507"
click at [114, 284] on button "Guardar" at bounding box center [114, 288] width 44 height 15
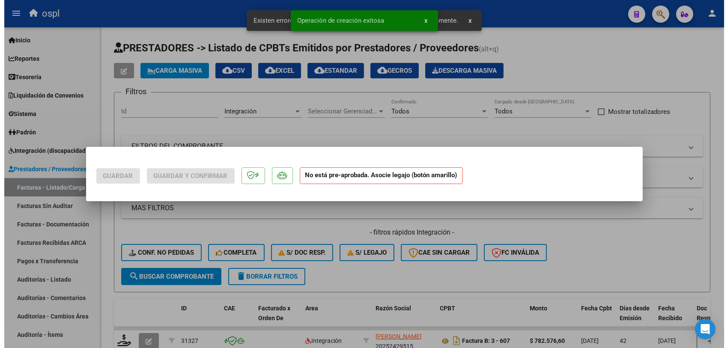
scroll to position [0, 0]
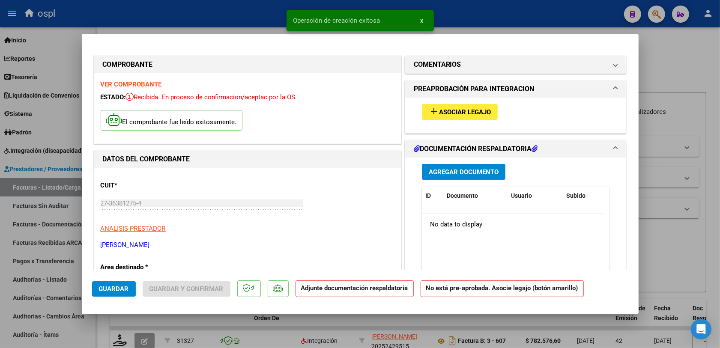
click at [464, 114] on span "Asociar Legajo" at bounding box center [465, 112] width 52 height 8
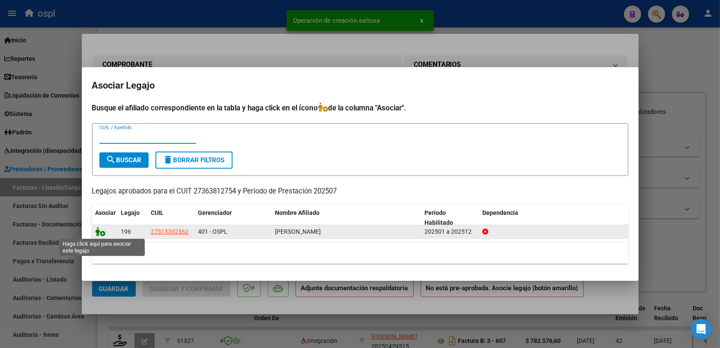
click at [99, 233] on icon at bounding box center [101, 231] width 10 height 9
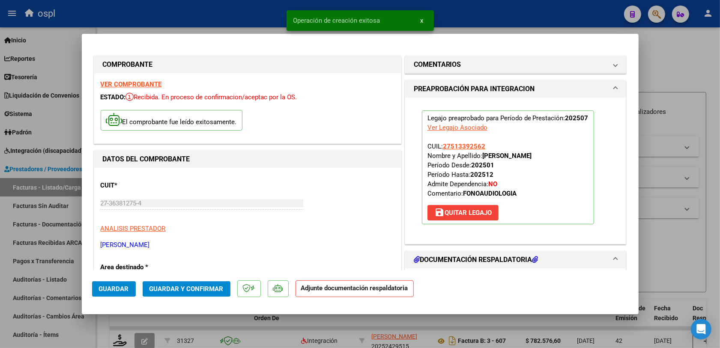
click at [180, 288] on span "Guardar y Confirmar" at bounding box center [187, 289] width 74 height 8
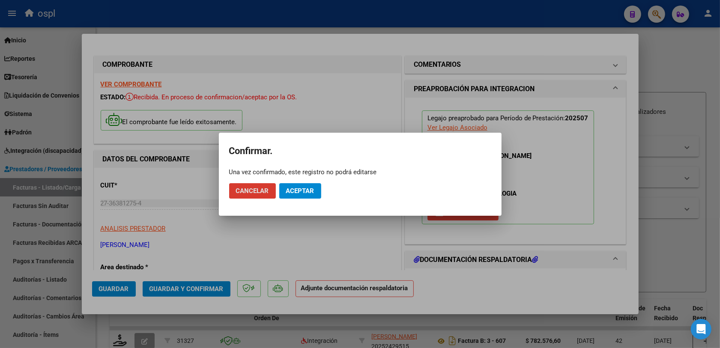
click at [296, 191] on span "Aceptar" at bounding box center [300, 191] width 28 height 8
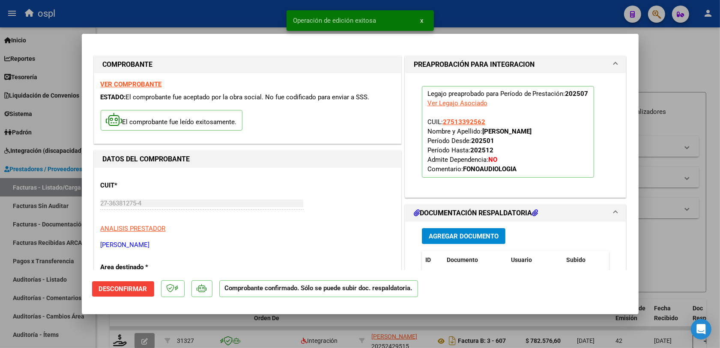
click at [660, 246] on div at bounding box center [360, 174] width 720 height 348
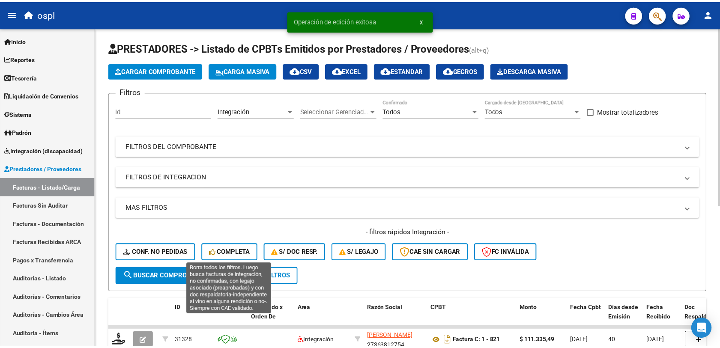
scroll to position [54, 0]
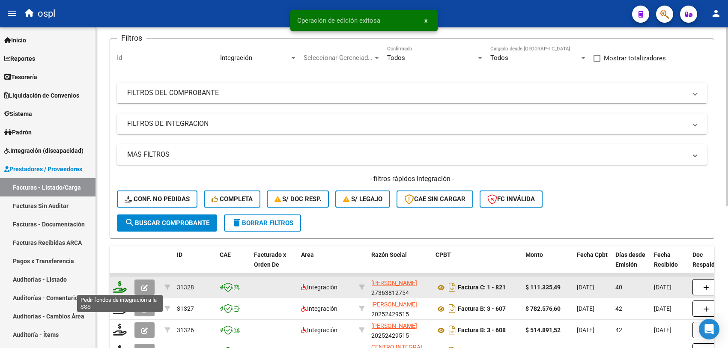
click at [120, 286] on icon at bounding box center [120, 287] width 14 height 12
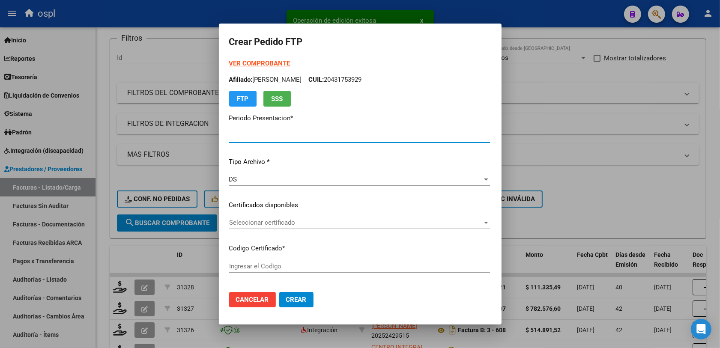
type input "202508"
type input "202507"
type input "$ 111.335,49"
type input "ARG01000513392562023010620280106BS454"
type input "2028-01-06"
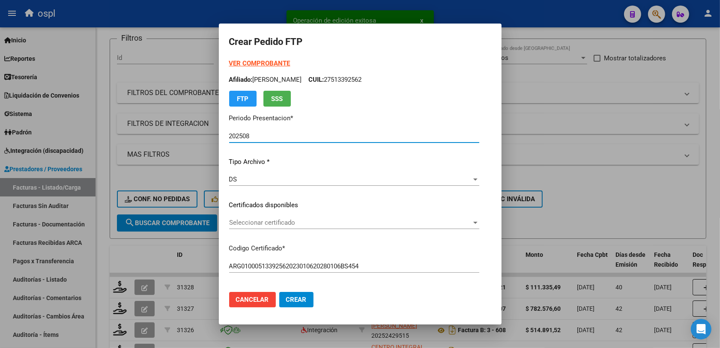
click at [251, 217] on div "Seleccionar certificado Seleccionar certificado" at bounding box center [354, 222] width 250 height 13
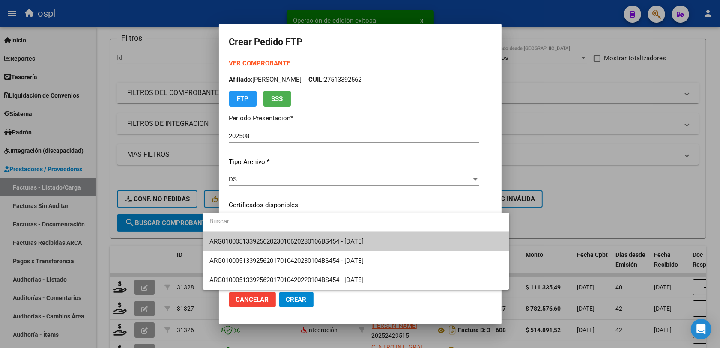
click at [316, 239] on span "ARG01000513392562023010620280106BS454 - 2028-01-06" at bounding box center [287, 242] width 154 height 8
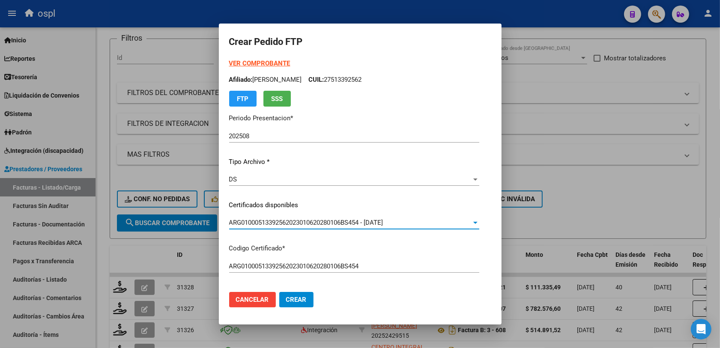
click at [438, 264] on input "ARG01000513392562023010620280106BS454" at bounding box center [354, 267] width 250 height 8
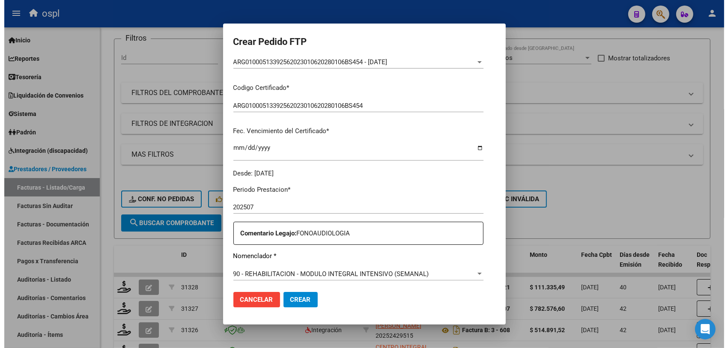
scroll to position [214, 0]
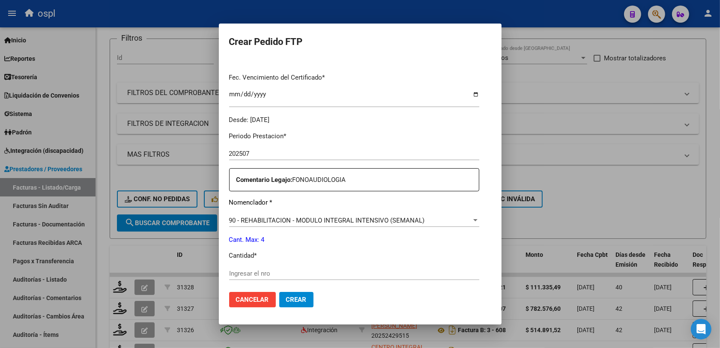
click at [254, 269] on div "Ingresar el nro" at bounding box center [354, 273] width 250 height 13
type input "4"
click at [273, 311] on mat-dialog-actions "Cancelar Crear" at bounding box center [360, 299] width 262 height 29
click at [286, 302] on span "Crear" at bounding box center [296, 300] width 21 height 8
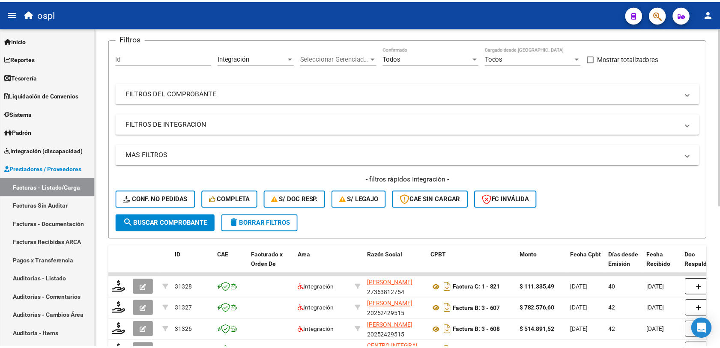
scroll to position [0, 0]
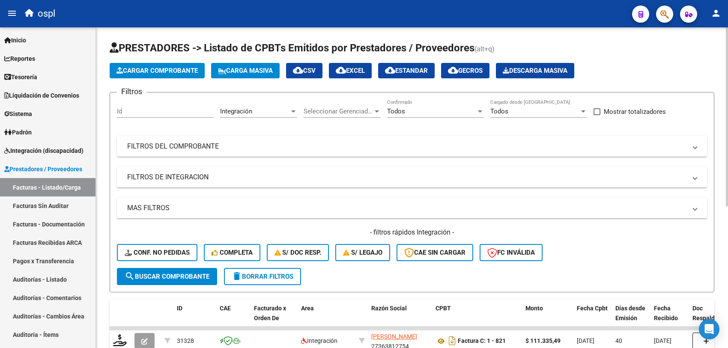
click at [148, 71] on span "Cargar Comprobante" at bounding box center [157, 71] width 81 height 8
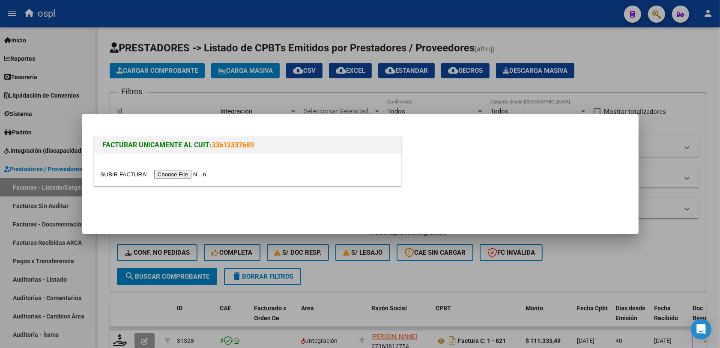
click at [171, 174] on input "file" at bounding box center [155, 174] width 108 height 9
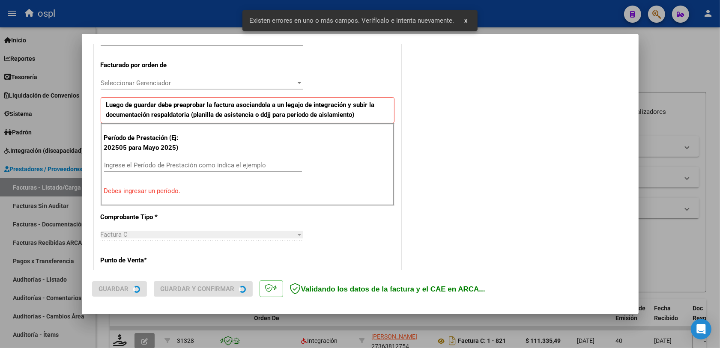
scroll to position [283, 0]
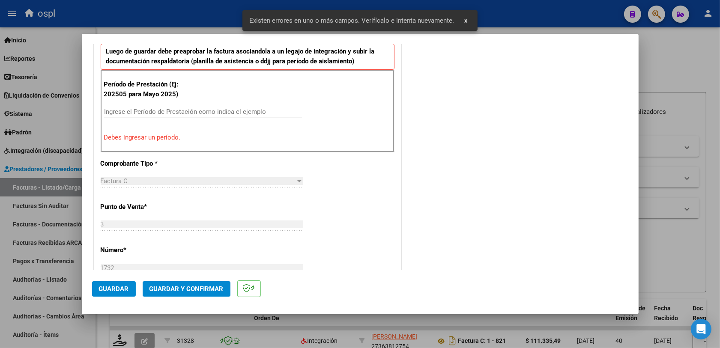
click at [156, 116] on input "Ingrese el Período de Prestación como indica el ejemplo" at bounding box center [203, 112] width 198 height 8
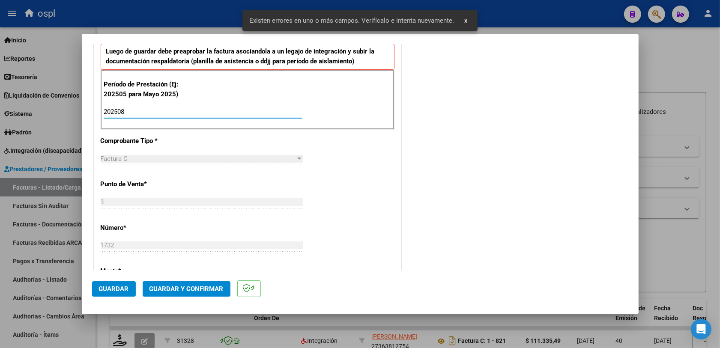
type input "202508"
click at [118, 290] on span "Guardar" at bounding box center [114, 289] width 30 height 8
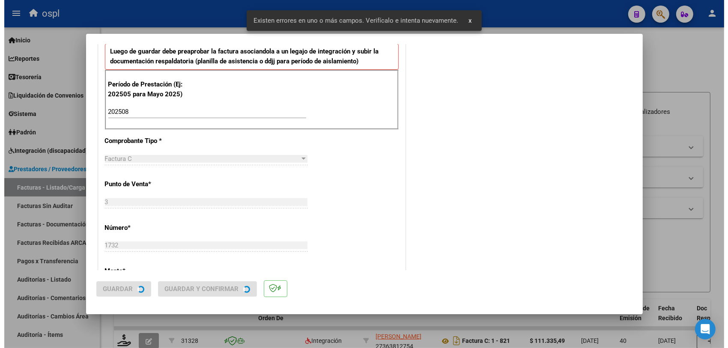
scroll to position [0, 0]
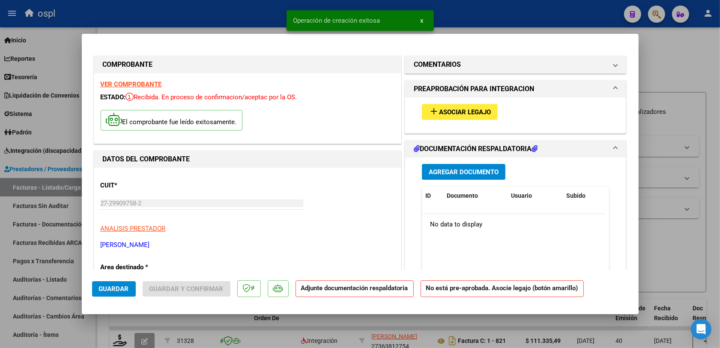
click at [456, 117] on button "add Asociar Legajo" at bounding box center [460, 112] width 76 height 16
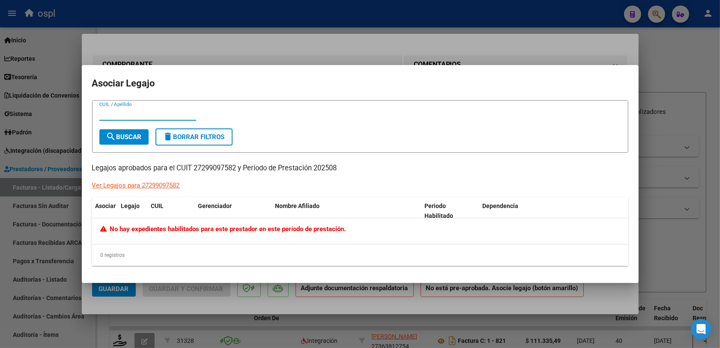
click at [301, 27] on div at bounding box center [360, 174] width 720 height 348
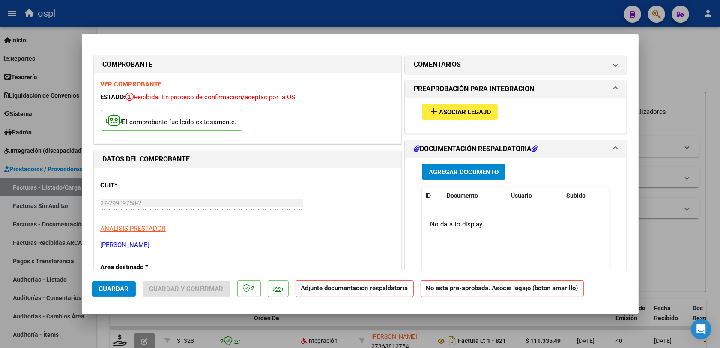
click at [279, 22] on div at bounding box center [360, 174] width 720 height 348
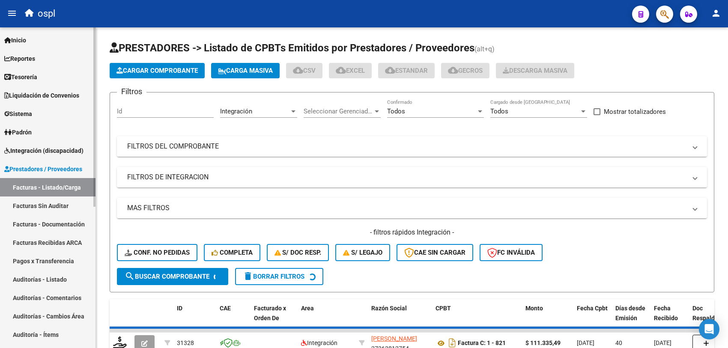
click at [38, 146] on span "Integración (discapacidad)" at bounding box center [43, 150] width 79 height 9
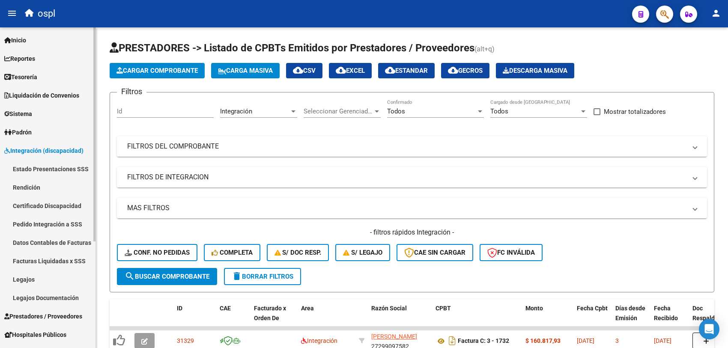
click at [41, 275] on link "Legajos" at bounding box center [48, 279] width 96 height 18
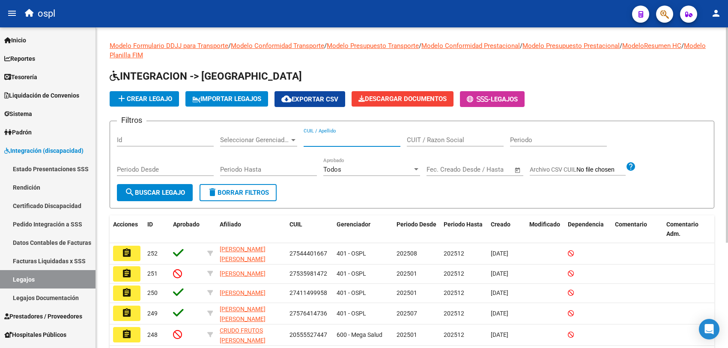
click at [331, 136] on input "CUIL / Apellido" at bounding box center [352, 140] width 97 height 8
type input "nieves"
click at [153, 194] on span "search Buscar Legajo" at bounding box center [155, 193] width 60 height 8
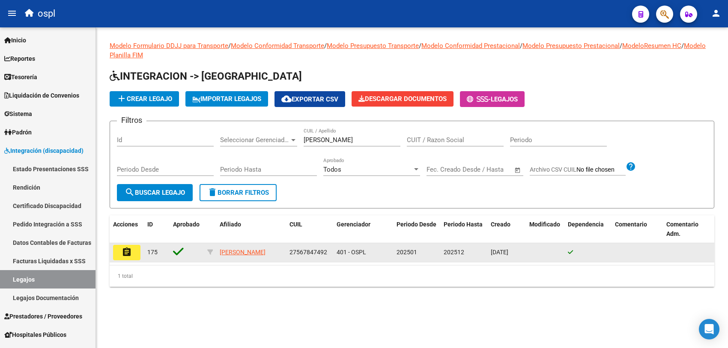
click at [110, 257] on datatable-body-cell "assignment" at bounding box center [127, 252] width 34 height 19
click at [122, 256] on mat-icon "assignment" at bounding box center [127, 252] width 10 height 10
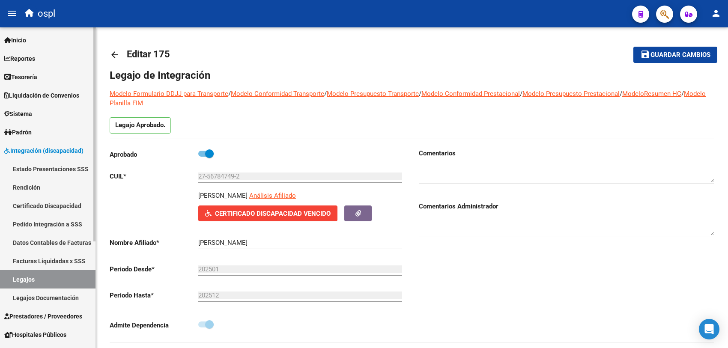
click at [41, 154] on span "Integración (discapacidad)" at bounding box center [43, 150] width 79 height 9
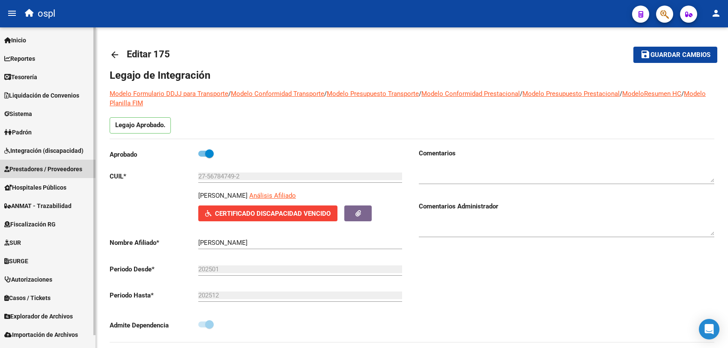
click at [52, 173] on span "Prestadores / Proveedores" at bounding box center [43, 169] width 78 height 9
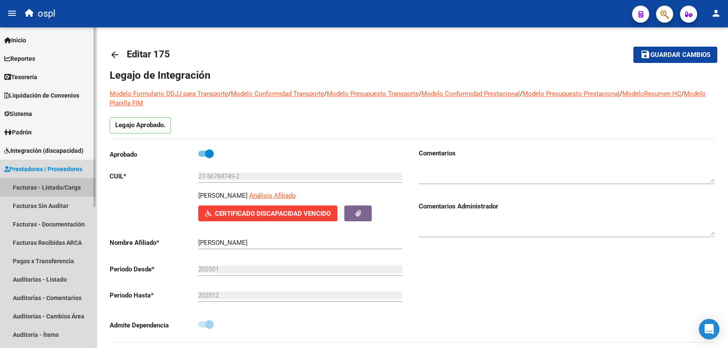
click at [63, 187] on link "Facturas - Listado/Carga" at bounding box center [48, 187] width 96 height 18
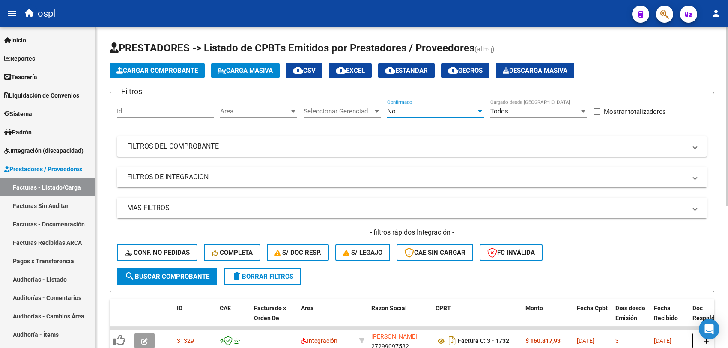
click at [391, 111] on span "No" at bounding box center [391, 112] width 9 height 8
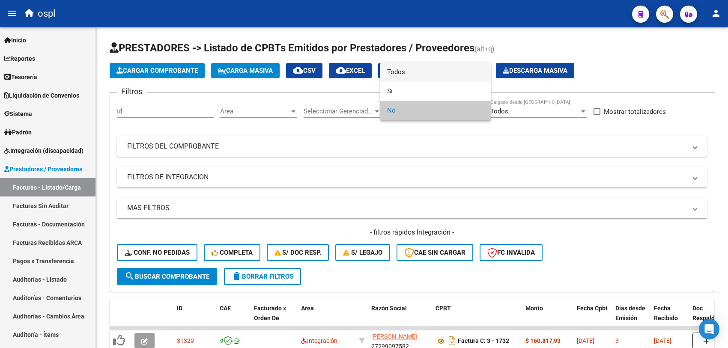
click at [409, 75] on span "Todos" at bounding box center [435, 72] width 97 height 19
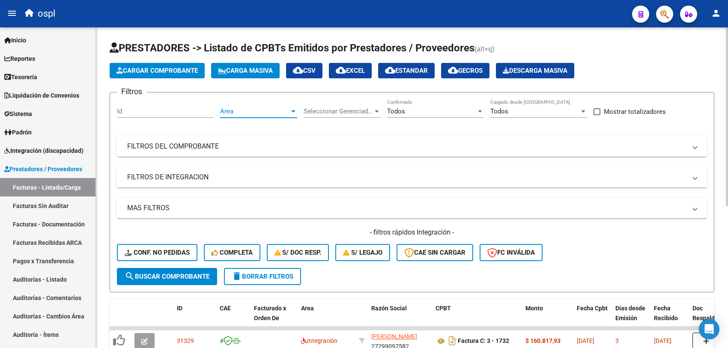
click at [243, 108] on span "Area" at bounding box center [254, 112] width 69 height 8
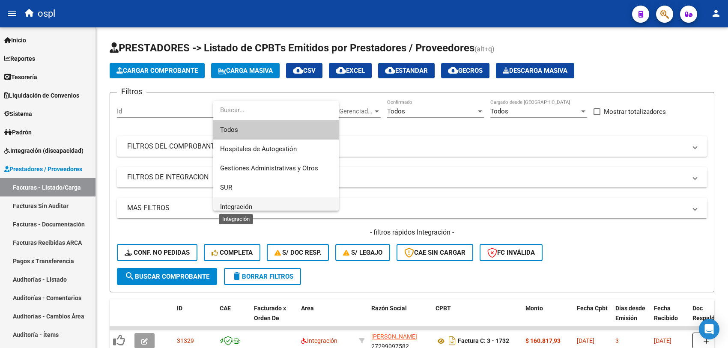
click at [233, 203] on span "Integración" at bounding box center [236, 207] width 32 height 8
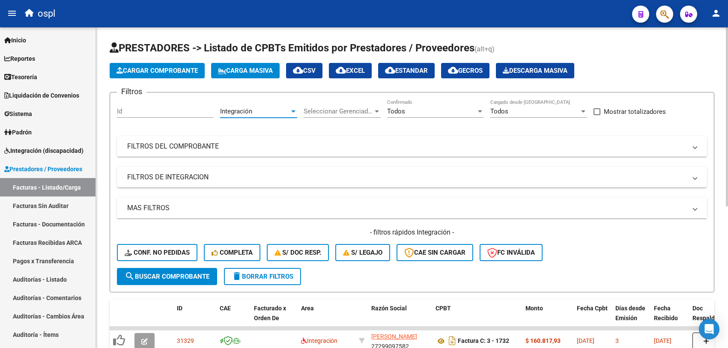
click at [339, 145] on mat-panel-title "FILTROS DEL COMPROBANTE" at bounding box center [407, 146] width 560 height 9
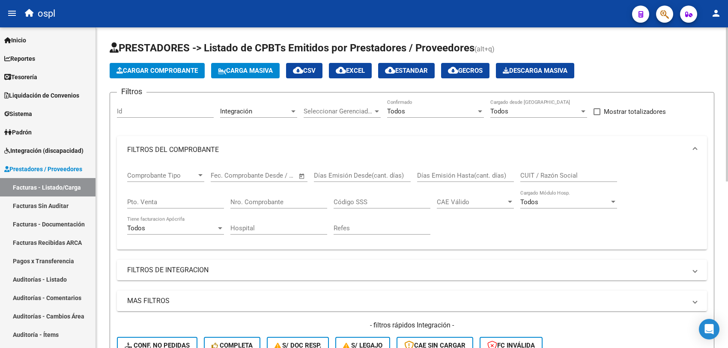
click at [536, 174] on input "CUIT / Razón Social" at bounding box center [569, 176] width 97 height 8
paste input "30-71787226-2"
click at [530, 174] on input "30-71787226-2" at bounding box center [569, 176] width 97 height 8
click at [558, 172] on input "3071787226-2" at bounding box center [569, 176] width 97 height 8
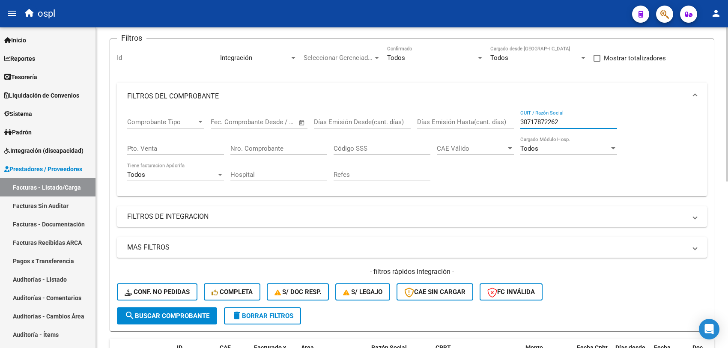
type input "30717872262"
drag, startPoint x: 172, startPoint y: 314, endPoint x: 177, endPoint y: 308, distance: 8.0
click at [173, 313] on span "search Buscar Comprobante" at bounding box center [167, 316] width 85 height 8
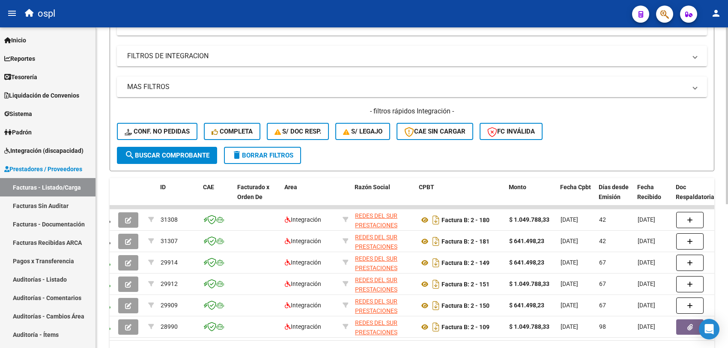
scroll to position [0, 0]
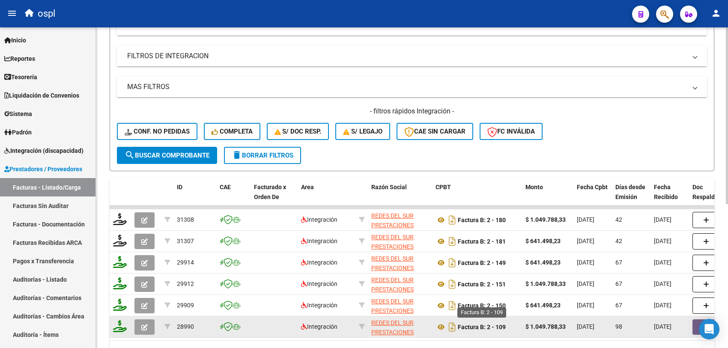
click at [506, 326] on strong "Factura B: 2 - 109" at bounding box center [482, 327] width 48 height 7
click at [144, 320] on button "button" at bounding box center [145, 327] width 20 height 15
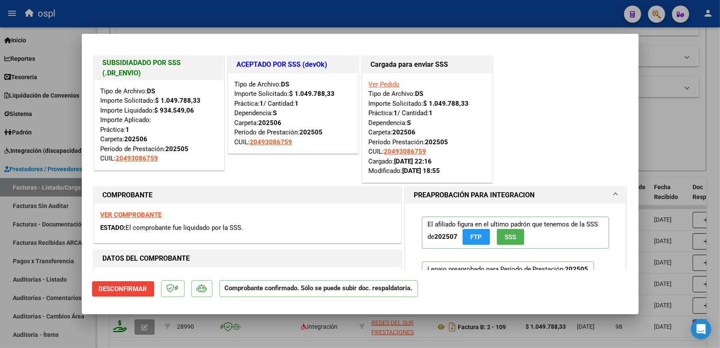
drag, startPoint x: 673, startPoint y: 107, endPoint x: 673, endPoint y: 123, distance: 16.3
click at [673, 110] on div at bounding box center [360, 174] width 720 height 348
type input "$ 0,00"
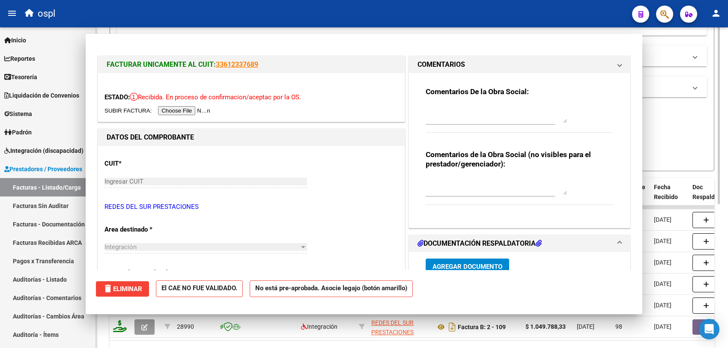
click at [673, 126] on div "- filtros rápidos Integración - Conf. no pedidas Completa S/ Doc Resp. S/ legaj…" at bounding box center [412, 127] width 590 height 40
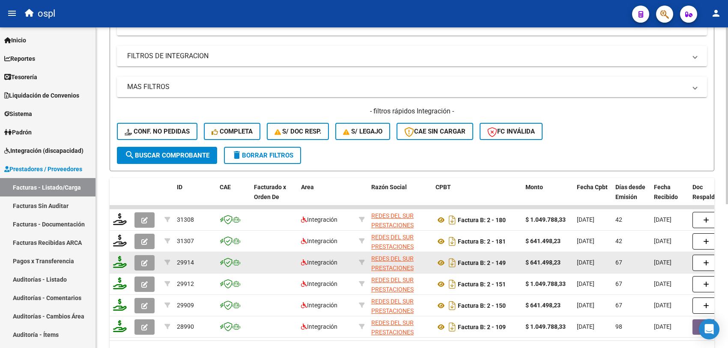
click at [140, 256] on button "button" at bounding box center [145, 262] width 20 height 15
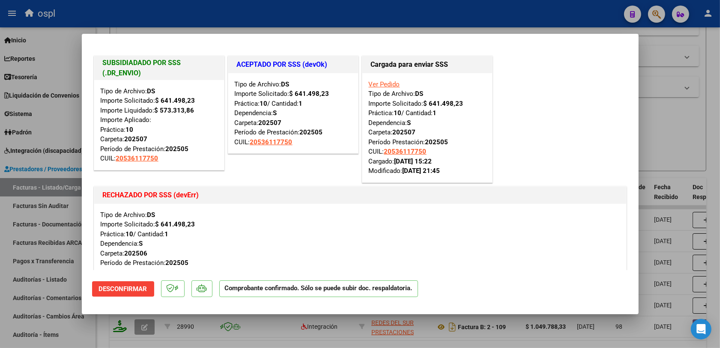
drag, startPoint x: 390, startPoint y: 114, endPoint x: 408, endPoint y: 112, distance: 18.5
click at [407, 112] on div "Ver Pedido Tipo de Archivo: DS Importe Solicitado: $ 641.498,23 Práctica: 10 / …" at bounding box center [427, 128] width 117 height 96
click at [455, 136] on div "Ver Pedido Tipo de Archivo: DS Importe Solicitado: $ 641.498,23 Práctica: 10 / …" at bounding box center [427, 128] width 117 height 96
click at [647, 141] on div at bounding box center [360, 174] width 720 height 348
type input "$ 0,00"
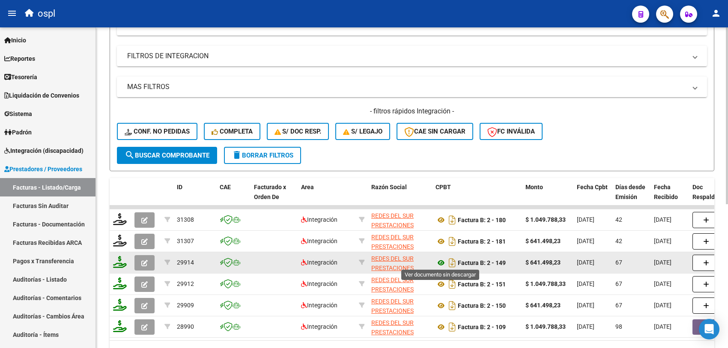
click at [441, 260] on icon at bounding box center [441, 263] width 11 height 10
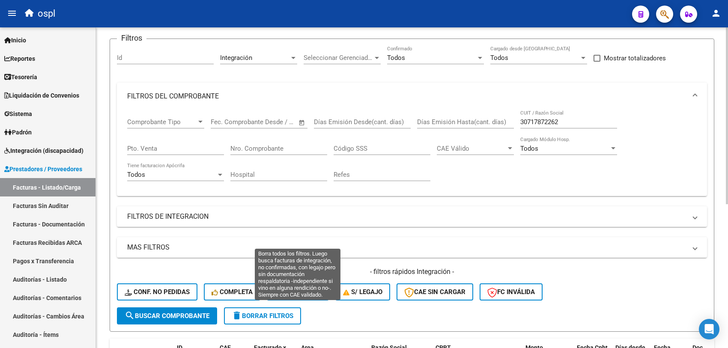
scroll to position [214, 0]
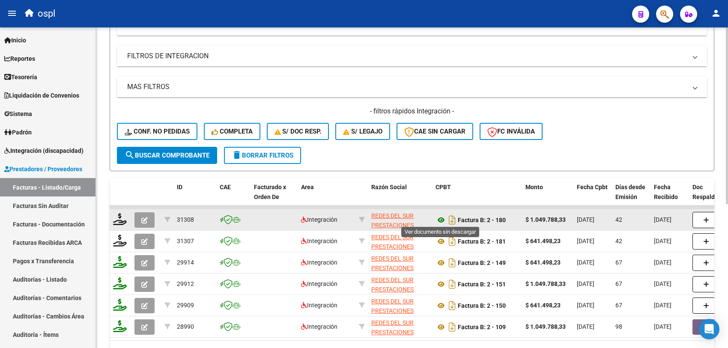
click at [440, 215] on icon at bounding box center [441, 220] width 11 height 10
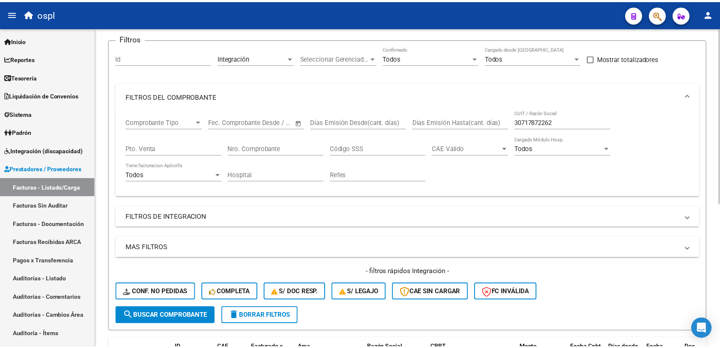
scroll to position [0, 0]
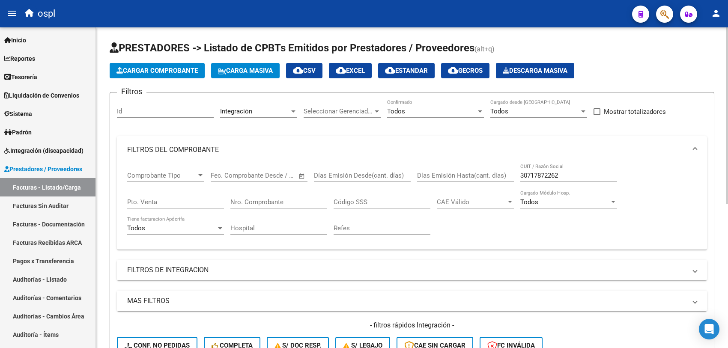
click at [169, 71] on span "Cargar Comprobante" at bounding box center [157, 71] width 81 height 8
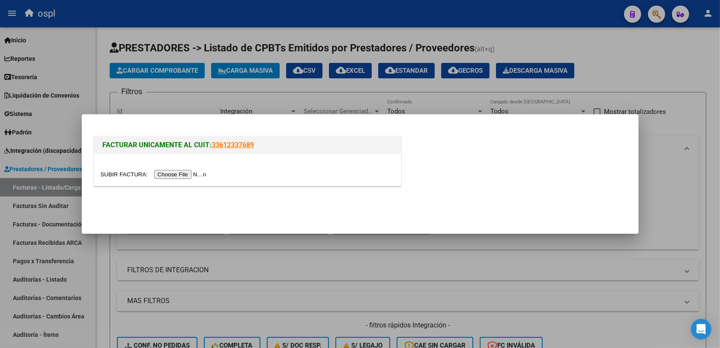
click at [188, 174] on input "file" at bounding box center [155, 174] width 108 height 9
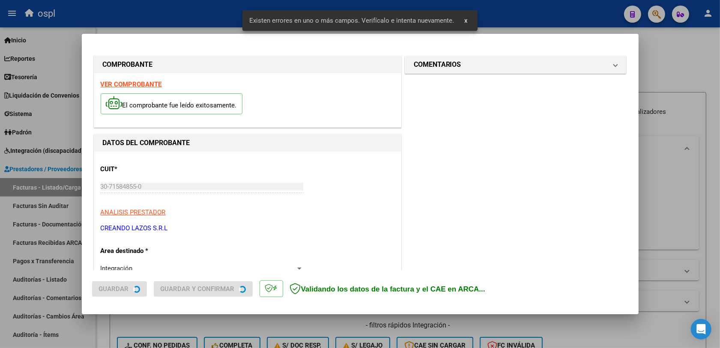
scroll to position [229, 0]
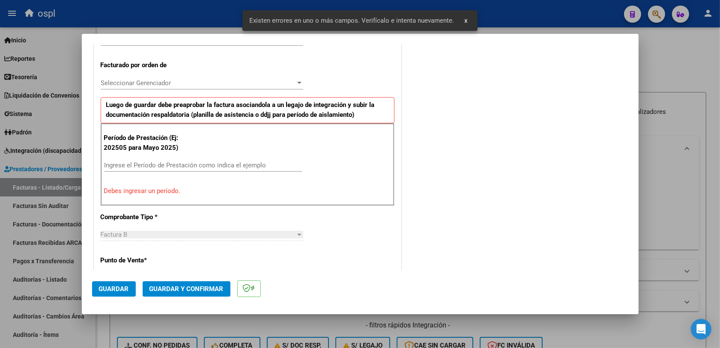
click at [179, 164] on input "Ingrese el Período de Prestación como indica el ejemplo" at bounding box center [203, 166] width 198 height 8
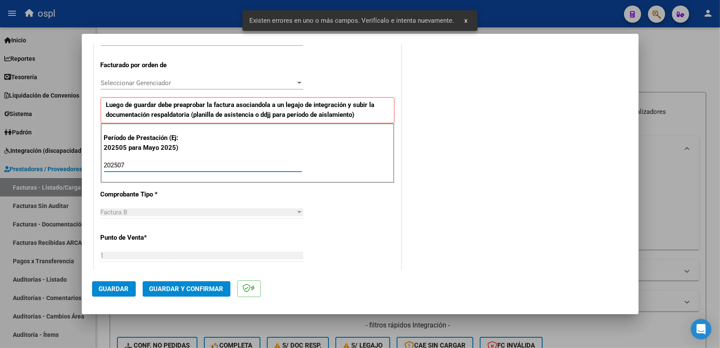
type input "202507"
click at [109, 292] on span "Guardar" at bounding box center [114, 289] width 30 height 8
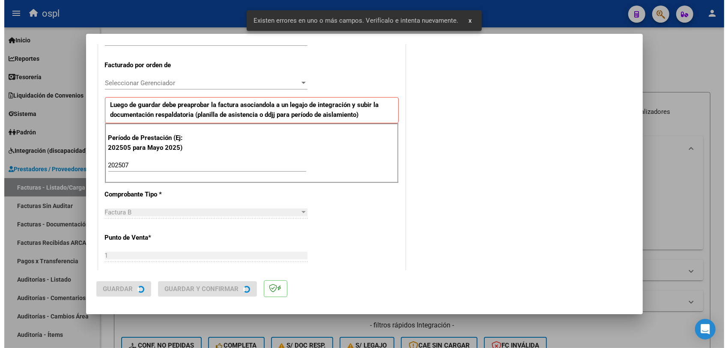
scroll to position [0, 0]
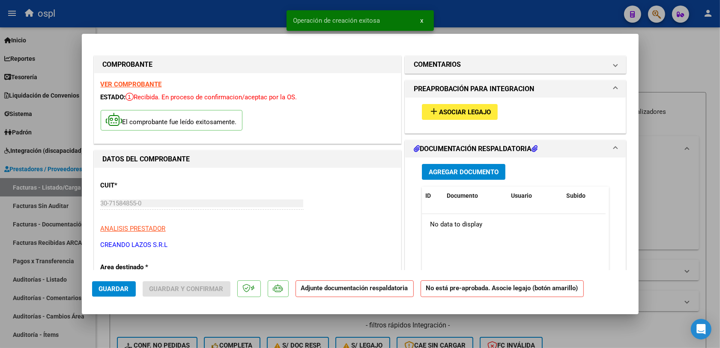
click at [457, 112] on span "Asociar Legajo" at bounding box center [465, 112] width 52 height 8
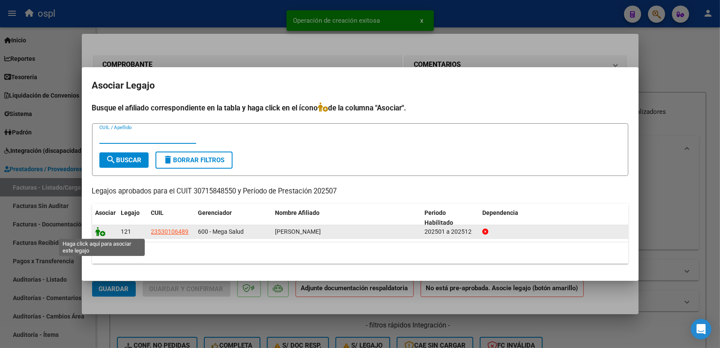
click at [99, 233] on icon at bounding box center [101, 231] width 10 height 9
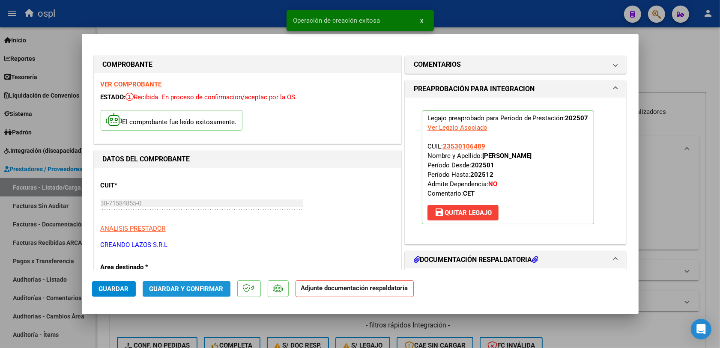
click at [159, 288] on span "Guardar y Confirmar" at bounding box center [187, 289] width 74 height 8
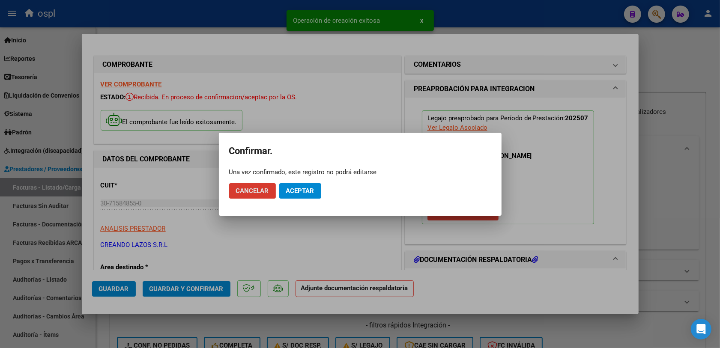
click at [288, 189] on span "Aceptar" at bounding box center [300, 191] width 28 height 8
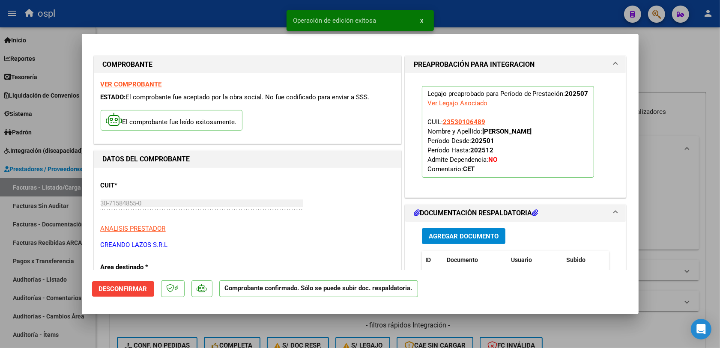
click at [667, 217] on div at bounding box center [360, 174] width 720 height 348
type input "$ 0,00"
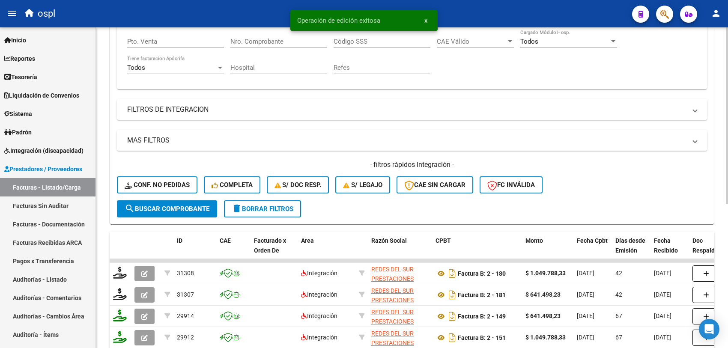
scroll to position [54, 0]
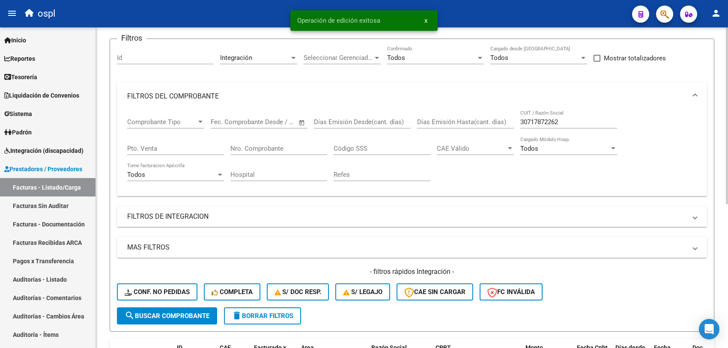
click at [538, 123] on input "30717872262" at bounding box center [569, 122] width 97 height 8
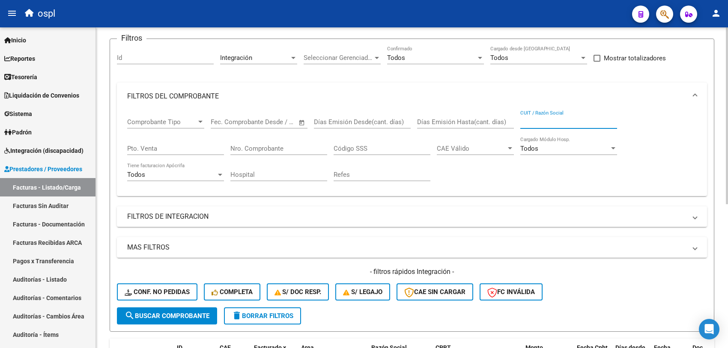
click at [144, 316] on span "search Buscar Comprobante" at bounding box center [167, 316] width 85 height 8
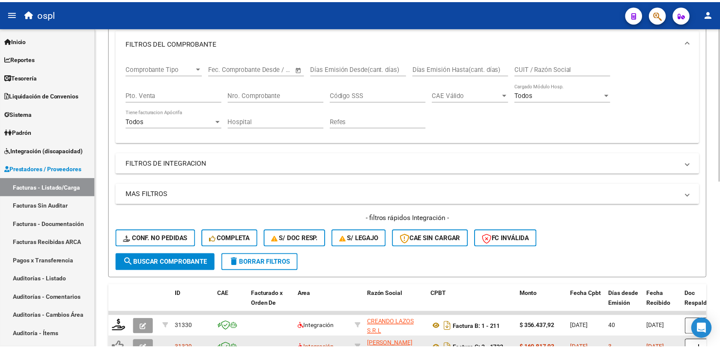
scroll to position [161, 0]
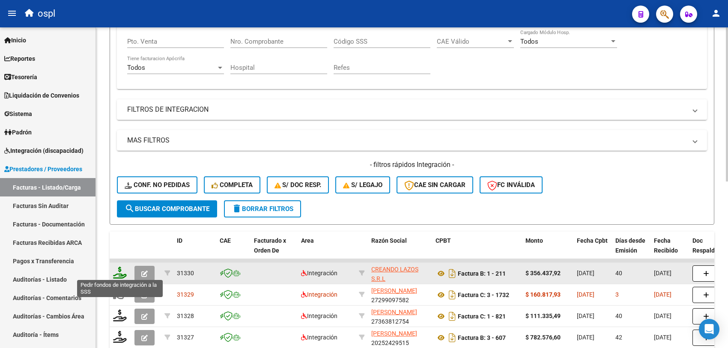
click at [119, 271] on icon at bounding box center [120, 273] width 14 height 12
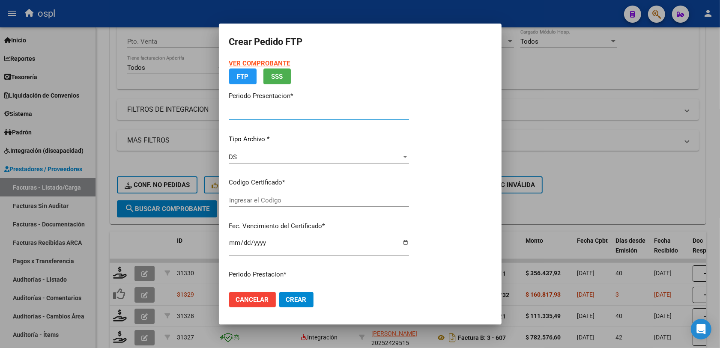
type input "202508"
type input "202507"
type input "$ 356.437,92"
type input "ARG02000530106482022092920270929CTE271"
type input "2027-09-29"
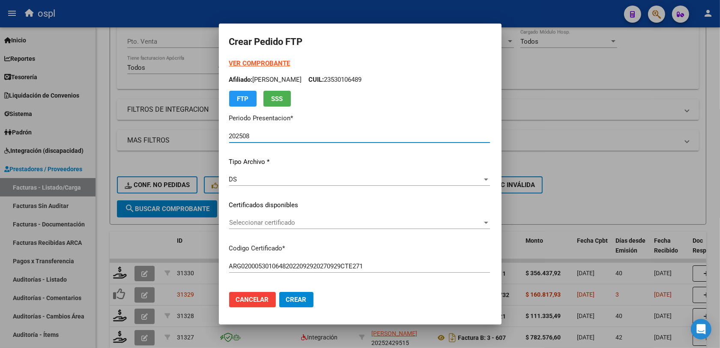
click at [264, 221] on span "Seleccionar certificado" at bounding box center [355, 223] width 253 height 8
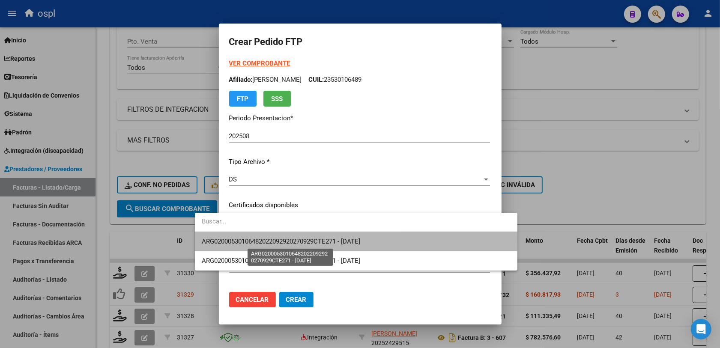
click at [297, 242] on span "ARG02000530106482022092920270929CTE271 - 2027-09-29" at bounding box center [281, 242] width 159 height 8
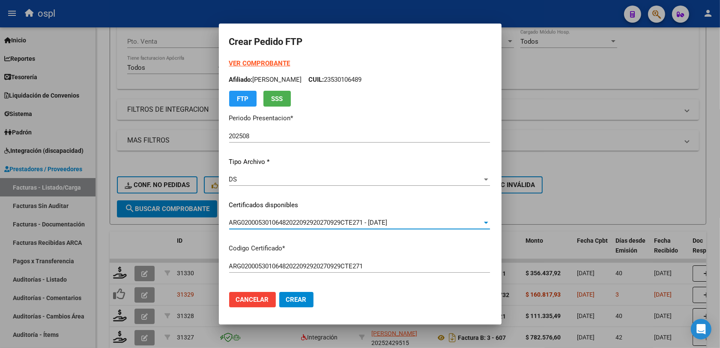
drag, startPoint x: 359, startPoint y: 284, endPoint x: 362, endPoint y: 281, distance: 4.6
click at [361, 283] on div "VER COMPROBANTE ARCA Padrón Afiliado: GIMENEZ GONZALO JOAQUIN CUIL: 23530106489…" at bounding box center [359, 194] width 261 height 271
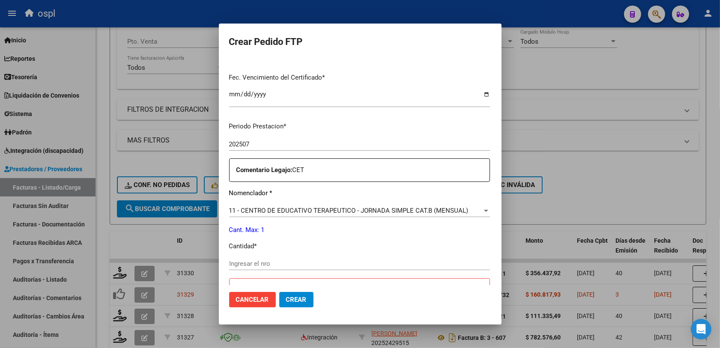
scroll to position [268, 0]
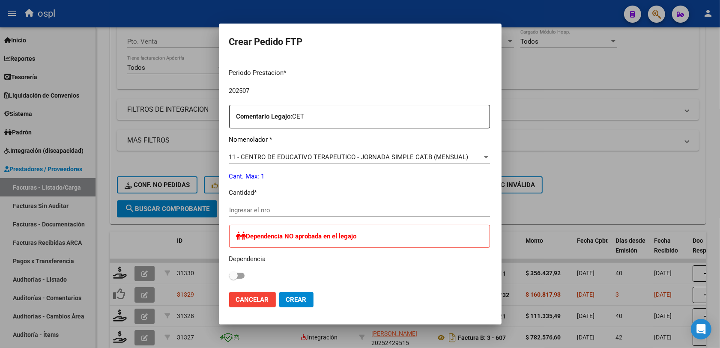
click at [269, 212] on input "Ingresar el nro" at bounding box center [359, 211] width 261 height 8
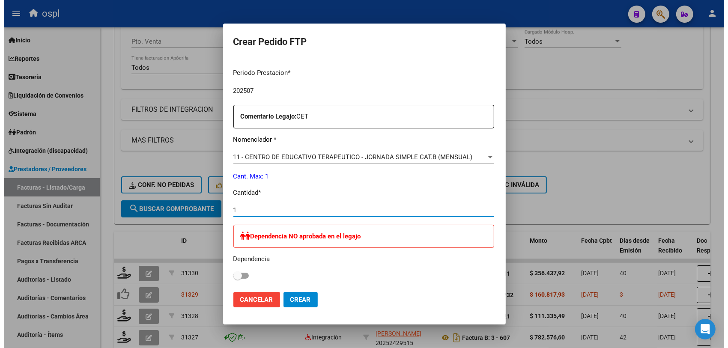
scroll to position [321, 0]
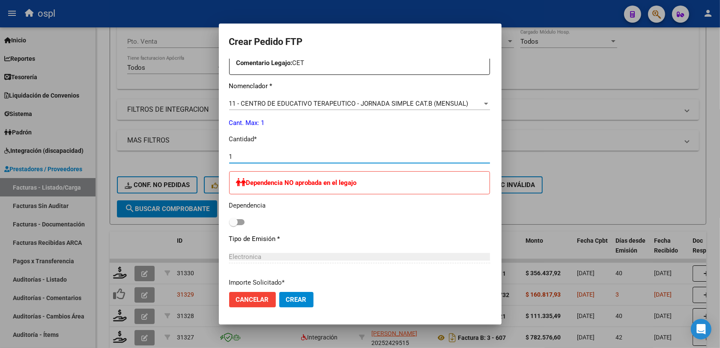
type input "1"
click at [279, 293] on button "Crear" at bounding box center [296, 299] width 34 height 15
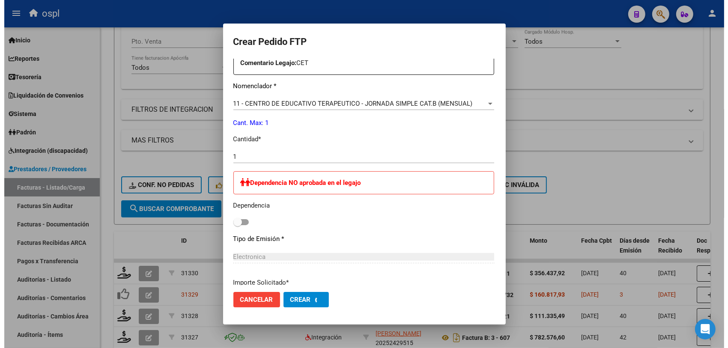
scroll to position [0, 0]
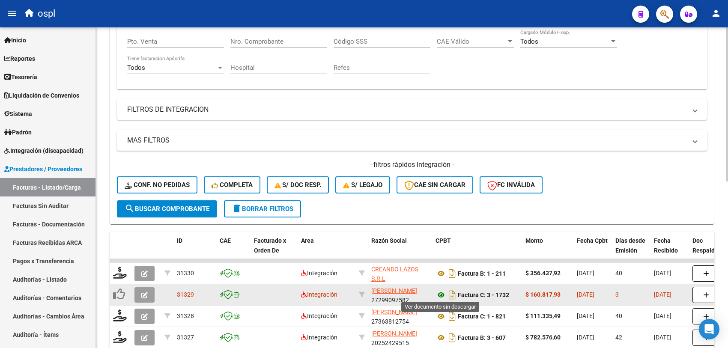
click at [440, 293] on icon at bounding box center [441, 295] width 11 height 10
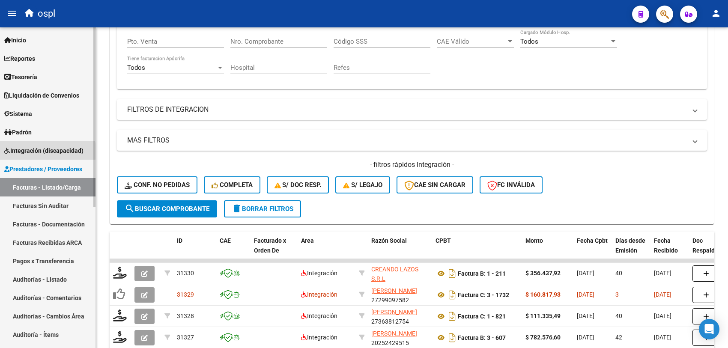
click at [28, 151] on span "Integración (discapacidad)" at bounding box center [43, 150] width 79 height 9
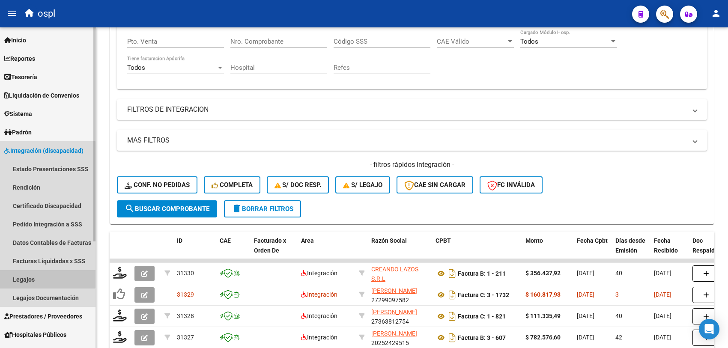
click at [44, 275] on link "Legajos" at bounding box center [48, 279] width 96 height 18
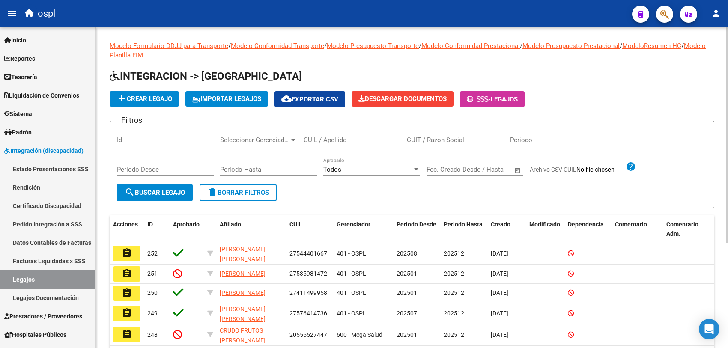
click at [342, 144] on div "CUIL / Apellido" at bounding box center [352, 137] width 97 height 18
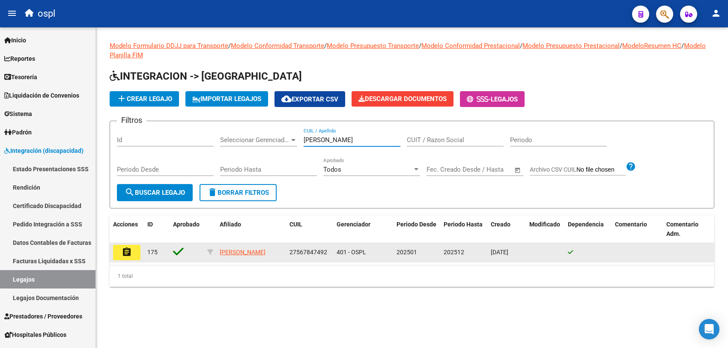
type input "nieves"
click at [123, 257] on button "assignment" at bounding box center [126, 252] width 27 height 15
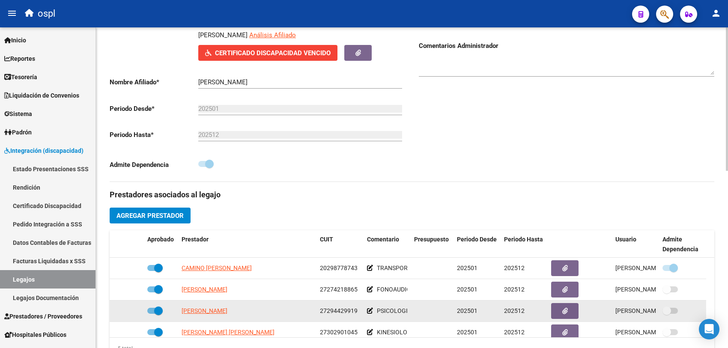
scroll to position [30, 0]
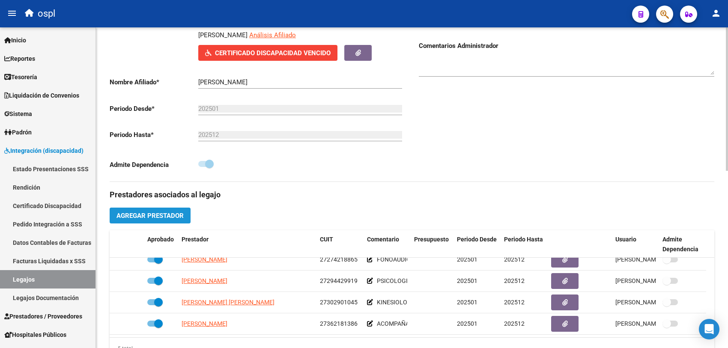
click at [157, 210] on button "Agregar Prestador" at bounding box center [150, 216] width 81 height 16
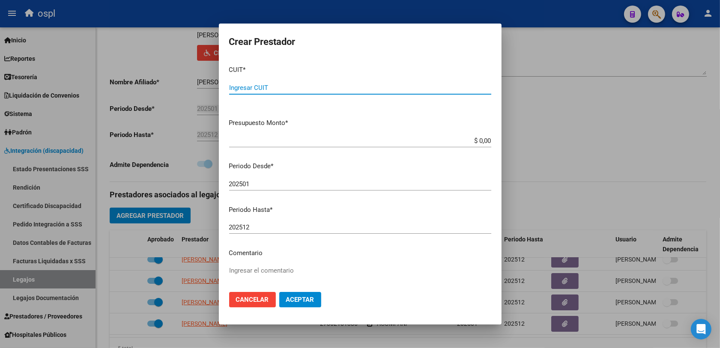
paste input "15-112012"
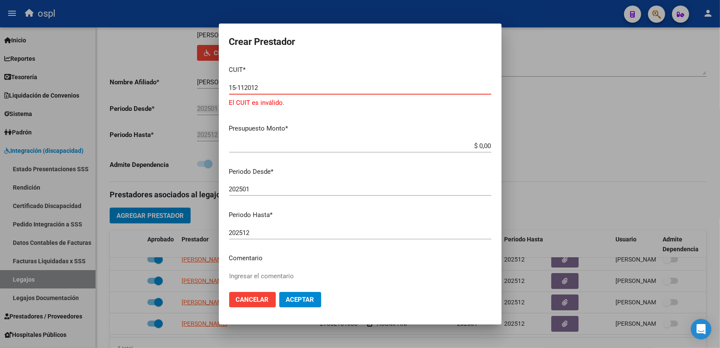
drag, startPoint x: 260, startPoint y: 84, endPoint x: 184, endPoint y: 72, distance: 77.3
click at [184, 72] on div "Crear Prestador CUIT * 15-112012 Ingresar CUIT El CUIT es inválido. Presupuesto…" at bounding box center [360, 174] width 720 height 348
type input "30-71584855-0"
click at [279, 292] on button "Aceptar" at bounding box center [300, 299] width 42 height 15
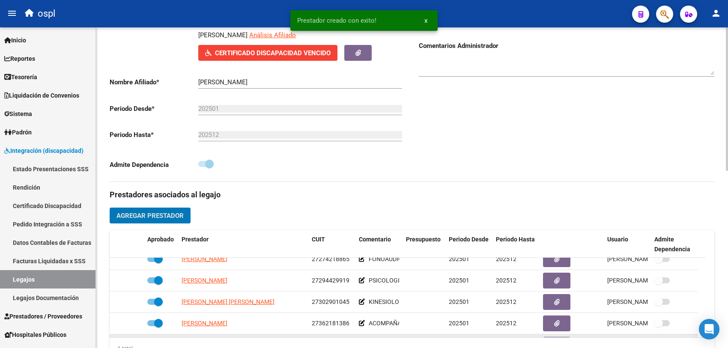
scroll to position [52, 0]
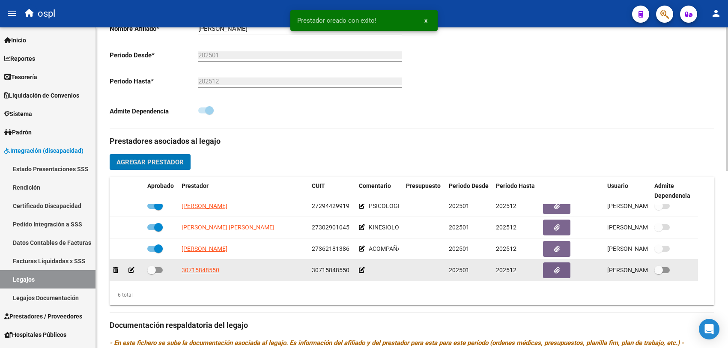
click at [159, 269] on span at bounding box center [154, 270] width 15 height 6
click at [152, 273] on input "checkbox" at bounding box center [151, 273] width 0 height 0
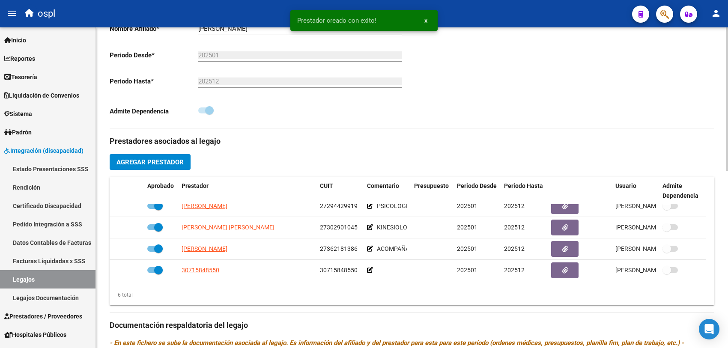
click at [223, 311] on div "Prestadores asociados al legajo Agregar Prestador Aprobado Prestador CUIT Comen…" at bounding box center [412, 320] width 605 height 383
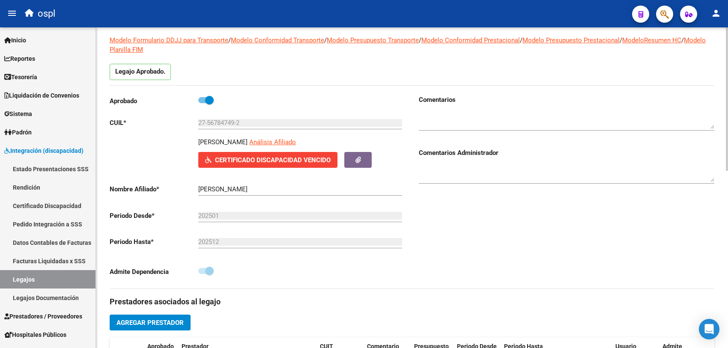
scroll to position [0, 0]
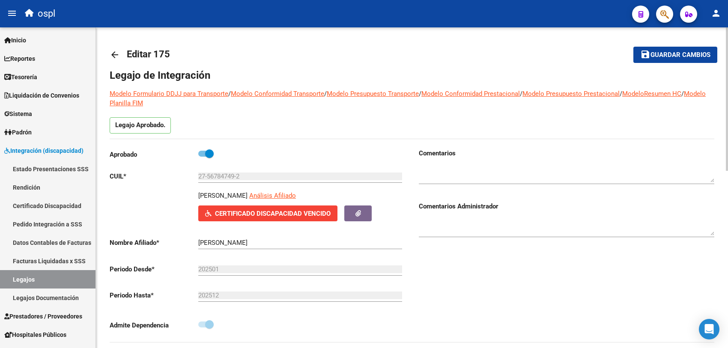
click at [669, 50] on button "save Guardar cambios" at bounding box center [676, 55] width 84 height 16
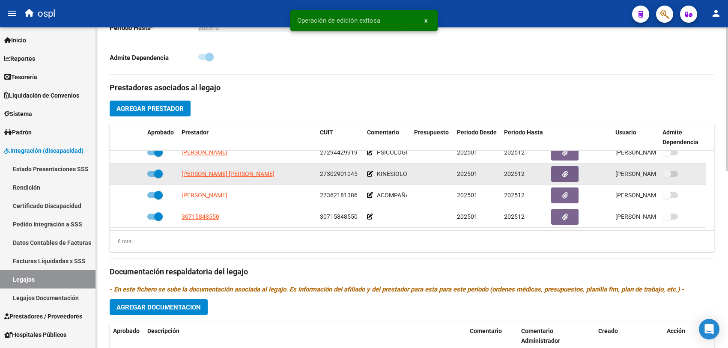
scroll to position [321, 0]
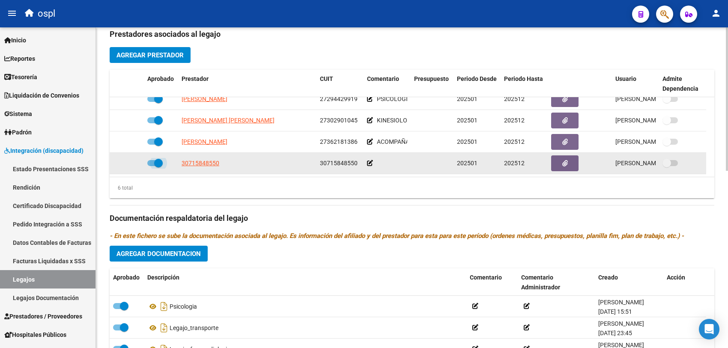
click at [154, 160] on span at bounding box center [158, 163] width 9 height 9
click at [152, 166] on input "checkbox" at bounding box center [151, 166] width 0 height 0
checkbox input "false"
click at [116, 162] on icon at bounding box center [115, 163] width 5 height 6
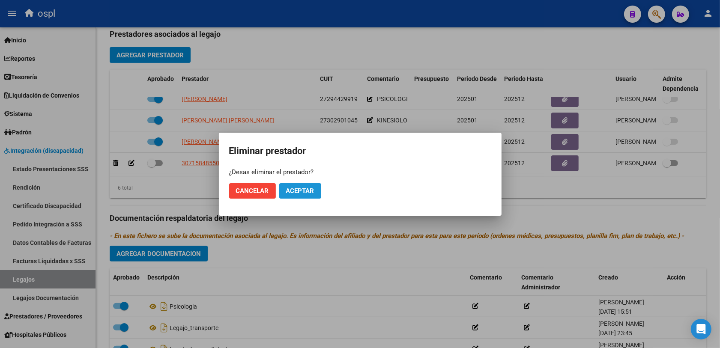
click at [304, 189] on span "Aceptar" at bounding box center [300, 191] width 28 height 8
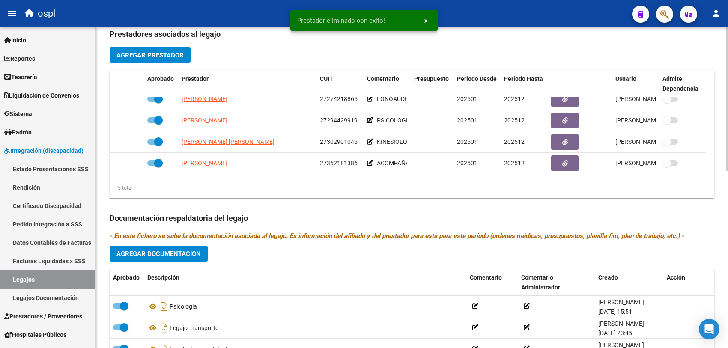
scroll to position [30, 0]
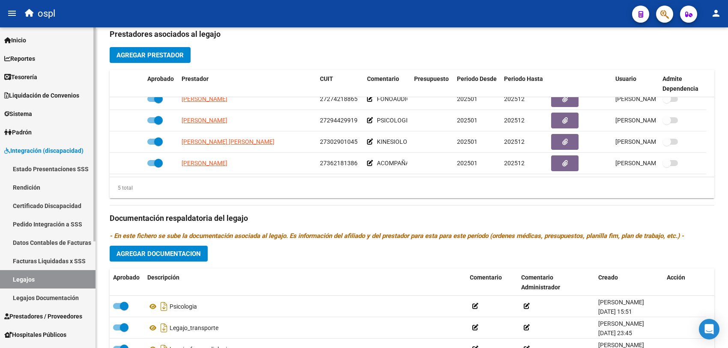
click at [57, 147] on span "Integración (discapacidad)" at bounding box center [43, 150] width 79 height 9
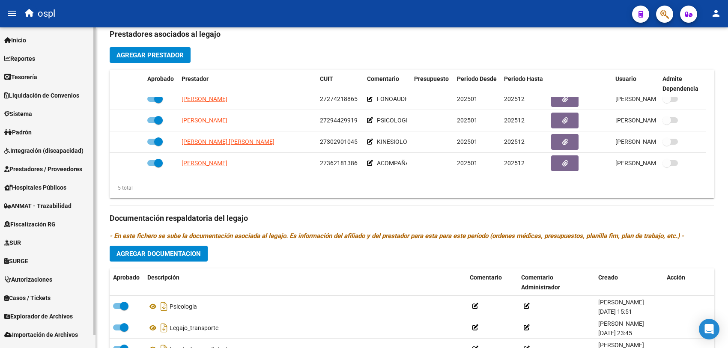
click at [41, 167] on span "Prestadores / Proveedores" at bounding box center [43, 169] width 78 height 9
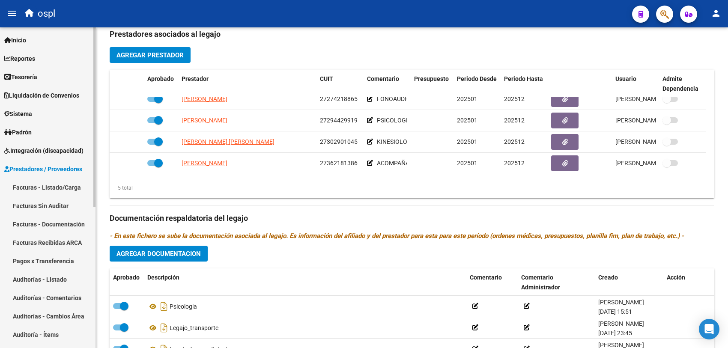
click at [42, 186] on link "Facturas - Listado/Carga" at bounding box center [48, 187] width 96 height 18
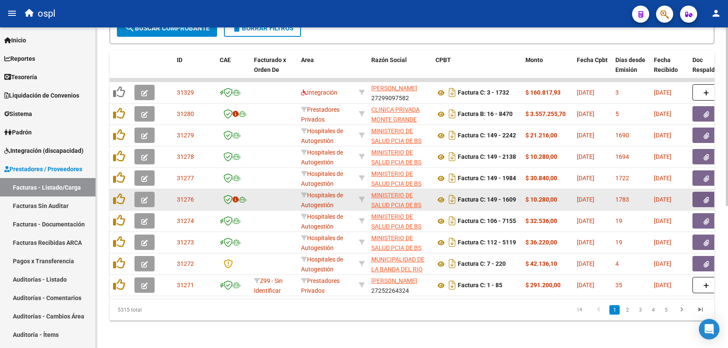
scroll to position [201, 0]
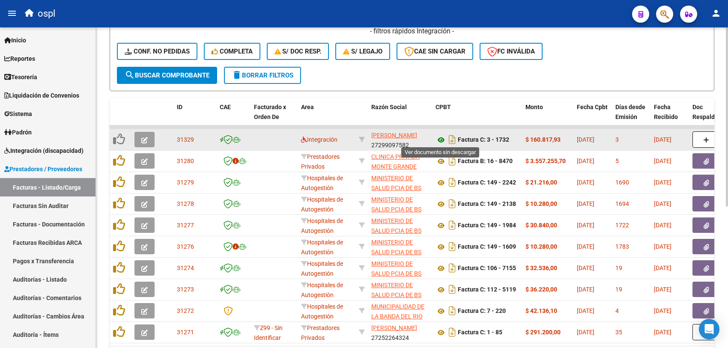
click at [440, 136] on icon at bounding box center [441, 140] width 11 height 10
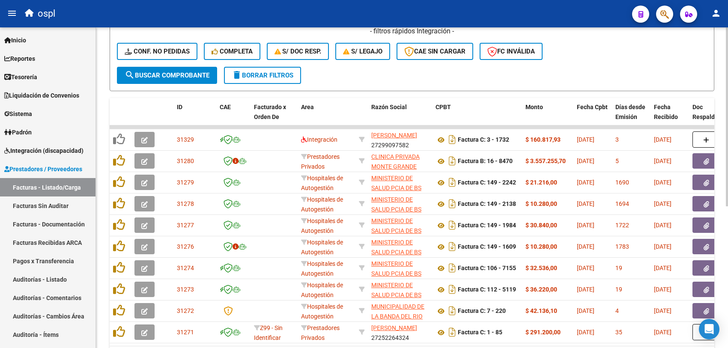
scroll to position [41, 0]
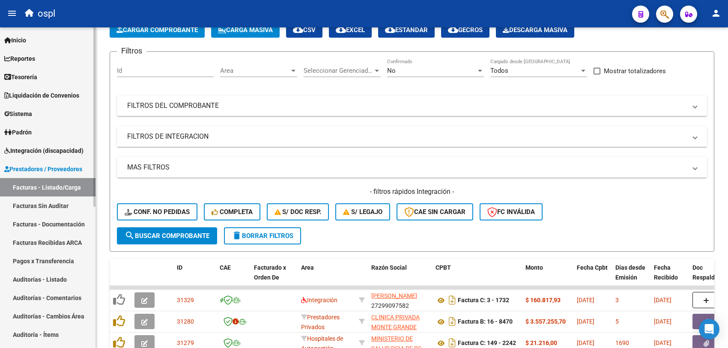
click at [28, 150] on span "Integración (discapacidad)" at bounding box center [43, 150] width 79 height 9
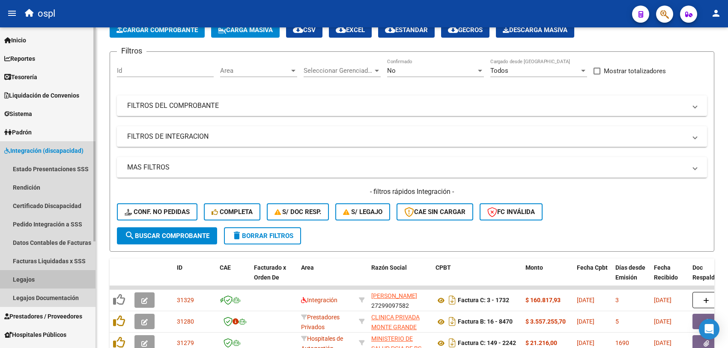
click at [29, 286] on link "Legajos" at bounding box center [48, 279] width 96 height 18
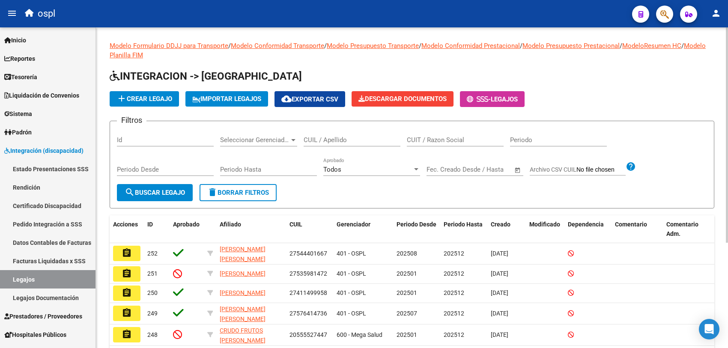
click at [339, 138] on input "CUIL / Apellido" at bounding box center [352, 140] width 97 height 8
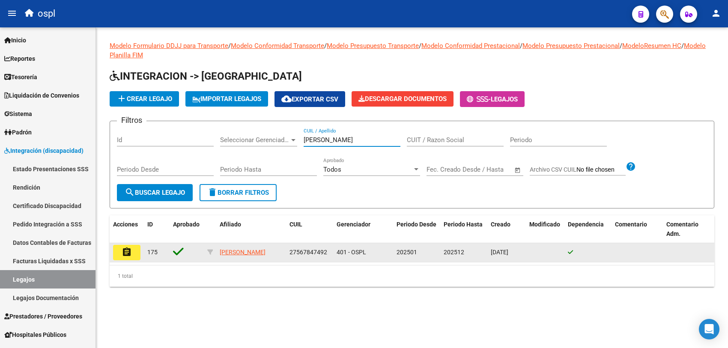
type input "nieves"
click at [125, 251] on mat-icon "assignment" at bounding box center [127, 252] width 10 height 10
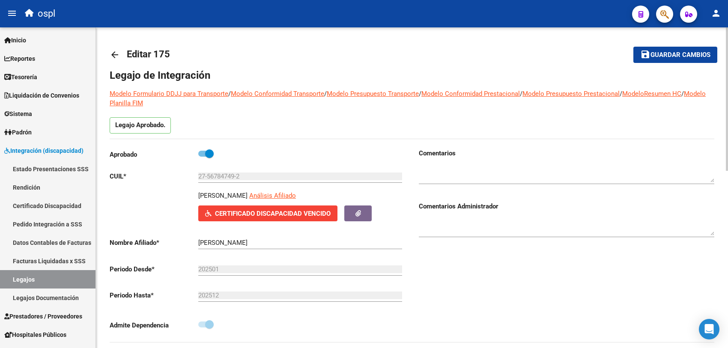
scroll to position [268, 0]
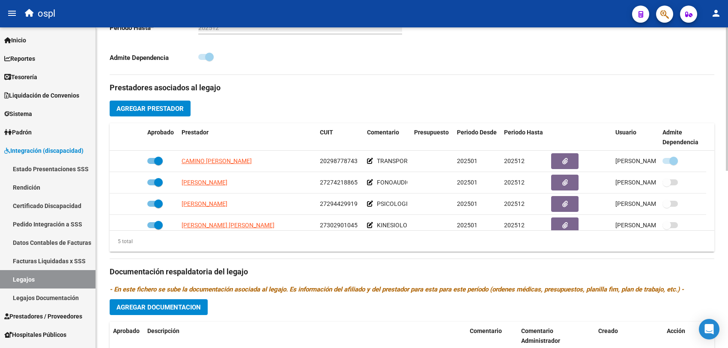
click at [153, 106] on span "Agregar Prestador" at bounding box center [150, 109] width 67 height 8
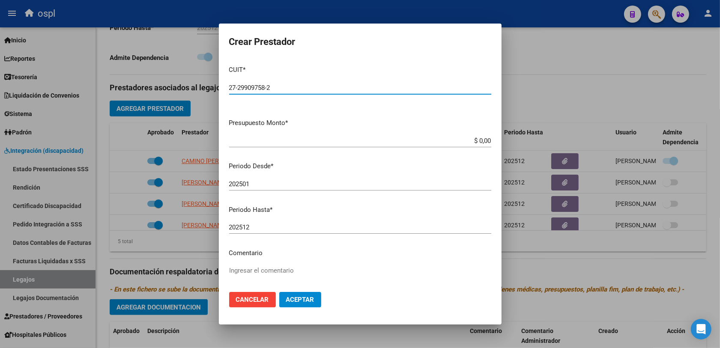
type input "27-29909758-2"
click at [279, 292] on button "Aceptar" at bounding box center [300, 299] width 42 height 15
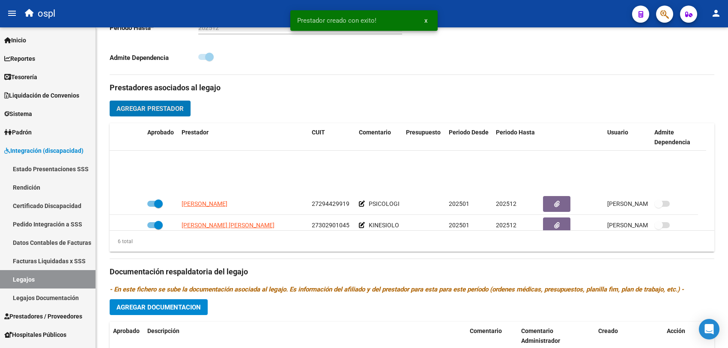
scroll to position [52, 0]
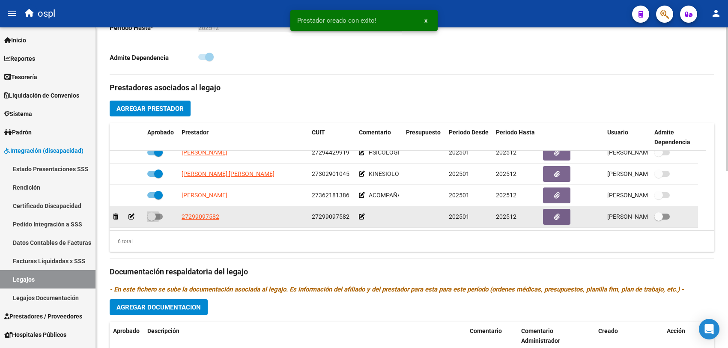
click at [159, 216] on span at bounding box center [154, 217] width 15 height 6
click at [152, 220] on input "checkbox" at bounding box center [151, 220] width 0 height 0
checkbox input "true"
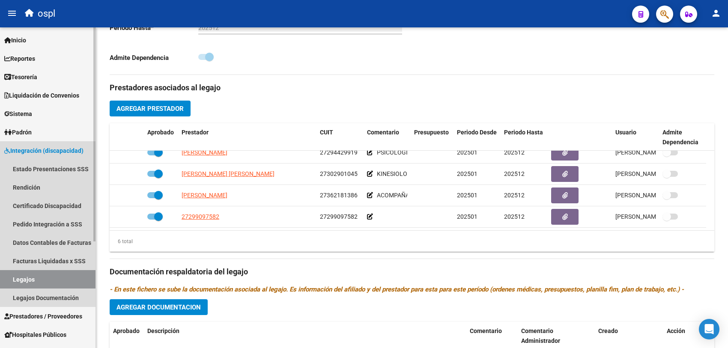
click at [29, 151] on span "Integración (discapacidad)" at bounding box center [43, 150] width 79 height 9
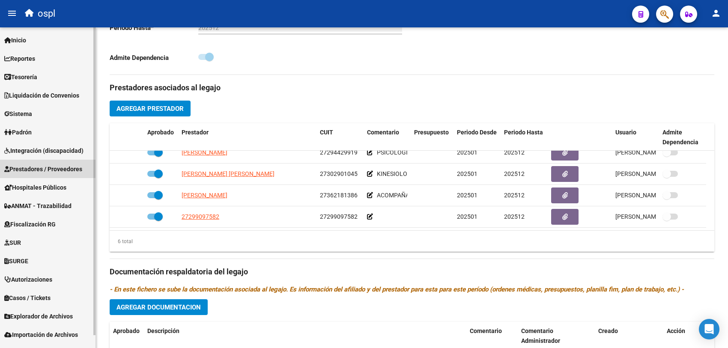
click at [48, 171] on span "Prestadores / Proveedores" at bounding box center [43, 169] width 78 height 9
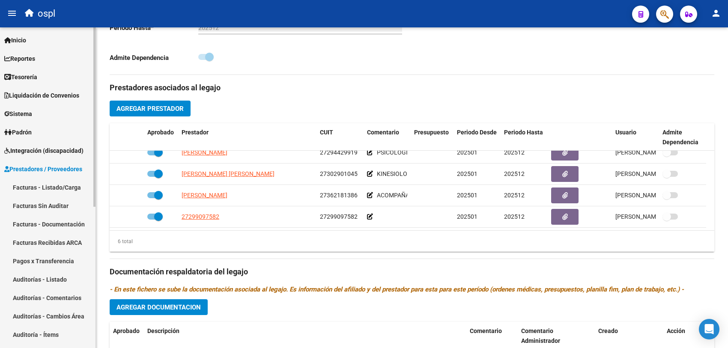
click at [42, 185] on link "Facturas - Listado/Carga" at bounding box center [48, 187] width 96 height 18
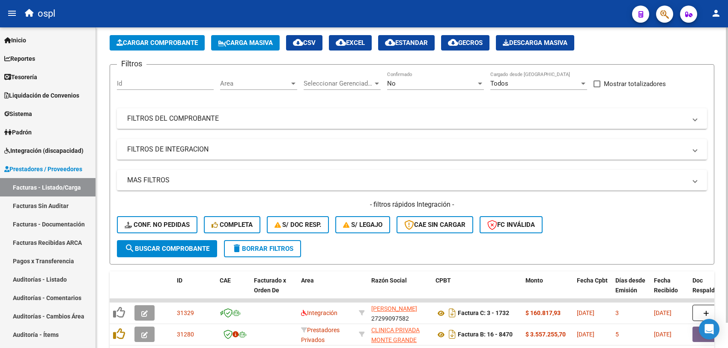
scroll to position [255, 0]
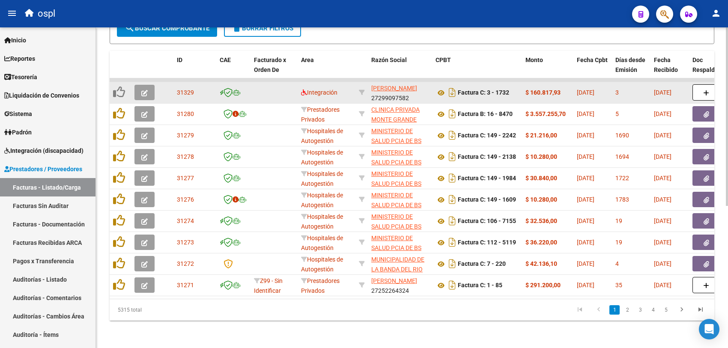
click at [143, 90] on icon "button" at bounding box center [144, 93] width 6 height 6
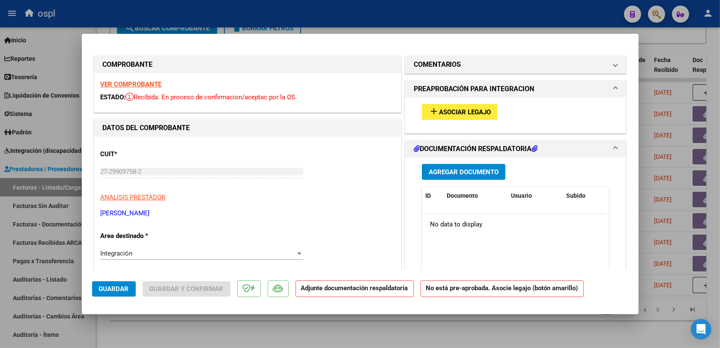
click at [439, 111] on span "Asociar Legajo" at bounding box center [465, 112] width 52 height 8
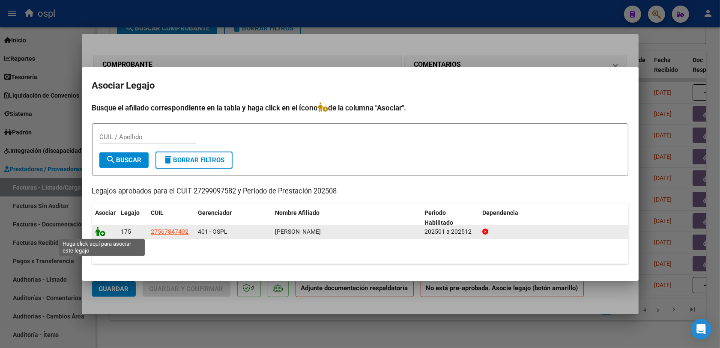
click at [99, 231] on icon at bounding box center [101, 231] width 10 height 9
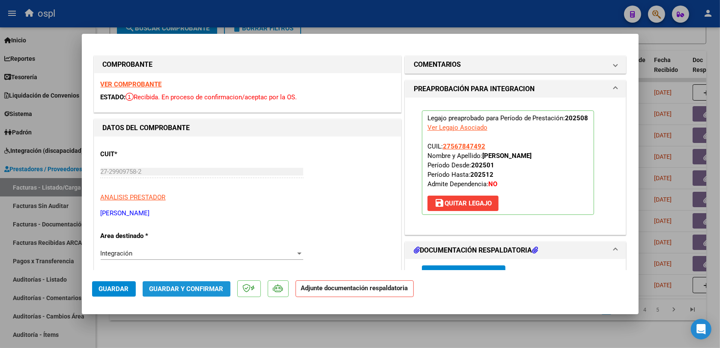
click at [193, 291] on span "Guardar y Confirmar" at bounding box center [187, 289] width 74 height 8
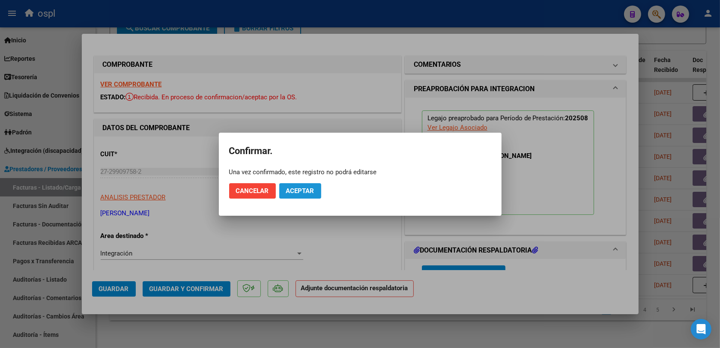
click at [300, 192] on span "Aceptar" at bounding box center [300, 191] width 28 height 8
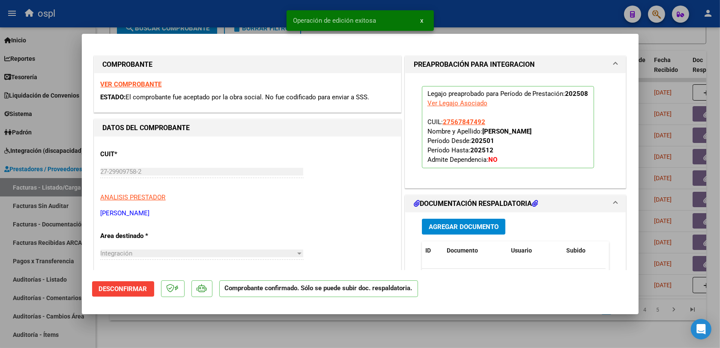
click at [292, 332] on div at bounding box center [360, 174] width 720 height 348
type input "$ 0,00"
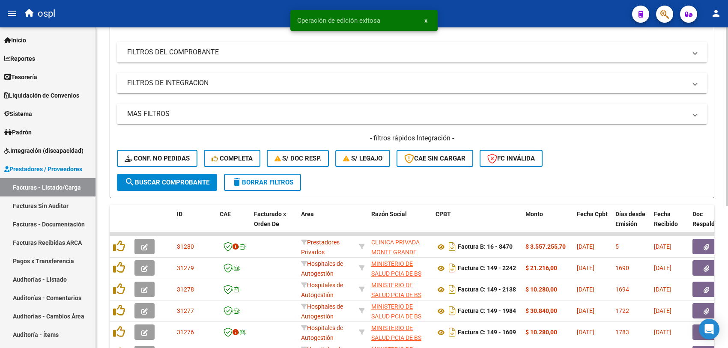
scroll to position [0, 0]
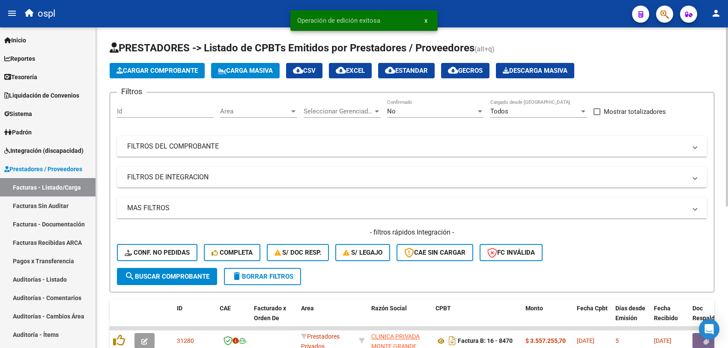
click at [266, 104] on div "Area Area" at bounding box center [258, 108] width 77 height 18
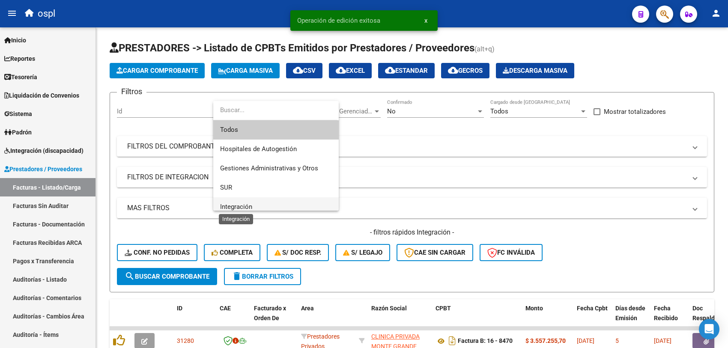
click at [249, 207] on span "Integración" at bounding box center [236, 207] width 32 height 8
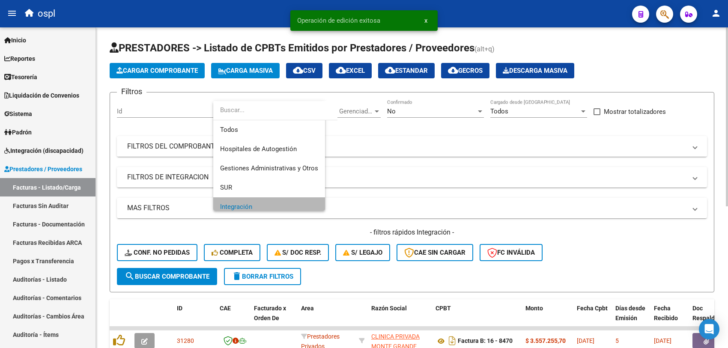
scroll to position [6, 0]
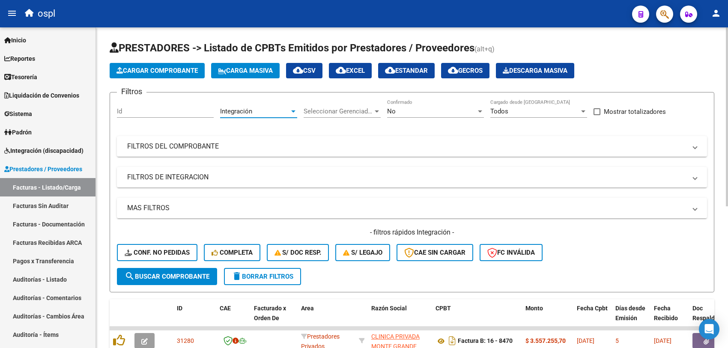
click at [397, 114] on div "No" at bounding box center [431, 112] width 89 height 8
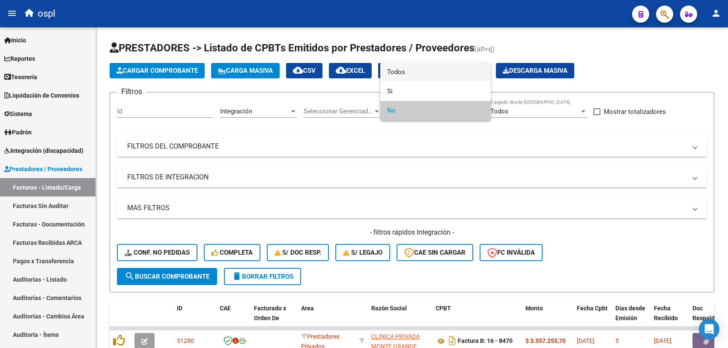
click at [417, 76] on span "Todos" at bounding box center [435, 72] width 97 height 19
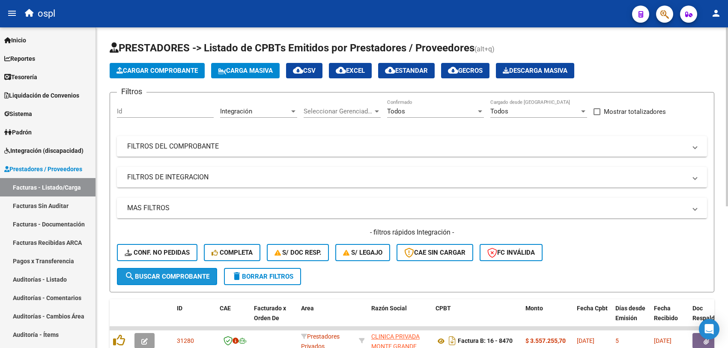
click at [187, 275] on span "search Buscar Comprobante" at bounding box center [167, 277] width 85 height 8
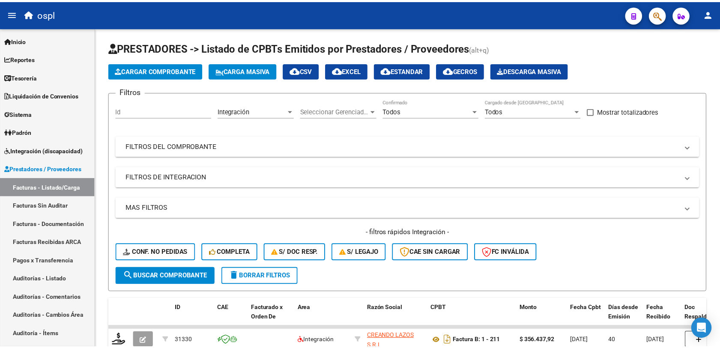
scroll to position [54, 0]
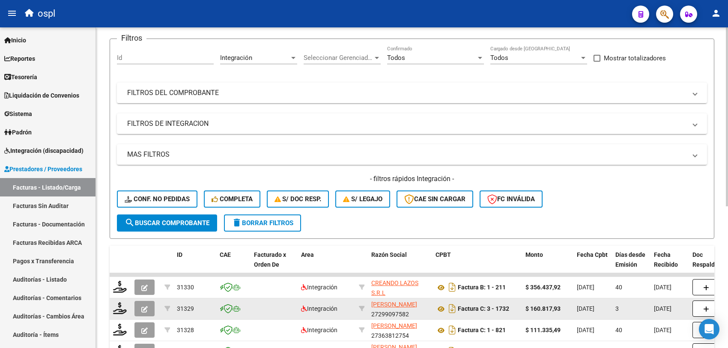
click at [157, 311] on div at bounding box center [146, 308] width 23 height 15
click at [148, 310] on button "button" at bounding box center [145, 308] width 20 height 15
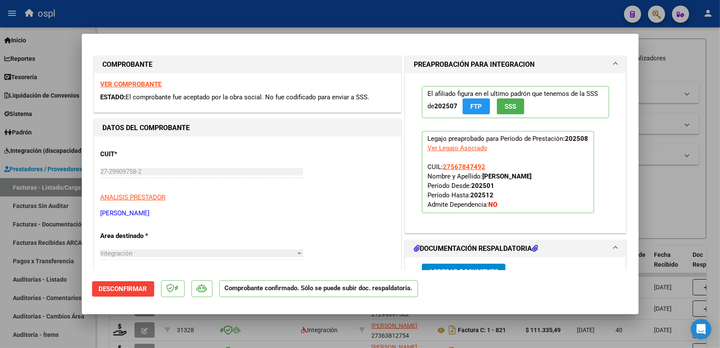
click at [204, 323] on div at bounding box center [360, 174] width 720 height 348
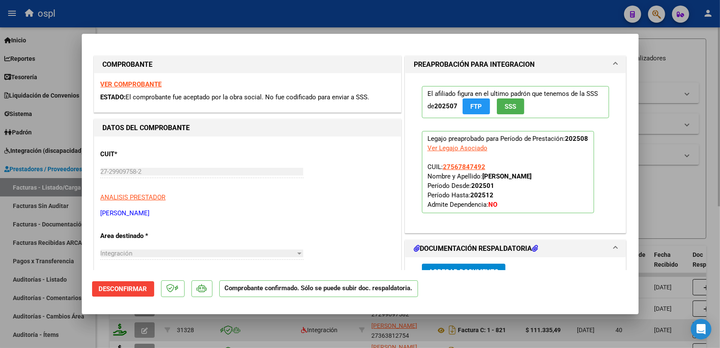
type input "$ 0,00"
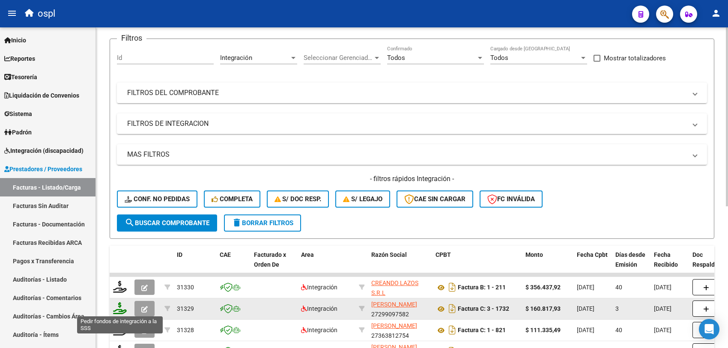
click at [119, 309] on icon at bounding box center [120, 308] width 14 height 12
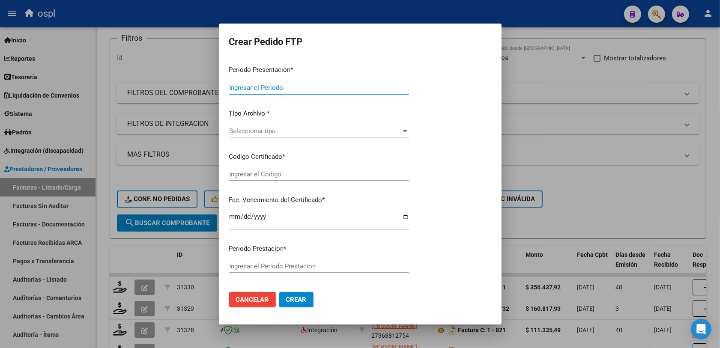
type input "202508"
type input "$ 160.817,93"
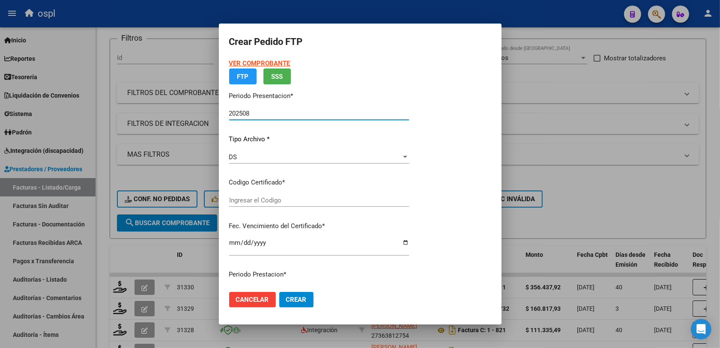
type input "ARG01000567847922019081320240813BS389"
type input "2024-08-13"
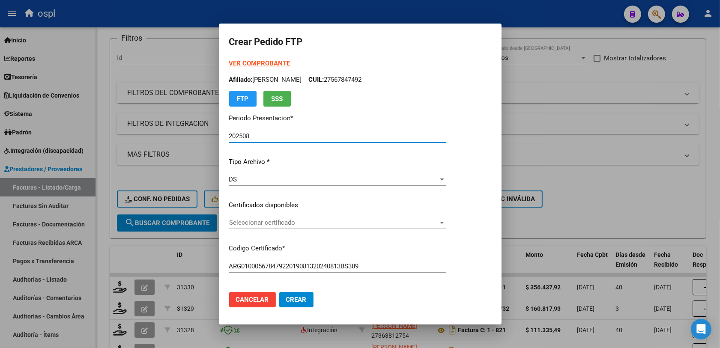
click at [266, 218] on div "Seleccionar certificado Seleccionar certificado" at bounding box center [337, 222] width 217 height 13
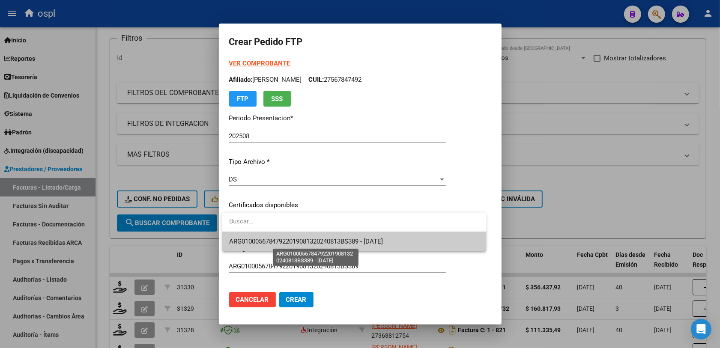
click at [313, 241] on span "ARG01000567847922019081320240813BS389 - 2024-08-13" at bounding box center [306, 242] width 154 height 8
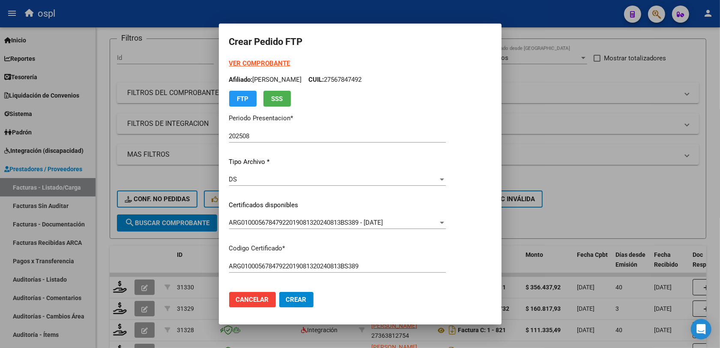
click at [401, 260] on div "ARG01000567847922019081320240813BS389 Ingresar el Codigo" at bounding box center [337, 266] width 217 height 13
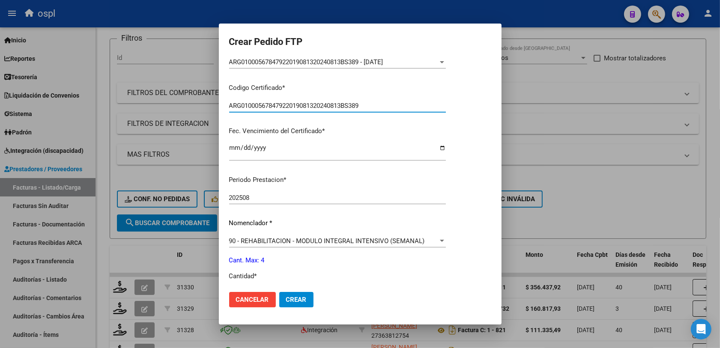
scroll to position [214, 0]
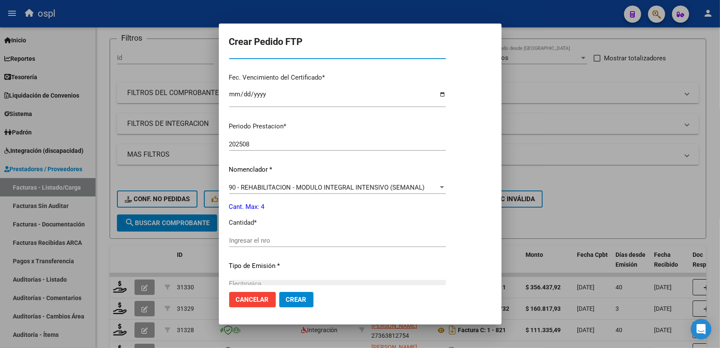
click at [279, 243] on input "Ingresar el nro" at bounding box center [337, 241] width 217 height 8
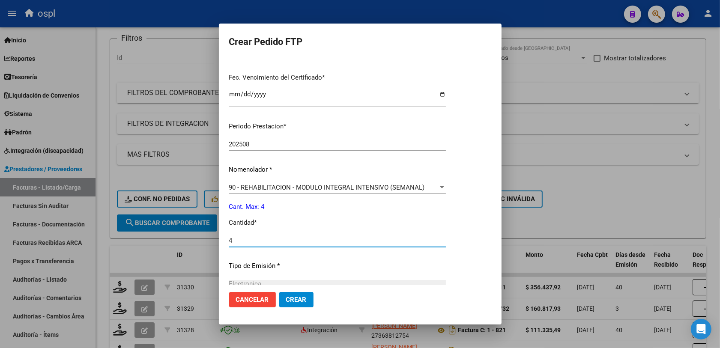
type input "4"
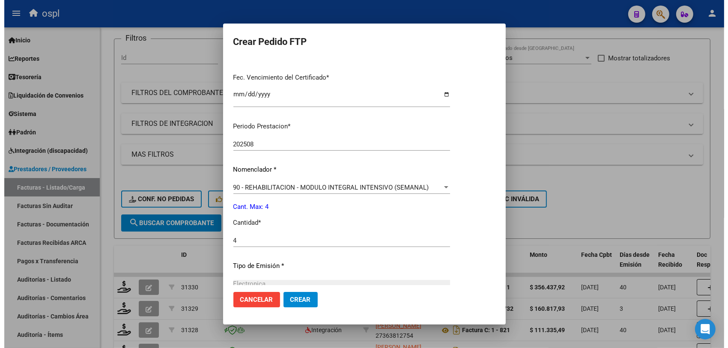
scroll to position [314, 0]
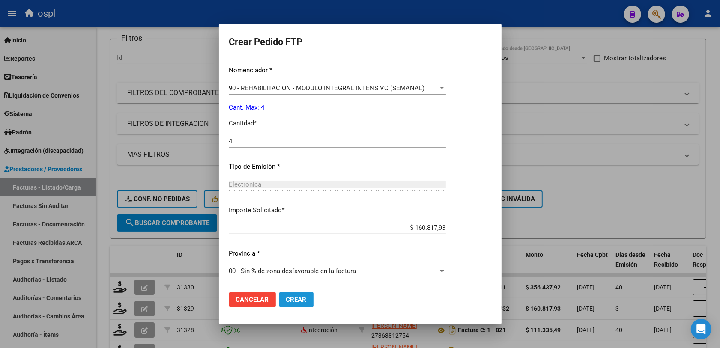
click at [292, 299] on span "Crear" at bounding box center [296, 300] width 21 height 8
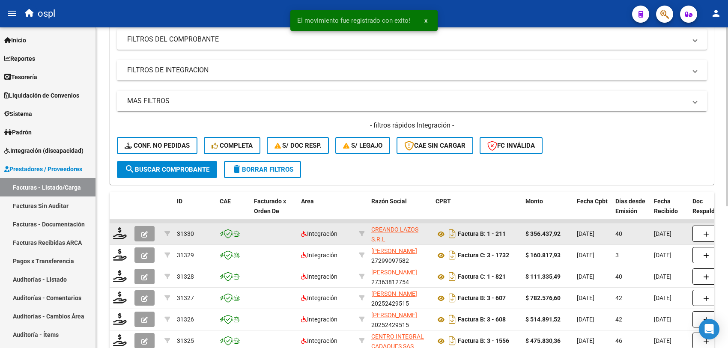
scroll to position [161, 0]
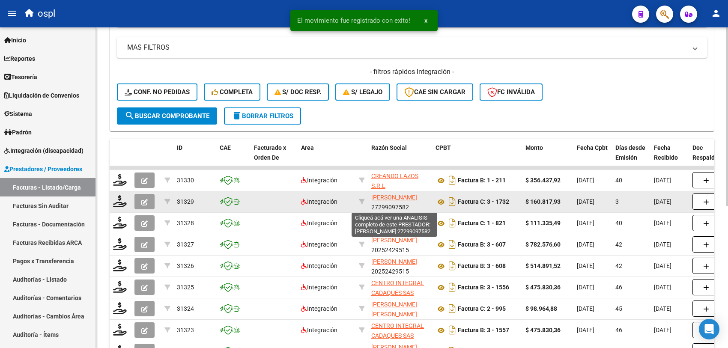
click at [376, 198] on span "PACIULLI GISELA ITATI" at bounding box center [394, 197] width 46 height 7
type textarea "27299097582"
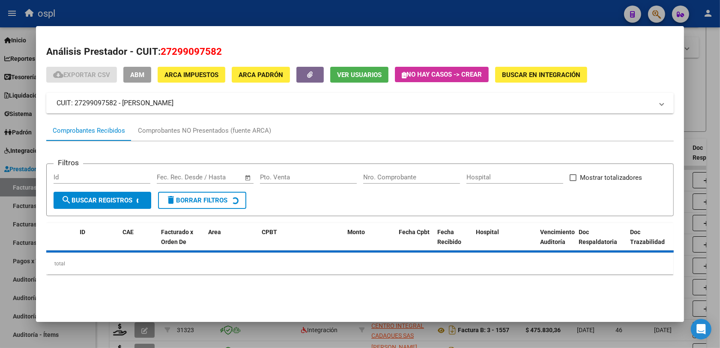
click at [695, 74] on div at bounding box center [360, 174] width 720 height 348
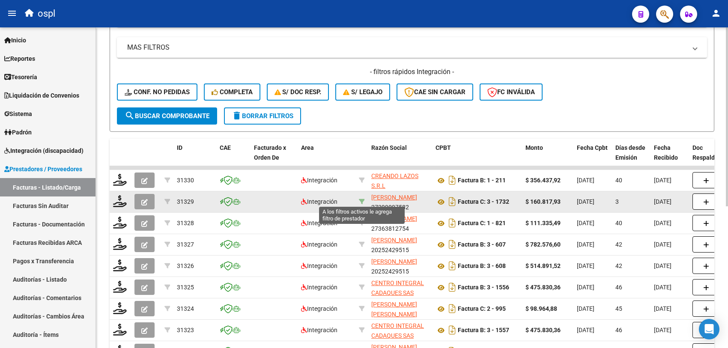
click at [362, 200] on icon at bounding box center [362, 202] width 6 height 6
type input "27299097582"
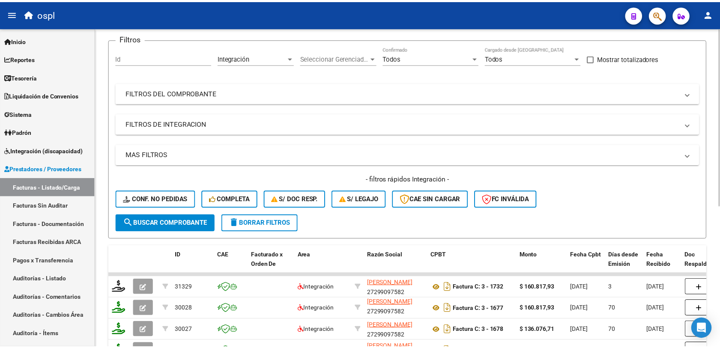
scroll to position [0, 0]
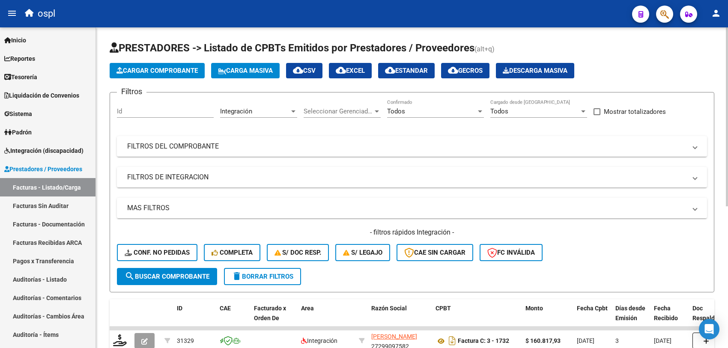
click at [164, 67] on span "Cargar Comprobante" at bounding box center [157, 71] width 81 height 8
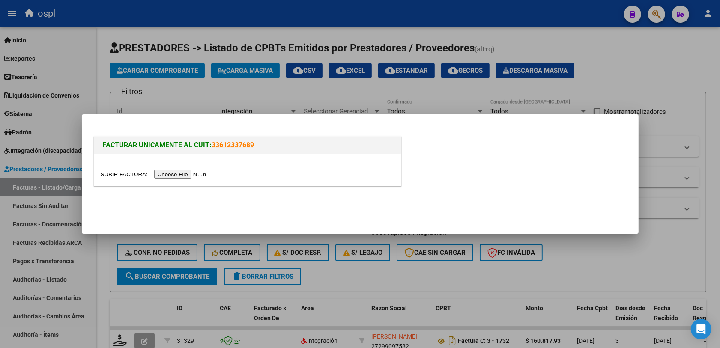
click at [187, 171] on input "file" at bounding box center [155, 174] width 108 height 9
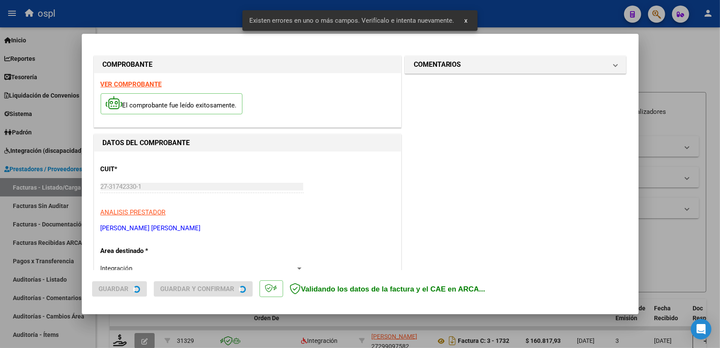
scroll to position [229, 0]
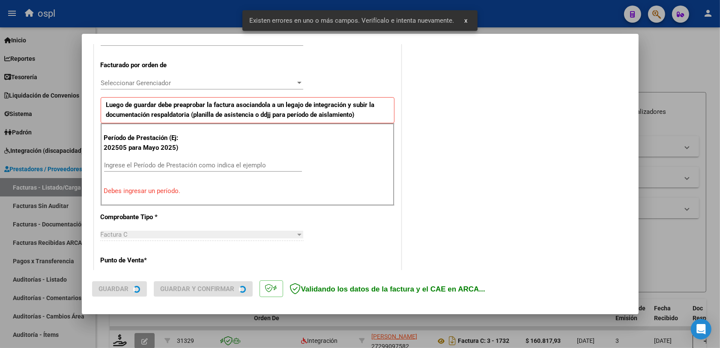
click at [161, 164] on input "Ingrese el Período de Prestación como indica el ejemplo" at bounding box center [203, 166] width 198 height 8
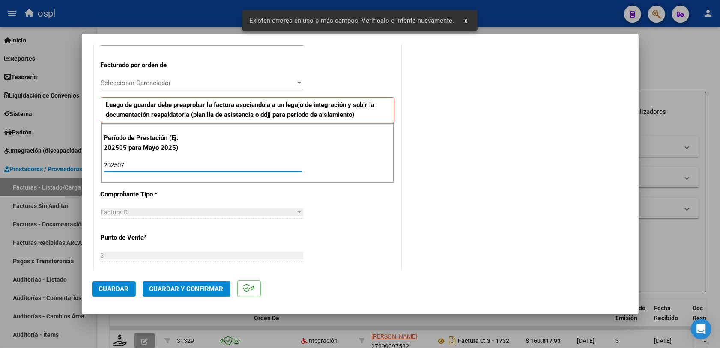
type input "202507"
click at [118, 283] on button "Guardar" at bounding box center [114, 288] width 44 height 15
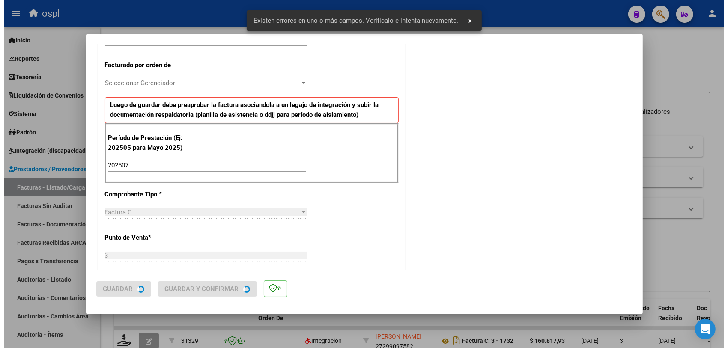
scroll to position [0, 0]
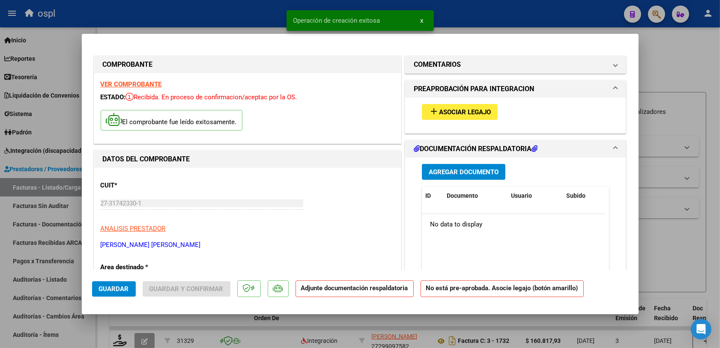
click at [453, 108] on span "Asociar Legajo" at bounding box center [465, 112] width 52 height 8
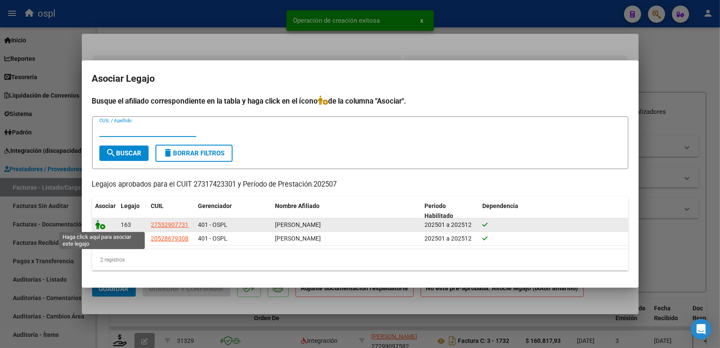
click at [98, 224] on icon at bounding box center [101, 224] width 10 height 9
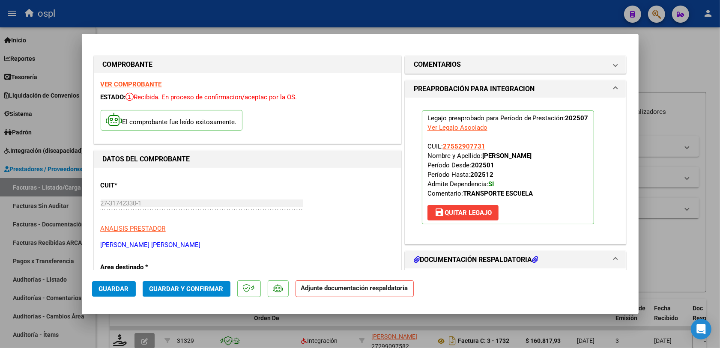
click at [202, 283] on button "Guardar y Confirmar" at bounding box center [187, 288] width 88 height 15
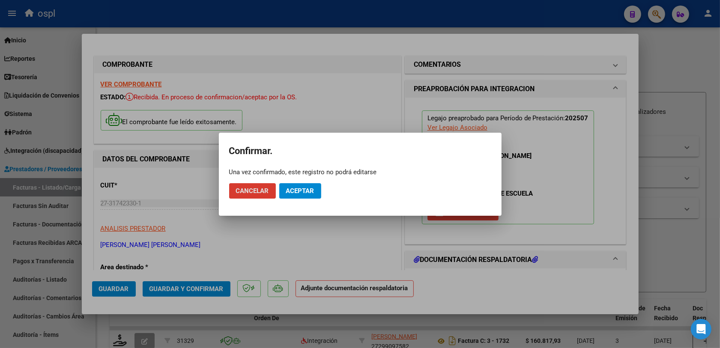
click at [310, 190] on span "Aceptar" at bounding box center [300, 191] width 28 height 8
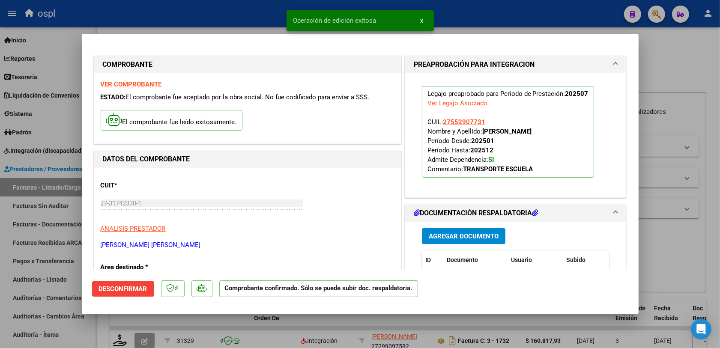
click at [650, 248] on div at bounding box center [360, 174] width 720 height 348
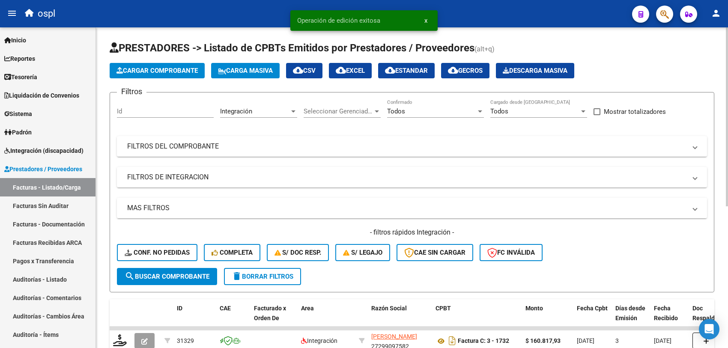
scroll to position [54, 0]
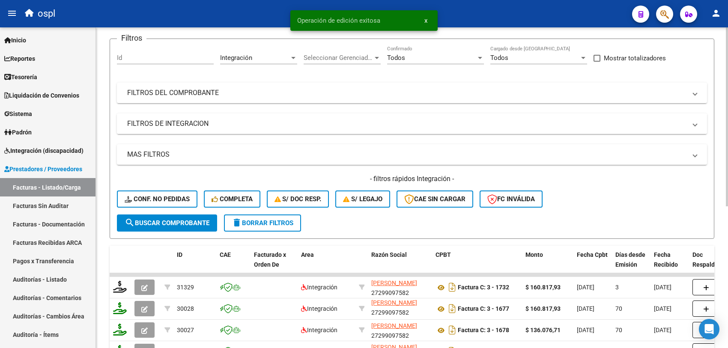
click at [455, 122] on mat-panel-title "FILTROS DE INTEGRACION" at bounding box center [407, 123] width 560 height 9
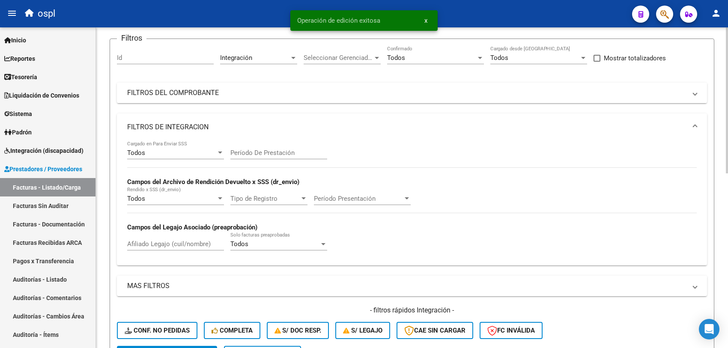
click at [455, 100] on mat-expansion-panel-header "FILTROS DEL COMPROBANTE" at bounding box center [412, 93] width 590 height 21
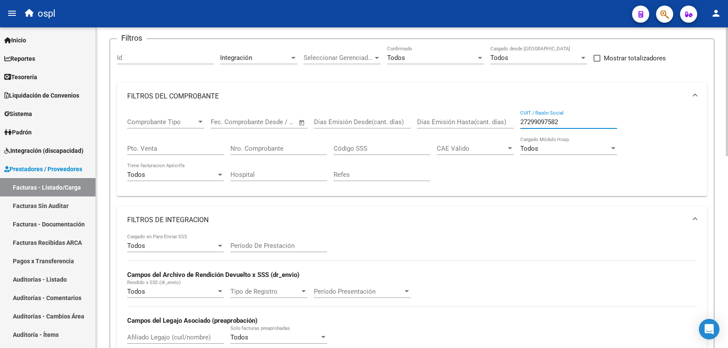
drag, startPoint x: 573, startPoint y: 125, endPoint x: 508, endPoint y: 119, distance: 65.4
click at [508, 119] on div "Comprobante Tipo Comprobante Tipo Fecha inicio – Fecha fin Fec. Comprobante Des…" at bounding box center [412, 149] width 570 height 79
click at [187, 99] on mat-panel-title "FILTROS DEL COMPROBANTE" at bounding box center [407, 96] width 560 height 9
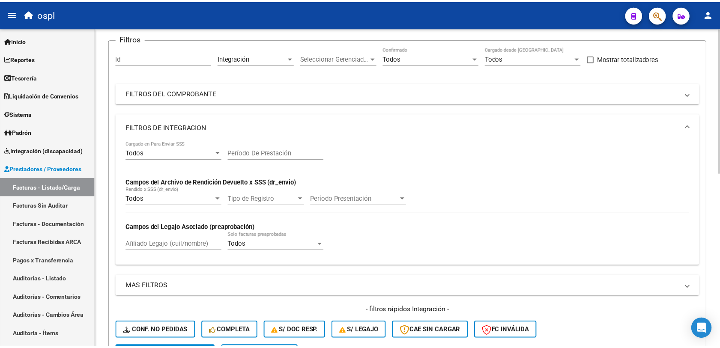
scroll to position [107, 0]
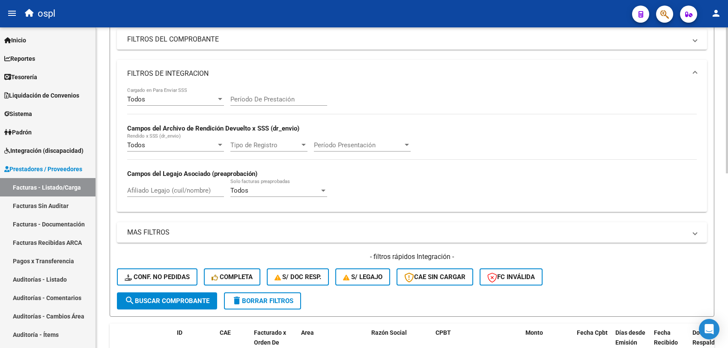
click at [168, 74] on mat-panel-title "FILTROS DE INTEGRACION" at bounding box center [407, 73] width 560 height 9
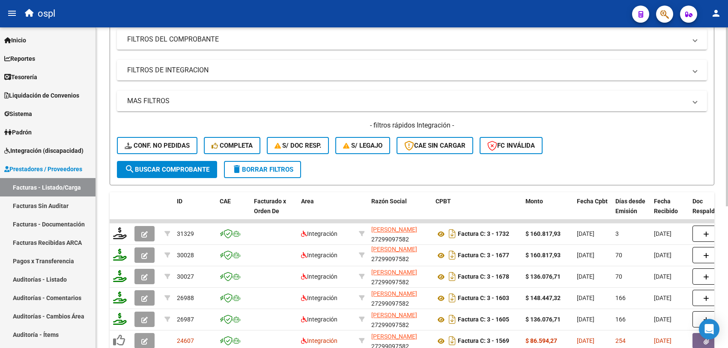
click at [168, 166] on span "search Buscar Comprobante" at bounding box center [167, 170] width 85 height 8
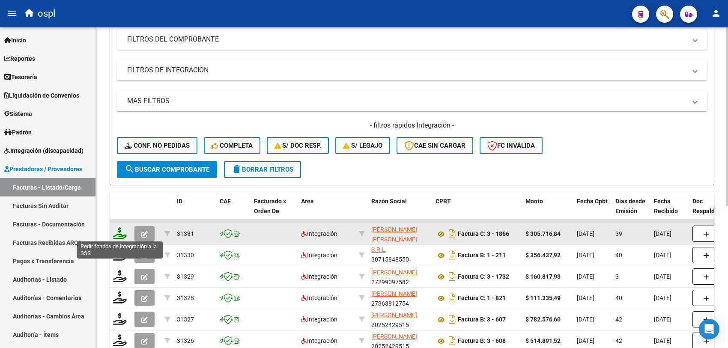
click at [121, 232] on icon at bounding box center [120, 233] width 14 height 12
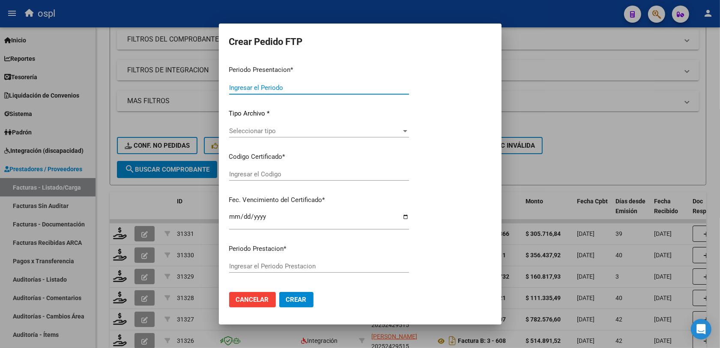
type input "202508"
type input "202507"
type input "$ 305.716,84"
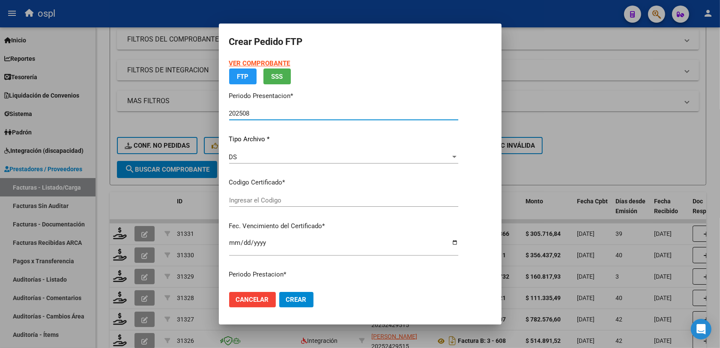
type input "ARG01000552907732022102520271025COR234"
type input "2027-10-25"
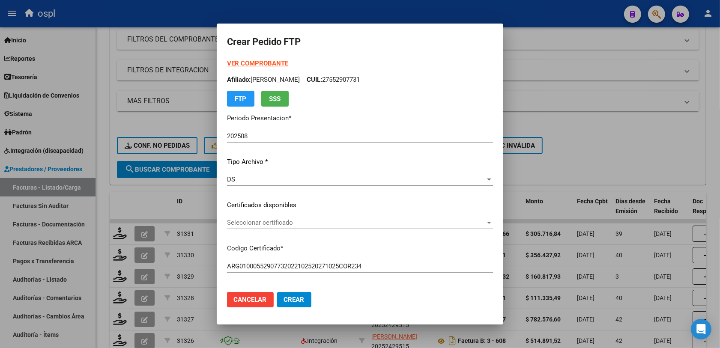
click at [263, 196] on div "VER COMPROBANTE ARCA Padrón Afiliado: GIMENEZ DELFINA CUIL: 27552907731 FTP SSS…" at bounding box center [360, 194] width 266 height 271
click at [263, 217] on div "Seleccionar certificado Seleccionar certificado" at bounding box center [360, 222] width 266 height 13
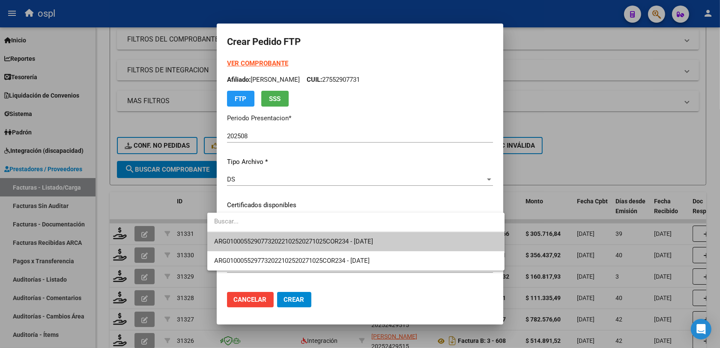
click at [352, 237] on span "ARG01000552907732022102520271025COR234 - 2027-10-25" at bounding box center [356, 241] width 284 height 19
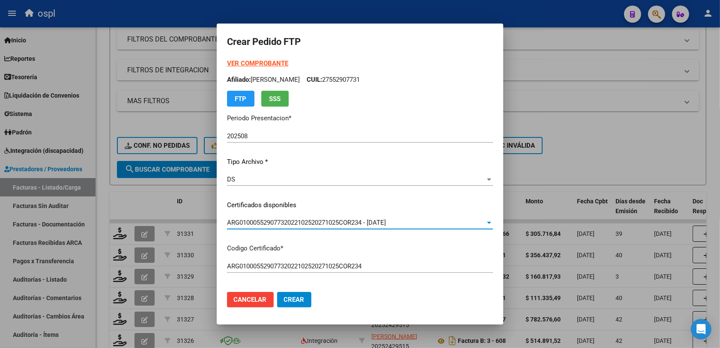
click at [423, 279] on div "ARG01000552907732022102520271025COR234 Ingresar el Codigo" at bounding box center [360, 270] width 266 height 21
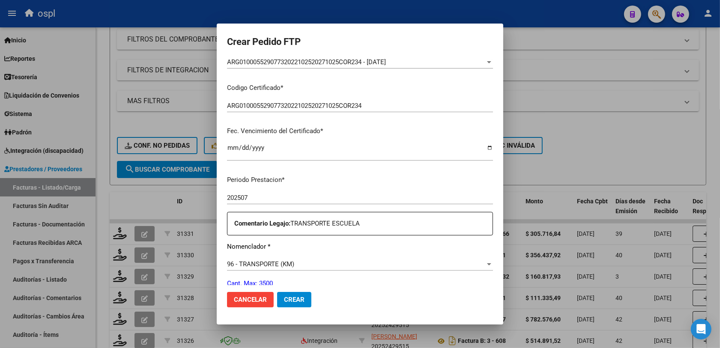
scroll to position [214, 0]
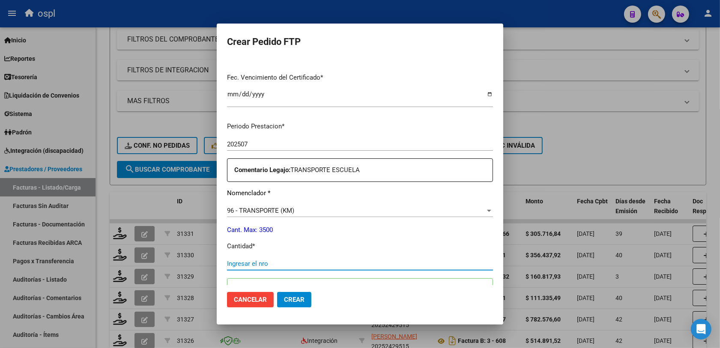
click at [238, 262] on input "Ingresar el nro" at bounding box center [360, 264] width 266 height 8
type input "418"
click at [274, 236] on div "Periodo Prestacion * 202507 Ingresar el Periodo Prestacion Comentario Legajo: T…" at bounding box center [360, 333] width 266 height 437
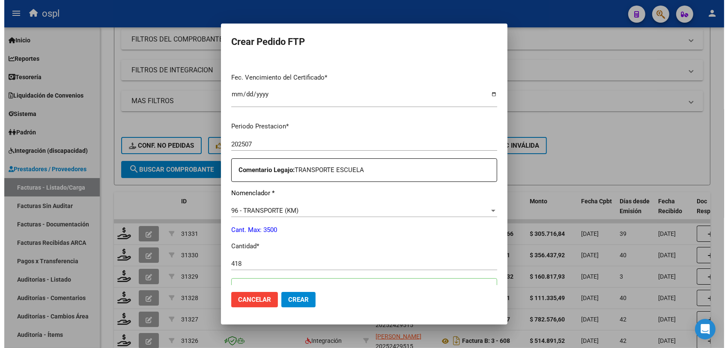
scroll to position [268, 0]
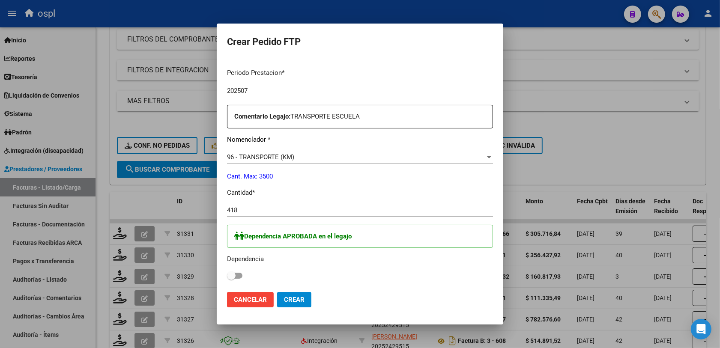
click at [227, 279] on span at bounding box center [234, 276] width 15 height 6
click at [231, 279] on input "checkbox" at bounding box center [231, 279] width 0 height 0
checkbox input "true"
click at [284, 302] on span "Crear" at bounding box center [294, 300] width 21 height 8
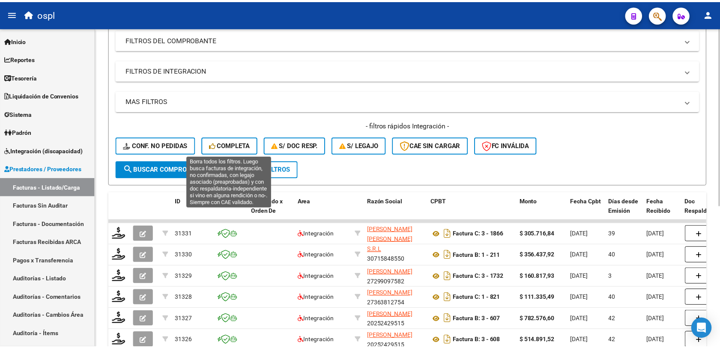
scroll to position [0, 0]
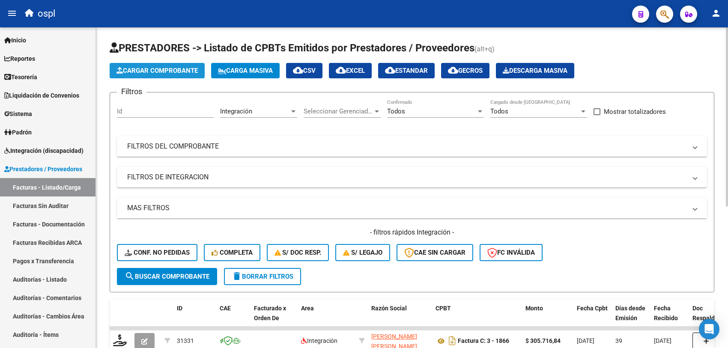
click at [165, 71] on span "Cargar Comprobante" at bounding box center [157, 71] width 81 height 8
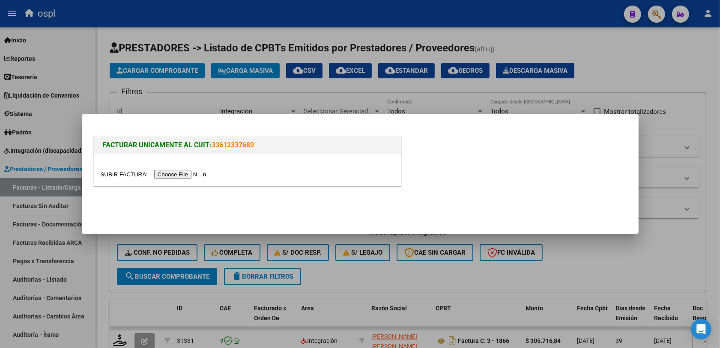
click at [190, 174] on input "file" at bounding box center [155, 174] width 108 height 9
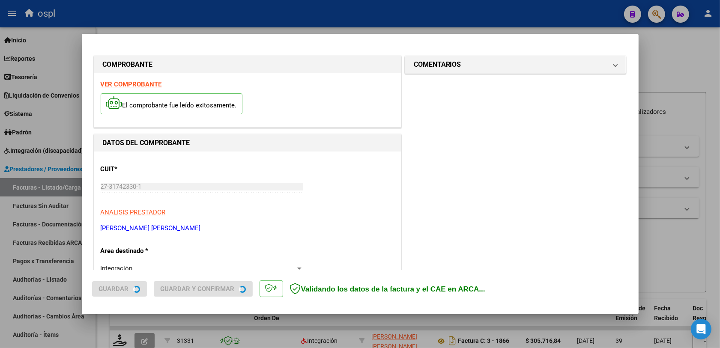
scroll to position [229, 0]
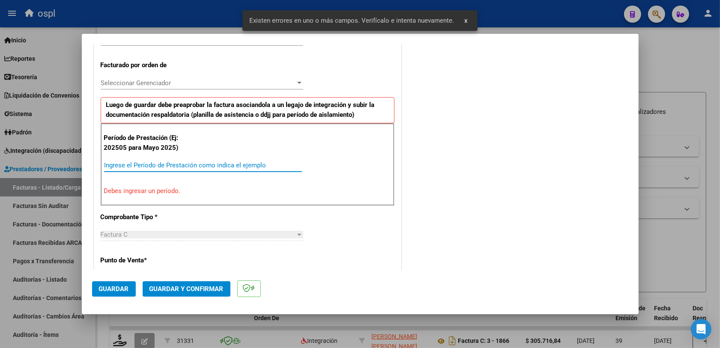
click at [188, 168] on input "Ingrese el Período de Prestación como indica el ejemplo" at bounding box center [203, 166] width 198 height 8
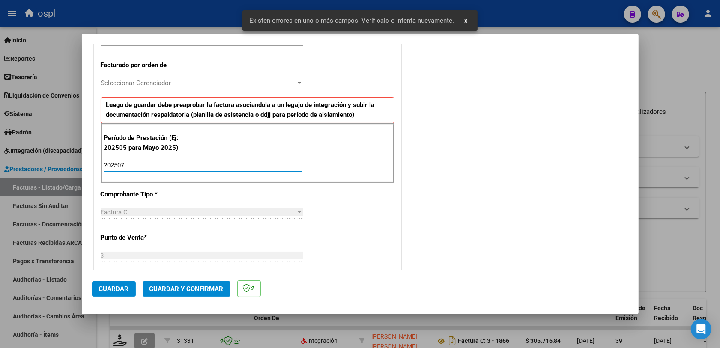
type input "202507"
click at [125, 286] on span "Guardar" at bounding box center [114, 289] width 30 height 8
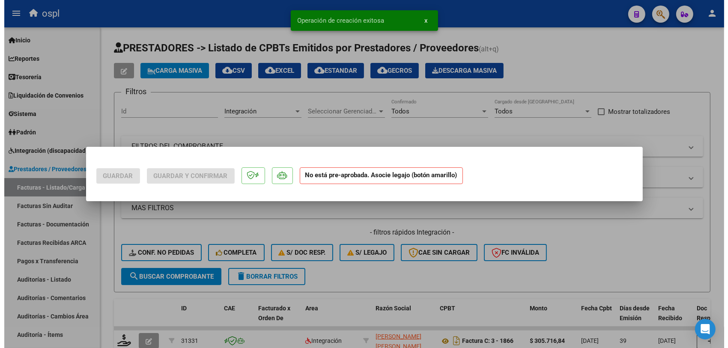
scroll to position [0, 0]
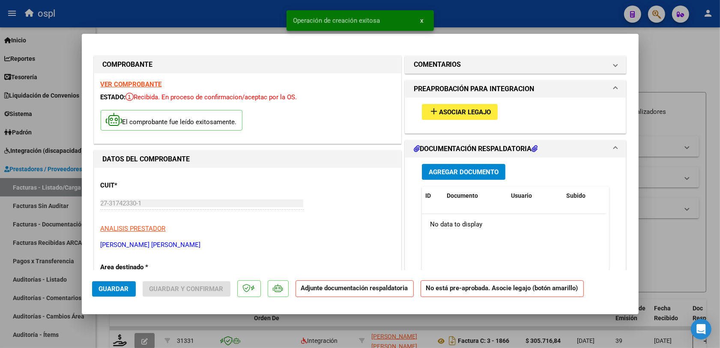
click at [475, 111] on span "Asociar Legajo" at bounding box center [465, 112] width 52 height 8
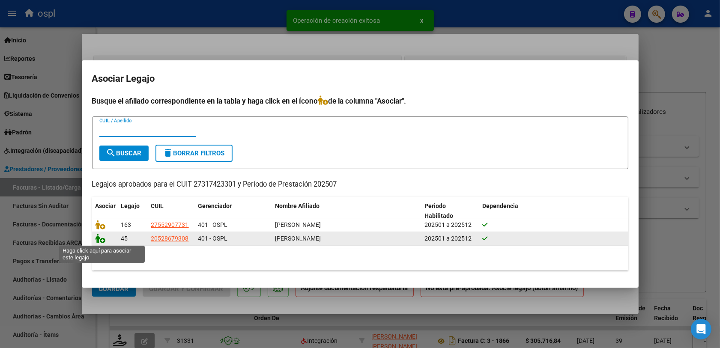
click at [97, 239] on icon at bounding box center [101, 238] width 10 height 9
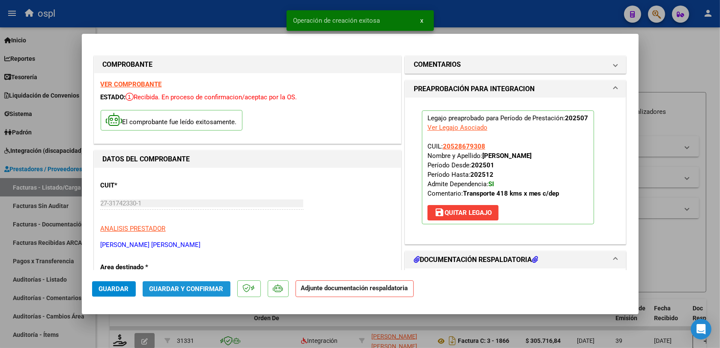
click at [204, 287] on span "Guardar y Confirmar" at bounding box center [187, 289] width 74 height 8
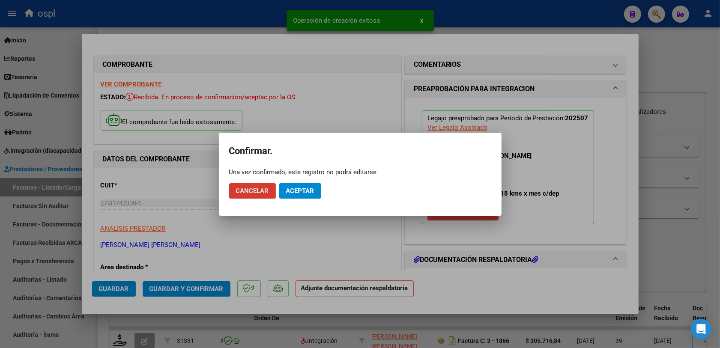
click at [296, 193] on span "Aceptar" at bounding box center [300, 191] width 28 height 8
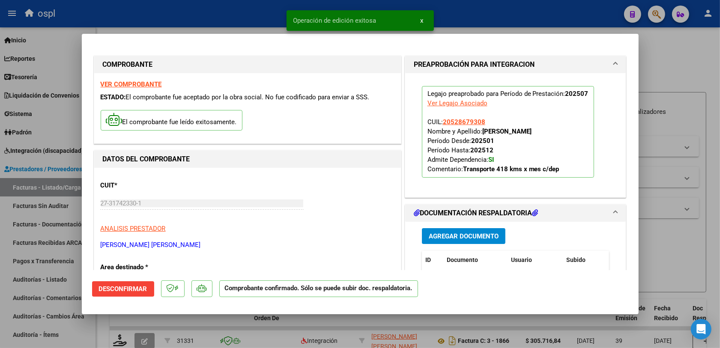
click at [649, 247] on div at bounding box center [360, 174] width 720 height 348
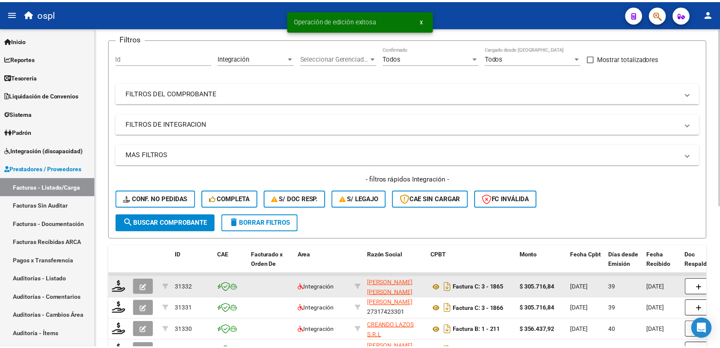
scroll to position [107, 0]
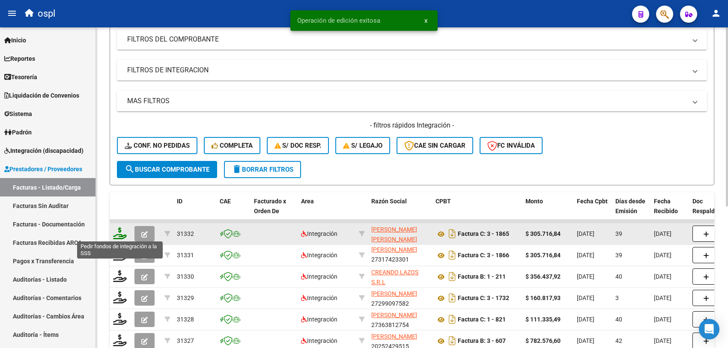
click at [121, 233] on icon at bounding box center [120, 233] width 14 height 12
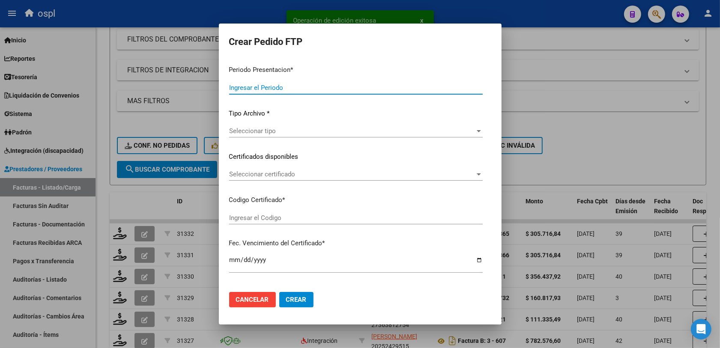
type input "202508"
type input "202507"
type input "$ 305.716,84"
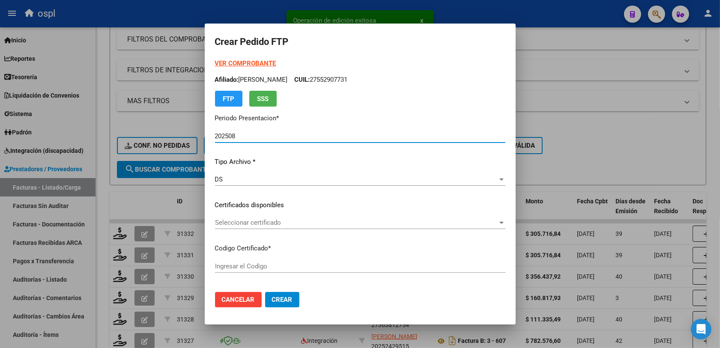
type input "ARG02000528679302021120220261202COR234"
type input "2026-12-20"
type input "140010600"
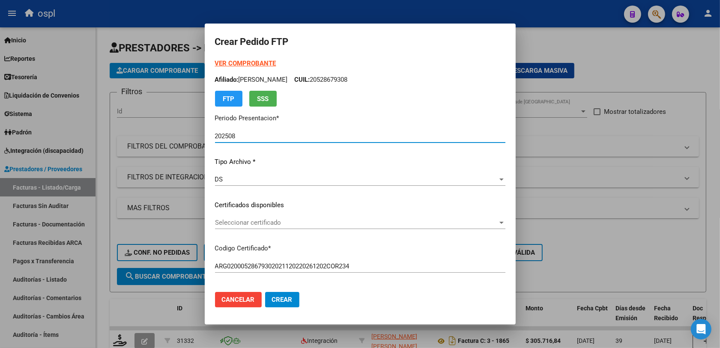
scroll to position [11, 0]
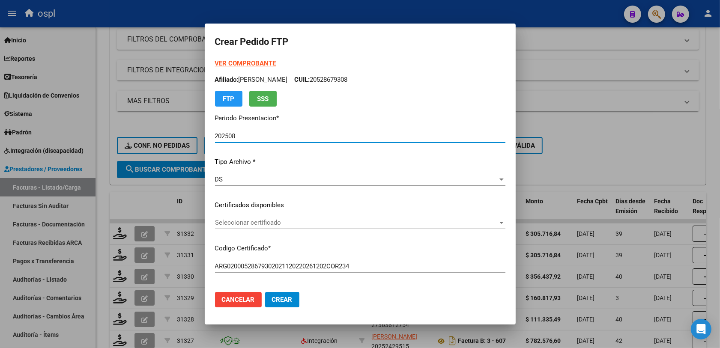
click at [231, 221] on span "Seleccionar certificado" at bounding box center [356, 223] width 283 height 8
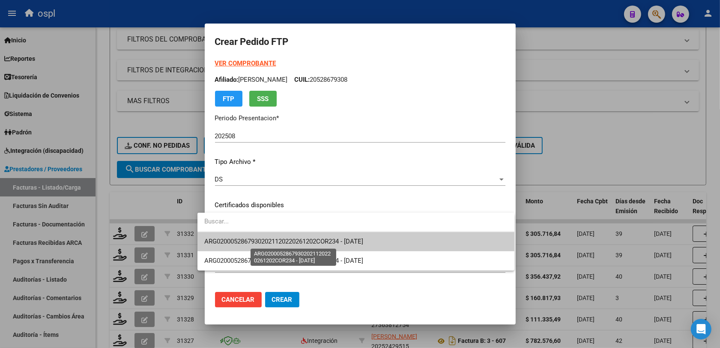
click at [288, 243] on span "ARG02000528679302021120220261202COR234 - 2026-12-20" at bounding box center [283, 242] width 159 height 8
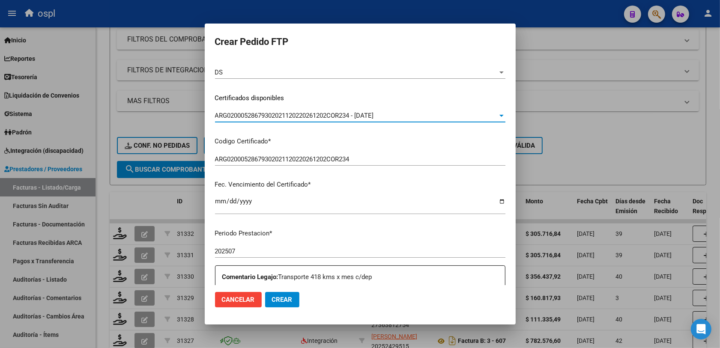
scroll to position [214, 0]
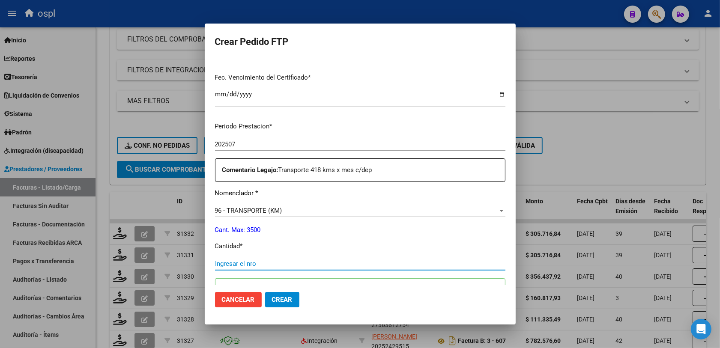
click at [231, 264] on input "Ingresar el nro" at bounding box center [360, 264] width 290 height 8
type input "418"
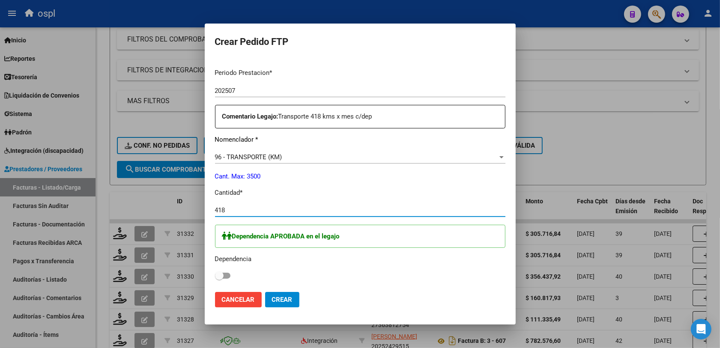
scroll to position [375, 0]
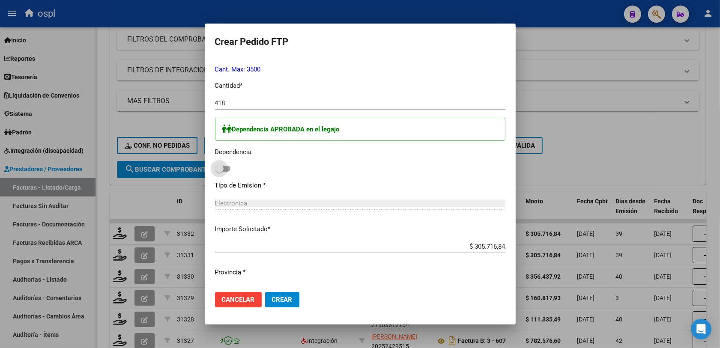
click at [215, 170] on span at bounding box center [222, 169] width 15 height 6
click at [219, 172] on input "checkbox" at bounding box center [219, 172] width 0 height 0
checkbox input "true"
drag, startPoint x: 272, startPoint y: 292, endPoint x: 271, endPoint y: 298, distance: 6.2
click at [272, 293] on button "Crear" at bounding box center [282, 299] width 34 height 15
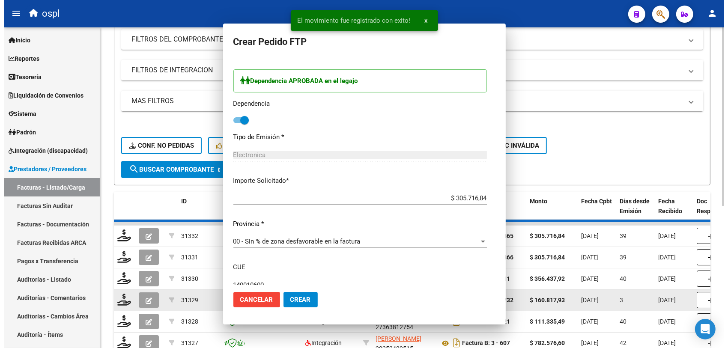
scroll to position [0, 0]
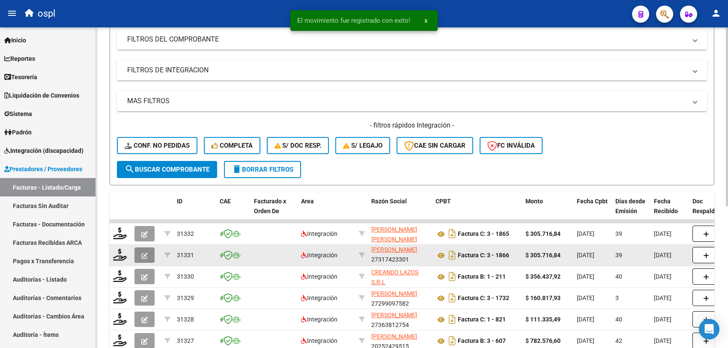
click at [145, 254] on icon "button" at bounding box center [144, 256] width 6 height 6
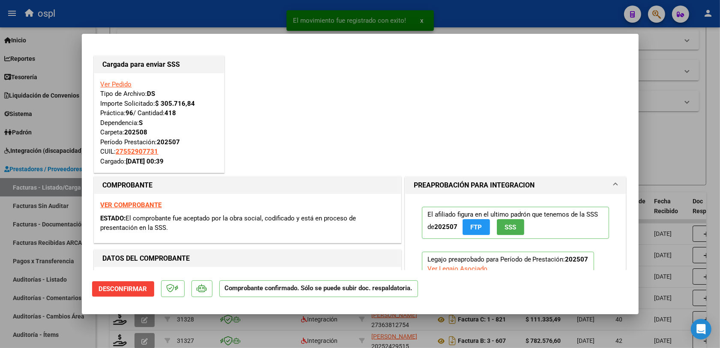
click at [673, 154] on div at bounding box center [360, 174] width 720 height 348
type input "$ 0,00"
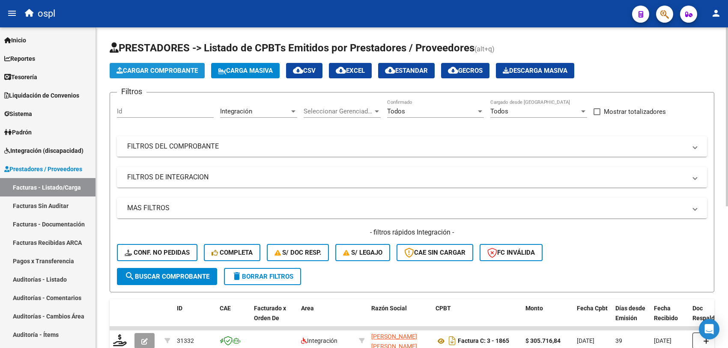
click at [137, 69] on span "Cargar Comprobante" at bounding box center [157, 71] width 81 height 8
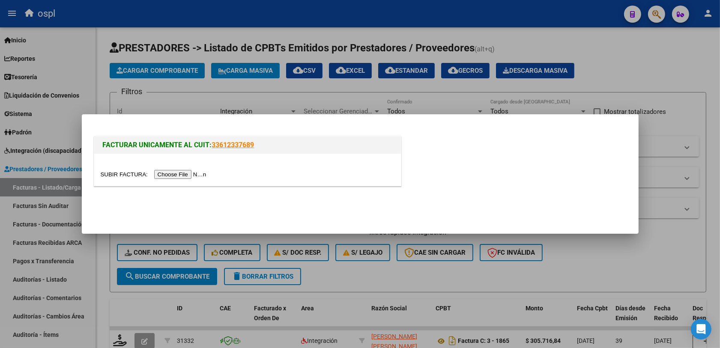
click at [185, 174] on input "file" at bounding box center [155, 174] width 108 height 9
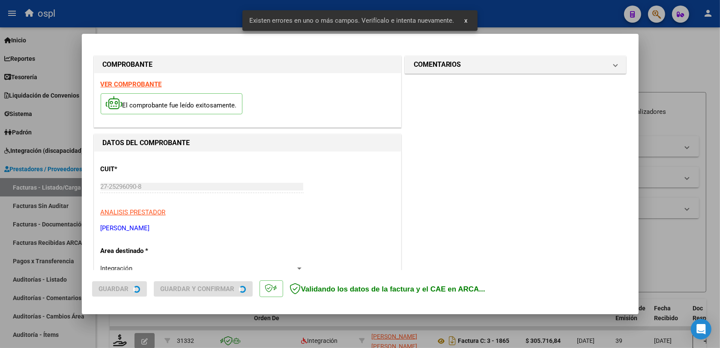
scroll to position [229, 0]
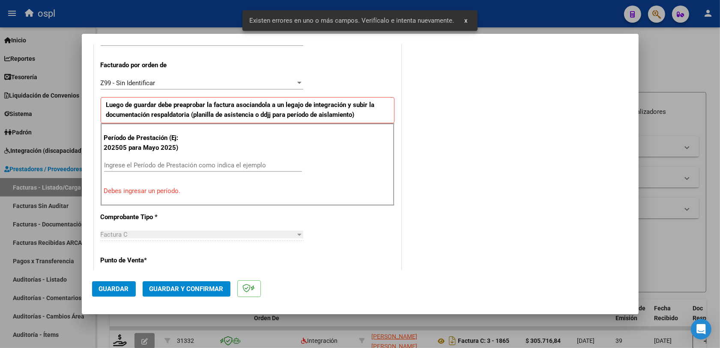
click at [161, 168] on input "Ingrese el Período de Prestación como indica el ejemplo" at bounding box center [203, 166] width 198 height 8
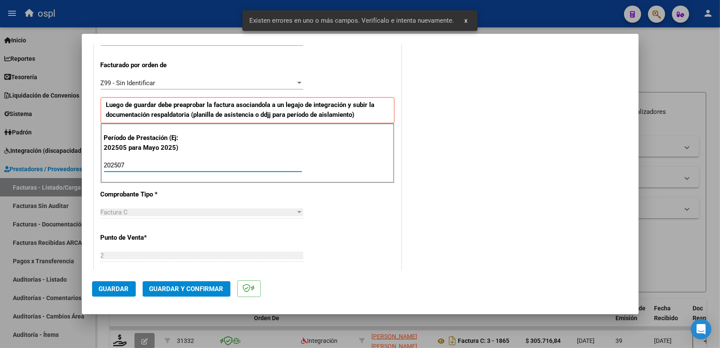
type input "202507"
click at [117, 290] on span "Guardar" at bounding box center [114, 289] width 30 height 8
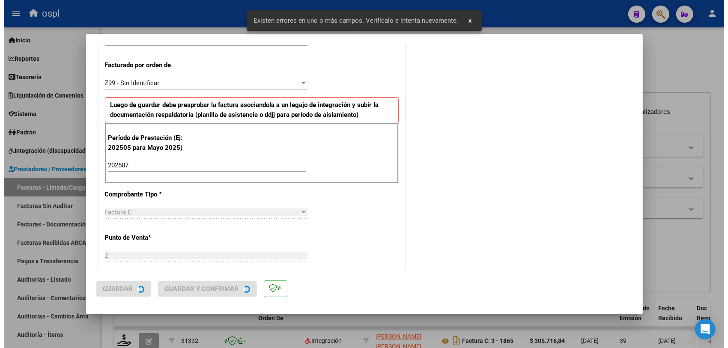
scroll to position [0, 0]
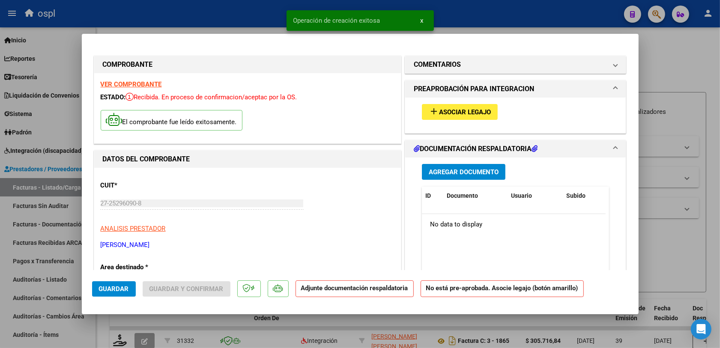
click at [451, 115] on span "Asociar Legajo" at bounding box center [465, 112] width 52 height 8
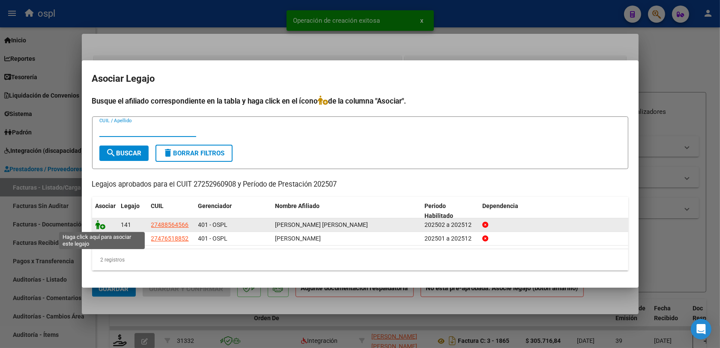
click at [99, 225] on icon at bounding box center [101, 224] width 10 height 9
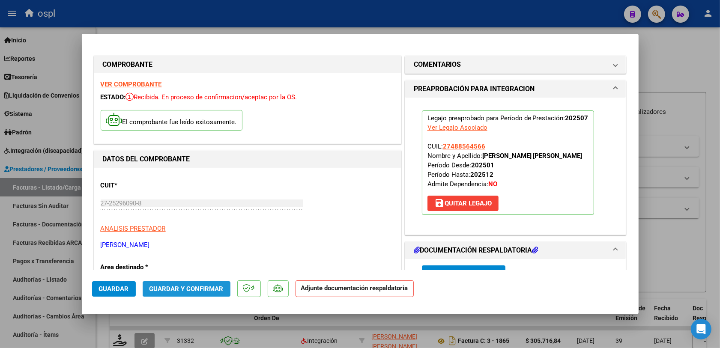
click at [187, 296] on button "Guardar y Confirmar" at bounding box center [187, 288] width 88 height 15
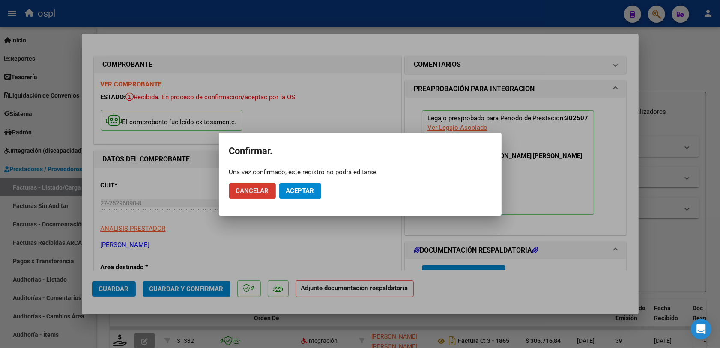
click at [296, 187] on span "Aceptar" at bounding box center [300, 191] width 28 height 8
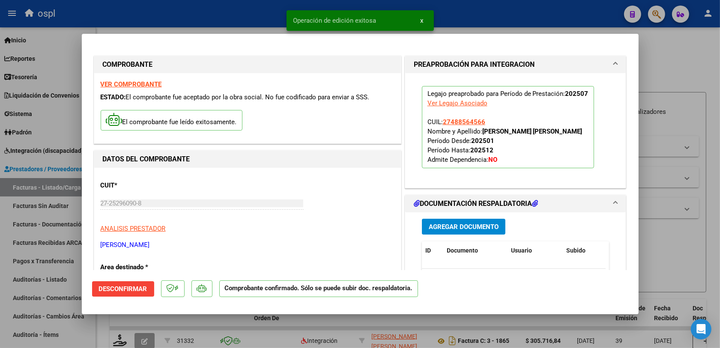
click at [661, 259] on div at bounding box center [360, 174] width 720 height 348
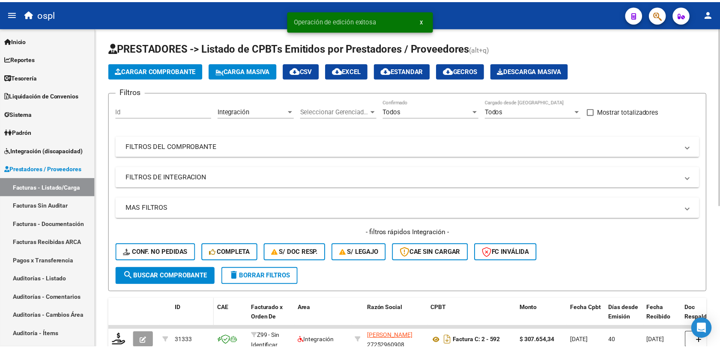
scroll to position [54, 0]
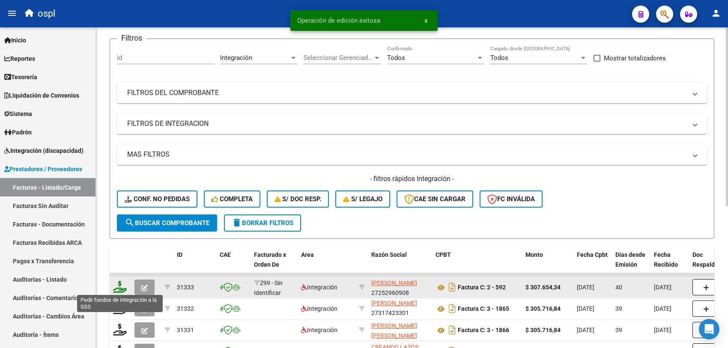
click at [117, 284] on icon at bounding box center [120, 287] width 14 height 12
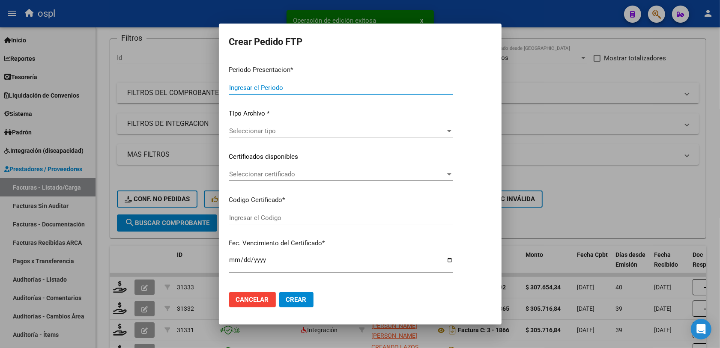
type input "202508"
type input "202507"
type input "$ 307.654,34"
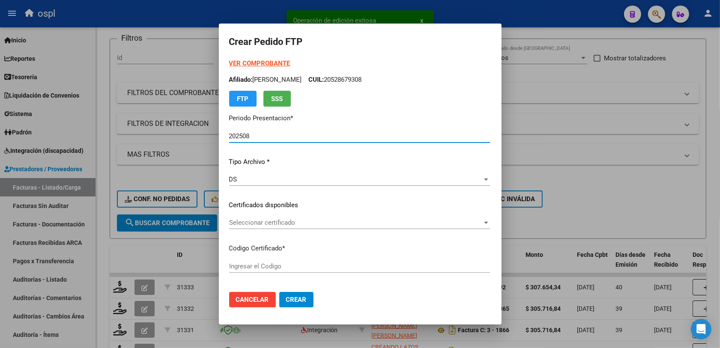
type input "ARG01000488564562025021320300213BUE342"
type input "2030-02-01"
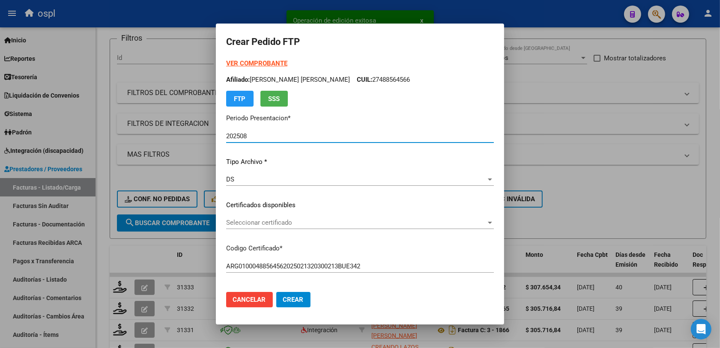
click at [265, 221] on span "Seleccionar certificado" at bounding box center [356, 223] width 260 height 8
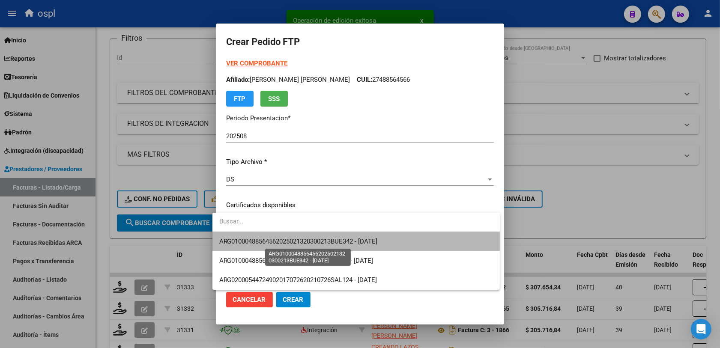
click at [322, 238] on span "ARG01000488564562025021320300213BUE342 - 2030-02-01" at bounding box center [298, 242] width 159 height 8
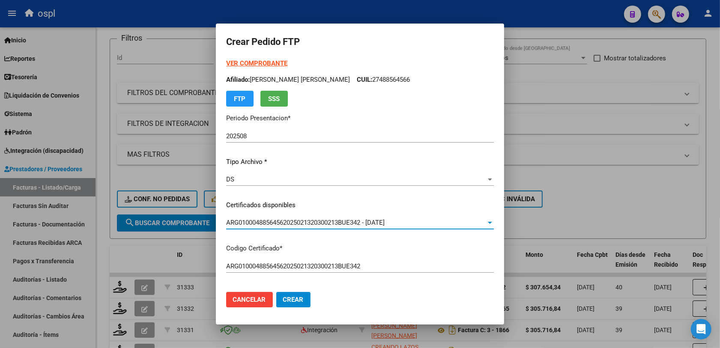
click at [438, 244] on p "Codigo Certificado *" at bounding box center [360, 249] width 268 height 10
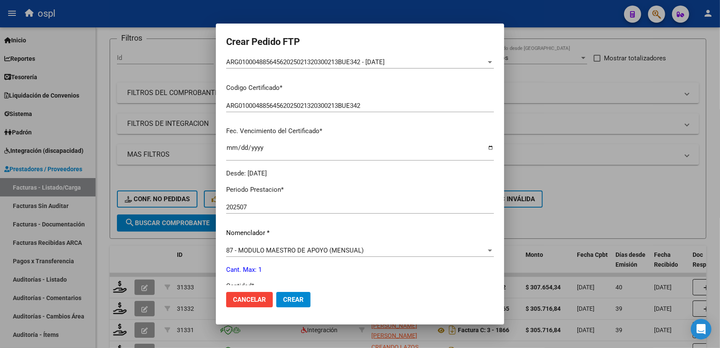
scroll to position [214, 0]
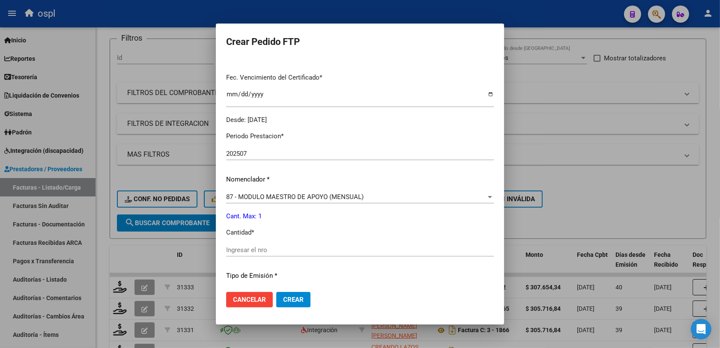
drag, startPoint x: 281, startPoint y: 257, endPoint x: 283, endPoint y: 251, distance: 6.0
click at [281, 257] on div "Ingresar el nro" at bounding box center [360, 254] width 268 height 21
click at [284, 251] on input "Ingresar el nro" at bounding box center [360, 250] width 268 height 8
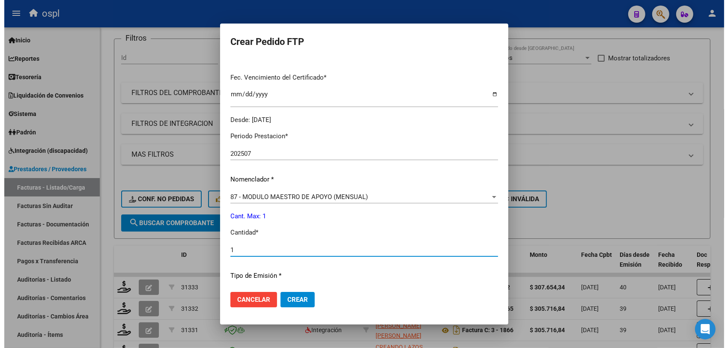
scroll to position [321, 0]
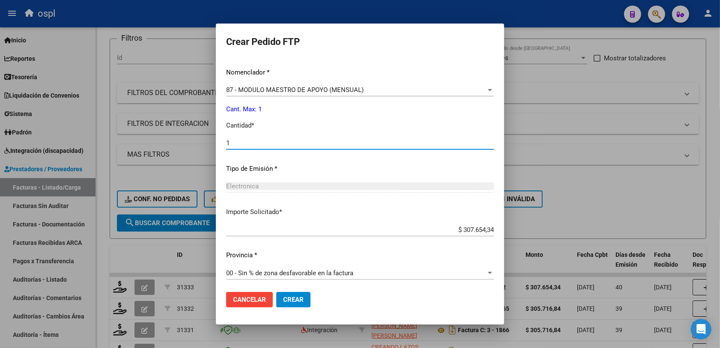
type input "1"
click at [295, 296] on span "Crear" at bounding box center [293, 300] width 21 height 8
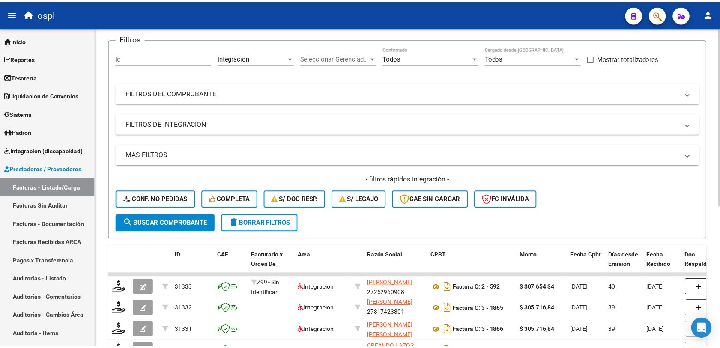
scroll to position [0, 0]
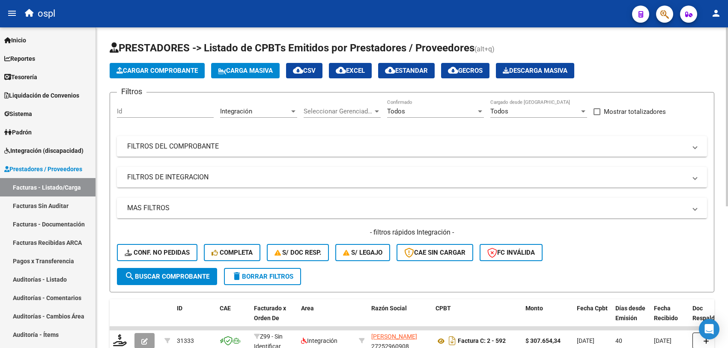
click at [146, 69] on span "Cargar Comprobante" at bounding box center [157, 71] width 81 height 8
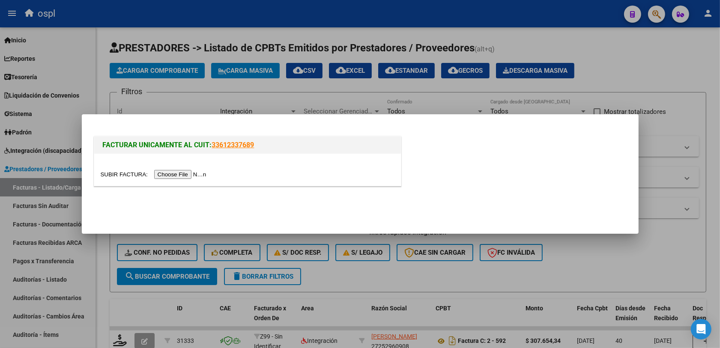
click at [178, 174] on input "file" at bounding box center [155, 174] width 108 height 9
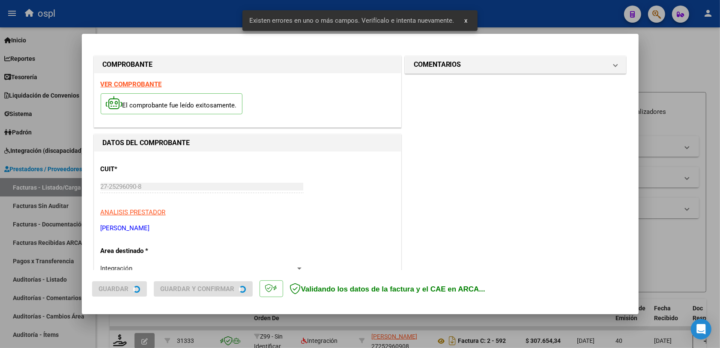
scroll to position [229, 0]
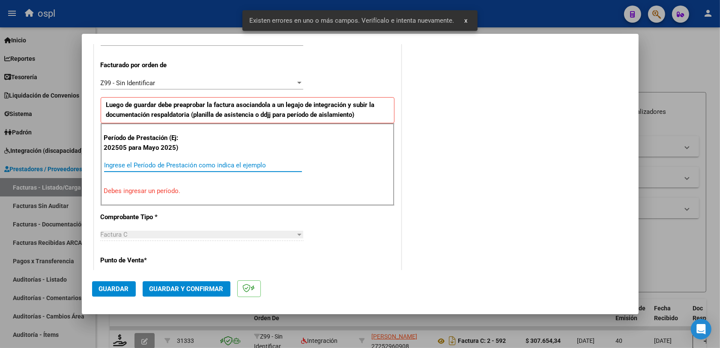
click at [174, 168] on input "Ingrese el Período de Prestación como indica el ejemplo" at bounding box center [203, 166] width 198 height 8
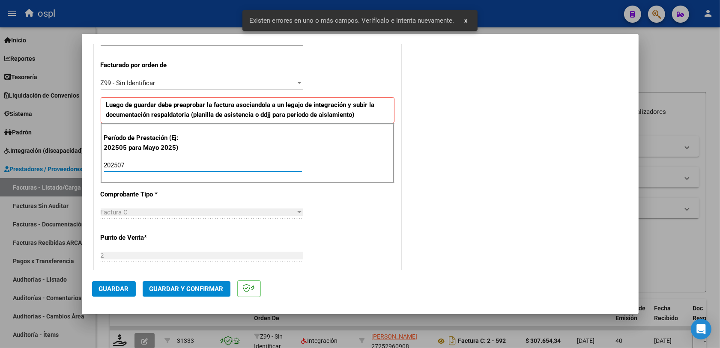
type input "202507"
click at [117, 290] on span "Guardar" at bounding box center [114, 289] width 30 height 8
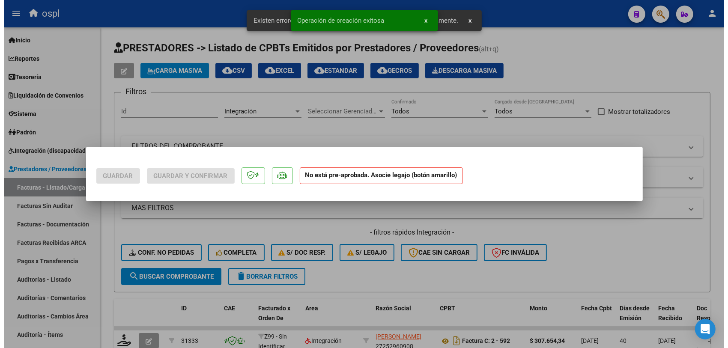
scroll to position [0, 0]
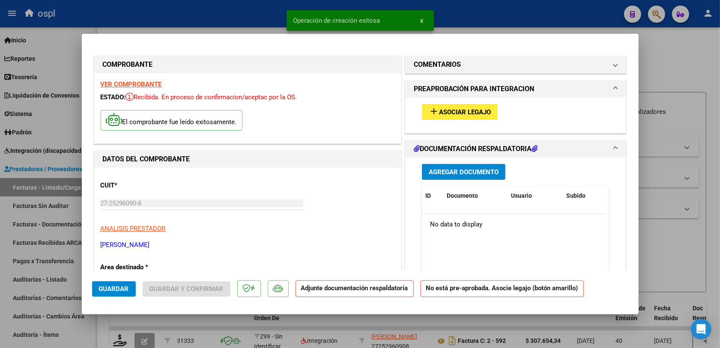
click at [430, 111] on mat-icon "add" at bounding box center [434, 111] width 10 height 10
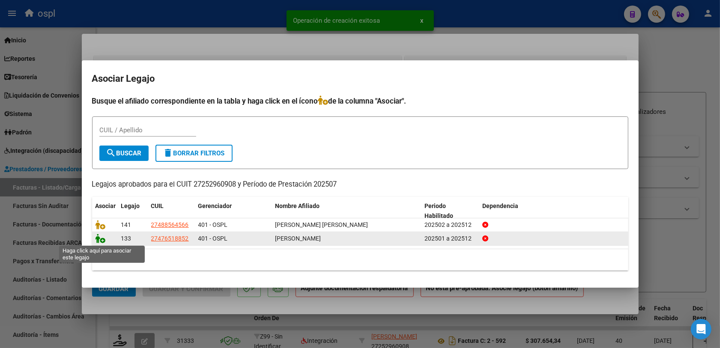
click at [102, 240] on icon at bounding box center [101, 238] width 10 height 9
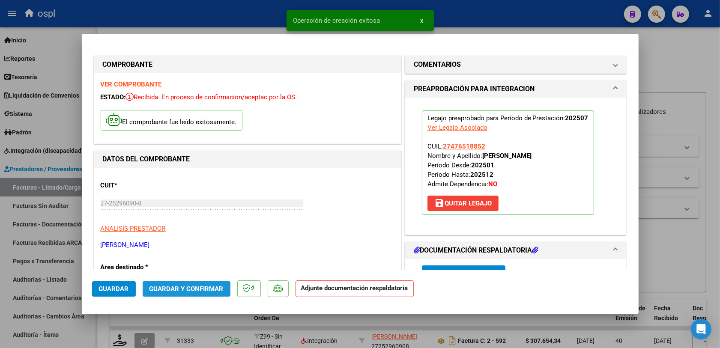
click at [186, 292] on span "Guardar y Confirmar" at bounding box center [187, 289] width 74 height 8
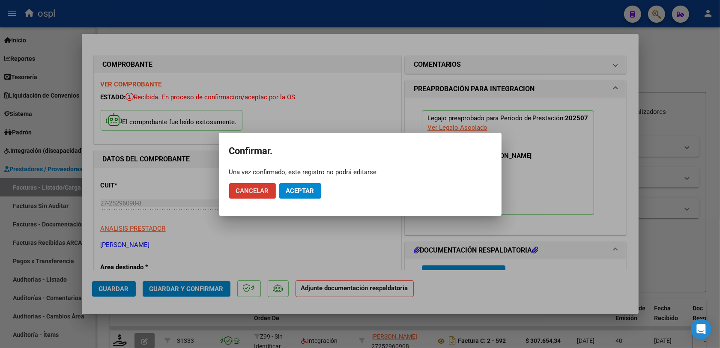
click at [288, 192] on span "Aceptar" at bounding box center [300, 191] width 28 height 8
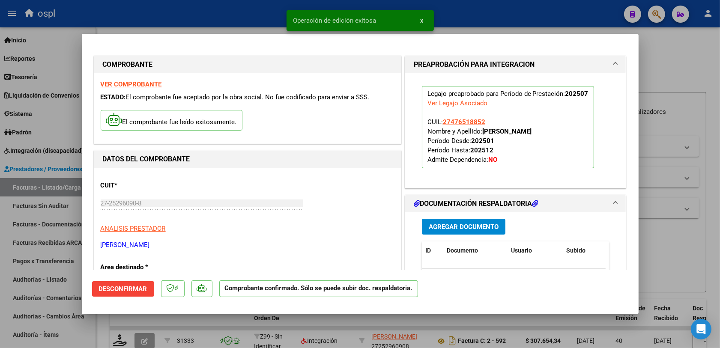
click at [665, 254] on div at bounding box center [360, 174] width 720 height 348
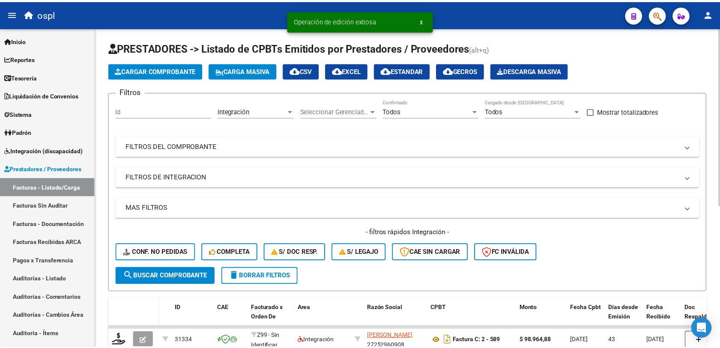
scroll to position [54, 0]
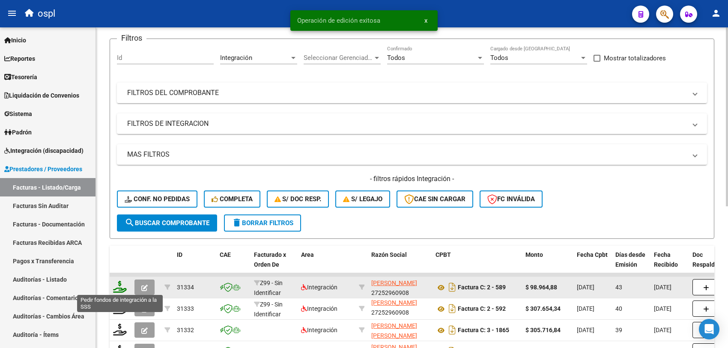
click at [122, 288] on icon at bounding box center [120, 287] width 14 height 12
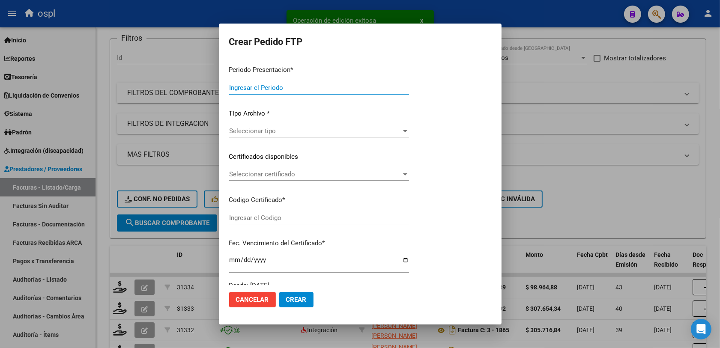
type input "202508"
type input "202507"
type input "$ 98.964,88"
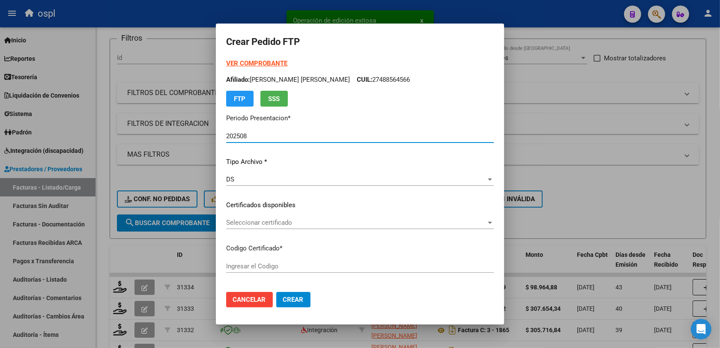
type input "ARG01000476518852019071620290716BS308"
type input "2029-07-16"
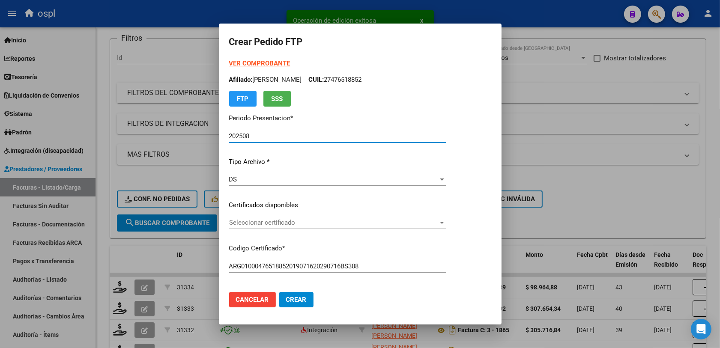
click at [251, 221] on span "Seleccionar certificado" at bounding box center [333, 223] width 209 height 8
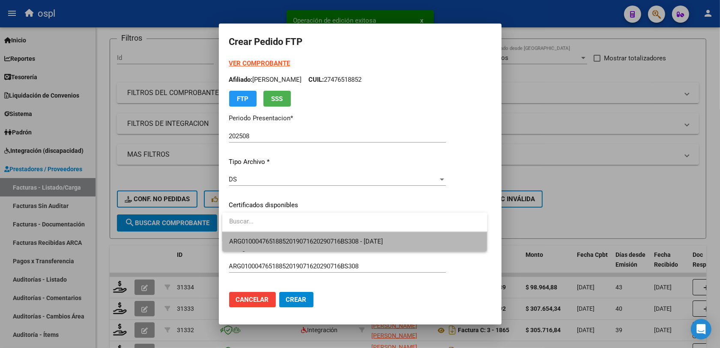
click at [274, 237] on span "ARG01000476518852019071620290716BS308 - 2029-07-16" at bounding box center [354, 241] width 251 height 19
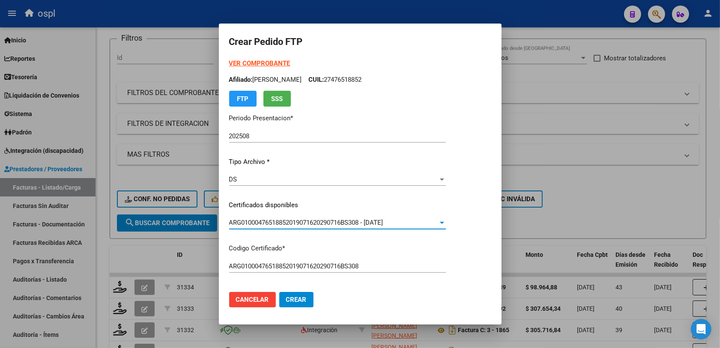
click at [371, 253] on p "Codigo Certificado *" at bounding box center [337, 249] width 217 height 10
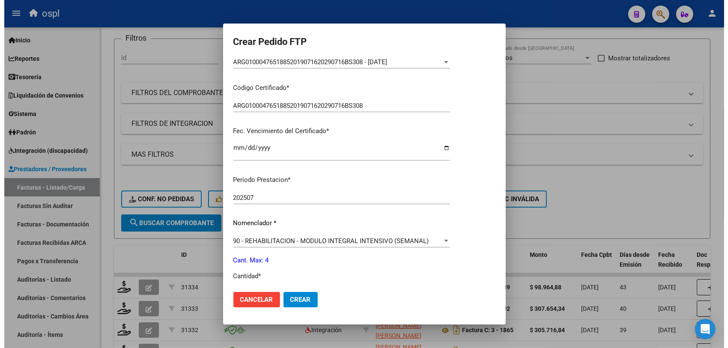
scroll to position [214, 0]
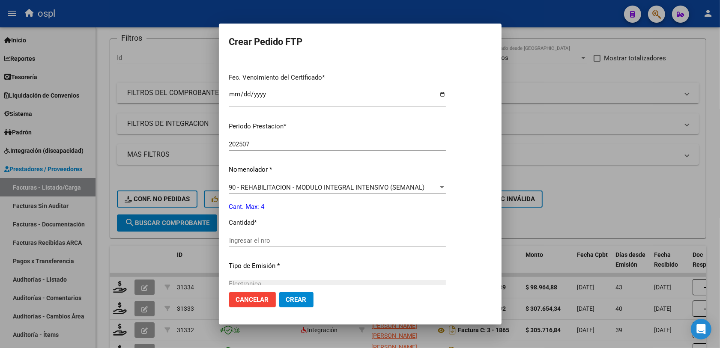
click at [256, 239] on input "Ingresar el nro" at bounding box center [337, 241] width 217 height 8
type input "4"
click at [300, 302] on span "Crear" at bounding box center [296, 300] width 21 height 8
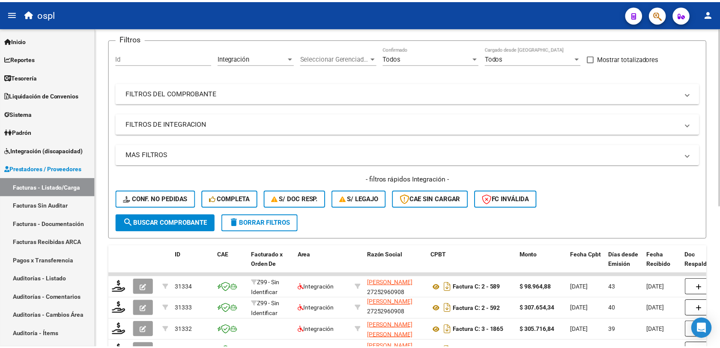
scroll to position [0, 0]
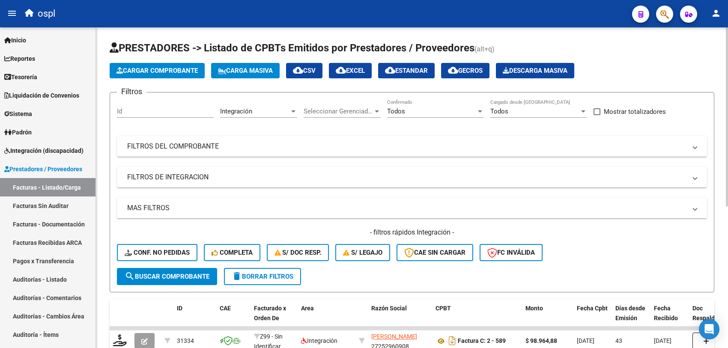
click at [150, 71] on span "Cargar Comprobante" at bounding box center [157, 71] width 81 height 8
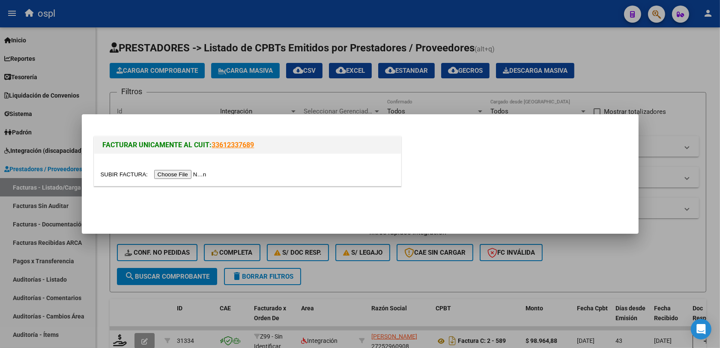
click at [176, 168] on div at bounding box center [247, 170] width 307 height 32
click at [176, 172] on input "file" at bounding box center [155, 174] width 108 height 9
click at [168, 176] on input "file" at bounding box center [155, 174] width 108 height 9
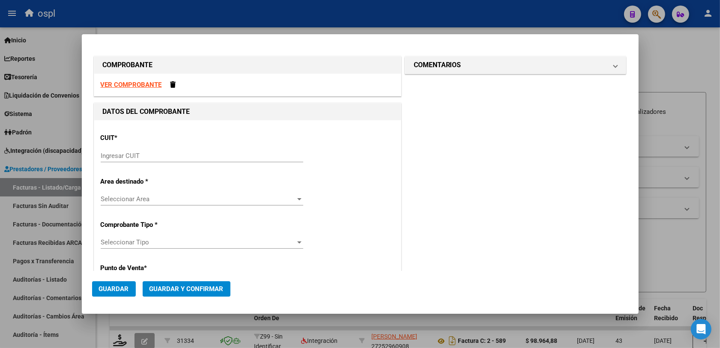
click at [153, 151] on div "Ingresar CUIT" at bounding box center [202, 156] width 203 height 13
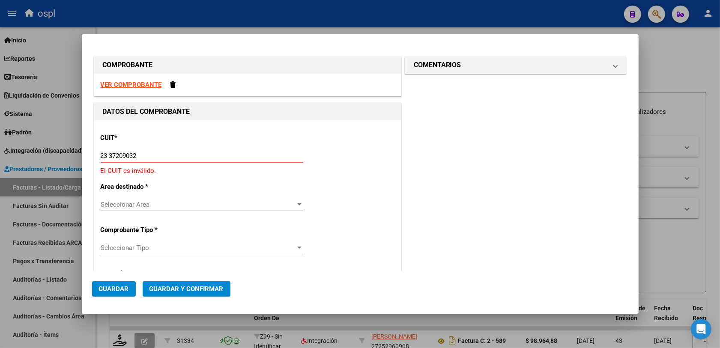
type input "23-37209032-4"
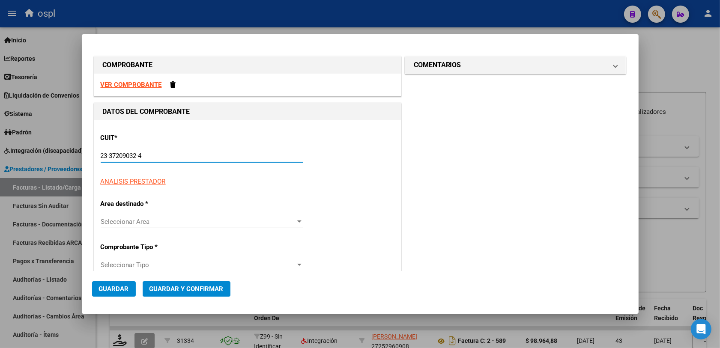
type input "1"
type input "23-37209032-4"
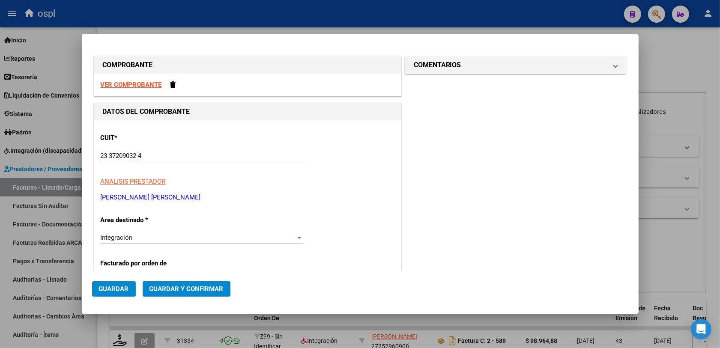
click at [333, 187] on div "CUIT * 23-37209032-4 Ingresar CUIT ANALISIS PRESTADOR LORENZINI MARIA FLORENCIA…" at bounding box center [248, 164] width 294 height 75
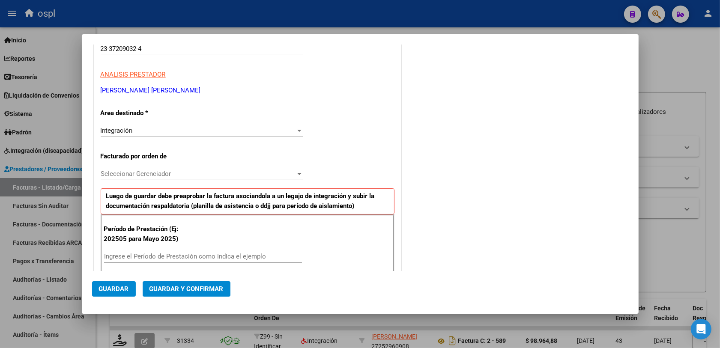
scroll to position [161, 0]
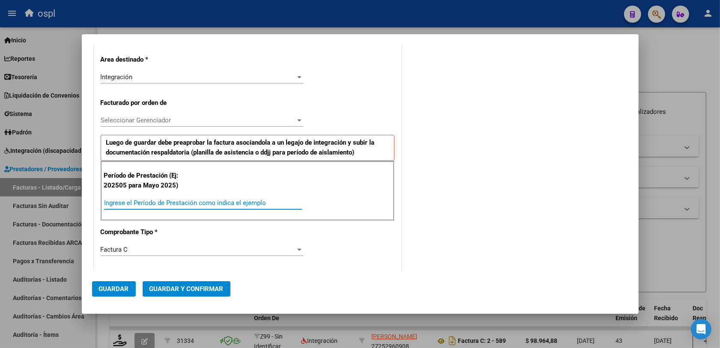
click at [146, 202] on input "Ingrese el Período de Prestación como indica el ejemplo" at bounding box center [203, 203] width 198 height 8
type input "202507"
click at [191, 242] on div "CUIT * 23-37209032-4 Ingresar CUIT ANALISIS PRESTADOR LORENZINI MARIA FLORENCIA…" at bounding box center [247, 328] width 307 height 737
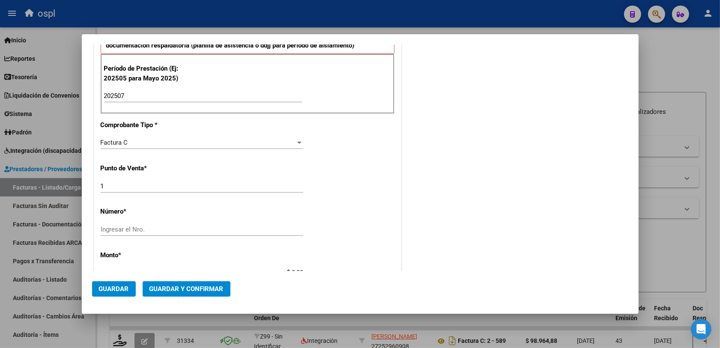
scroll to position [321, 0]
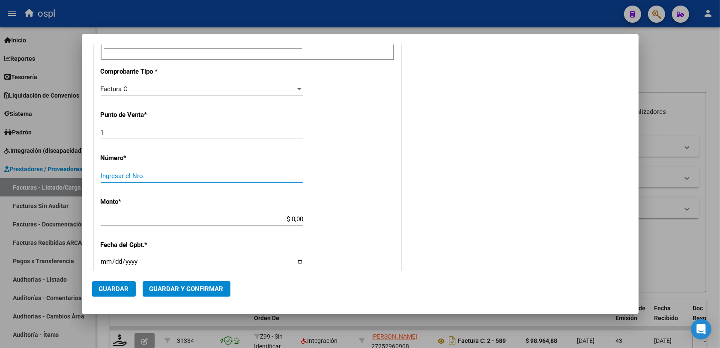
click at [139, 178] on input "Ingresar el Nro." at bounding box center [202, 176] width 203 height 8
type input "870"
drag, startPoint x: 321, startPoint y: 179, endPoint x: 326, endPoint y: 178, distance: 4.4
click at [324, 179] on div "CUIT * 23-37209032-4 Ingresar CUIT ANALISIS PRESTADOR LORENZINI MARIA FLORENCIA…" at bounding box center [247, 167] width 307 height 737
type input "$ 148.447,08"
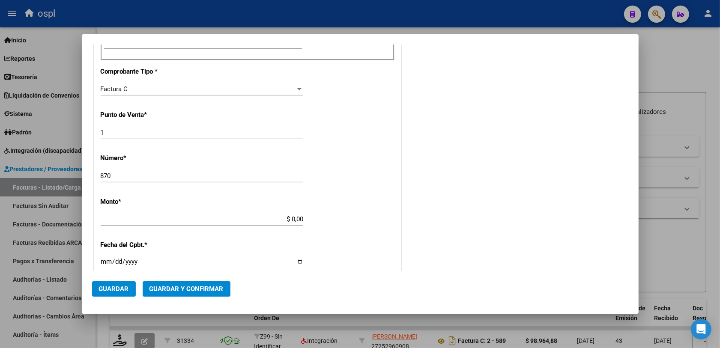
type input "[DATE]"
type input "75314510179605"
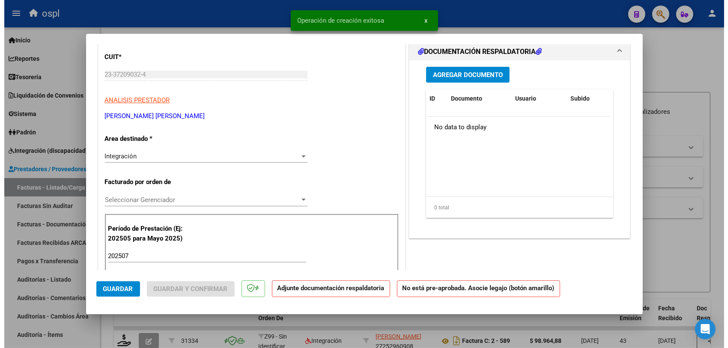
scroll to position [0, 0]
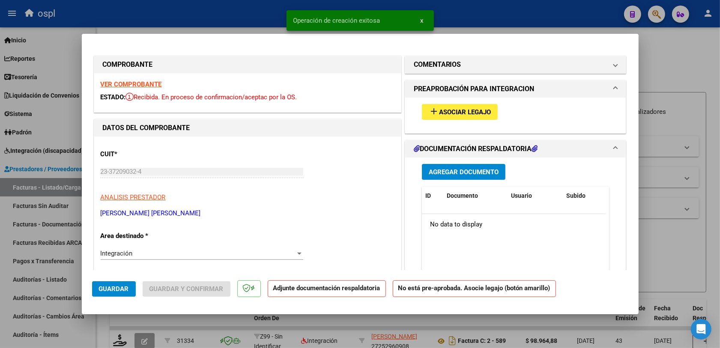
click at [429, 111] on mat-icon "add" at bounding box center [434, 111] width 10 height 10
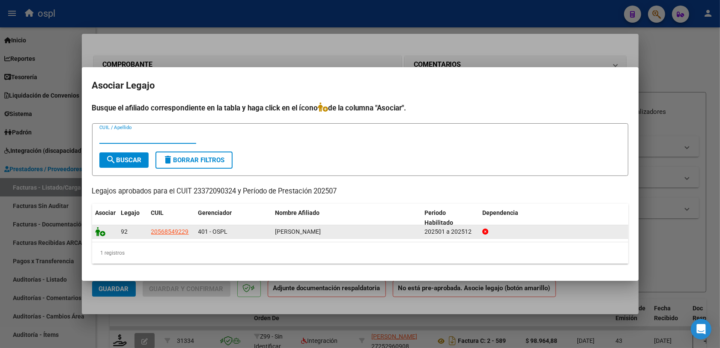
click at [102, 230] on icon at bounding box center [101, 231] width 10 height 9
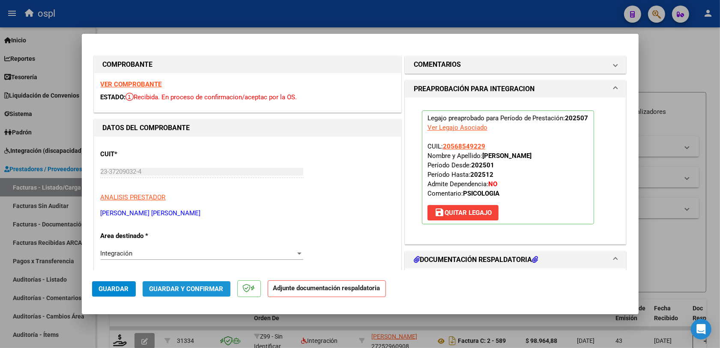
click at [187, 287] on span "Guardar y Confirmar" at bounding box center [187, 289] width 74 height 8
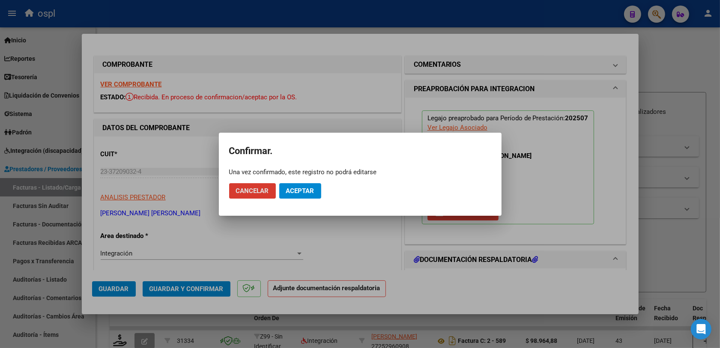
click at [309, 188] on span "Aceptar" at bounding box center [300, 191] width 28 height 8
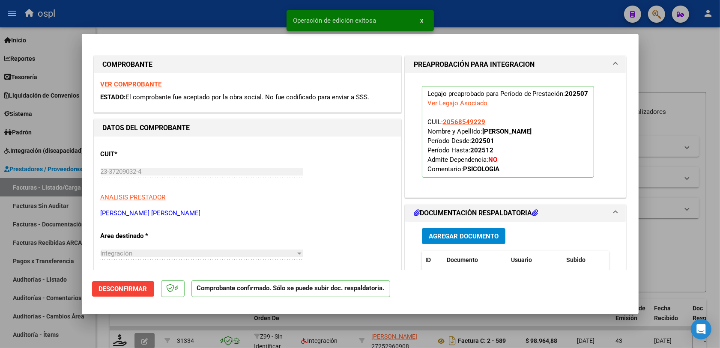
click at [687, 251] on div at bounding box center [360, 174] width 720 height 348
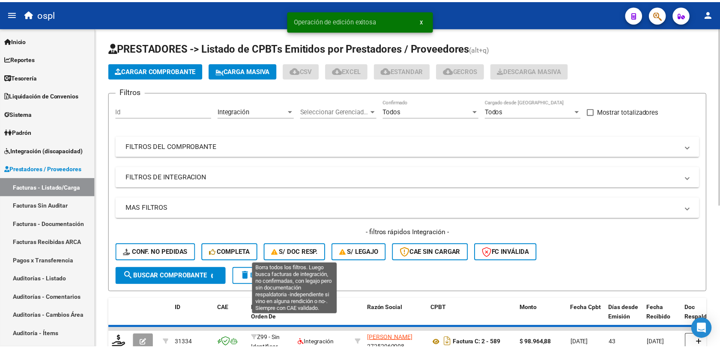
scroll to position [54, 0]
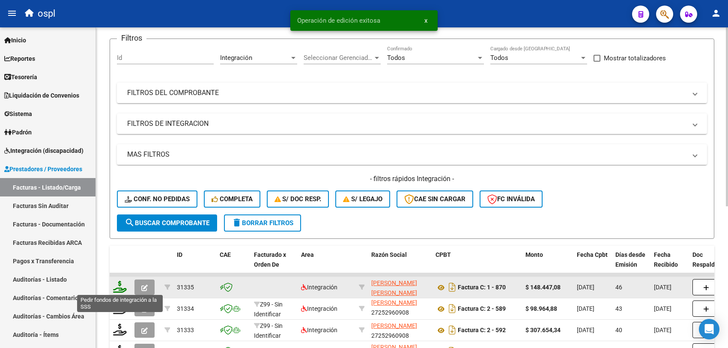
click at [119, 286] on icon at bounding box center [120, 287] width 14 height 12
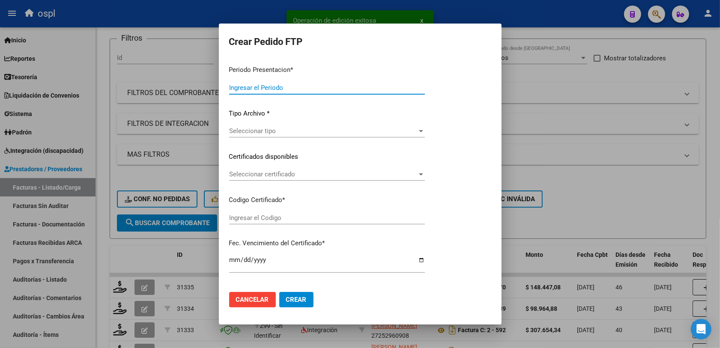
type input "202508"
type input "202507"
type input "$ 148.447,08"
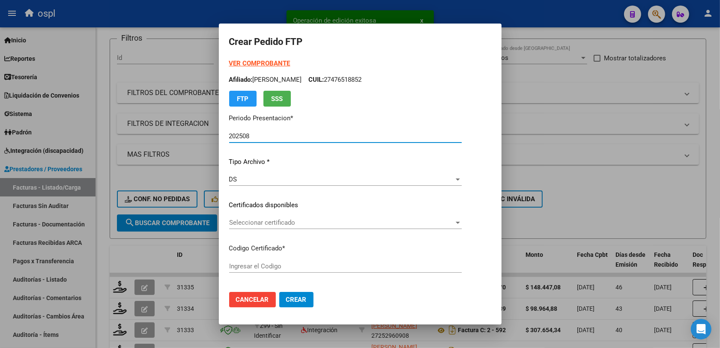
type input "ARG02000568549222024070320300703SAN221"
type input "2030-07-01"
click at [263, 222] on span "Seleccionar certificado" at bounding box center [341, 223] width 225 height 8
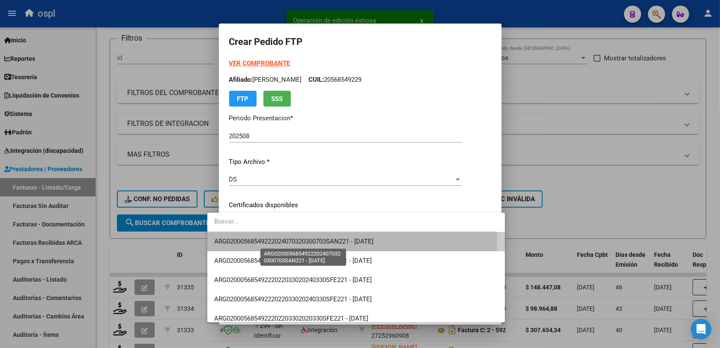
click at [313, 238] on span "ARG02000568549222024070320300703SAN221 - 2030-07-01" at bounding box center [293, 242] width 159 height 8
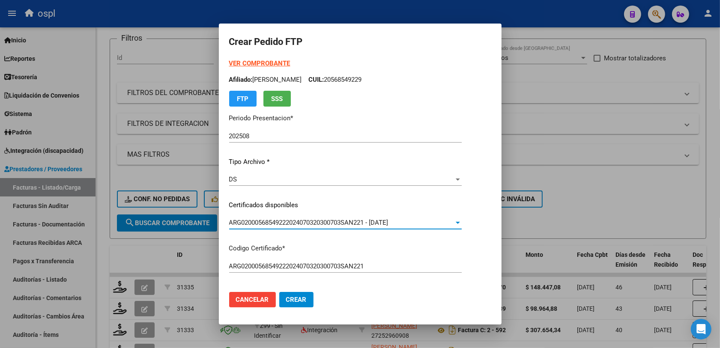
click at [428, 253] on p "Codigo Certificado *" at bounding box center [345, 249] width 233 height 10
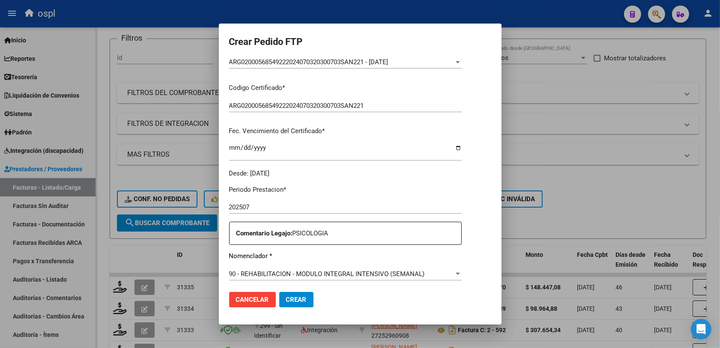
scroll to position [214, 0]
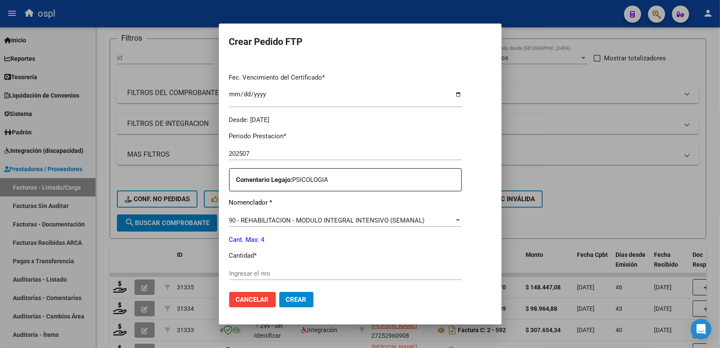
drag, startPoint x: 281, startPoint y: 281, endPoint x: 280, endPoint y: 276, distance: 5.2
click at [280, 280] on div "Ingresar el nro" at bounding box center [345, 277] width 233 height 21
click at [280, 276] on input "Ingresar el nro" at bounding box center [345, 274] width 233 height 8
type input "4"
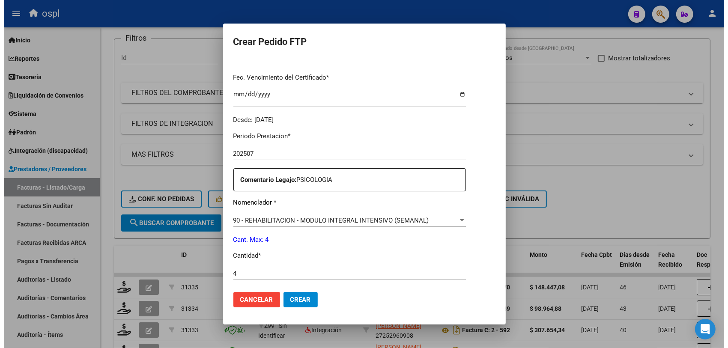
scroll to position [268, 0]
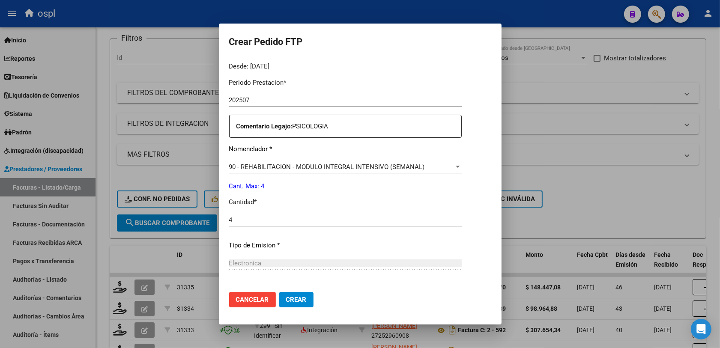
click at [281, 294] on button "Crear" at bounding box center [296, 299] width 34 height 15
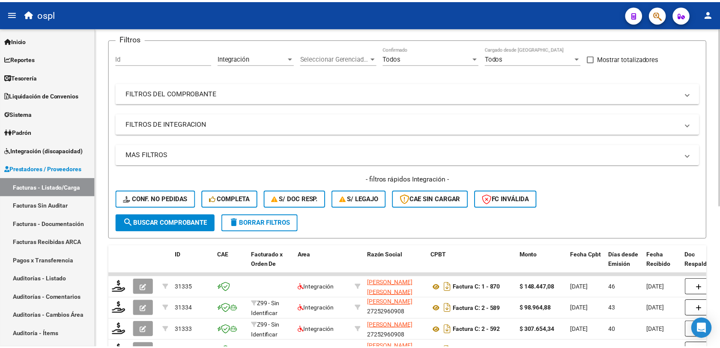
scroll to position [0, 0]
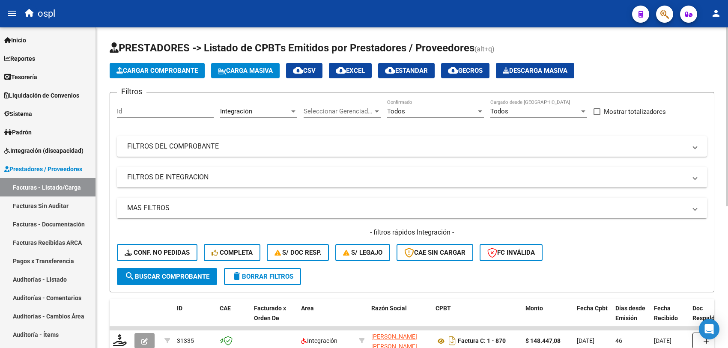
click at [139, 73] on span "Cargar Comprobante" at bounding box center [157, 71] width 81 height 8
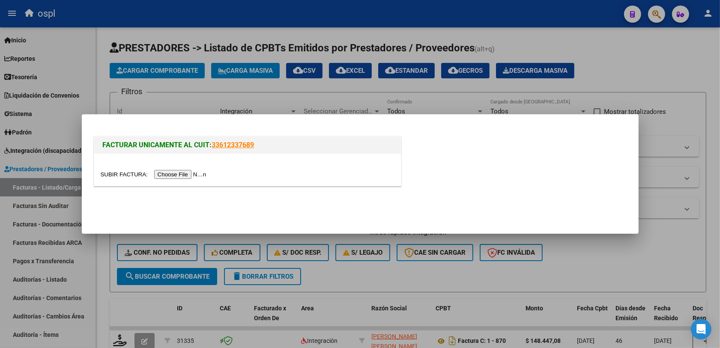
click at [165, 168] on div at bounding box center [247, 170] width 307 height 32
click at [165, 169] on div at bounding box center [247, 170] width 307 height 32
click at [165, 172] on input "file" at bounding box center [155, 174] width 108 height 9
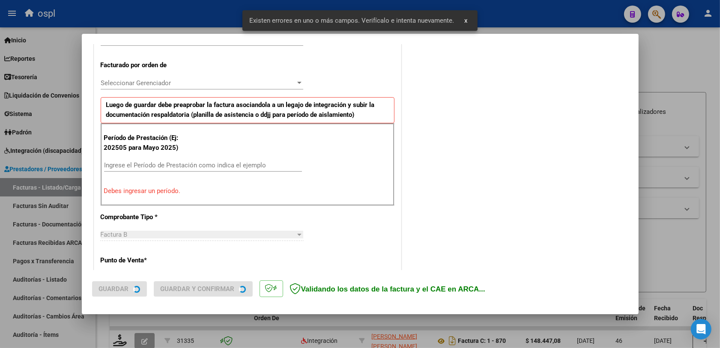
scroll to position [283, 0]
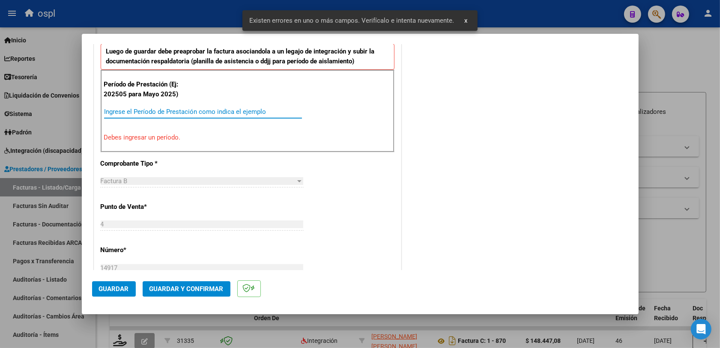
click at [160, 111] on input "Ingrese el Período de Prestación como indica el ejemplo" at bounding box center [203, 112] width 198 height 8
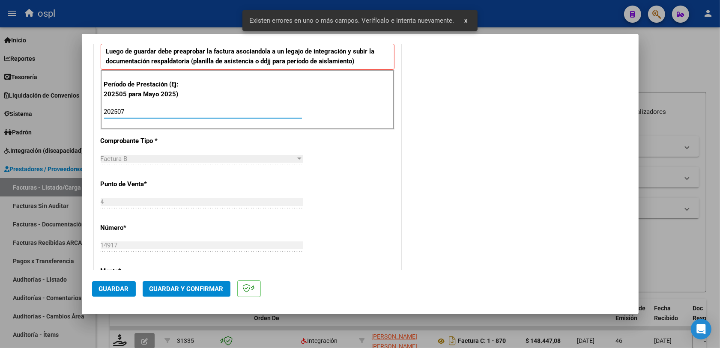
type input "202507"
click at [131, 288] on button "Guardar" at bounding box center [114, 288] width 44 height 15
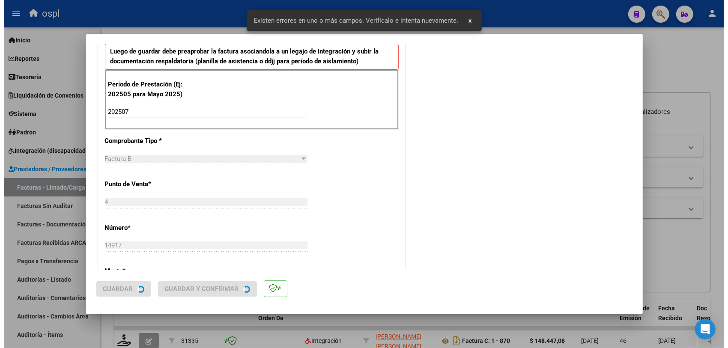
scroll to position [0, 0]
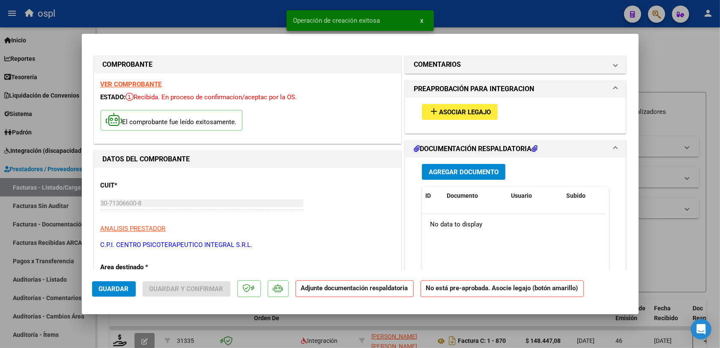
click at [451, 108] on span "Asociar Legajo" at bounding box center [465, 112] width 52 height 8
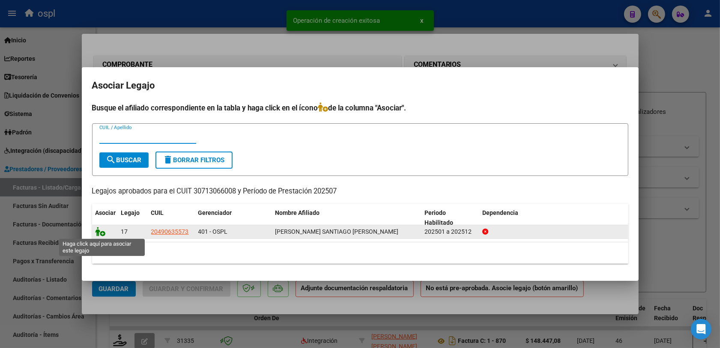
click at [103, 233] on icon at bounding box center [101, 231] width 10 height 9
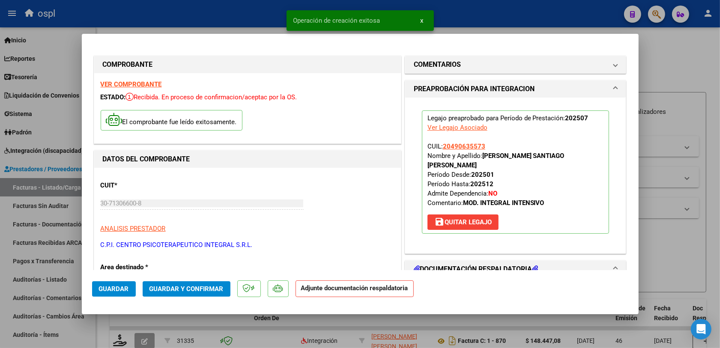
click at [207, 288] on span "Guardar y Confirmar" at bounding box center [187, 289] width 74 height 8
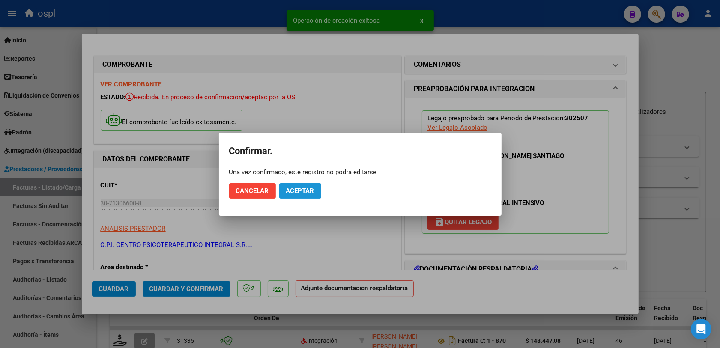
click at [297, 190] on span "Aceptar" at bounding box center [300, 191] width 28 height 8
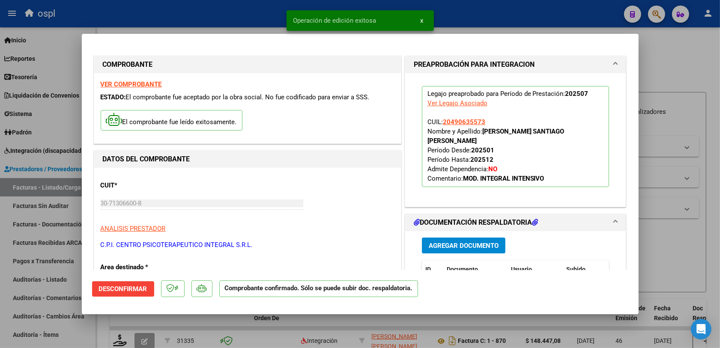
click at [656, 251] on div at bounding box center [360, 174] width 720 height 348
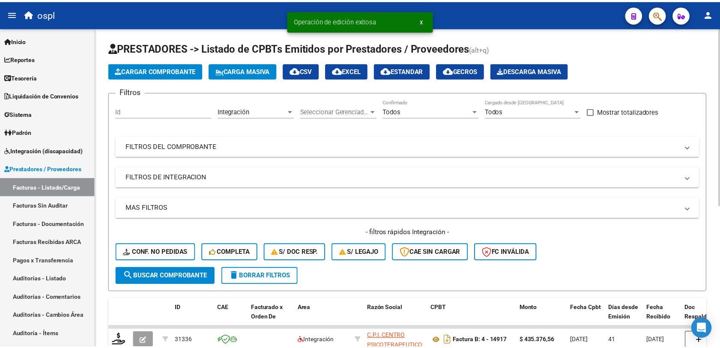
scroll to position [54, 0]
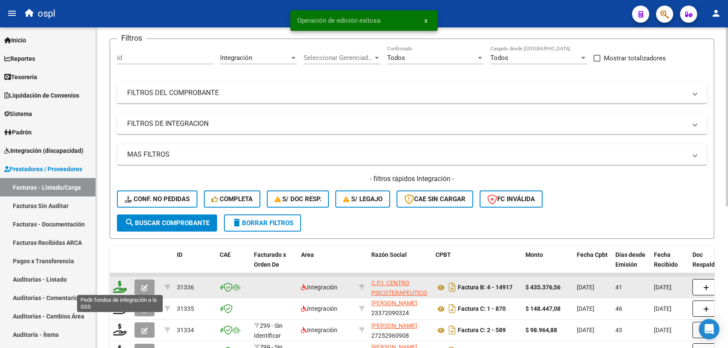
click at [117, 284] on icon at bounding box center [120, 287] width 14 height 12
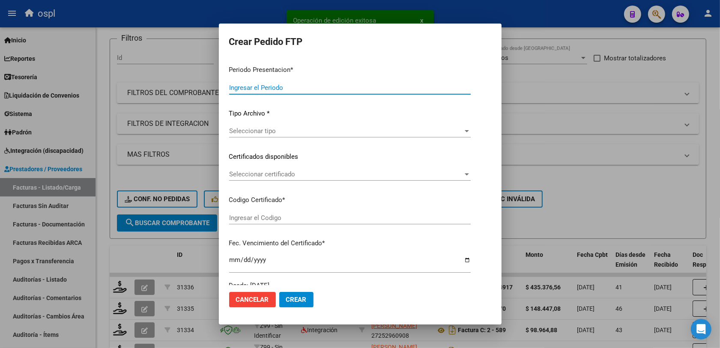
type input "202508"
type input "202507"
type input "$ 435.376,56"
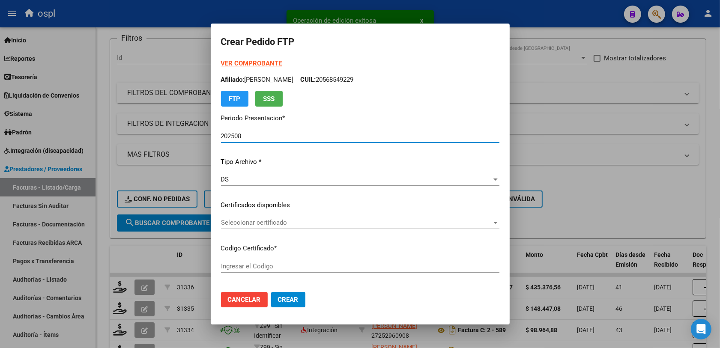
type input "ARG02000490635572019071020220710BS413"
type input "[DATE]"
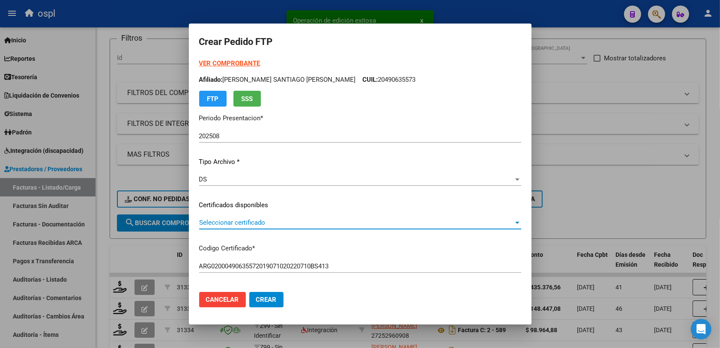
click at [232, 223] on span "Seleccionar certificado" at bounding box center [356, 223] width 314 height 8
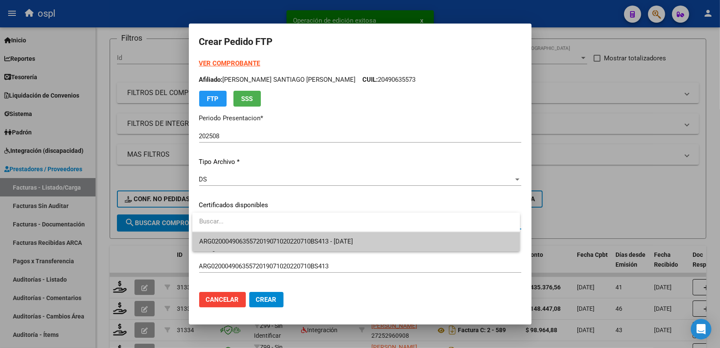
click at [300, 237] on span "ARG02000490635572019071020220710BS413 - 2033-05-01" at bounding box center [356, 241] width 314 height 19
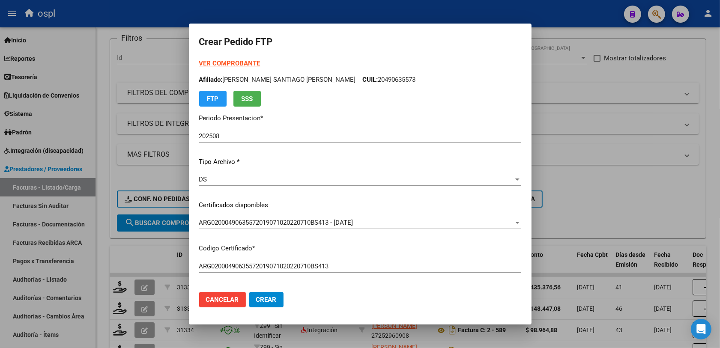
click at [368, 252] on p "Codigo Certificado *" at bounding box center [360, 249] width 322 height 10
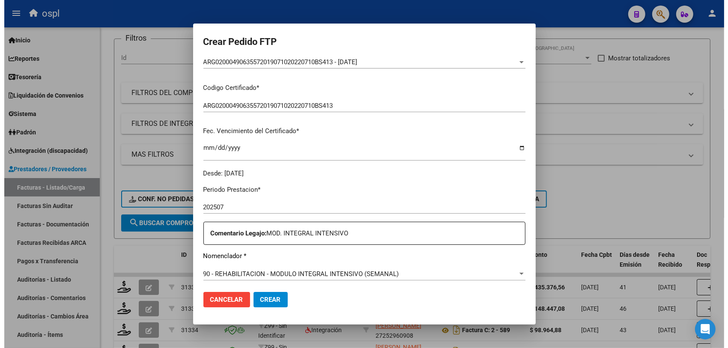
scroll to position [214, 0]
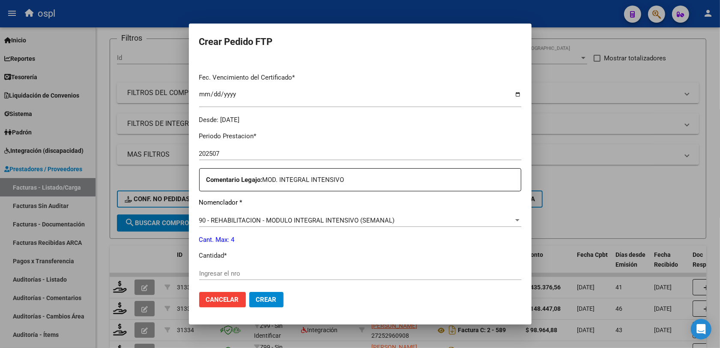
click at [261, 275] on input "Ingresar el nro" at bounding box center [360, 274] width 322 height 8
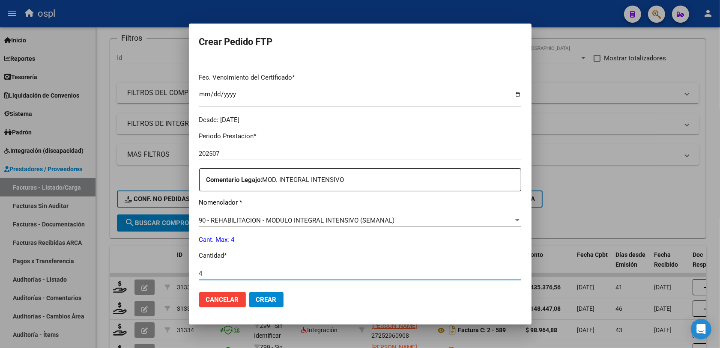
type input "4"
click at [275, 293] on button "Crear" at bounding box center [266, 299] width 34 height 15
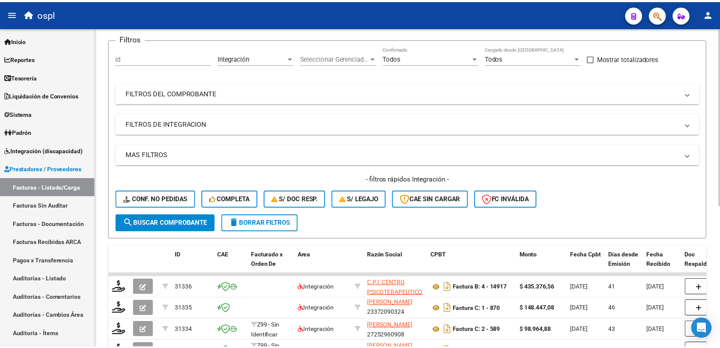
scroll to position [0, 0]
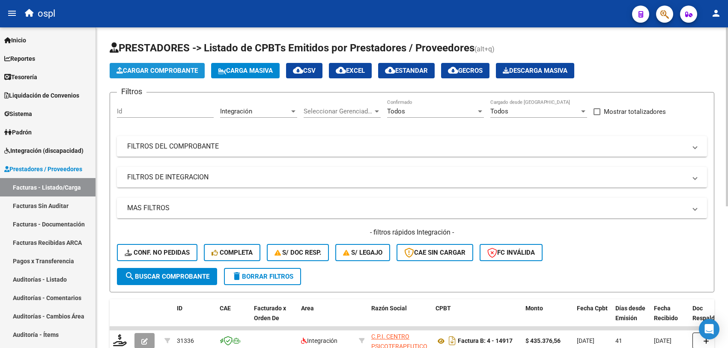
click at [153, 75] on button "Cargar Comprobante" at bounding box center [157, 70] width 95 height 15
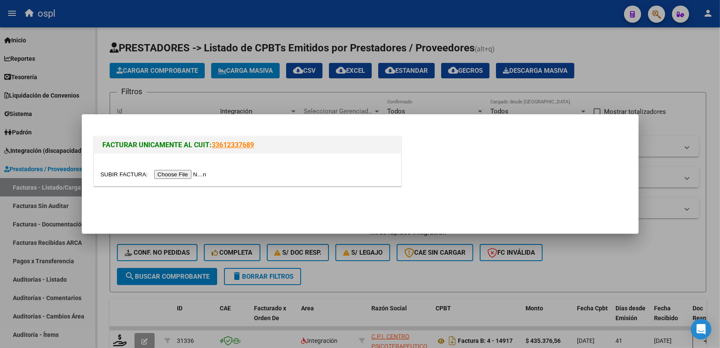
click at [165, 175] on input "file" at bounding box center [155, 174] width 108 height 9
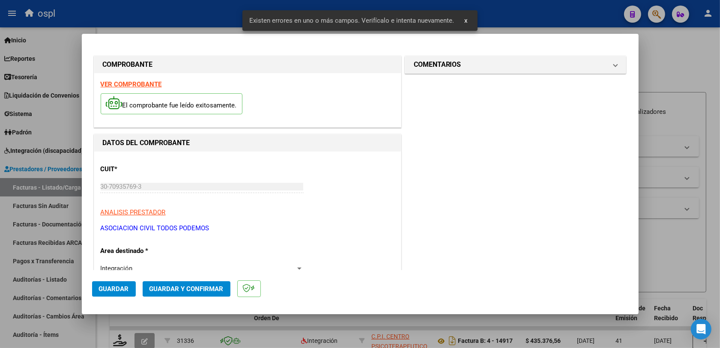
scroll to position [229, 0]
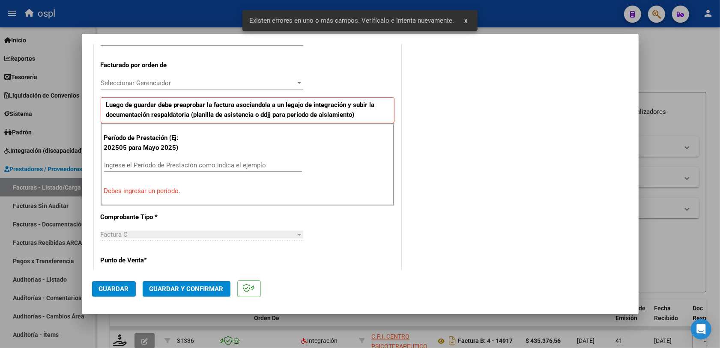
click at [165, 159] on div "Ingrese el Período de Prestación como indica el ejemplo" at bounding box center [203, 165] width 198 height 13
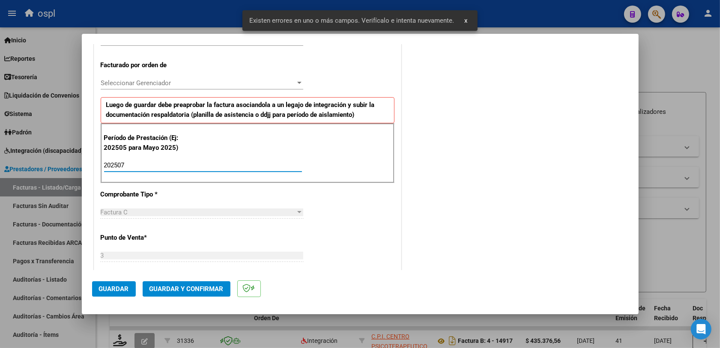
type input "202507"
click at [125, 289] on span "Guardar" at bounding box center [114, 289] width 30 height 8
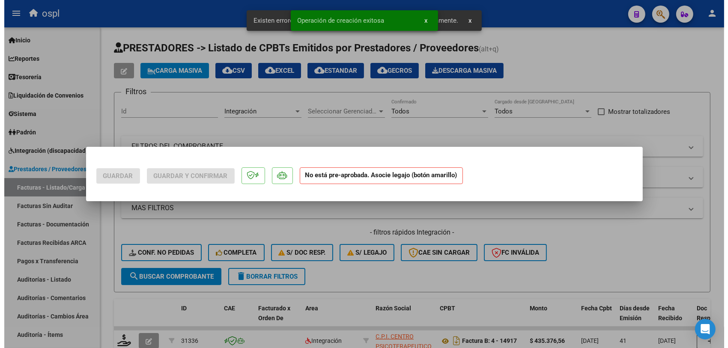
scroll to position [0, 0]
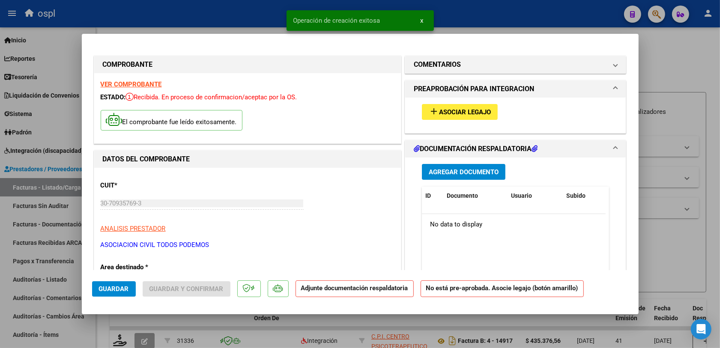
click at [448, 113] on span "Asociar Legajo" at bounding box center [465, 112] width 52 height 8
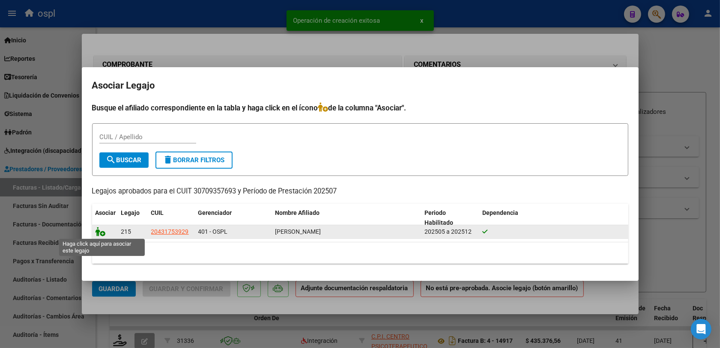
click at [103, 233] on icon at bounding box center [101, 231] width 10 height 9
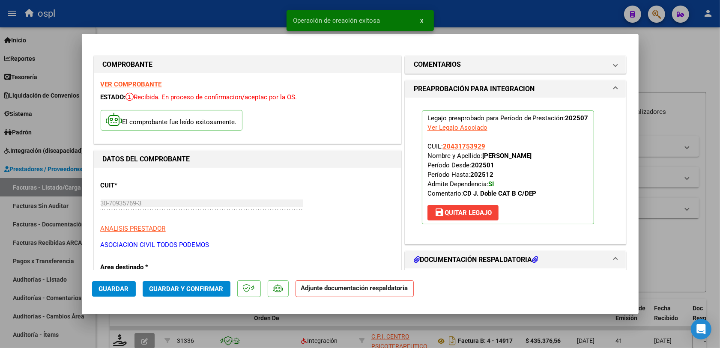
click at [177, 296] on button "Guardar y Confirmar" at bounding box center [187, 288] width 88 height 15
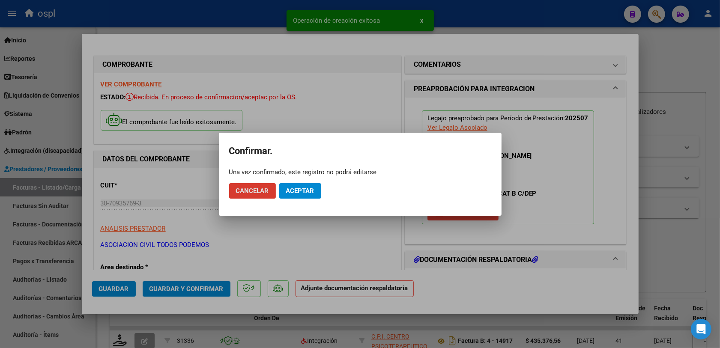
click at [295, 187] on span "Aceptar" at bounding box center [300, 191] width 28 height 8
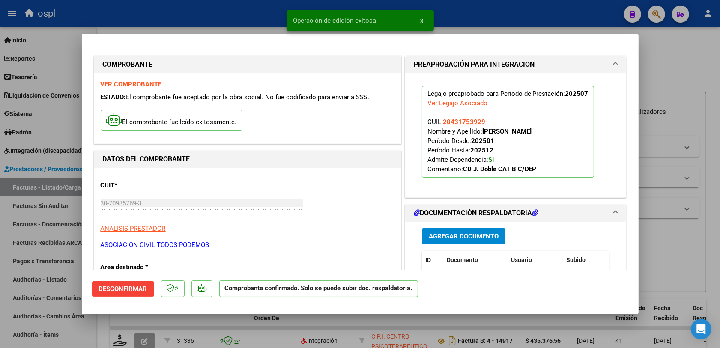
click at [280, 320] on div at bounding box center [360, 174] width 720 height 348
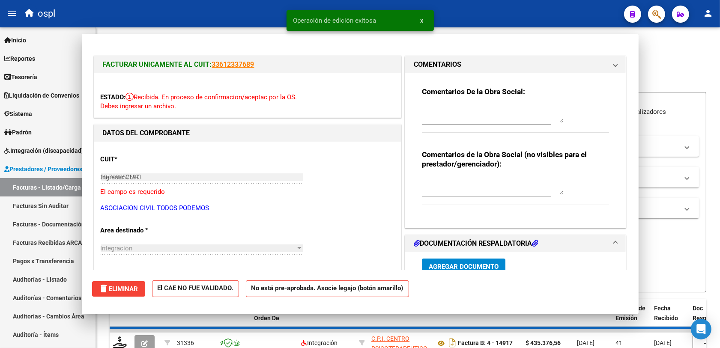
type input "$ 0,00"
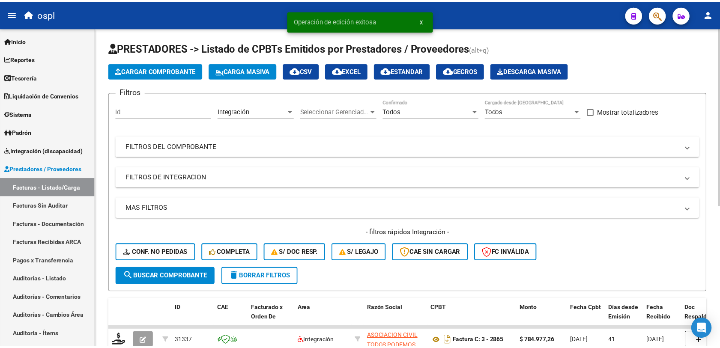
scroll to position [54, 0]
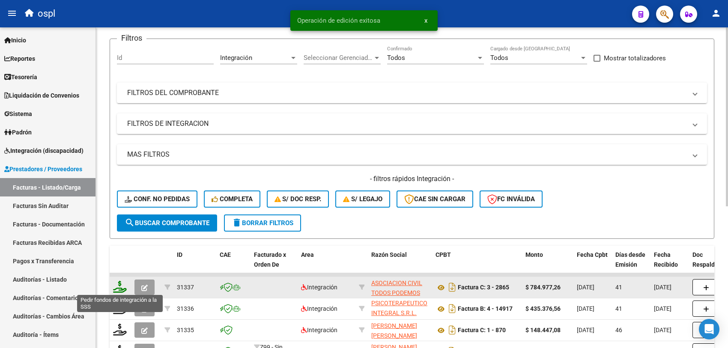
click at [118, 284] on icon at bounding box center [120, 287] width 14 height 12
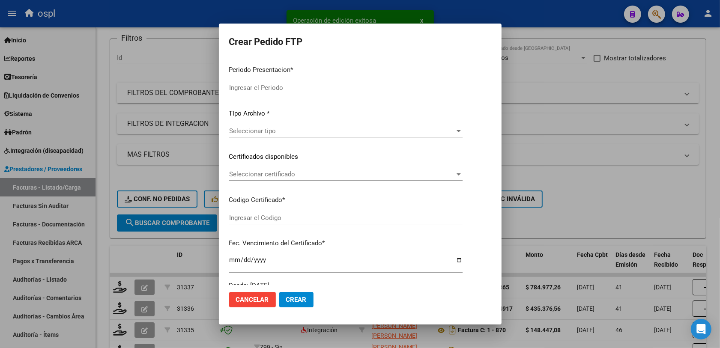
type input "202508"
type input "202507"
type input "$ 784.977,26"
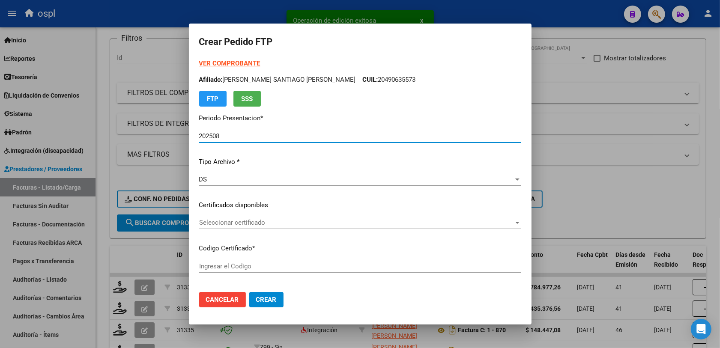
type input "ARG0200431753922021120220261202BS413"
type input "2026-12-02"
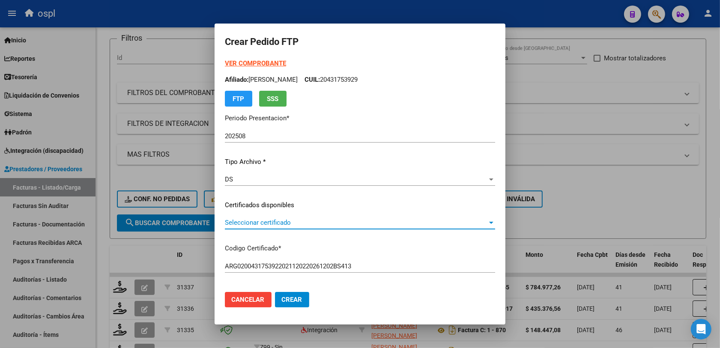
click at [251, 226] on span "Seleccionar certificado" at bounding box center [356, 223] width 263 height 8
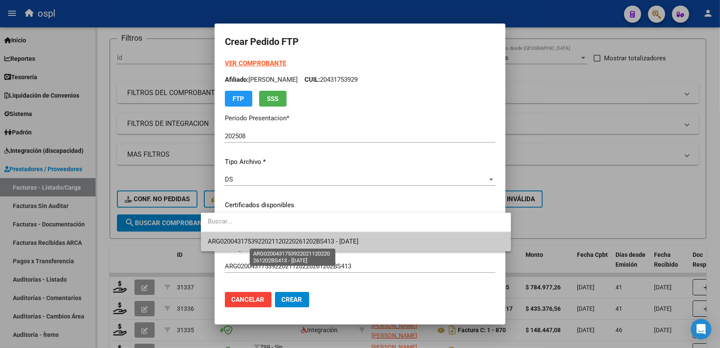
click at [288, 244] on span "ARG0200431753922021120220261202BS413 - 2026-12-02" at bounding box center [283, 242] width 151 height 8
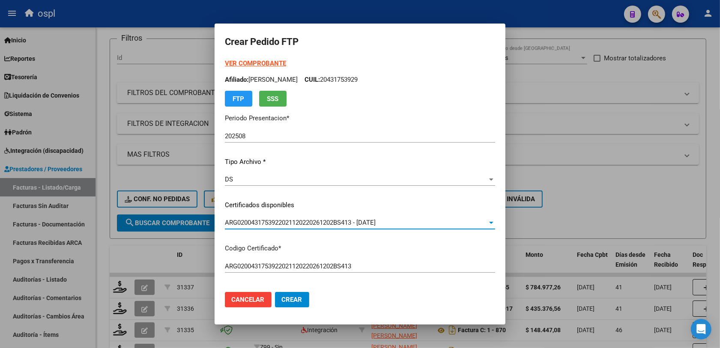
click at [378, 253] on div "VER COMPROBANTE ARCA Padrón Afiliado: DIAZ LUIS FERNANDO CUIL: 20431753929 FTP …" at bounding box center [360, 199] width 270 height 280
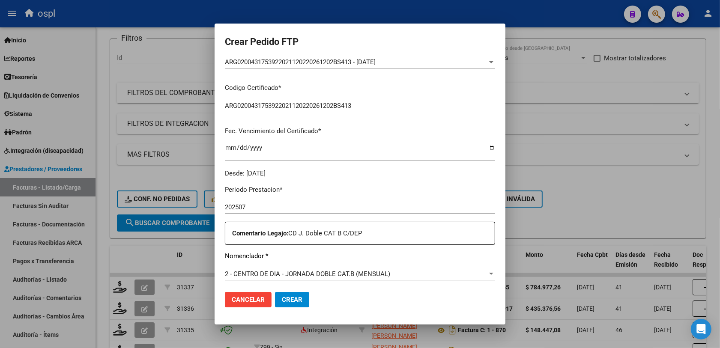
scroll to position [214, 0]
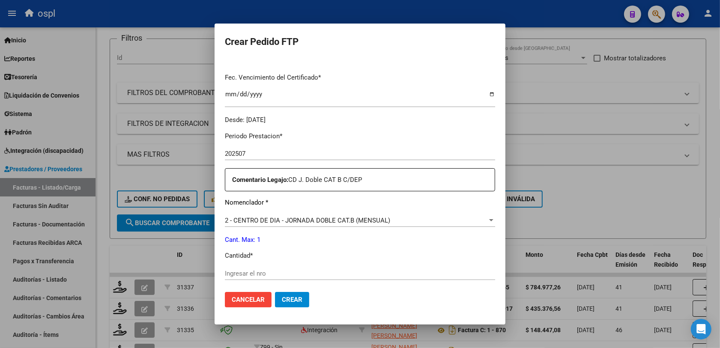
click at [238, 273] on input "Ingresar el nro" at bounding box center [360, 274] width 270 height 8
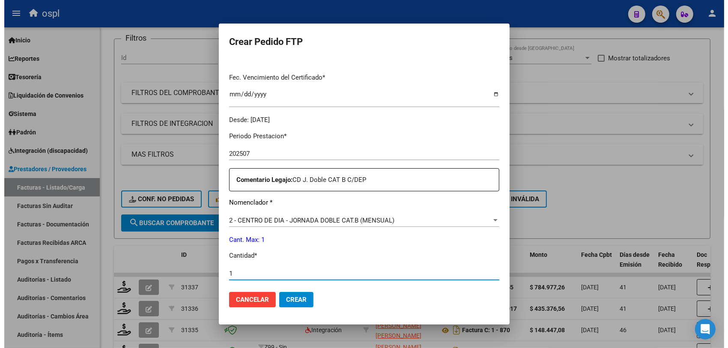
scroll to position [375, 0]
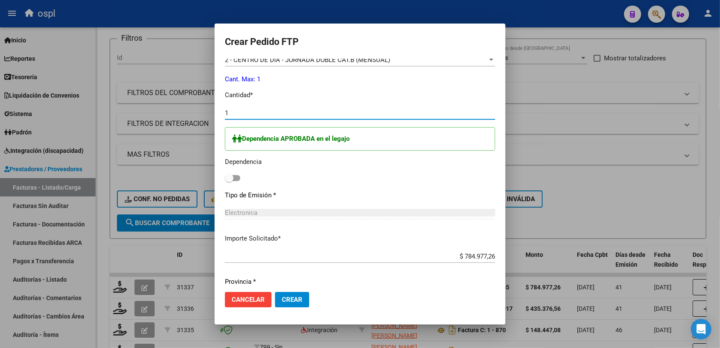
type input "1"
click at [225, 180] on span at bounding box center [232, 178] width 15 height 6
click at [229, 181] on input "checkbox" at bounding box center [229, 181] width 0 height 0
checkbox input "true"
click at [282, 303] on span "Crear" at bounding box center [292, 300] width 21 height 8
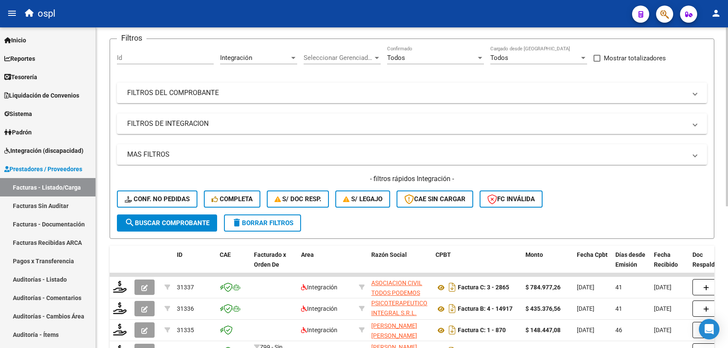
scroll to position [0, 0]
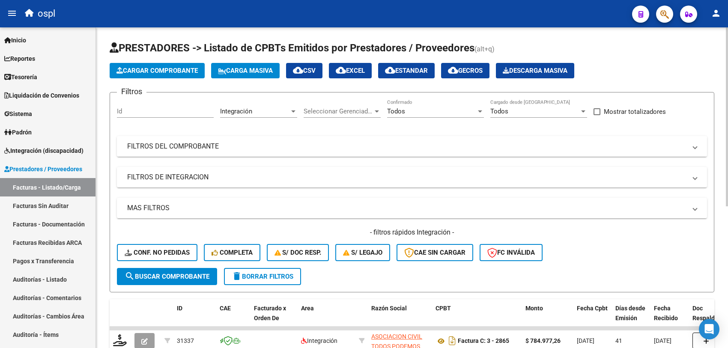
click at [267, 142] on mat-panel-title "FILTROS DEL COMPROBANTE" at bounding box center [407, 146] width 560 height 9
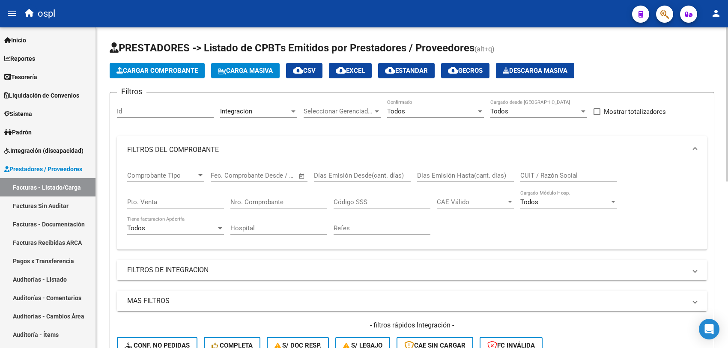
click at [524, 176] on input "CUIT / Razón Social" at bounding box center [569, 176] width 97 height 8
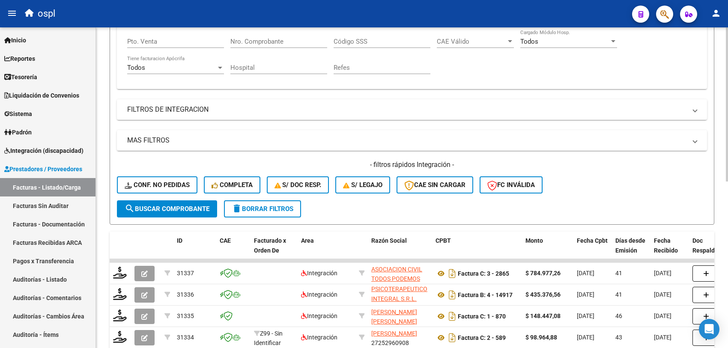
click at [180, 205] on span "search Buscar Comprobante" at bounding box center [167, 209] width 85 height 8
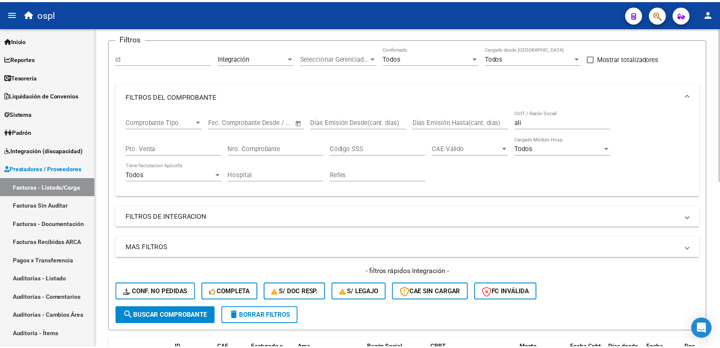
scroll to position [0, 0]
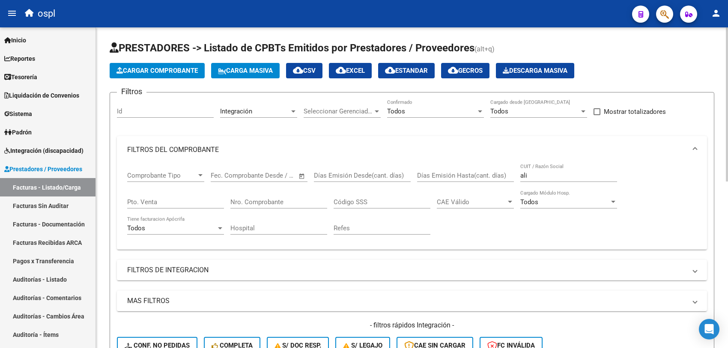
click at [154, 70] on span "Cargar Comprobante" at bounding box center [157, 71] width 81 height 8
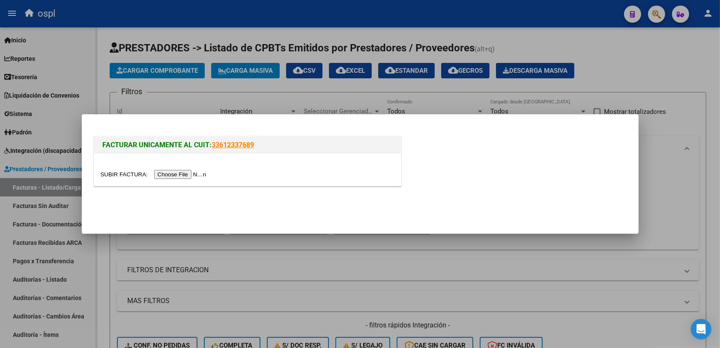
click at [186, 173] on input "file" at bounding box center [155, 174] width 108 height 9
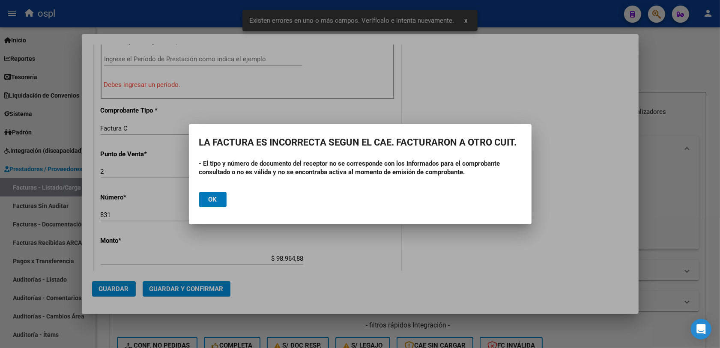
scroll to position [336, 0]
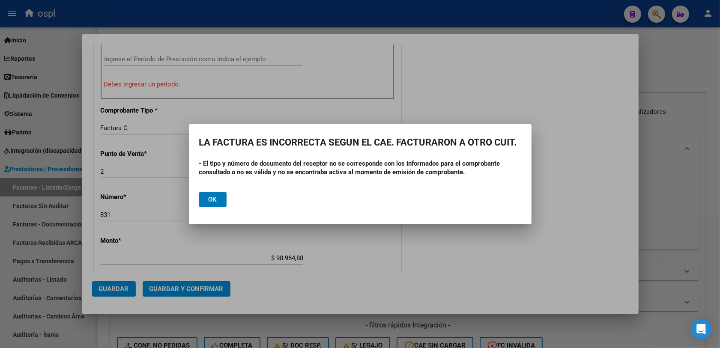
click at [658, 155] on div at bounding box center [360, 174] width 720 height 348
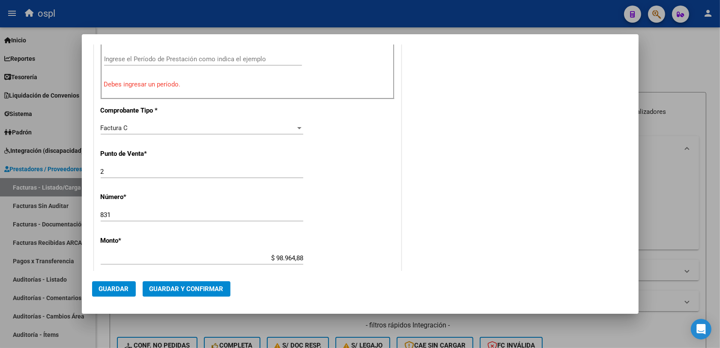
click at [664, 181] on div at bounding box center [360, 174] width 720 height 348
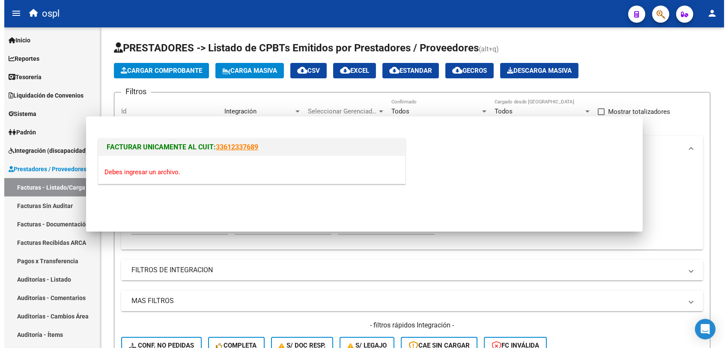
scroll to position [0, 0]
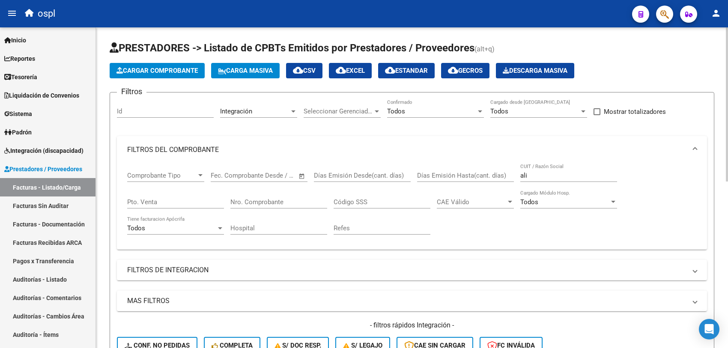
click at [531, 172] on input "ali" at bounding box center [569, 176] width 97 height 8
paste input "20170244894"
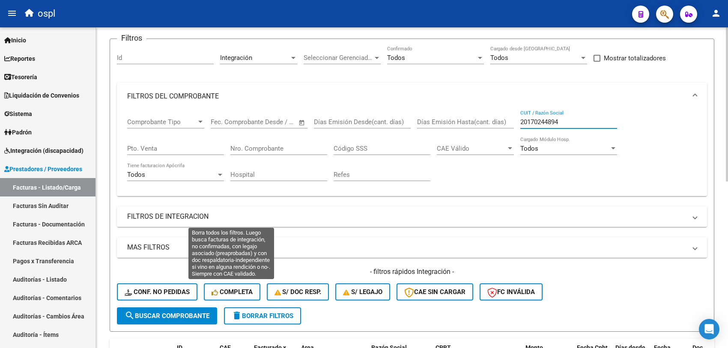
type input "20170244894"
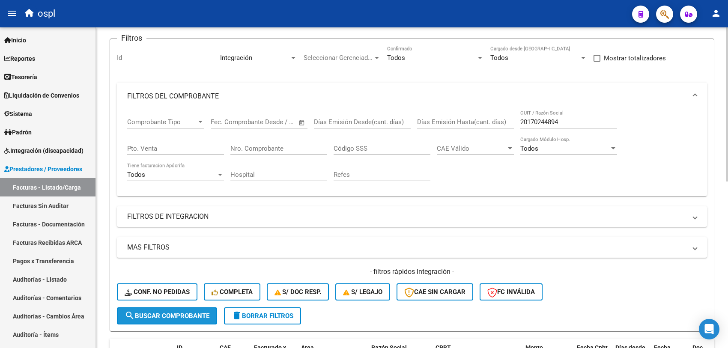
click at [201, 309] on button "search Buscar Comprobante" at bounding box center [167, 316] width 100 height 17
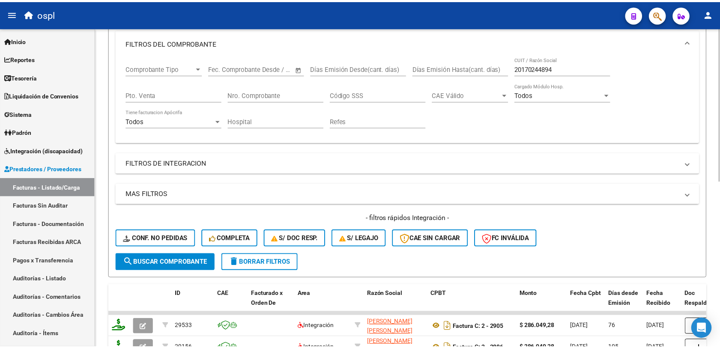
scroll to position [268, 0]
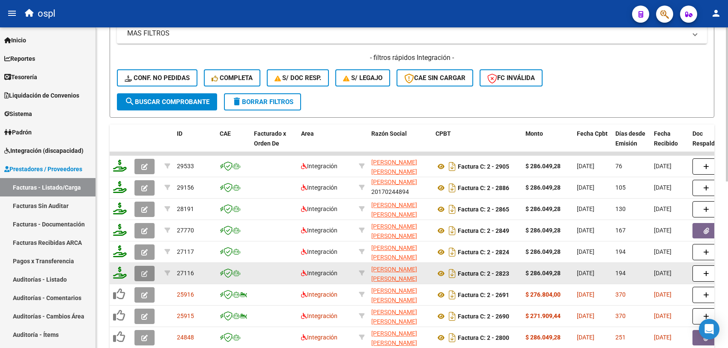
click at [144, 271] on icon "button" at bounding box center [144, 274] width 6 height 6
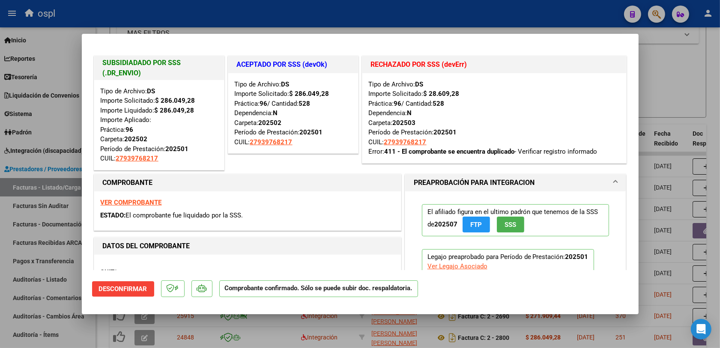
click at [165, 319] on div at bounding box center [360, 174] width 720 height 348
type input "$ 0,00"
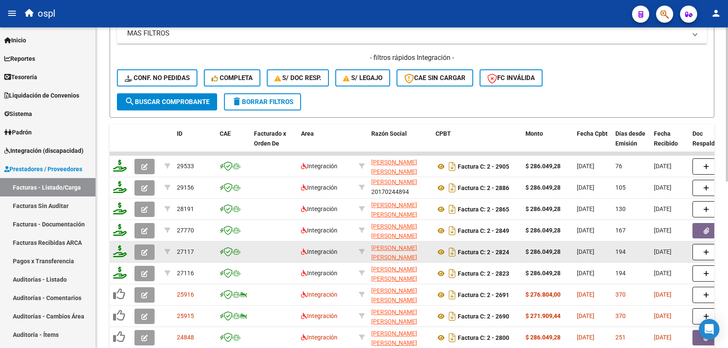
click at [142, 245] on button "button" at bounding box center [145, 252] width 20 height 15
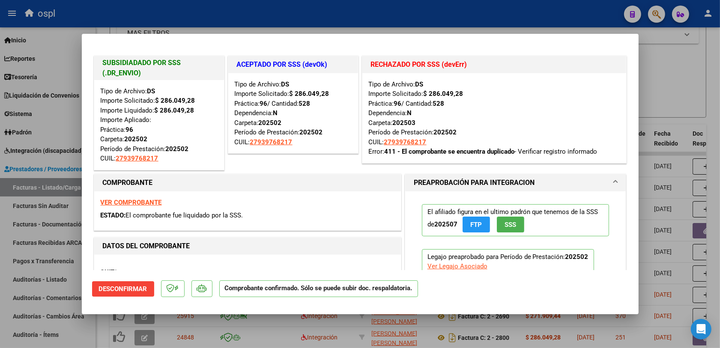
click at [271, 327] on div at bounding box center [360, 174] width 720 height 348
type input "$ 0,00"
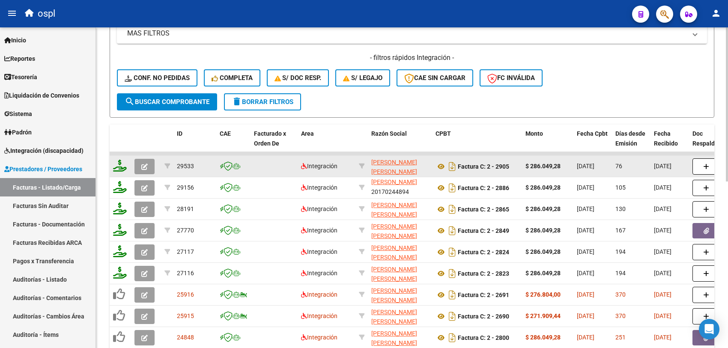
click at [144, 166] on icon "button" at bounding box center [144, 167] width 6 height 6
